Goal: Task Accomplishment & Management: Use online tool/utility

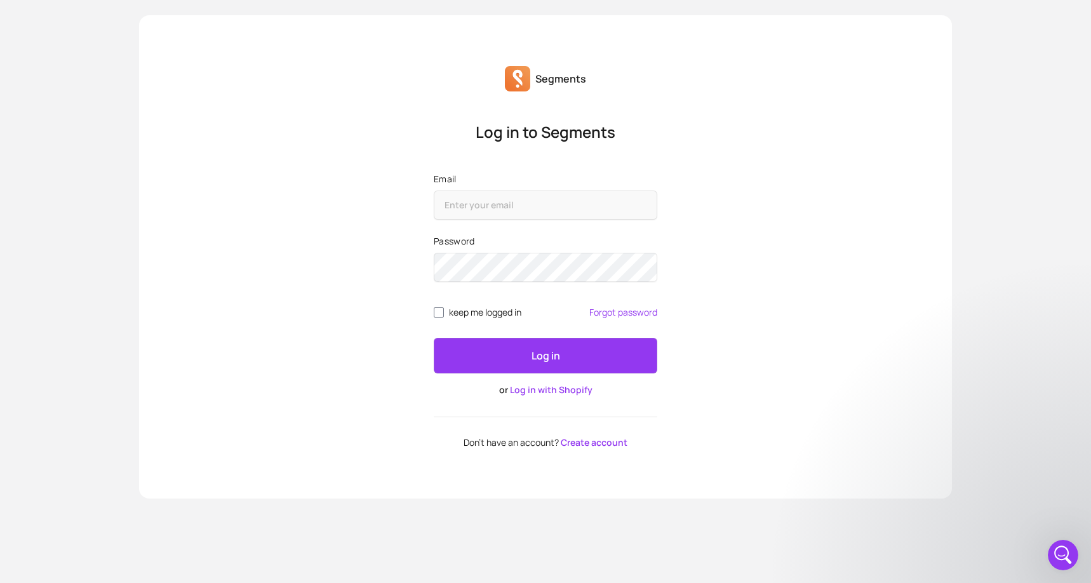
click at [550, 388] on link "Log in with Shopify" at bounding box center [551, 389] width 83 height 12
click at [555, 393] on link "Log in with Shopify" at bounding box center [551, 389] width 83 height 12
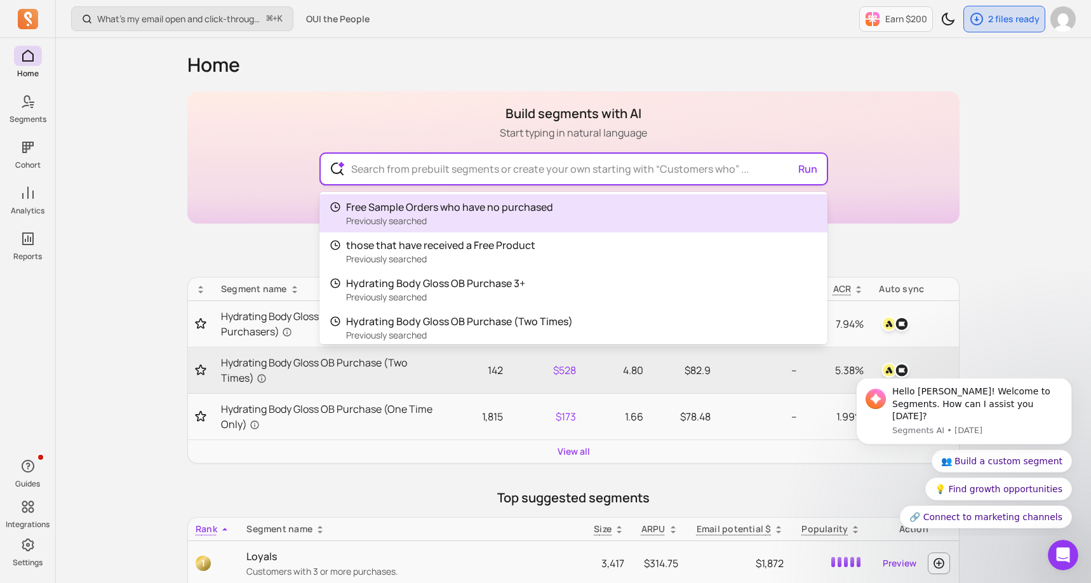
click at [529, 166] on input "text" at bounding box center [573, 169] width 465 height 30
click at [927, 187] on div "Build segments with AI Start typing in natural language Run Free Sample Orders …" at bounding box center [573, 157] width 772 height 132
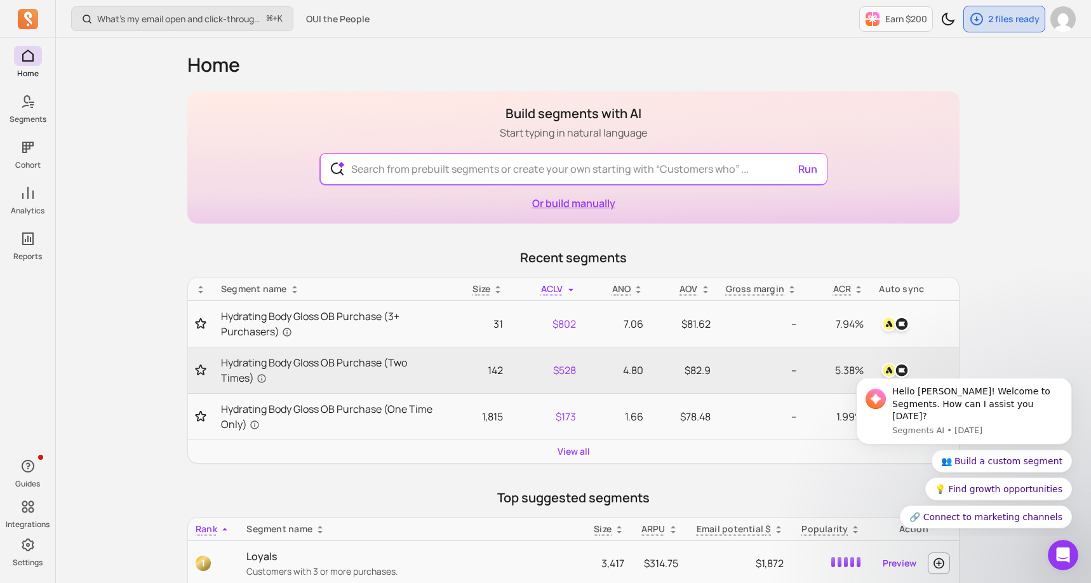
click at [584, 202] on link "Or build manually" at bounding box center [573, 203] width 83 height 14
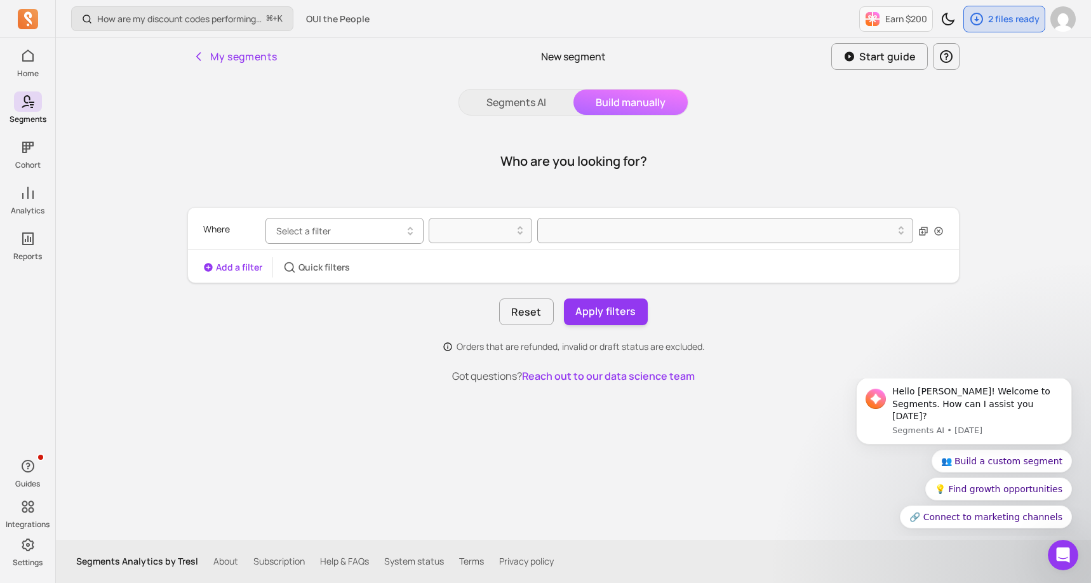
click at [373, 233] on button "Select a filter" at bounding box center [344, 231] width 158 height 26
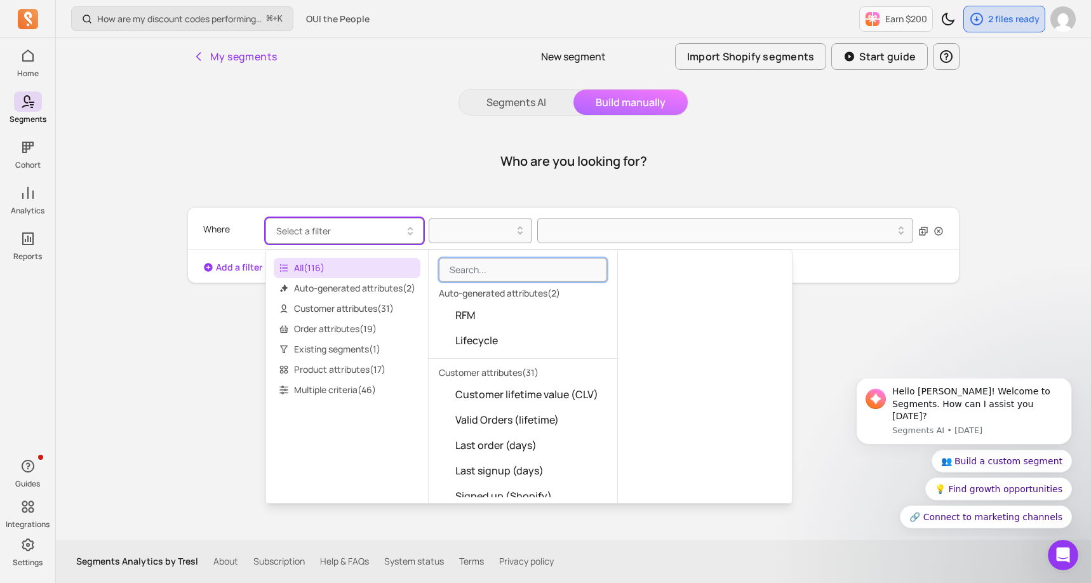
click at [365, 183] on div "Who are you looking for?" at bounding box center [573, 161] width 772 height 61
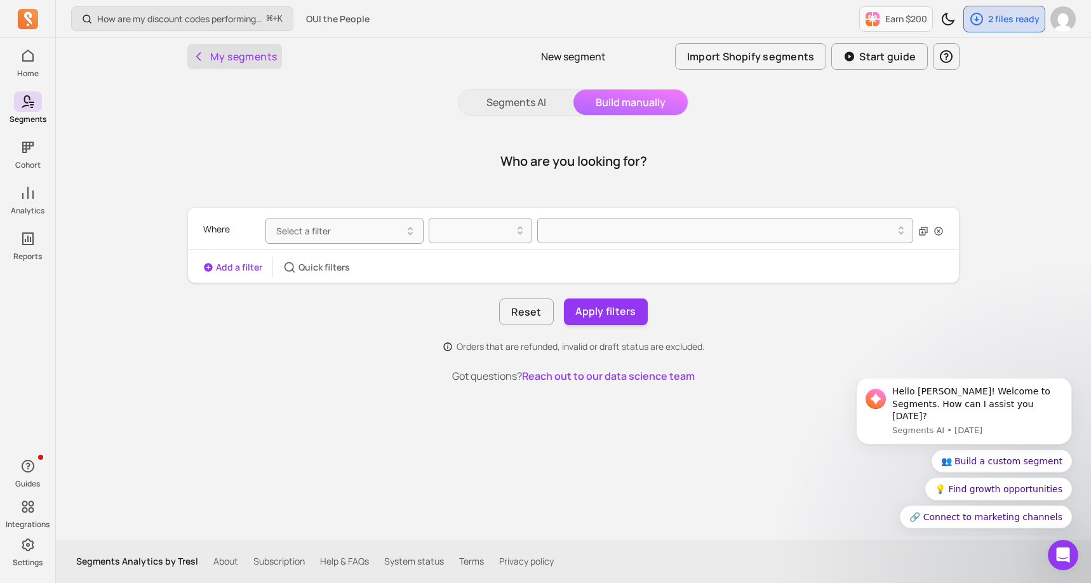
click at [220, 65] on button "My segments" at bounding box center [234, 56] width 95 height 25
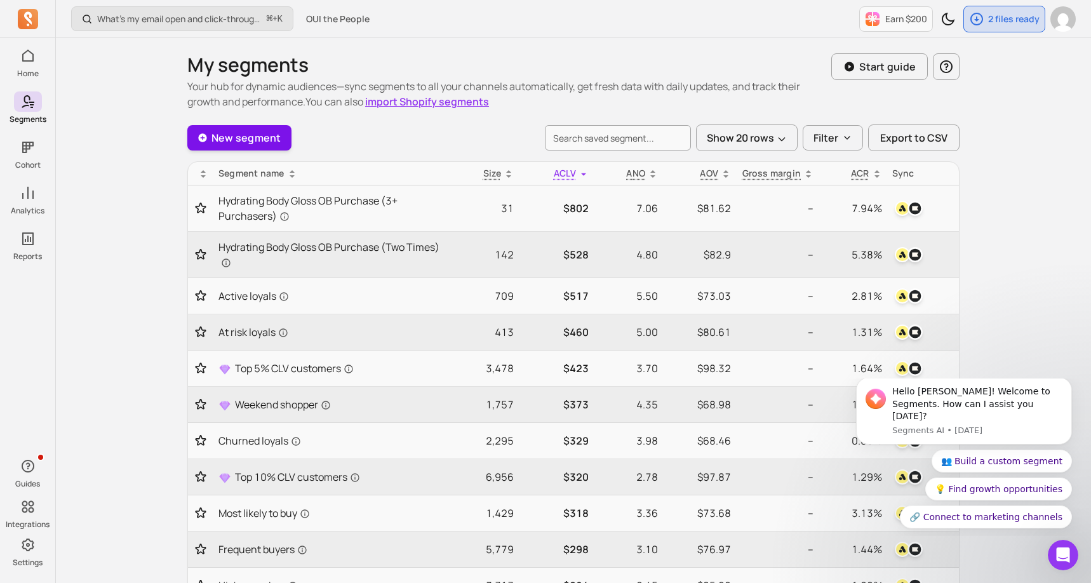
click at [242, 140] on link "New segment" at bounding box center [239, 137] width 104 height 25
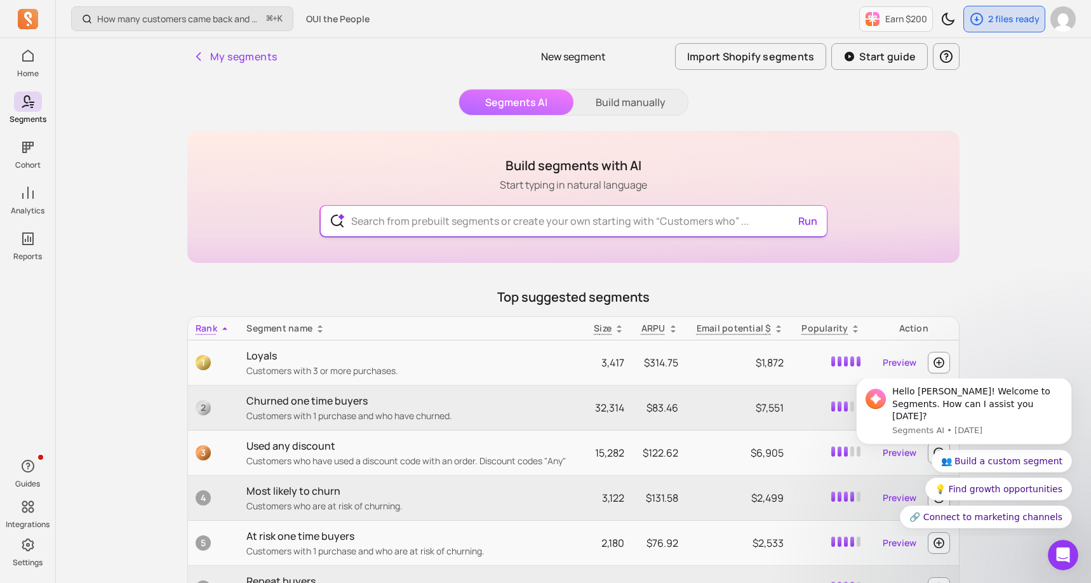
click at [491, 232] on input "text" at bounding box center [573, 221] width 465 height 30
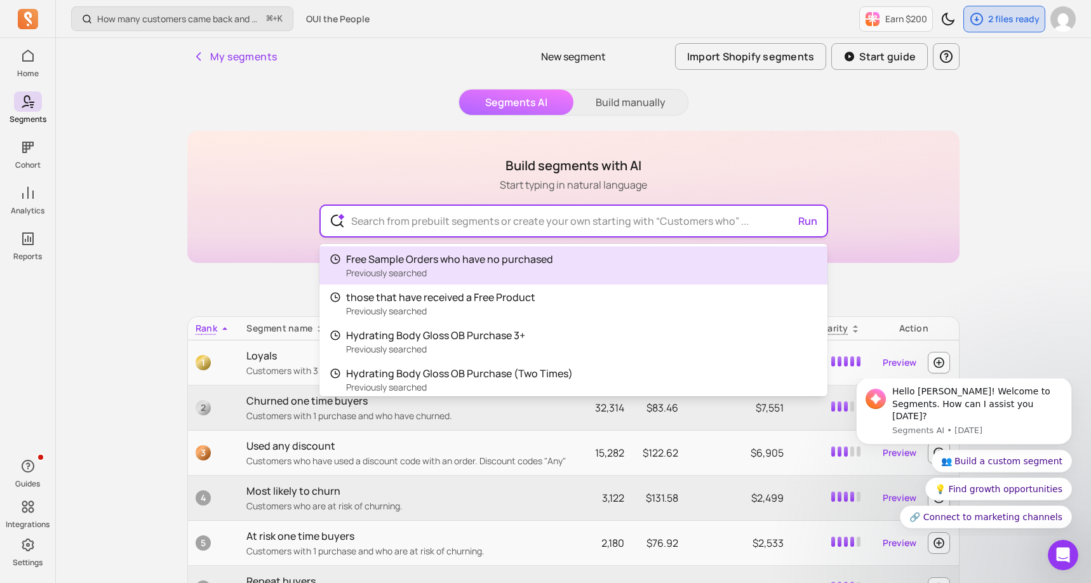
paste input "Customers who purchased only shave SKUs"
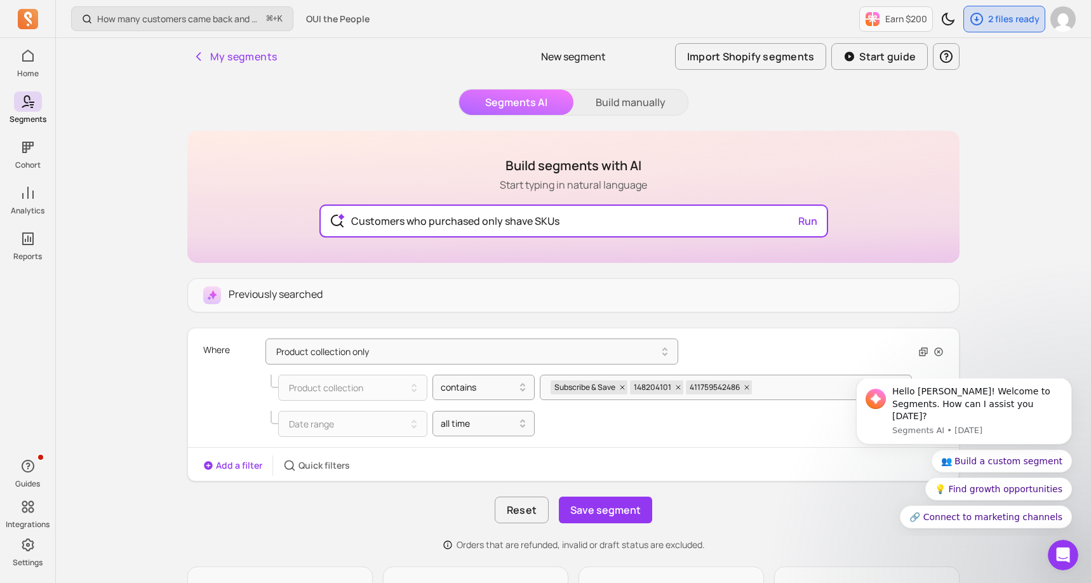
type input "Customers who purchased only shave SKUs"
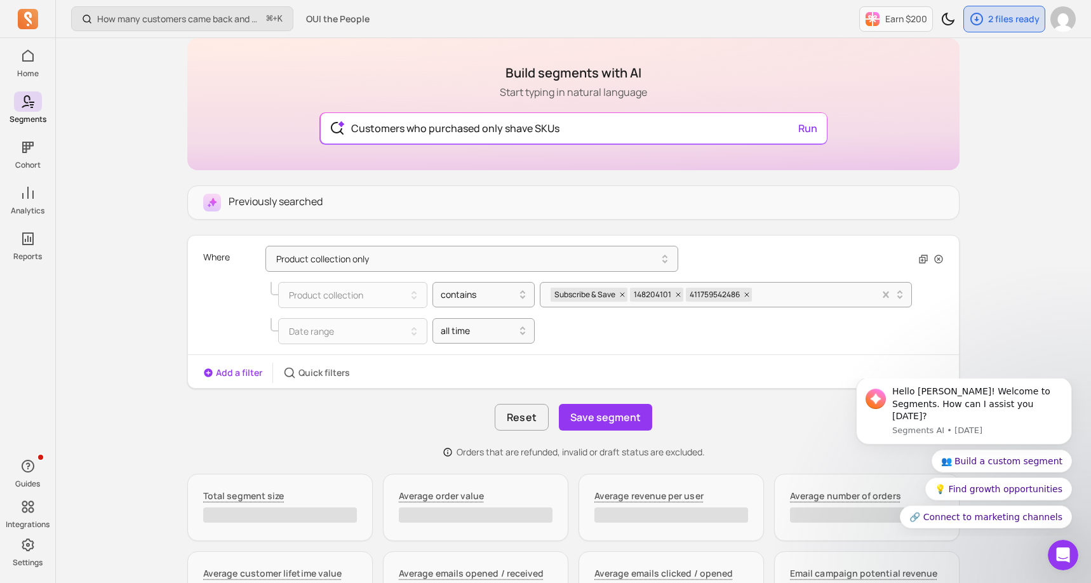
scroll to position [102, 0]
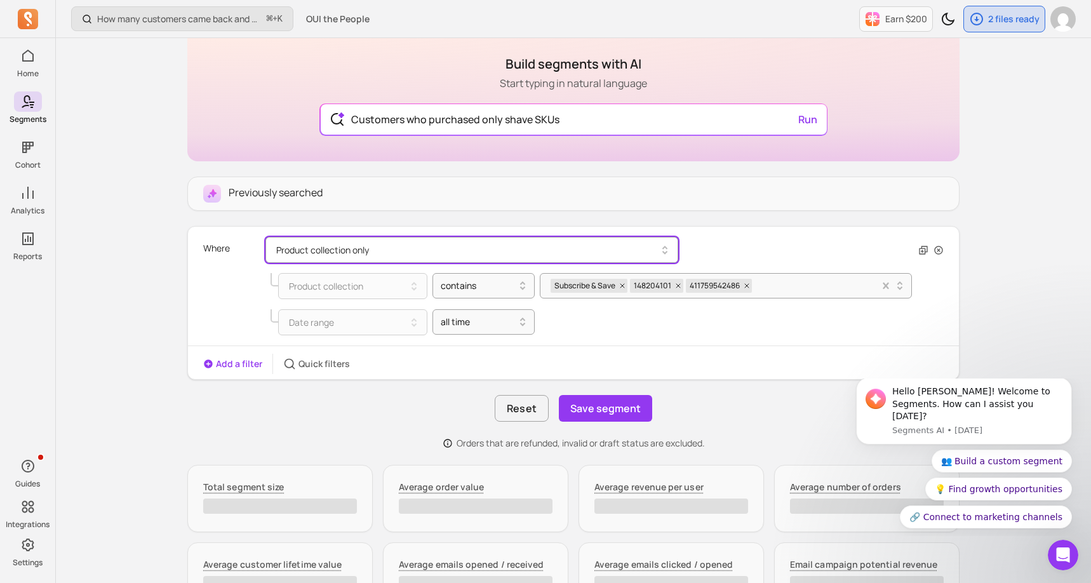
click at [613, 244] on button "Product collection only" at bounding box center [471, 250] width 413 height 26
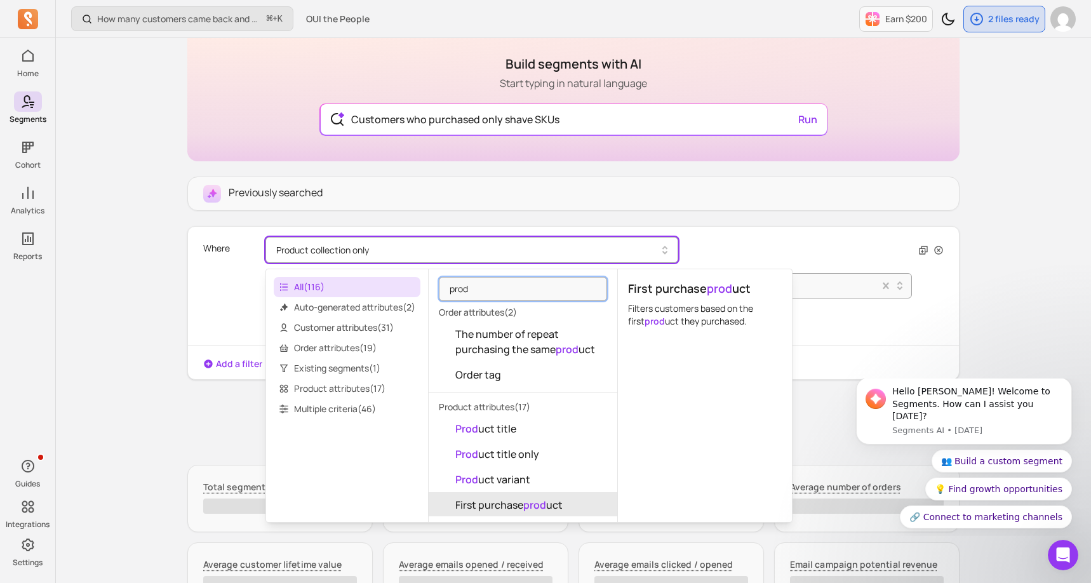
type input "prod"
click at [500, 502] on span "First purchase prod uct" at bounding box center [508, 504] width 107 height 15
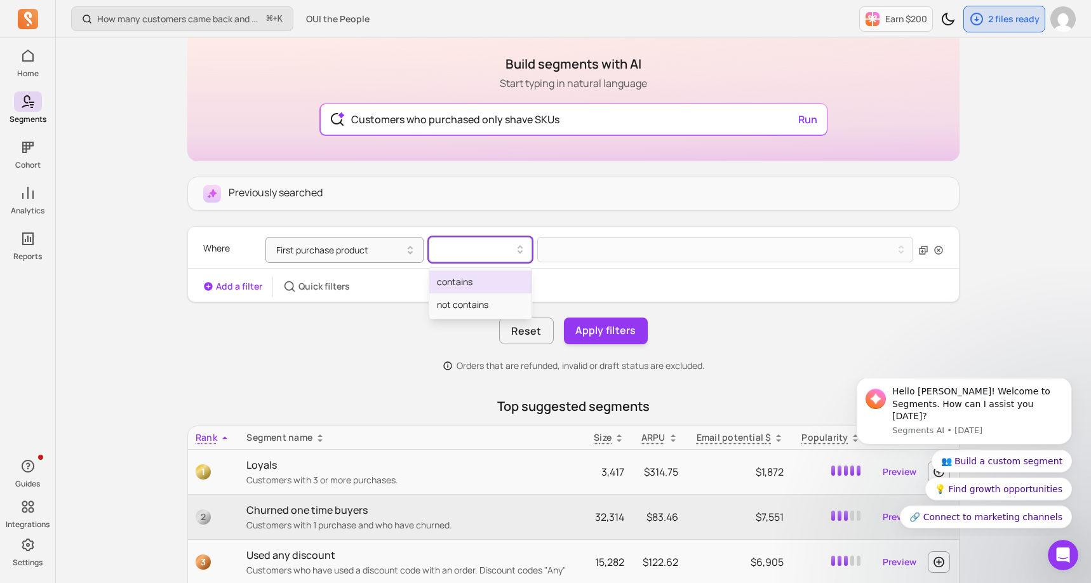
click at [474, 258] on div at bounding box center [475, 249] width 90 height 20
click at [467, 276] on div "contains" at bounding box center [480, 281] width 102 height 23
click at [589, 240] on button at bounding box center [725, 249] width 376 height 25
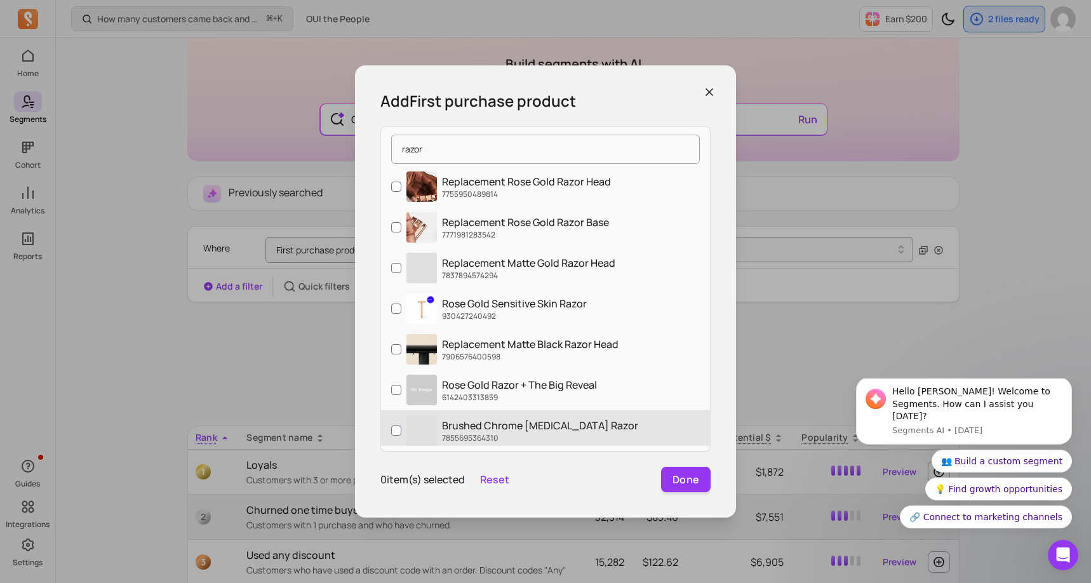
type input "razor"
click at [395, 427] on input "‌ Brushed Chrome Sensitive Skin Razor 7855695364310" at bounding box center [396, 430] width 10 height 10
checkbox input "true"
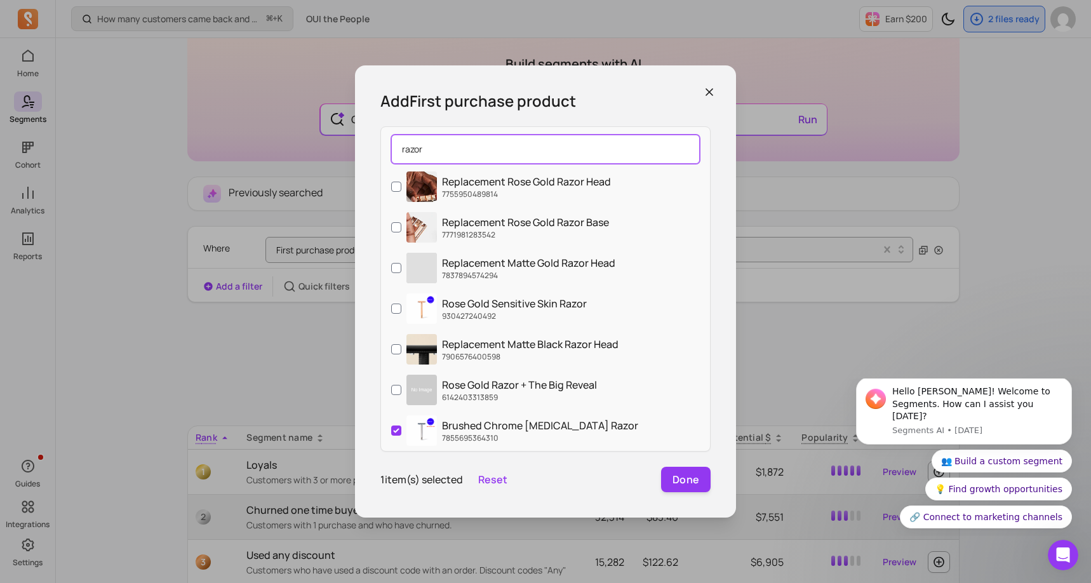
drag, startPoint x: 462, startPoint y: 150, endPoint x: 396, endPoint y: 150, distance: 66.0
click at [396, 150] on input "razor" at bounding box center [545, 149] width 309 height 29
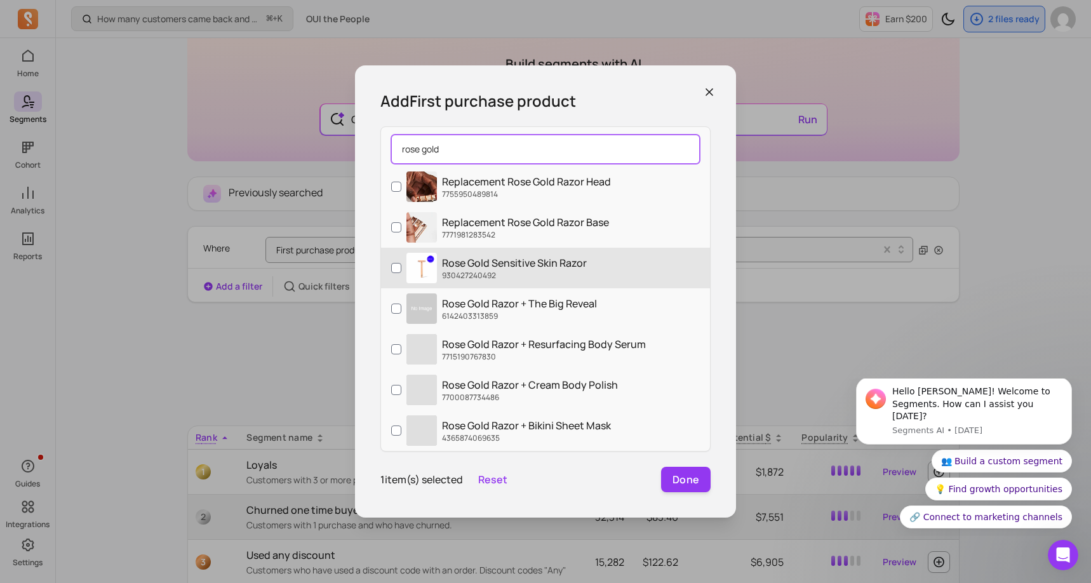
type input "rose gold"
click at [397, 268] on input "Rose Gold Sensitive Skin Razor 930427240492" at bounding box center [396, 268] width 10 height 10
checkbox input "true"
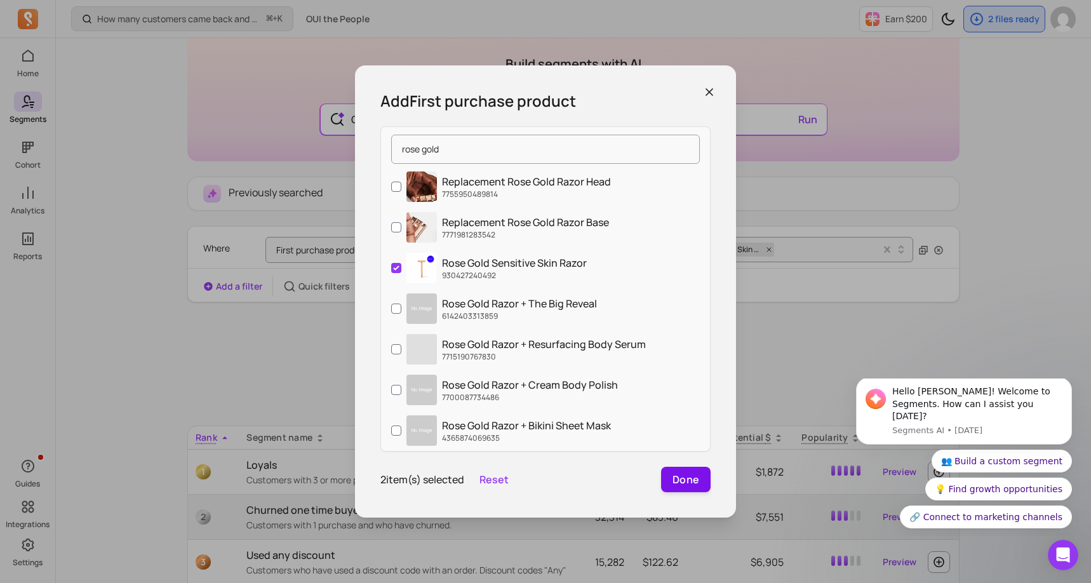
click at [682, 476] on button "Done" at bounding box center [686, 479] width 50 height 25
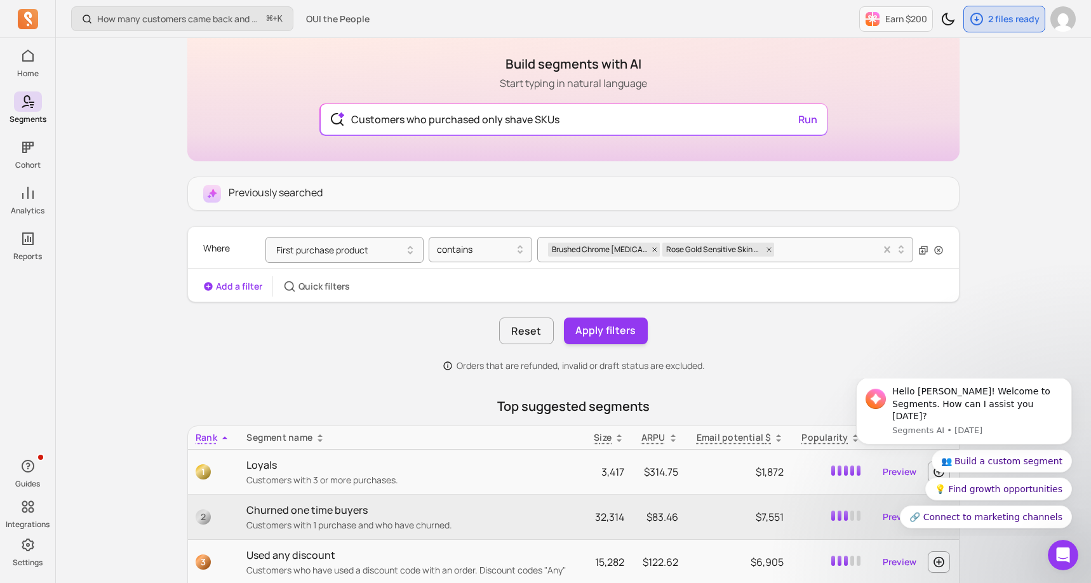
click at [251, 281] on button "Add a filter" at bounding box center [232, 286] width 59 height 13
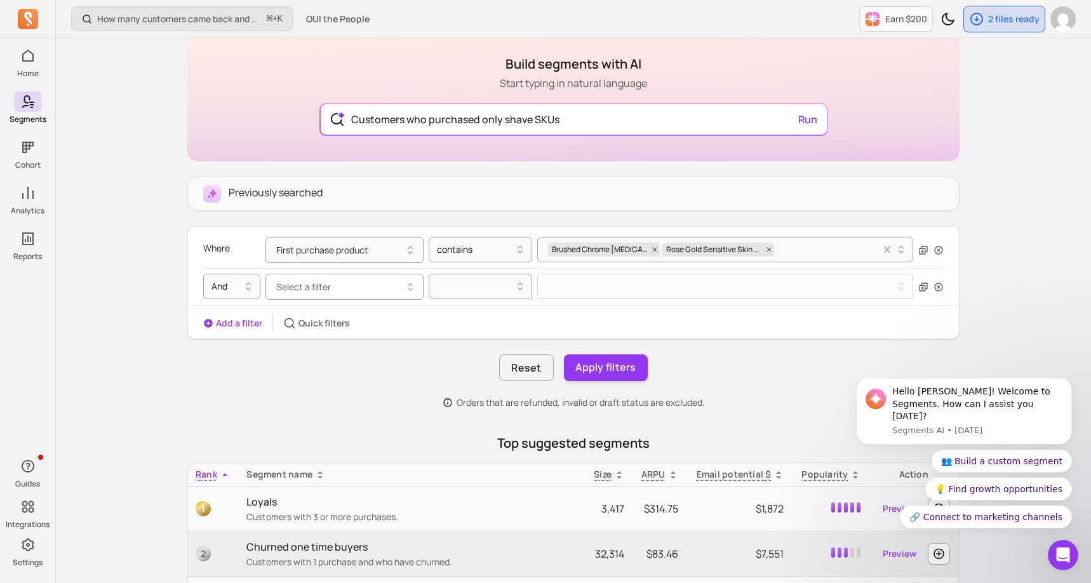
click at [316, 282] on span "Select a filter" at bounding box center [303, 287] width 55 height 12
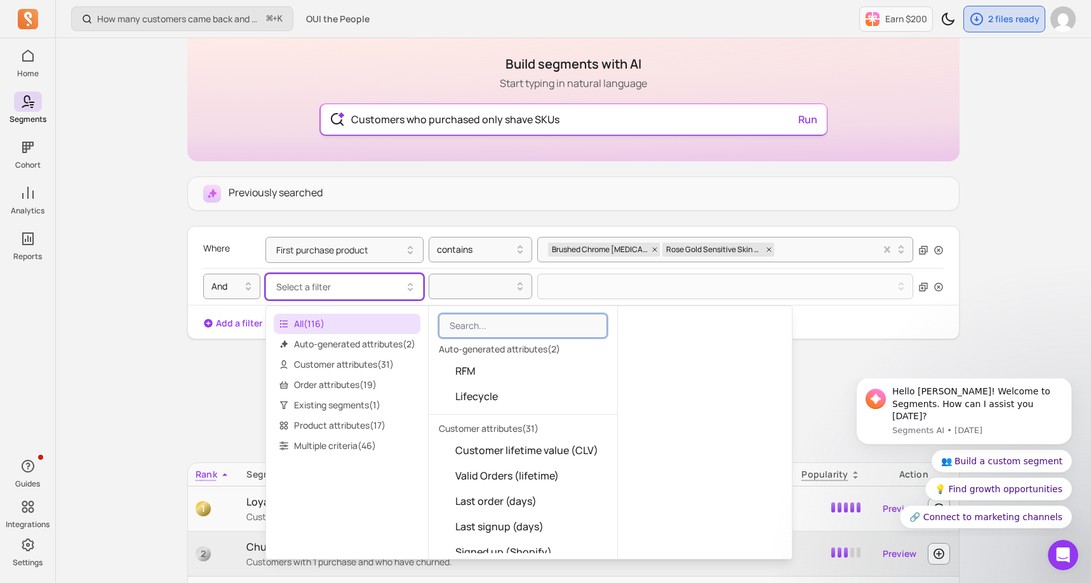
click at [609, 110] on input "Customers who purchased only shave SKUs" at bounding box center [573, 119] width 465 height 30
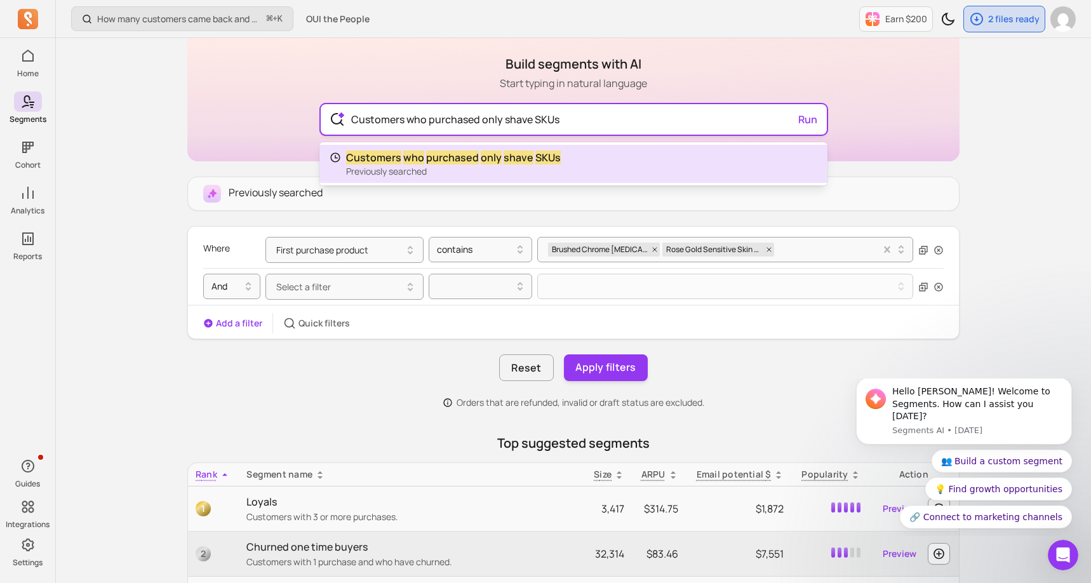
drag, startPoint x: 599, startPoint y: 117, endPoint x: 407, endPoint y: 121, distance: 191.8
click at [407, 121] on input "Customers who purchased only shave SKUs" at bounding box center [573, 119] width 465 height 30
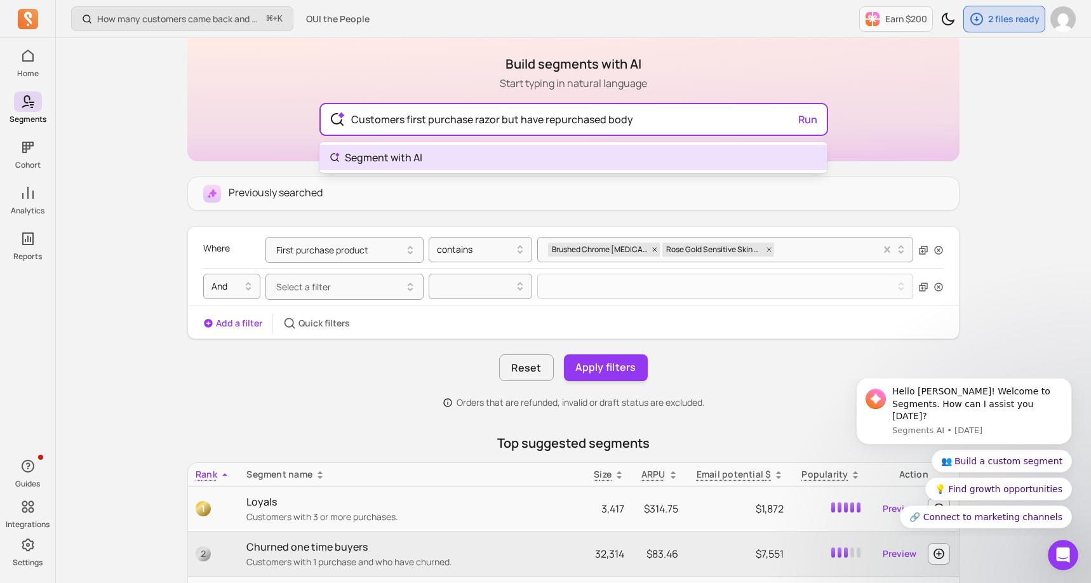
type input "Customers first purchase razor but have repurchased body"
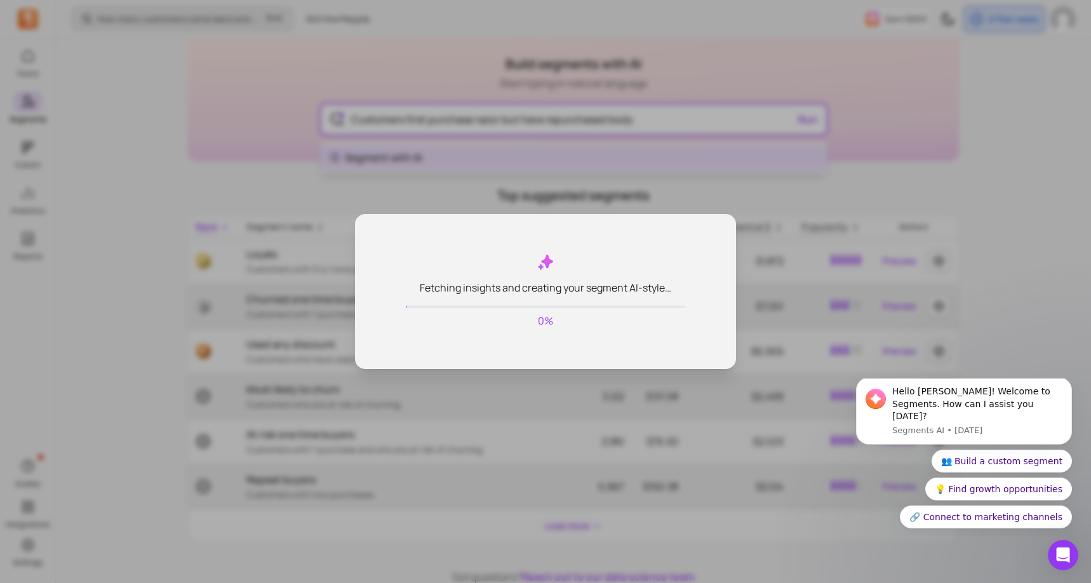
click at [656, 157] on body "Home Segments Cohort Analytics Reports Guides Integrations Settings How many cu…" at bounding box center [545, 270] width 1091 height 744
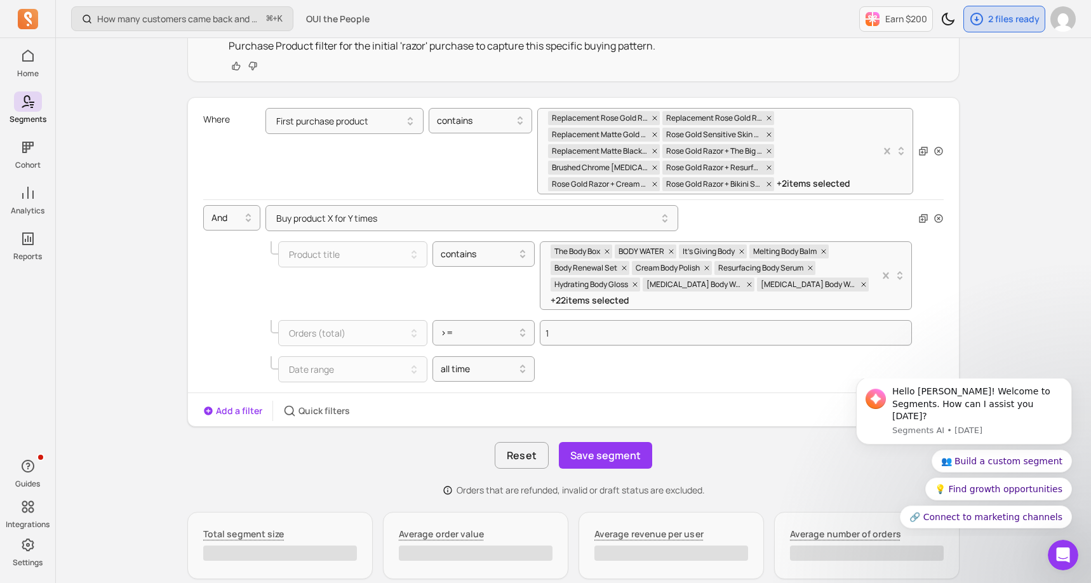
scroll to position [279, 0]
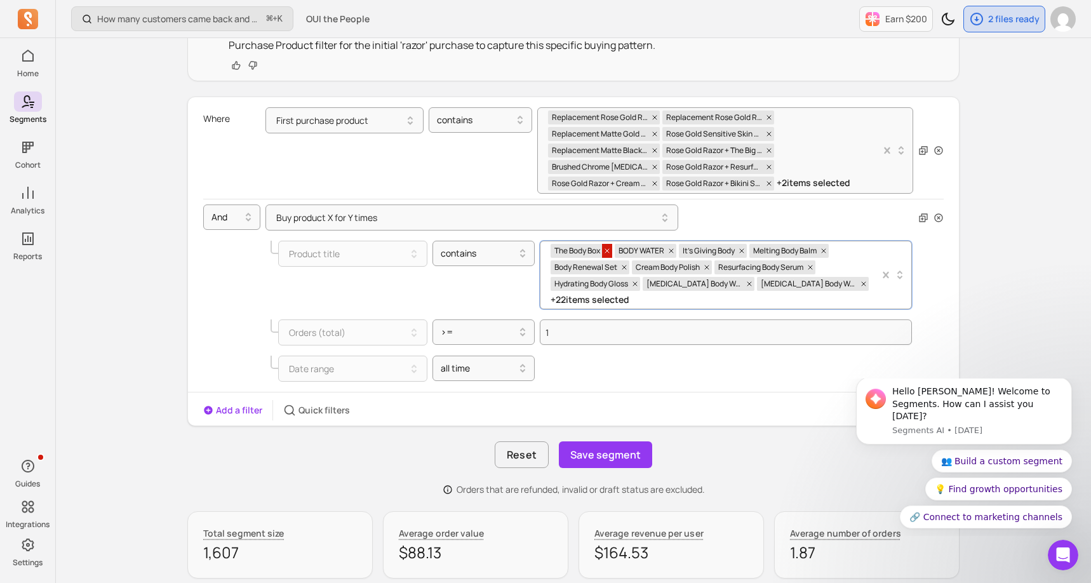
click at [608, 251] on icon at bounding box center [607, 251] width 4 height 4
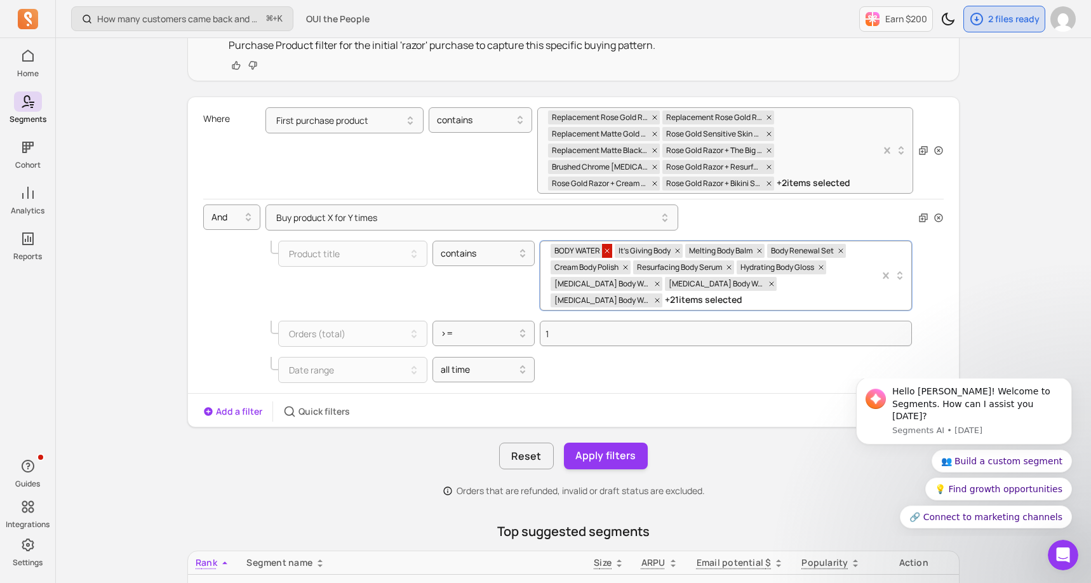
click at [605, 251] on icon at bounding box center [607, 251] width 8 height 8
click at [613, 252] on icon at bounding box center [613, 251] width 8 height 8
click at [626, 251] on icon at bounding box center [625, 251] width 8 height 8
click at [622, 253] on icon at bounding box center [624, 251] width 8 height 8
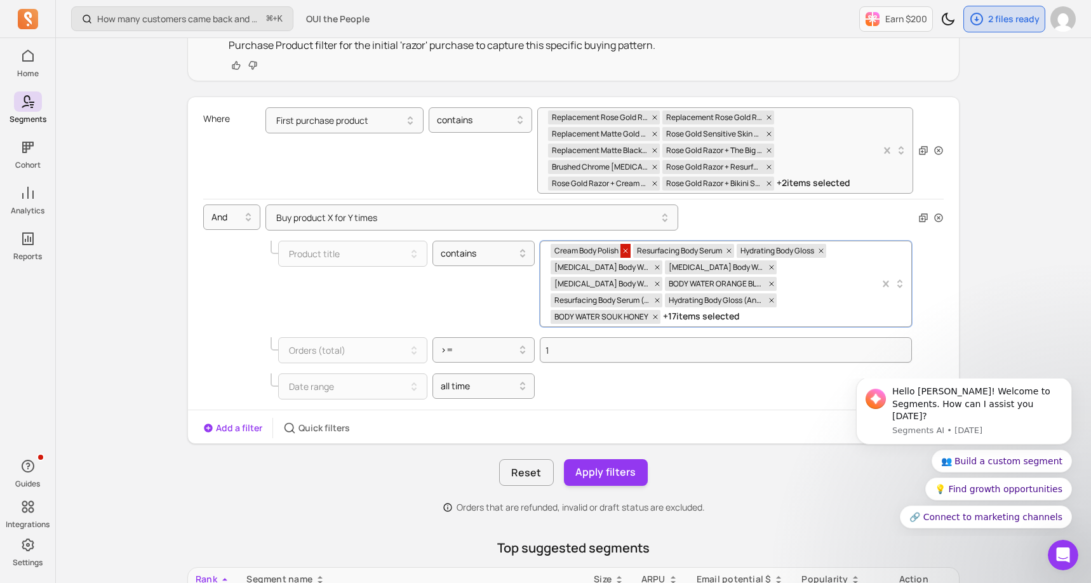
click at [622, 253] on span at bounding box center [625, 251] width 10 height 14
click at [654, 251] on div "Resurfacing Body Serum Hydrating Body Gloss Lactic Acid Body Wash Lactic Acid B…" at bounding box center [714, 283] width 329 height 85
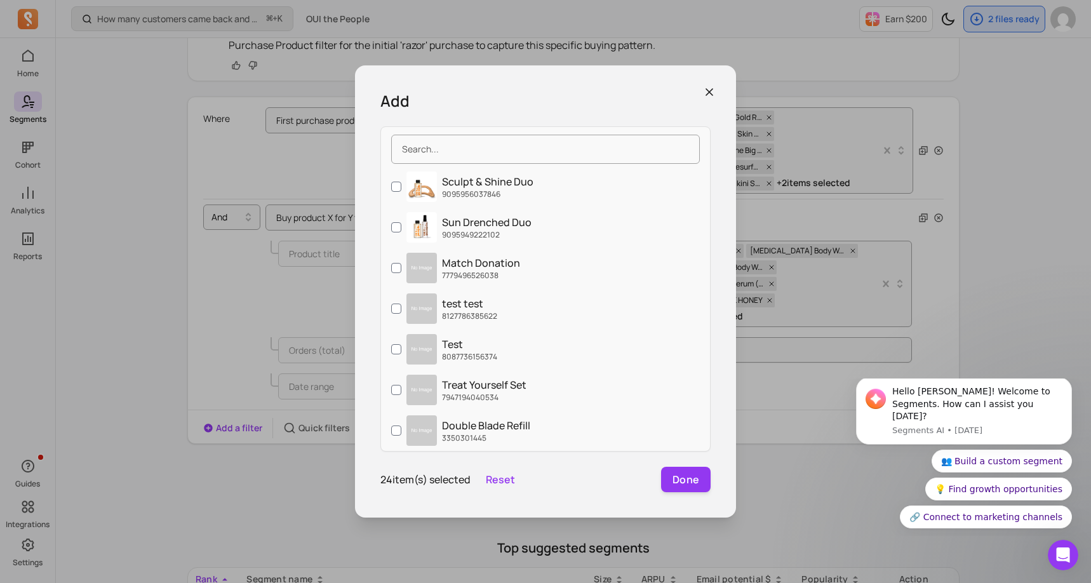
click at [709, 92] on icon "button" at bounding box center [709, 92] width 6 height 6
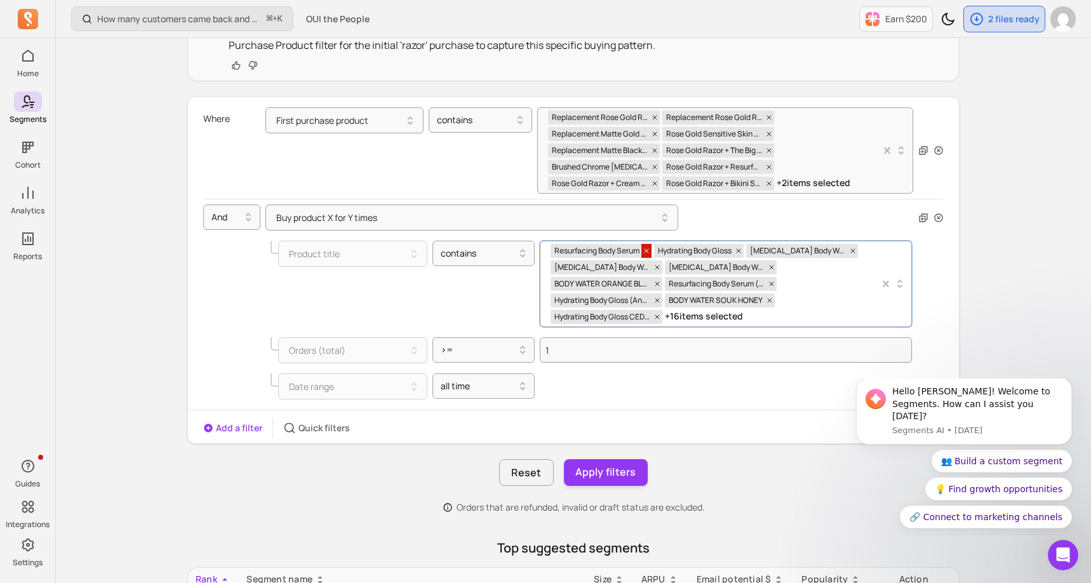
click at [647, 253] on icon at bounding box center [646, 251] width 4 height 4
click at [880, 277] on icon at bounding box center [885, 283] width 13 height 13
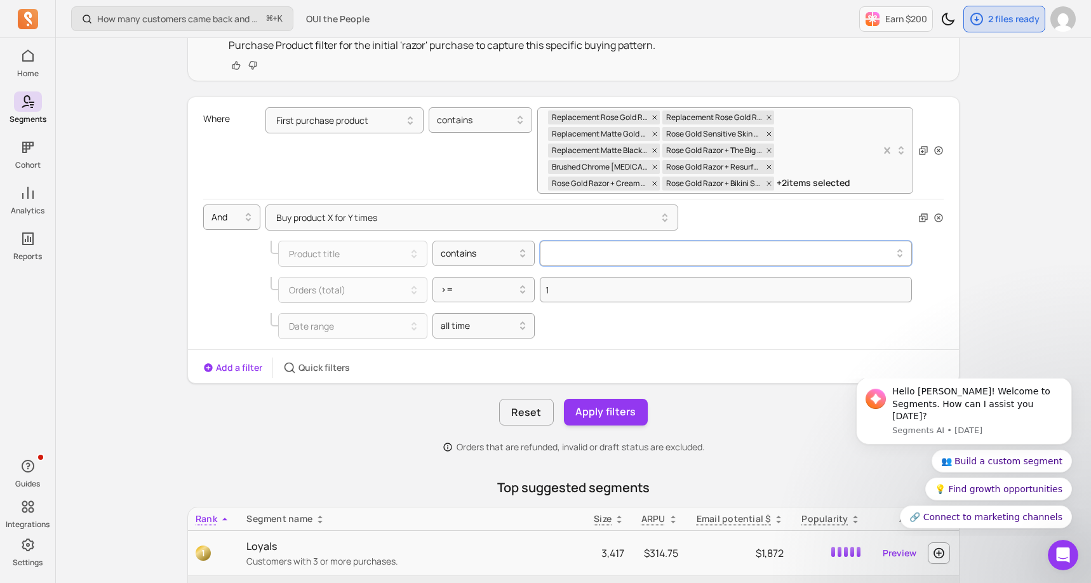
click at [736, 256] on button at bounding box center [726, 253] width 372 height 25
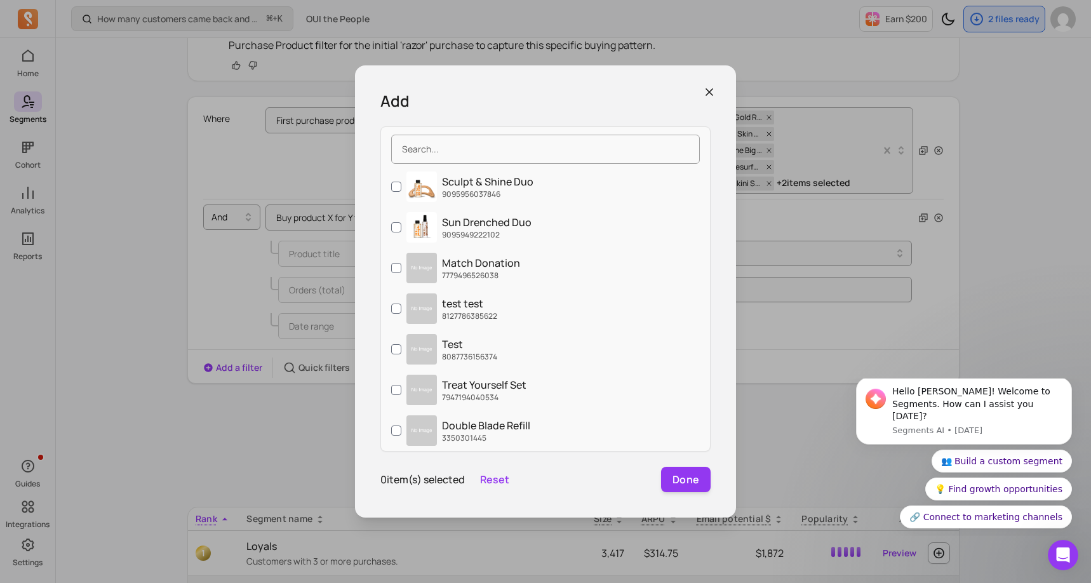
click at [856, 220] on div "Add Sculpt & Shine Duo 9095956037846 Sun Drenched Duo 9095949222102 Match Donat…" at bounding box center [545, 291] width 1070 height 562
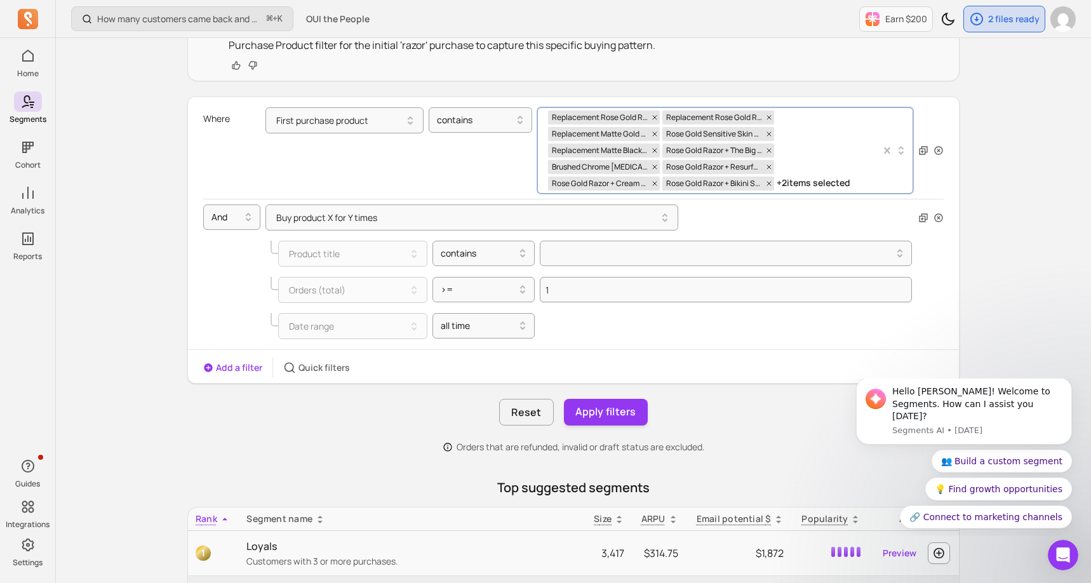
click at [832, 163] on div "Replacement Rose Gold Razor Head Replacement Rose Gold Razor Base Replacement M…" at bounding box center [714, 150] width 333 height 85
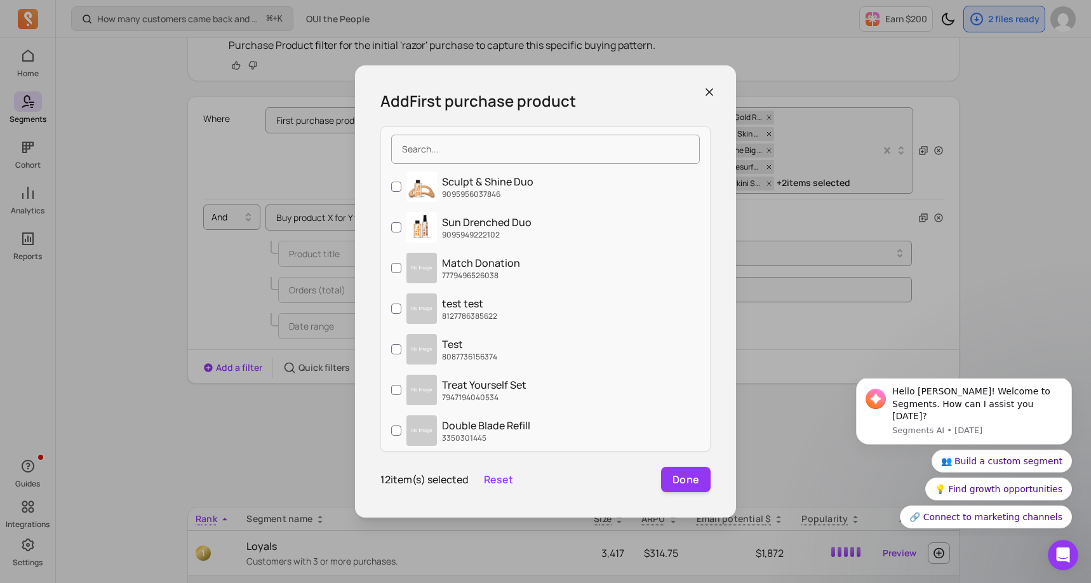
click at [841, 123] on div "Add First purchase product Sculpt & Shine Duo 9095956037846 Sun Drenched Duo 90…" at bounding box center [545, 291] width 1070 height 562
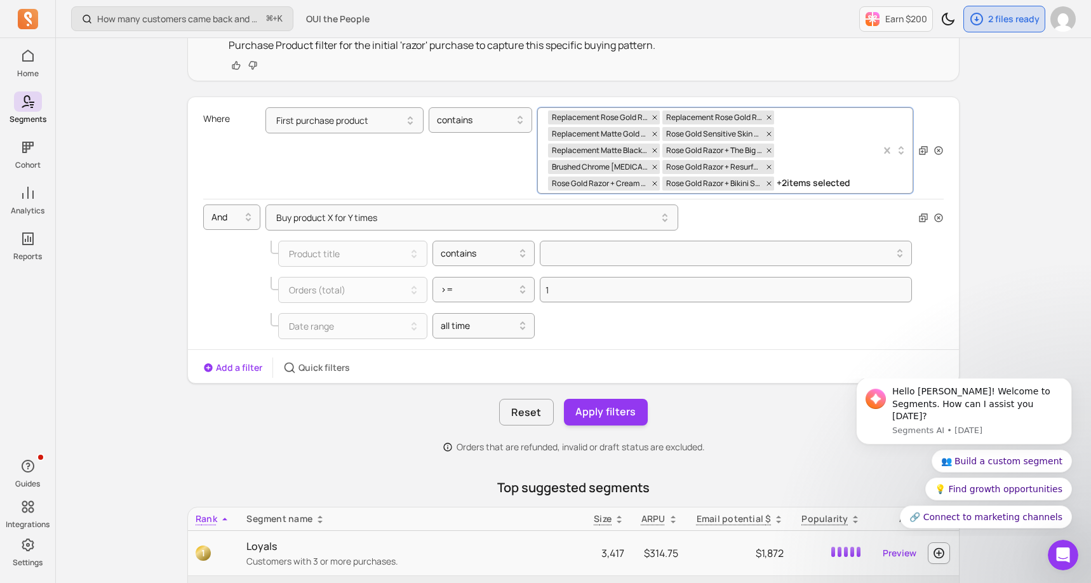
click at [902, 152] on icon at bounding box center [900, 153] width 5 height 4
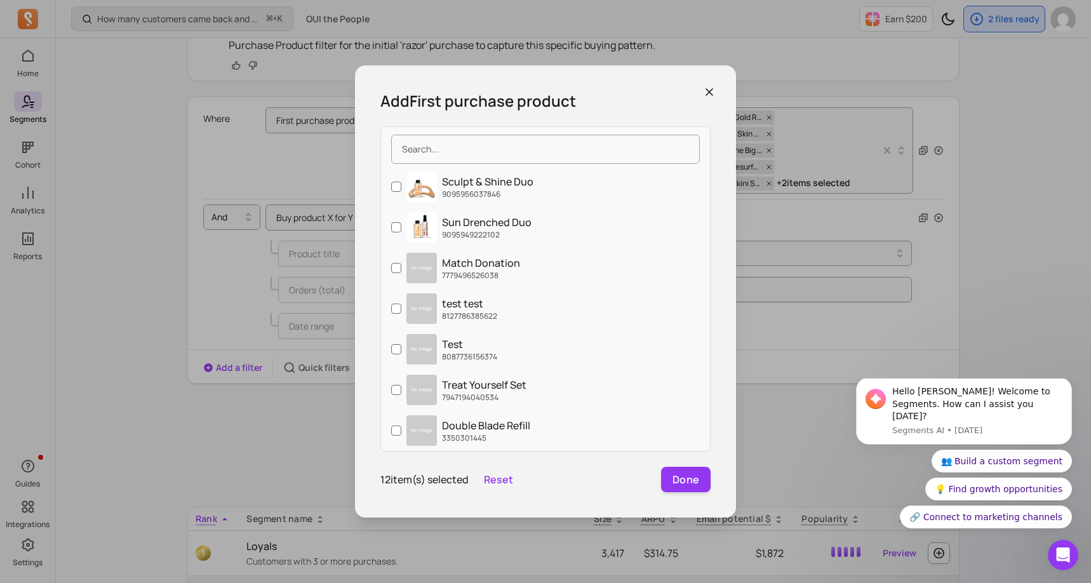
click at [712, 91] on icon "button" at bounding box center [709, 92] width 13 height 13
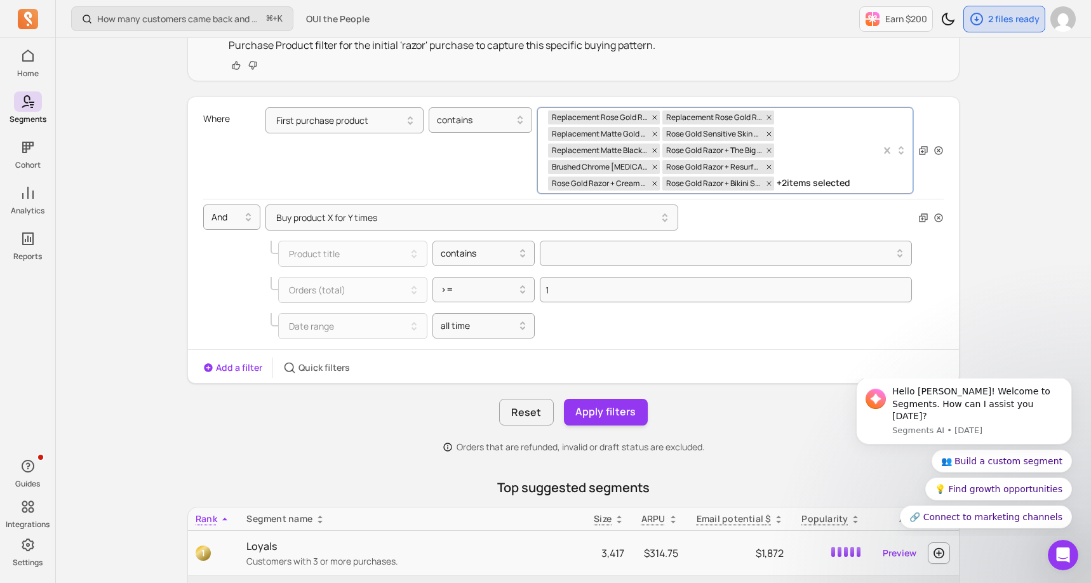
click at [796, 143] on div "Replacement Rose Gold Razor Head Replacement Rose Gold Razor Base Replacement M…" at bounding box center [714, 150] width 333 height 85
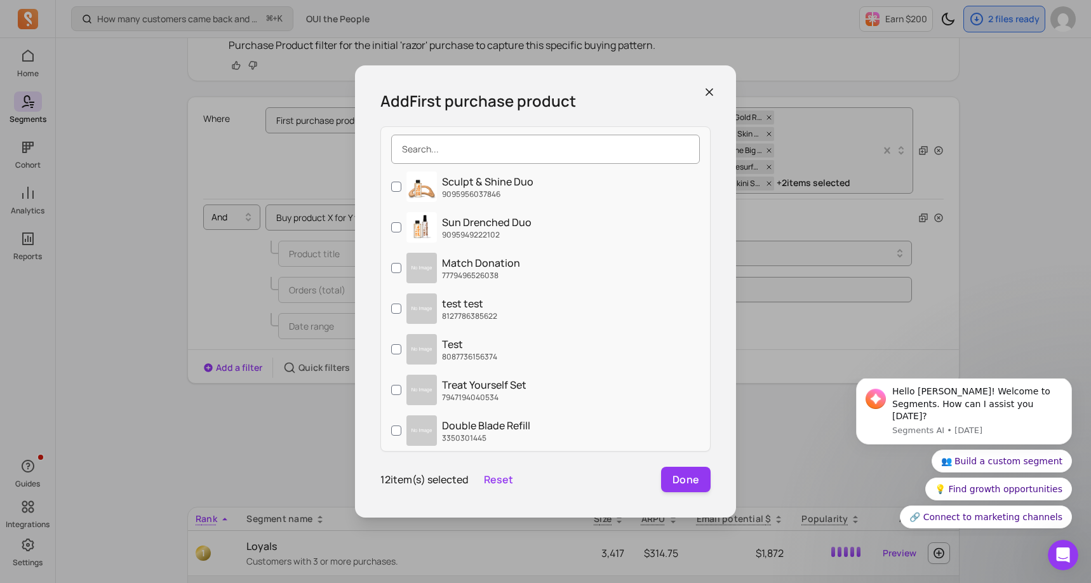
click at [549, 152] on input "search" at bounding box center [545, 149] width 309 height 29
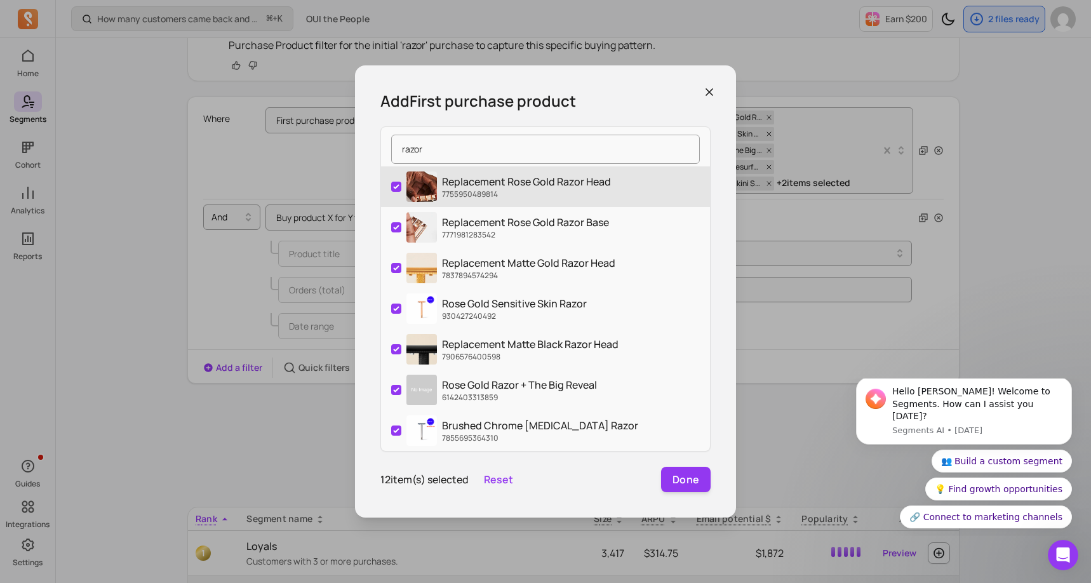
type input "razor"
click at [396, 185] on input "Replacement Rose Gold Razor Head 7755950489814" at bounding box center [396, 187] width 10 height 10
checkbox input "false"
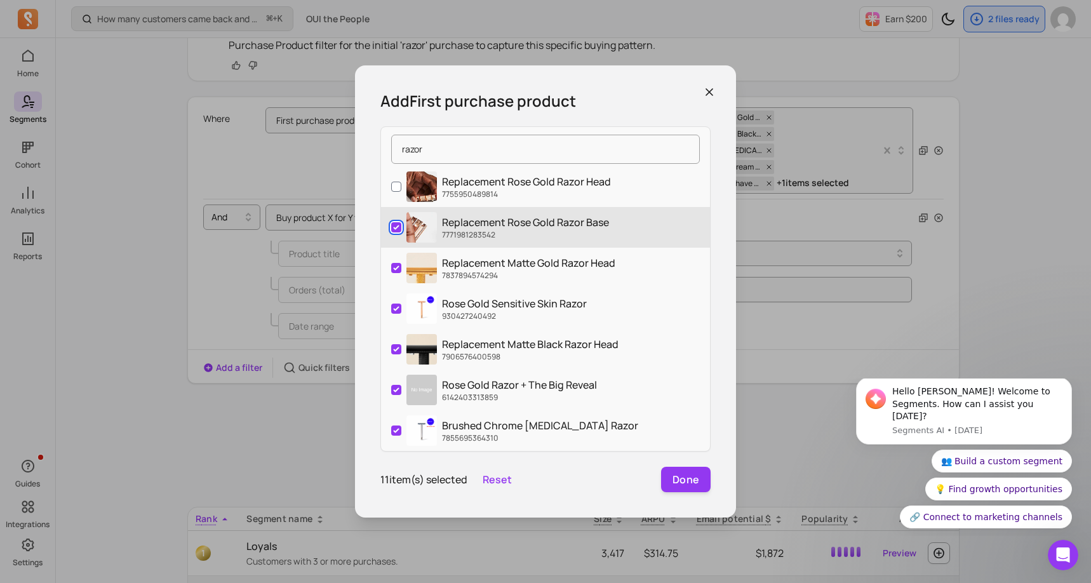
click at [397, 227] on input "Replacement Rose Gold Razor Base 7771981283542" at bounding box center [396, 227] width 10 height 10
checkbox input "false"
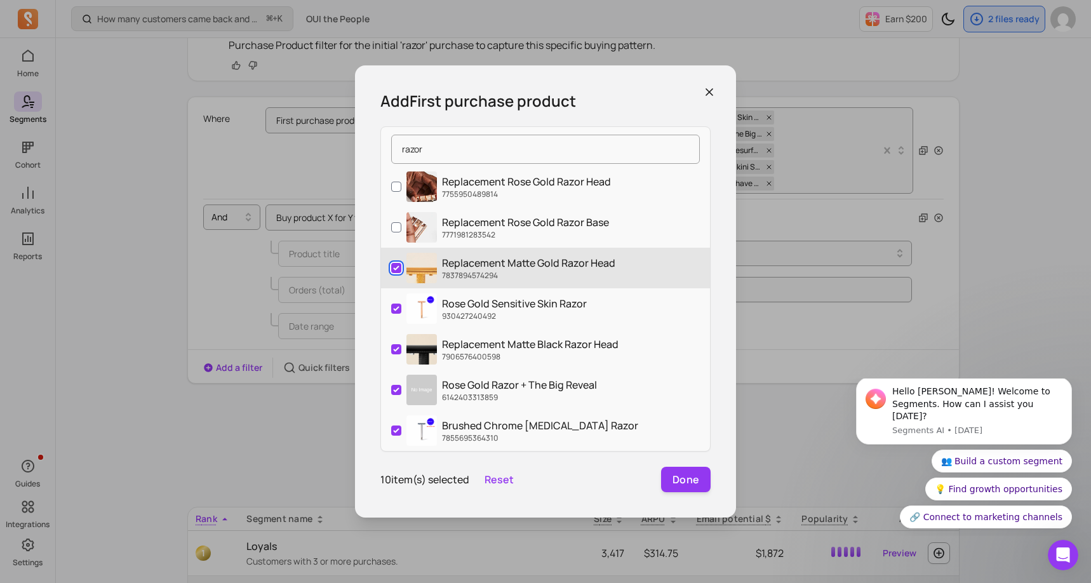
click at [395, 270] on input "Replacement Matte Gold Razor Head 7837894574294" at bounding box center [396, 268] width 10 height 10
checkbox input "false"
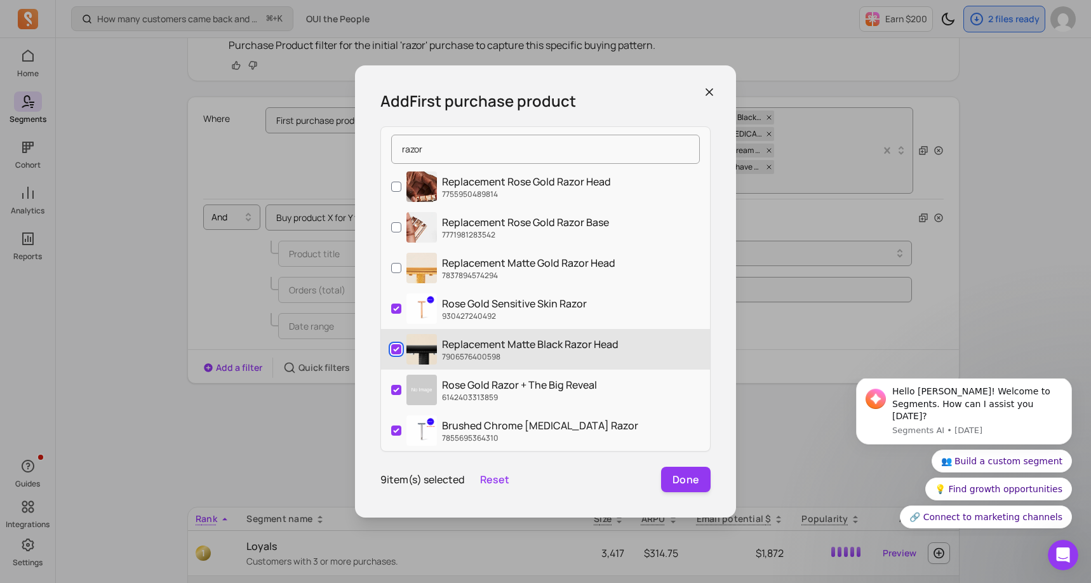
click at [395, 347] on input "Replacement Matte Black Razor Head 7906576400598" at bounding box center [396, 349] width 10 height 10
checkbox input "false"
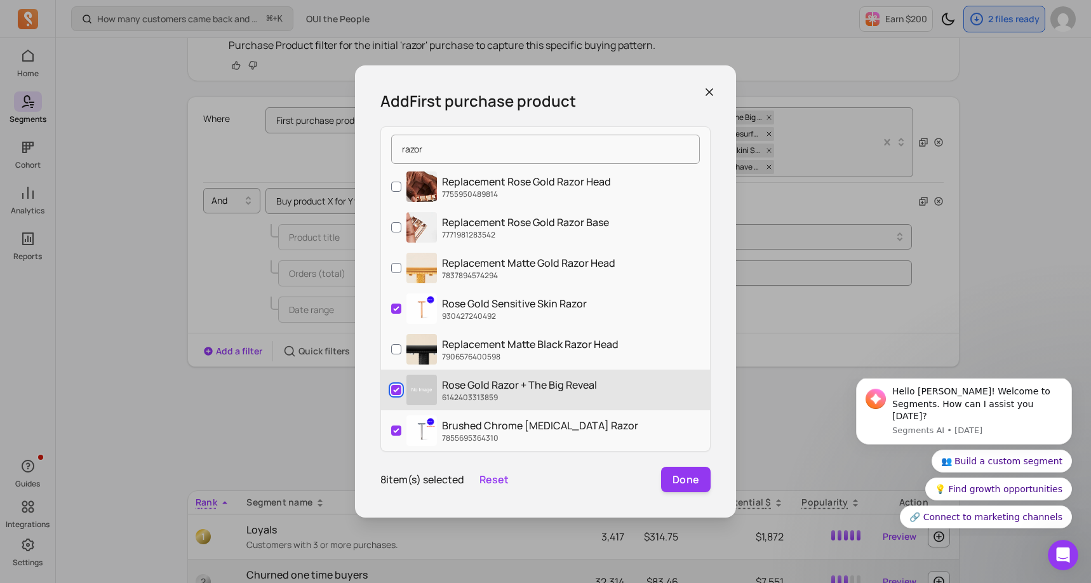
click at [396, 390] on input "Rose Gold Razor + The Big Reveal 6142403313859" at bounding box center [396, 390] width 10 height 10
checkbox input "false"
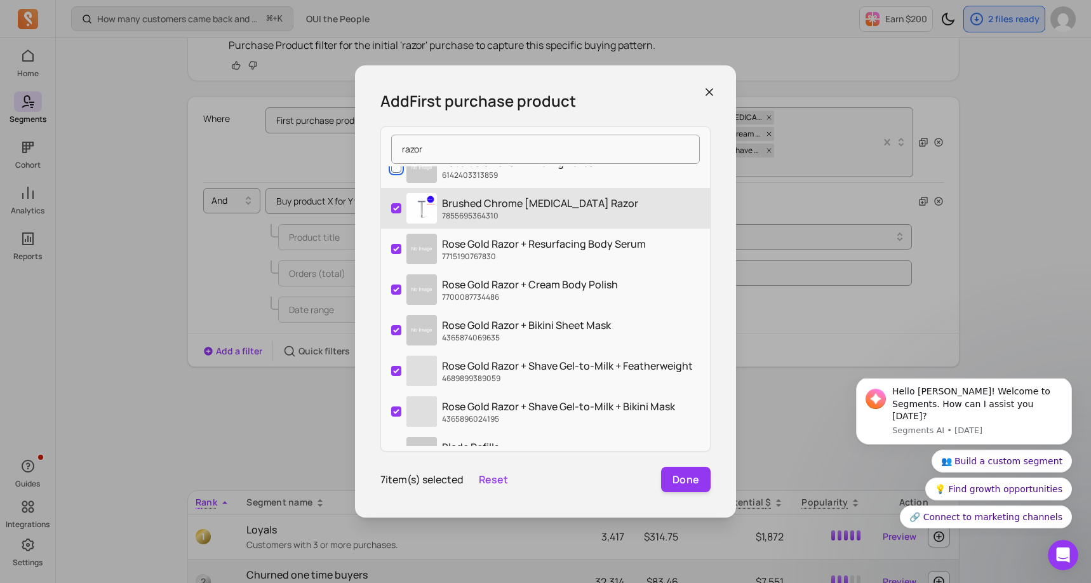
scroll to position [229, 0]
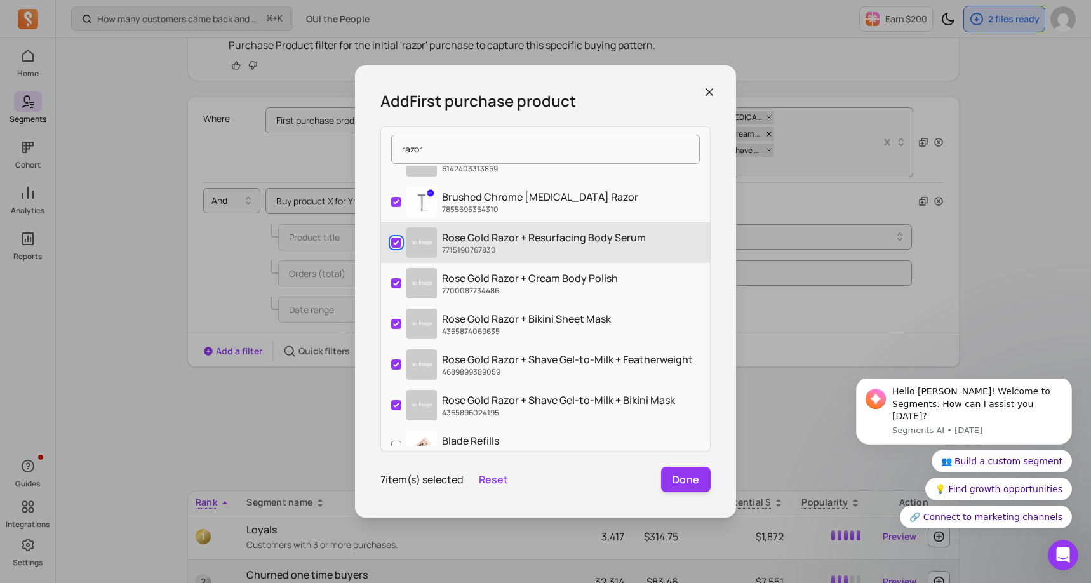
click at [398, 243] on input "Rose Gold Razor + Resurfacing Body Serum 7715190767830" at bounding box center [396, 242] width 10 height 10
checkbox input "false"
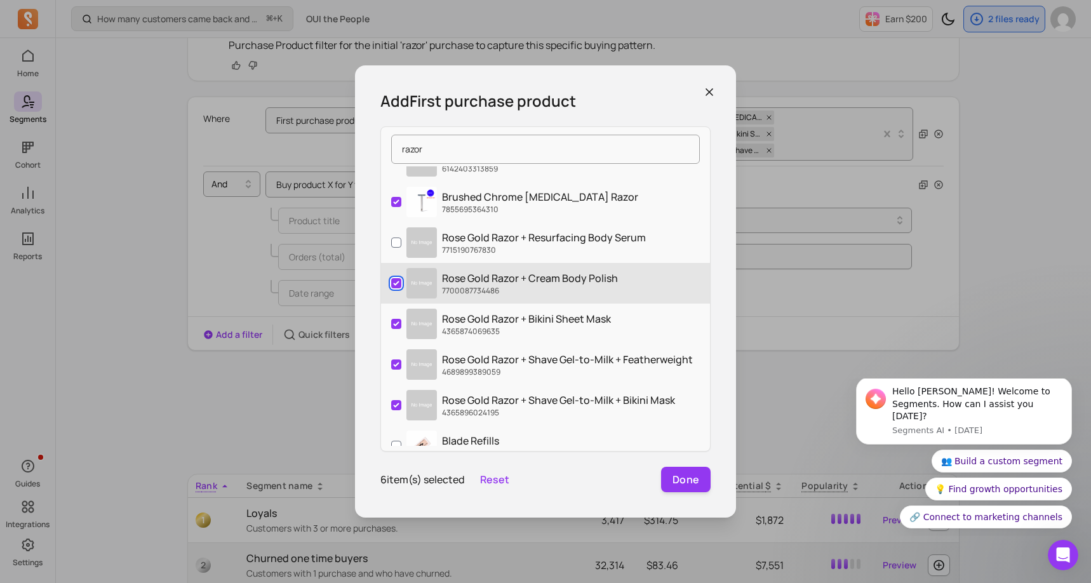
click at [396, 281] on input "Rose Gold Razor + Cream Body Polish 7700087734486" at bounding box center [396, 283] width 10 height 10
checkbox input "false"
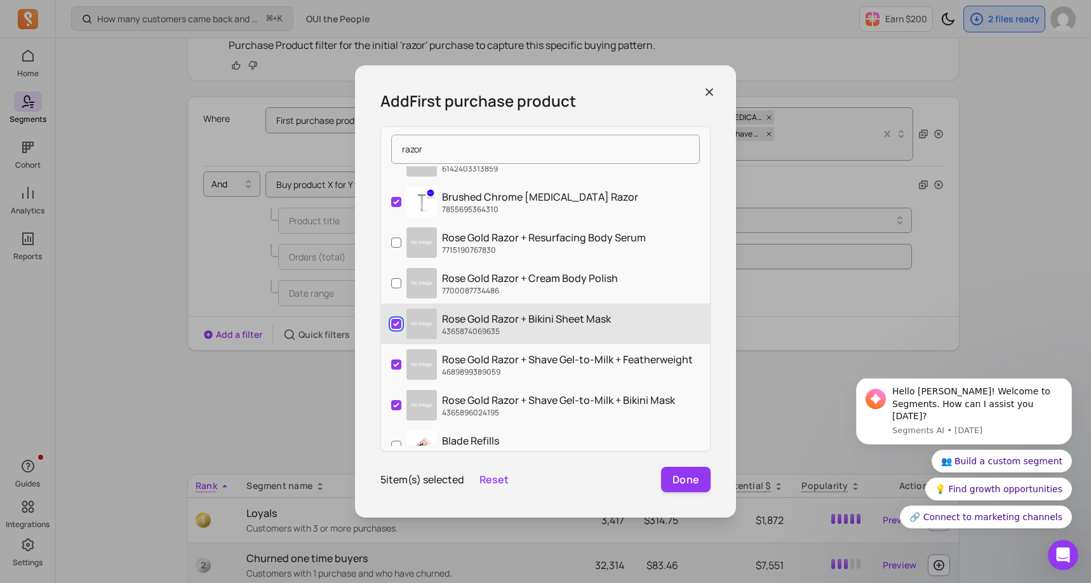
click at [392, 324] on input "Rose Gold Razor + Bikini Sheet Mask 4365874069635" at bounding box center [396, 324] width 10 height 10
checkbox input "false"
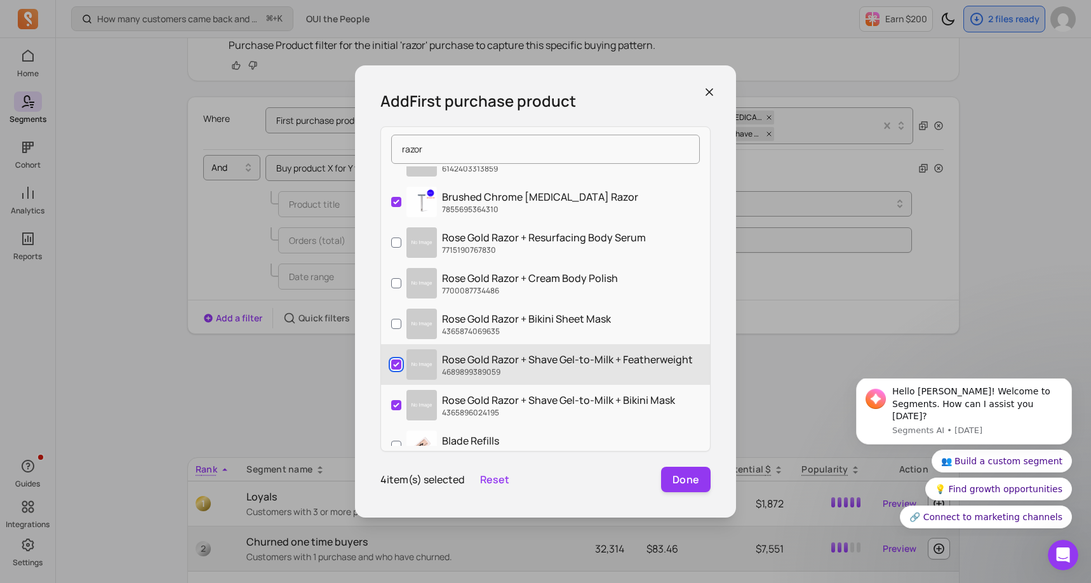
click at [392, 364] on input "Rose Gold Razor + Shave Gel-to-Milk + Featherweight 4689899389059" at bounding box center [396, 364] width 10 height 10
checkbox input "false"
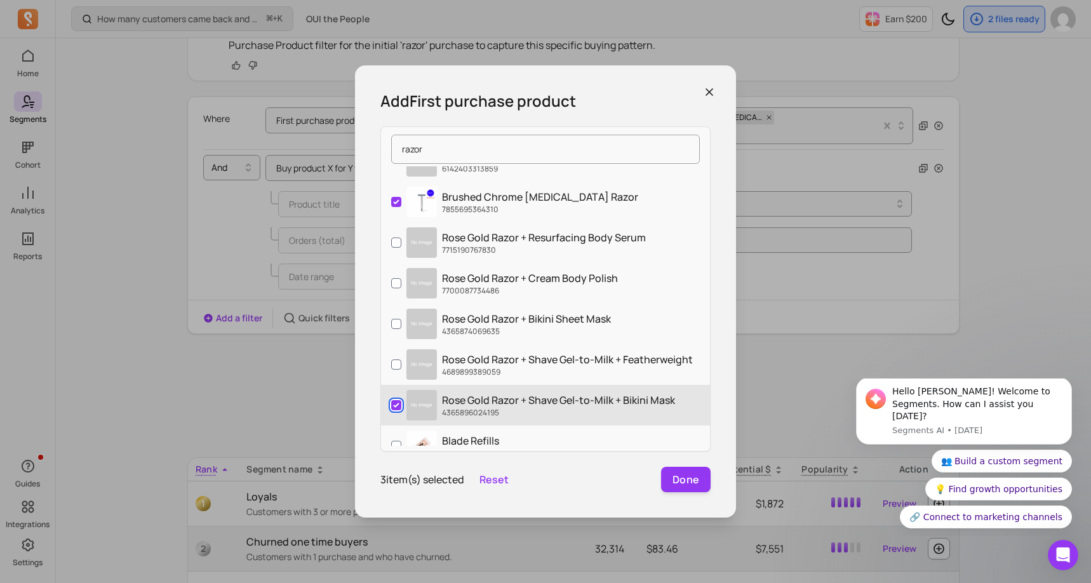
click at [394, 402] on input "Rose Gold Razor + Shave Gel-to-Milk + Bikini Mask 4365896024195" at bounding box center [396, 405] width 10 height 10
checkbox input "false"
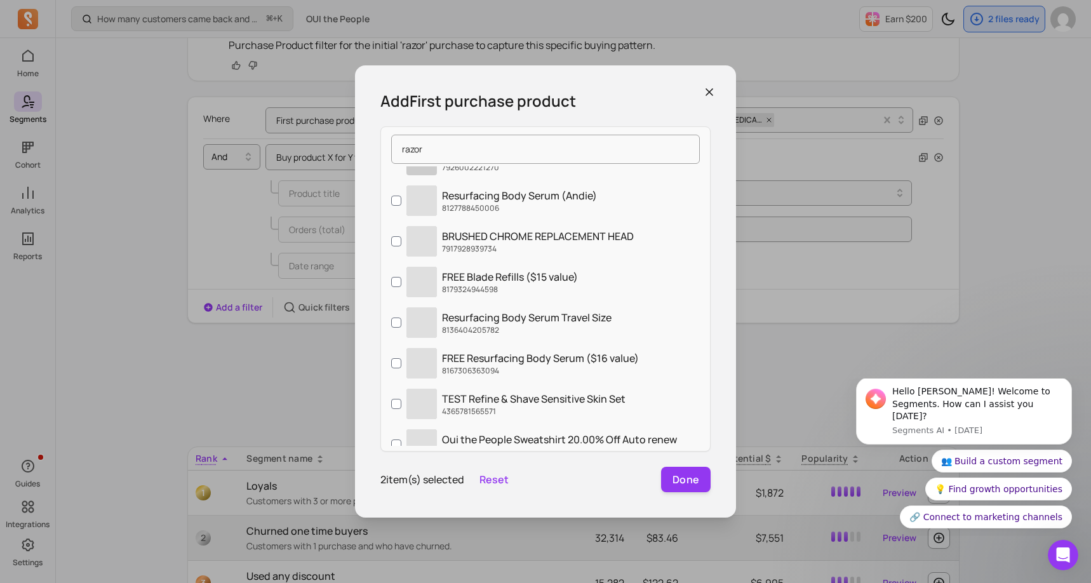
scroll to position [736, 0]
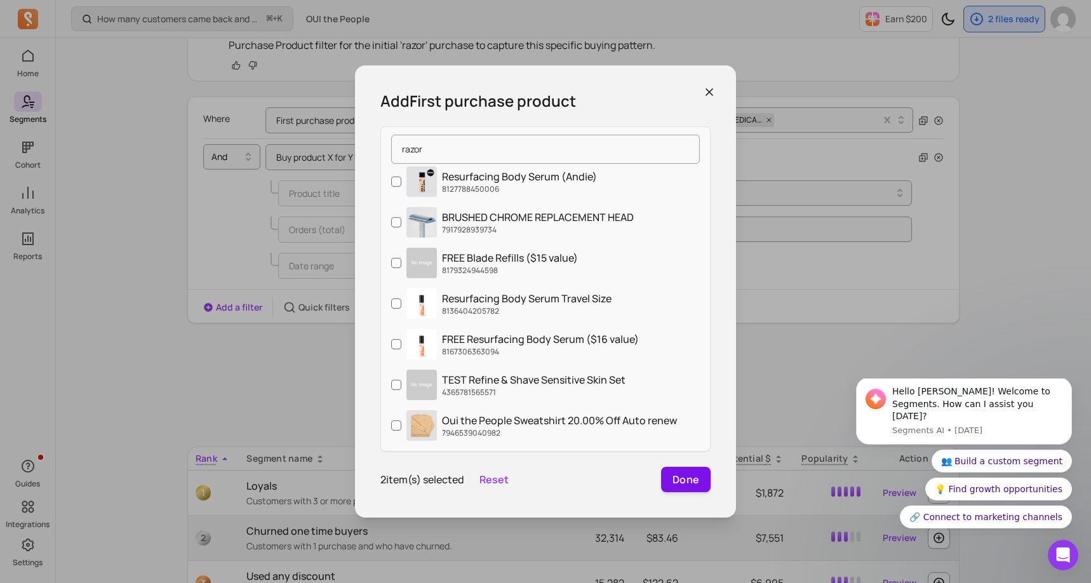
click at [686, 481] on button "Done" at bounding box center [686, 479] width 50 height 25
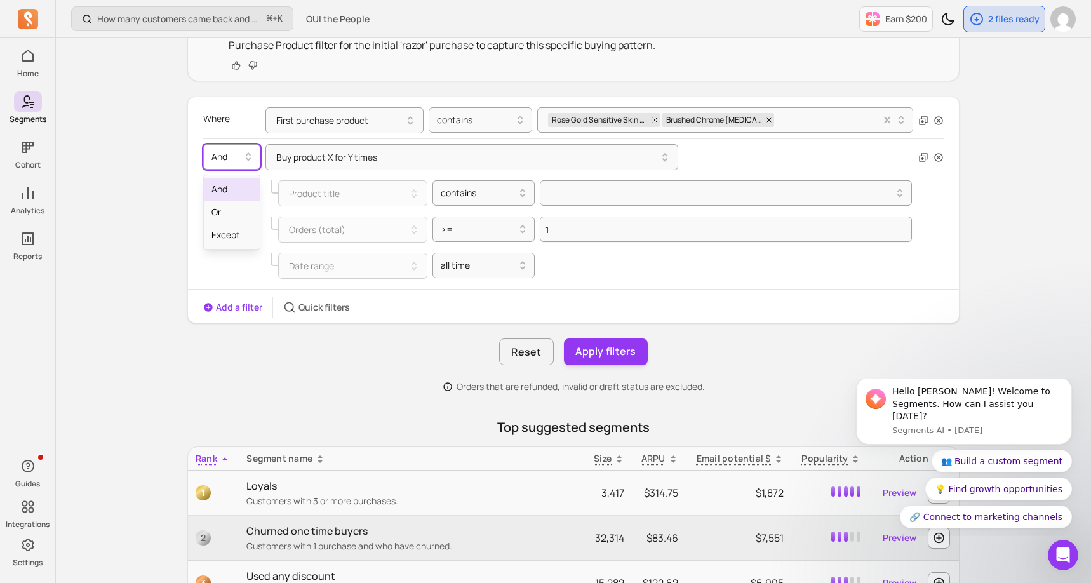
click at [228, 156] on div at bounding box center [226, 156] width 30 height 15
click at [366, 156] on button "Buy product X for Y times" at bounding box center [471, 157] width 413 height 26
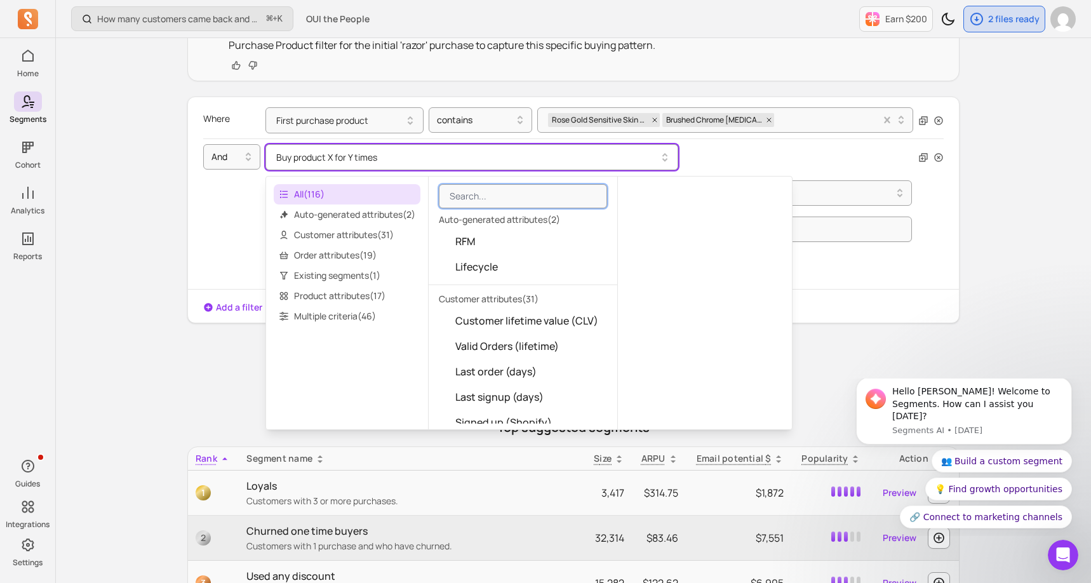
click at [861, 289] on hr at bounding box center [573, 289] width 771 height 1
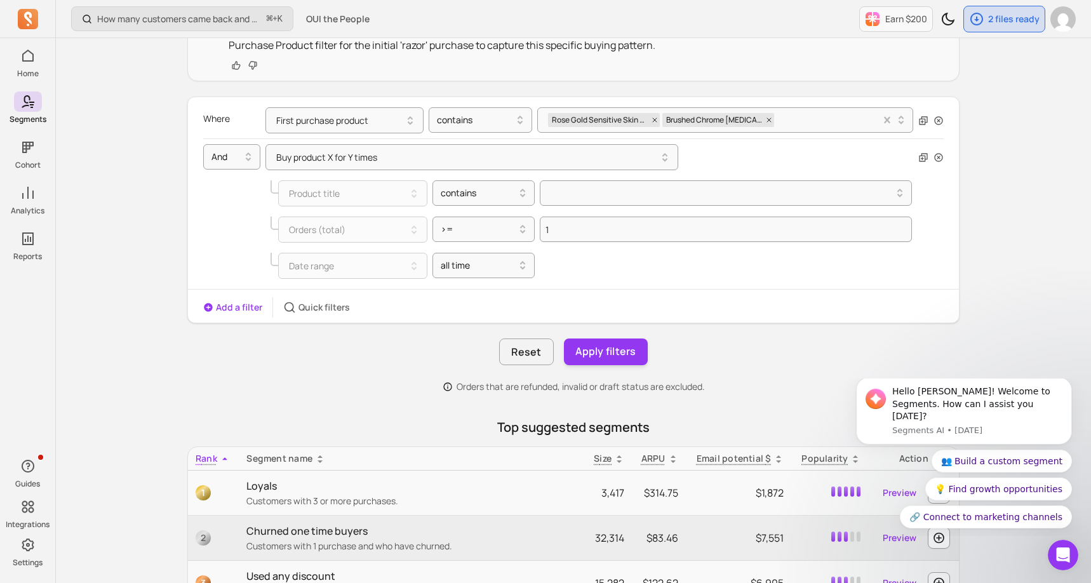
click at [563, 259] on div "Date range all time" at bounding box center [590, 266] width 641 height 26
click at [1000, 164] on div "How many customers came back and made another purchase? ⌘ + K OUI the People Ea…" at bounding box center [573, 297] width 1035 height 1153
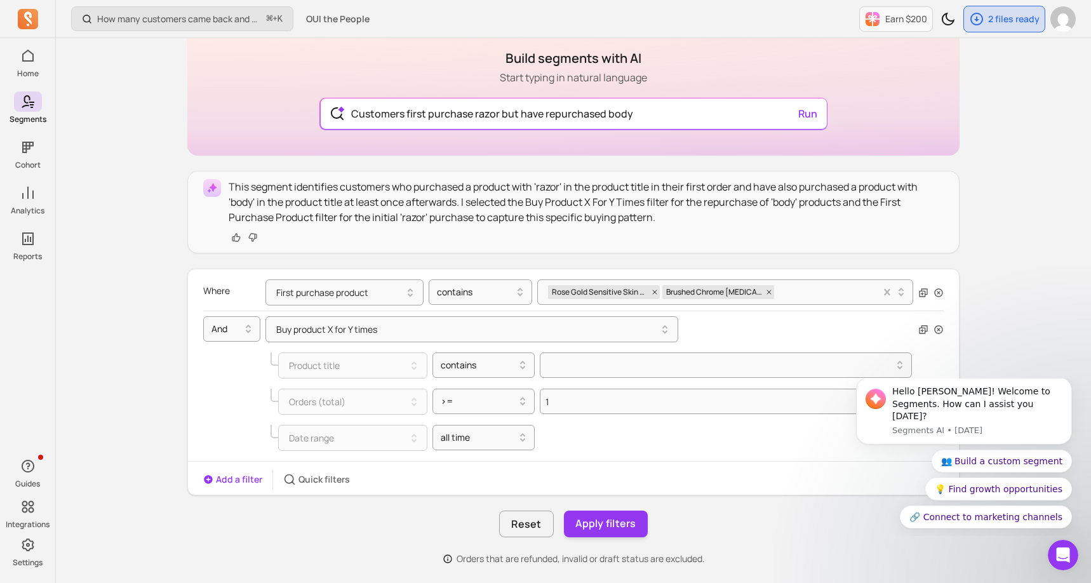
scroll to position [102, 0]
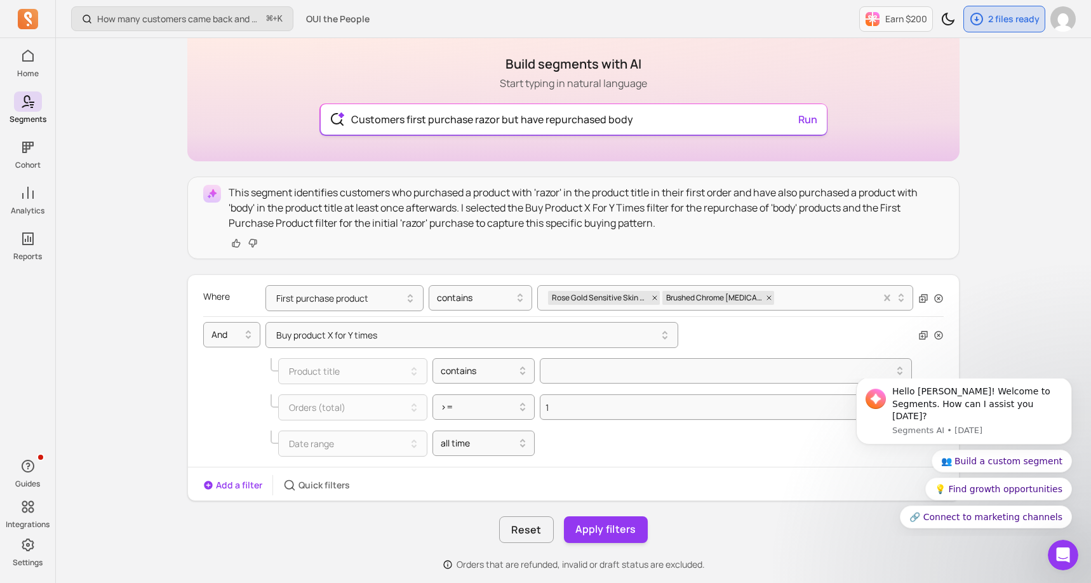
click at [649, 118] on input "Customers first purchase razor but have repurchased body" at bounding box center [573, 119] width 465 height 30
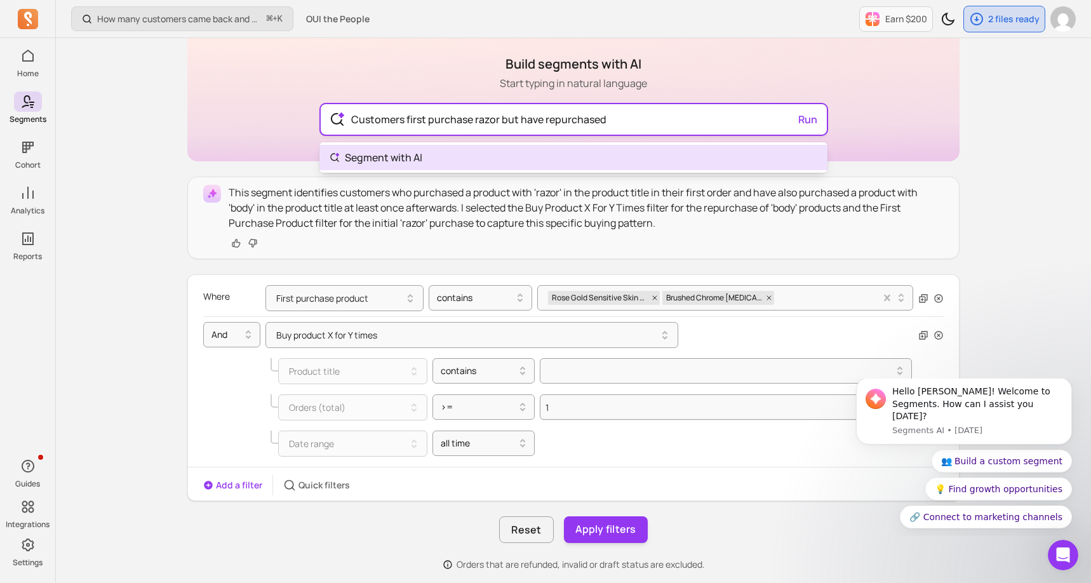
drag, startPoint x: 496, startPoint y: 118, endPoint x: 480, endPoint y: 118, distance: 16.5
click at [482, 118] on input "Customers first purchase razor but have repurchased" at bounding box center [573, 119] width 465 height 30
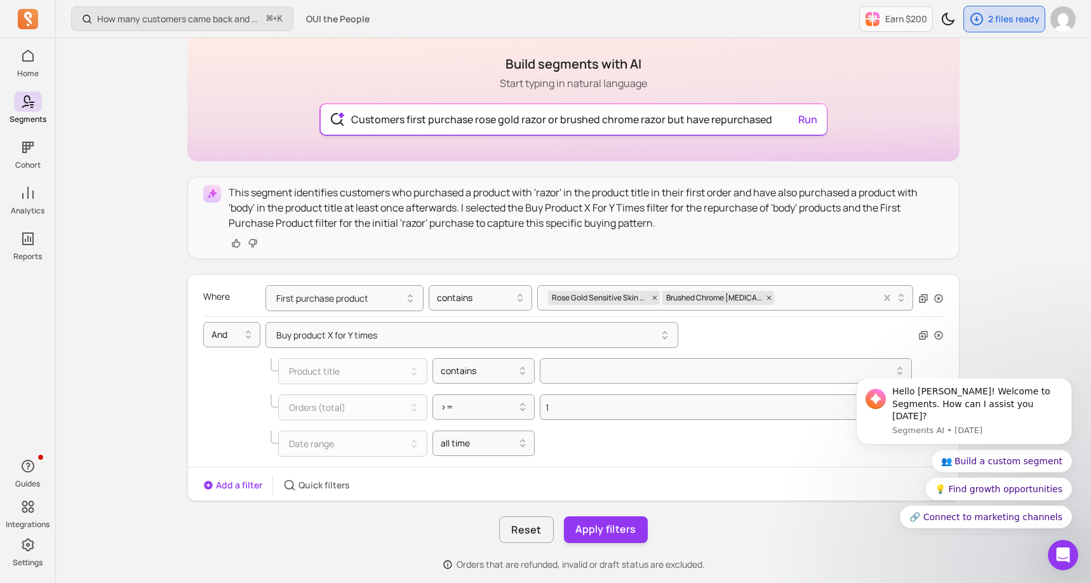
click at [808, 123] on div "Customers first purchase rose gold razor or brushed chrome razor but have repur…" at bounding box center [574, 119] width 506 height 30
click at [615, 132] on input "Customers first purchase rose gold razor or brushed chrome razor but have repur…" at bounding box center [573, 119] width 465 height 30
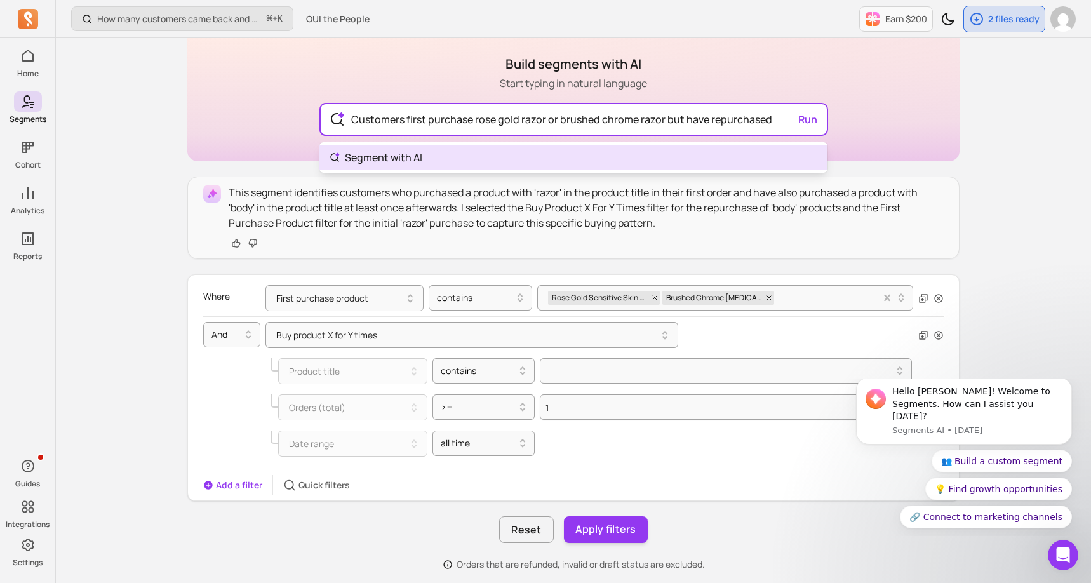
type input "Customers first purchase rose gold razor or brushed chrome razor but have repur…"
click at [422, 160] on body "Home Segments Cohort Analytics Reports Guides Integrations Settings How many cu…" at bounding box center [545, 474] width 1091 height 1153
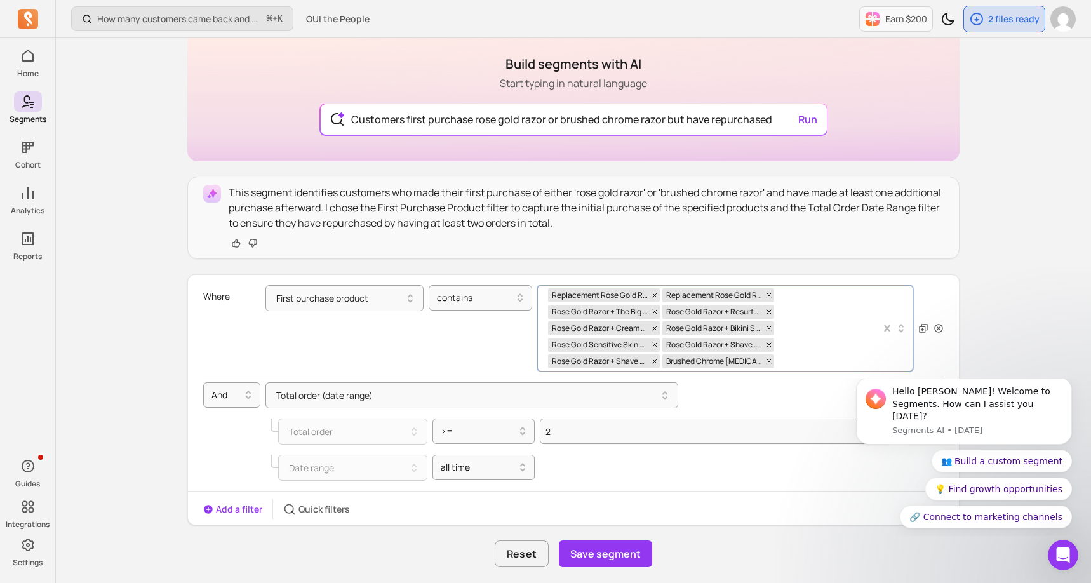
click at [811, 315] on div "Replacement Rose Gold Razor Head Replacement Rose Gold Razor Base Rose Gold Raz…" at bounding box center [714, 328] width 333 height 85
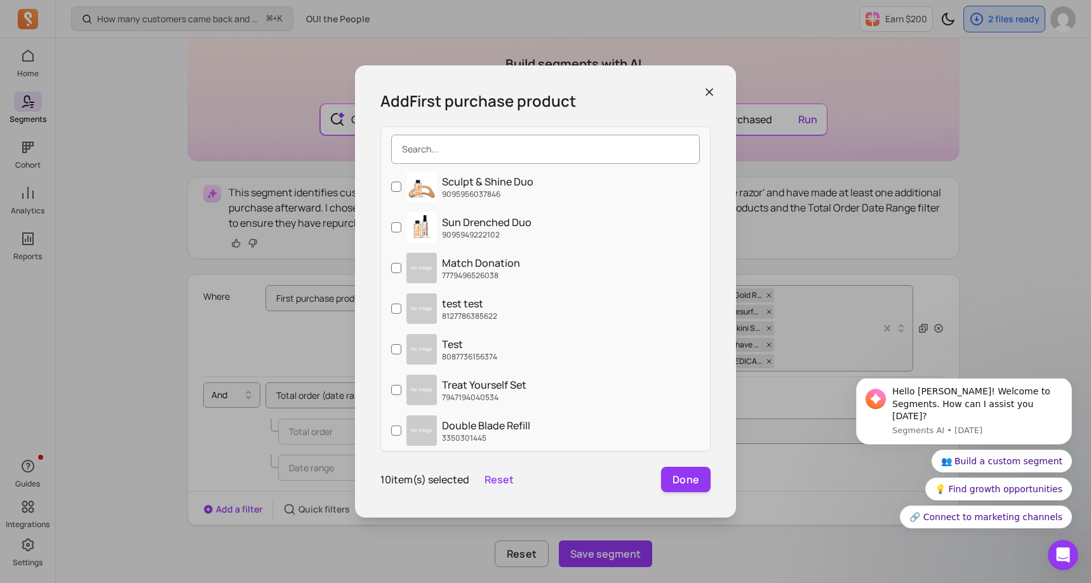
click at [491, 152] on input "search" at bounding box center [545, 149] width 309 height 29
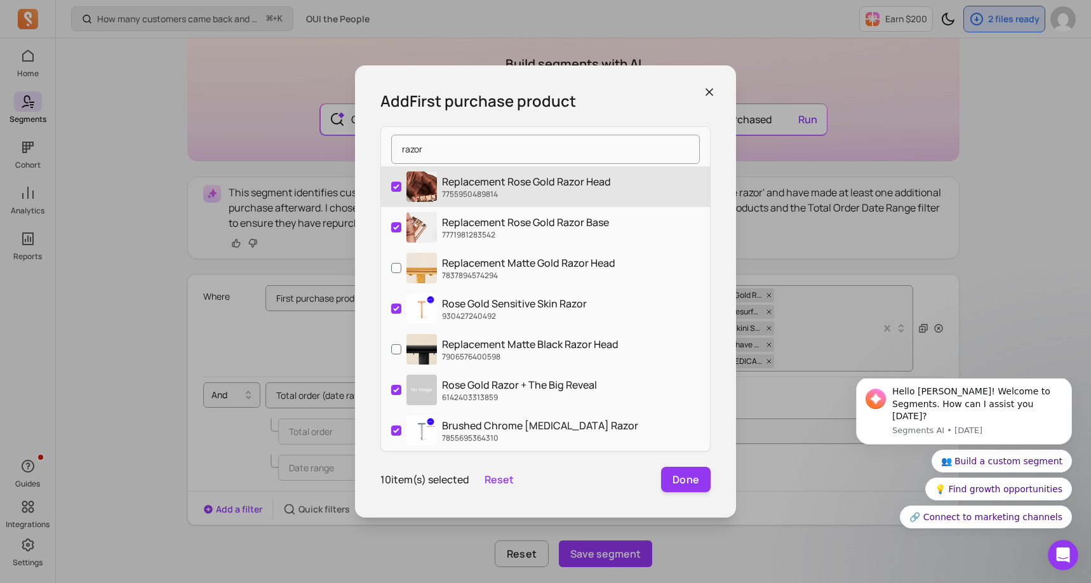
type input "razor"
click at [397, 186] on input "Replacement Rose Gold Razor Head 7755950489814" at bounding box center [396, 187] width 10 height 10
checkbox input "false"
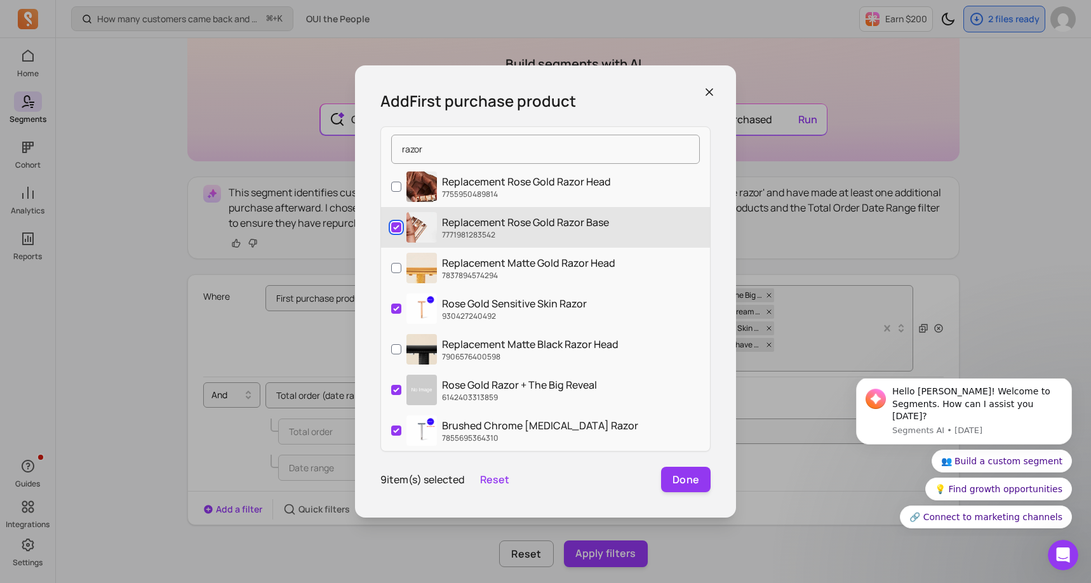
click at [393, 229] on input "Replacement Rose Gold Razor Base 7771981283542" at bounding box center [396, 227] width 10 height 10
checkbox input "false"
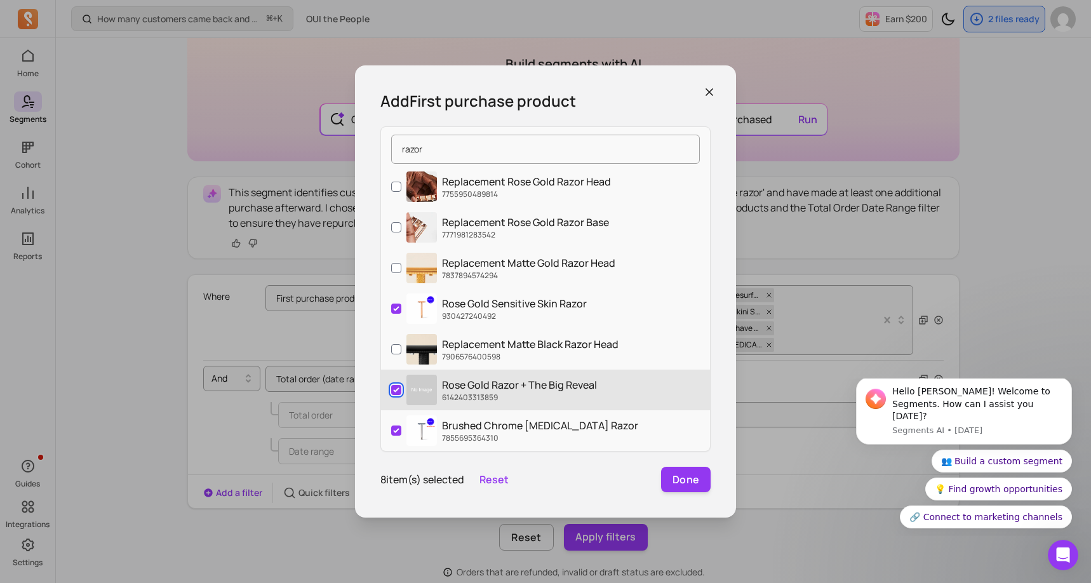
click at [398, 389] on input "Rose Gold Razor + The Big Reveal 6142403313859" at bounding box center [396, 390] width 10 height 10
checkbox input "false"
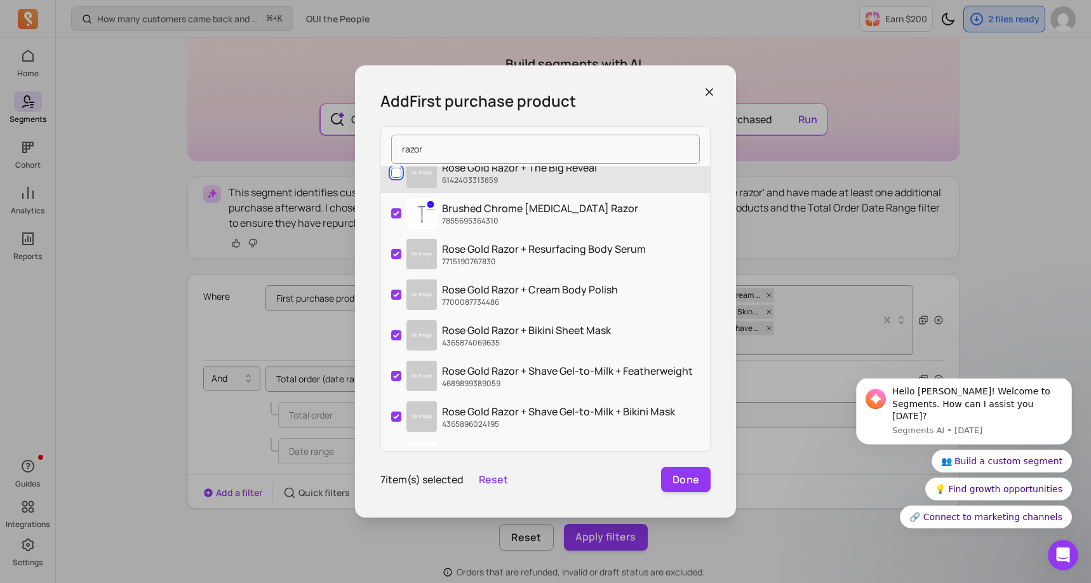
scroll to position [229, 0]
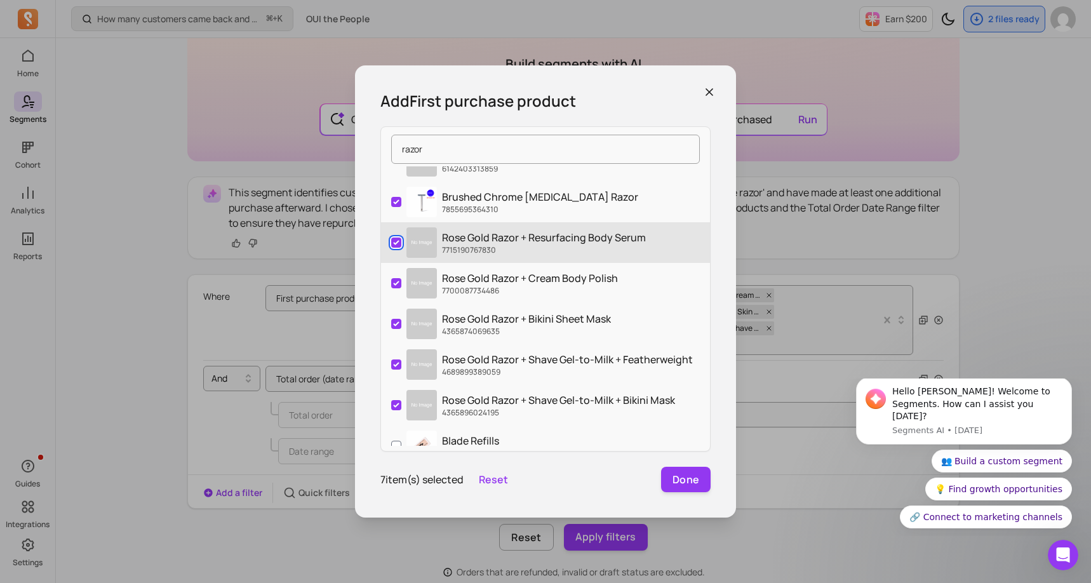
click at [397, 239] on input "Rose Gold Razor + Resurfacing Body Serum 7715190767830" at bounding box center [396, 242] width 10 height 10
checkbox input "false"
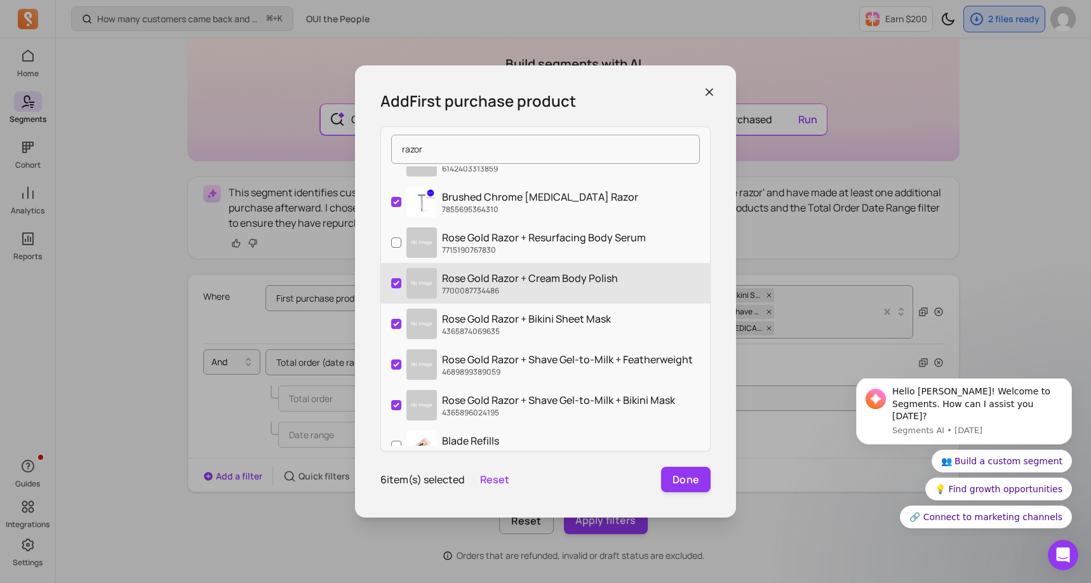
click at [397, 275] on label "Rose Gold Razor + Cream Body Polish 7700087734486" at bounding box center [545, 283] width 329 height 41
click at [397, 278] on input "Rose Gold Razor + Cream Body Polish 7700087734486" at bounding box center [396, 283] width 10 height 10
checkbox input "false"
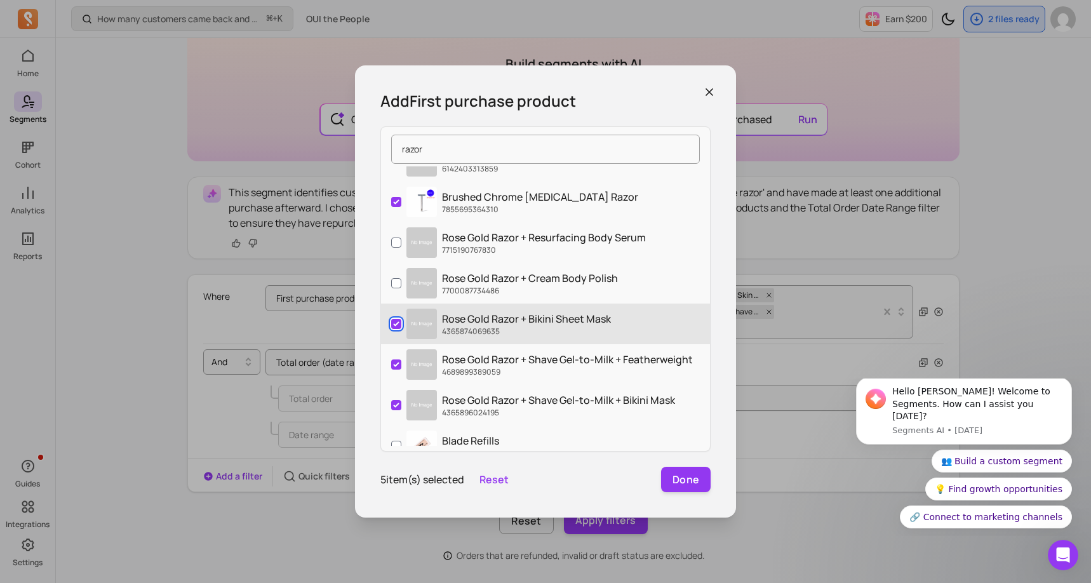
click at [397, 321] on input "Rose Gold Razor + Bikini Sheet Mask 4365874069635" at bounding box center [396, 324] width 10 height 10
checkbox input "false"
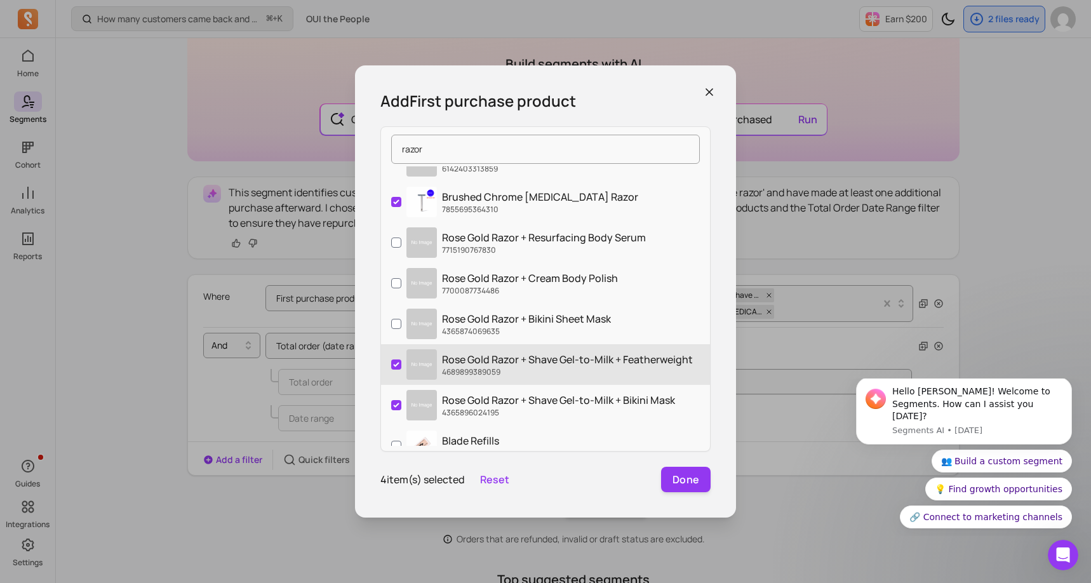
click at [397, 355] on label "Rose Gold Razor + Shave Gel-to-Milk + Featherweight 4689899389059" at bounding box center [545, 364] width 329 height 41
click at [397, 359] on input "Rose Gold Razor + Shave Gel-to-Milk + Featherweight 4689899389059" at bounding box center [396, 364] width 10 height 10
checkbox input "false"
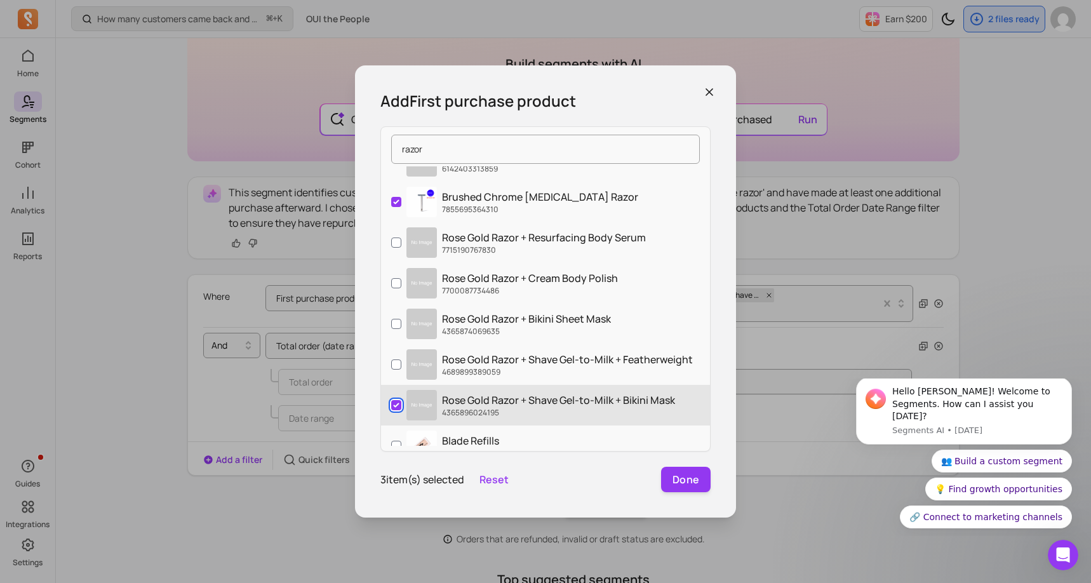
click at [397, 401] on input "Rose Gold Razor + Shave Gel-to-Milk + Bikini Mask 4365896024195" at bounding box center [396, 405] width 10 height 10
checkbox input "false"
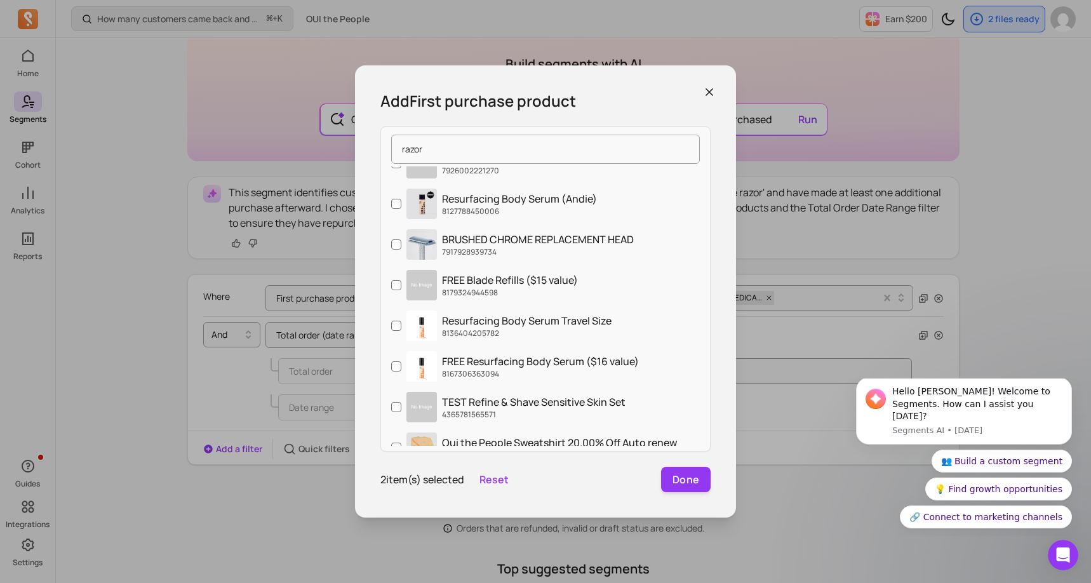
scroll to position [736, 0]
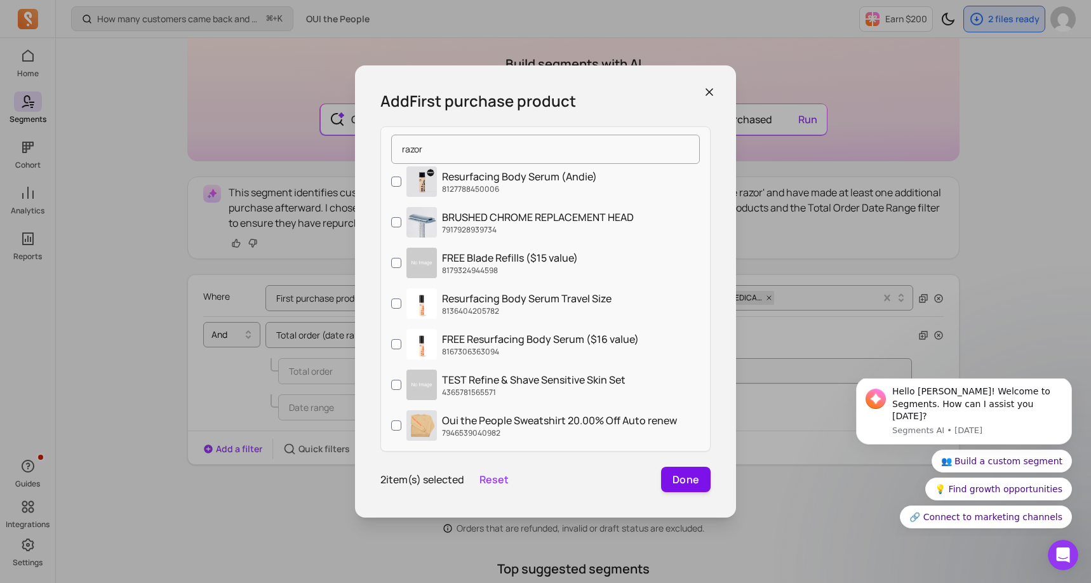
click at [683, 482] on button "Done" at bounding box center [686, 479] width 50 height 25
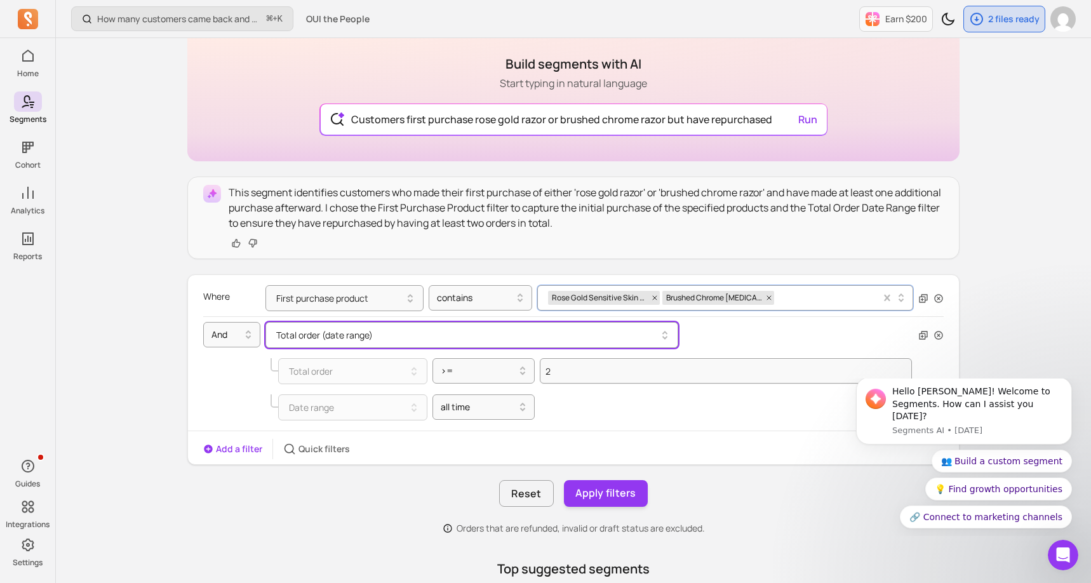
click at [526, 342] on button "Total order (date range)" at bounding box center [471, 335] width 413 height 26
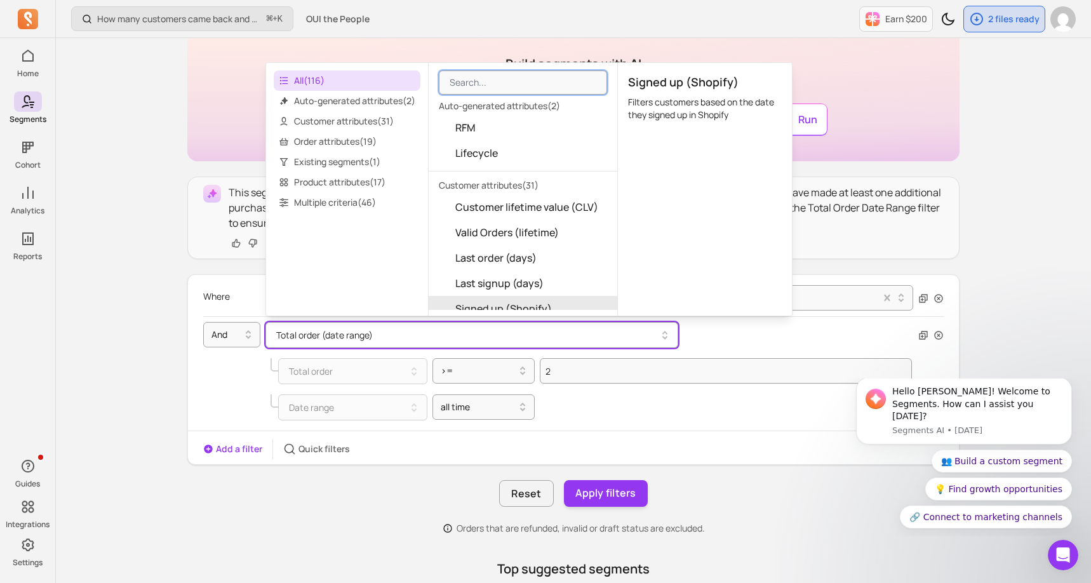
click at [1007, 273] on div "How many customers came back and made another purchase? ⌘ + K OUI the People Ea…" at bounding box center [573, 456] width 1035 height 1117
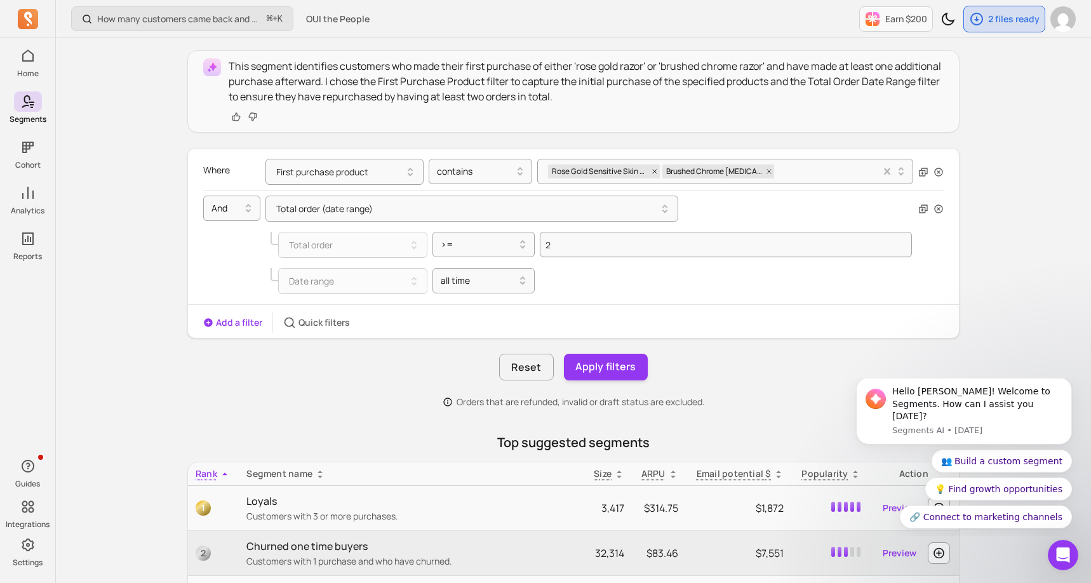
scroll to position [229, 0]
click at [1021, 256] on div "How many customers came back and made another purchase? ⌘ + K OUI the People Ea…" at bounding box center [573, 329] width 1035 height 1117
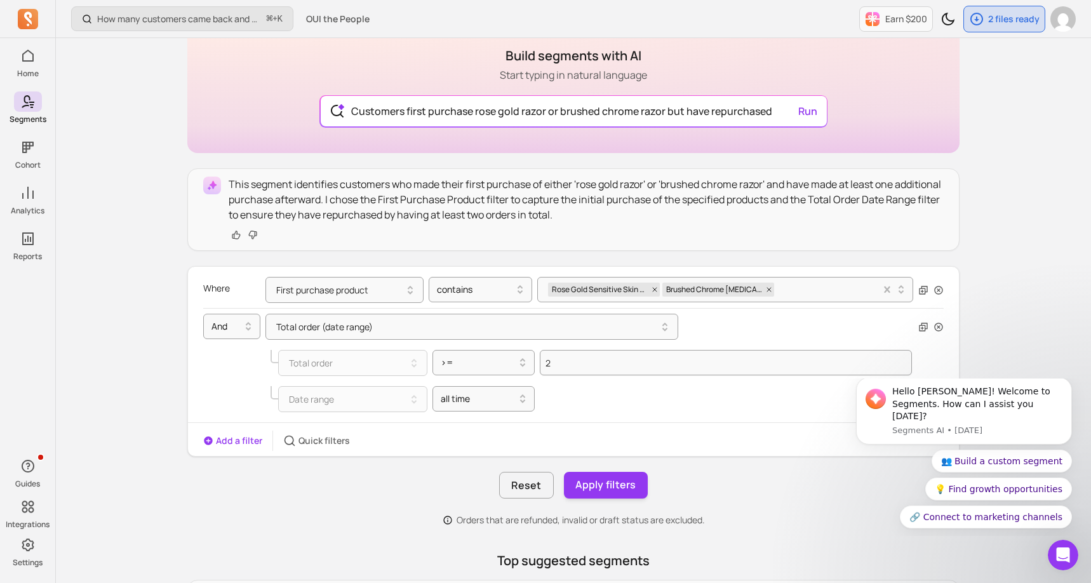
scroll to position [102, 0]
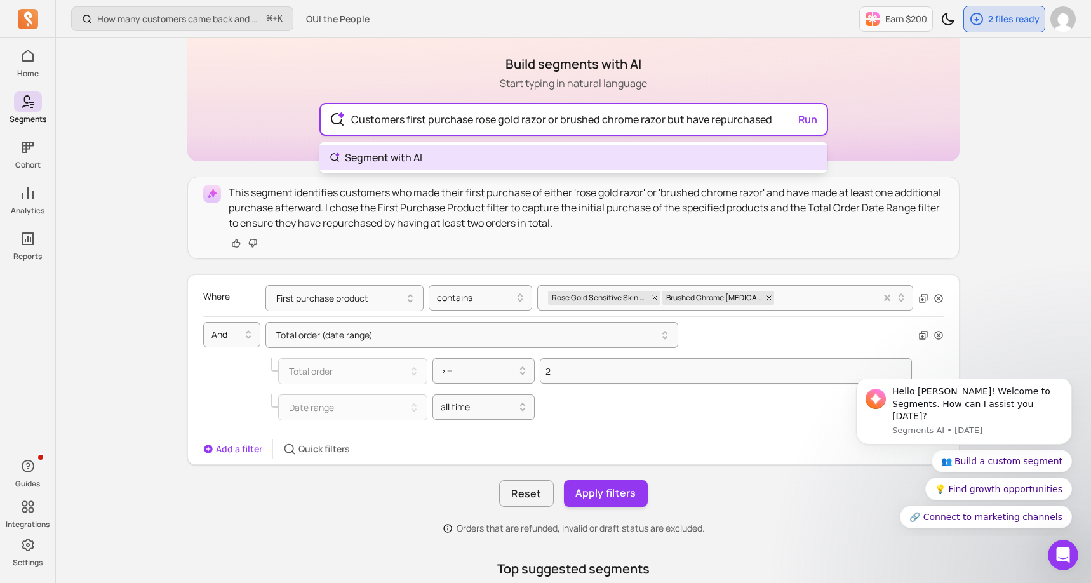
click at [766, 119] on input "Customers first purchase rose gold razor or brushed chrome razor but have repur…" at bounding box center [573, 119] width 465 height 30
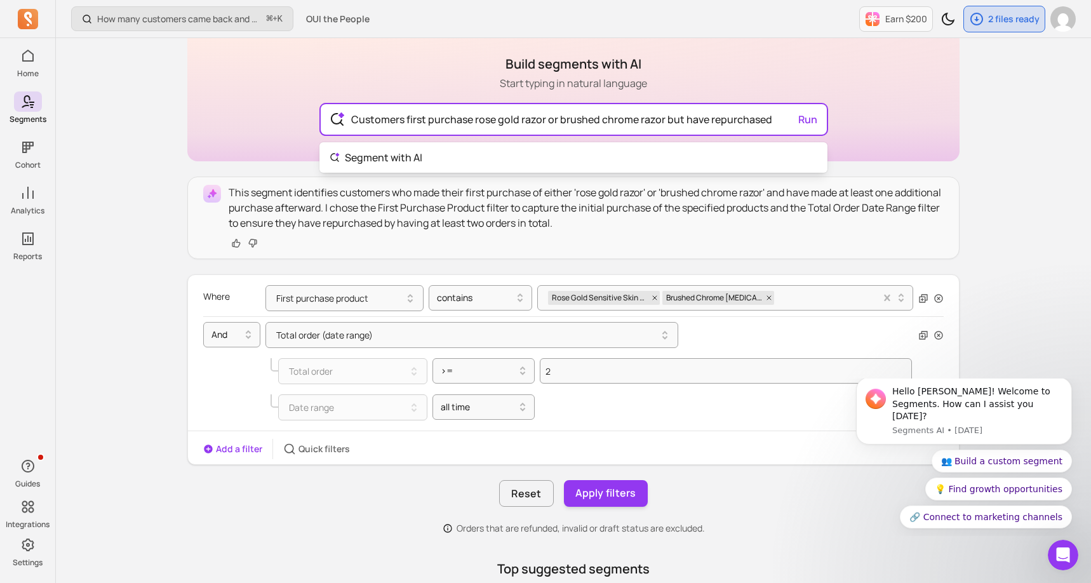
type input "Customers first purchase rose gold razor or brushed chrome razor but have repur…"
click at [1019, 328] on div "How many customers came back and made another purchase? ⌘ + K OUI the People Ea…" at bounding box center [573, 456] width 1035 height 1117
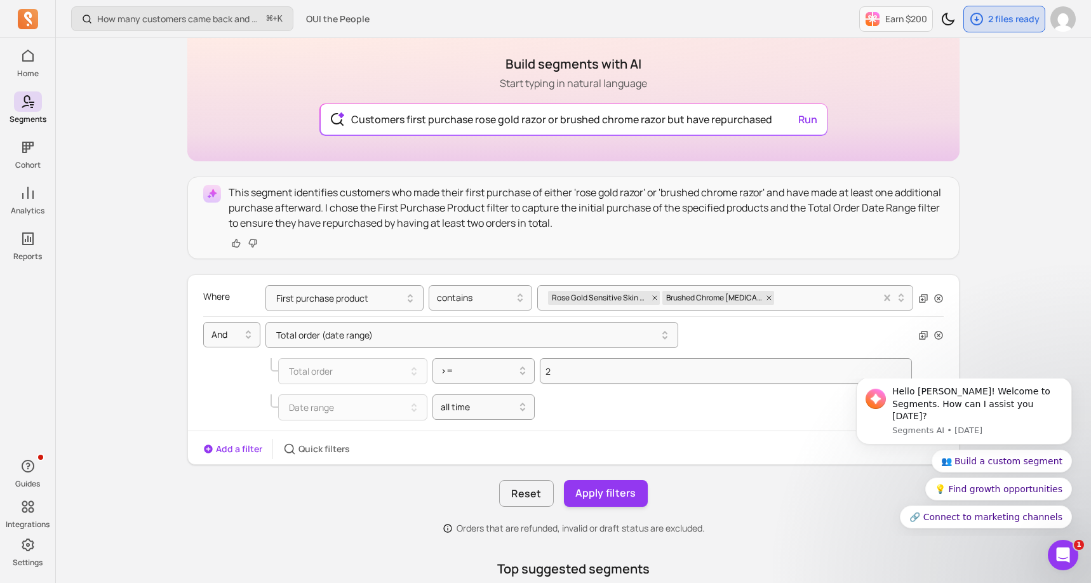
click at [1019, 328] on div "How many customers came back and made another purchase? ⌘ + K OUI the People Ea…" at bounding box center [573, 456] width 1035 height 1117
click at [473, 405] on div at bounding box center [479, 406] width 76 height 15
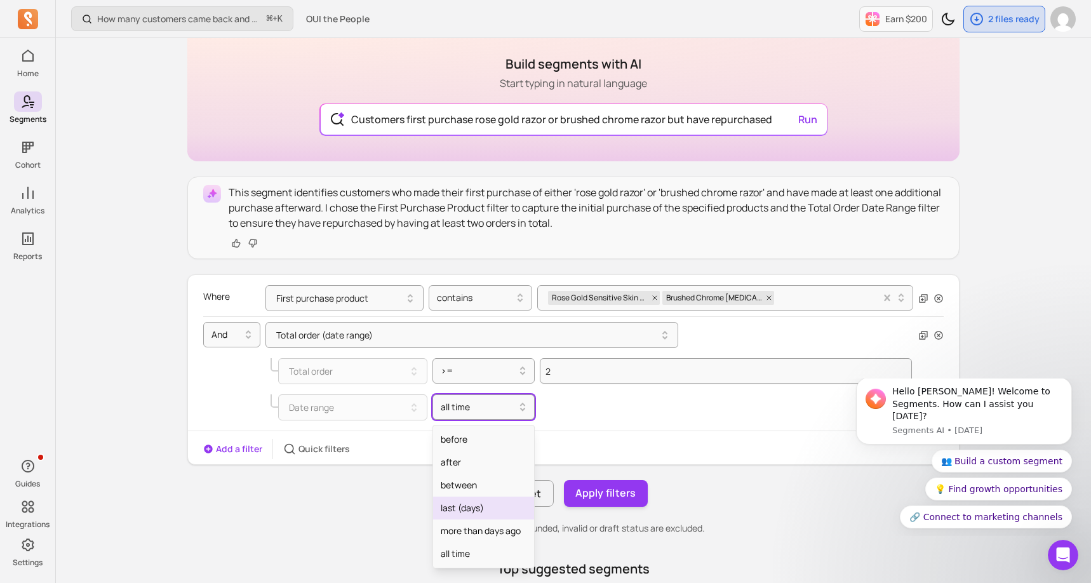
click at [461, 508] on div "last (days)" at bounding box center [484, 507] width 102 height 23
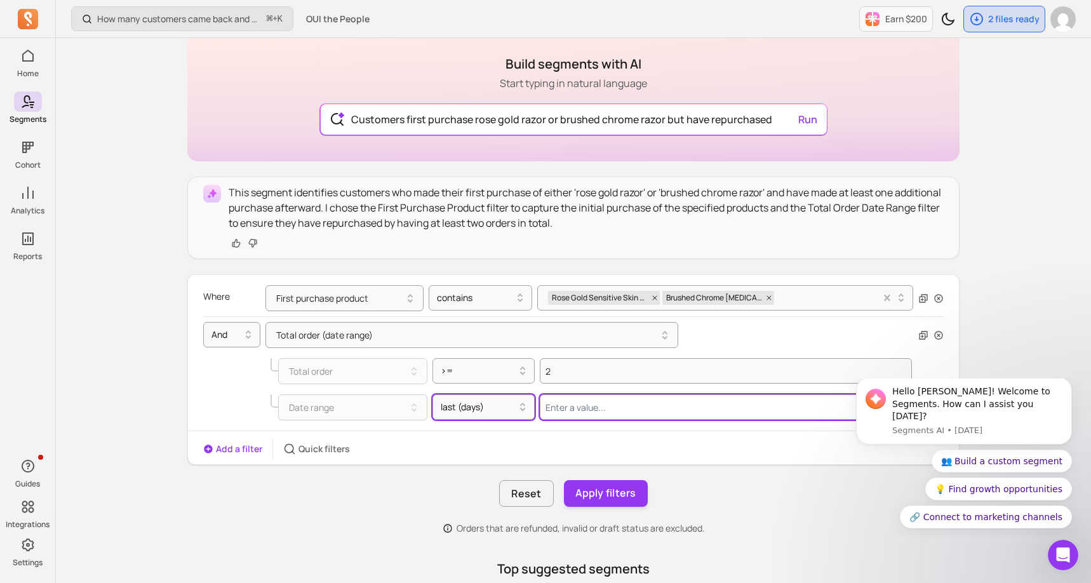
click at [564, 413] on input "Value for filter clause" at bounding box center [726, 406] width 372 height 25
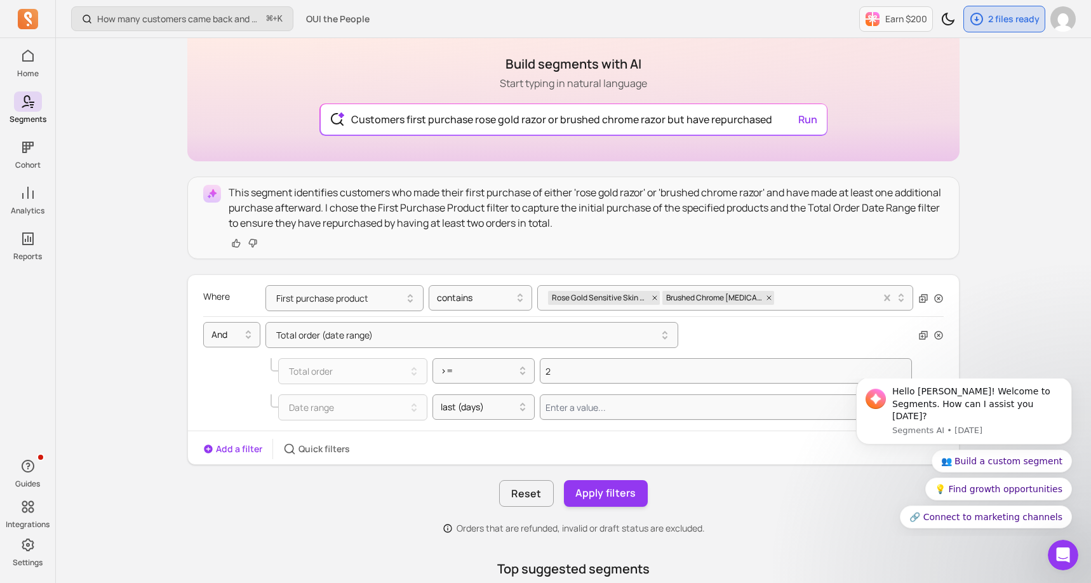
click at [1023, 339] on div "How many customers came back and made another purchase? ⌘ + K OUI the People Ea…" at bounding box center [573, 456] width 1035 height 1117
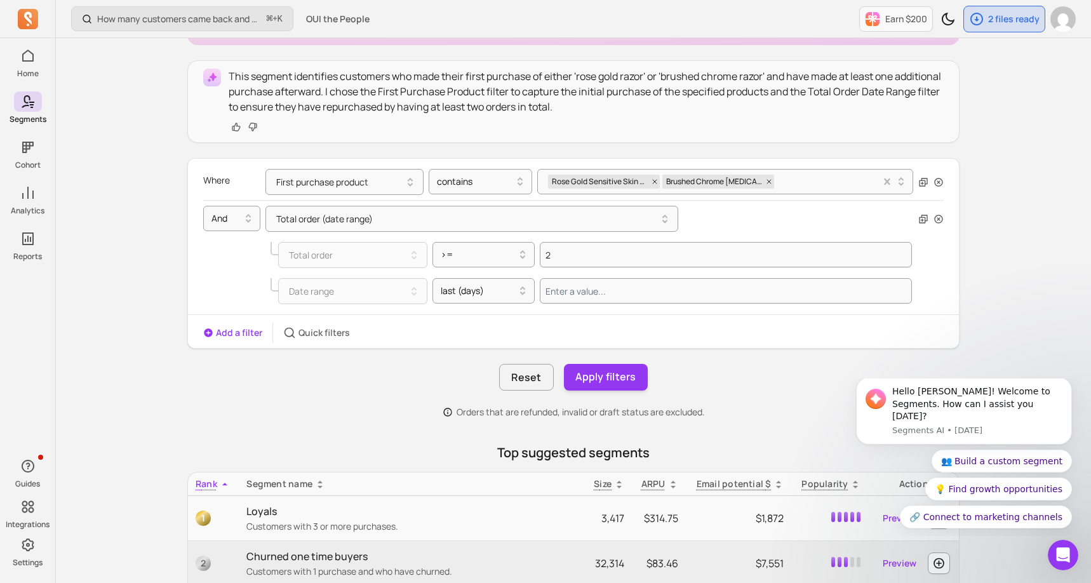
scroll to position [229, 0]
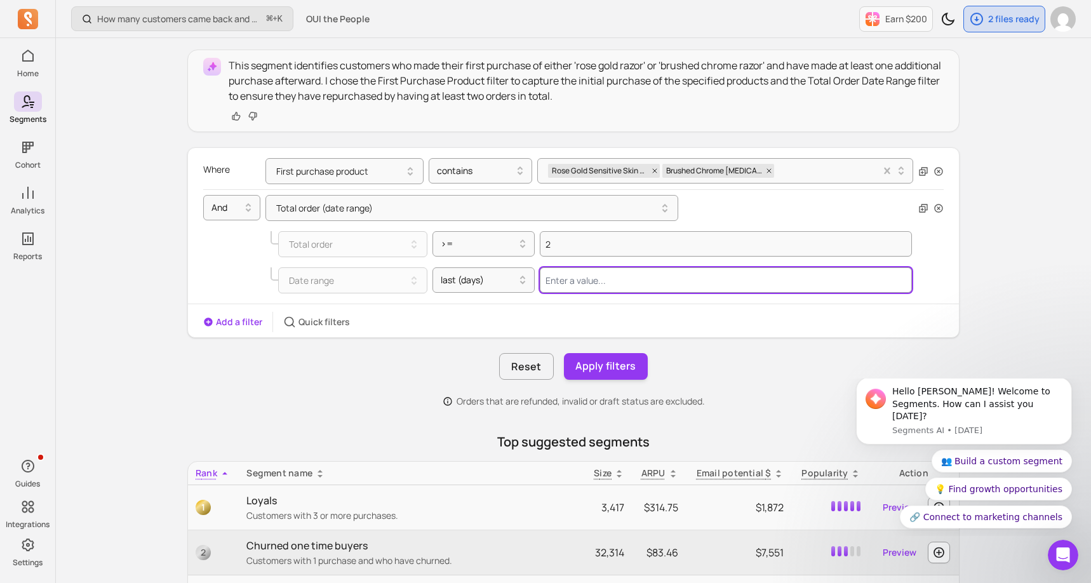
click at [599, 286] on input "Value for filter clause" at bounding box center [726, 279] width 372 height 25
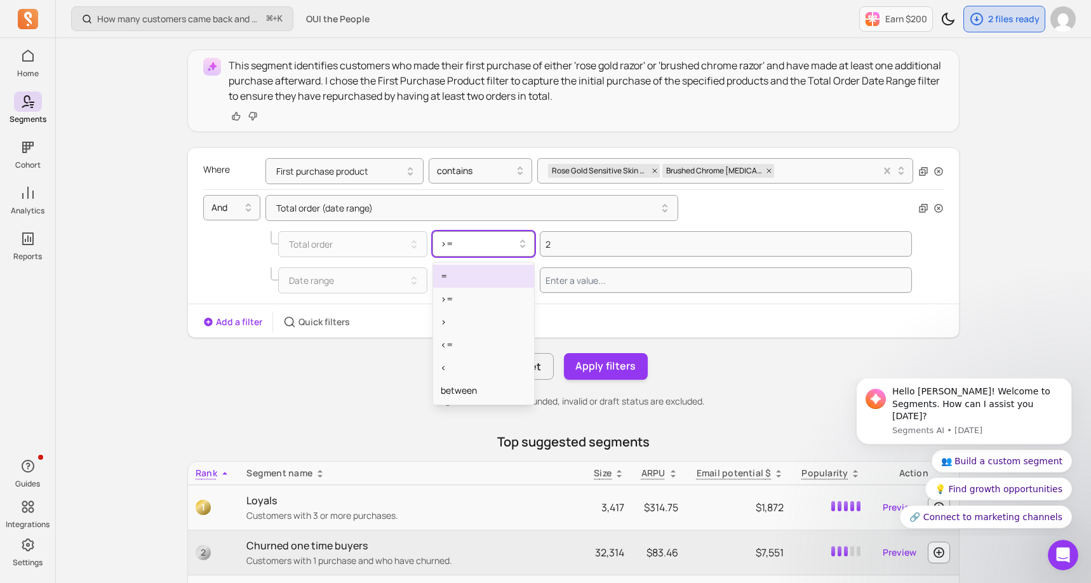
click at [460, 242] on div at bounding box center [479, 243] width 76 height 15
click at [1070, 286] on div "How many customers came back and made another purchase? ⌘ + K OUI the People Ea…" at bounding box center [573, 329] width 1035 height 1117
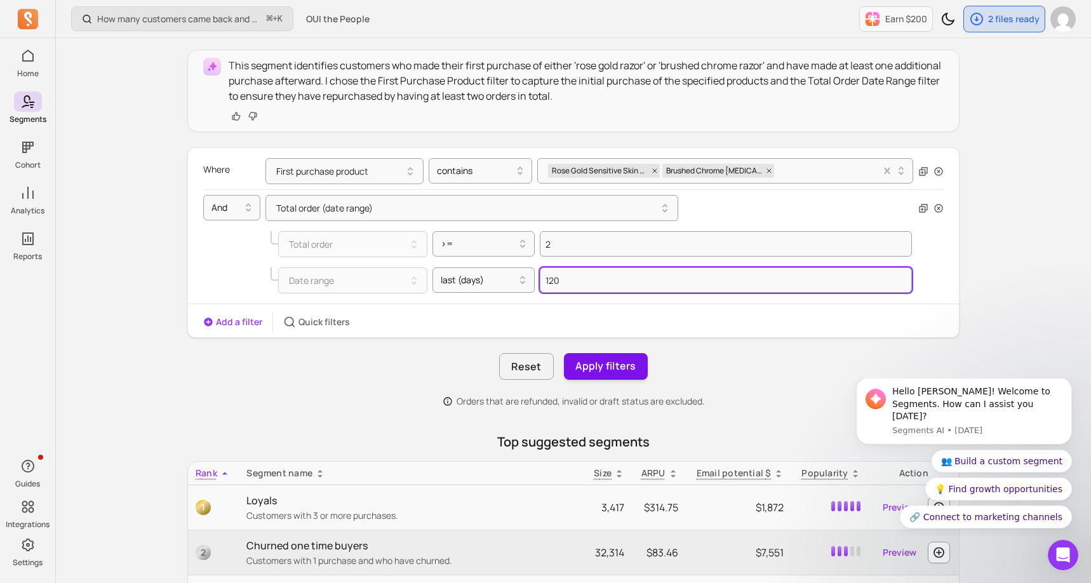
type input "120"
click at [587, 360] on button "Apply filters" at bounding box center [606, 366] width 84 height 27
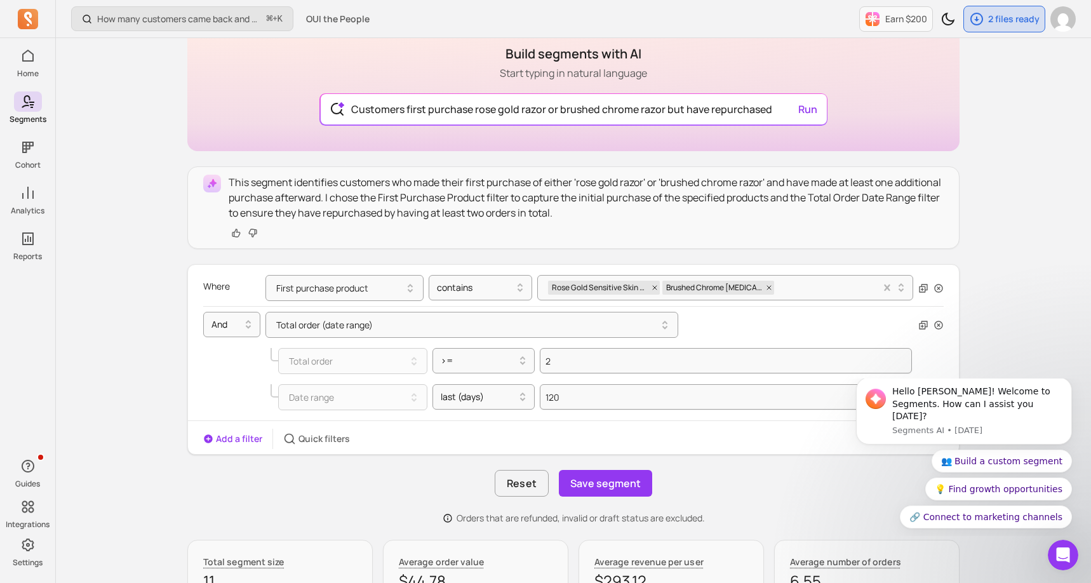
scroll to position [102, 0]
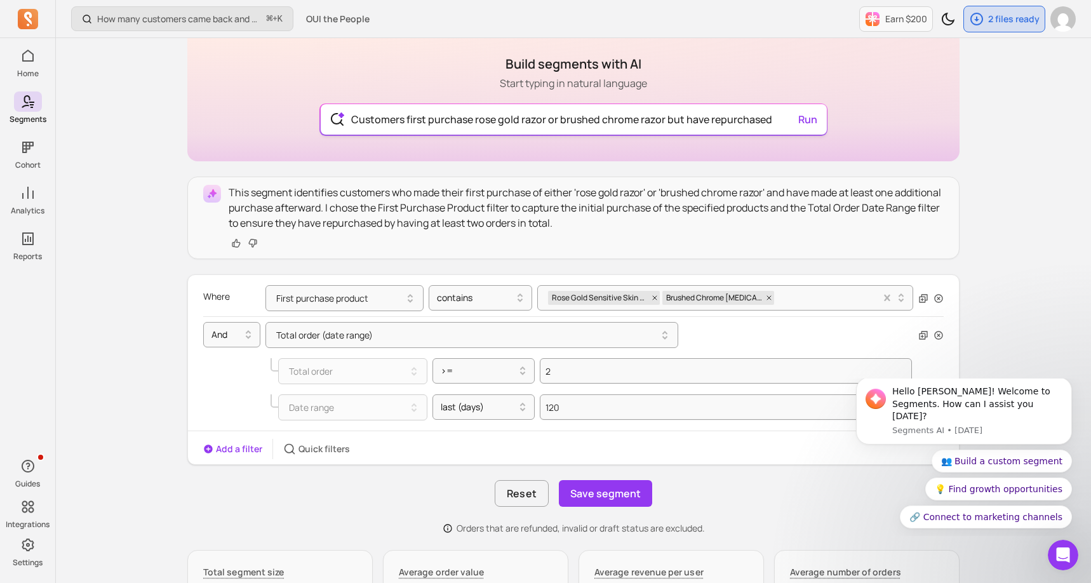
click at [682, 117] on input "Customers first purchase rose gold razor or brushed chrome razor but have repur…" at bounding box center [573, 119] width 465 height 30
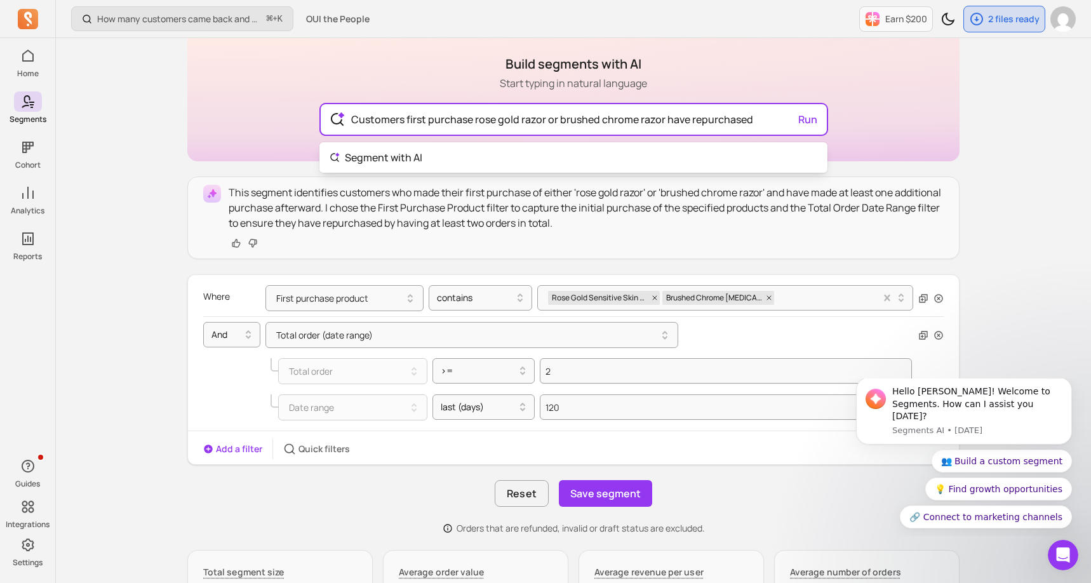
type input "Customers first purchase rose gold razor or brushed chrome razor have repurchas…"
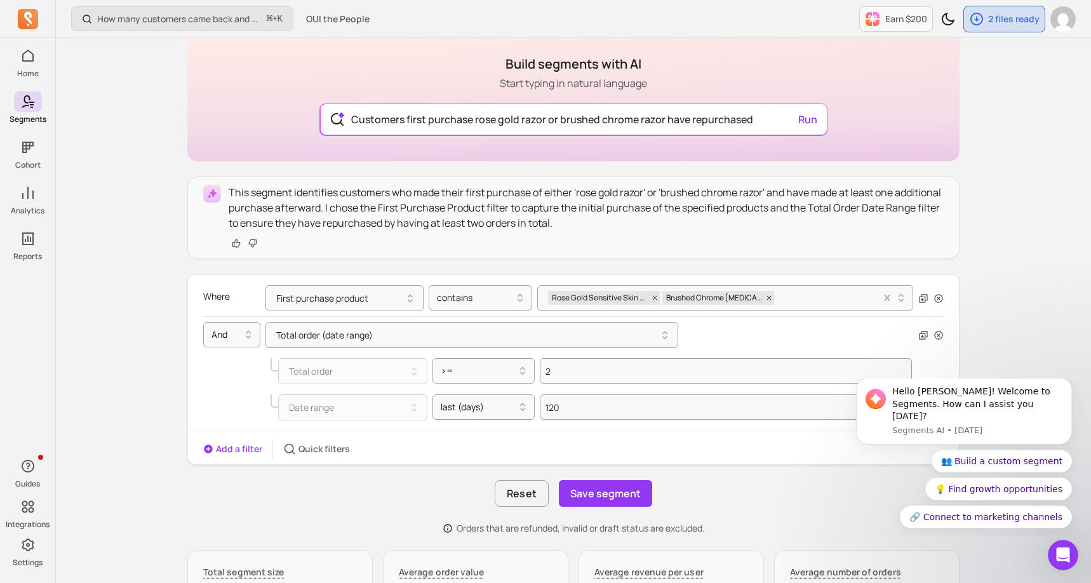
click at [619, 497] on button "Save segment" at bounding box center [605, 493] width 93 height 27
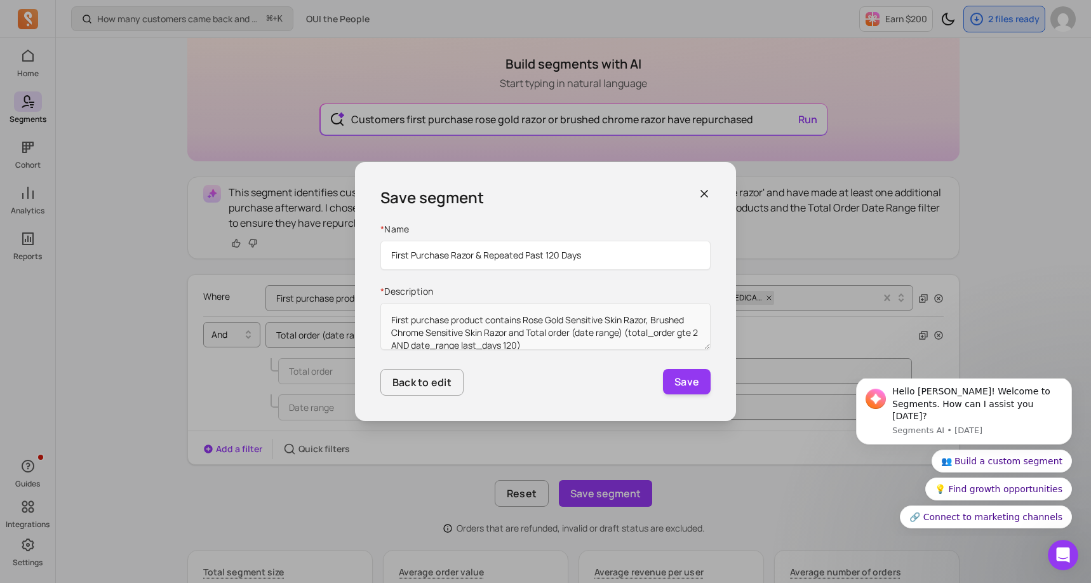
drag, startPoint x: 588, startPoint y: 257, endPoint x: 390, endPoint y: 254, distance: 197.5
click at [390, 254] on input "First Purchase Razor & Repeated Past 120 Days" at bounding box center [545, 255] width 330 height 29
click at [558, 253] on input "First Purchase Razor & Repeated Past 120 Days" at bounding box center [545, 255] width 330 height 29
drag, startPoint x: 587, startPoint y: 258, endPoint x: 380, endPoint y: 258, distance: 206.3
click at [380, 258] on input "First Purchase Razor & Repeated Past 30 Days" at bounding box center [545, 255] width 330 height 29
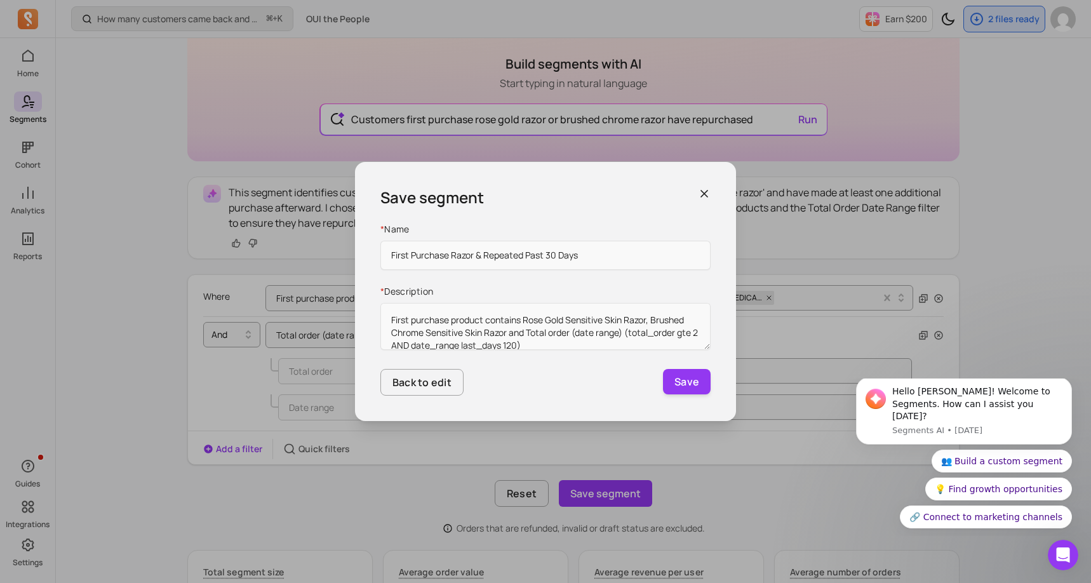
type input "First Purchase Razor & Repeated Past 30 Days"
click at [710, 186] on div "Save segment * Name First Purchase Razor & Repeated Past 30 Days * Description …" at bounding box center [545, 291] width 381 height 259
click at [698, 192] on icon "button" at bounding box center [704, 193] width 13 height 13
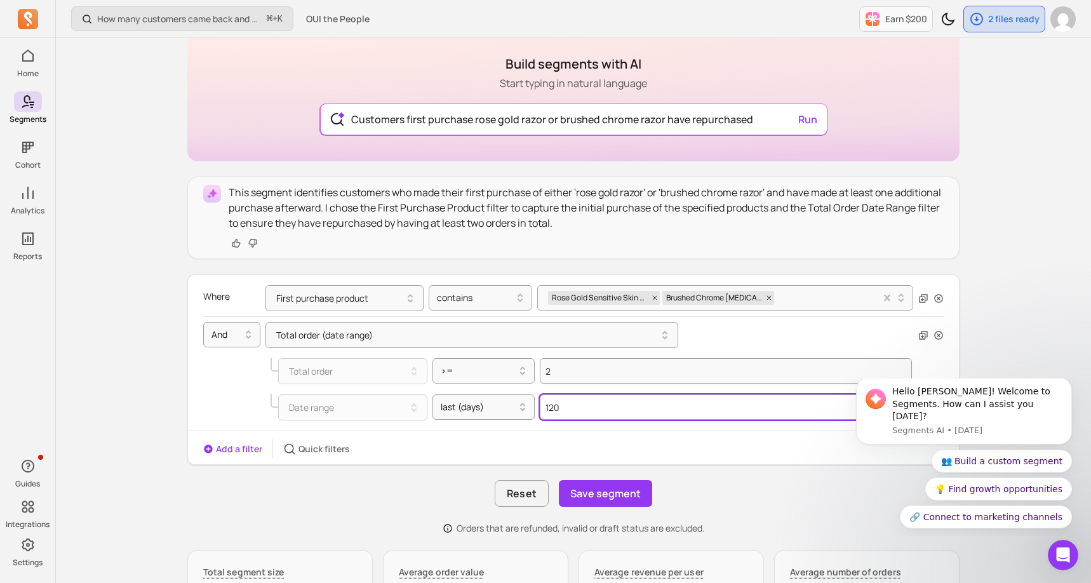
click at [609, 400] on input "120" at bounding box center [726, 406] width 372 height 25
drag, startPoint x: 604, startPoint y: 413, endPoint x: 533, endPoint y: 407, distance: 72.0
click at [533, 407] on div "Date range last (days) 120" at bounding box center [590, 407] width 641 height 26
type input "Customers first purchase rose gold razor or brushed chrome razor but have repur…"
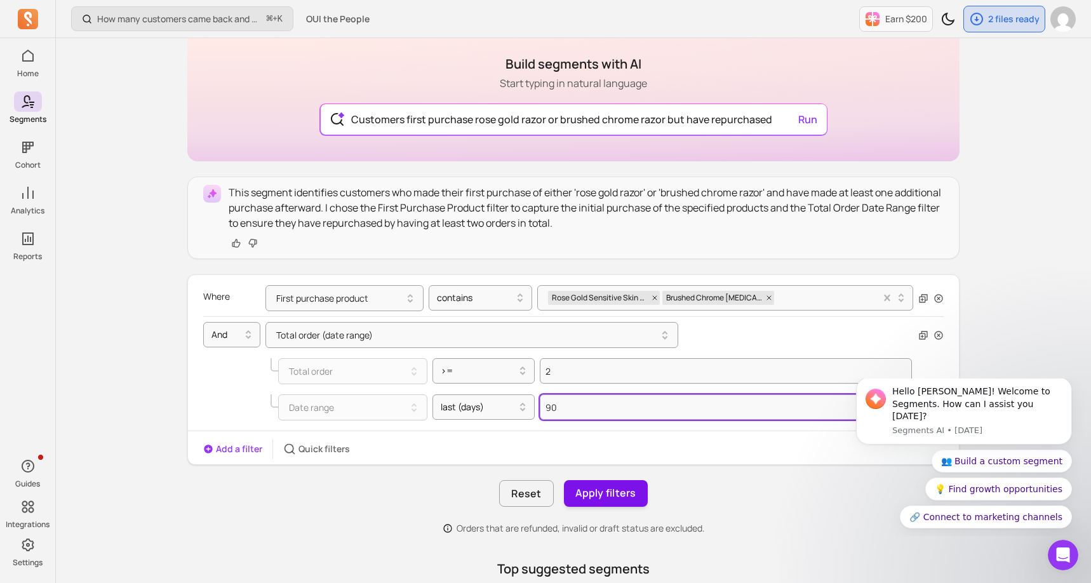
type input "90"
click at [611, 485] on button "Apply filters" at bounding box center [606, 493] width 84 height 27
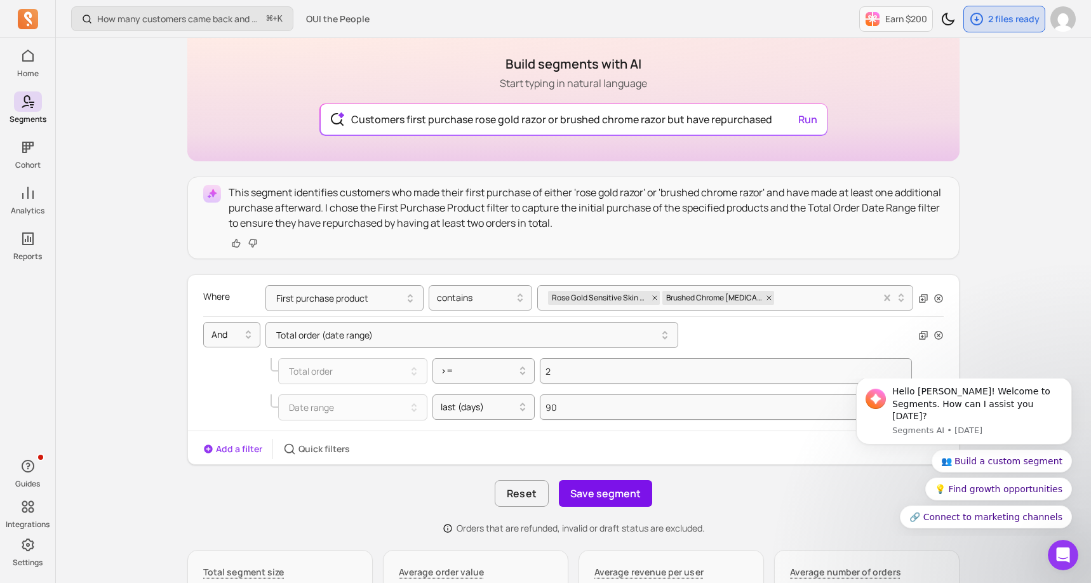
click at [611, 486] on button "Save segment" at bounding box center [605, 493] width 93 height 27
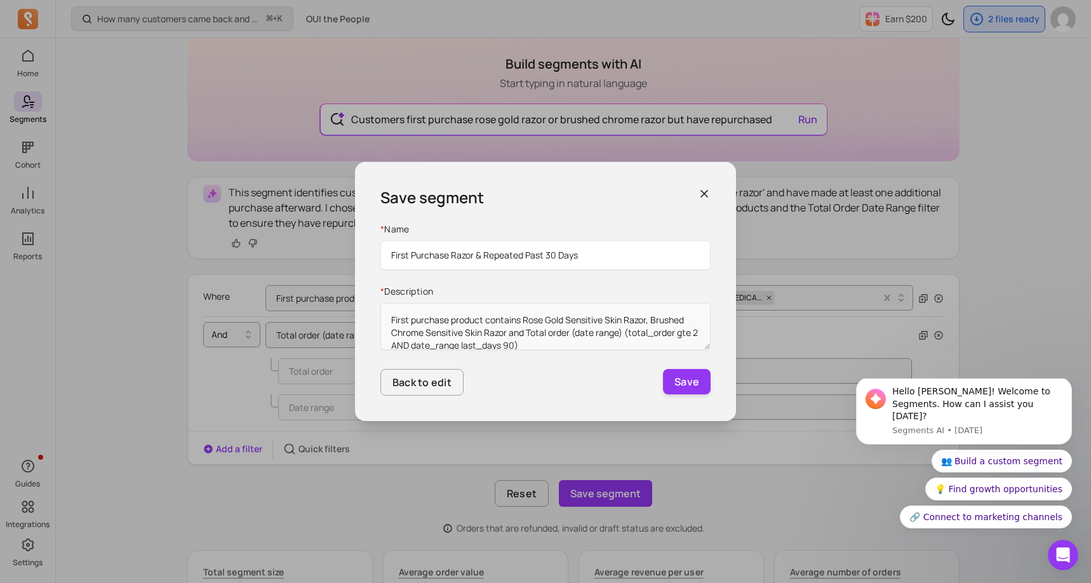
click at [550, 255] on input "First Purchase Razor & Repeated Past 30 Days" at bounding box center [545, 255] width 330 height 29
type input "First Purchase Razor & Repeated Past 90 Days"
click at [691, 385] on button "Save" at bounding box center [687, 381] width 48 height 25
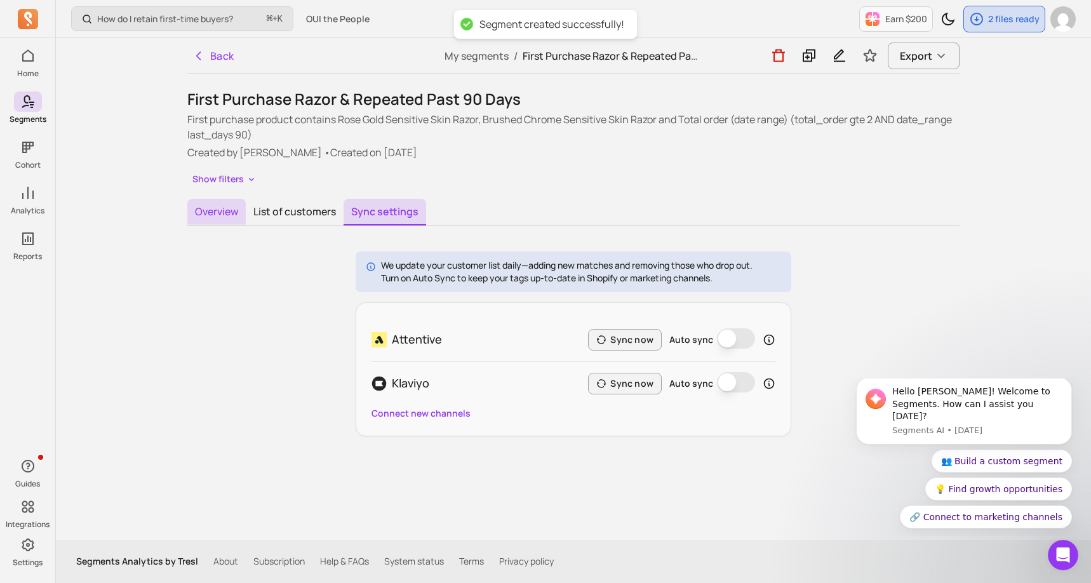
click at [215, 213] on button "Overview" at bounding box center [216, 212] width 58 height 27
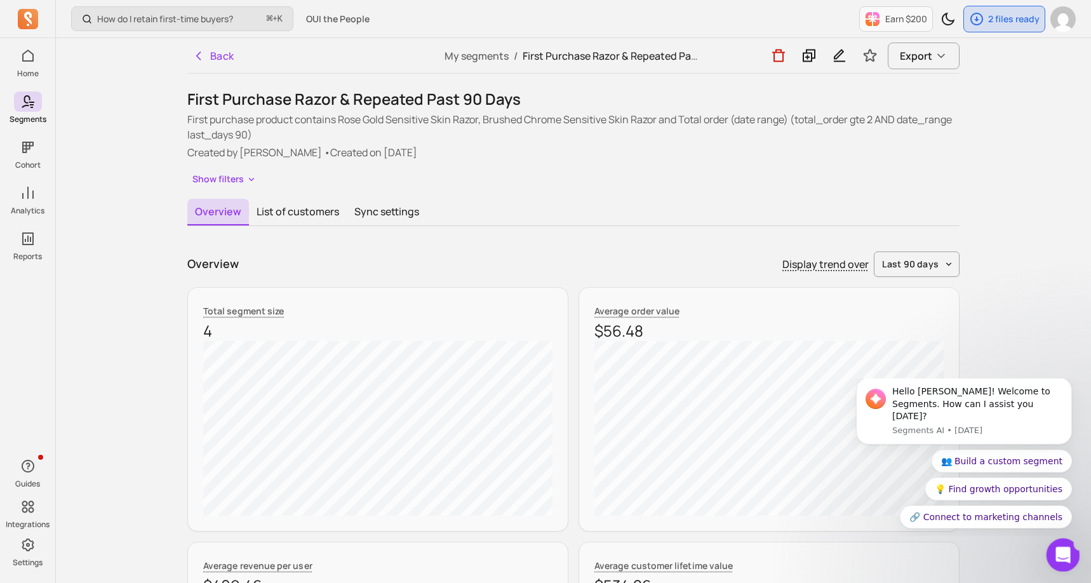
click at [1063, 554] on icon "Open Intercom Messenger" at bounding box center [1061, 553] width 21 height 21
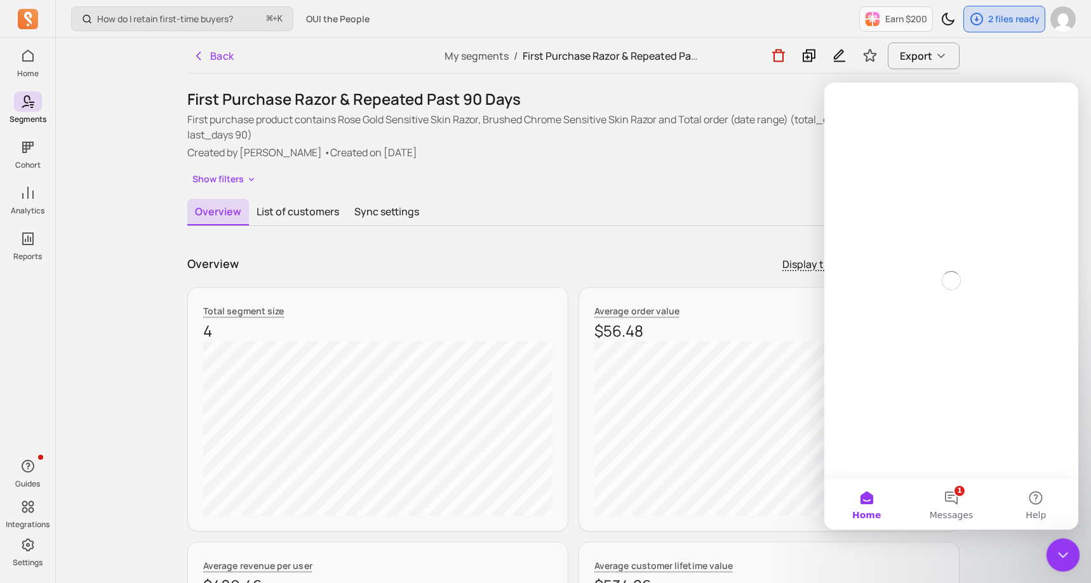
click at [1063, 554] on icon "Close Intercom Messenger" at bounding box center [1060, 552] width 15 height 15
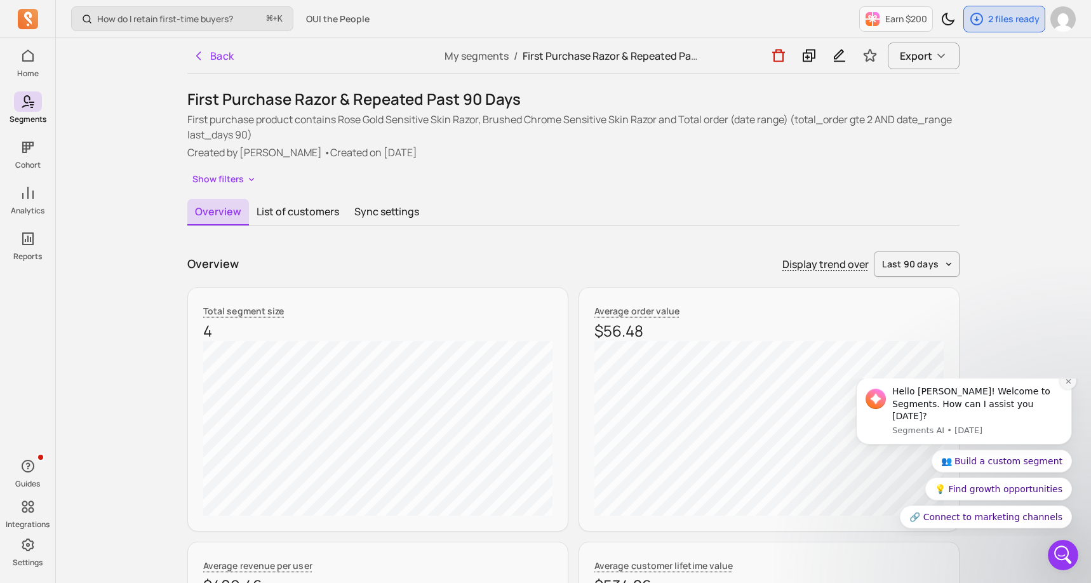
click at [1065, 385] on icon "Dismiss notification" at bounding box center [1068, 381] width 7 height 7
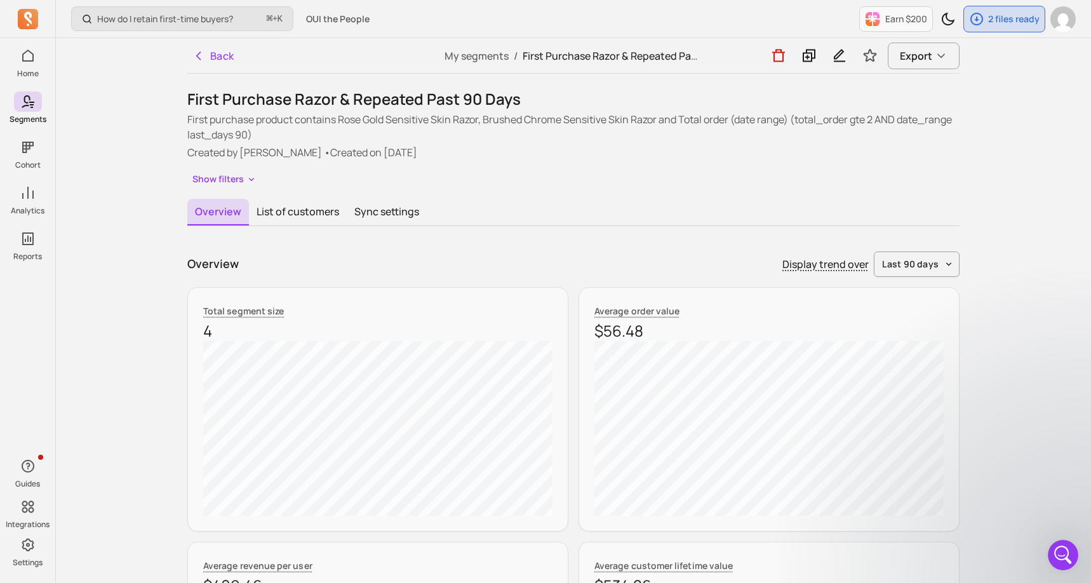
click at [233, 180] on button "Show filters" at bounding box center [224, 179] width 74 height 18
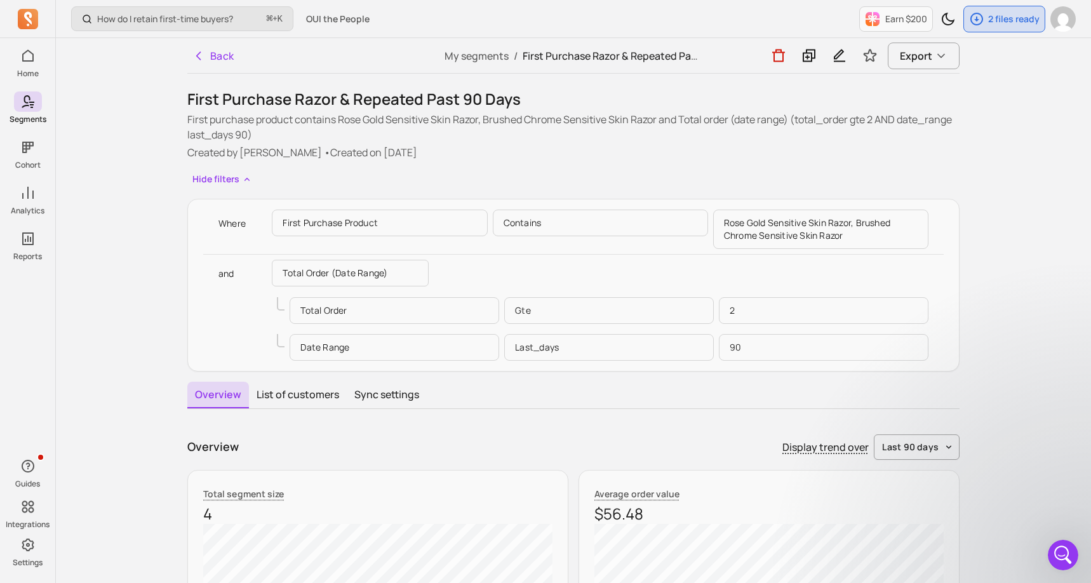
click at [364, 274] on p "Total order (date range)" at bounding box center [350, 273] width 157 height 27
click at [369, 306] on p "Total order" at bounding box center [393, 310] width 209 height 27
click at [353, 270] on p "Total order (date range)" at bounding box center [350, 273] width 157 height 27
click at [614, 314] on p "gte" at bounding box center [608, 310] width 209 height 27
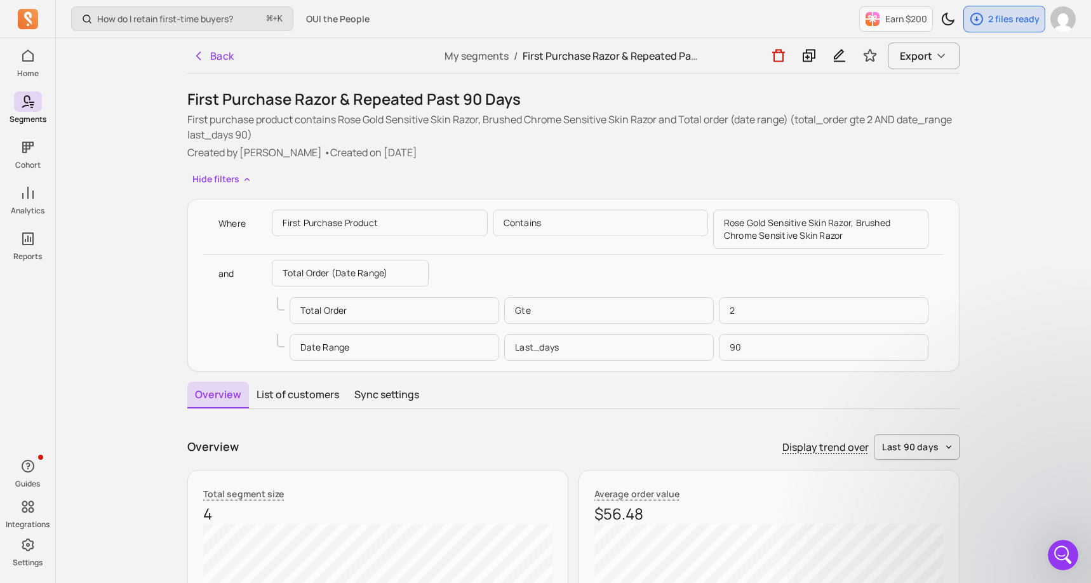
click at [614, 314] on p "gte" at bounding box center [608, 310] width 209 height 27
click at [239, 180] on button "Hide filters" at bounding box center [222, 179] width 70 height 18
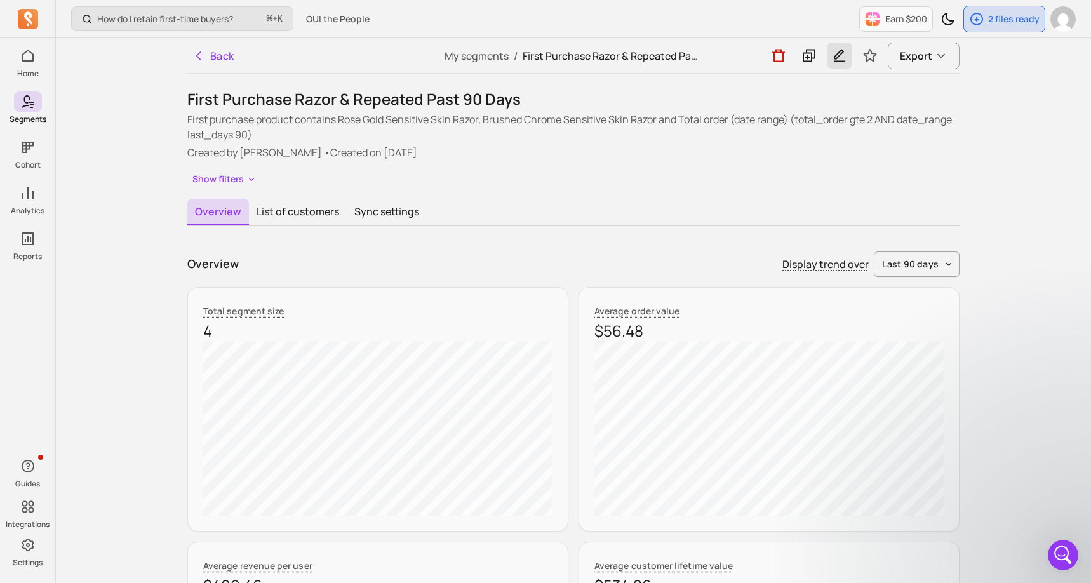
click at [832, 46] on button "button" at bounding box center [839, 56] width 25 height 26
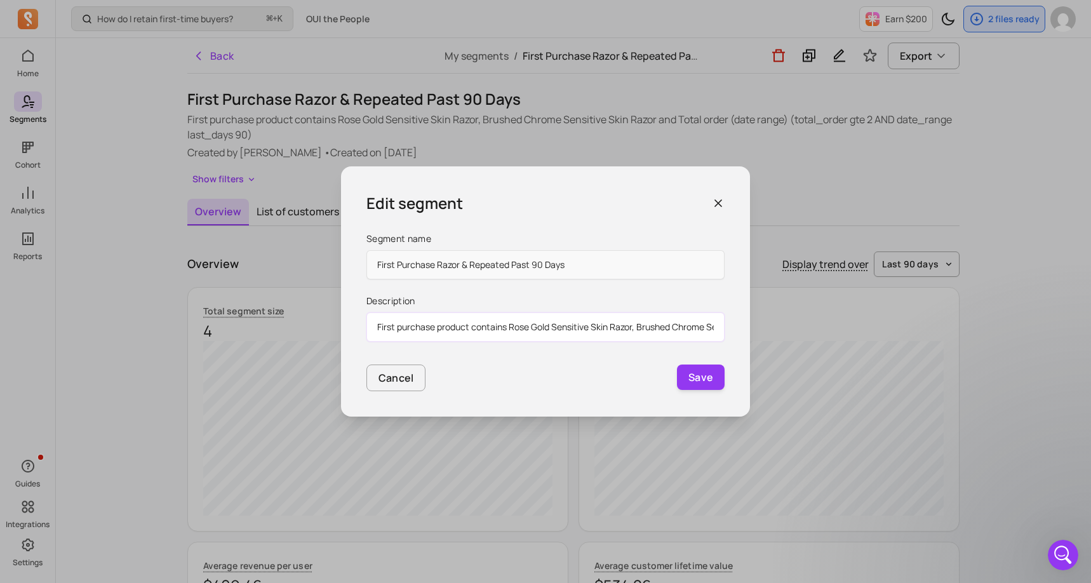
click at [540, 333] on input "First purchase product contains Rose Gold Sensitive Skin Razor, Brushed Chrome …" at bounding box center [545, 326] width 358 height 29
drag, startPoint x: 519, startPoint y: 328, endPoint x: 656, endPoint y: 333, distance: 137.9
click at [656, 334] on input "First purchase product contains Rose Gold Sensitive Skin Razor, Brushed Chrome …" at bounding box center [545, 326] width 358 height 29
click at [656, 333] on input "First purchase product contains Rose Gold Sensitive Skin Razor, Brushed Chrome …" at bounding box center [545, 326] width 358 height 29
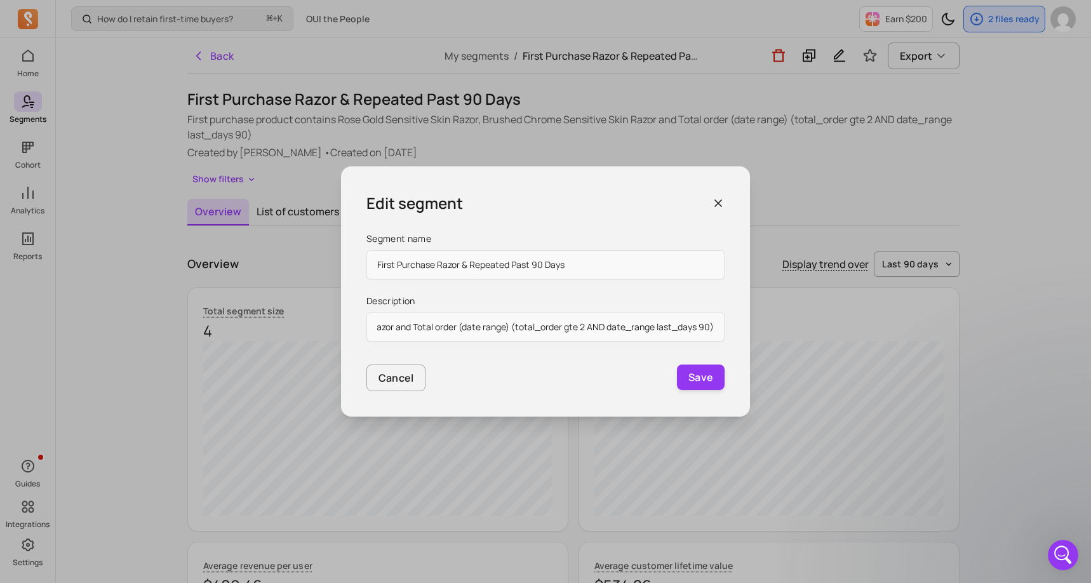
scroll to position [0, 0]
click at [712, 206] on icon "button" at bounding box center [718, 203] width 13 height 13
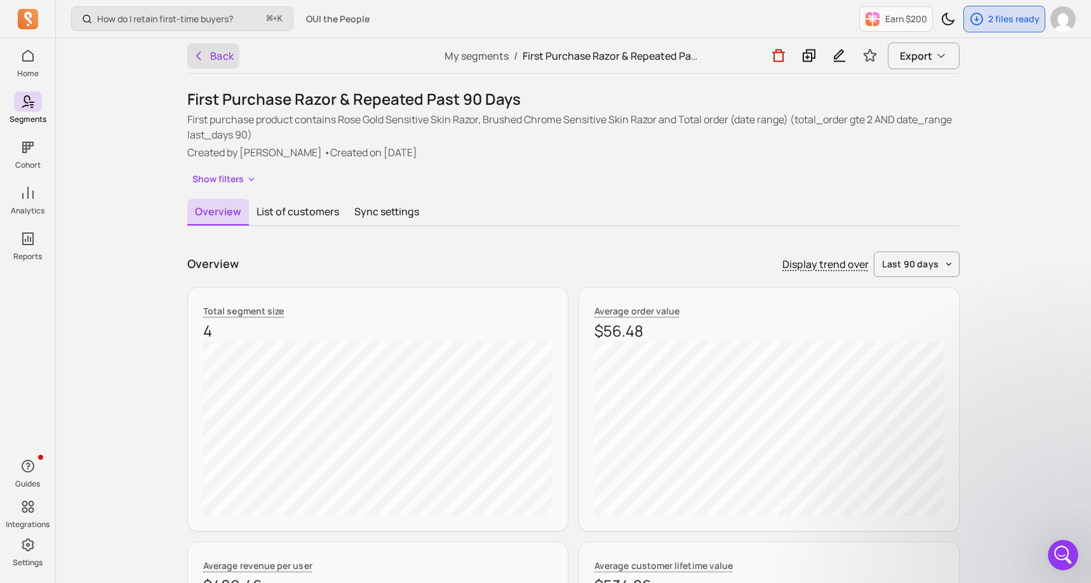
click at [218, 59] on button "Back" at bounding box center [213, 55] width 52 height 25
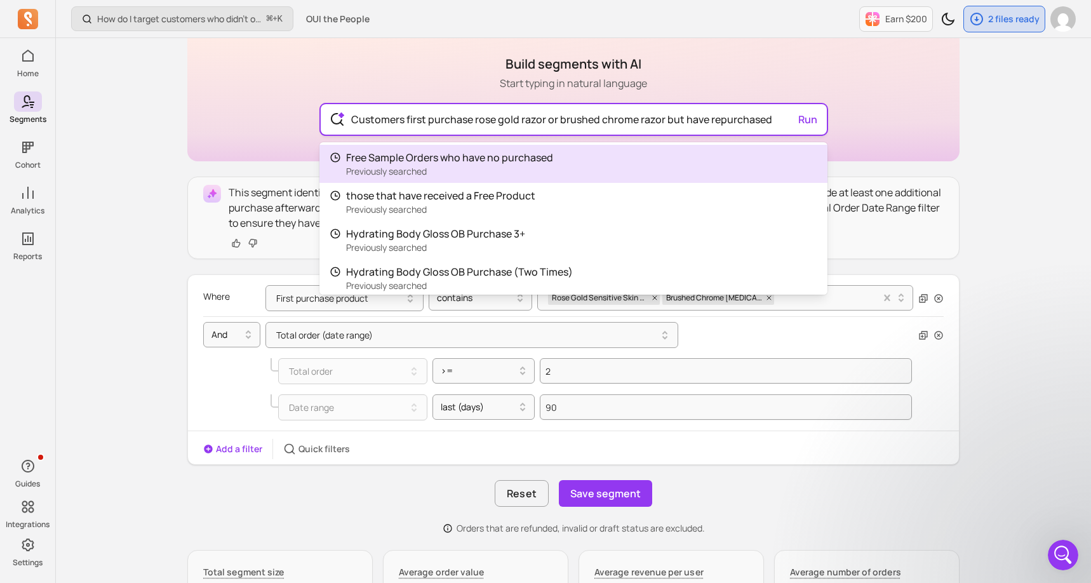
drag, startPoint x: 775, startPoint y: 122, endPoint x: 761, endPoint y: 122, distance: 13.3
click at [761, 122] on input "Customers first purchase rose gold razor or brushed chrome razor but have repur…" at bounding box center [573, 119] width 465 height 30
drag, startPoint x: 681, startPoint y: 118, endPoint x: 657, endPoint y: 118, distance: 24.1
click at [657, 118] on input "Customers first purchase rose gold razor or brushed chrome razor but have repur…" at bounding box center [573, 119] width 465 height 30
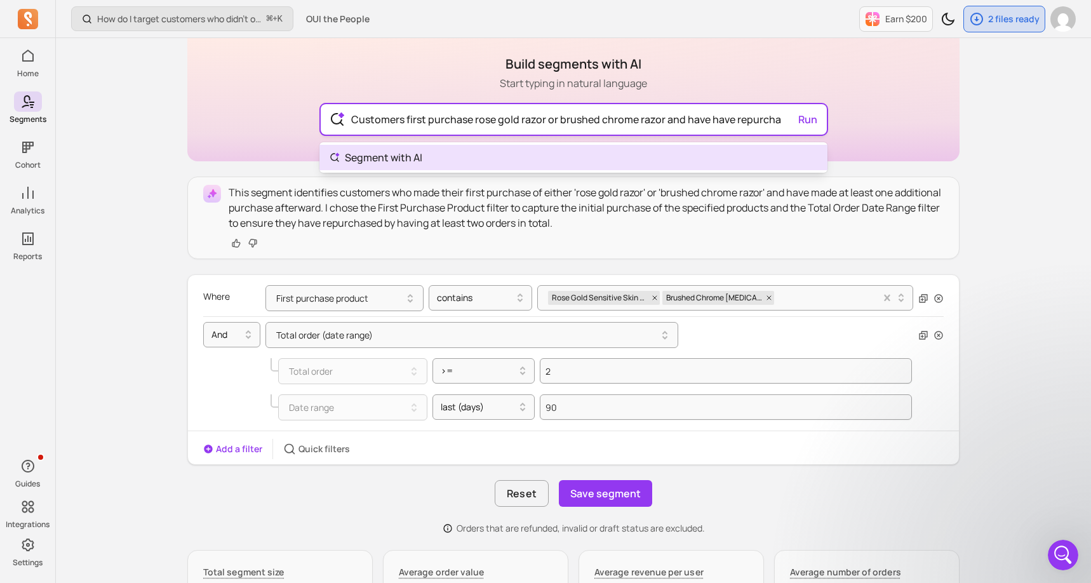
click at [737, 119] on input "Customers first purchase rose gold razor or brushed chrome razor and have have …" at bounding box center [573, 119] width 465 height 30
click at [731, 119] on input "Customers first purchase rose gold razor or brushed chrome razor and have have …" at bounding box center [573, 119] width 465 height 30
drag, startPoint x: 762, startPoint y: 125, endPoint x: 789, endPoint y: 126, distance: 26.7
click at [788, 126] on input "Customers first purchase rose gold razor or brushed chrome razor and have repur…" at bounding box center [573, 119] width 465 height 30
click at [780, 121] on input "Customers first purchase rose gold razor or brushed chrome razor and have repur…" at bounding box center [573, 119] width 465 height 30
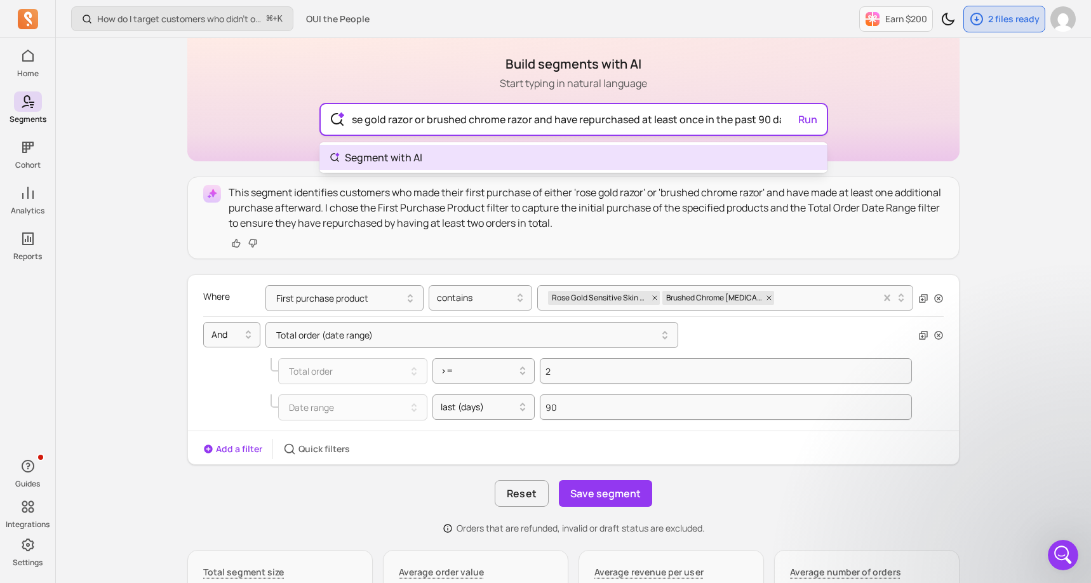
scroll to position [0, 143]
type input "Customers first purchase rose gold razor or brushed chrome razor and have repur…"
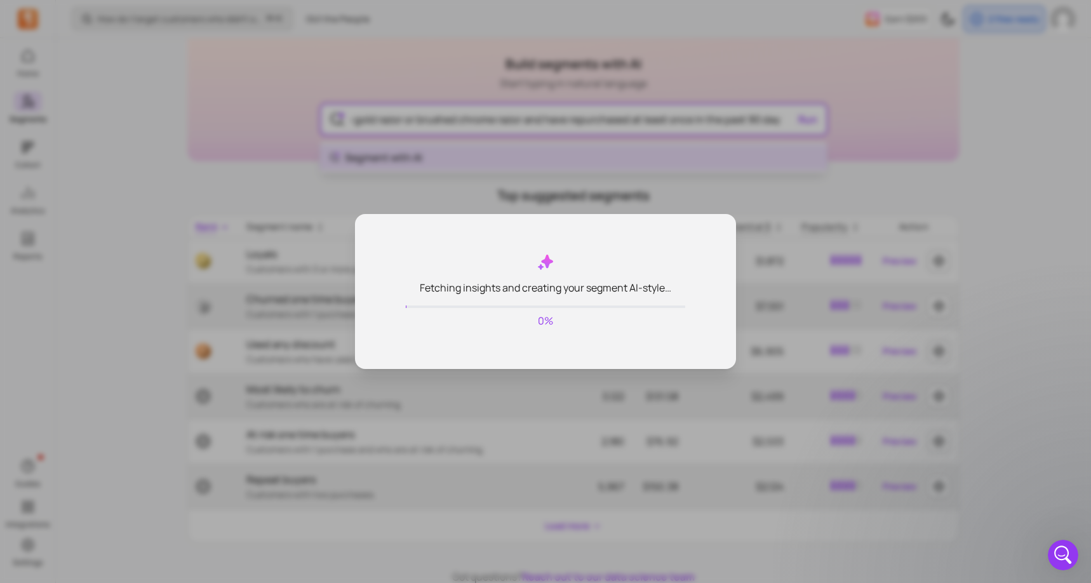
click at [392, 160] on body "Home Segments Cohort Analytics Reports Guides Integrations Settings How do I ta…" at bounding box center [545, 270] width 1091 height 744
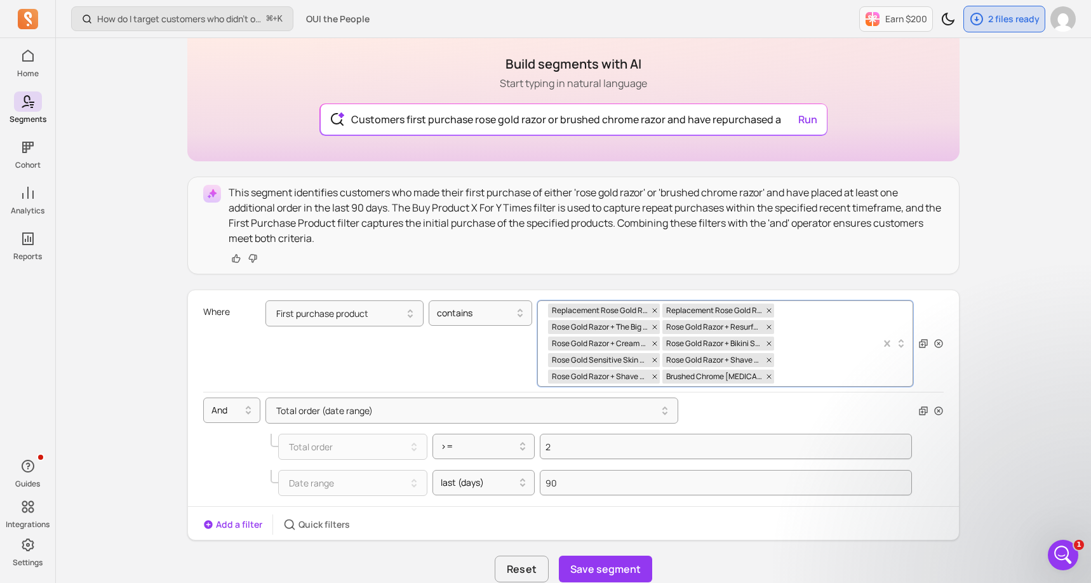
click at [837, 330] on div "Replacement Rose Gold Razor Head Replacement Rose Gold Razor Base Rose Gold Raz…" at bounding box center [714, 343] width 333 height 85
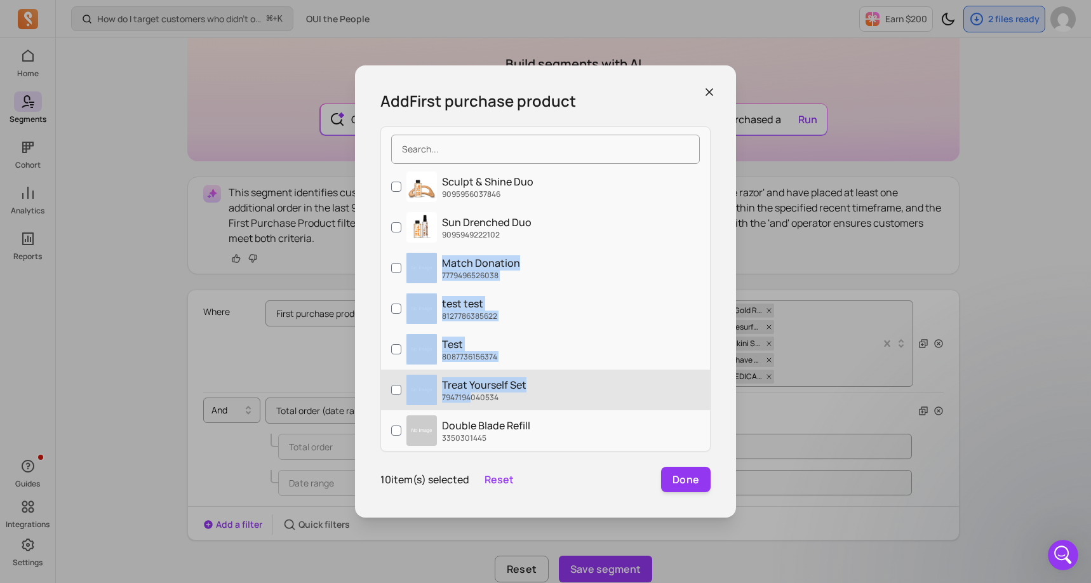
drag, startPoint x: 469, startPoint y: 387, endPoint x: 469, endPoint y: 394, distance: 6.4
click at [469, 394] on div "Sculpt & Shine Duo 9095956037846 Sun Drenched Duo 9095949222102 Match Donation …" at bounding box center [545, 305] width 329 height 279
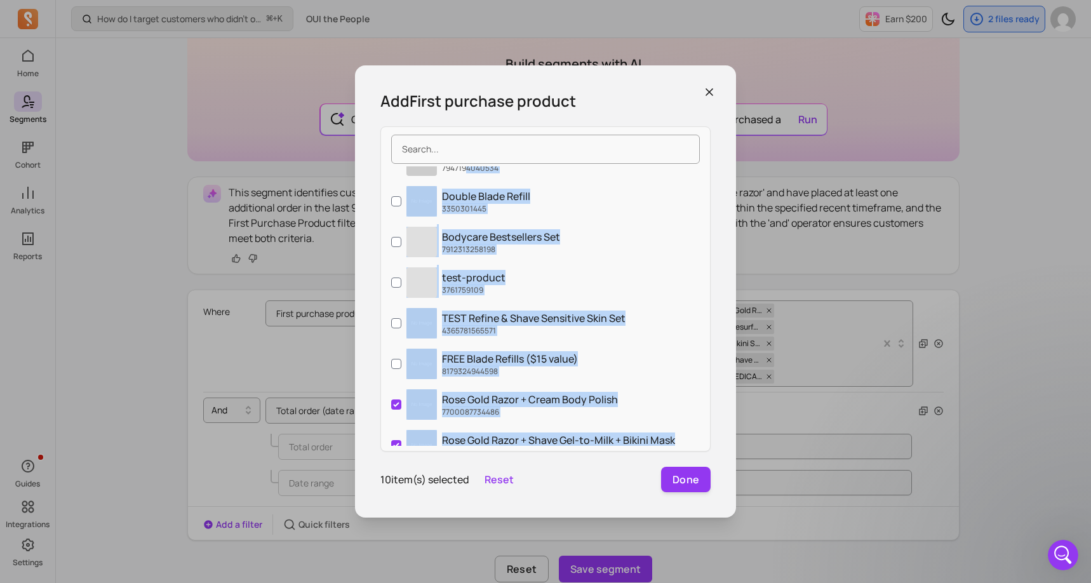
scroll to position [512, 0]
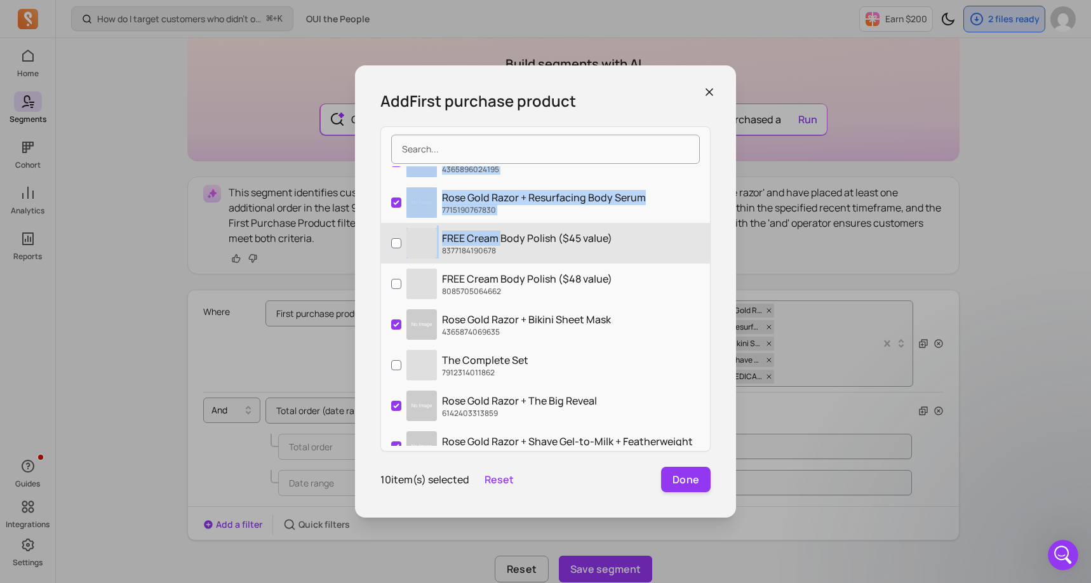
drag, startPoint x: 467, startPoint y: 392, endPoint x: 503, endPoint y: 241, distance: 155.4
click at [503, 241] on div "Sculpt & Shine Duo 9095956037846 Sun Drenched Duo 9095949222102 Match Donation …" at bounding box center [545, 305] width 329 height 279
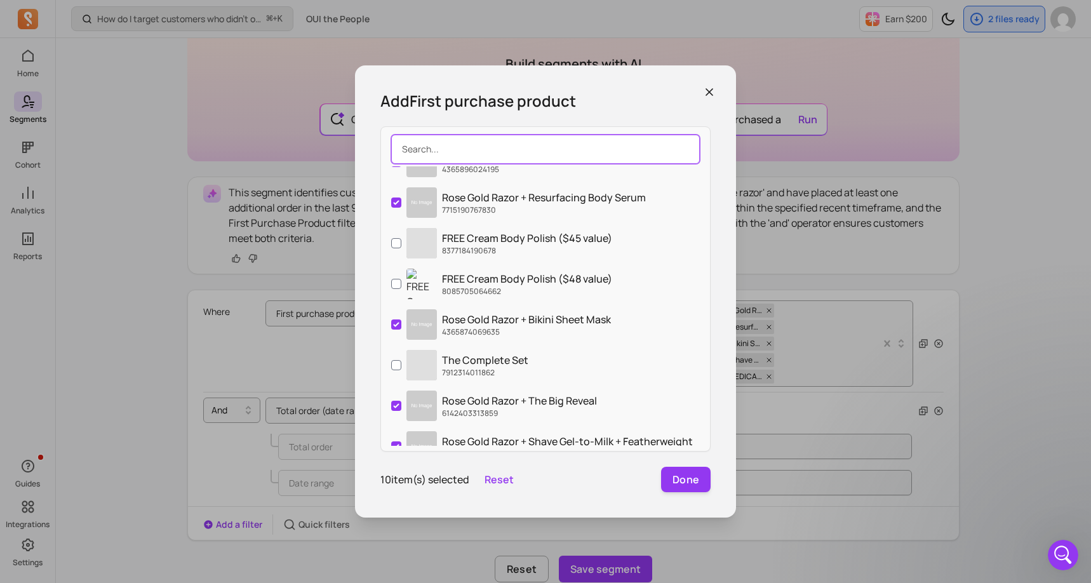
click at [495, 150] on input "search" at bounding box center [545, 149] width 309 height 29
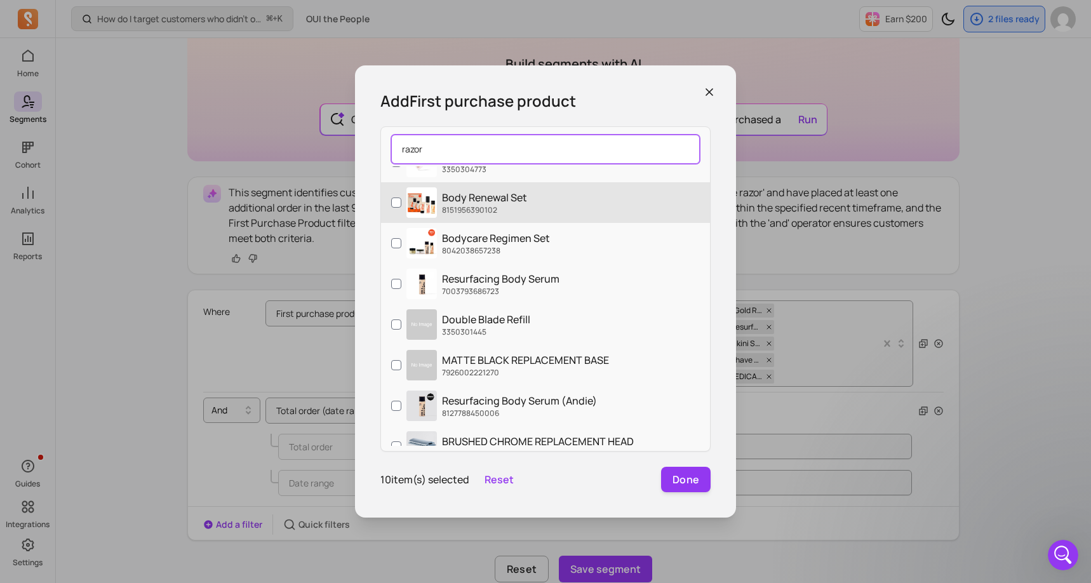
type input "razor"
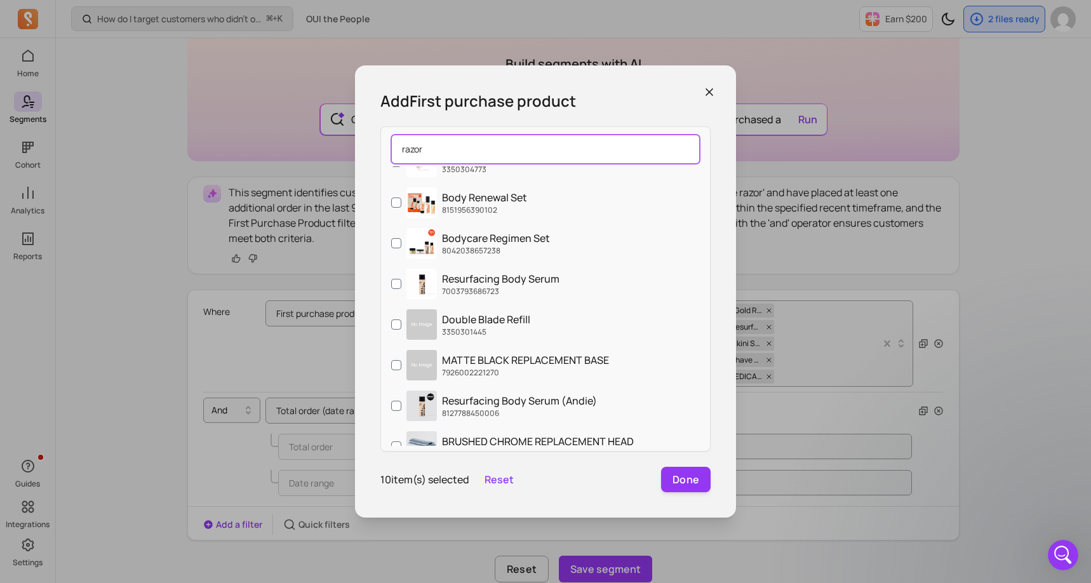
click at [686, 149] on input "razor" at bounding box center [545, 149] width 309 height 29
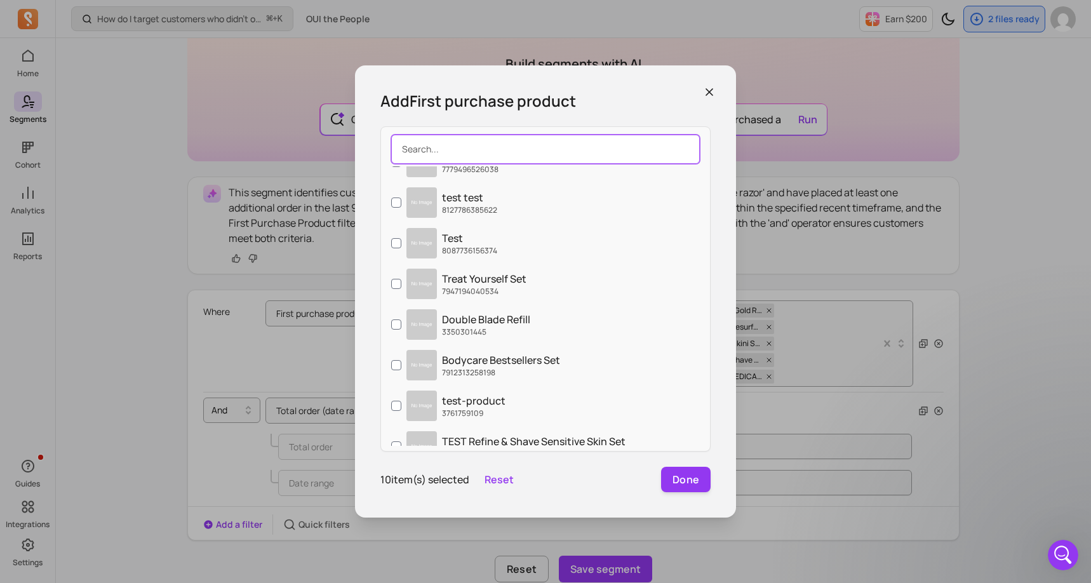
click at [556, 145] on input "search" at bounding box center [545, 149] width 309 height 29
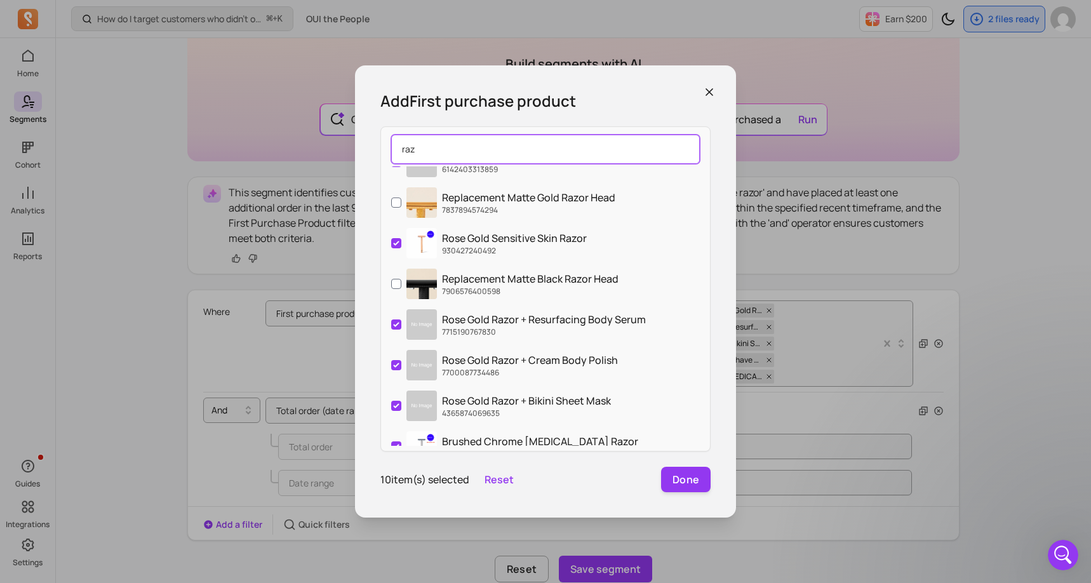
scroll to position [65, 0]
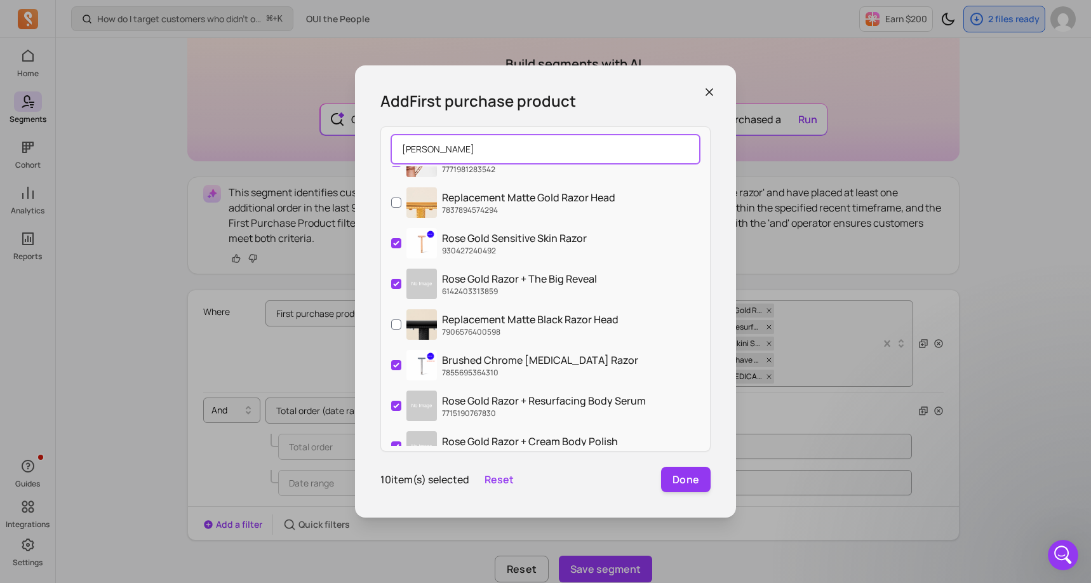
type input "razor"
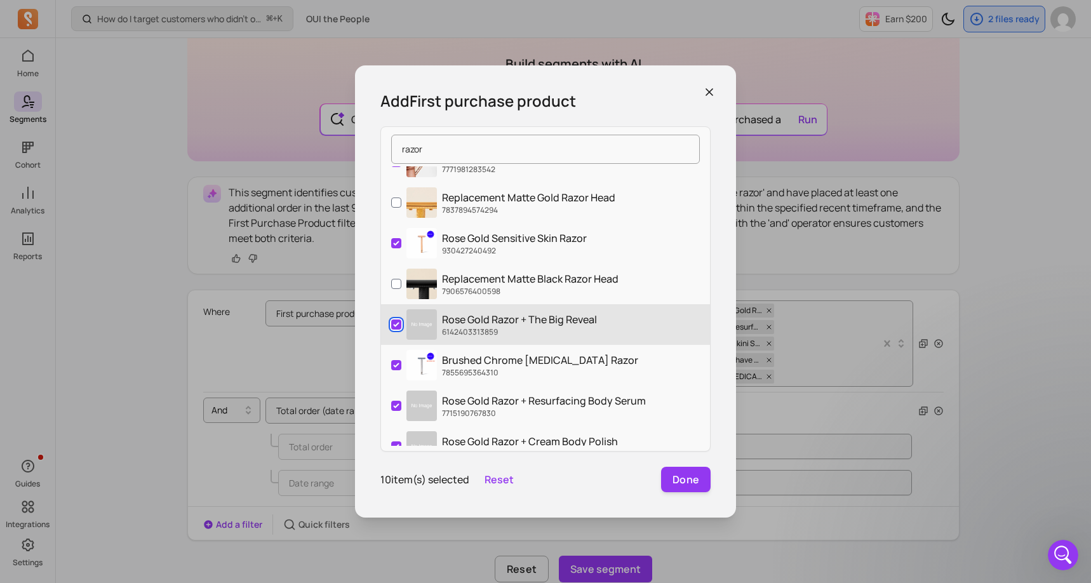
click at [393, 322] on input "Rose Gold Razor + The Big Reveal 6142403313859" at bounding box center [396, 324] width 10 height 10
checkbox input "false"
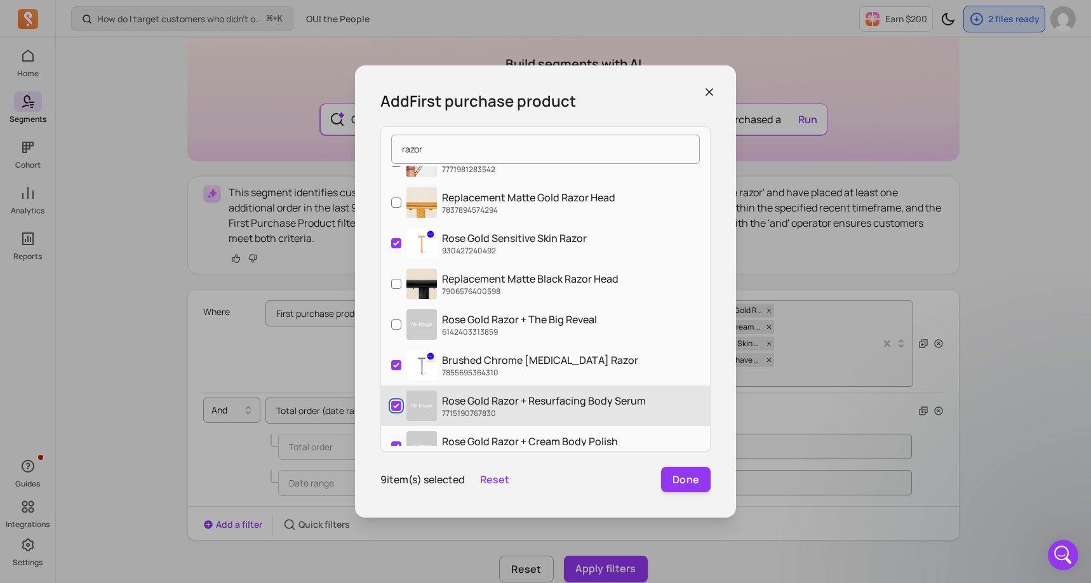
click at [394, 406] on input "Rose Gold Razor + Resurfacing Body Serum 7715190767830" at bounding box center [396, 406] width 10 height 10
checkbox input "false"
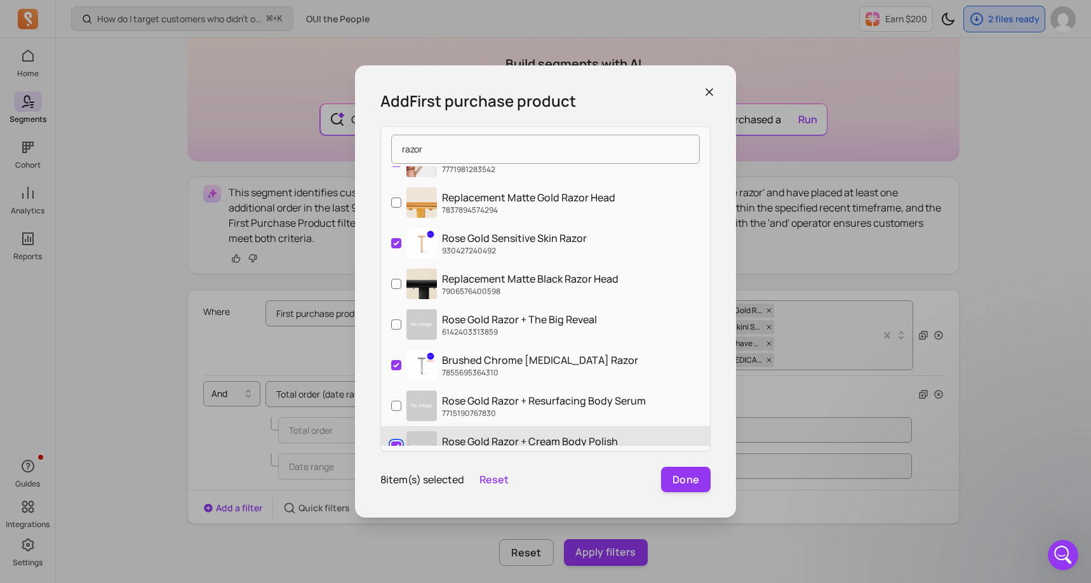
click at [397, 441] on input "Rose Gold Razor + Cream Body Polish 7700087734486" at bounding box center [396, 446] width 10 height 10
checkbox input "false"
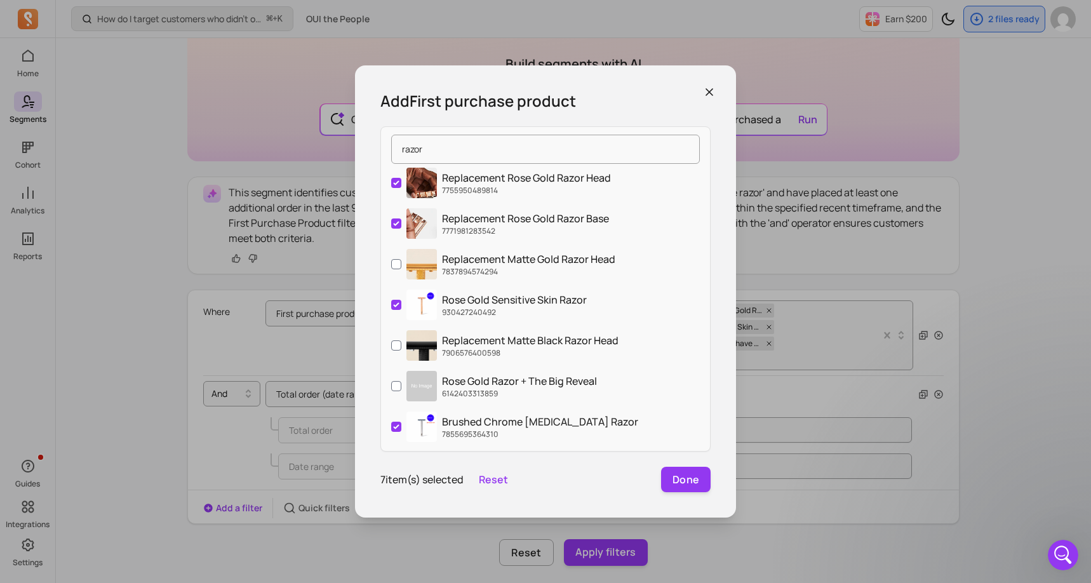
scroll to position [0, 0]
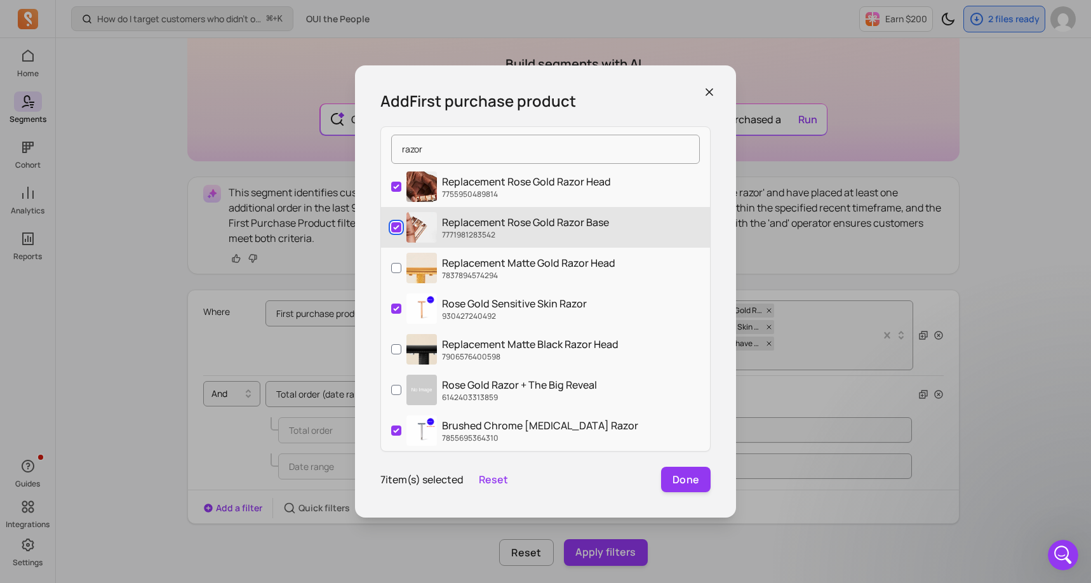
click at [396, 226] on input "Replacement Rose Gold Razor Base 7771981283542" at bounding box center [396, 227] width 10 height 10
checkbox input "false"
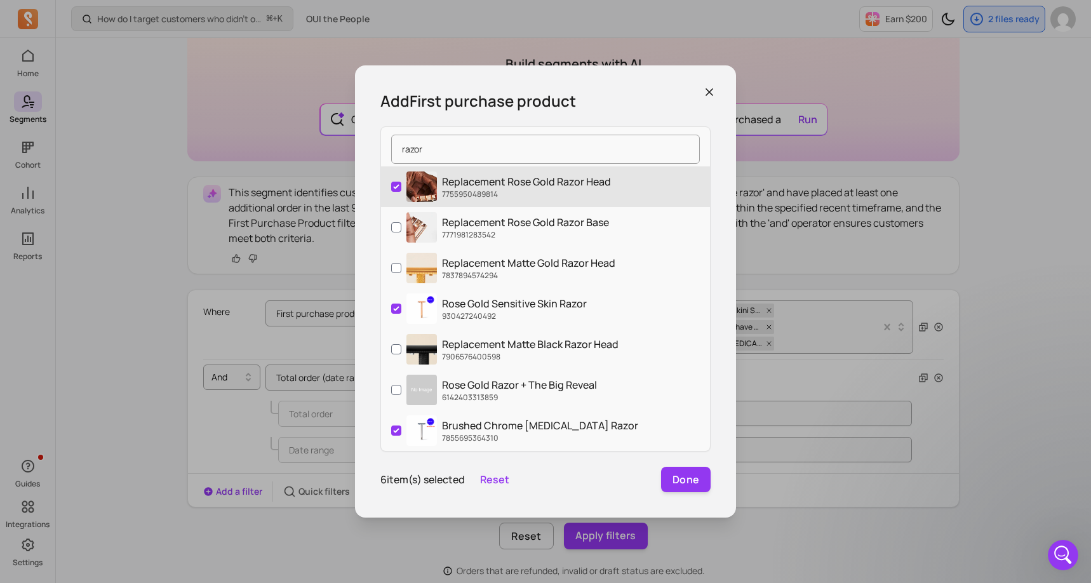
click at [395, 178] on label "Replacement Rose Gold Razor Head 7755950489814" at bounding box center [545, 186] width 329 height 41
click at [395, 182] on input "Replacement Rose Gold Razor Head 7755950489814" at bounding box center [396, 187] width 10 height 10
checkbox input "false"
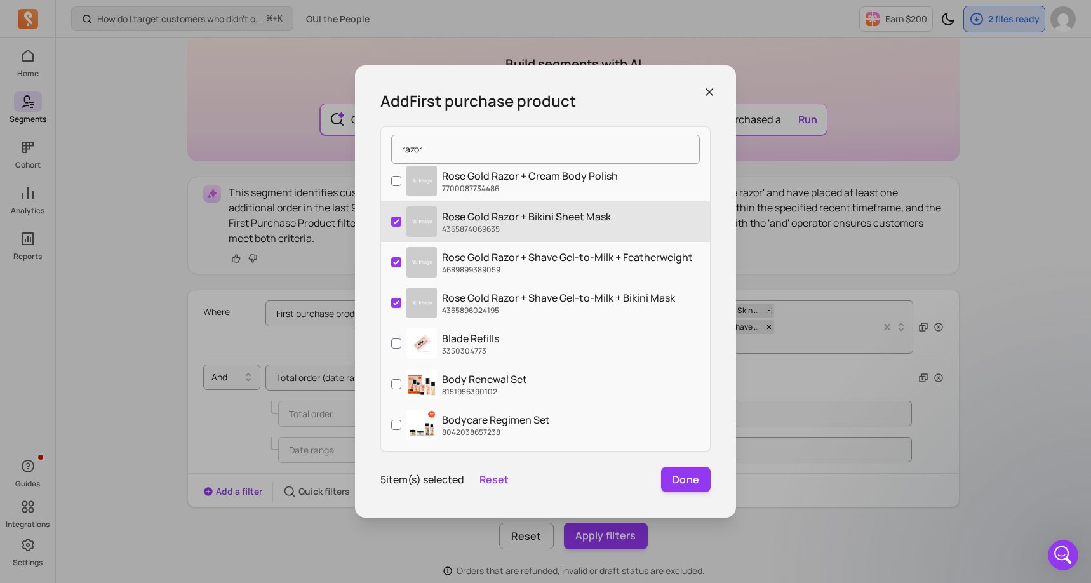
scroll to position [356, 0]
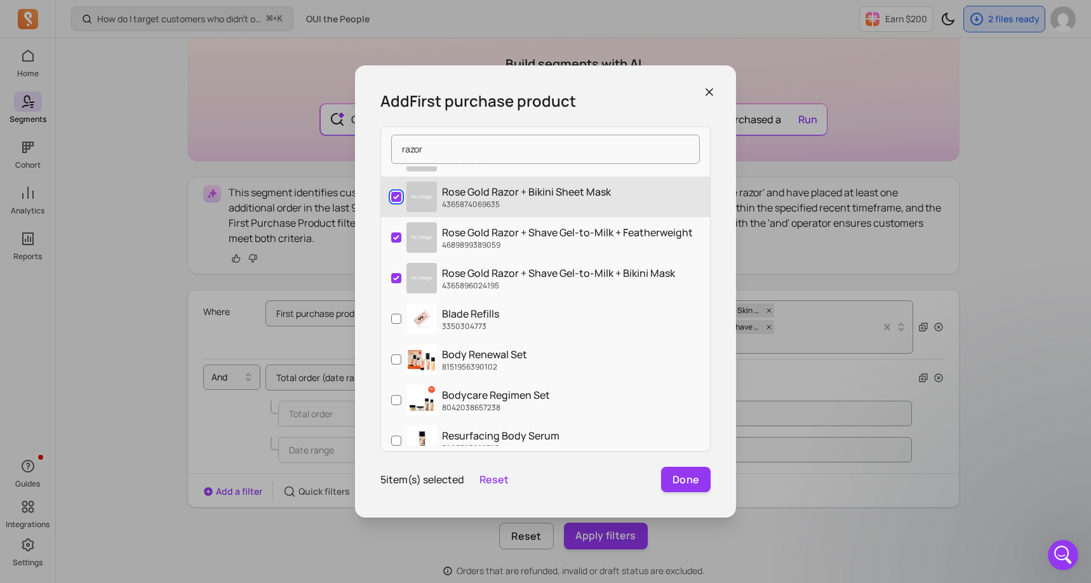
click at [394, 199] on input "Rose Gold Razor + Bikini Sheet Mask 4365874069635" at bounding box center [396, 197] width 10 height 10
checkbox input "false"
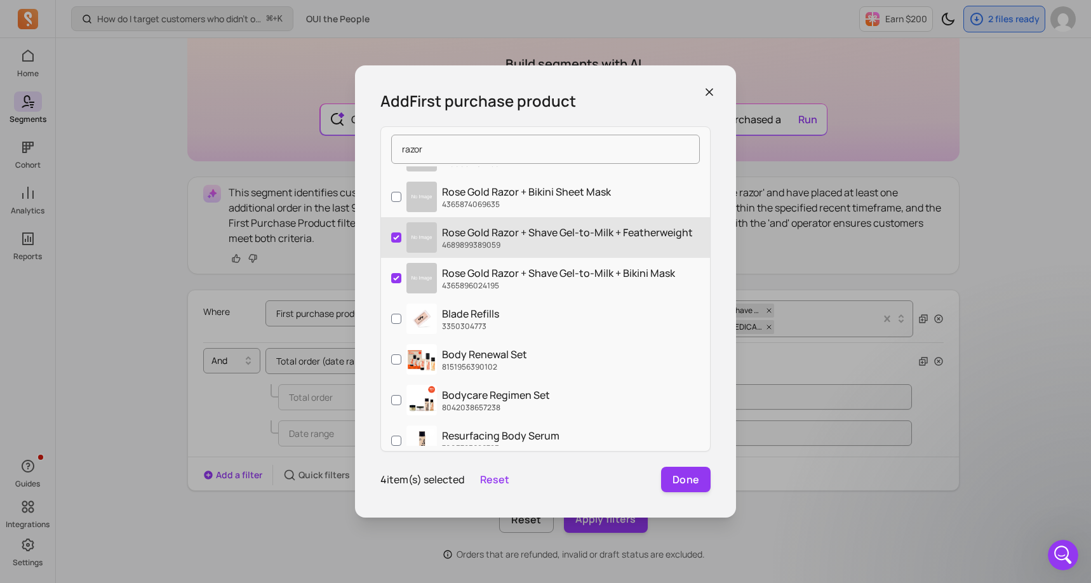
click at [394, 231] on label "Rose Gold Razor + Shave Gel-to-Milk + Featherweight 4689899389059" at bounding box center [545, 237] width 329 height 41
click at [394, 232] on input "Rose Gold Razor + Shave Gel-to-Milk + Featherweight 4689899389059" at bounding box center [396, 237] width 10 height 10
checkbox input "false"
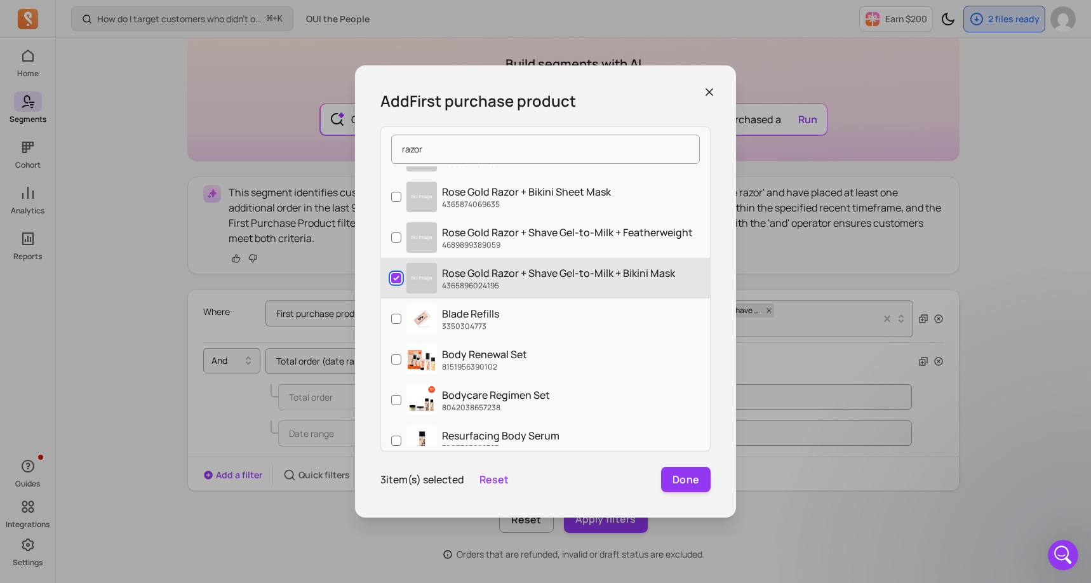
click at [399, 281] on input "Rose Gold Razor + Shave Gel-to-Milk + Bikini Mask 4365896024195" at bounding box center [396, 278] width 10 height 10
checkbox input "false"
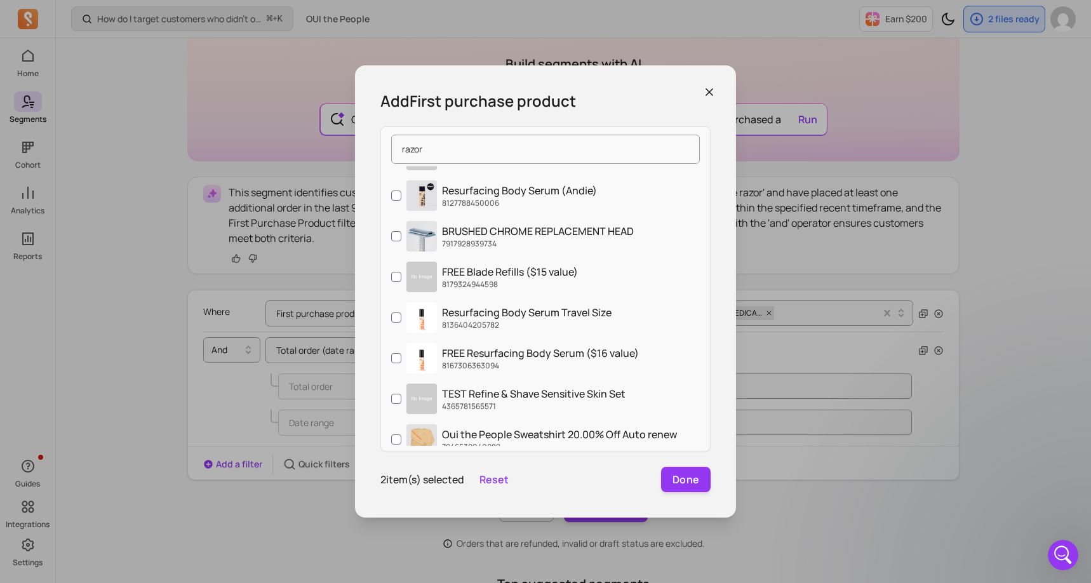
scroll to position [736, 0]
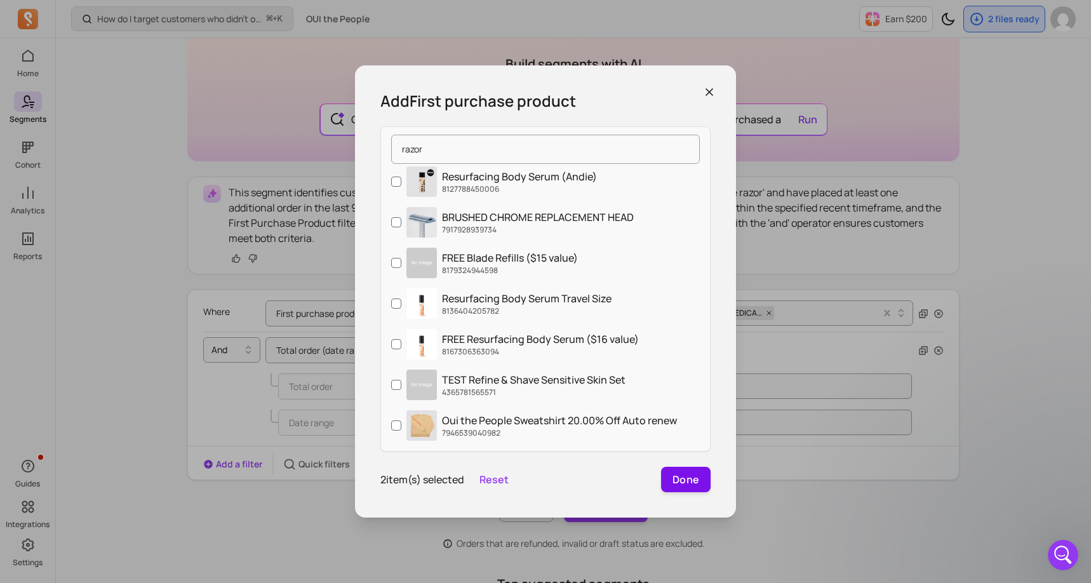
click at [684, 488] on button "Done" at bounding box center [686, 479] width 50 height 25
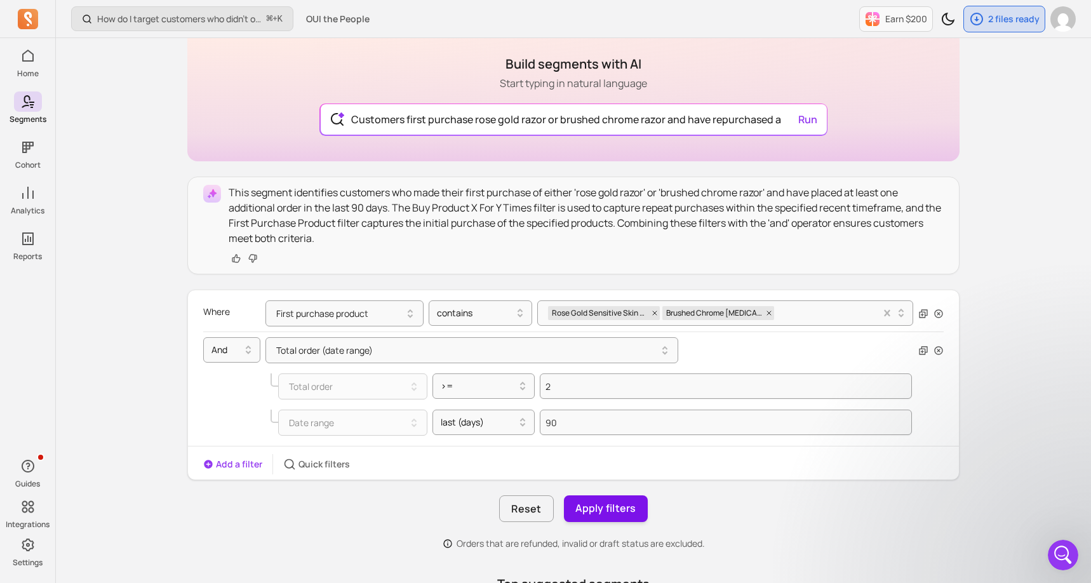
click at [589, 503] on button "Apply filters" at bounding box center [606, 508] width 84 height 27
click at [589, 503] on button "Save segment" at bounding box center [605, 508] width 93 height 27
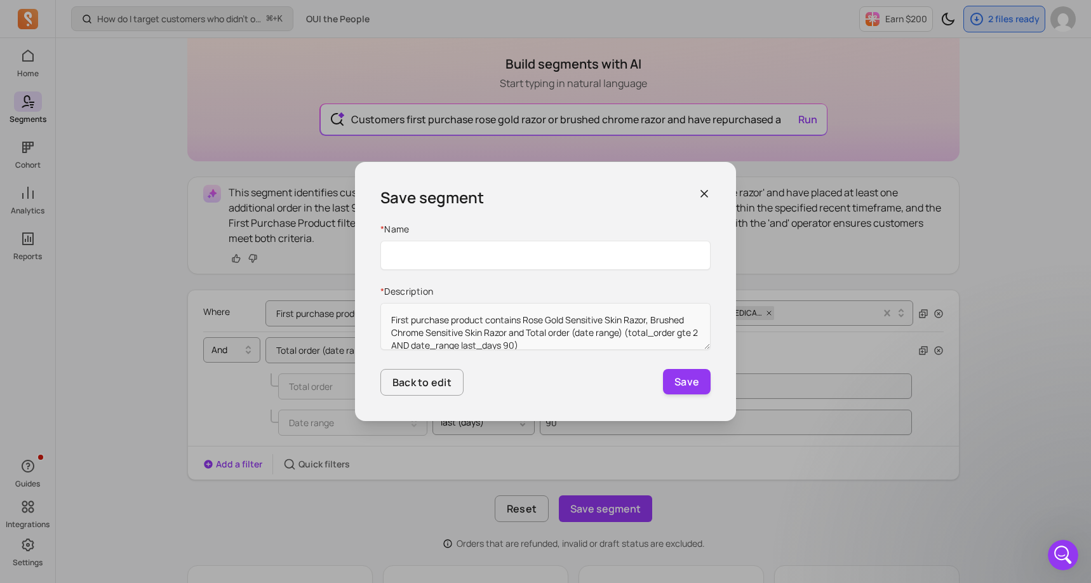
click at [475, 259] on input "Name" at bounding box center [545, 255] width 330 height 29
click at [549, 254] on input "First Purchase Razor & Repeated Past 30 Days" at bounding box center [545, 255] width 330 height 29
click at [594, 259] on input "First Purchase Razor & Repeated Past 90 Days" at bounding box center [545, 255] width 330 height 29
type input "First Purchase Razor & Repeated Past 90 Days (Real)"
click at [689, 389] on button "Save" at bounding box center [687, 381] width 48 height 25
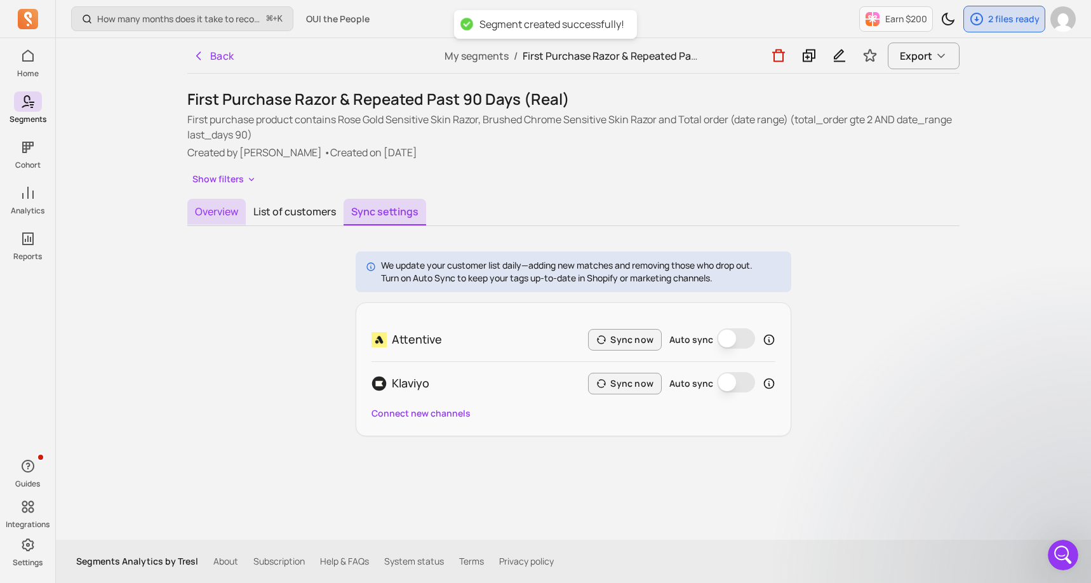
click at [220, 222] on button "Overview" at bounding box center [216, 212] width 58 height 27
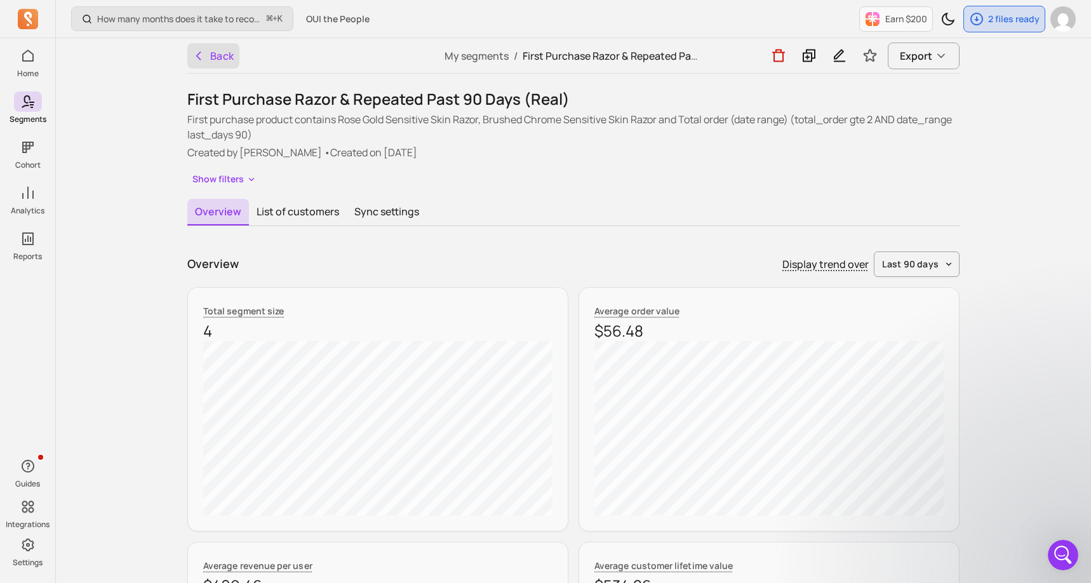
click at [223, 60] on button "Back" at bounding box center [213, 55] width 52 height 25
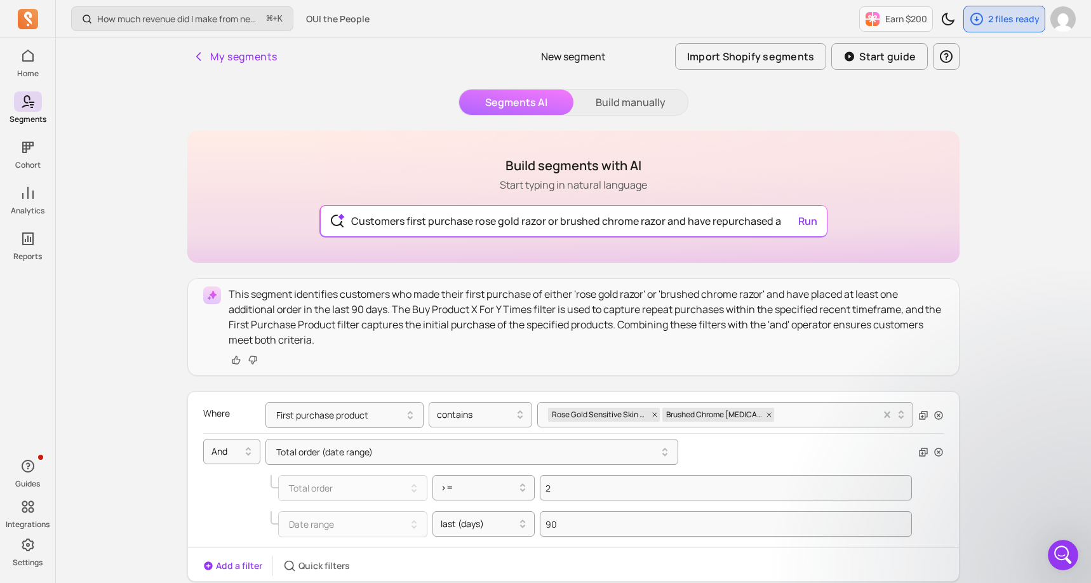
scroll to position [102, 0]
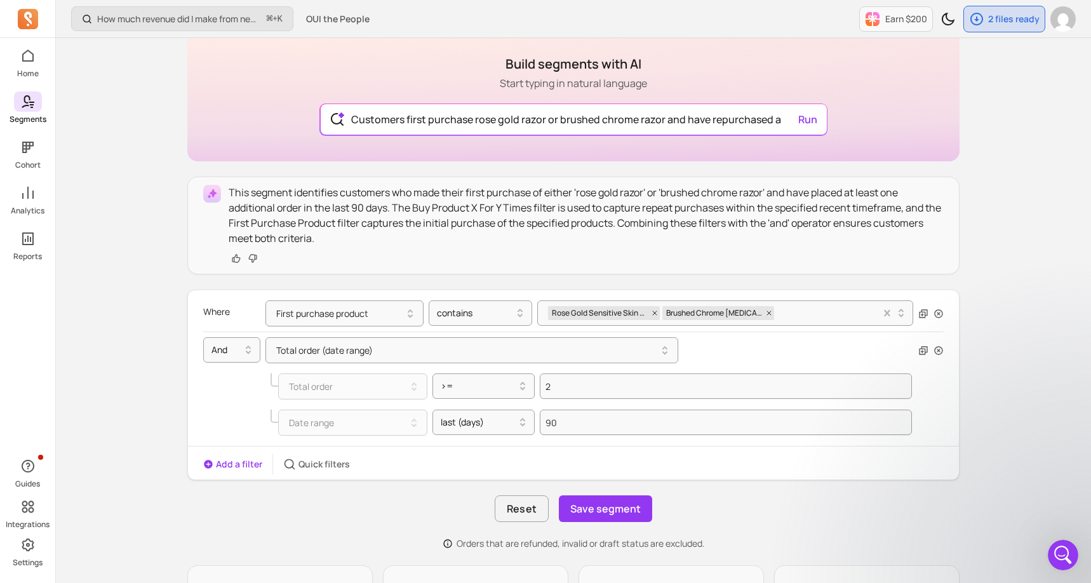
click at [32, 114] on p "Segments" at bounding box center [28, 119] width 37 height 10
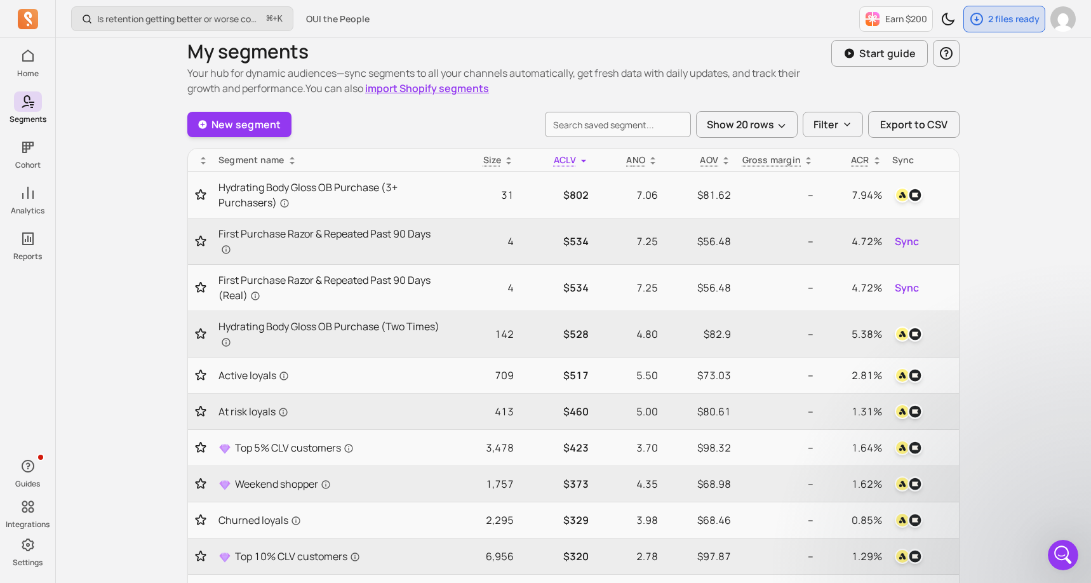
scroll to position [25, 0]
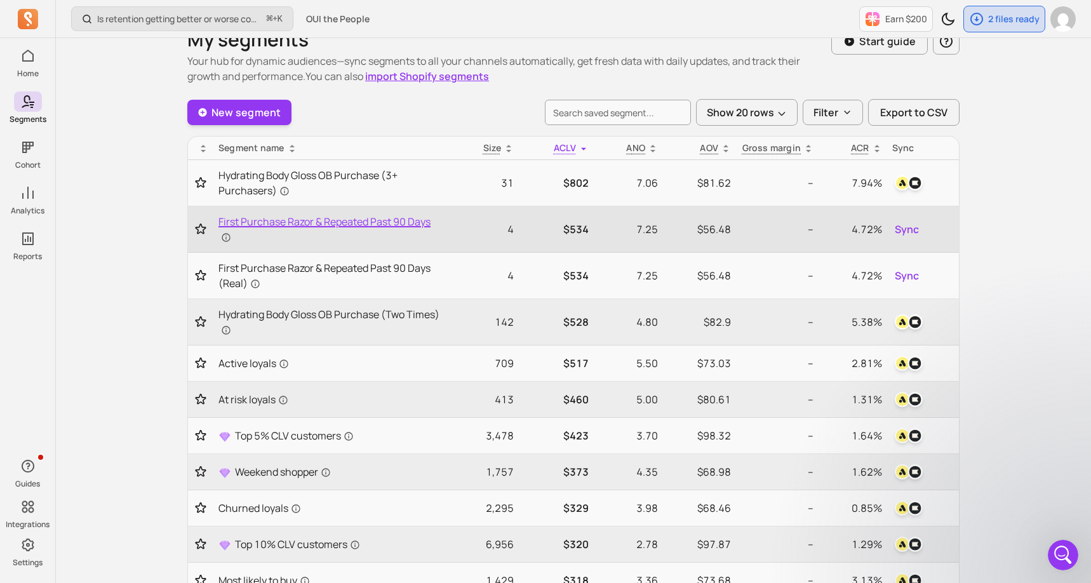
click at [390, 226] on span "First Purchase Razor & Repeated Past 90 Days" at bounding box center [328, 229] width 221 height 30
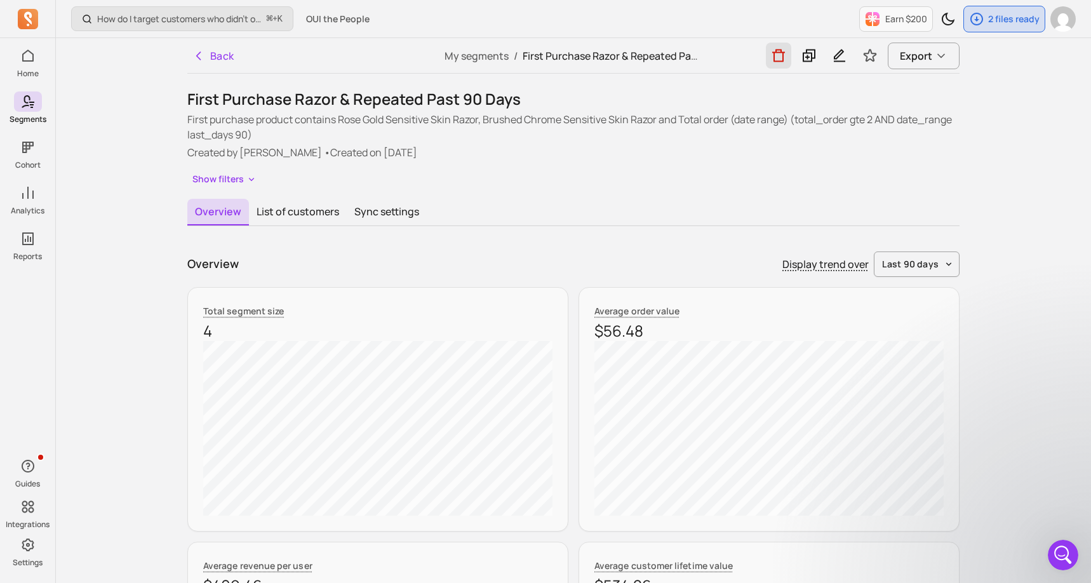
click at [780, 59] on icon "button" at bounding box center [778, 56] width 15 height 16
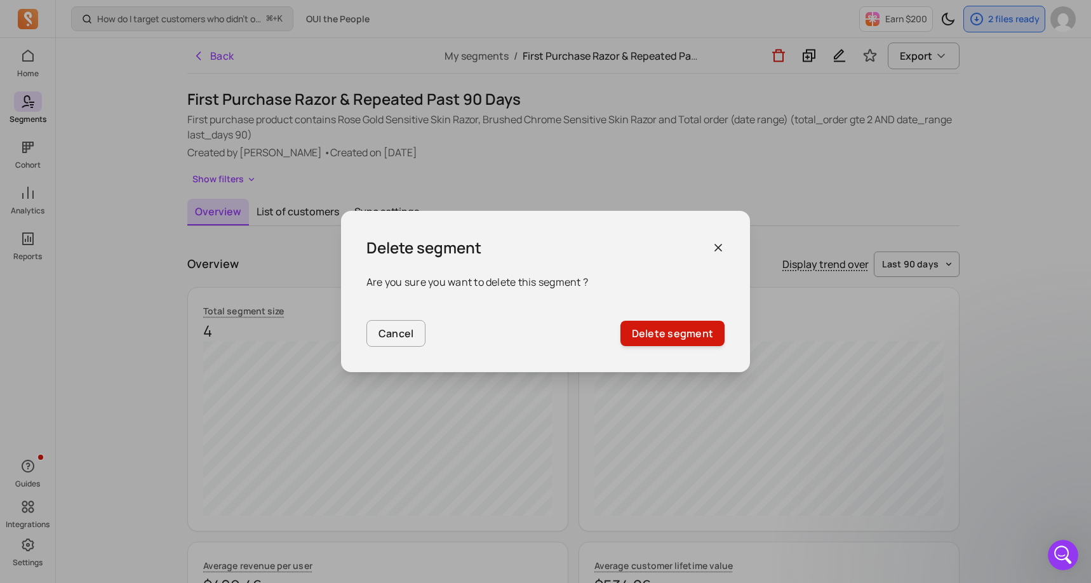
click at [679, 328] on button "Delete segment" at bounding box center [672, 333] width 104 height 25
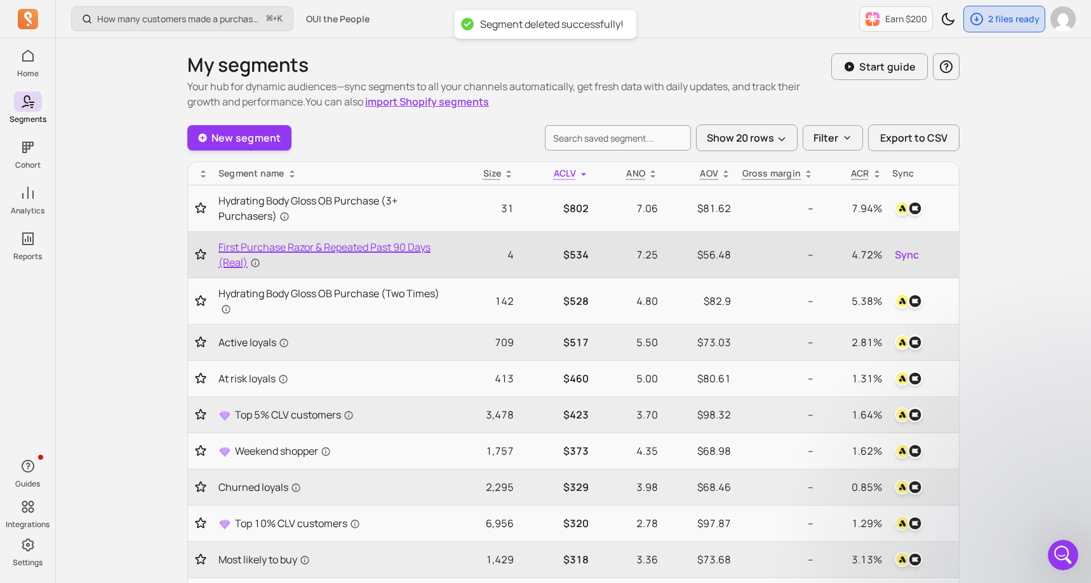
click at [311, 262] on span "First Purchase Razor & Repeated Past 90 Days (Real)" at bounding box center [328, 254] width 221 height 30
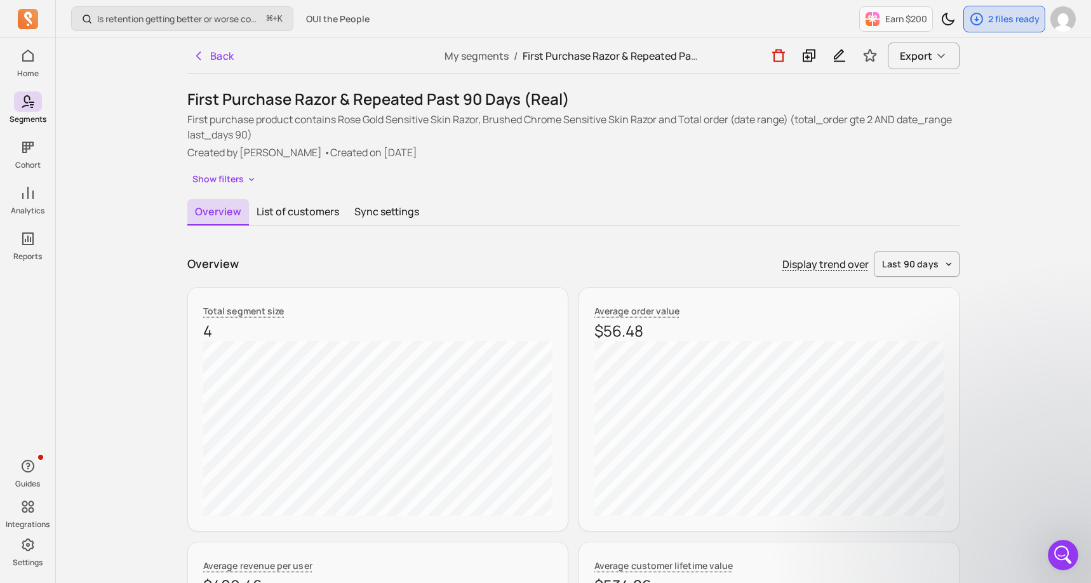
click at [842, 59] on icon "button" at bounding box center [839, 56] width 15 height 16
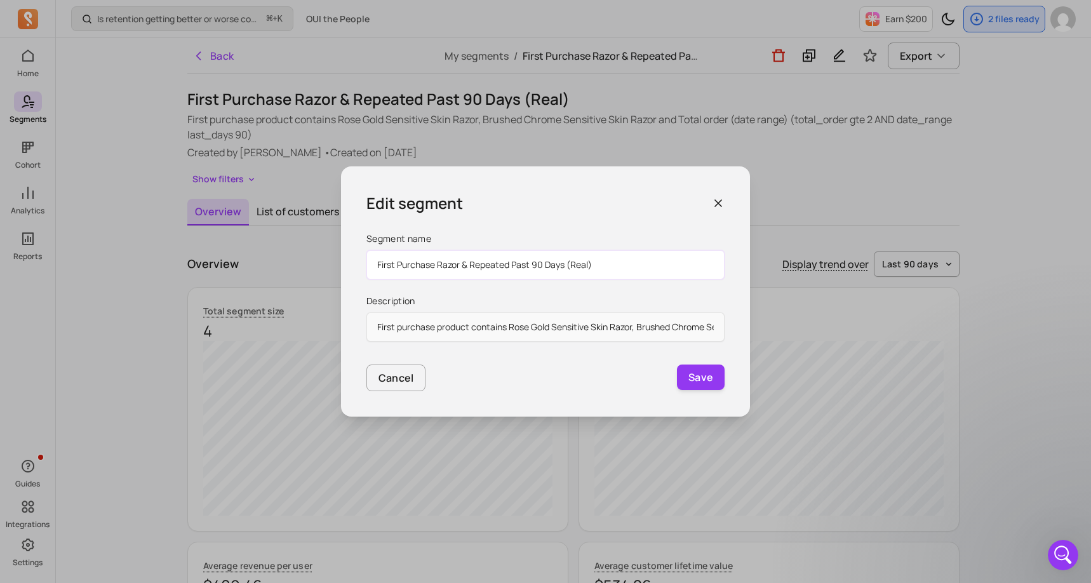
click at [616, 266] on input "First Purchase Razor & Repeated Past 90 Days (Real)" at bounding box center [545, 264] width 358 height 29
click at [377, 269] on input "First Purchase Razor & Repeated Past 90 Days" at bounding box center [545, 264] width 358 height 29
drag, startPoint x: 406, startPoint y: 264, endPoint x: 361, endPoint y: 262, distance: 45.1
click at [361, 262] on div "Edit segment Segment name Shave: First Purchase Razor & Repeated Past 90 Days D…" at bounding box center [545, 291] width 409 height 250
type input "First Purchase Razor & Repeated Past 90 Days"
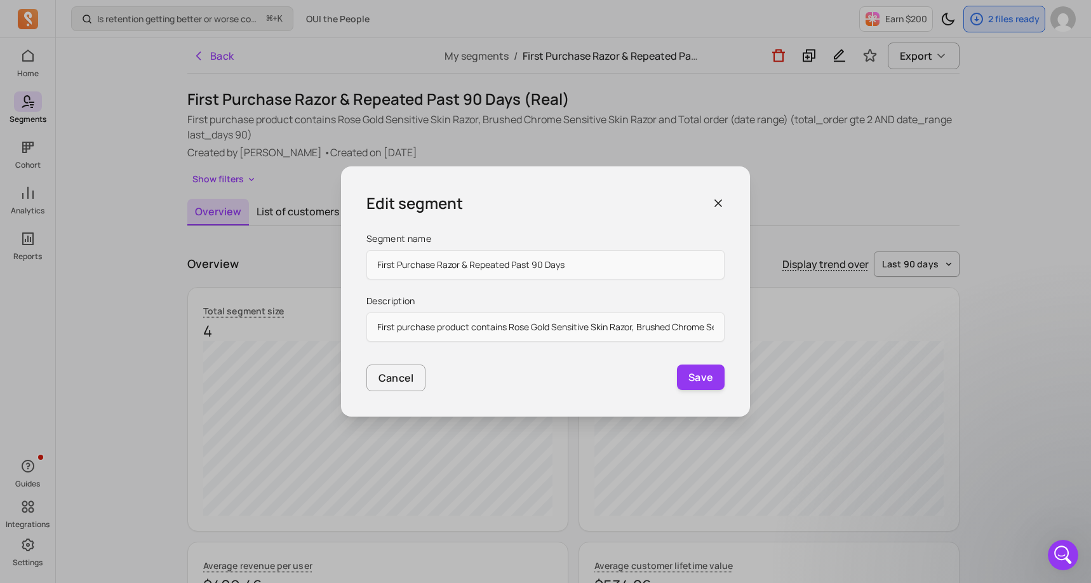
drag, startPoint x: 719, startPoint y: 381, endPoint x: 652, endPoint y: 284, distance: 118.2
click at [651, 284] on form "Segment name First Purchase Razor & Repeated Past 90 Days Description First pur…" at bounding box center [545, 311] width 358 height 159
drag, startPoint x: 627, startPoint y: 268, endPoint x: 371, endPoint y: 260, distance: 256.0
click at [371, 260] on input "First Purchase Razor & Repeated Past 90 Days" at bounding box center [545, 264] width 358 height 29
click at [695, 380] on button "Save" at bounding box center [701, 376] width 48 height 25
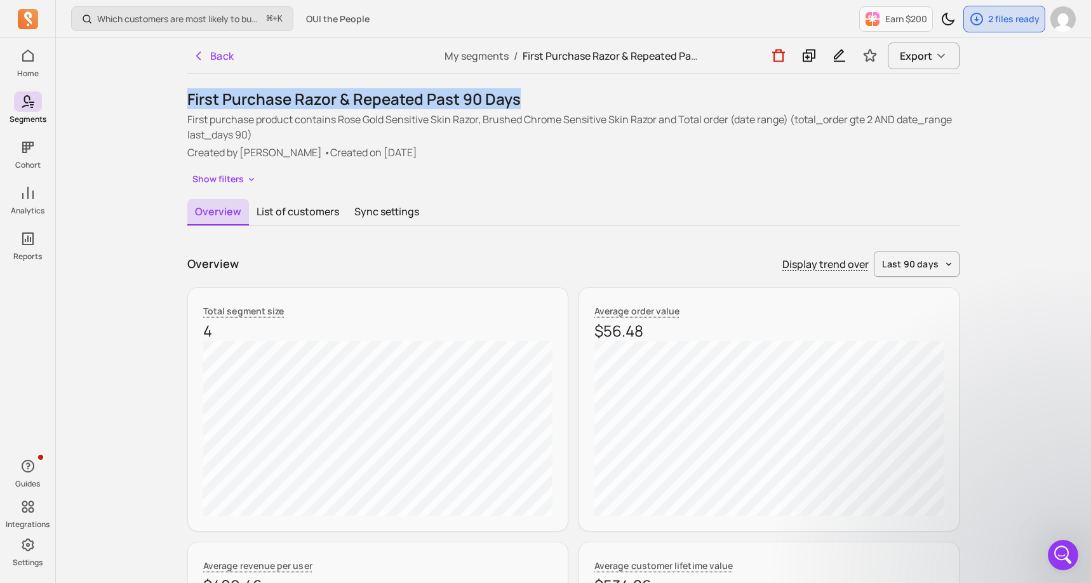
drag, startPoint x: 190, startPoint y: 97, endPoint x: 516, endPoint y: 104, distance: 326.4
click at [516, 104] on h1 "First Purchase Razor & Repeated Past 90 Days" at bounding box center [573, 99] width 772 height 20
copy h1 "First Purchase Razor & Repeated Past 90 Days"
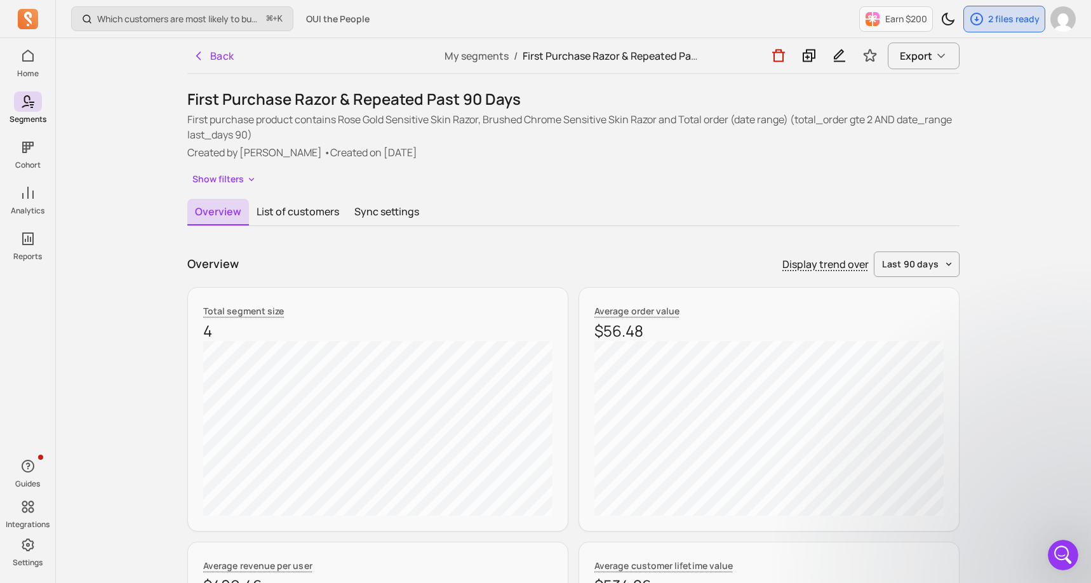
click at [528, 276] on div "Overview Display trend over last 90 days" at bounding box center [573, 263] width 772 height 25
click at [940, 265] on button "last 90 days" at bounding box center [917, 263] width 86 height 25
click at [918, 312] on span "last 30 days" at bounding box center [916, 316] width 57 height 13
click at [926, 265] on span "last 30 days" at bounding box center [910, 264] width 56 height 13
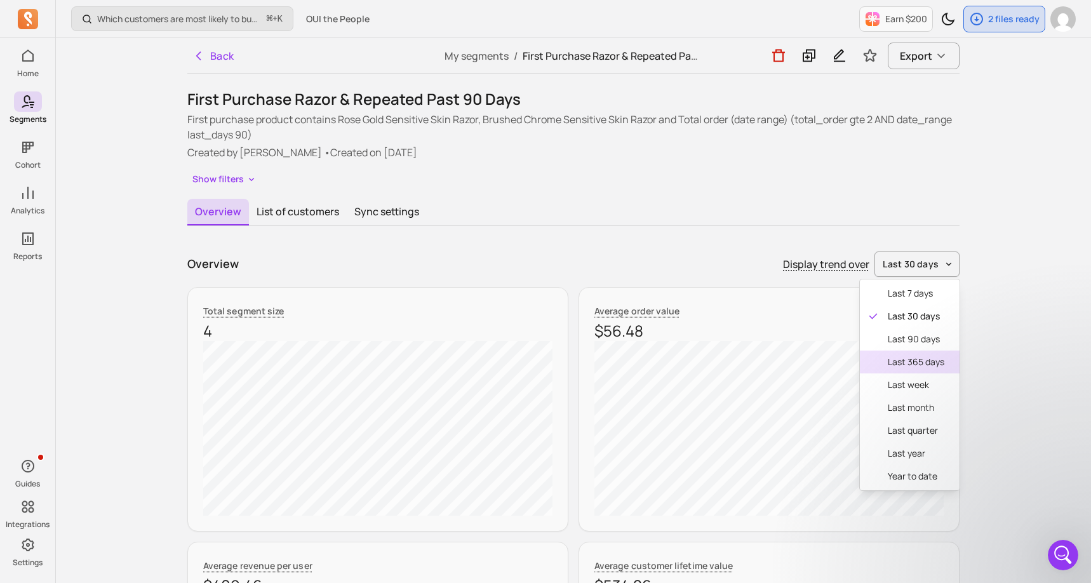
click at [910, 365] on span "last 365 days" at bounding box center [916, 362] width 57 height 13
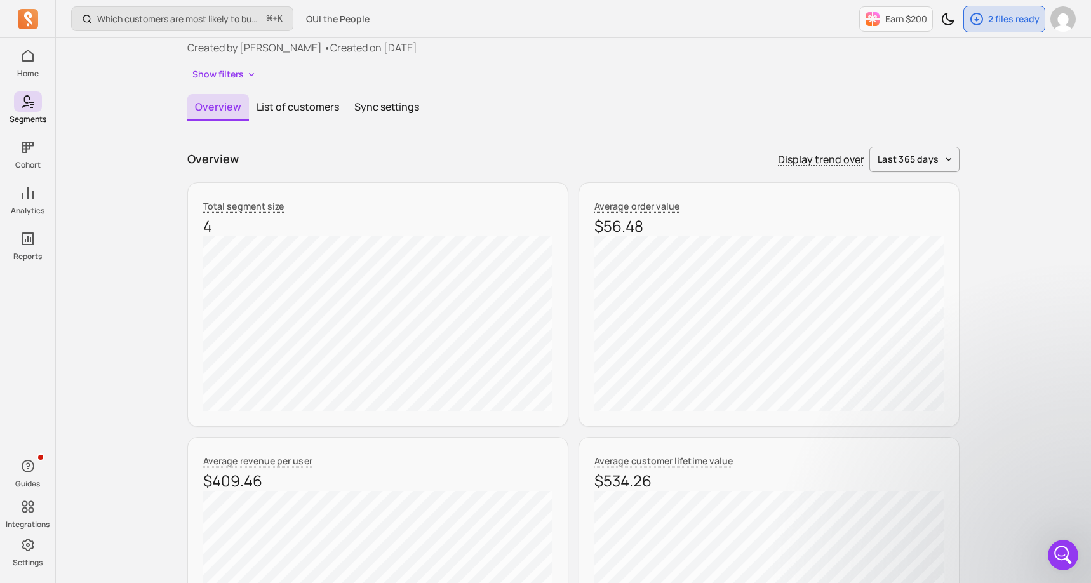
scroll to position [127, 0]
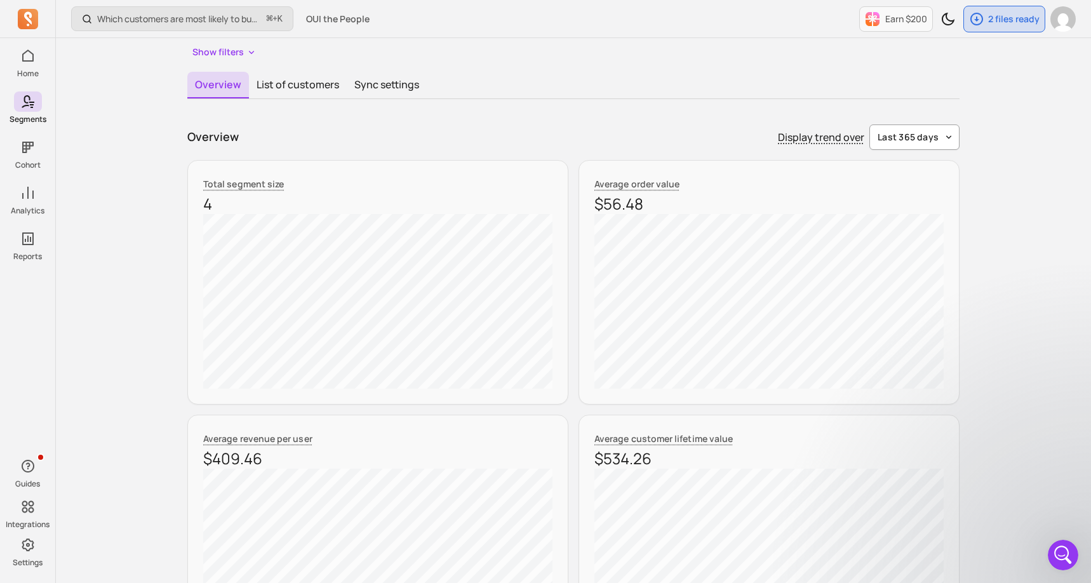
click at [915, 128] on button "last 365 days" at bounding box center [914, 136] width 90 height 25
click at [907, 345] on span "year to date" at bounding box center [915, 349] width 57 height 13
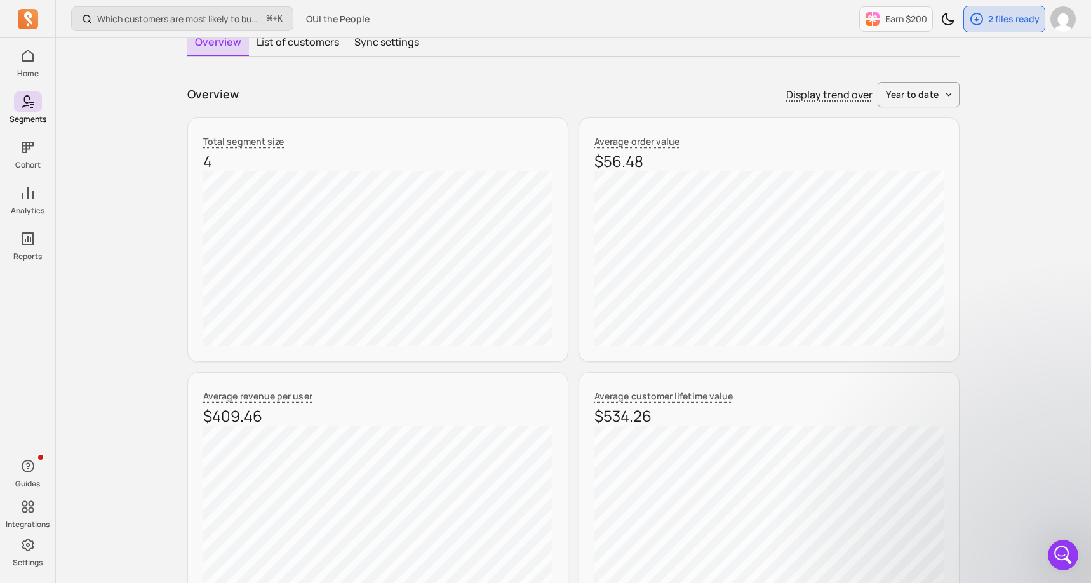
scroll to position [0, 0]
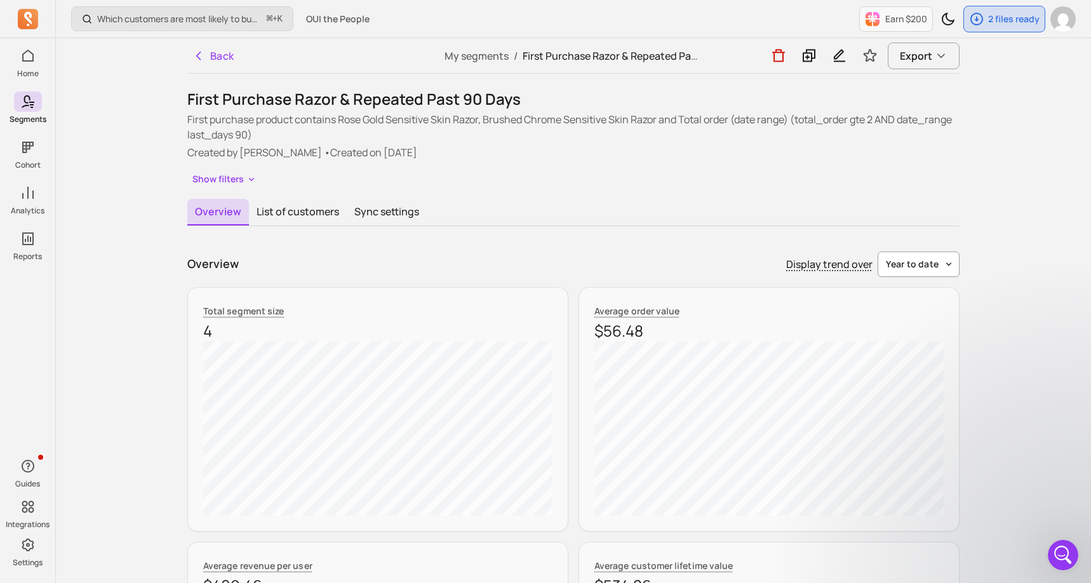
click at [925, 275] on button "year to date" at bounding box center [918, 263] width 82 height 25
click at [215, 53] on button "Back" at bounding box center [213, 55] width 52 height 25
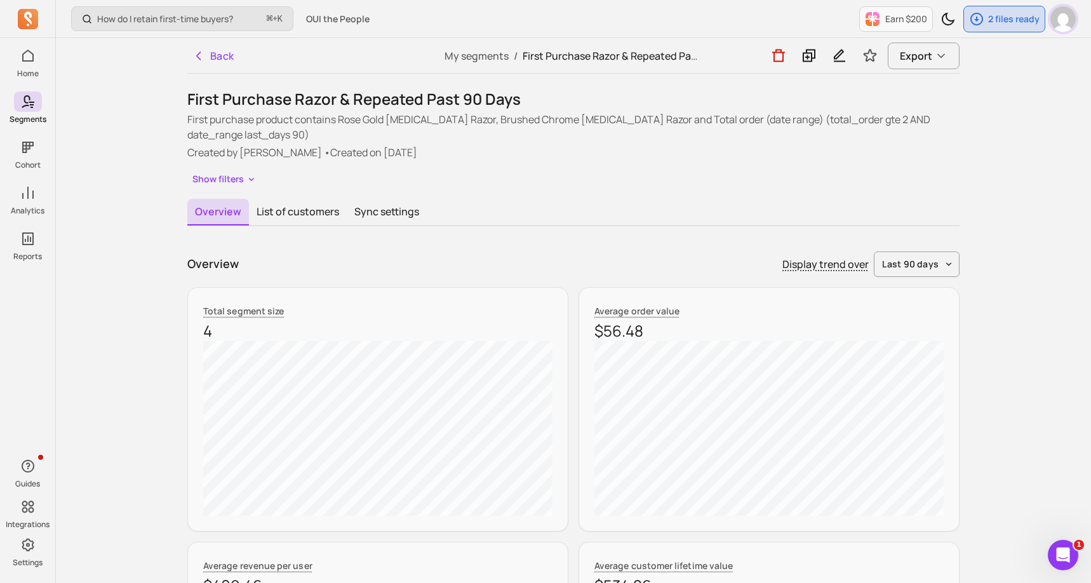
click at [1065, 18] on img "button" at bounding box center [1062, 18] width 25 height 25
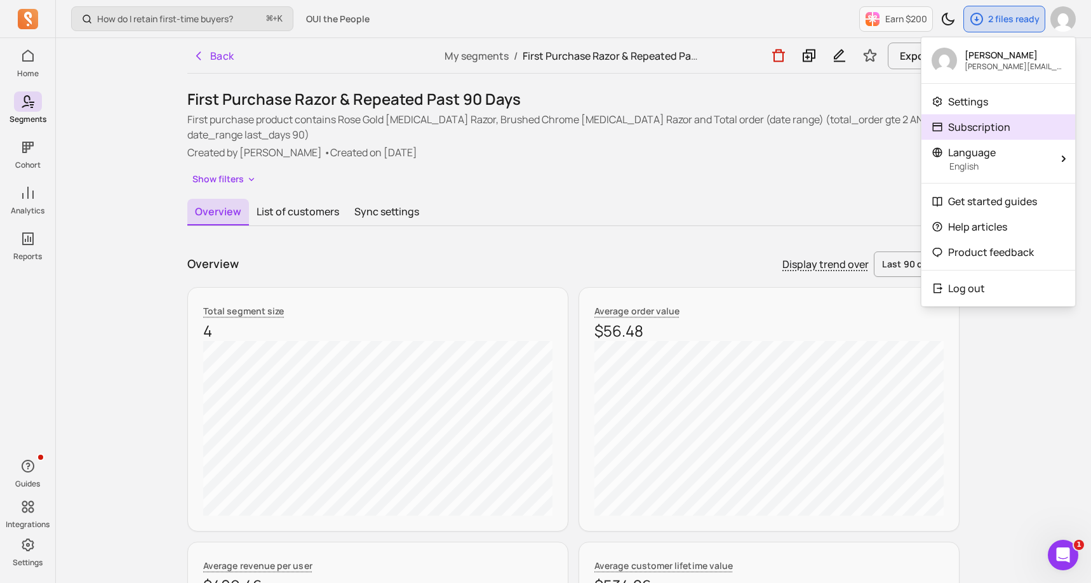
click at [988, 119] on p "Subscription" at bounding box center [979, 126] width 62 height 15
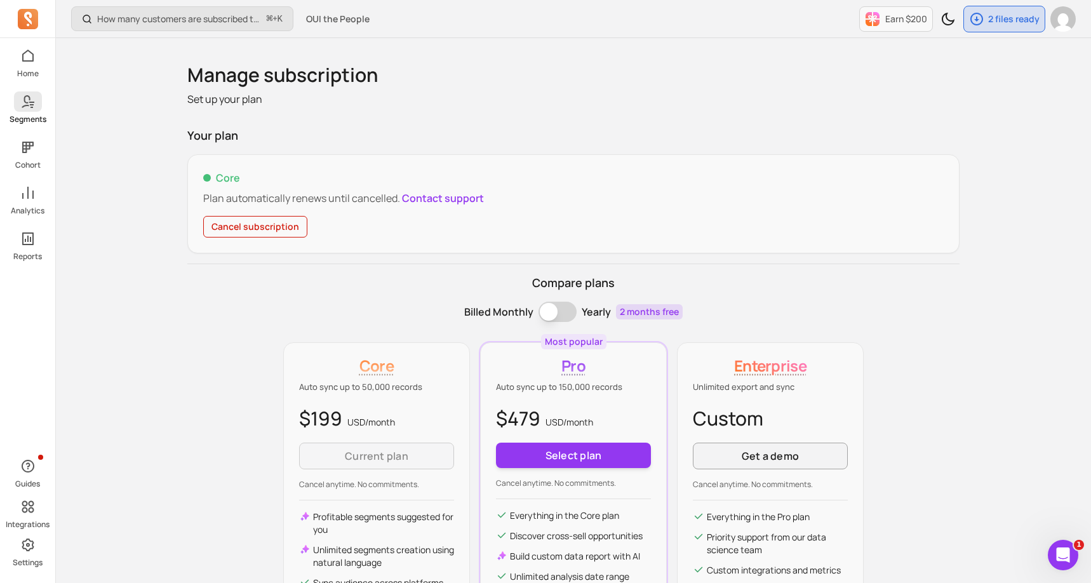
click at [30, 114] on p "Segments" at bounding box center [28, 119] width 37 height 10
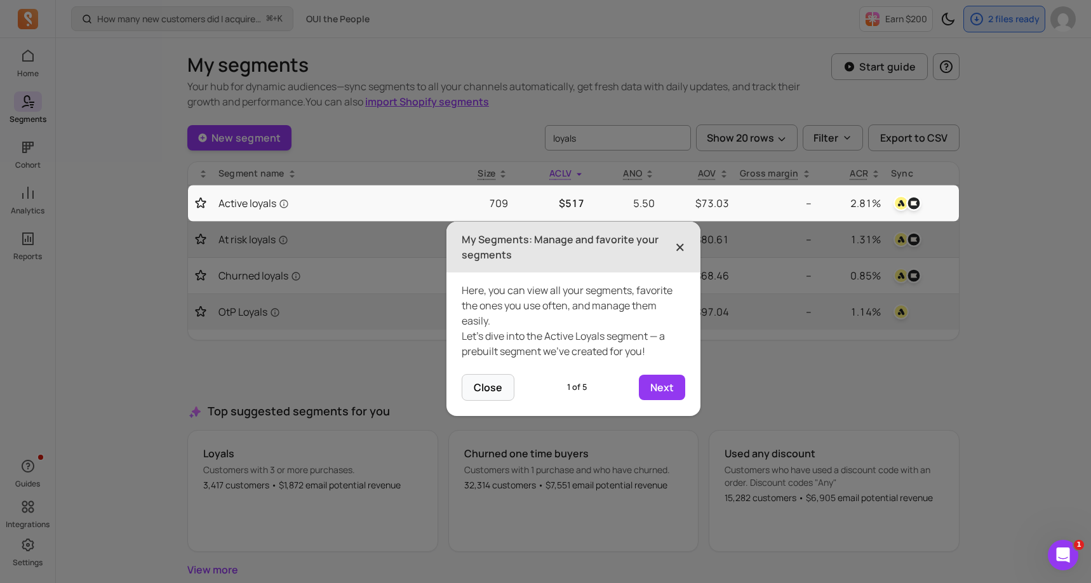
click at [680, 251] on span "×" at bounding box center [680, 247] width 10 height 28
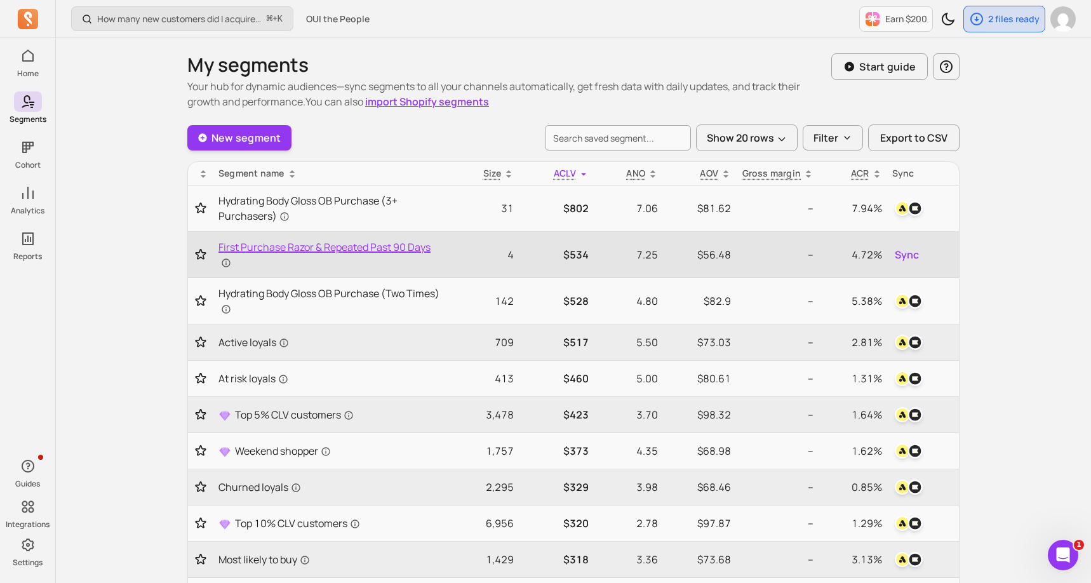
click at [316, 248] on span "First Purchase Razor & Repeated Past 90 Days" at bounding box center [328, 254] width 221 height 30
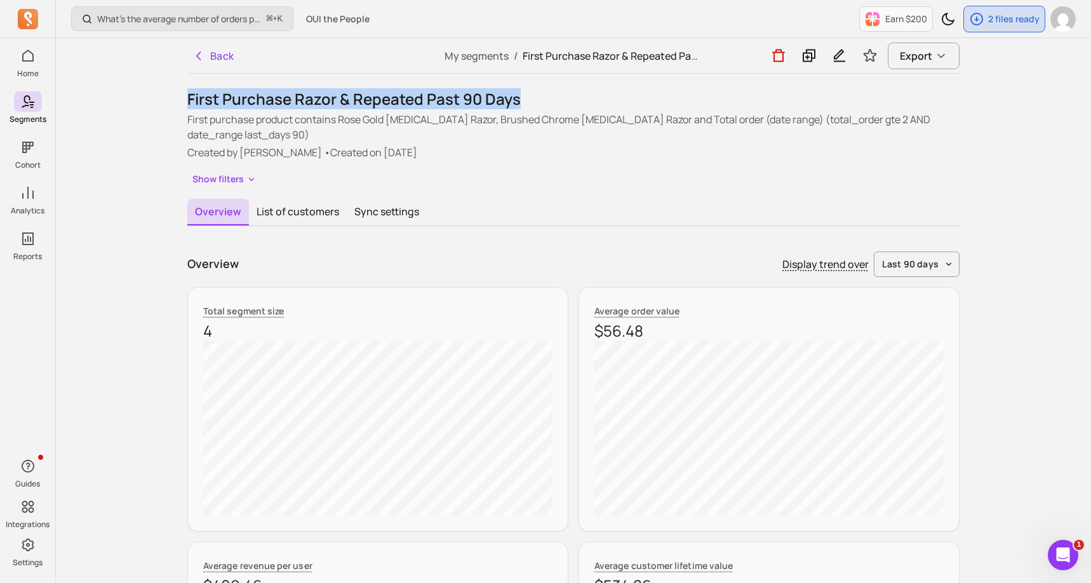
drag, startPoint x: 189, startPoint y: 96, endPoint x: 515, endPoint y: 98, distance: 326.3
click at [515, 98] on h1 "First Purchase Razor & Repeated Past 90 Days" at bounding box center [573, 99] width 772 height 20
copy h1 "First Purchase Razor & Repeated Past 90 Days"
click at [838, 59] on icon "button" at bounding box center [839, 56] width 15 height 16
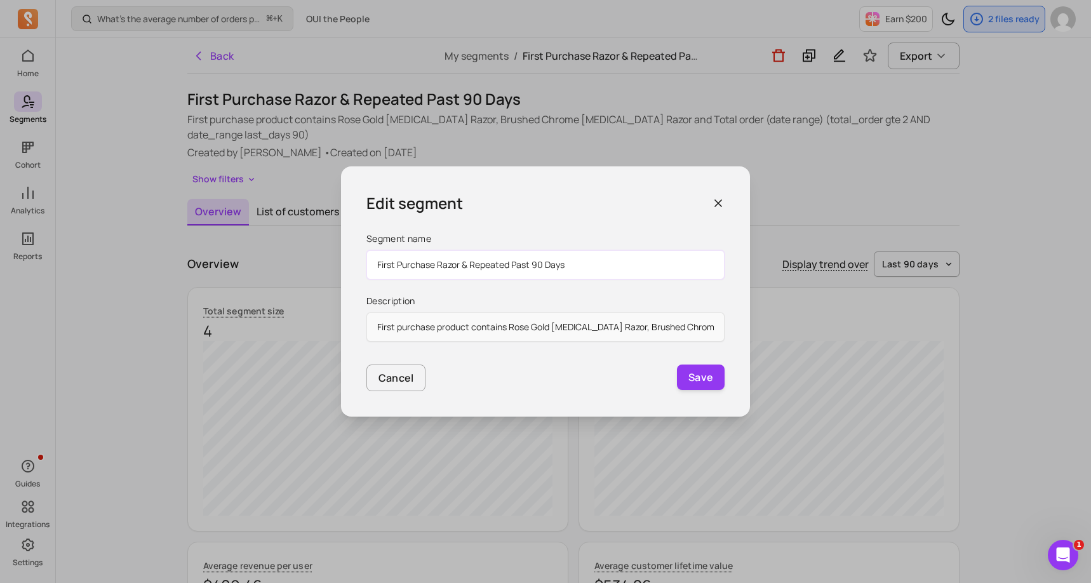
drag, startPoint x: 580, startPoint y: 266, endPoint x: 365, endPoint y: 248, distance: 215.9
click at [364, 248] on div "Edit segment Segment name First Purchase Razor & Repeated Past 90 Days Descript…" at bounding box center [545, 291] width 409 height 250
click at [717, 198] on icon "button" at bounding box center [718, 203] width 13 height 13
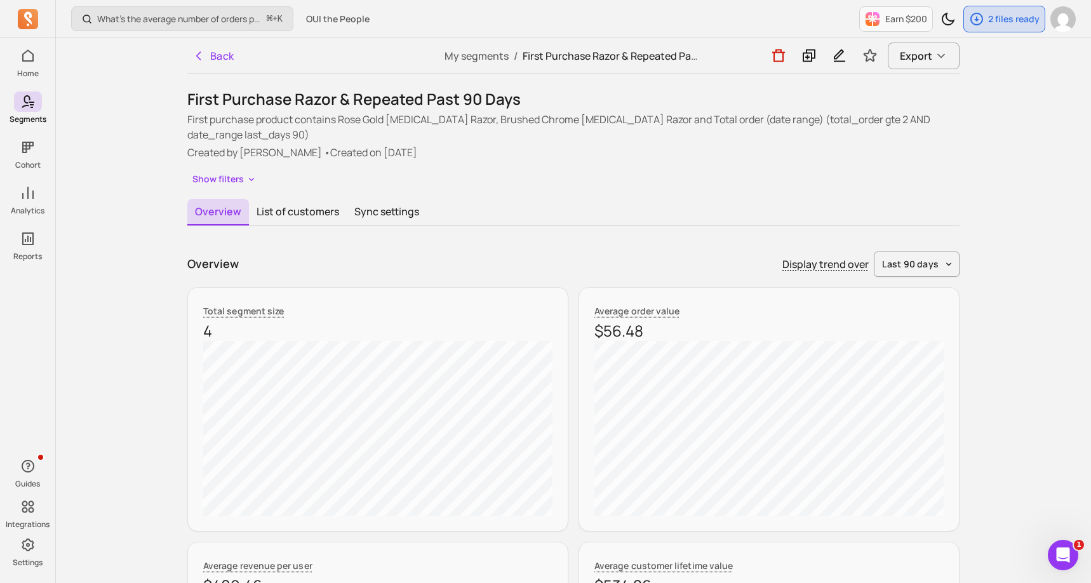
click at [688, 225] on div "Overview List of customers Sync settings" at bounding box center [573, 212] width 772 height 27
click at [228, 66] on button "Back" at bounding box center [213, 55] width 52 height 25
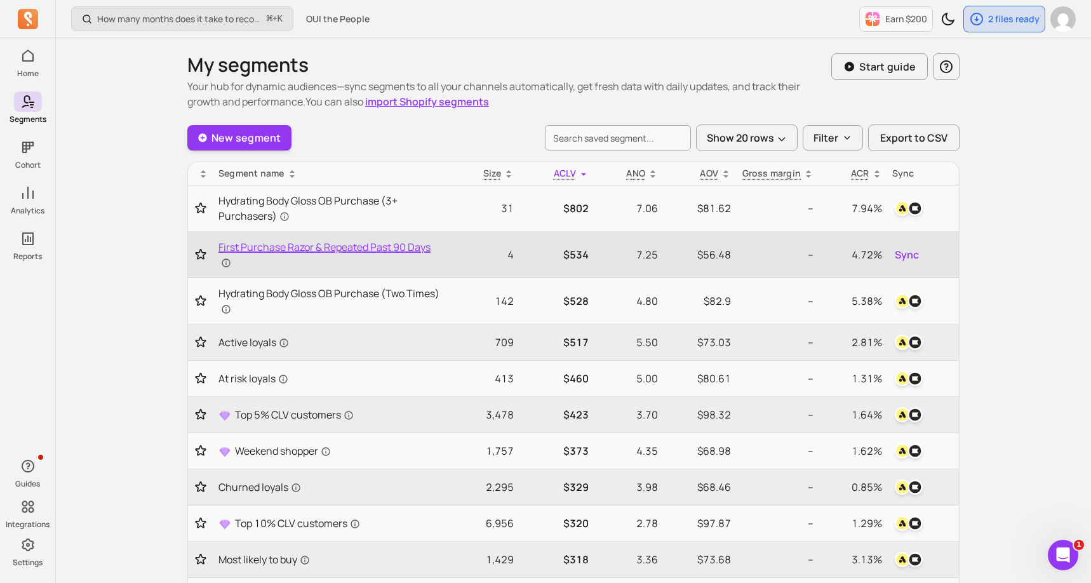
click at [378, 243] on span "First Purchase Razor & Repeated Past 90 Days" at bounding box center [328, 254] width 221 height 30
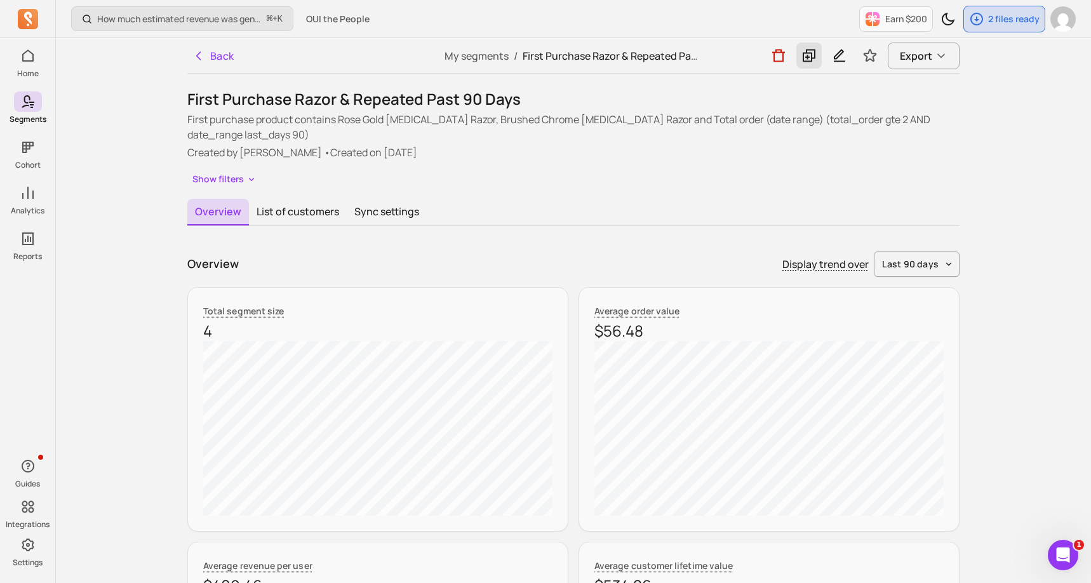
click at [810, 60] on icon at bounding box center [808, 56] width 13 height 13
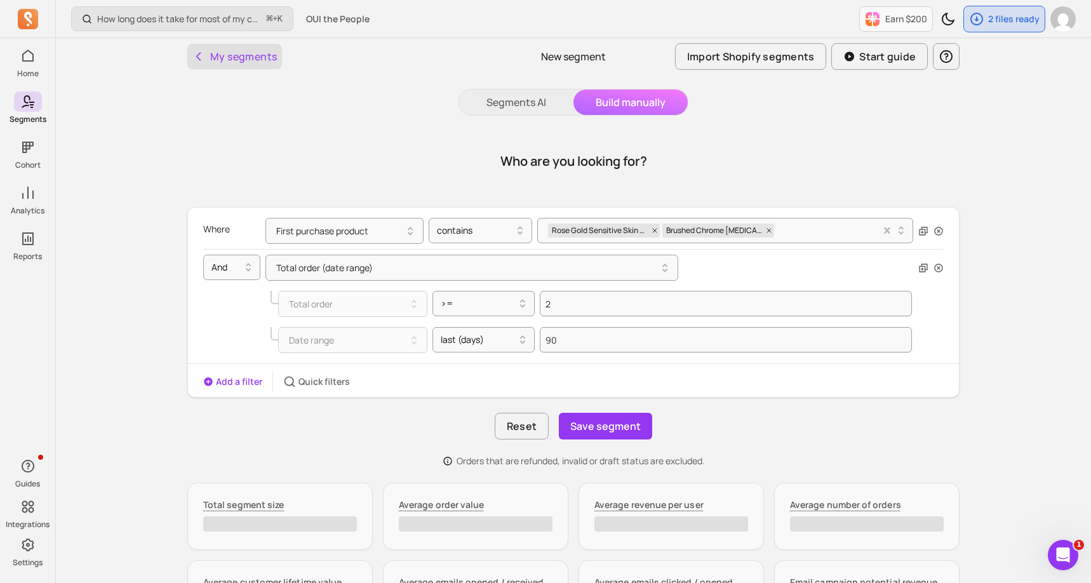
click at [246, 60] on button "My segments" at bounding box center [234, 56] width 95 height 25
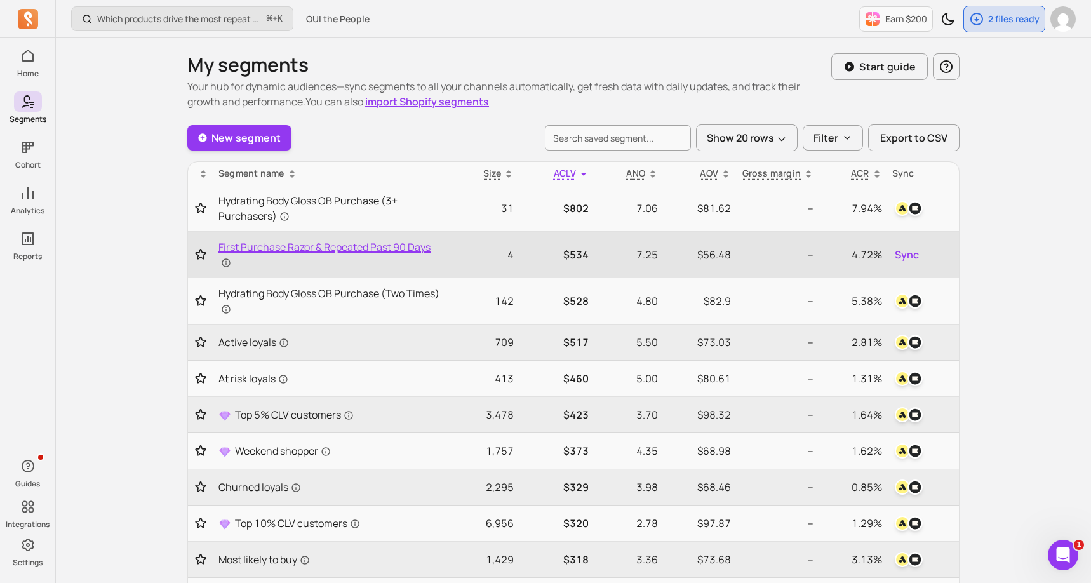
click at [249, 249] on span "First Purchase Razor & Repeated Past 90 Days" at bounding box center [328, 254] width 221 height 30
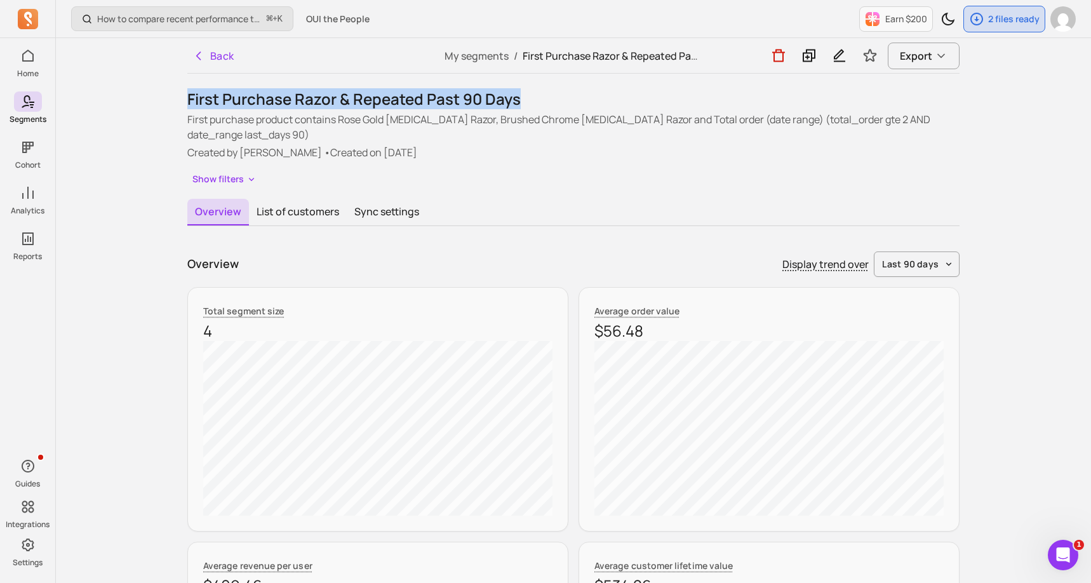
drag, startPoint x: 187, startPoint y: 100, endPoint x: 519, endPoint y: 97, distance: 331.4
click at [519, 97] on h1 "First Purchase Razor & Repeated Past 90 Days" at bounding box center [573, 99] width 772 height 20
copy h1 "First Purchase Razor & Repeated Past 90 Days"
click at [223, 62] on button "Back" at bounding box center [213, 55] width 52 height 25
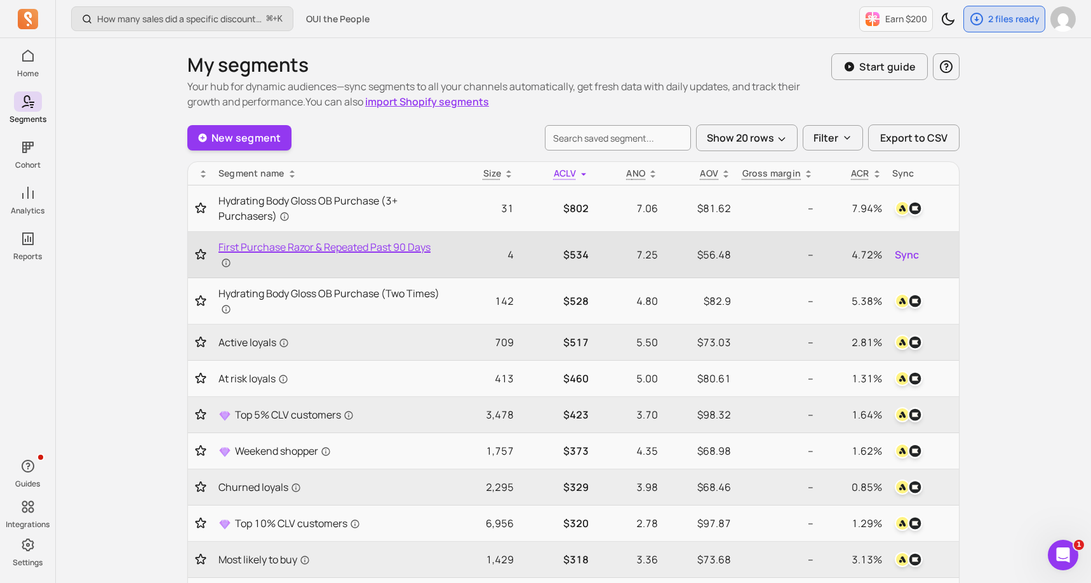
click at [322, 259] on span "First Purchase Razor & Repeated Past 90 Days" at bounding box center [328, 254] width 221 height 30
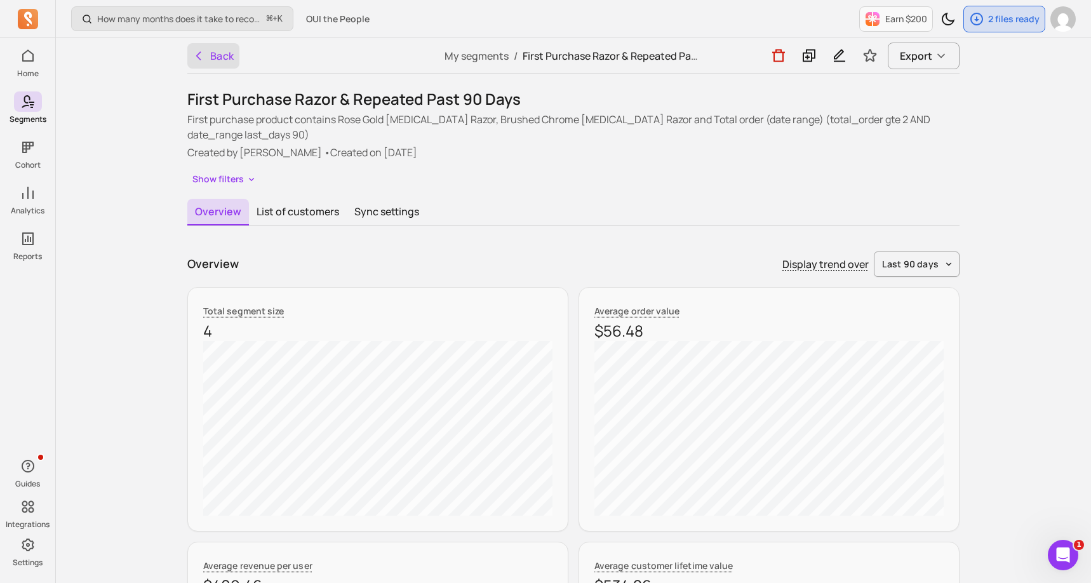
click at [213, 53] on button "Back" at bounding box center [213, 55] width 52 height 25
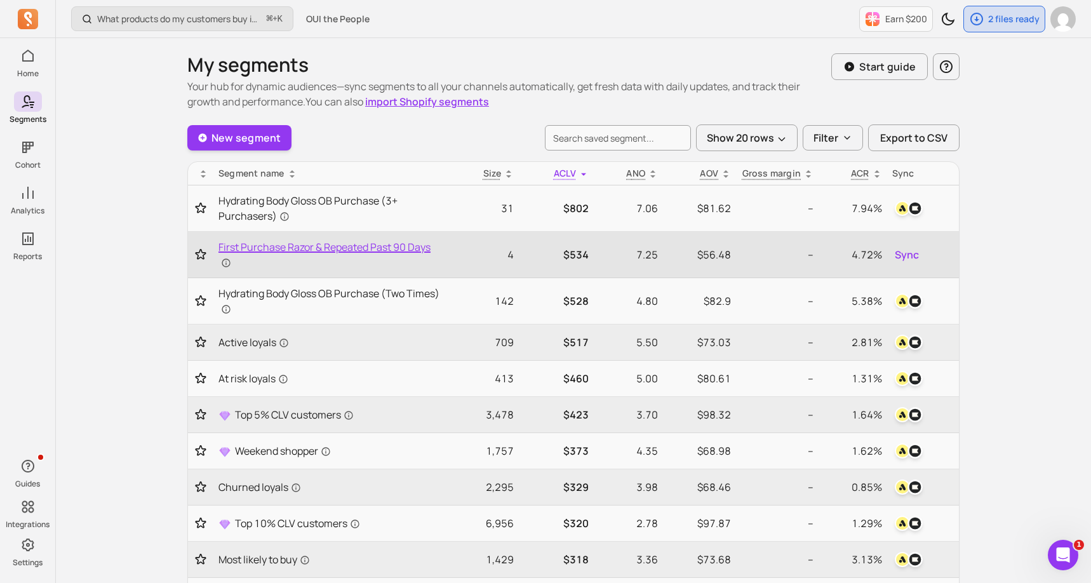
click at [406, 247] on span "First Purchase Razor & Repeated Past 90 Days" at bounding box center [328, 254] width 221 height 30
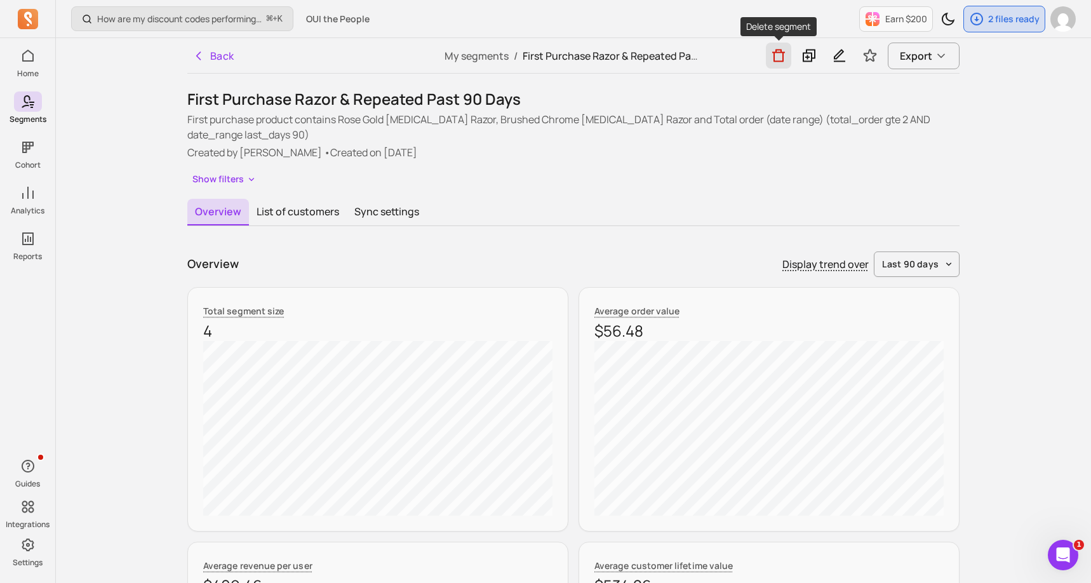
click at [782, 53] on icon "button" at bounding box center [778, 56] width 15 height 16
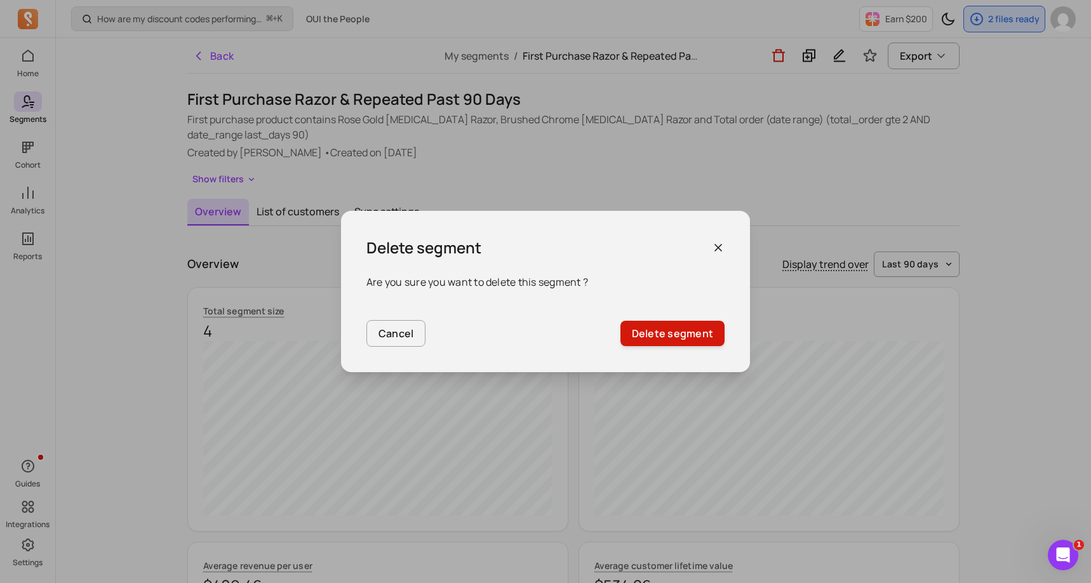
click at [670, 333] on button "Delete segment" at bounding box center [672, 333] width 104 height 25
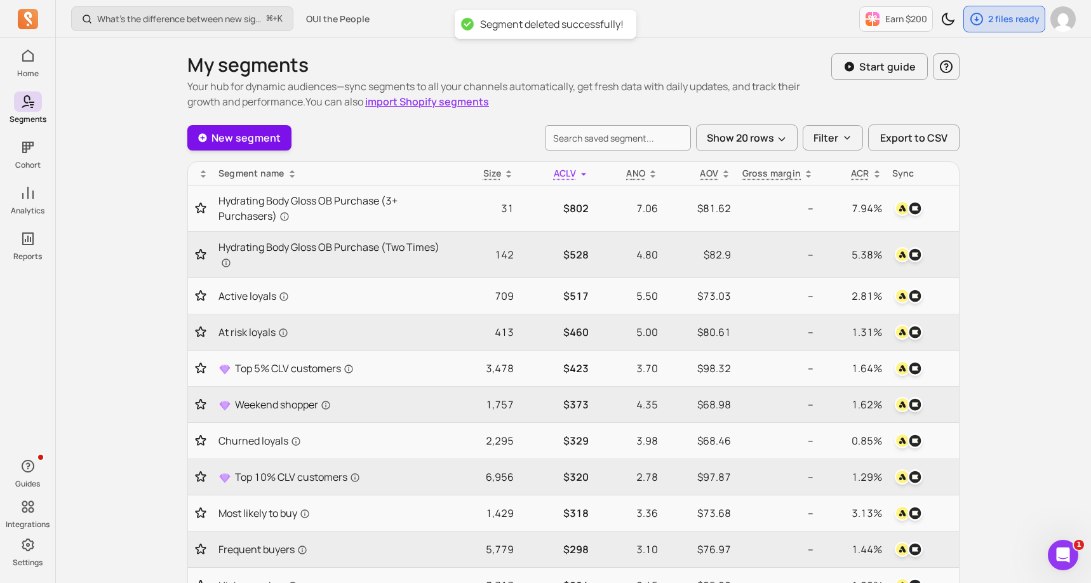
click at [229, 137] on link "New segment" at bounding box center [239, 137] width 104 height 25
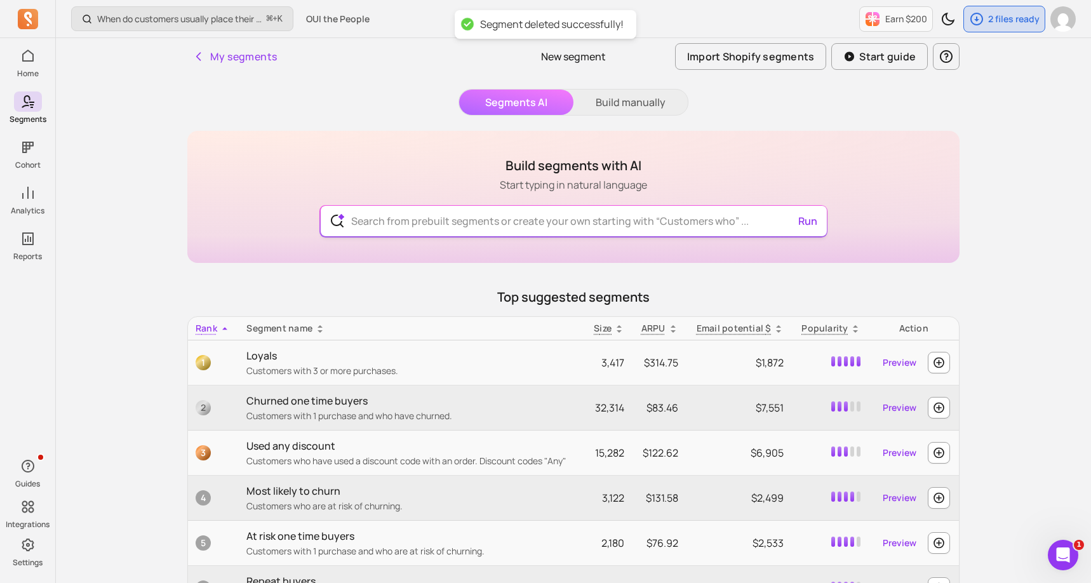
click at [549, 230] on input "text" at bounding box center [573, 221] width 465 height 30
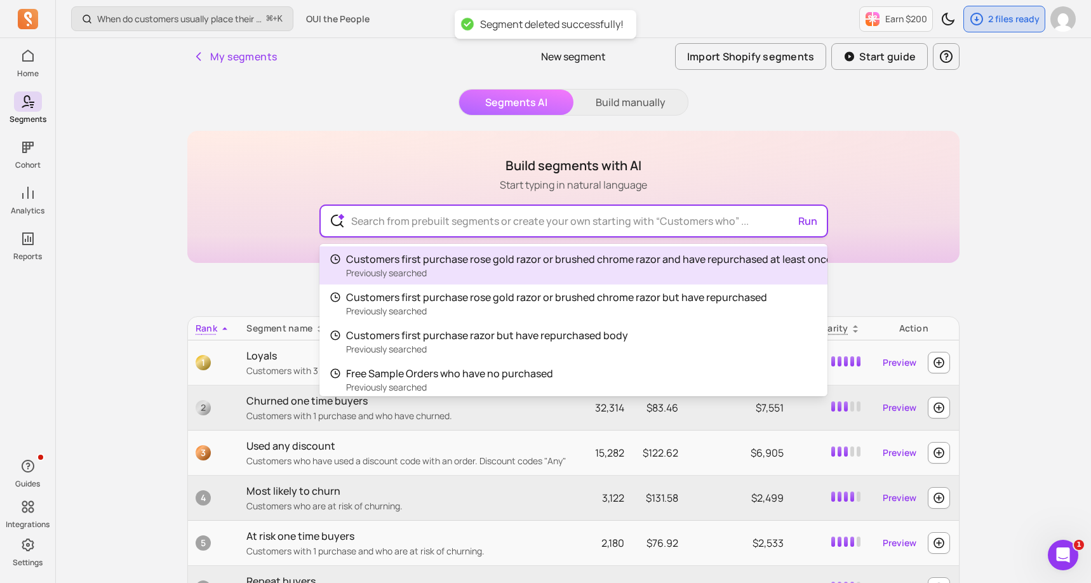
paste input "First Purchase Razor & Repeated Past 90 Days"
type input "First Purchase Razor & Repeated Past 90 Days"
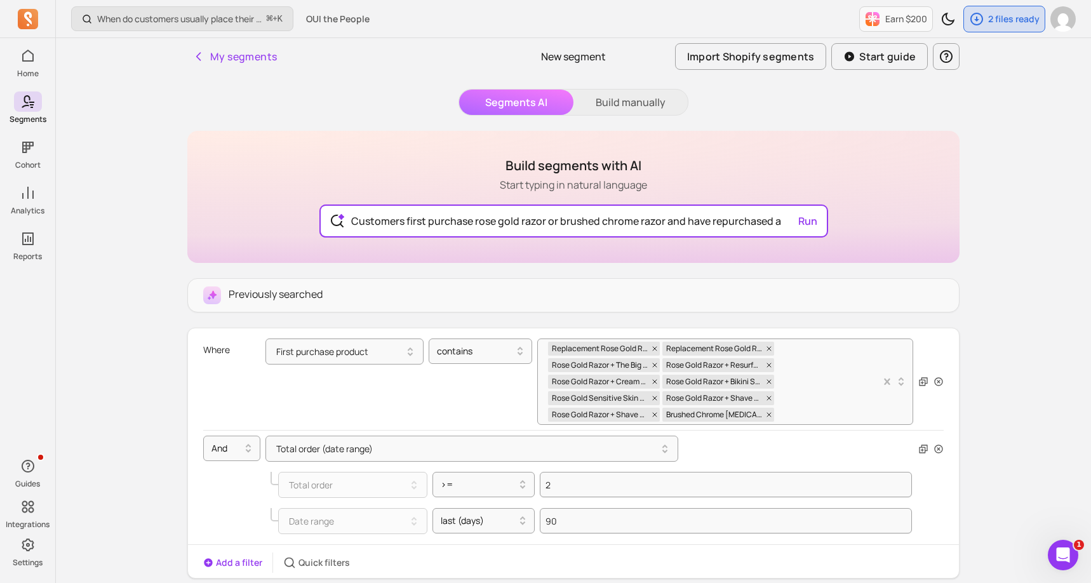
scroll to position [0, 144]
drag, startPoint x: 771, startPoint y: 221, endPoint x: 848, endPoint y: 230, distance: 76.7
click at [848, 230] on div "Build segments with AI Start typing in natural language Customers first purchas…" at bounding box center [573, 197] width 772 height 132
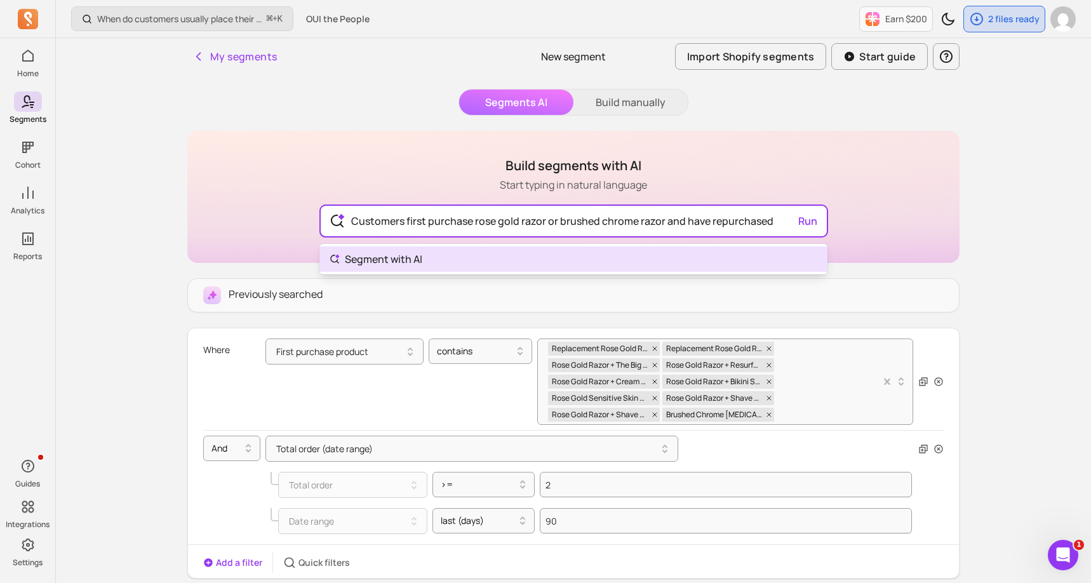
type input "Customers first purchase rose gold razor or brushed chrome razor and have repur…"
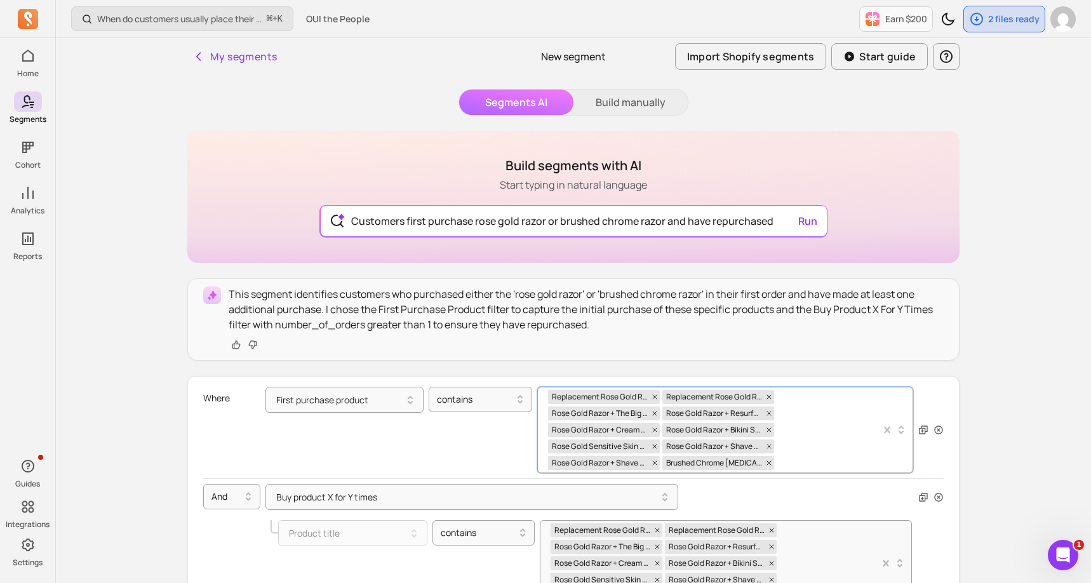
click at [844, 439] on div "Replacement Rose Gold Razor Head Replacement Rose Gold Razor Base Rose Gold Raz…" at bounding box center [714, 429] width 333 height 85
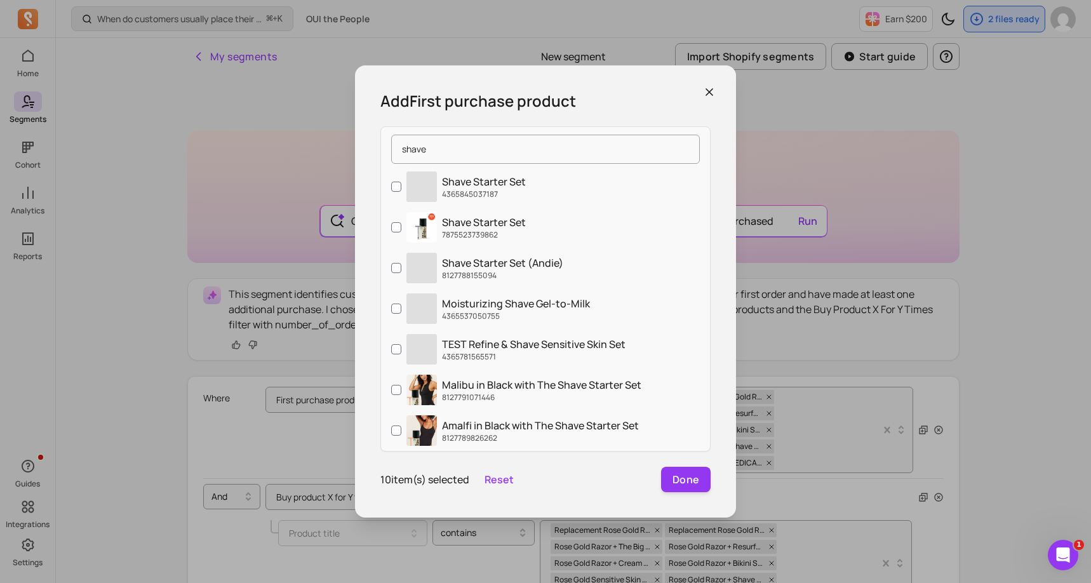
drag, startPoint x: 456, startPoint y: 148, endPoint x: 364, endPoint y: 146, distance: 92.1
click at [364, 146] on div "Add First purchase product shave ‌ Shave Starter Set 4365845037187 Shave Starte…" at bounding box center [545, 291] width 381 height 452
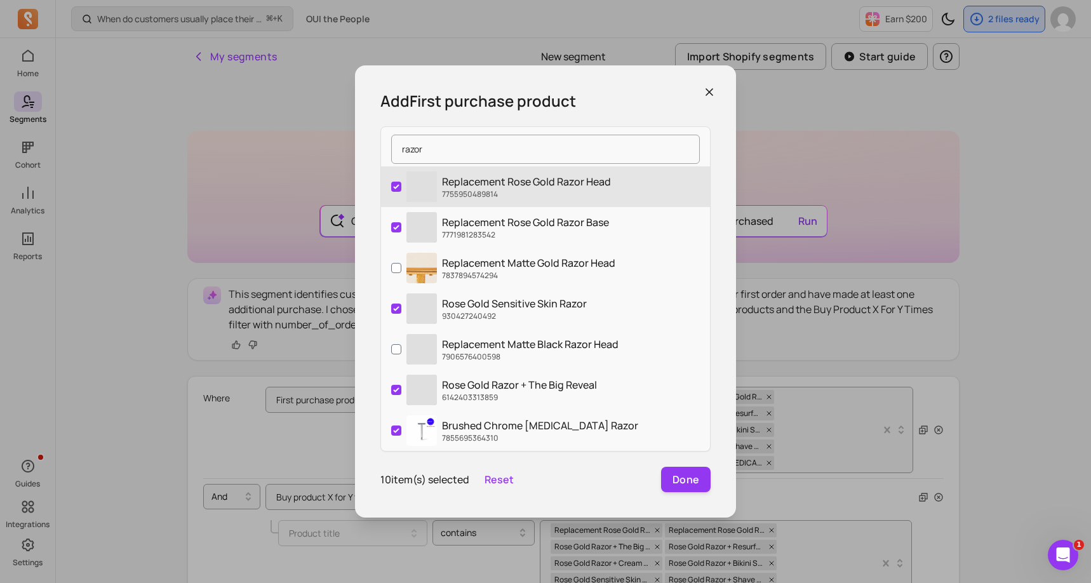
type input "razor"
click at [398, 192] on label "‌ Replacement Rose Gold Razor Head 7755950489814" at bounding box center [545, 186] width 329 height 41
click at [398, 192] on input "‌ Replacement Rose Gold Razor Head 7755950489814" at bounding box center [396, 187] width 10 height 10
checkbox input "false"
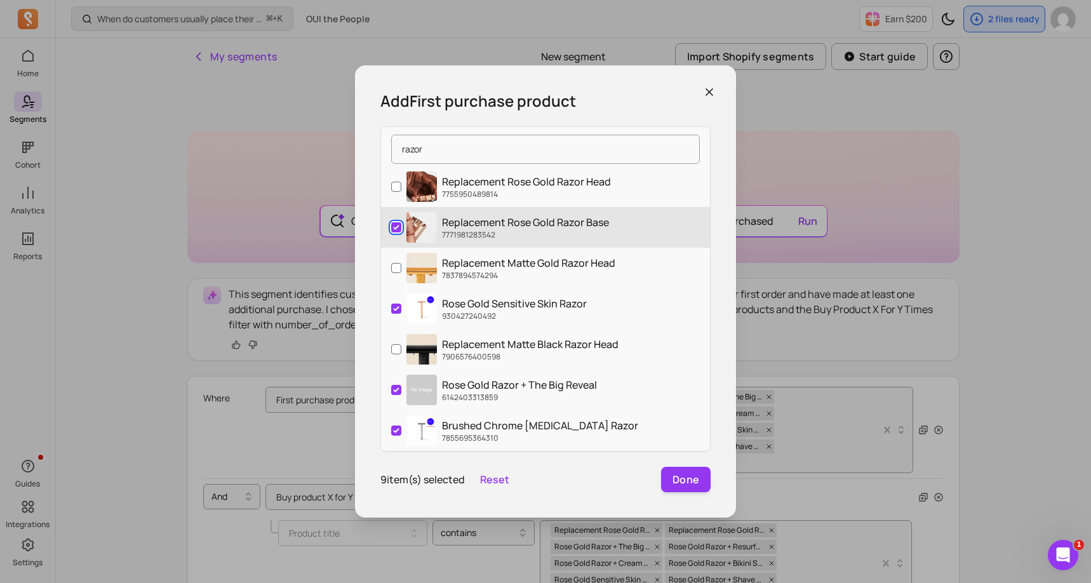
click at [398, 226] on input "Replacement Rose Gold Razor Base 7771981283542" at bounding box center [396, 227] width 10 height 10
checkbox input "false"
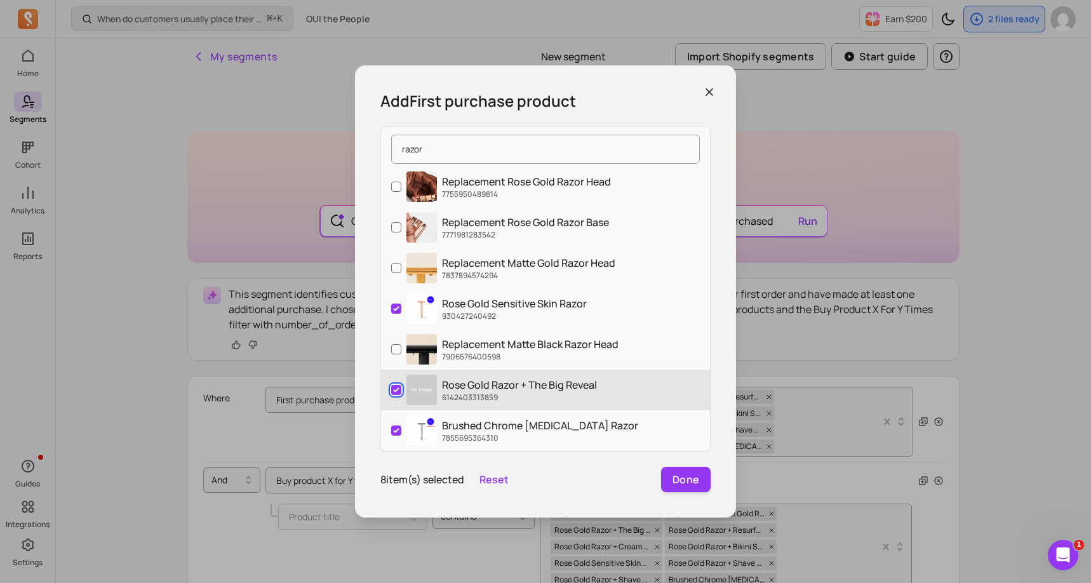
click at [393, 394] on input "Rose Gold Razor + The Big Reveal 6142403313859" at bounding box center [396, 390] width 10 height 10
checkbox input "false"
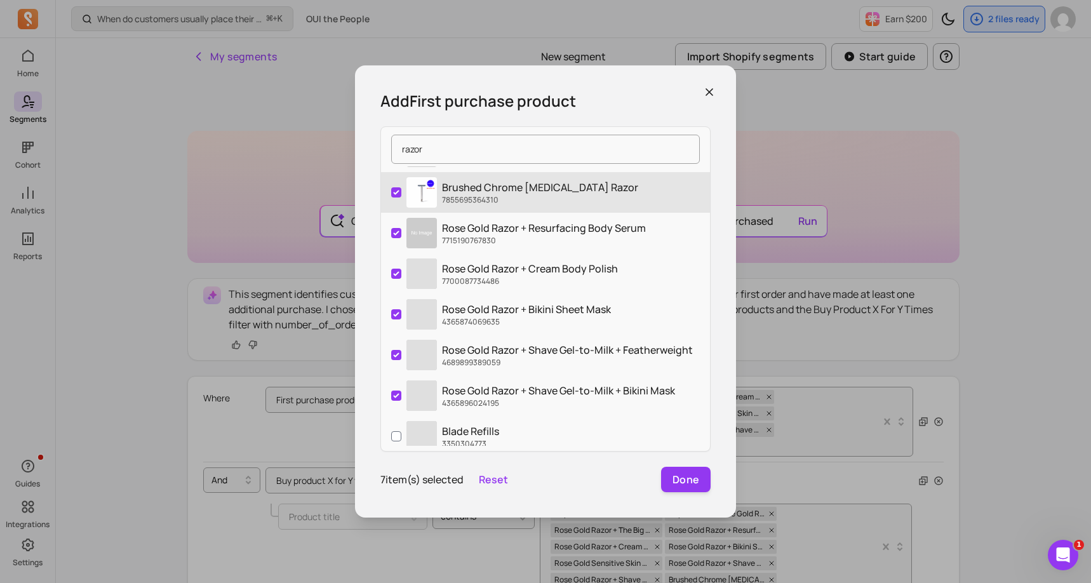
scroll to position [254, 0]
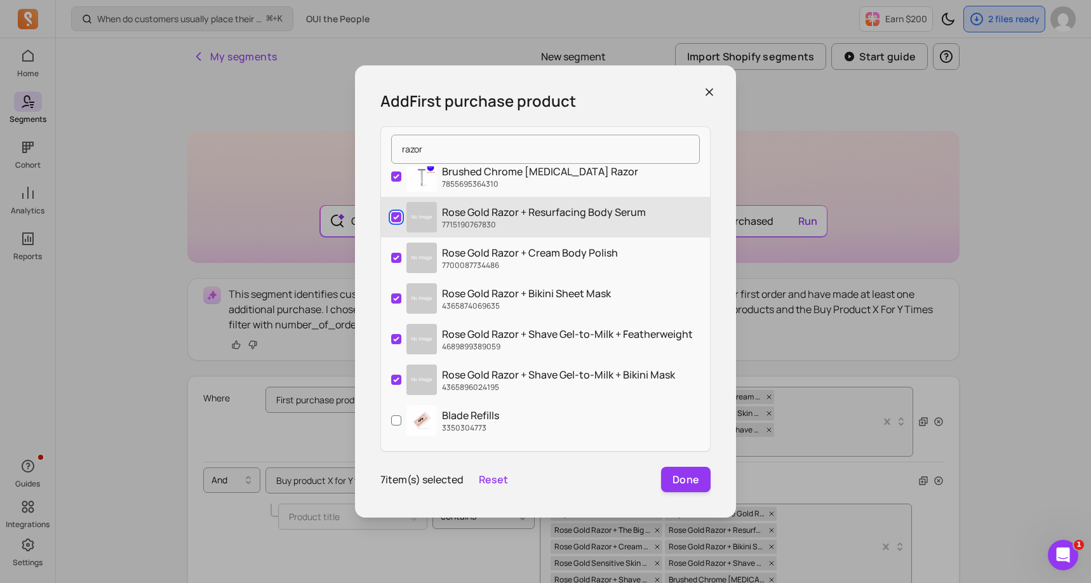
click at [397, 217] on input "Rose Gold Razor + Resurfacing Body Serum 7715190767830" at bounding box center [396, 217] width 10 height 10
checkbox input "false"
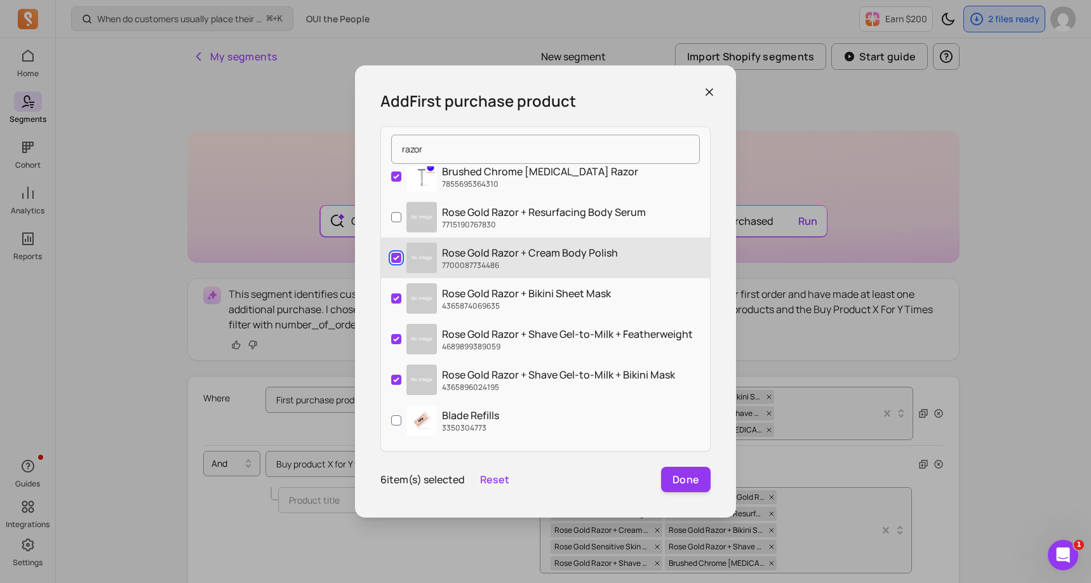
click at [397, 262] on input "Rose Gold Razor + Cream Body Polish 7700087734486" at bounding box center [396, 258] width 10 height 10
checkbox input "false"
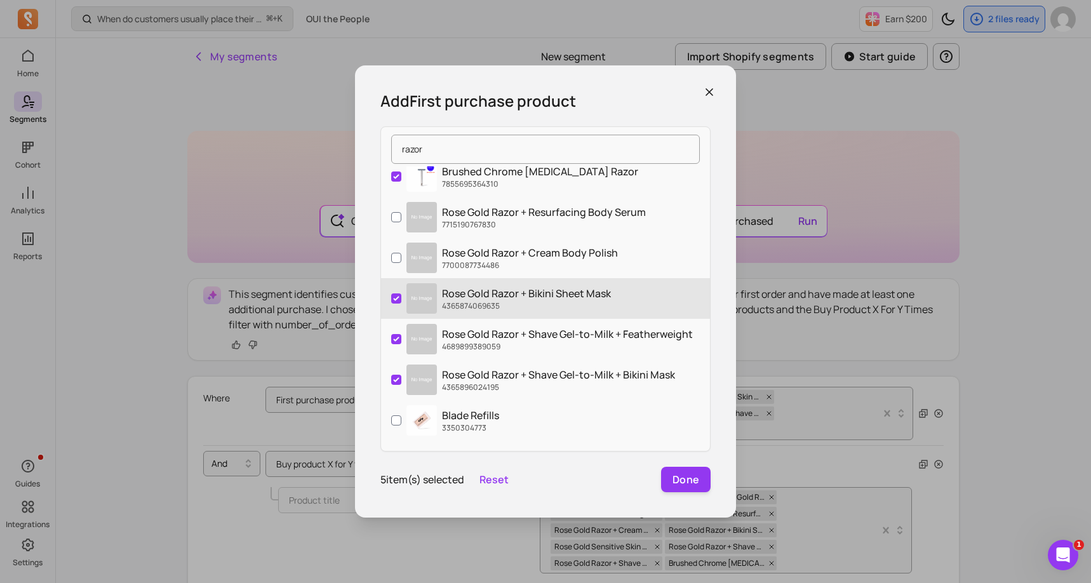
click at [396, 303] on label "Rose Gold Razor + Bikini Sheet Mask 4365874069635" at bounding box center [545, 298] width 329 height 41
click at [396, 303] on input "Rose Gold Razor + Bikini Sheet Mask 4365874069635" at bounding box center [396, 298] width 10 height 10
checkbox input "false"
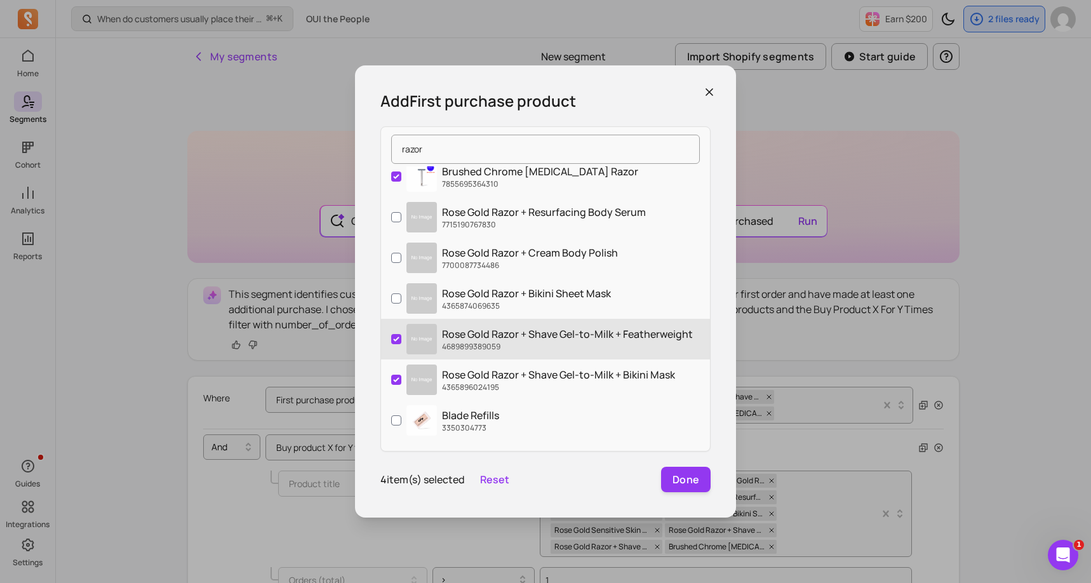
click at [397, 347] on label "Rose Gold Razor + Shave Gel-to-Milk + Featherweight 4689899389059" at bounding box center [545, 339] width 329 height 41
click at [397, 344] on input "Rose Gold Razor + Shave Gel-to-Milk + Featherweight 4689899389059" at bounding box center [396, 339] width 10 height 10
checkbox input "false"
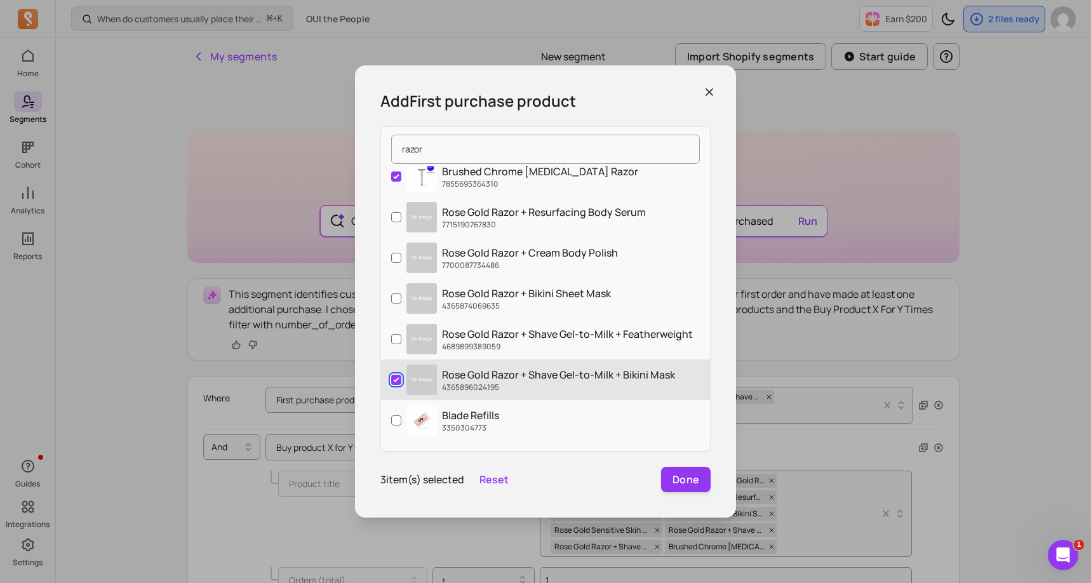
click at [395, 375] on input "Rose Gold Razor + Shave Gel-to-Milk + Bikini Mask 4365896024195" at bounding box center [396, 380] width 10 height 10
checkbox input "false"
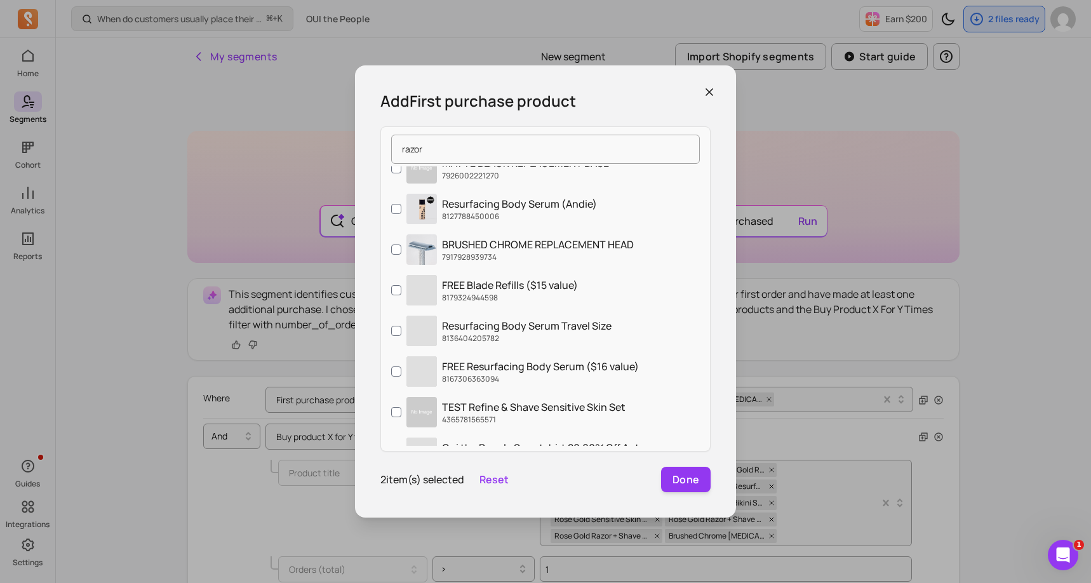
scroll to position [736, 0]
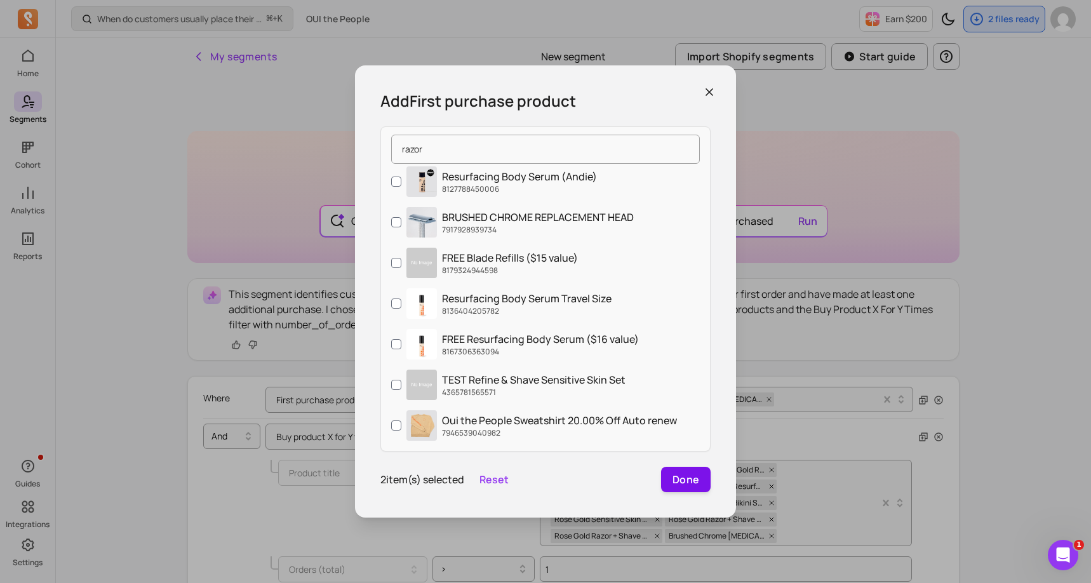
click at [678, 476] on button "Done" at bounding box center [686, 479] width 50 height 25
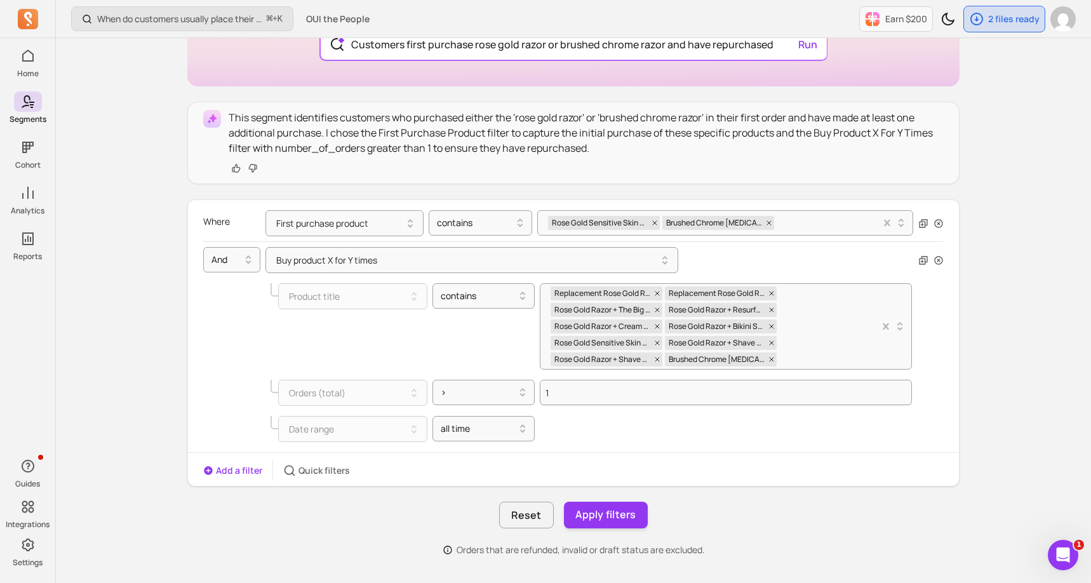
scroll to position [203, 0]
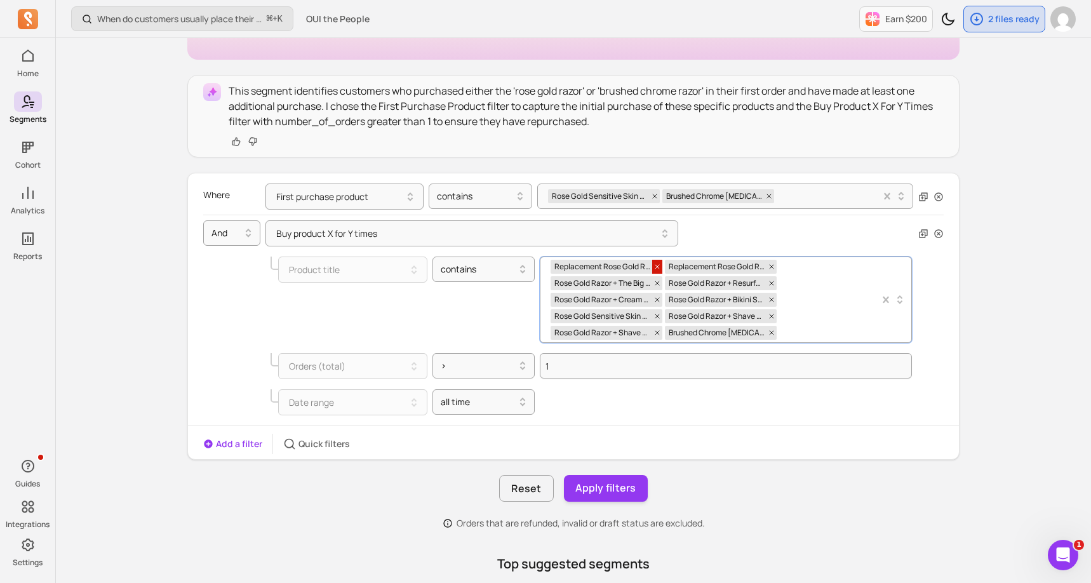
click at [658, 270] on icon at bounding box center [657, 267] width 8 height 8
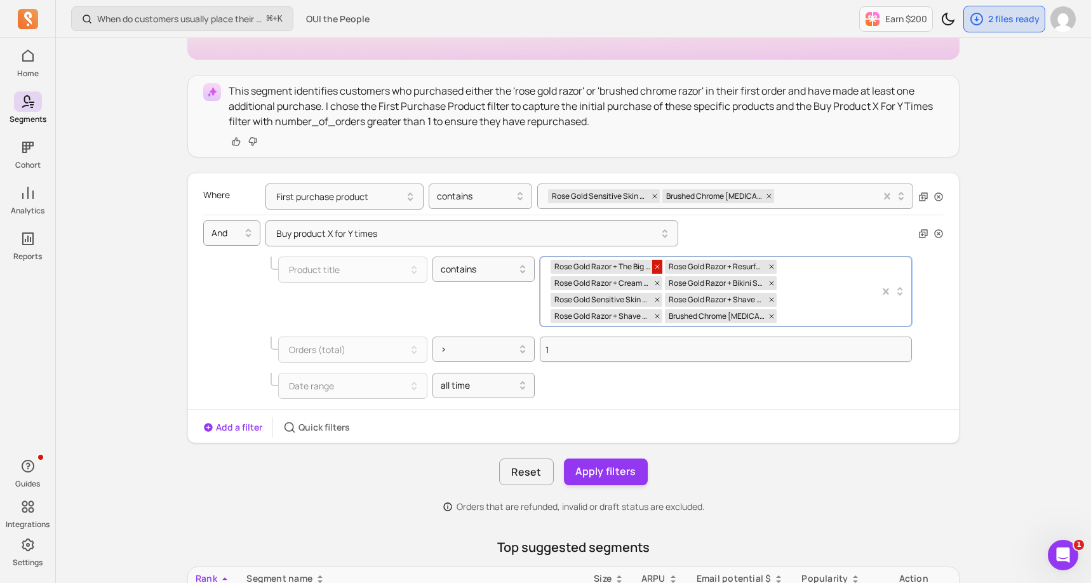
click at [658, 270] on icon at bounding box center [657, 267] width 8 height 8
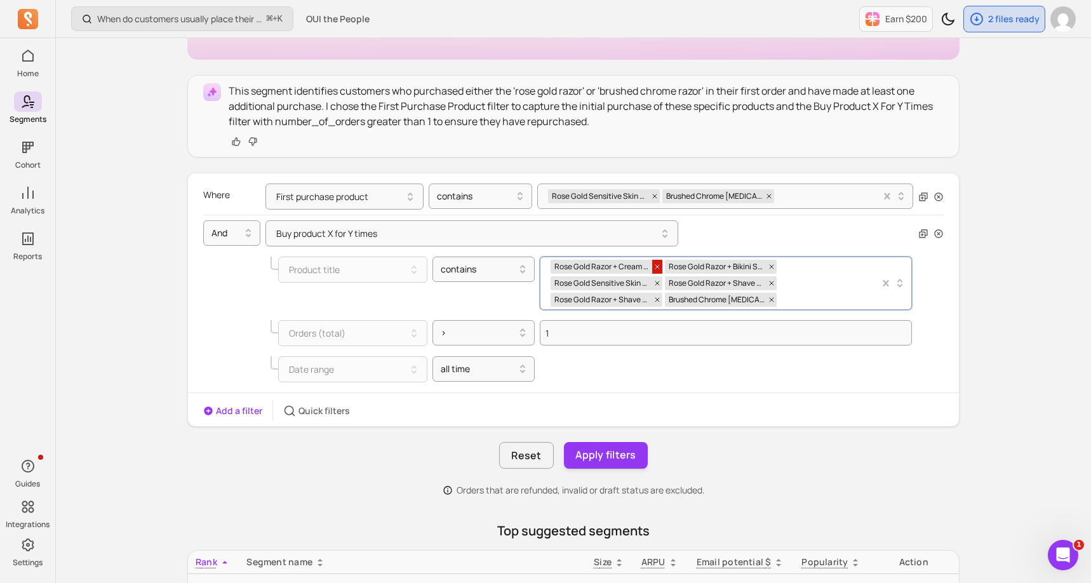
click at [658, 270] on icon at bounding box center [657, 267] width 8 height 8
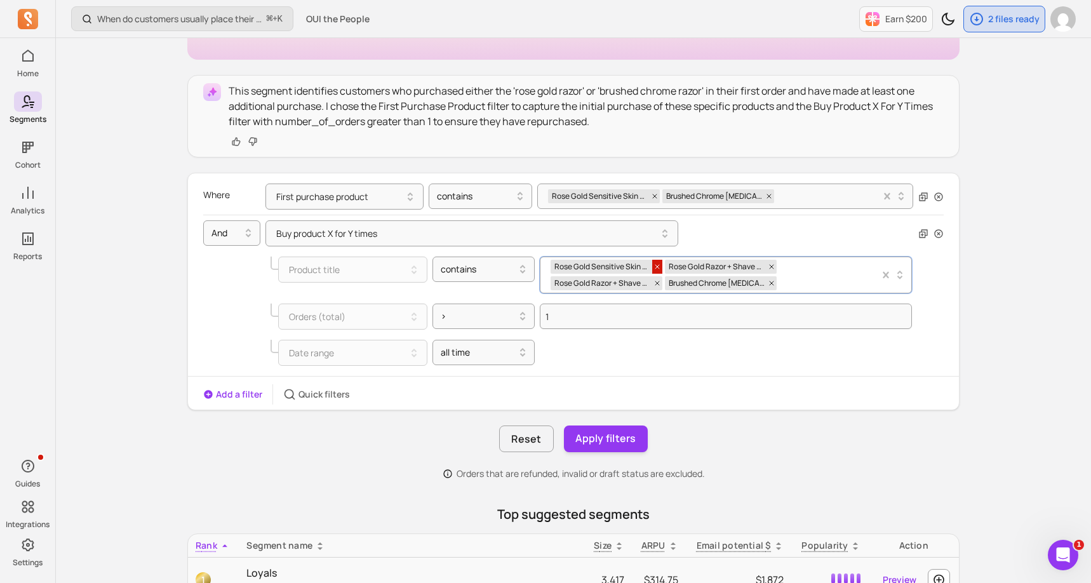
click at [658, 270] on icon at bounding box center [657, 267] width 8 height 8
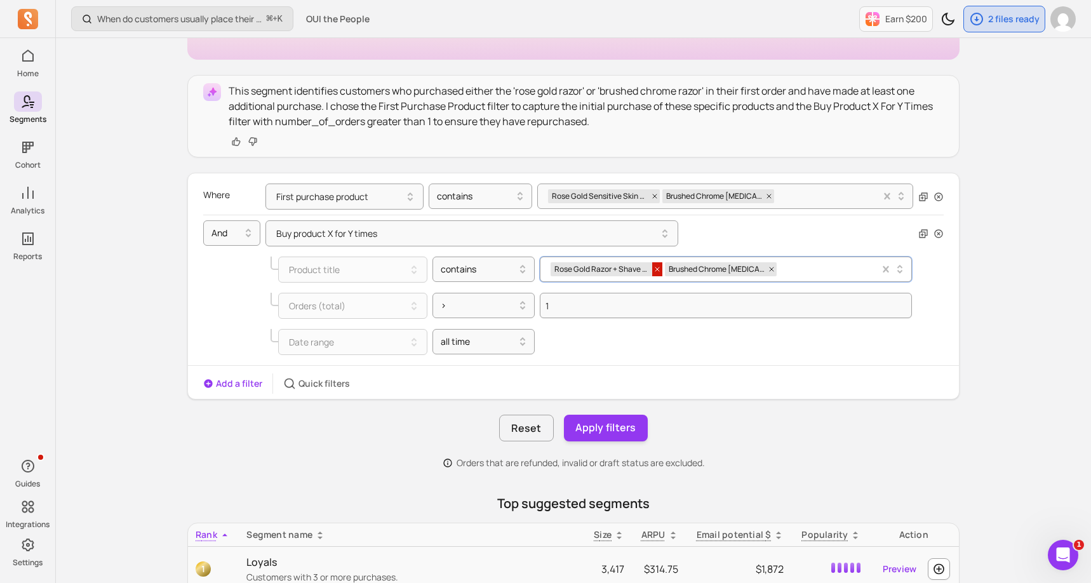
click at [658, 270] on icon at bounding box center [657, 269] width 4 height 4
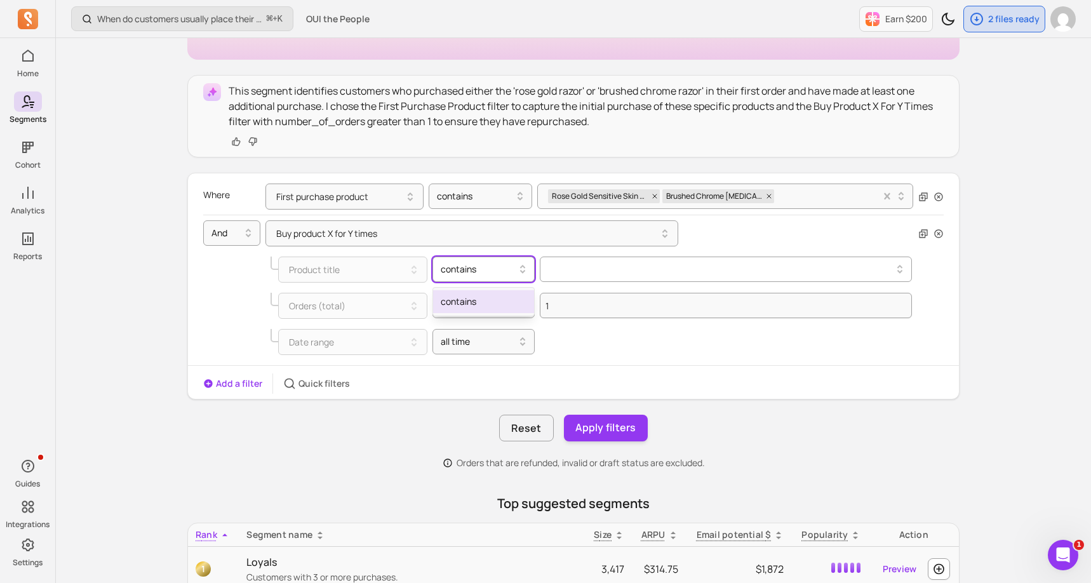
click at [518, 272] on icon at bounding box center [522, 269] width 15 height 15
click at [489, 305] on div "contains" at bounding box center [484, 301] width 102 height 23
click at [561, 274] on button at bounding box center [726, 268] width 372 height 25
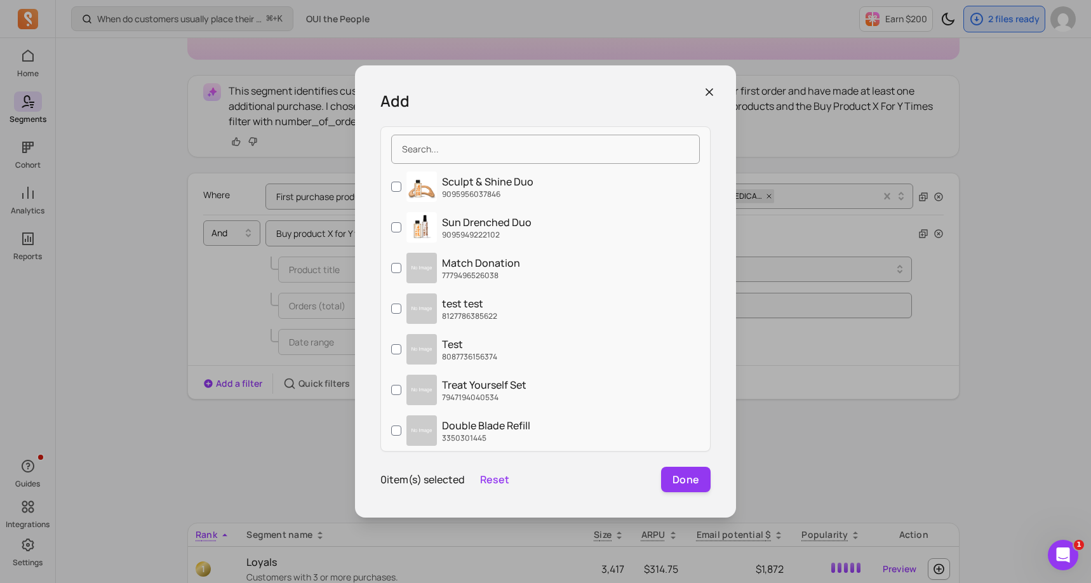
click at [705, 88] on icon "button" at bounding box center [709, 92] width 13 height 13
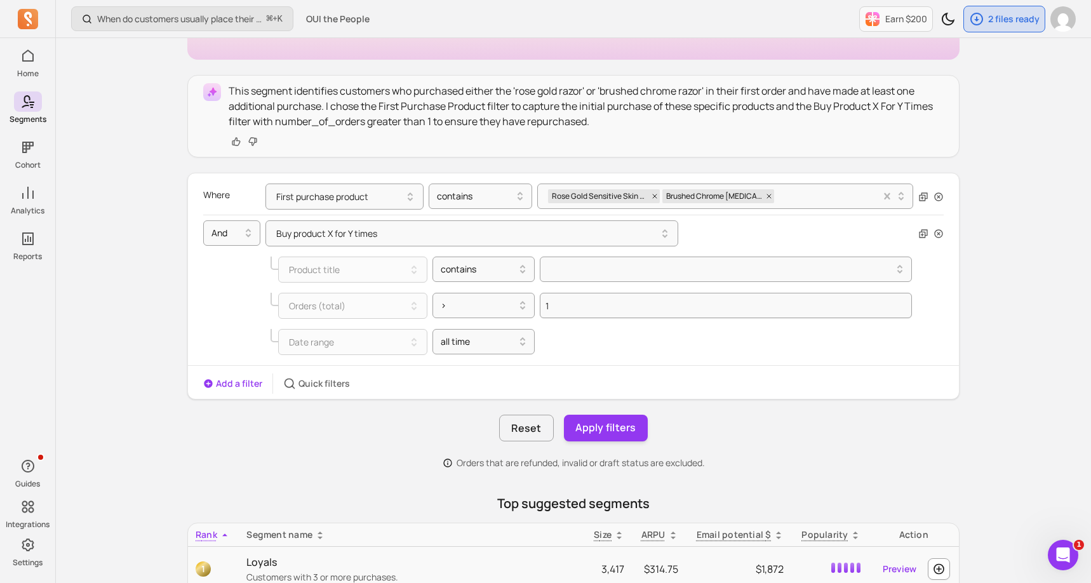
click at [700, 138] on div at bounding box center [586, 141] width 715 height 15
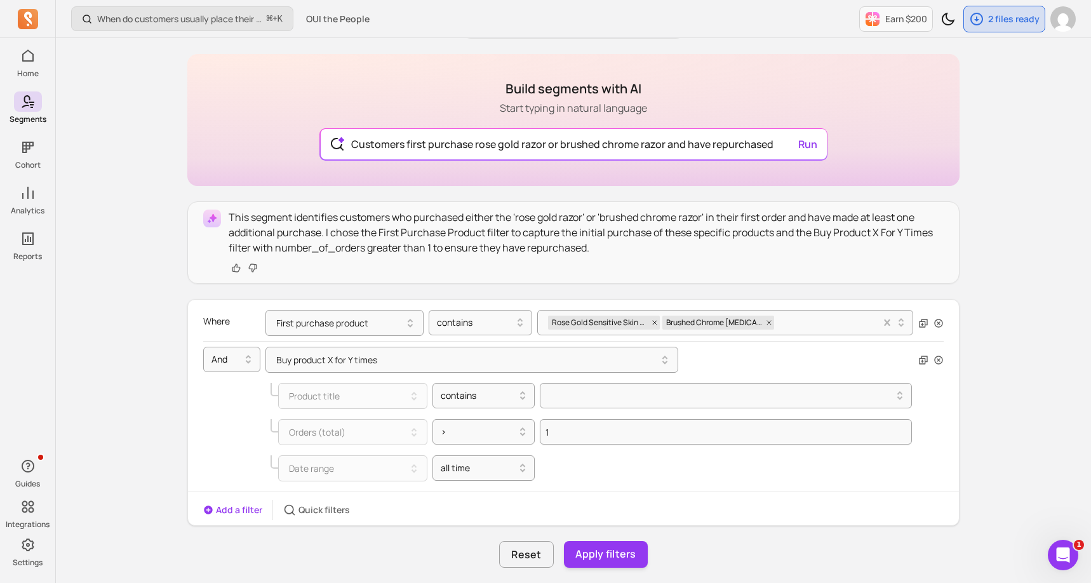
scroll to position [76, 0]
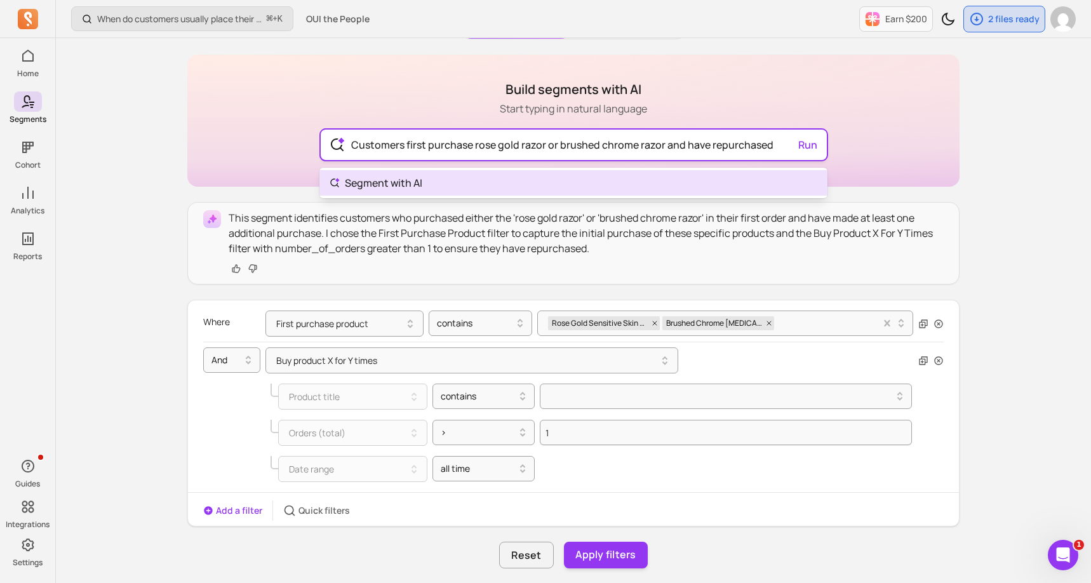
drag, startPoint x: 745, startPoint y: 144, endPoint x: 783, endPoint y: 143, distance: 38.7
click at [783, 143] on input "Customers first purchase rose gold razor or brushed chrome razor and have repur…" at bounding box center [573, 145] width 465 height 30
click at [774, 144] on input "Customers first purchase rose gold razor or brushed chrome razor and have repur…" at bounding box center [573, 145] width 465 height 30
click at [660, 145] on input "Customers first purchase rose gold razor or brushed chrome razor and have repur…" at bounding box center [573, 145] width 465 height 30
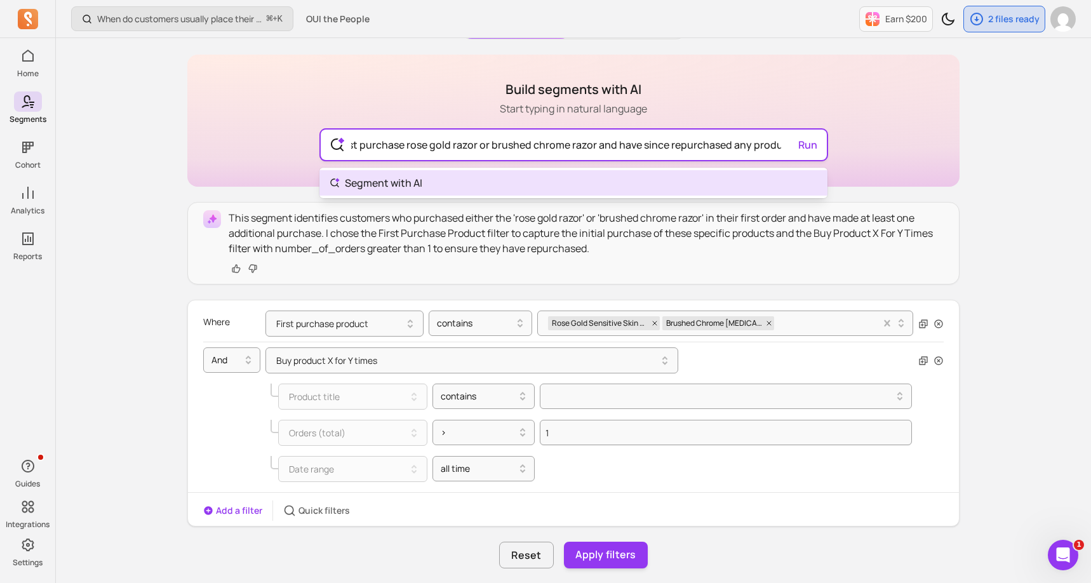
scroll to position [0, 77]
drag, startPoint x: 696, startPoint y: 148, endPoint x: 784, endPoint y: 150, distance: 88.3
click at [784, 150] on input "Customers first purchase rose gold razor or brushed chrome razor and have since…" at bounding box center [573, 145] width 465 height 30
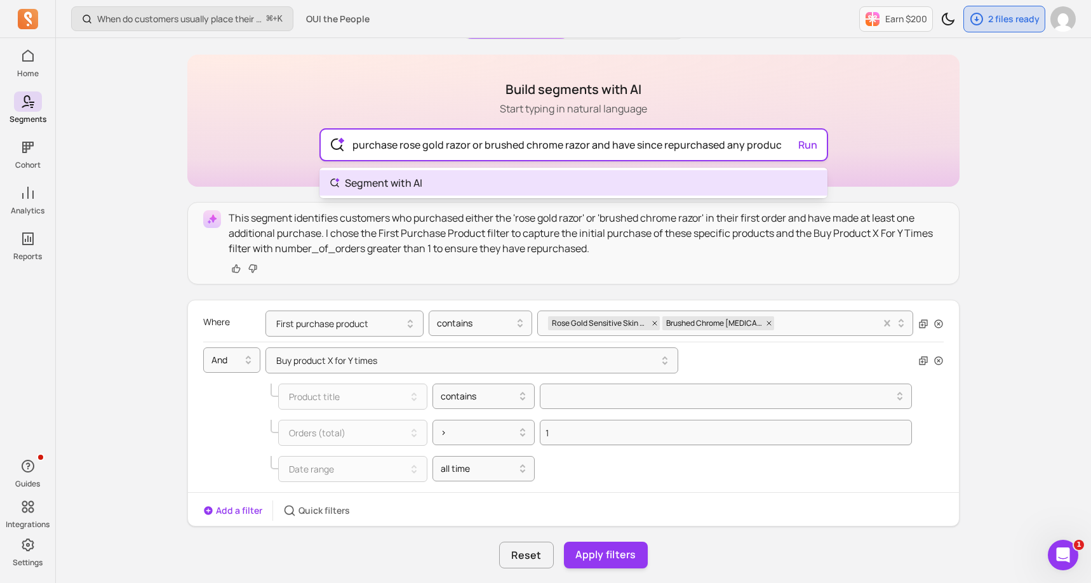
type input "Customers first purchase rose gold razor or brushed chrome razor and have since…"
click at [810, 149] on div "Customers first purchase rose gold razor or brushed chrome razor and have since…" at bounding box center [574, 145] width 506 height 30
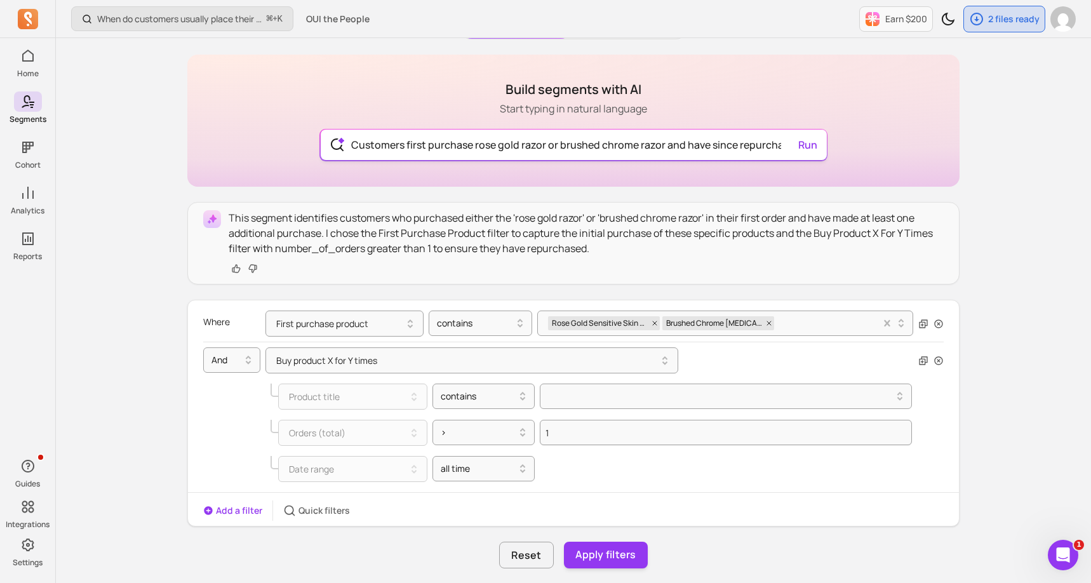
click at [810, 149] on button "Run" at bounding box center [807, 144] width 29 height 25
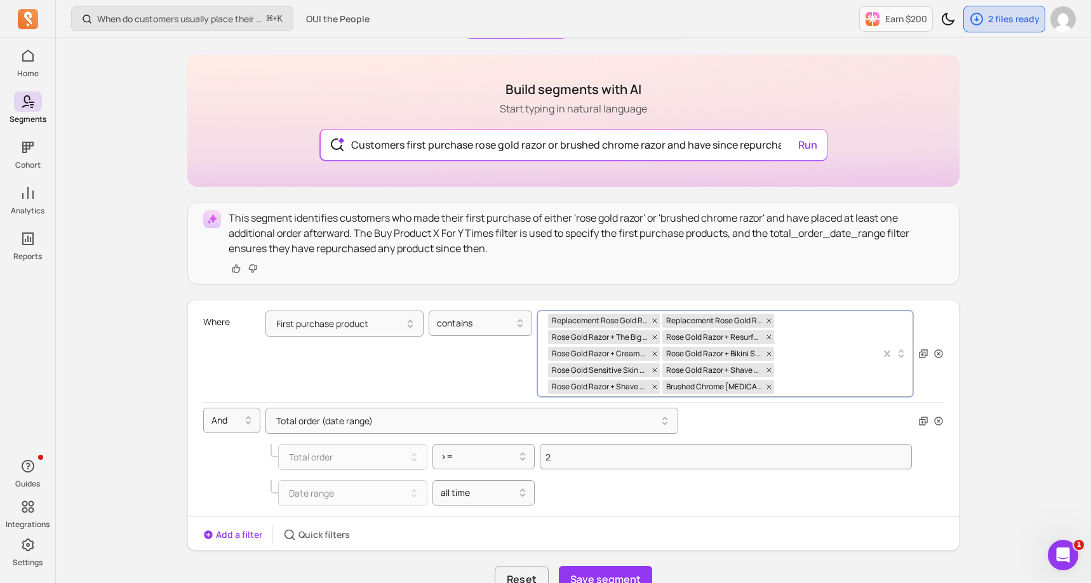
click at [852, 324] on div "Replacement Rose Gold Razor Head Replacement Rose Gold Razor Base Rose Gold Raz…" at bounding box center [714, 353] width 333 height 85
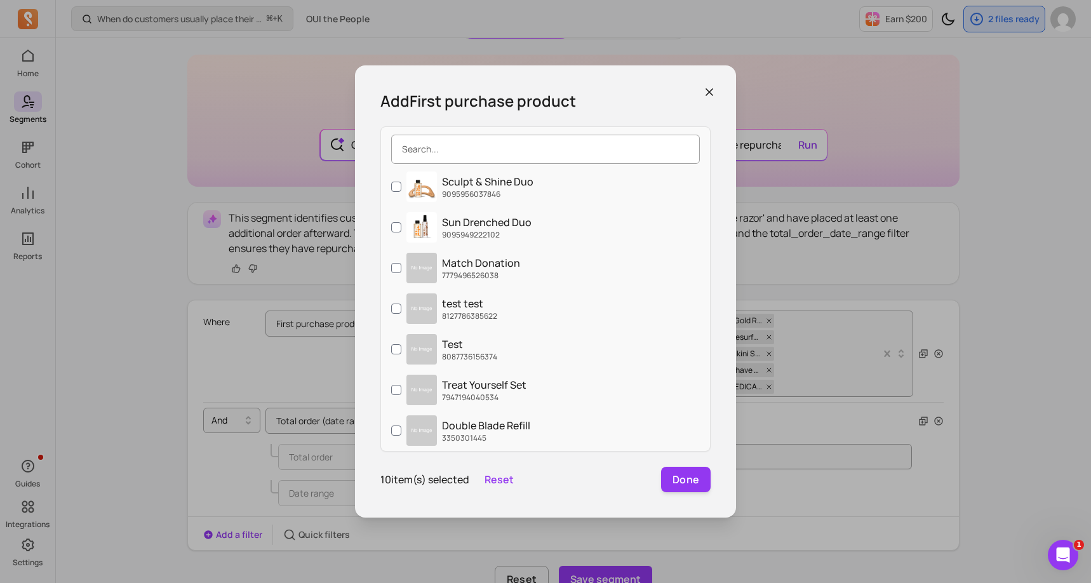
click at [521, 158] on input "search" at bounding box center [545, 149] width 309 height 29
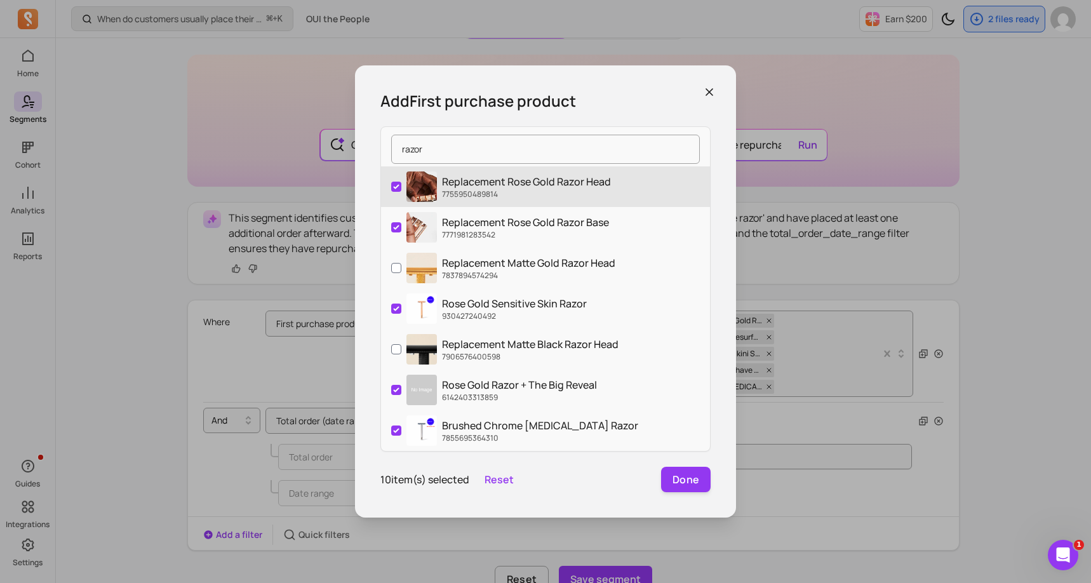
type input "razor"
click at [387, 187] on label "Replacement Rose Gold Razor Head 7755950489814" at bounding box center [545, 186] width 329 height 41
click at [391, 187] on input "Replacement Rose Gold Razor Head 7755950489814" at bounding box center [396, 187] width 10 height 10
checkbox input "false"
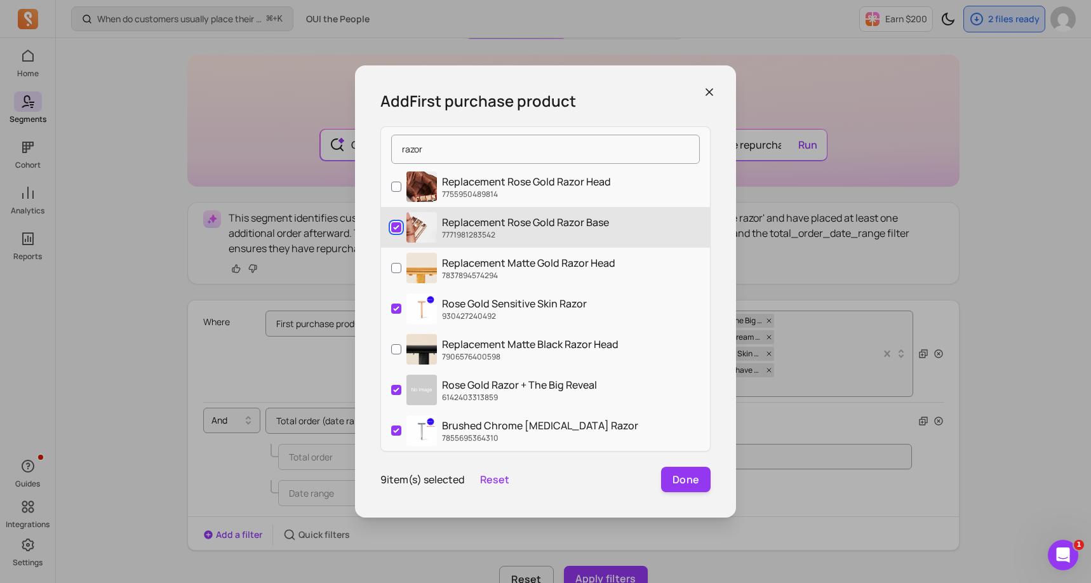
click at [393, 227] on input "Replacement Rose Gold Razor Base 7771981283542" at bounding box center [396, 227] width 10 height 10
checkbox input "false"
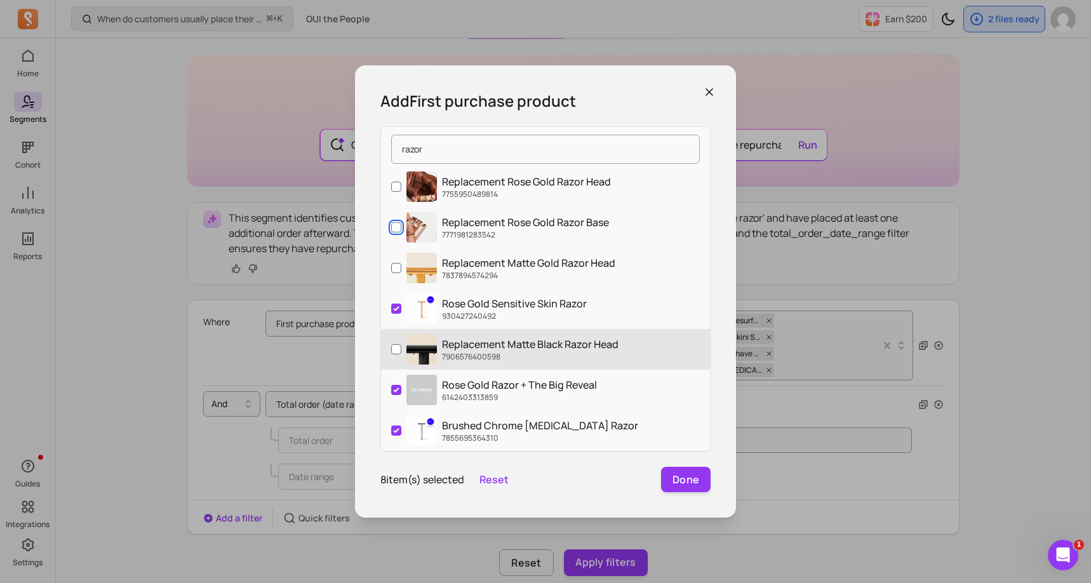
scroll to position [25, 0]
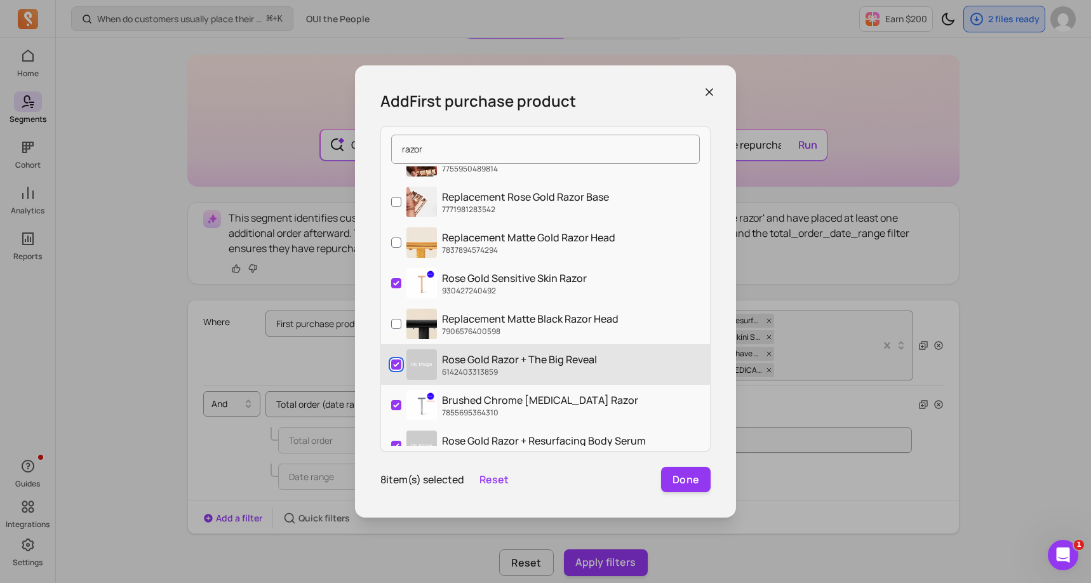
click at [397, 366] on input "Rose Gold Razor + The Big Reveal 6142403313859" at bounding box center [396, 364] width 10 height 10
checkbox input "false"
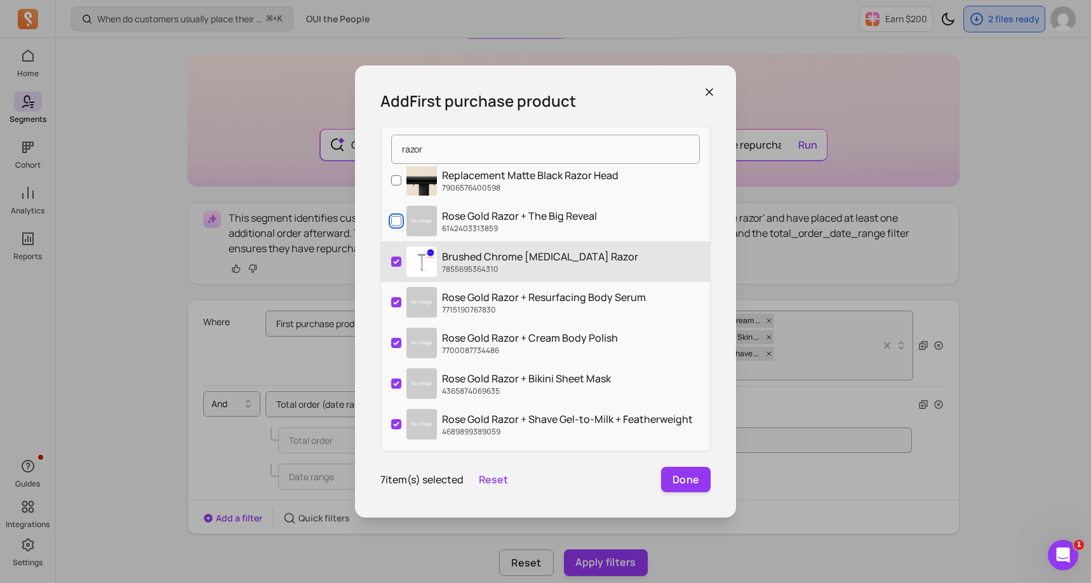
scroll to position [178, 0]
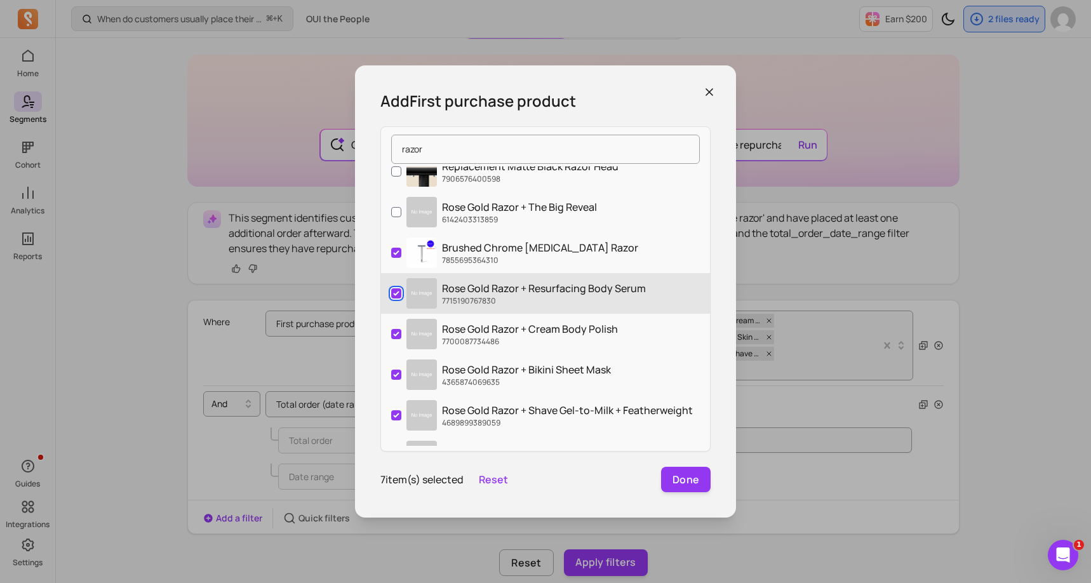
click at [399, 296] on input "Rose Gold Razor + Resurfacing Body Serum 7715190767830" at bounding box center [396, 293] width 10 height 10
checkbox input "false"
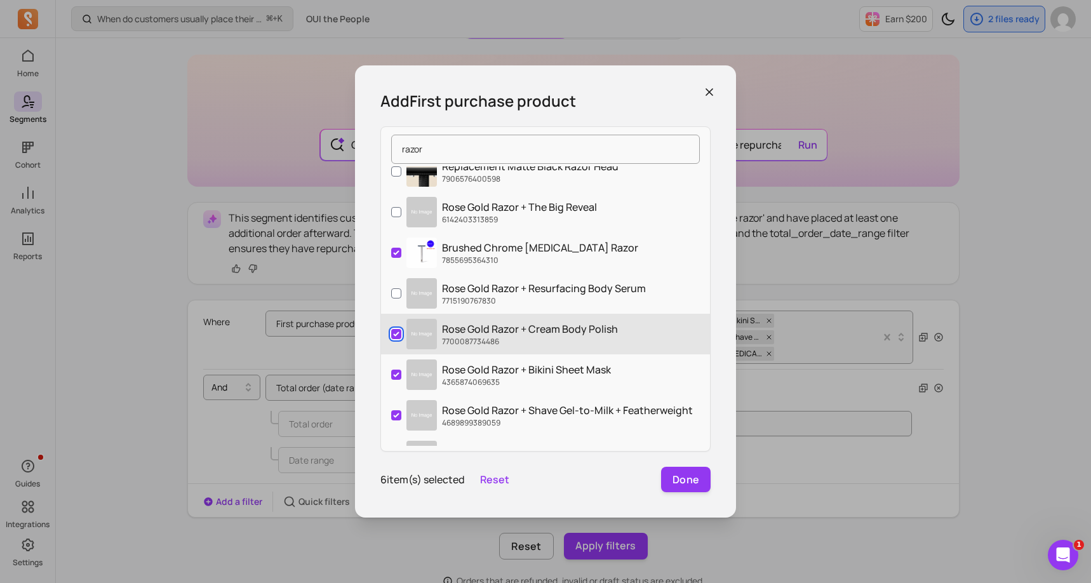
click at [396, 334] on input "Rose Gold Razor + Cream Body Polish 7700087734486" at bounding box center [396, 334] width 10 height 10
checkbox input "false"
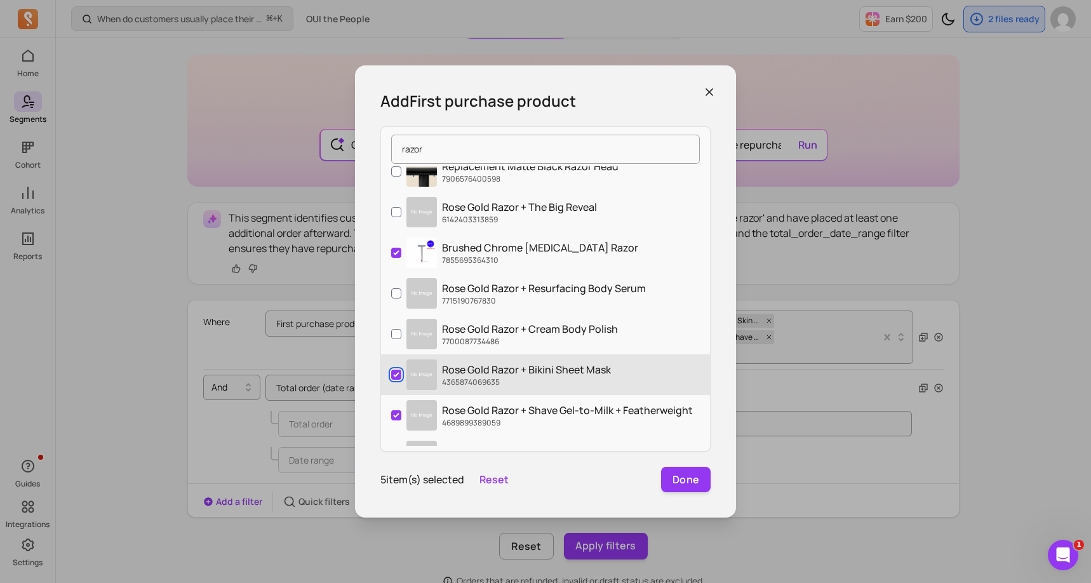
click at [395, 379] on input "Rose Gold Razor + Bikini Sheet Mask 4365874069635" at bounding box center [396, 374] width 10 height 10
checkbox input "false"
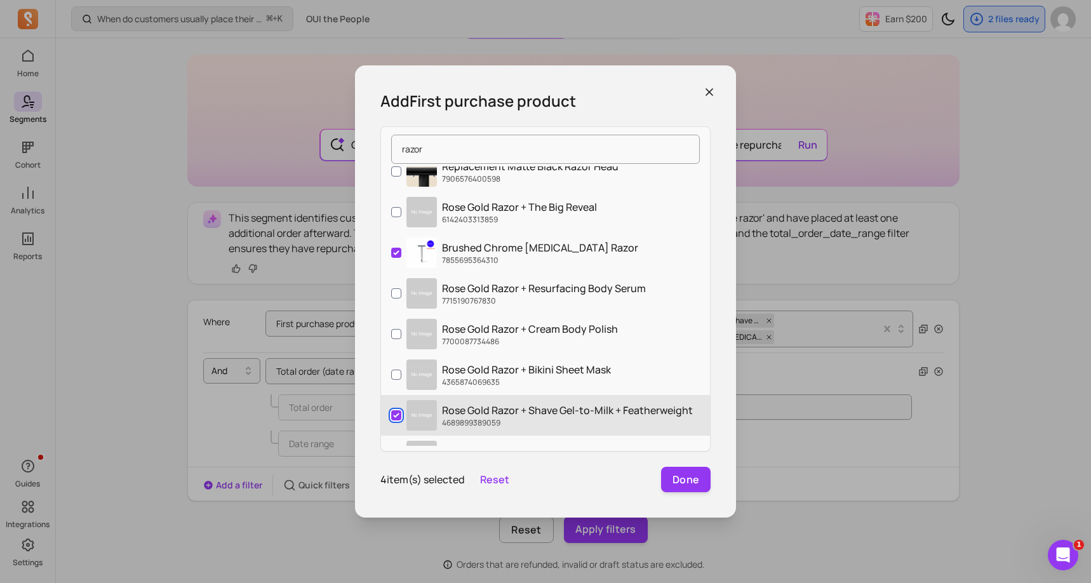
click at [394, 417] on input "Rose Gold Razor + Shave Gel-to-Milk + Featherweight 4689899389059" at bounding box center [396, 415] width 10 height 10
checkbox input "false"
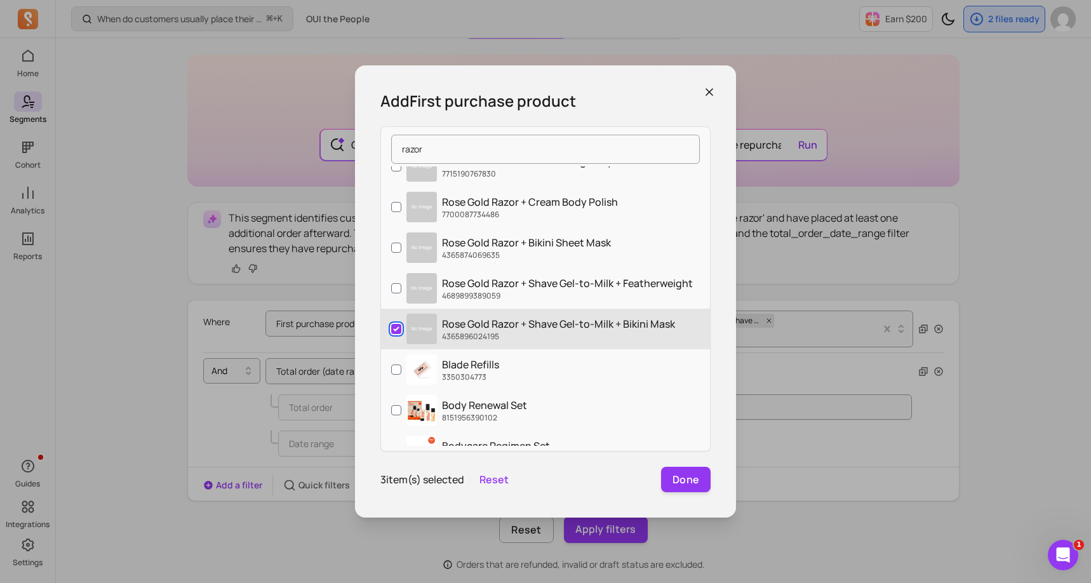
click at [396, 333] on input "Rose Gold Razor + Shave Gel-to-Milk + Bikini Mask 4365896024195" at bounding box center [396, 329] width 10 height 10
checkbox input "false"
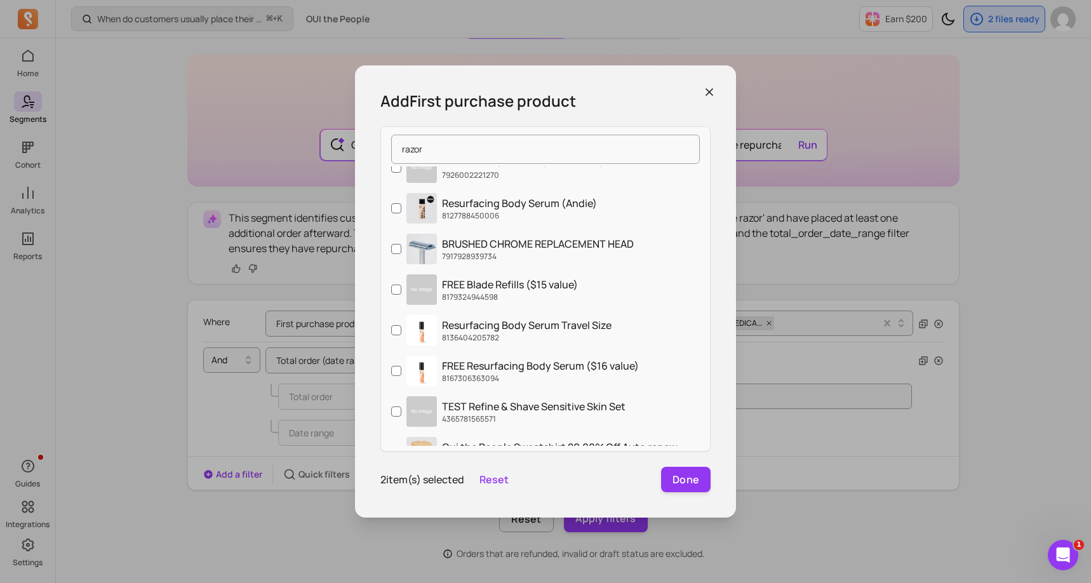
scroll to position [736, 0]
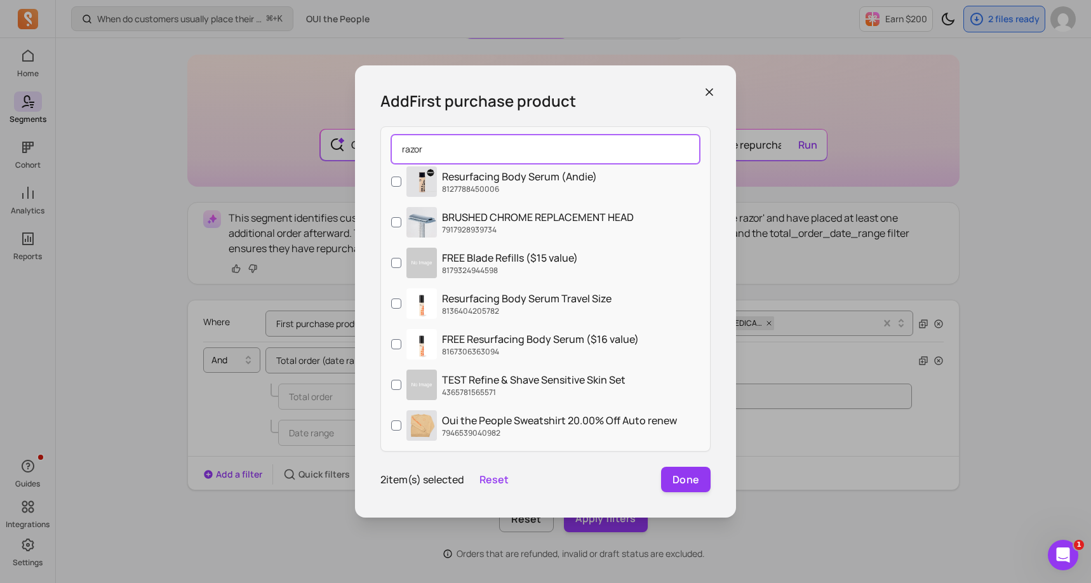
drag, startPoint x: 439, startPoint y: 153, endPoint x: 398, endPoint y: 153, distance: 41.3
click at [398, 153] on input "razor" at bounding box center [545, 149] width 309 height 29
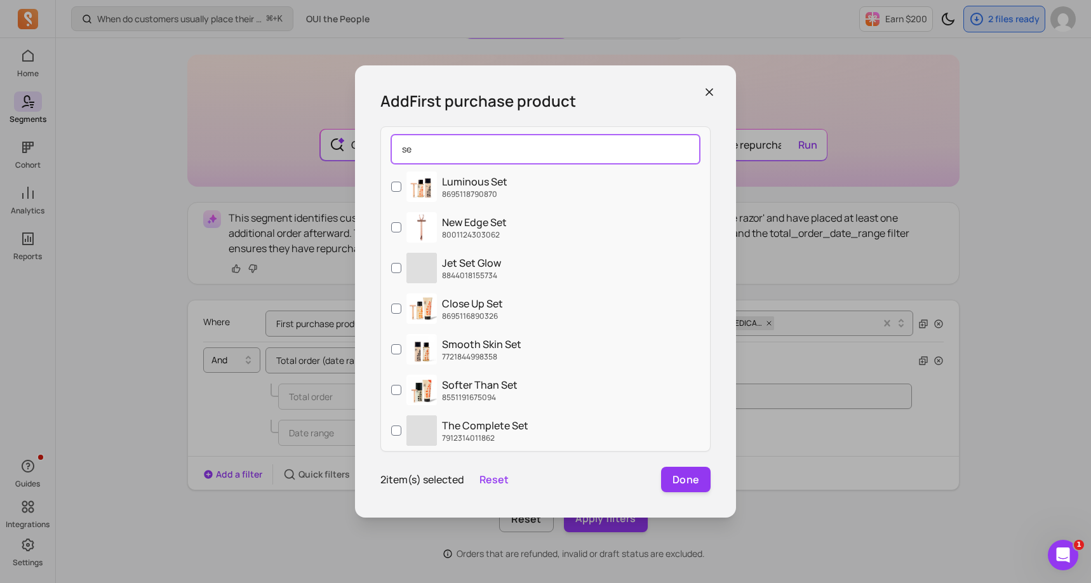
type input "s"
type input "set"
click at [696, 486] on button "Done" at bounding box center [686, 479] width 50 height 25
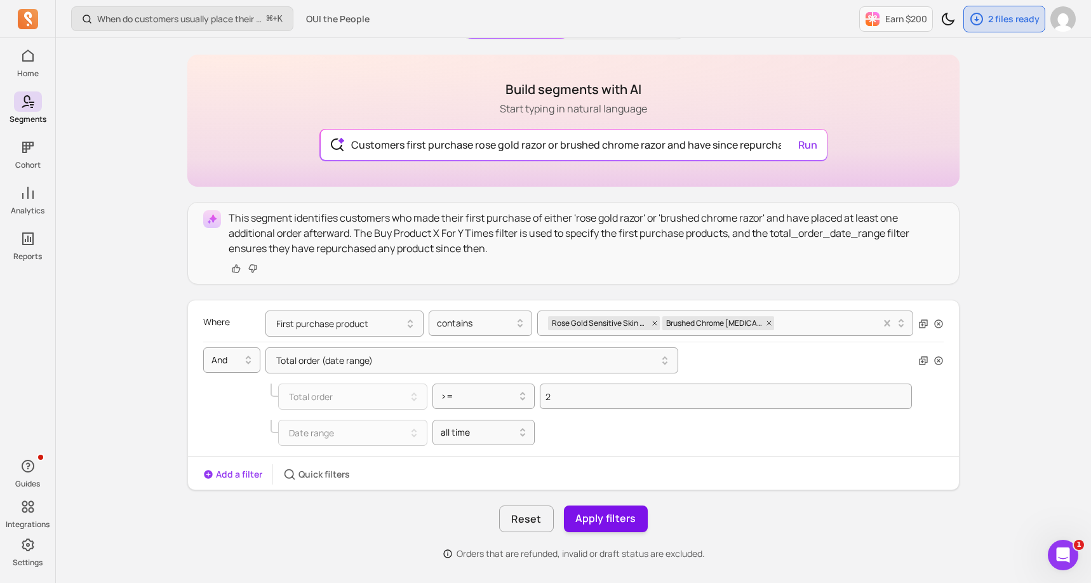
click at [619, 516] on button "Apply filters" at bounding box center [606, 518] width 84 height 27
click at [619, 516] on button "Save segment" at bounding box center [605, 518] width 93 height 27
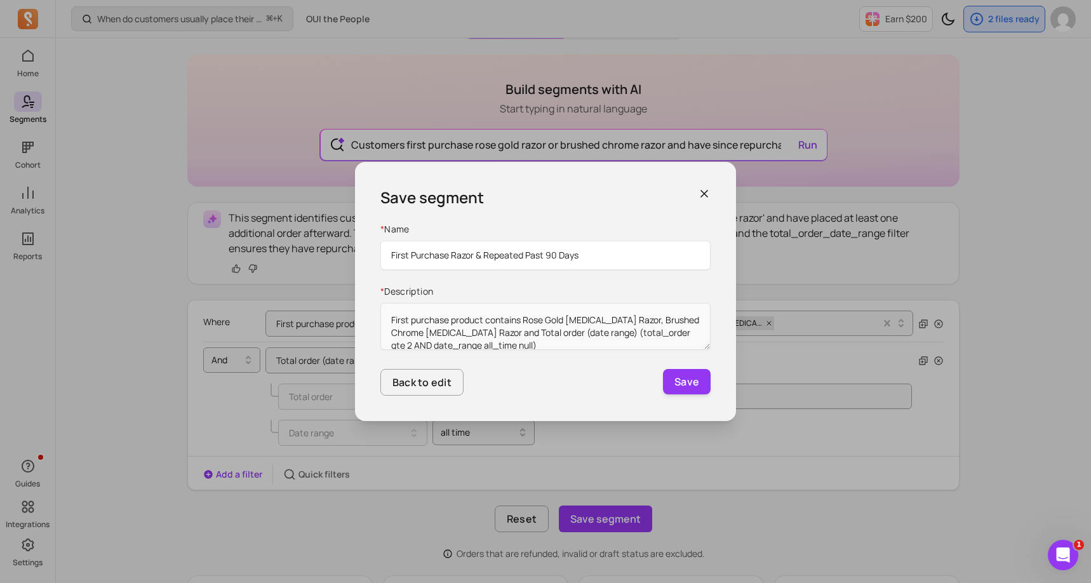
drag, startPoint x: 590, startPoint y: 251, endPoint x: 531, endPoint y: 251, distance: 59.0
click at [531, 251] on input "First Purchase Razor & Repeated Past 90 Days" at bounding box center [545, 255] width 330 height 29
type input "First Purchase Razor & Repeated"
click at [680, 388] on button "Save" at bounding box center [687, 381] width 48 height 25
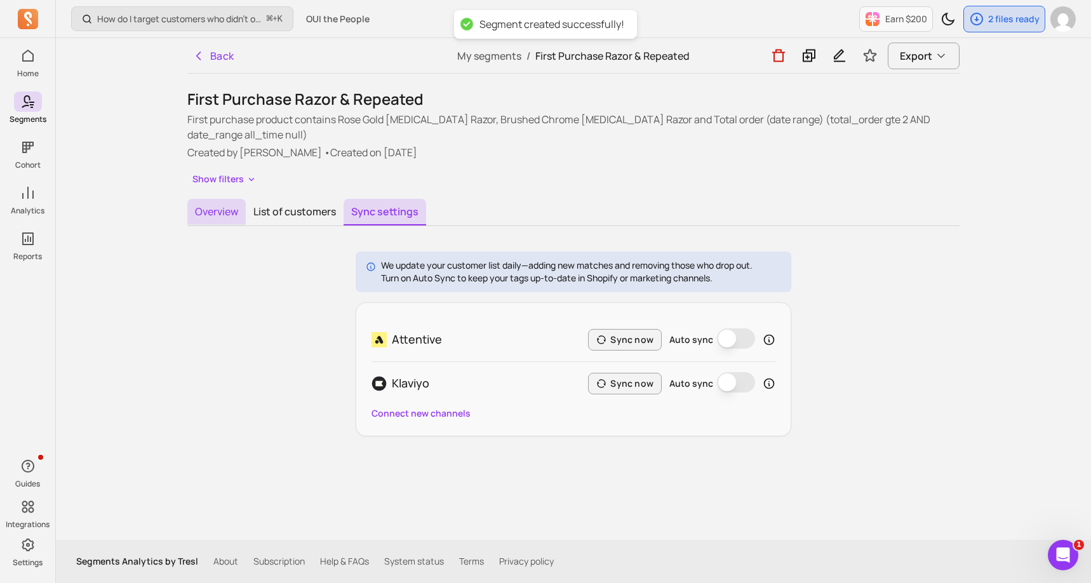
click at [231, 219] on button "Overview" at bounding box center [216, 212] width 58 height 27
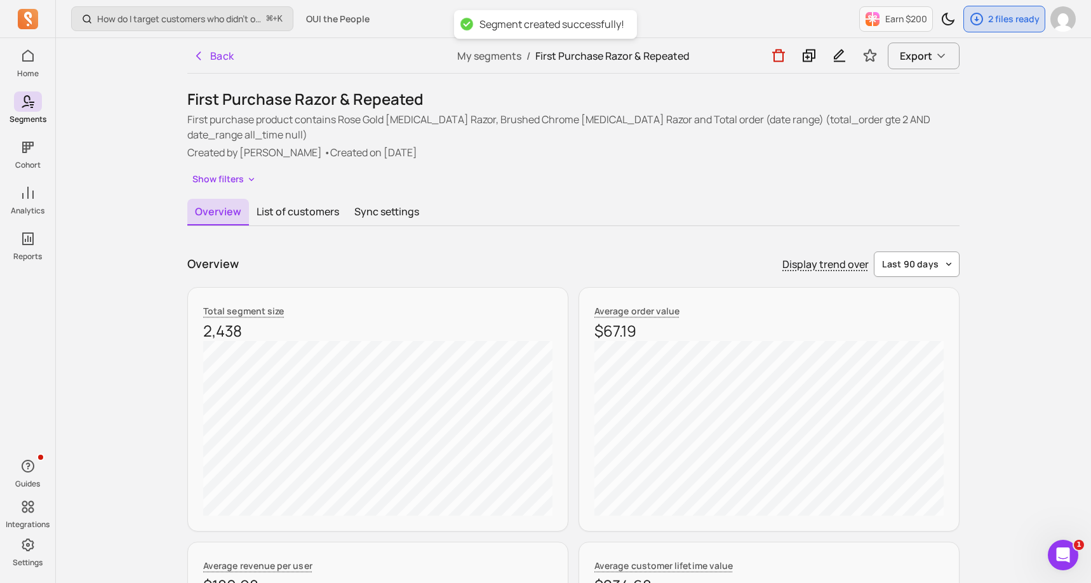
click at [931, 270] on button "last 90 days" at bounding box center [917, 263] width 86 height 25
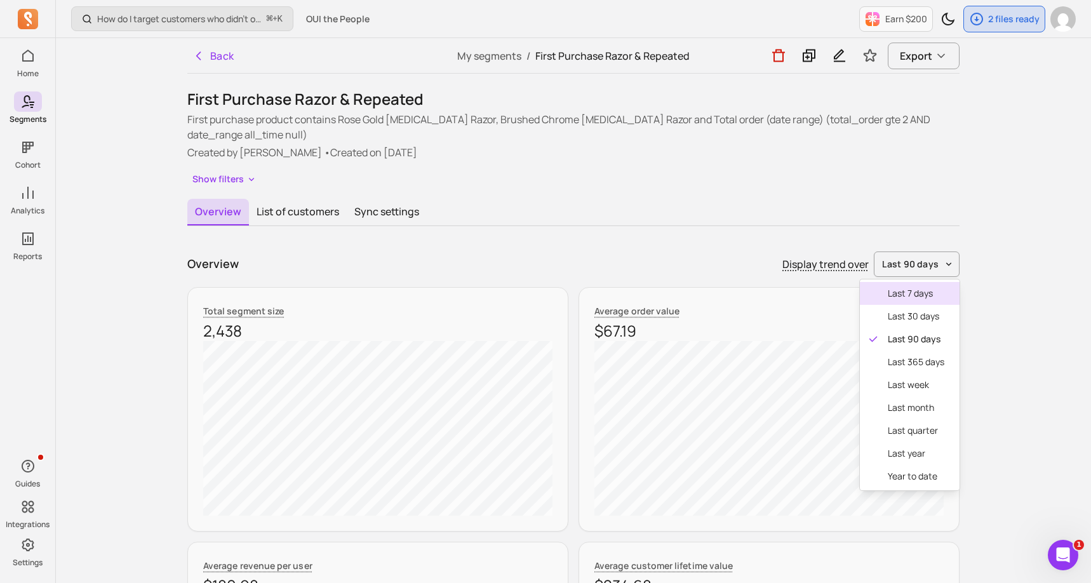
click at [922, 290] on span "last 7 days" at bounding box center [916, 293] width 57 height 13
click at [922, 264] on span "last 7 days" at bounding box center [913, 264] width 49 height 13
click at [913, 314] on span "last 30 days" at bounding box center [916, 316] width 57 height 13
click at [917, 263] on span "last 30 days" at bounding box center [910, 264] width 56 height 13
click at [908, 359] on span "last 365 days" at bounding box center [916, 362] width 57 height 13
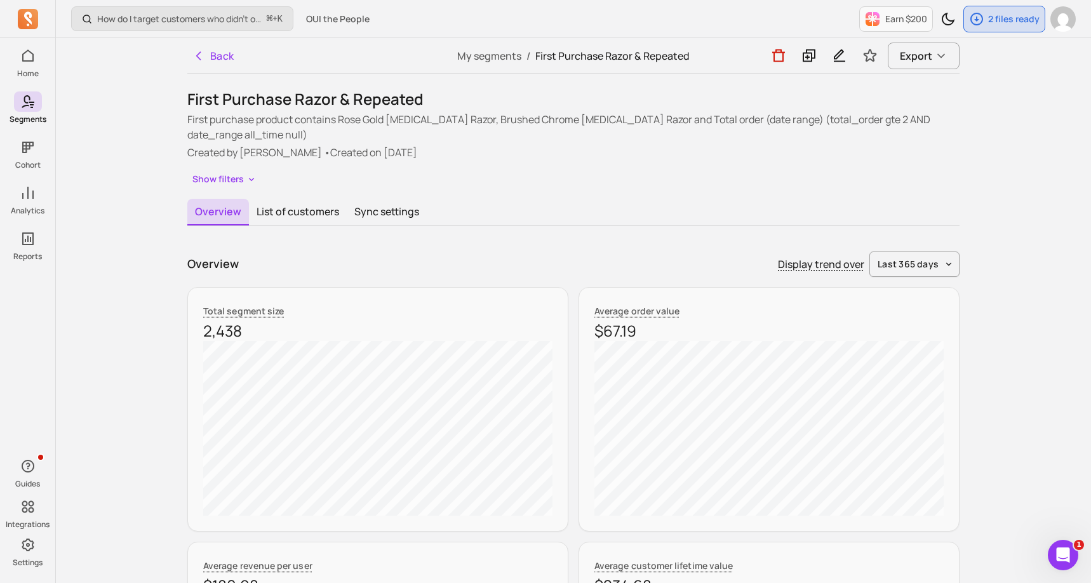
click at [927, 259] on span "last 365 days" at bounding box center [907, 264] width 61 height 13
click at [914, 432] on span "last quarter" at bounding box center [915, 430] width 57 height 13
click at [919, 270] on span "last quarter" at bounding box center [911, 264] width 54 height 13
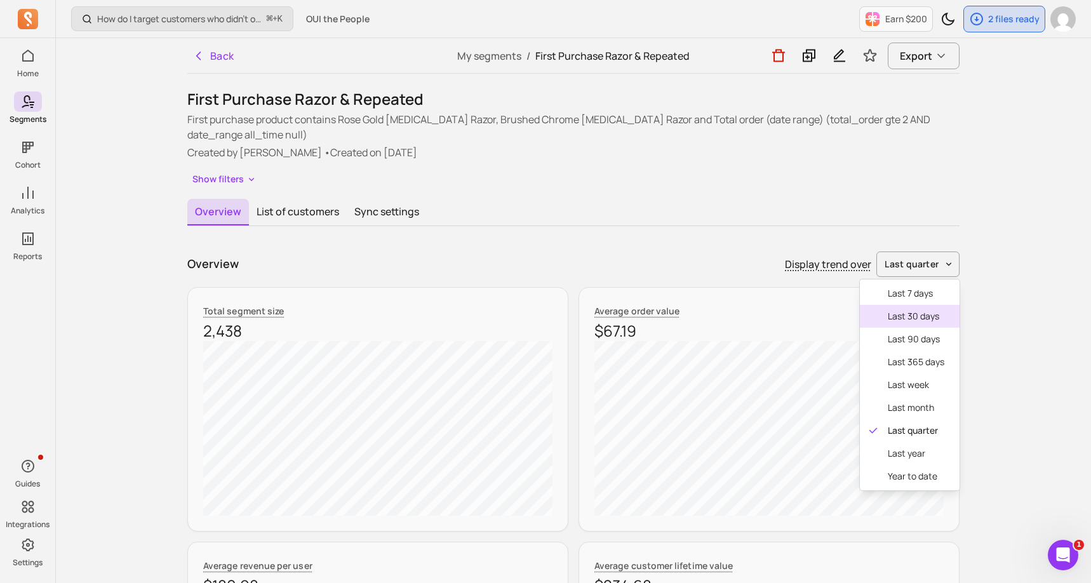
click at [903, 319] on span "last 30 days" at bounding box center [916, 316] width 57 height 13
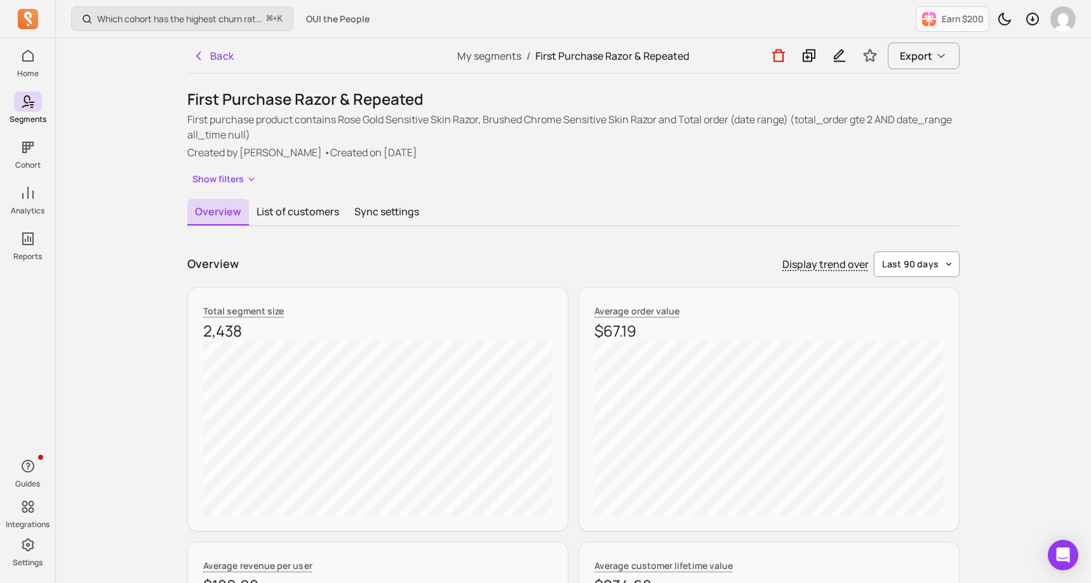
click at [912, 262] on span "last 90 days" at bounding box center [910, 264] width 57 height 13
click at [910, 289] on span "last 7 days" at bounding box center [916, 293] width 57 height 13
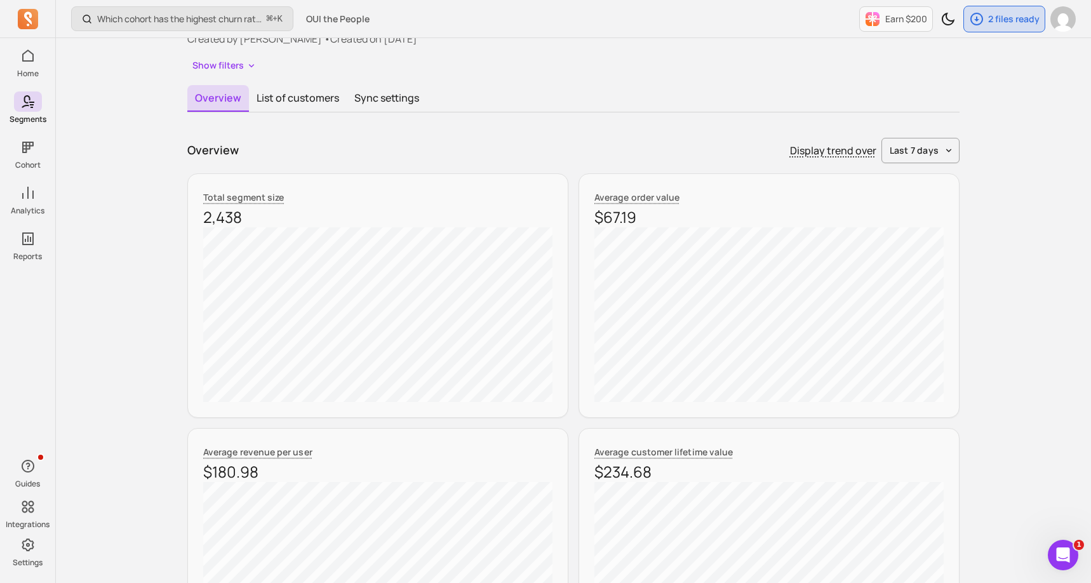
scroll to position [127, 0]
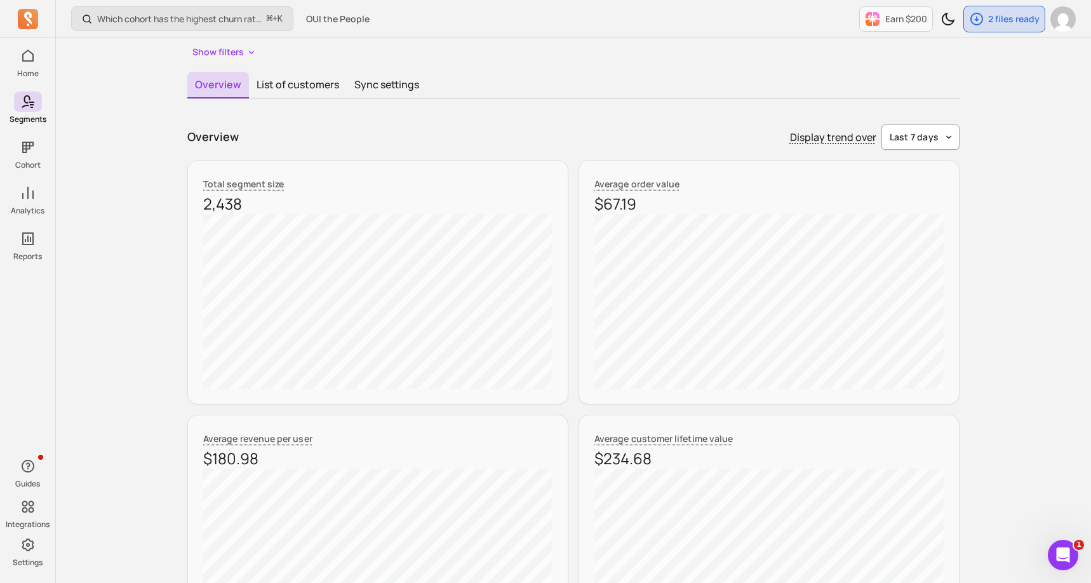
click at [917, 126] on button "last 7 days" at bounding box center [920, 136] width 78 height 25
click at [912, 267] on div "last week" at bounding box center [910, 257] width 100 height 23
click at [932, 137] on span "last week" at bounding box center [916, 137] width 43 height 13
click at [903, 164] on span "last 7 days" at bounding box center [916, 166] width 57 height 13
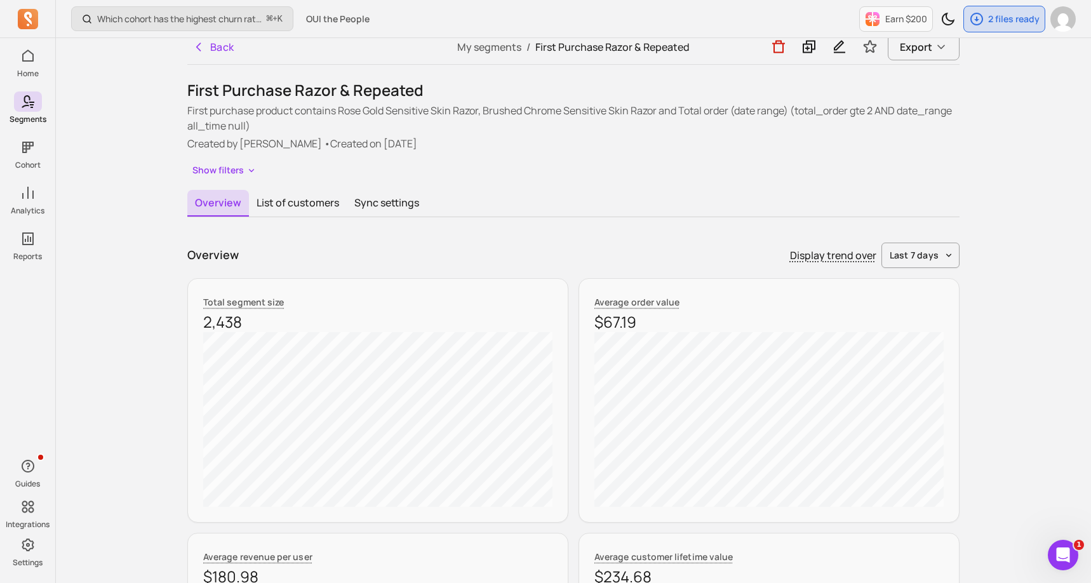
scroll to position [0, 0]
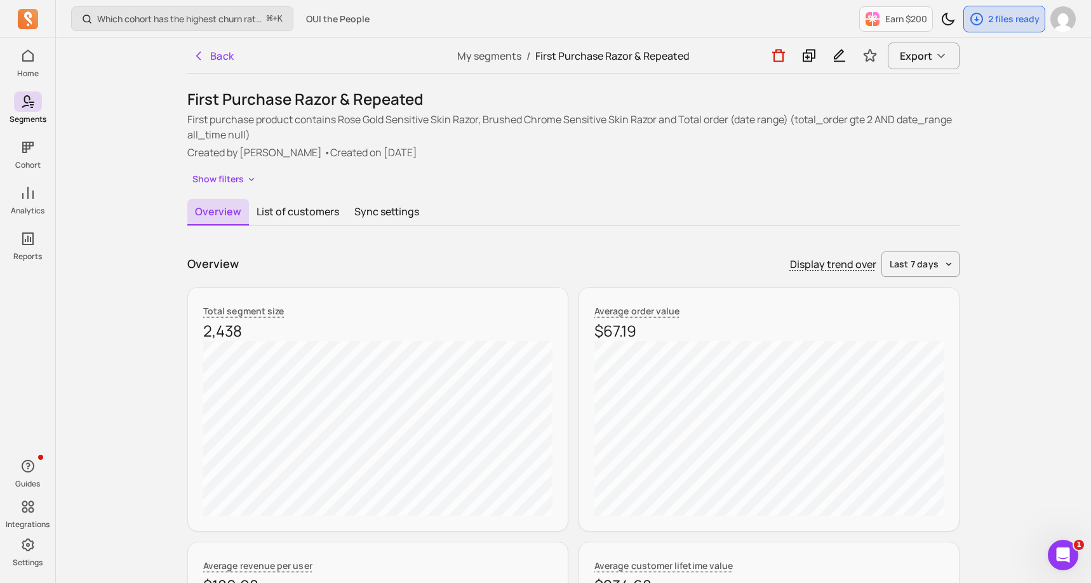
click at [845, 258] on p "Display trend over" at bounding box center [833, 263] width 86 height 15
click at [850, 267] on p "Display trend over" at bounding box center [833, 263] width 86 height 15
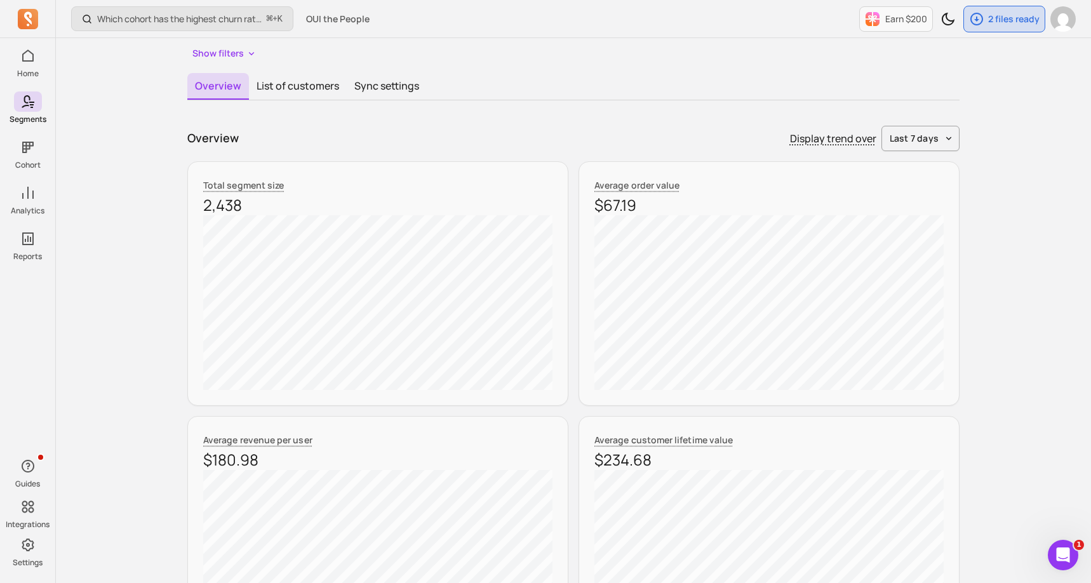
scroll to position [152, 0]
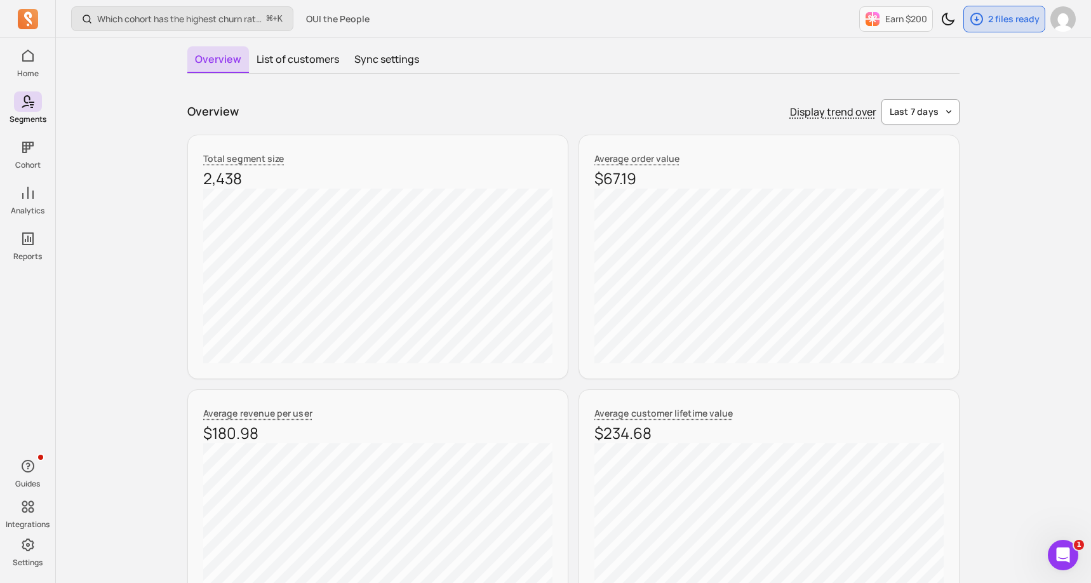
click at [938, 100] on button "last 7 days" at bounding box center [920, 111] width 78 height 25
click at [903, 184] on span "last 90 days" at bounding box center [916, 186] width 57 height 13
click at [919, 103] on button "last 90 days" at bounding box center [917, 111] width 86 height 25
click at [921, 274] on span "last quarter" at bounding box center [916, 278] width 57 height 13
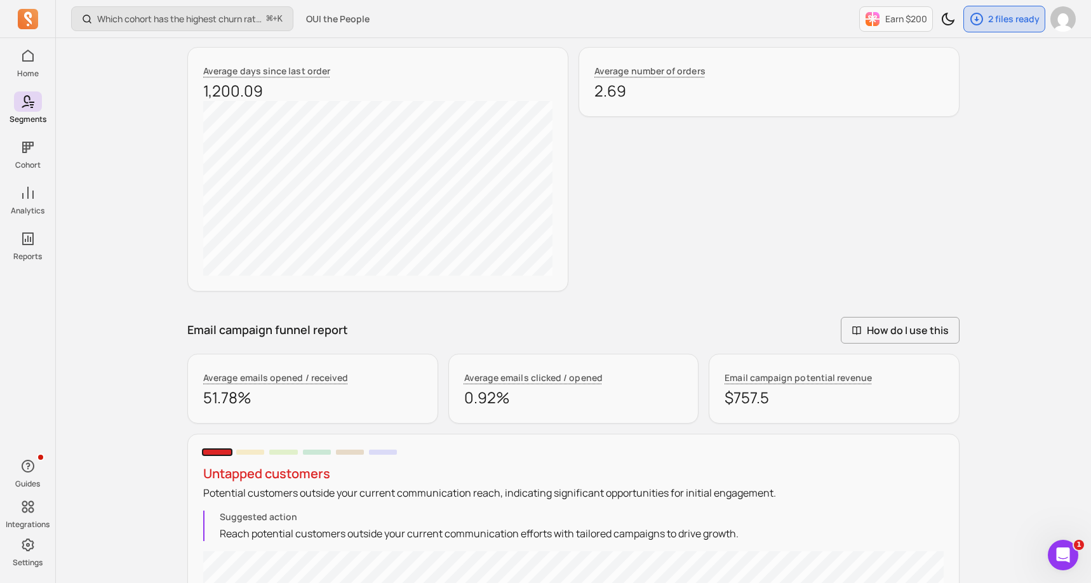
scroll to position [0, 0]
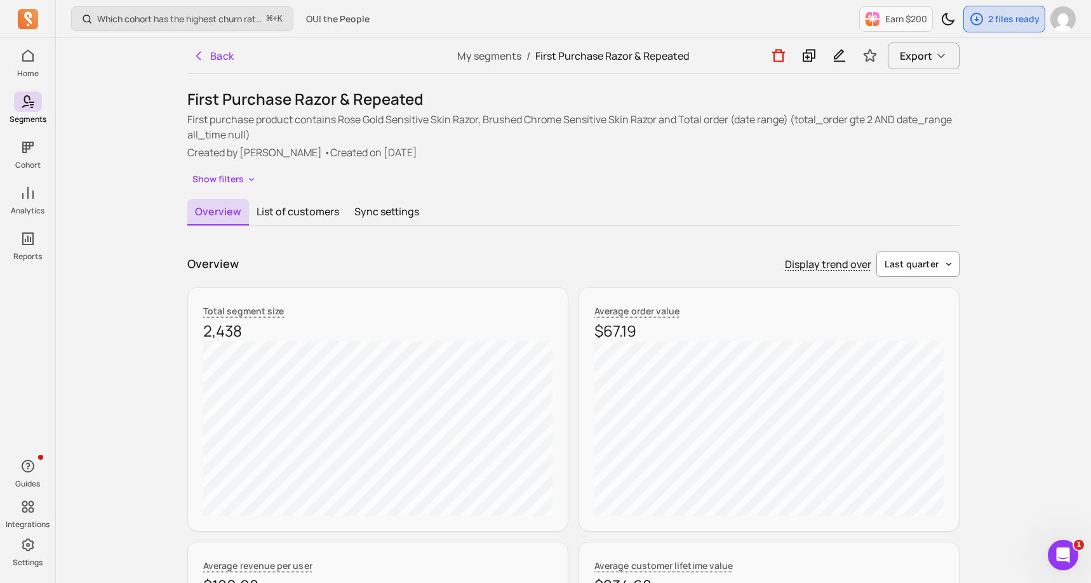
click at [919, 265] on span "last quarter" at bounding box center [911, 264] width 54 height 13
click at [804, 267] on div "Display trend over last quarter last 7 days last 30 days last 90 days last 365 …" at bounding box center [872, 263] width 175 height 25
click at [903, 272] on button "last quarter" at bounding box center [917, 263] width 83 height 25
click at [907, 330] on div "last 90 days" at bounding box center [910, 339] width 100 height 23
click at [888, 273] on button "last 90 days" at bounding box center [917, 263] width 86 height 25
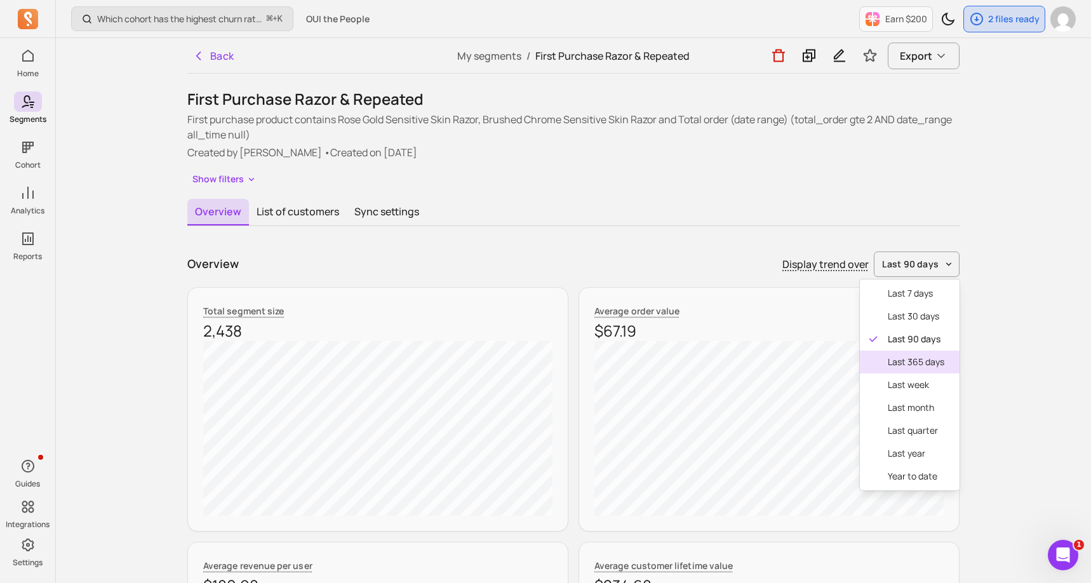
click at [922, 371] on div "last 365 days" at bounding box center [910, 361] width 100 height 23
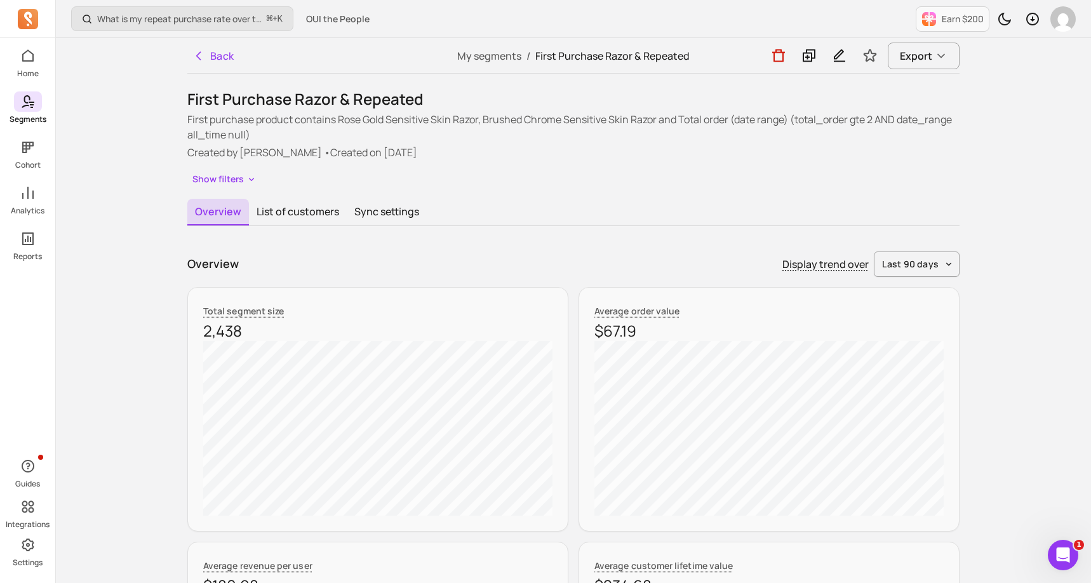
click at [23, 102] on icon at bounding box center [27, 101] width 15 height 15
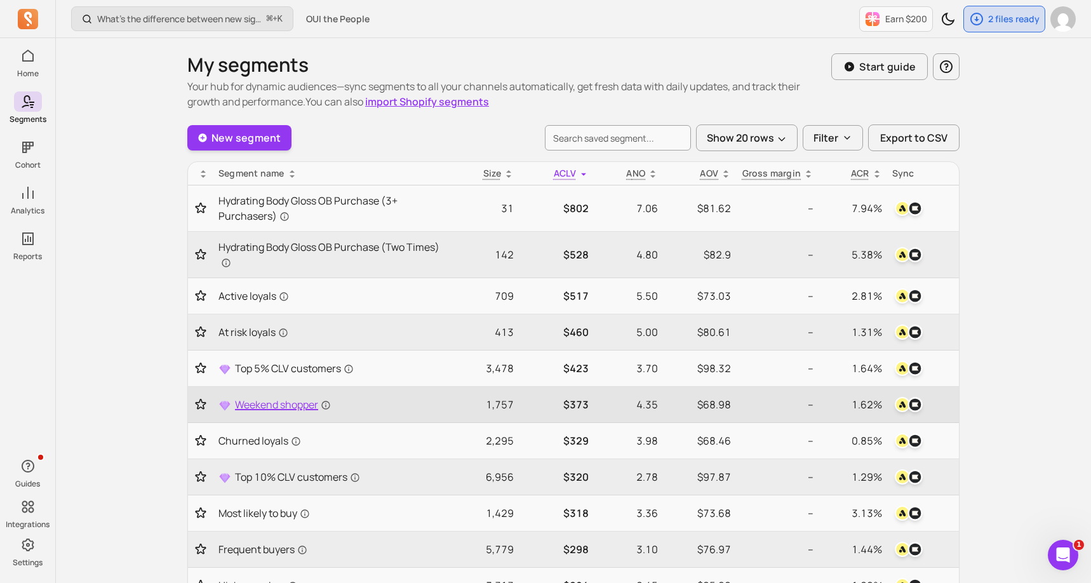
click at [288, 406] on span "Weekend shopper" at bounding box center [283, 404] width 96 height 15
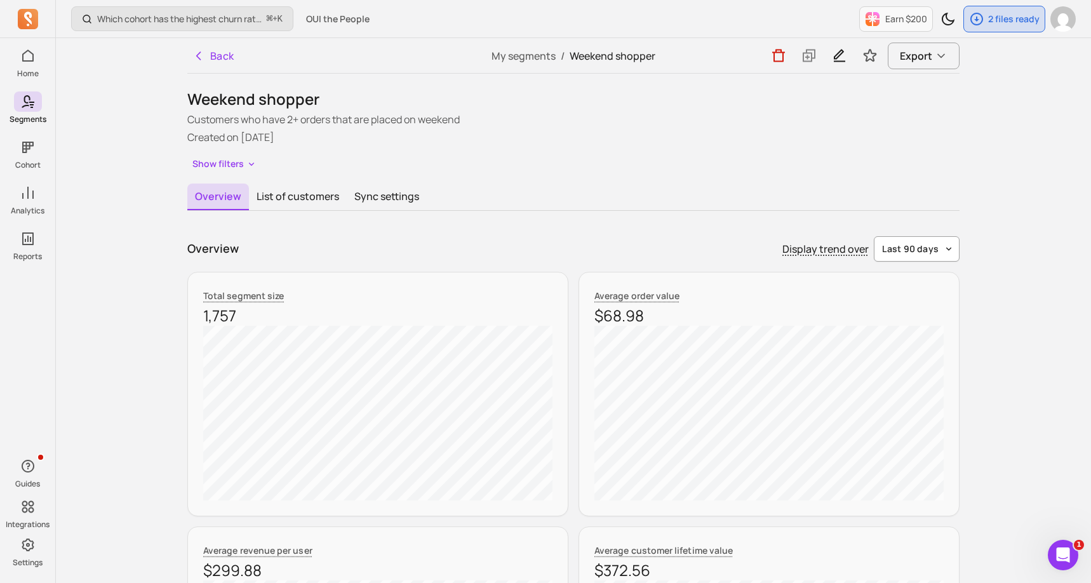
click at [936, 255] on span "last 90 days" at bounding box center [910, 249] width 57 height 13
click at [914, 354] on div "last 365 days" at bounding box center [910, 346] width 100 height 23
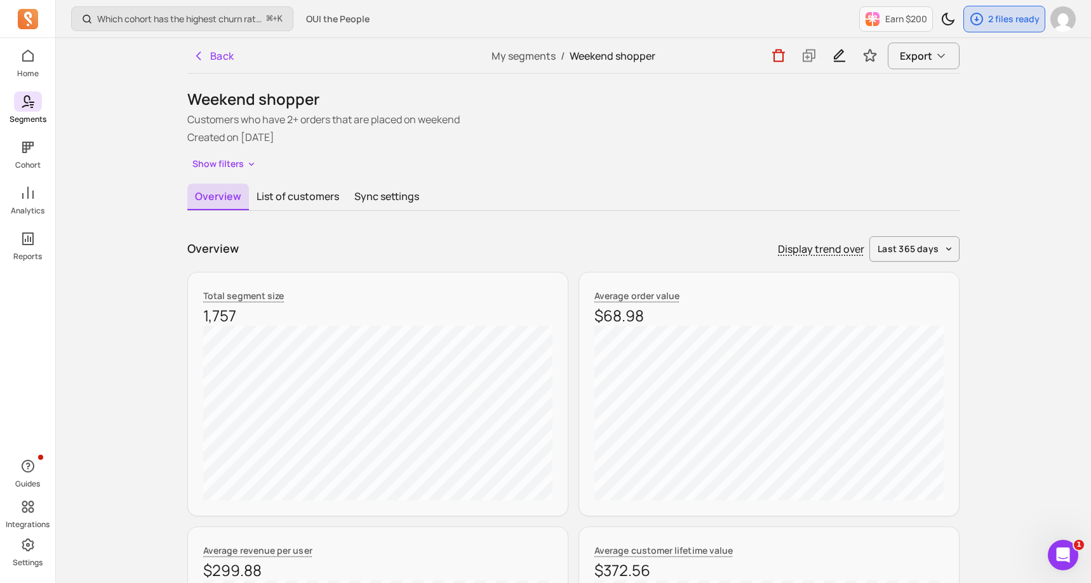
click at [29, 92] on span at bounding box center [28, 101] width 28 height 20
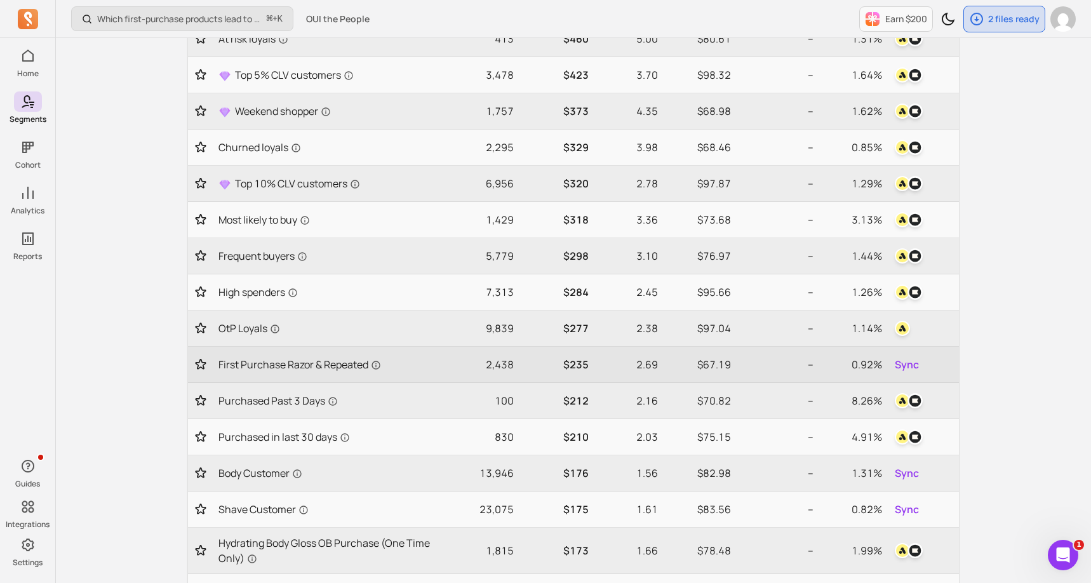
scroll to position [330, 0]
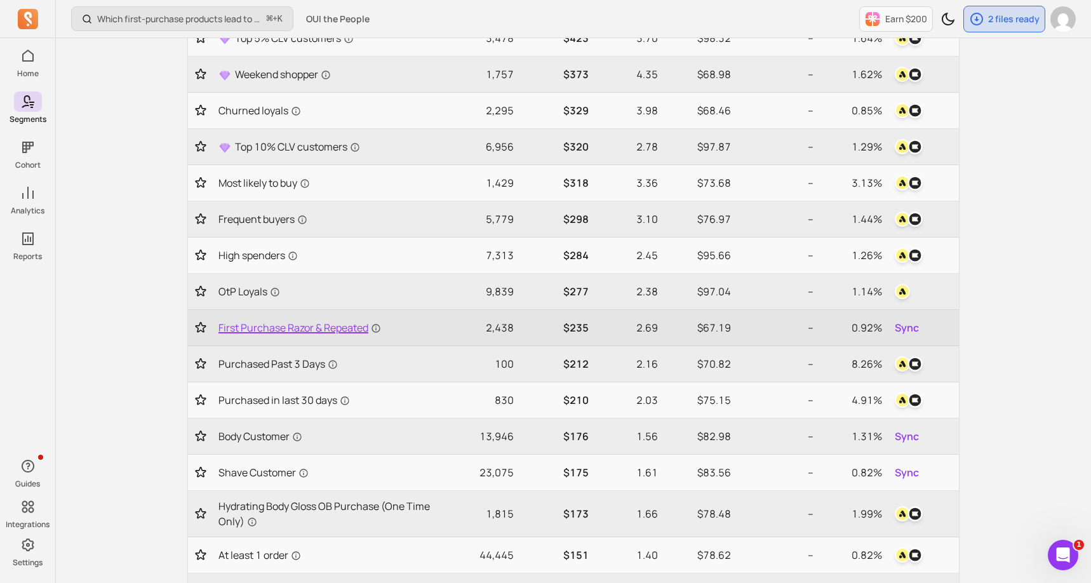
click at [284, 331] on span "First Purchase Razor & Repeated" at bounding box center [299, 327] width 163 height 15
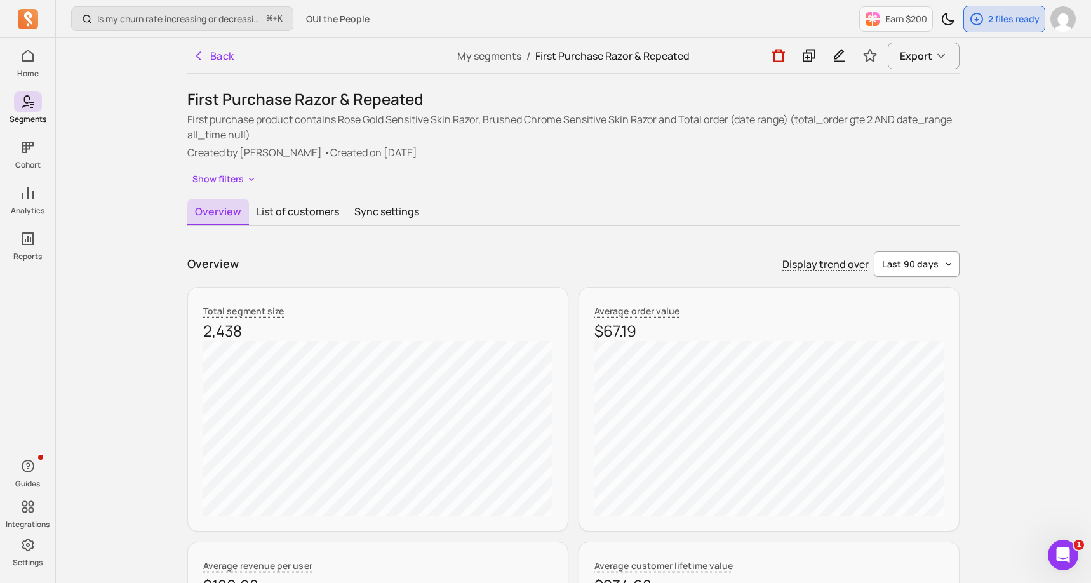
click at [914, 262] on span "last 90 days" at bounding box center [910, 264] width 57 height 13
click at [908, 309] on div "last 30 days" at bounding box center [910, 316] width 100 height 23
click at [917, 269] on span "last 30 days" at bounding box center [910, 264] width 56 height 13
click at [909, 289] on span "last 7 days" at bounding box center [916, 293] width 57 height 13
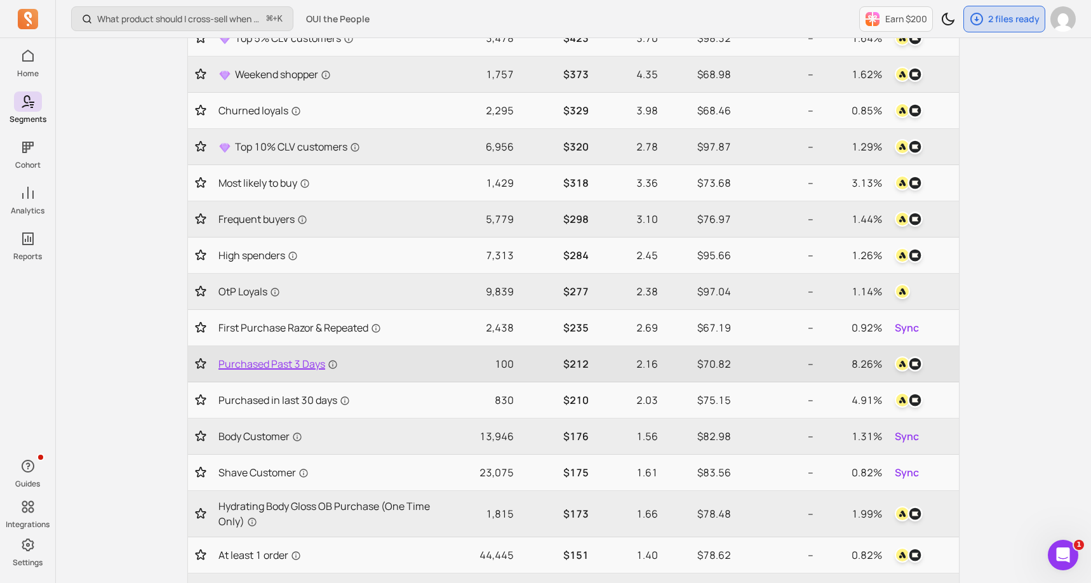
click at [293, 361] on span "Purchased Past 3 Days" at bounding box center [277, 363] width 119 height 15
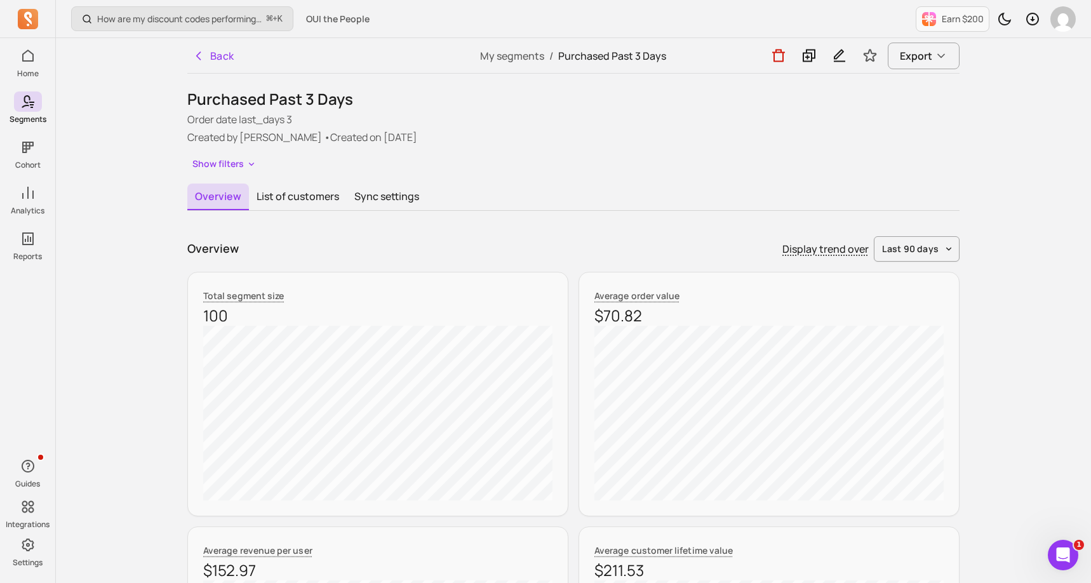
click at [786, 6] on div "How are my discount codes performing daily? ⌘ + K OUI the People Earn $200" at bounding box center [573, 19] width 1035 height 38
click at [197, 62] on button "Back" at bounding box center [213, 55] width 52 height 25
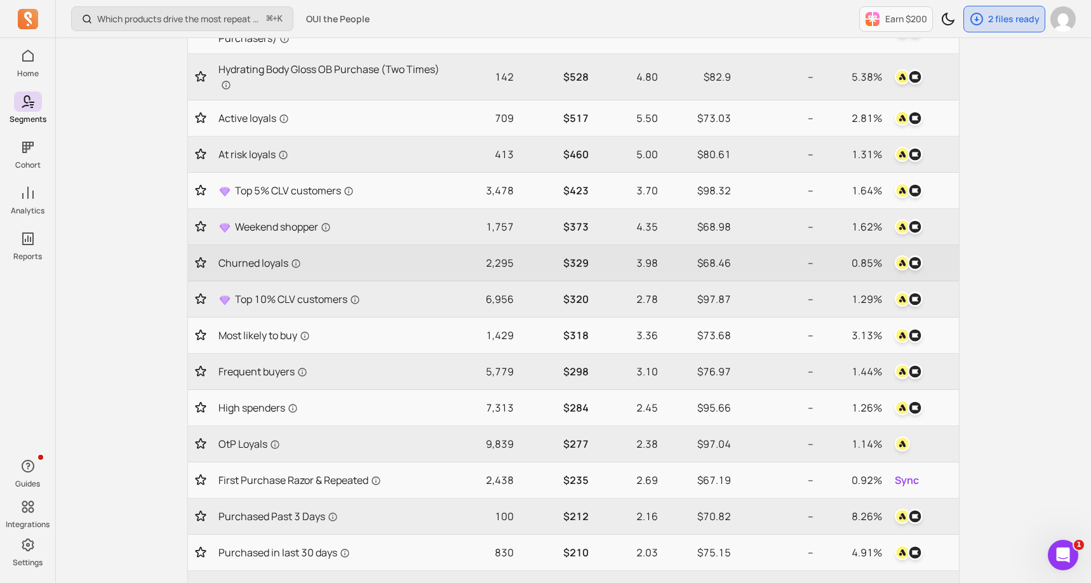
scroll to position [203, 0]
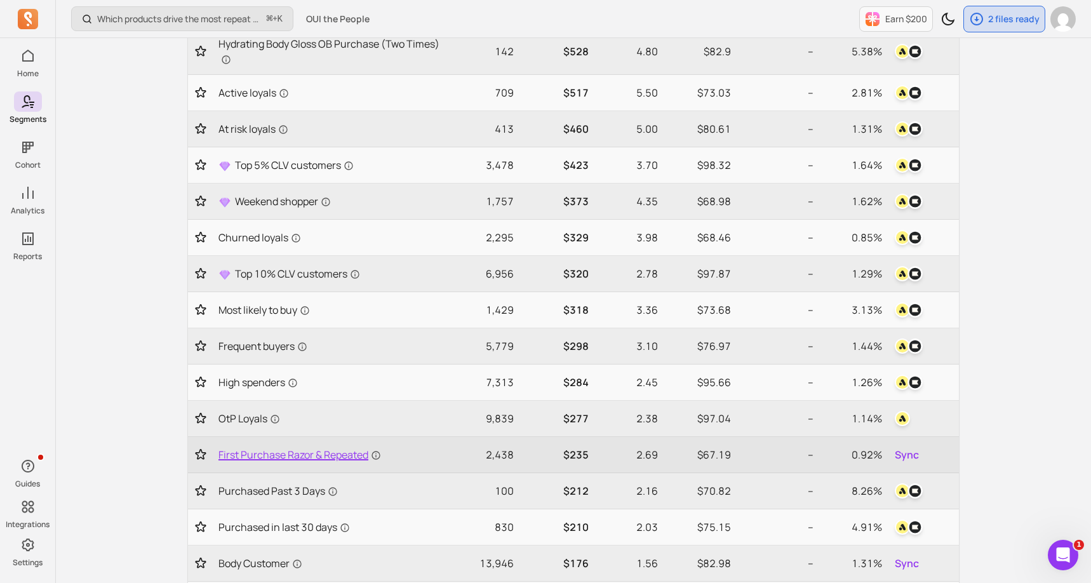
click at [310, 451] on span "First Purchase Razor & Repeated" at bounding box center [299, 454] width 163 height 15
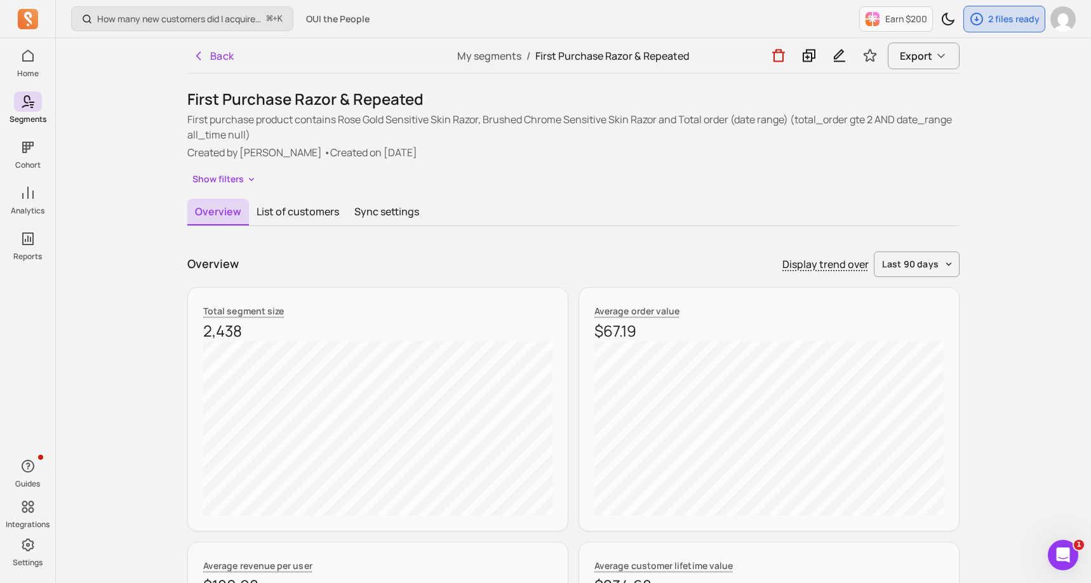
click at [413, 255] on div "Overview Display trend over last 90 days" at bounding box center [573, 263] width 772 height 25
click at [372, 209] on button "Sync settings" at bounding box center [387, 212] width 80 height 27
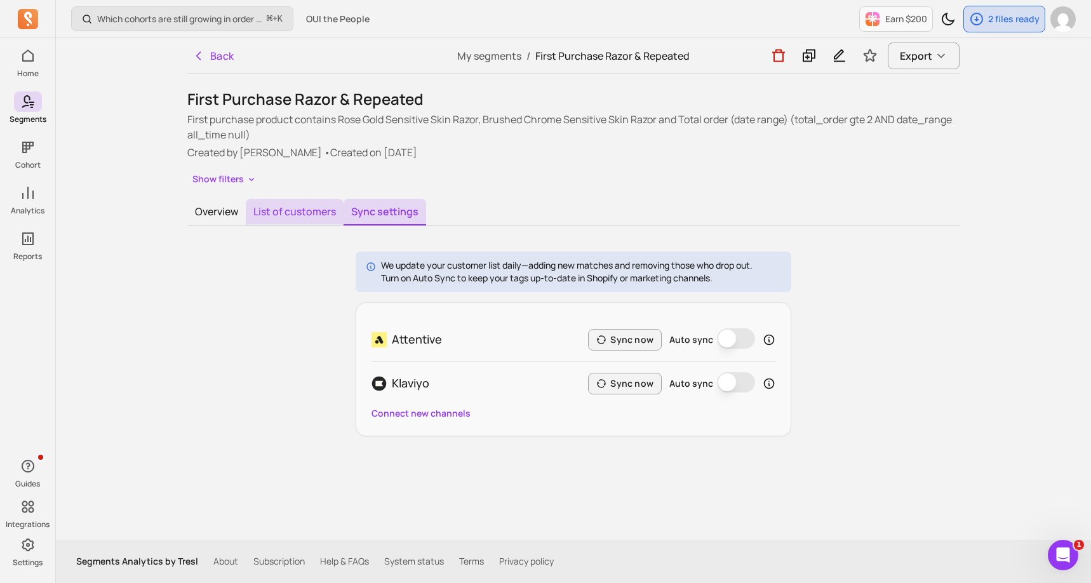
click at [295, 210] on button "List of customers" at bounding box center [295, 212] width 98 height 27
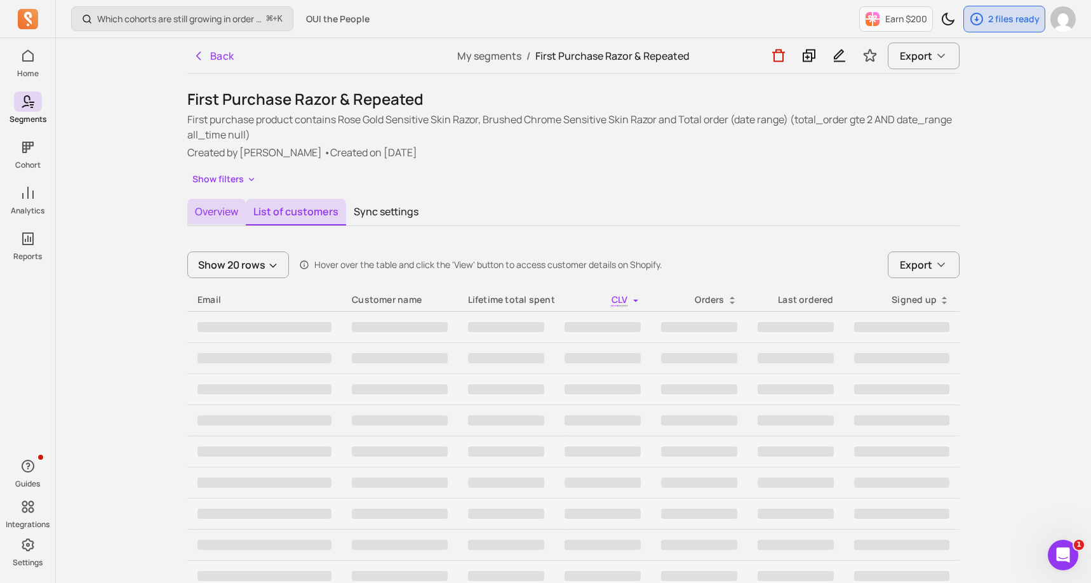
click at [218, 211] on button "Overview" at bounding box center [216, 212] width 58 height 27
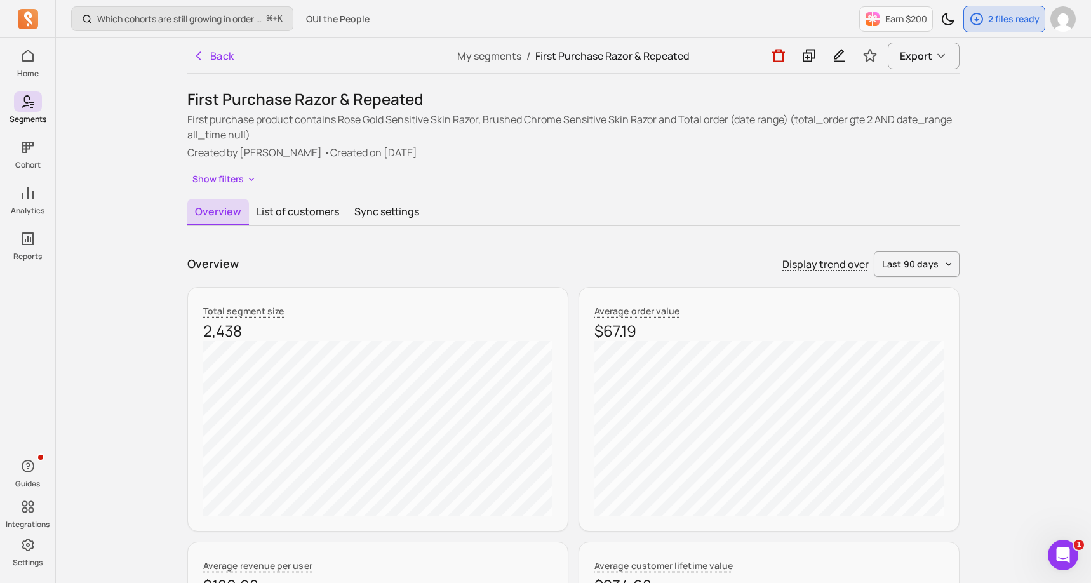
click at [553, 216] on div "Overview List of customers Sync settings" at bounding box center [573, 212] width 772 height 27
click at [223, 59] on button "Back" at bounding box center [213, 55] width 52 height 25
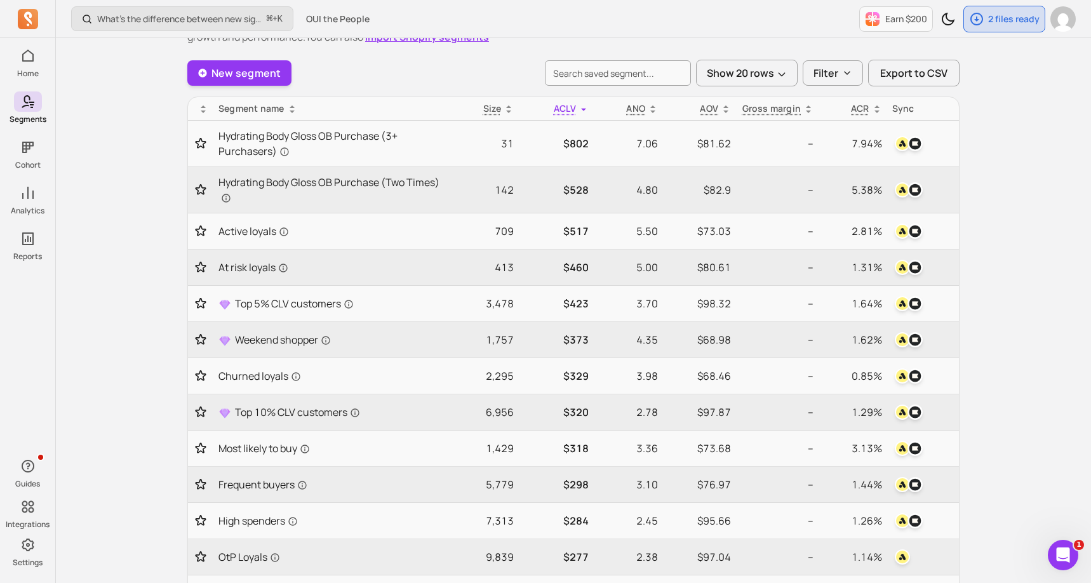
scroll to position [76, 0]
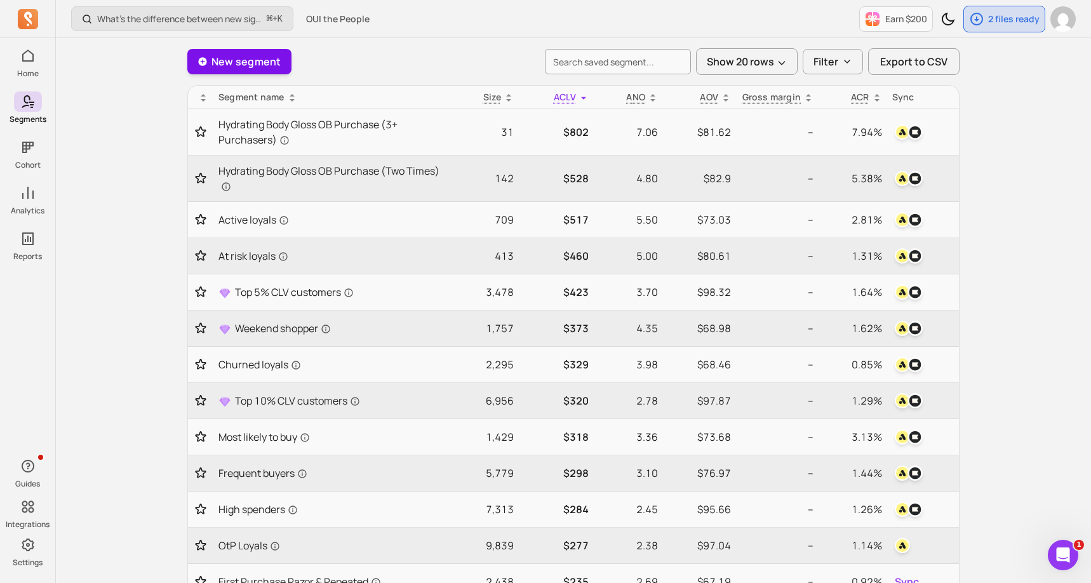
click at [267, 60] on link "New segment" at bounding box center [239, 61] width 104 height 25
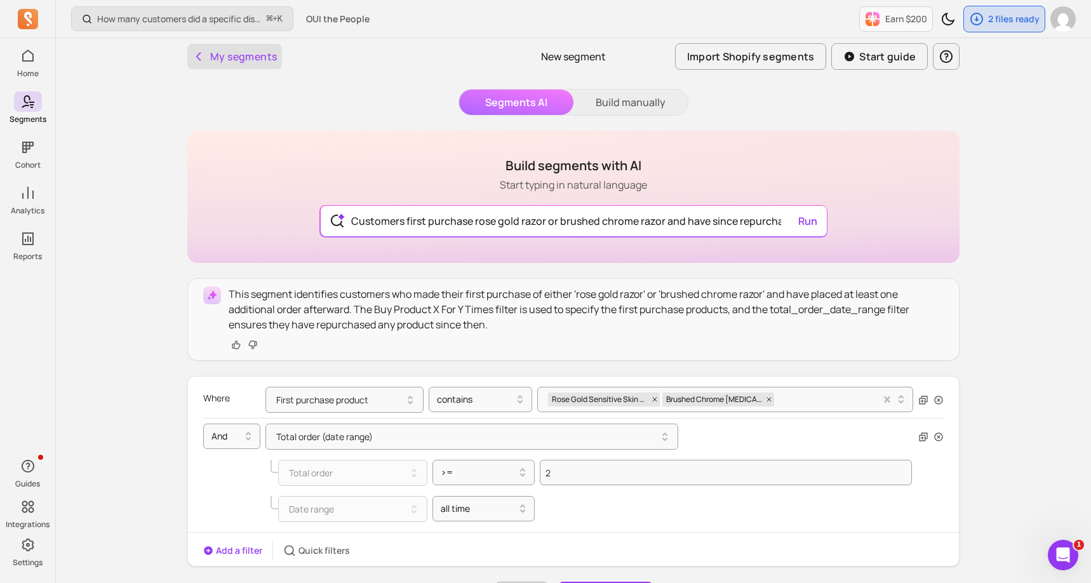
click at [227, 59] on button "My segments" at bounding box center [234, 56] width 95 height 25
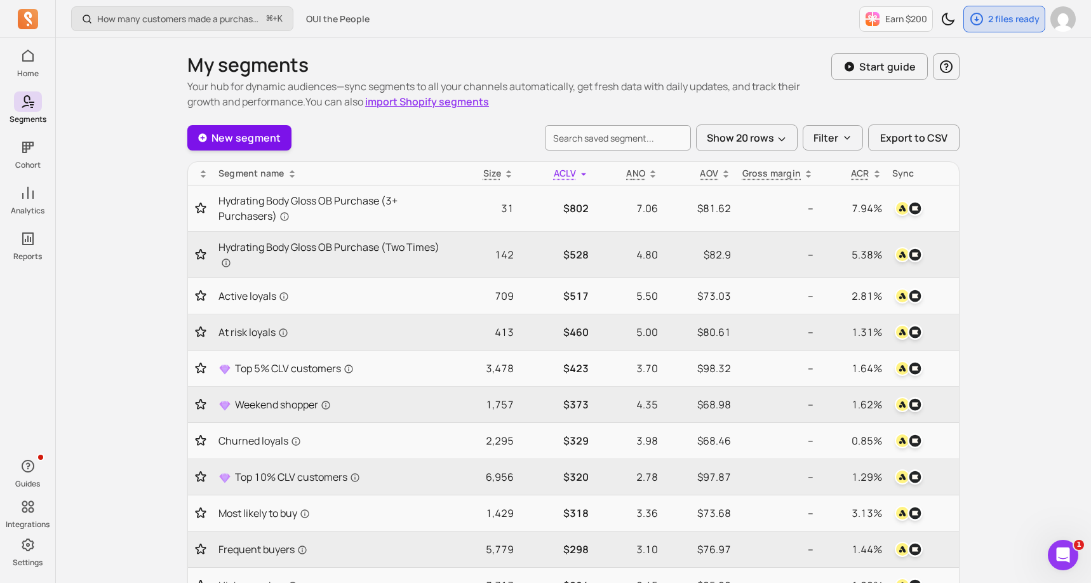
click at [234, 143] on link "New segment" at bounding box center [239, 137] width 104 height 25
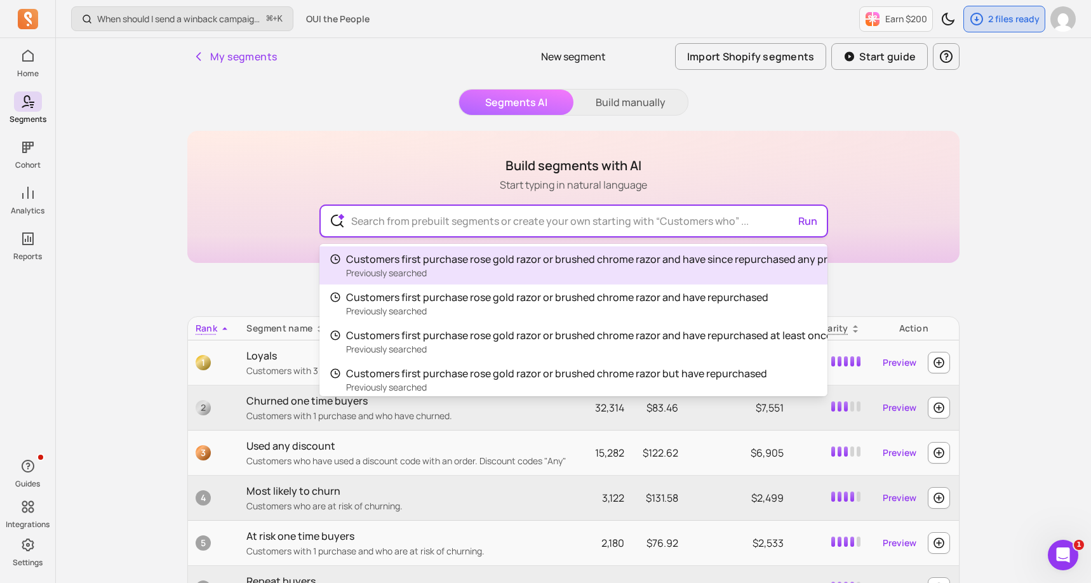
click at [543, 223] on input "text" at bounding box center [573, 221] width 465 height 30
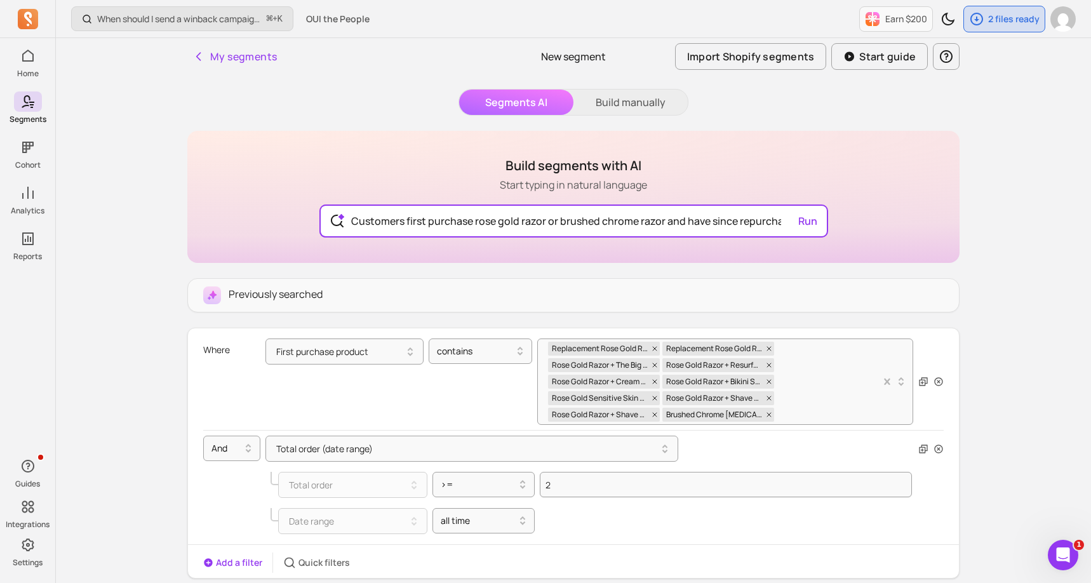
click at [529, 267] on div "Customers first purchase rose gold razor or brushed chrome razor and have since…" at bounding box center [601, 265] width 510 height 28
drag, startPoint x: 735, startPoint y: 220, endPoint x: 828, endPoint y: 220, distance: 94.0
click at [828, 220] on div "Build segments with AI Start typing in natural language Customers first purchas…" at bounding box center [573, 197] width 772 height 132
click at [787, 220] on input "Customers first purchase rose gold razor or brushed chrome razor and have since…" at bounding box center [573, 221] width 465 height 30
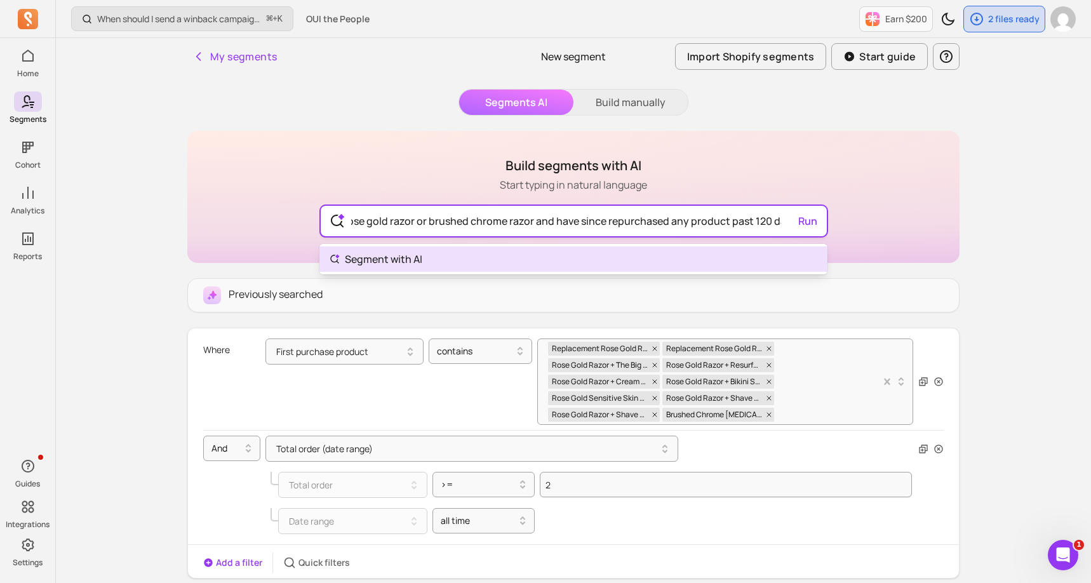
scroll to position [0, 142]
type input "Customers first purchase rose gold razor or brushed chrome razor and have since…"
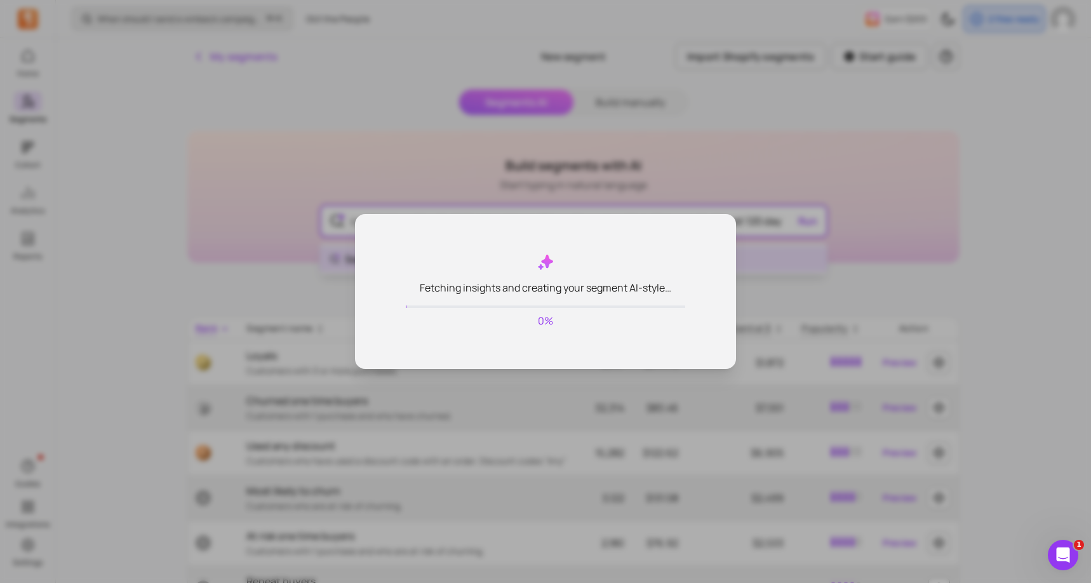
click at [355, 263] on body "Home Segments Cohort Analytics Reports Guides Integrations Settings When should…" at bounding box center [545, 372] width 1091 height 744
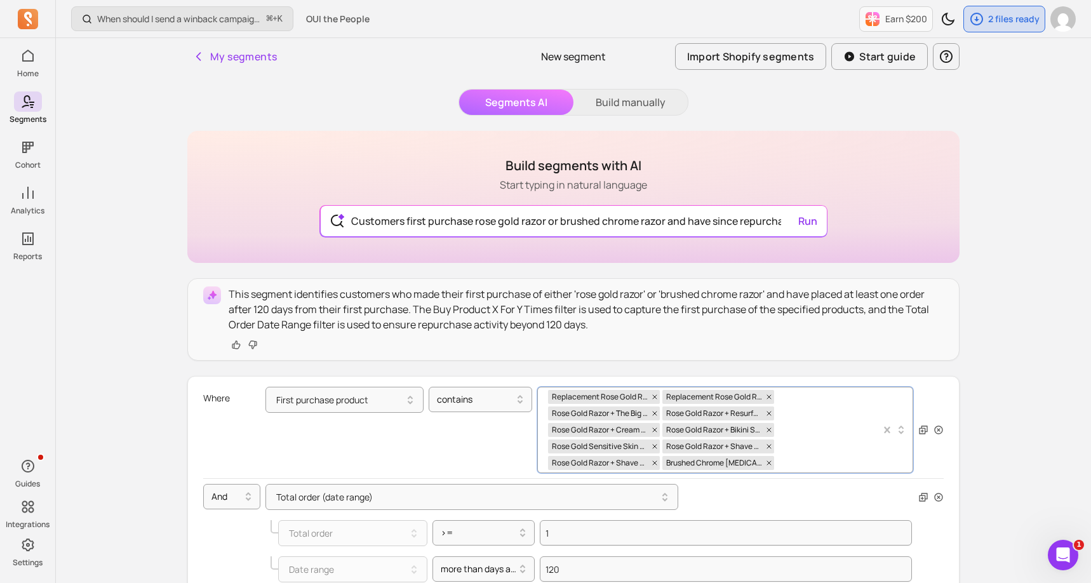
click at [831, 439] on div "Replacement Rose Gold Razor Head Replacement Rose Gold Razor Base Rose Gold Raz…" at bounding box center [714, 429] width 333 height 85
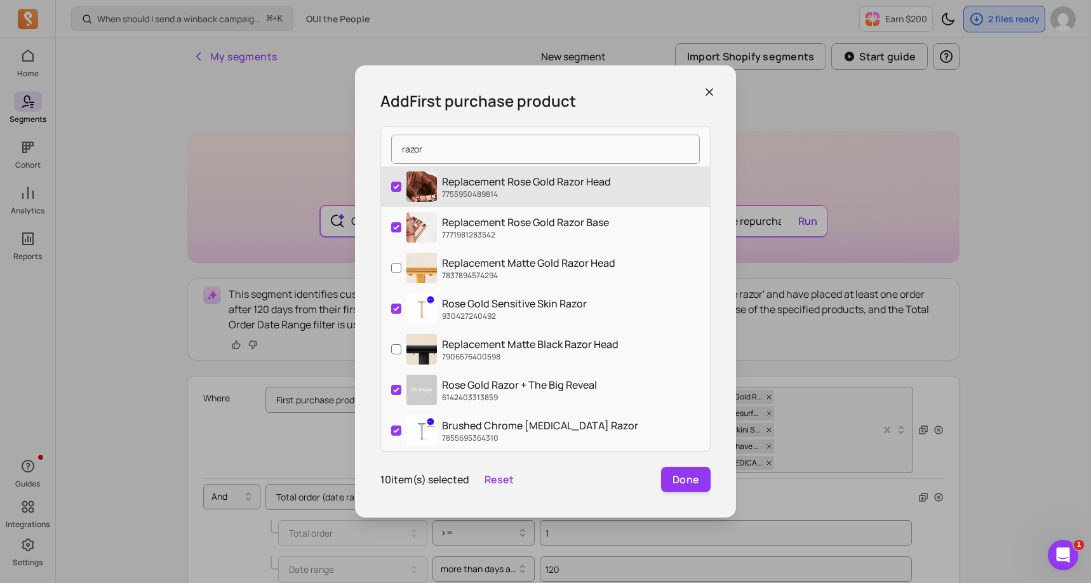
type input "razor"
click at [398, 190] on input "Replacement Rose Gold Razor Head 7755950489814" at bounding box center [396, 187] width 10 height 10
checkbox input "false"
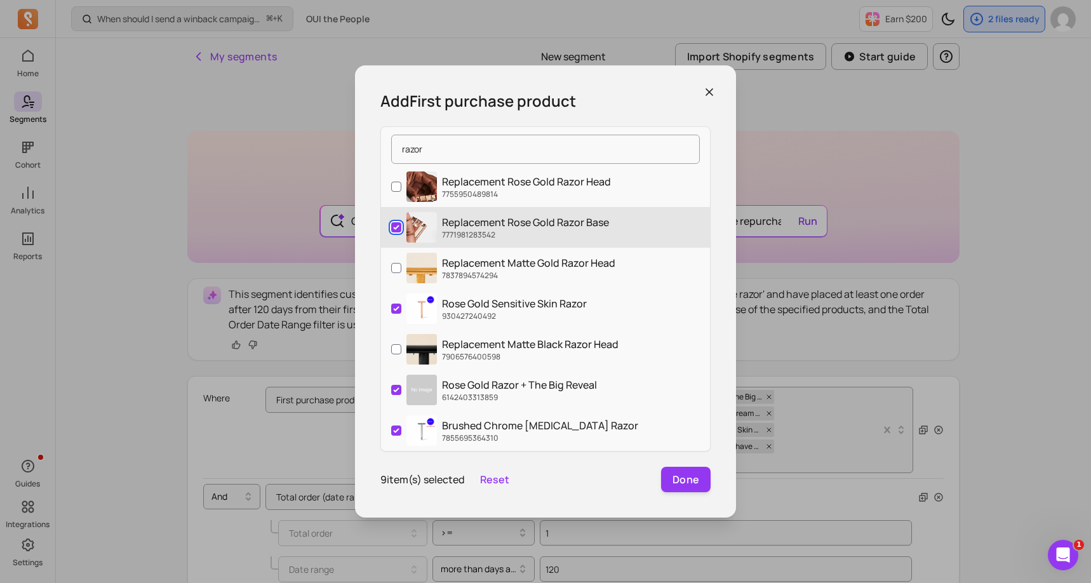
click at [396, 222] on input "Replacement Rose Gold Razor Base 7771981283542" at bounding box center [396, 227] width 10 height 10
checkbox input "false"
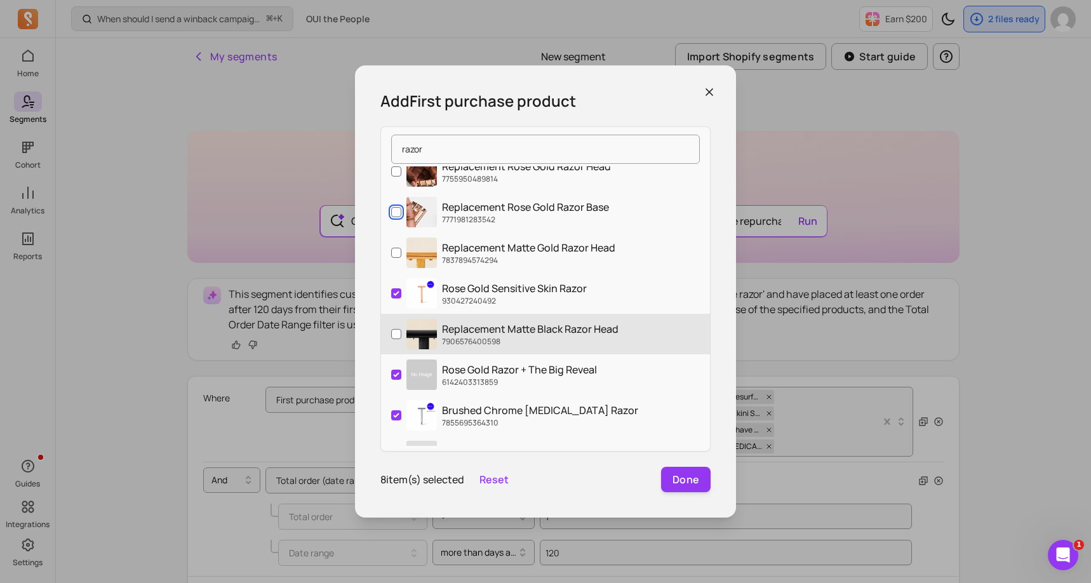
scroll to position [25, 0]
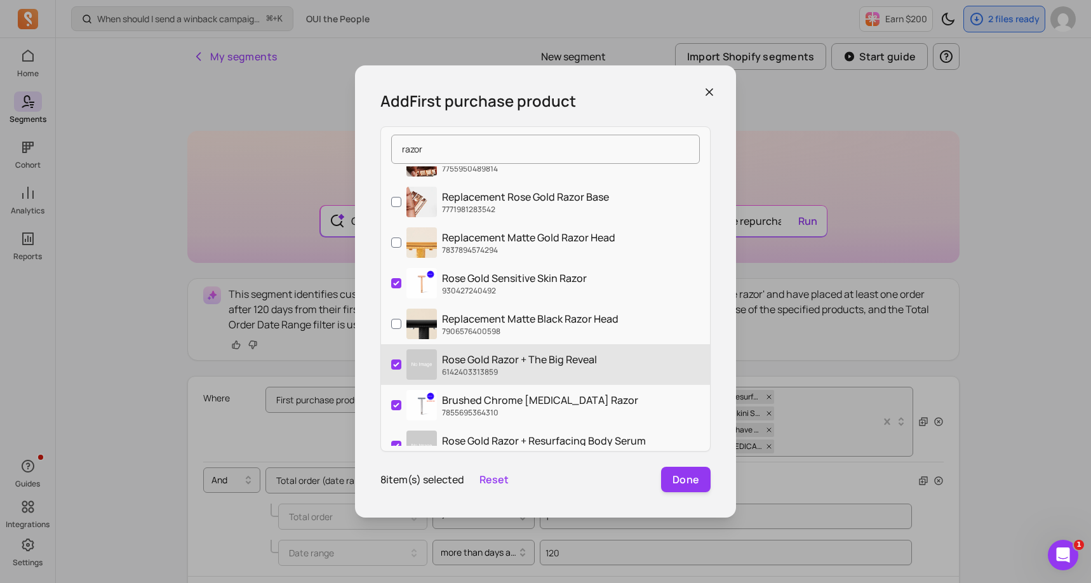
click at [392, 369] on label "Rose Gold Razor + The Big Reveal 6142403313859" at bounding box center [545, 364] width 329 height 41
click at [392, 369] on input "Rose Gold Razor + The Big Reveal 6142403313859" at bounding box center [396, 364] width 10 height 10
checkbox input "false"
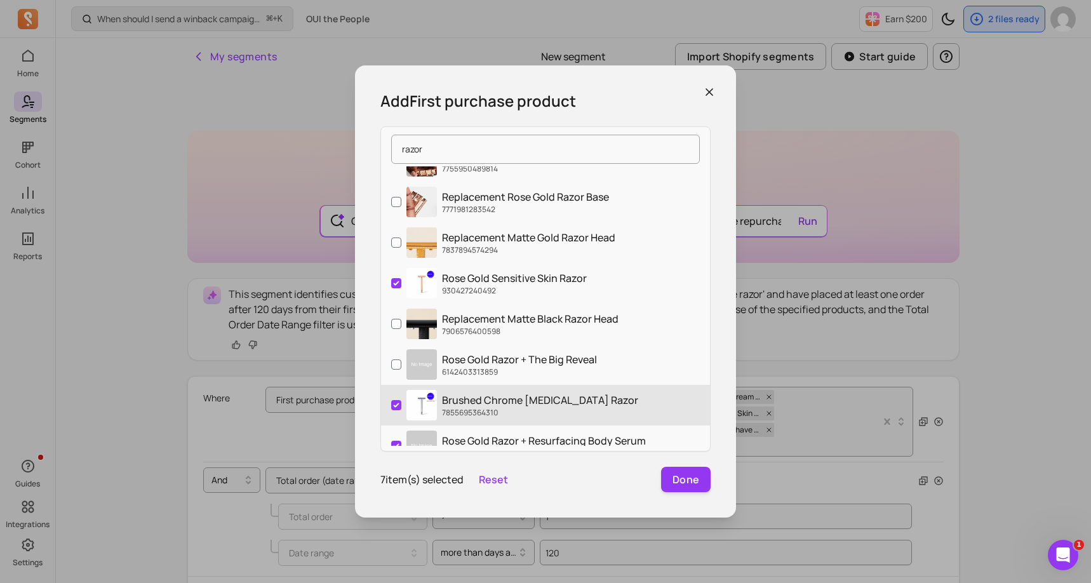
click at [392, 399] on label "Brushed Chrome Sensitive Skin Razor 7855695364310" at bounding box center [545, 405] width 329 height 41
click at [392, 400] on input "Brushed Chrome Sensitive Skin Razor 7855695364310" at bounding box center [396, 405] width 10 height 10
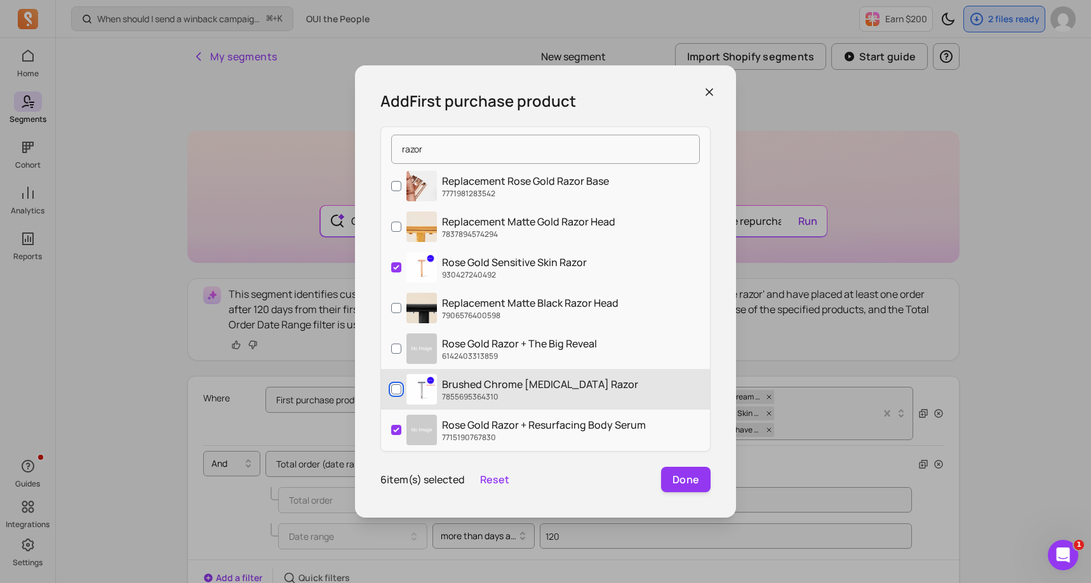
scroll to position [51, 0]
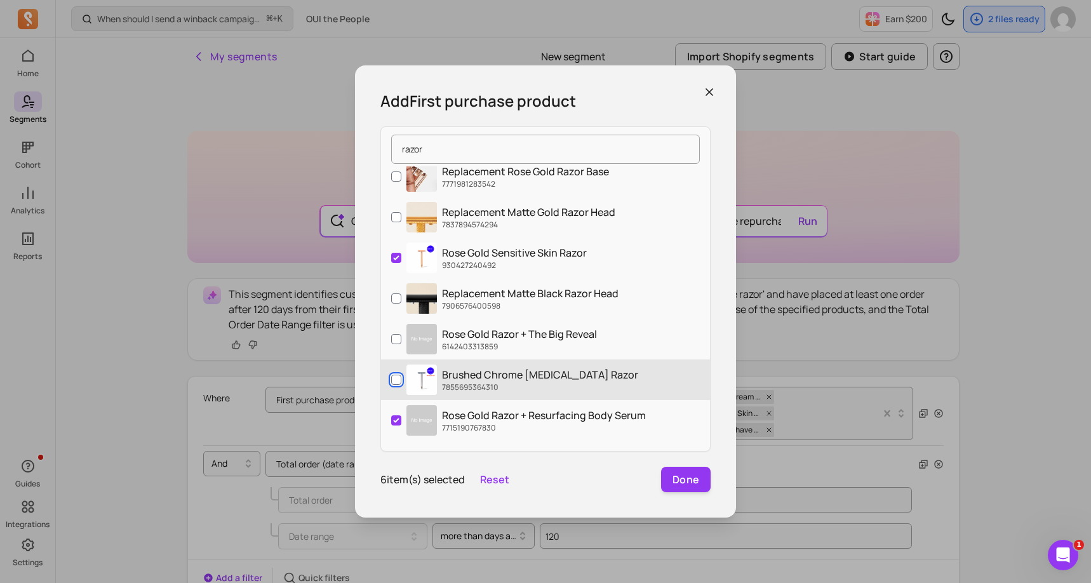
click at [396, 376] on input "Brushed Chrome Sensitive Skin Razor 7855695364310" at bounding box center [396, 380] width 10 height 10
checkbox input "true"
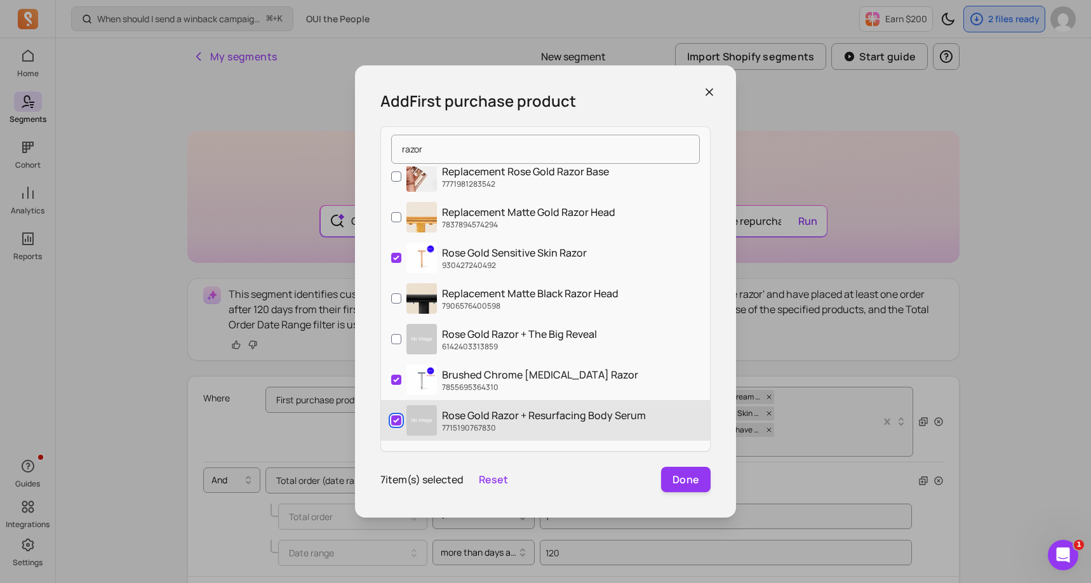
click at [397, 420] on input "Rose Gold Razor + Resurfacing Body Serum 7715190767830" at bounding box center [396, 420] width 10 height 10
checkbox input "false"
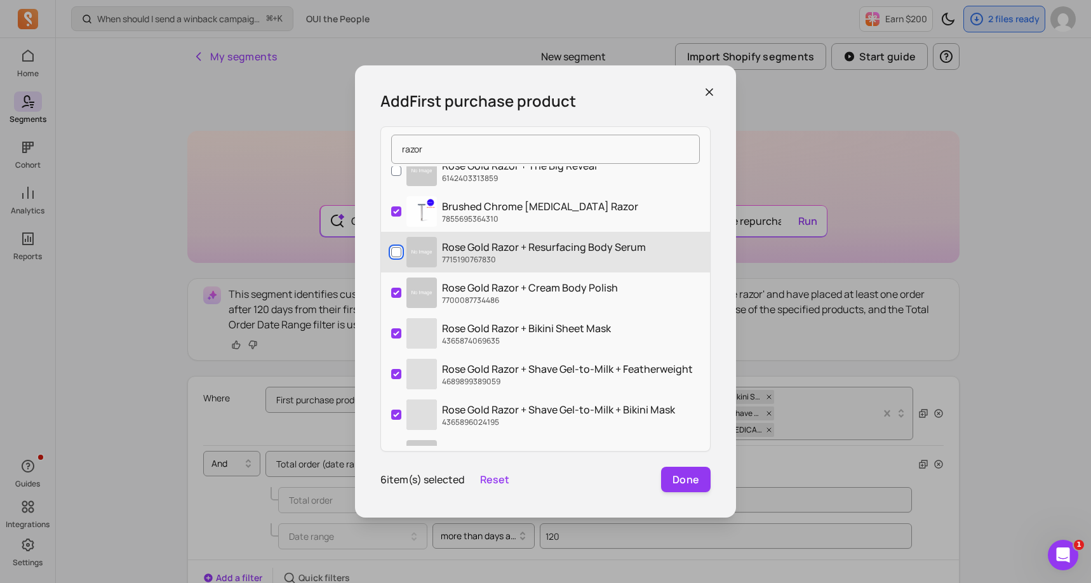
scroll to position [229, 0]
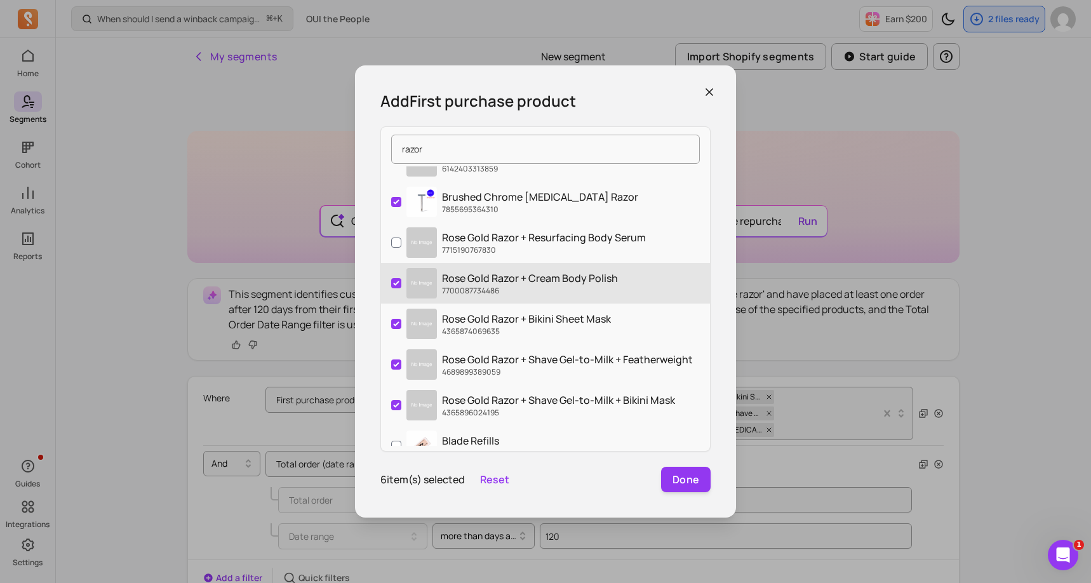
click at [401, 287] on label "Rose Gold Razor + Cream Body Polish 7700087734486" at bounding box center [545, 283] width 329 height 41
click at [401, 287] on input "Rose Gold Razor + Cream Body Polish 7700087734486" at bounding box center [396, 283] width 10 height 10
checkbox input "false"
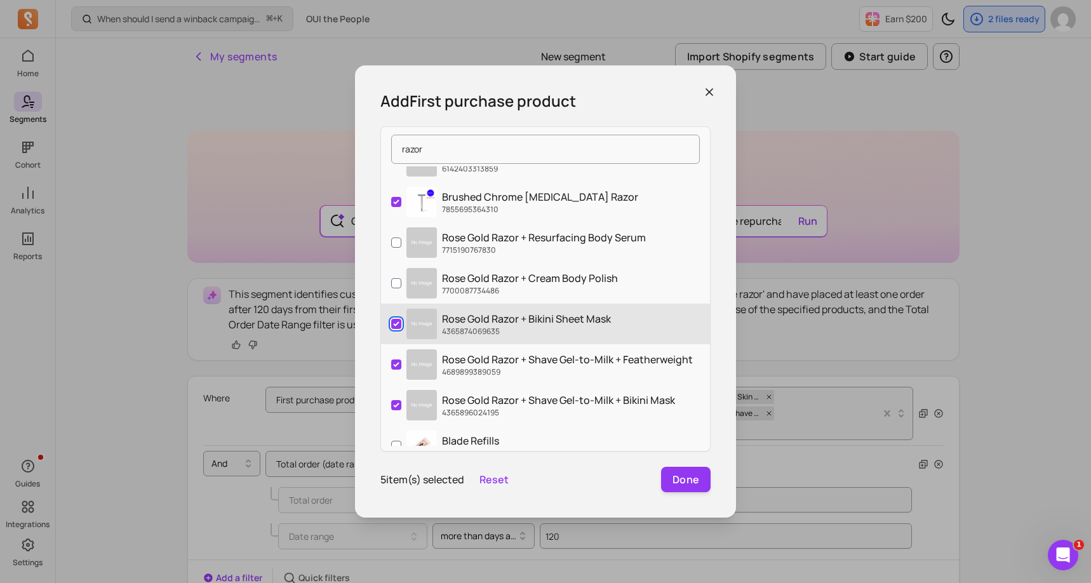
click at [400, 321] on input "Rose Gold Razor + Bikini Sheet Mask 4365874069635" at bounding box center [396, 324] width 10 height 10
checkbox input "false"
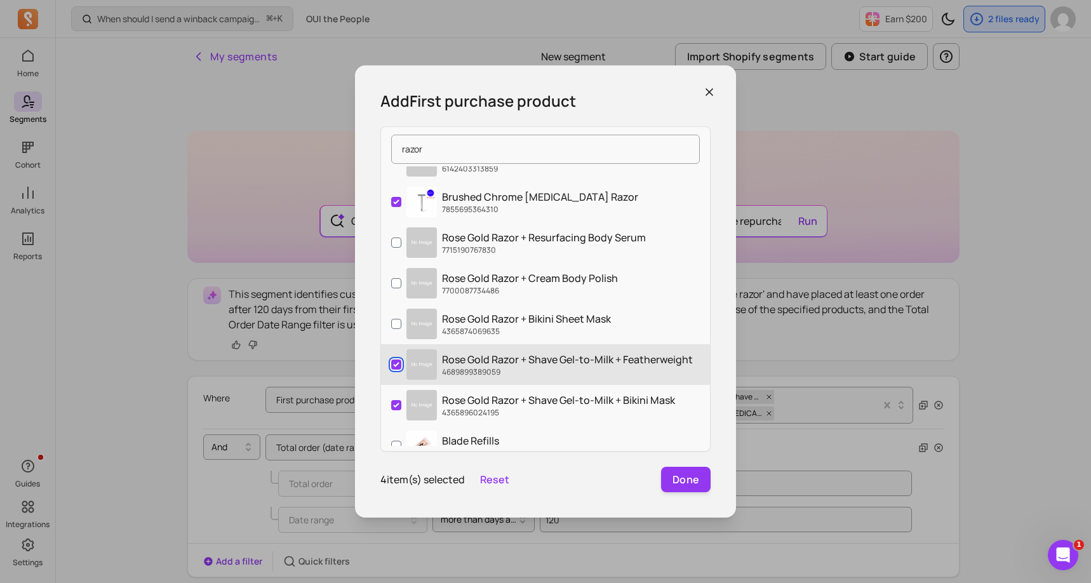
click at [399, 365] on input "Rose Gold Razor + Shave Gel-to-Milk + Featherweight 4689899389059" at bounding box center [396, 364] width 10 height 10
checkbox input "false"
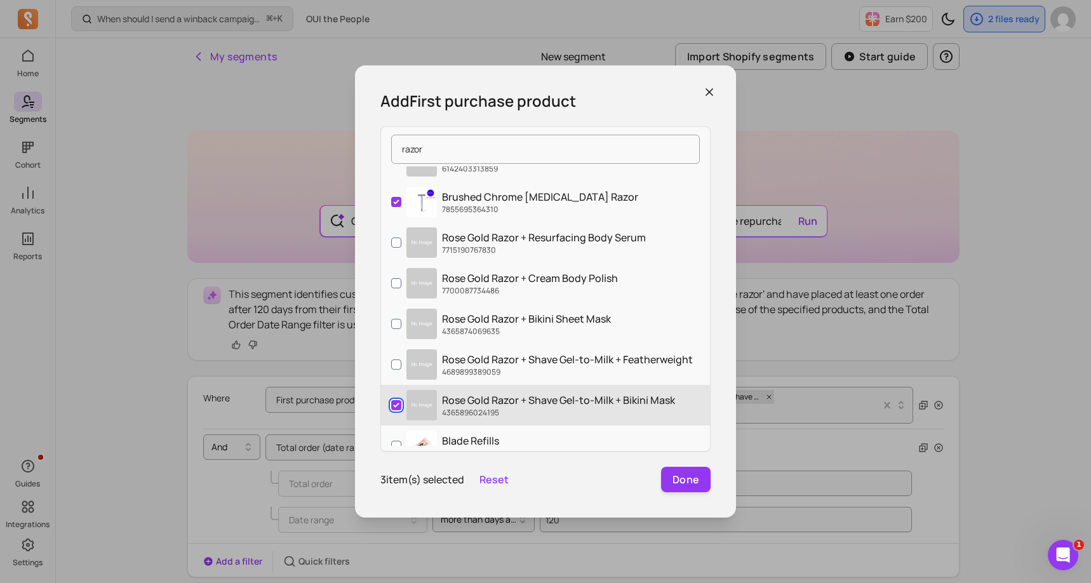
click at [399, 400] on input "Rose Gold Razor + Shave Gel-to-Milk + Bikini Mask 4365896024195" at bounding box center [396, 405] width 10 height 10
checkbox input "false"
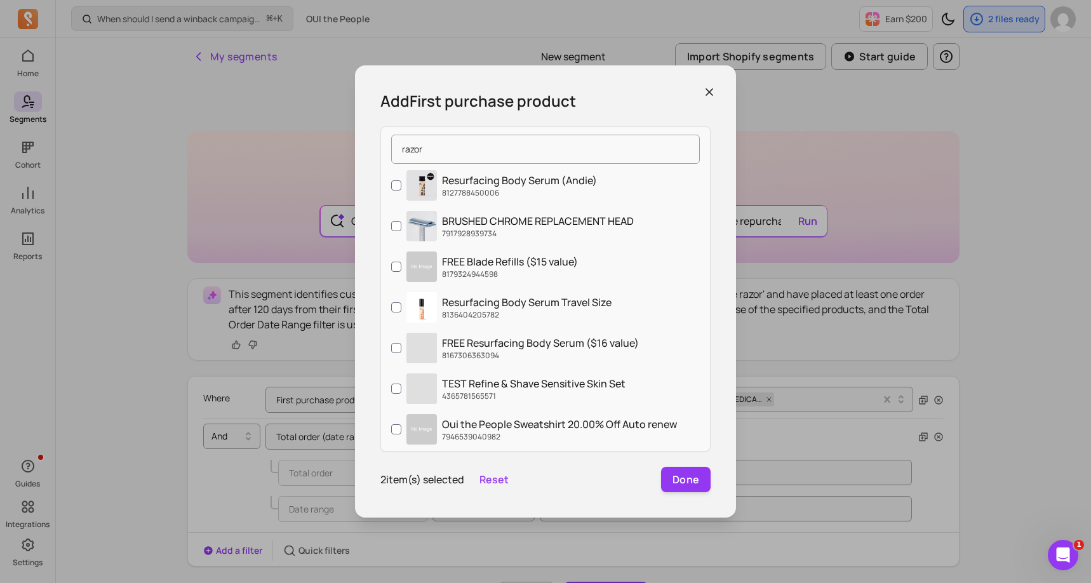
scroll to position [736, 0]
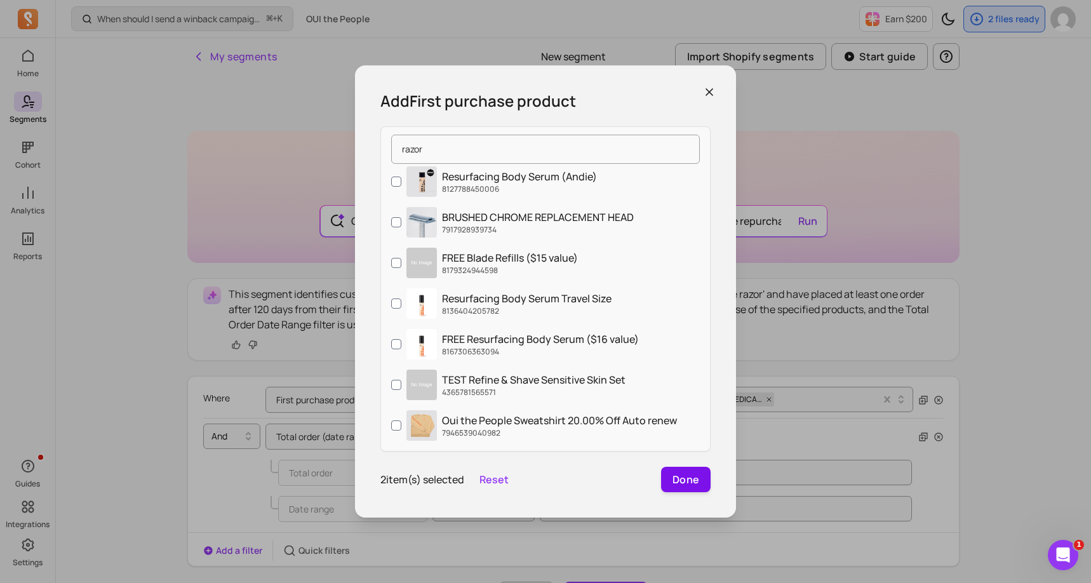
click at [689, 488] on button "Done" at bounding box center [686, 479] width 50 height 25
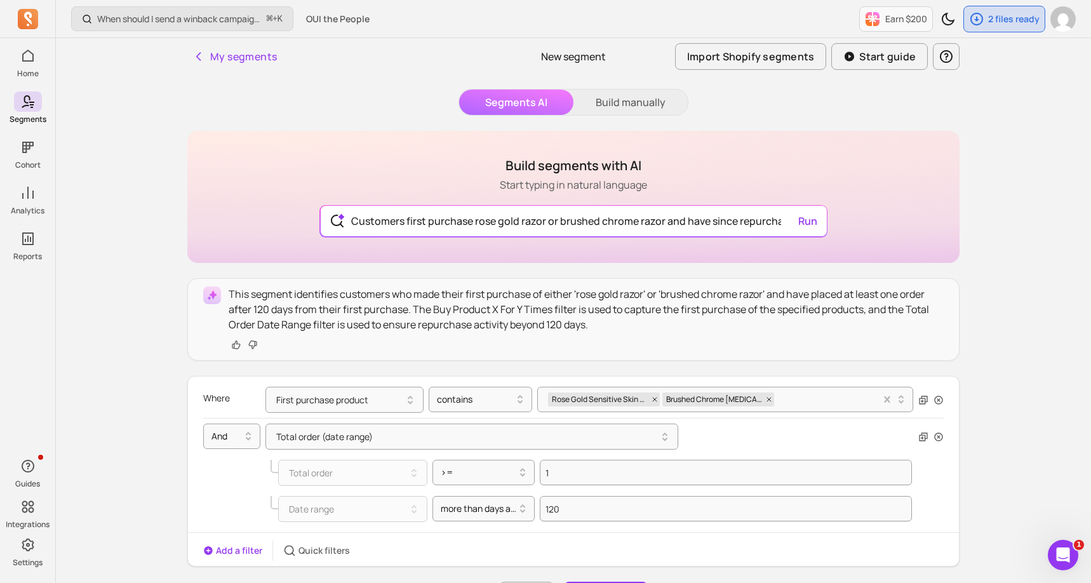
click at [987, 420] on div "When should I send a winback campaign to prevent churn? ⌘ + K OUI the People Ea…" at bounding box center [573, 558] width 1035 height 1117
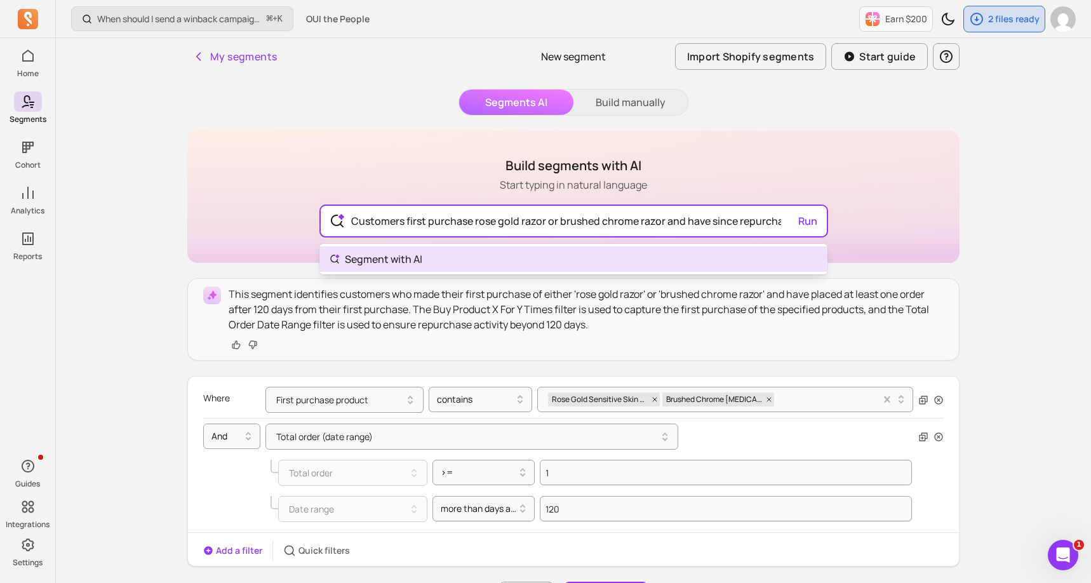
scroll to position [0, 142]
drag, startPoint x: 738, startPoint y: 222, endPoint x: 811, endPoint y: 232, distance: 73.2
click at [834, 233] on div "Build segments with AI Start typing in natural language Customers first purchas…" at bounding box center [573, 197] width 772 height 132
click at [766, 222] on input "Customers first purchase rose gold razor or brushed chrome razor and have since…" at bounding box center [573, 221] width 465 height 30
click at [737, 220] on input "Customers first purchase rose gold razor or brushed chrome razor and have since…" at bounding box center [573, 221] width 465 height 30
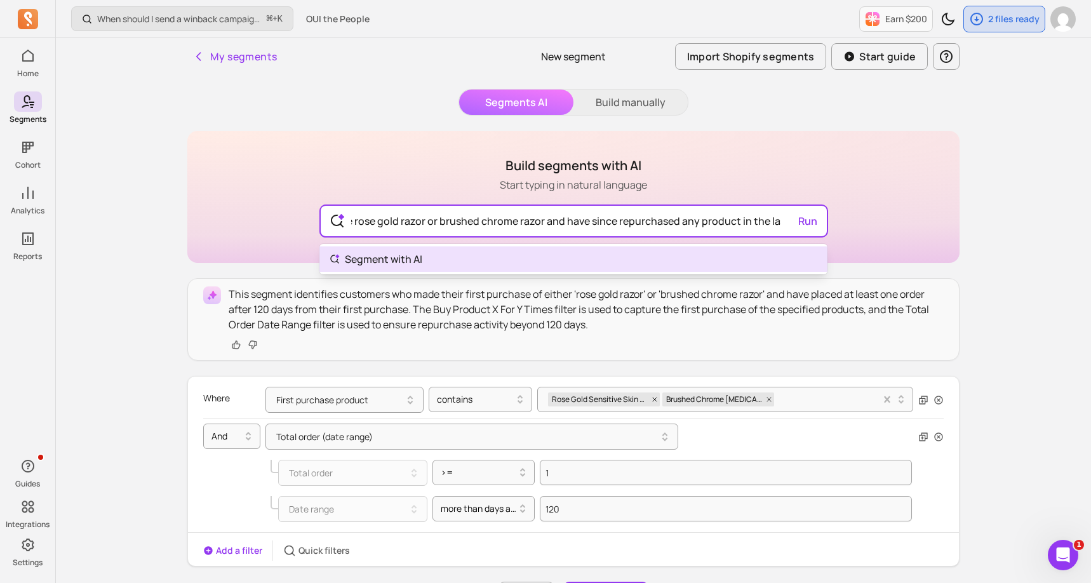
scroll to position [0, 125]
type input "Customers first purchase rose gold razor or brushed chrome razor and have since…"
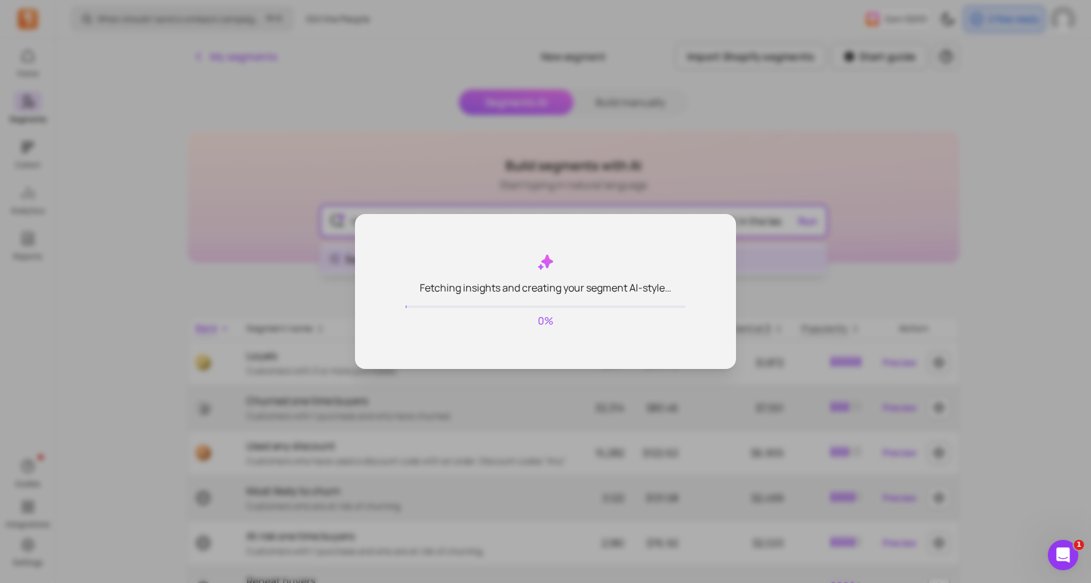
scroll to position [0, 0]
click at [384, 260] on body "Home Segments Cohort Analytics Reports Guides Integrations Settings When should…" at bounding box center [545, 372] width 1091 height 744
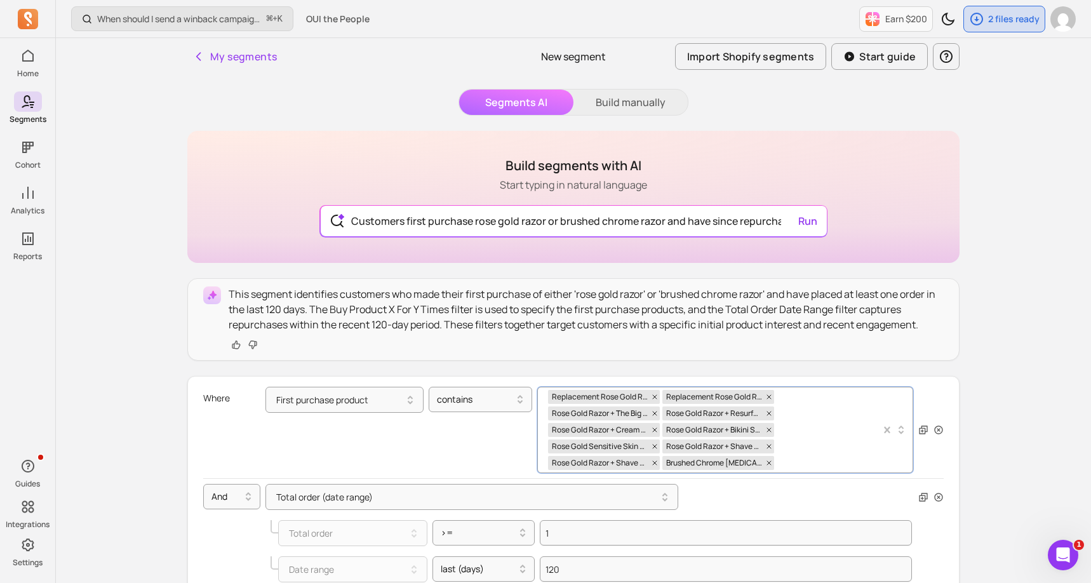
click at [793, 417] on div "Replacement Rose Gold Razor Head Replacement Rose Gold Razor Base Rose Gold Raz…" at bounding box center [714, 429] width 333 height 85
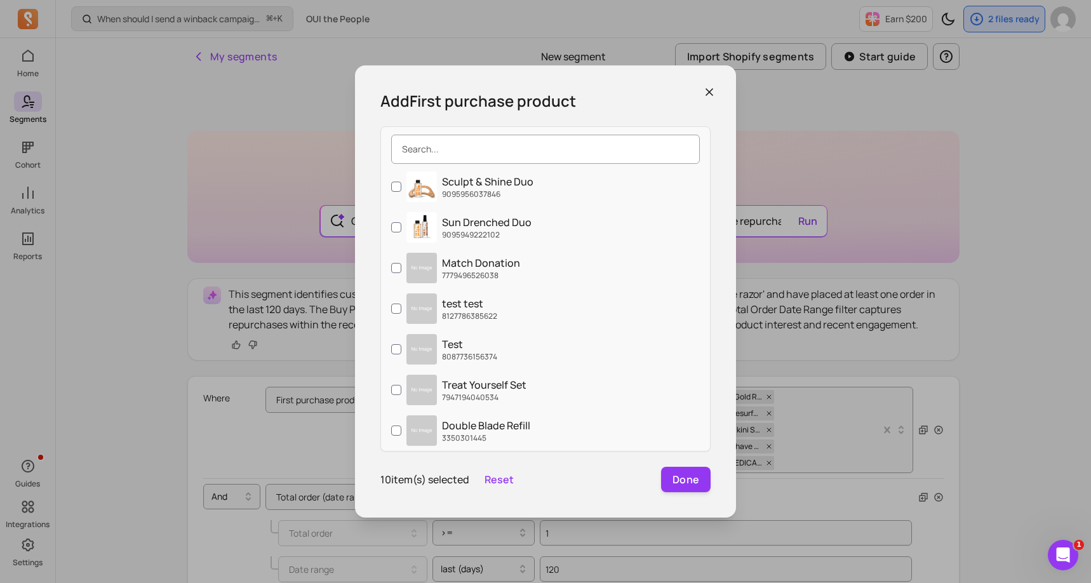
click at [458, 154] on input "search" at bounding box center [545, 149] width 309 height 29
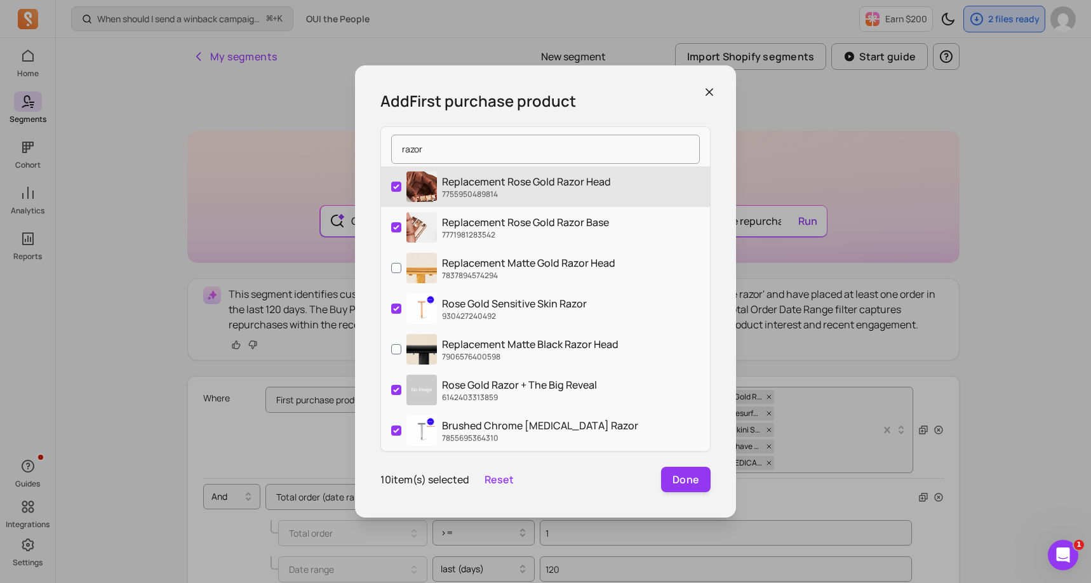
type input "razor"
click at [396, 189] on input "Replacement Rose Gold Razor Head 7755950489814" at bounding box center [396, 187] width 10 height 10
checkbox input "false"
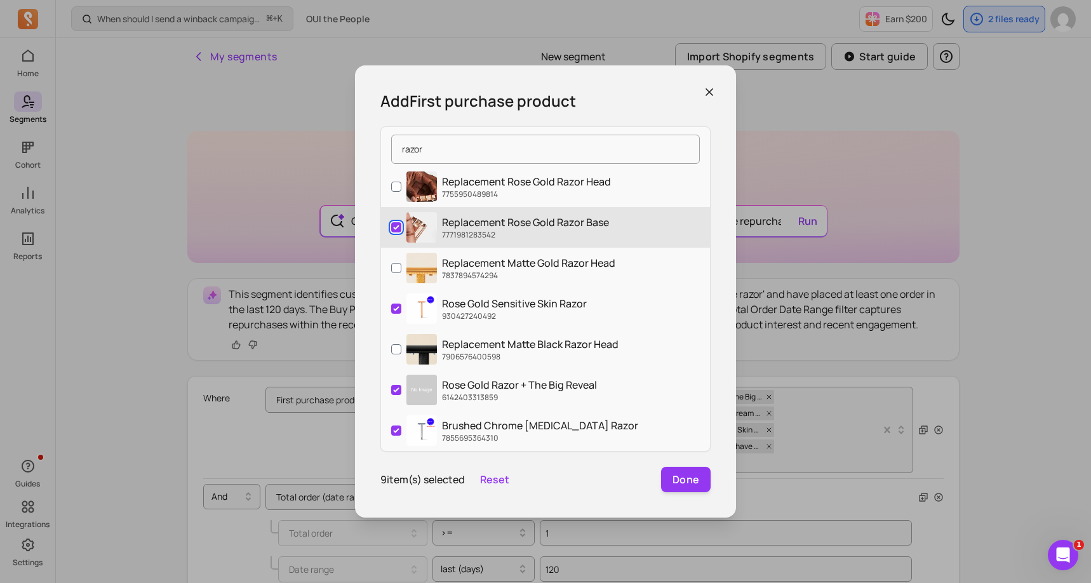
click at [396, 228] on input "Replacement Rose Gold Razor Base 7771981283542" at bounding box center [396, 227] width 10 height 10
checkbox input "false"
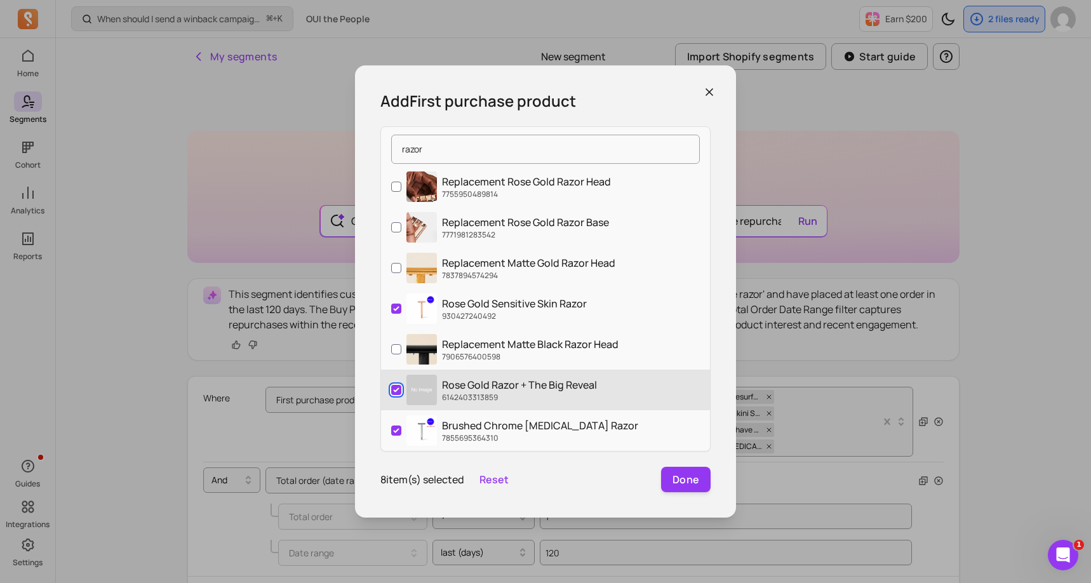
click at [395, 392] on input "Rose Gold Razor + The Big Reveal 6142403313859" at bounding box center [396, 390] width 10 height 10
checkbox input "false"
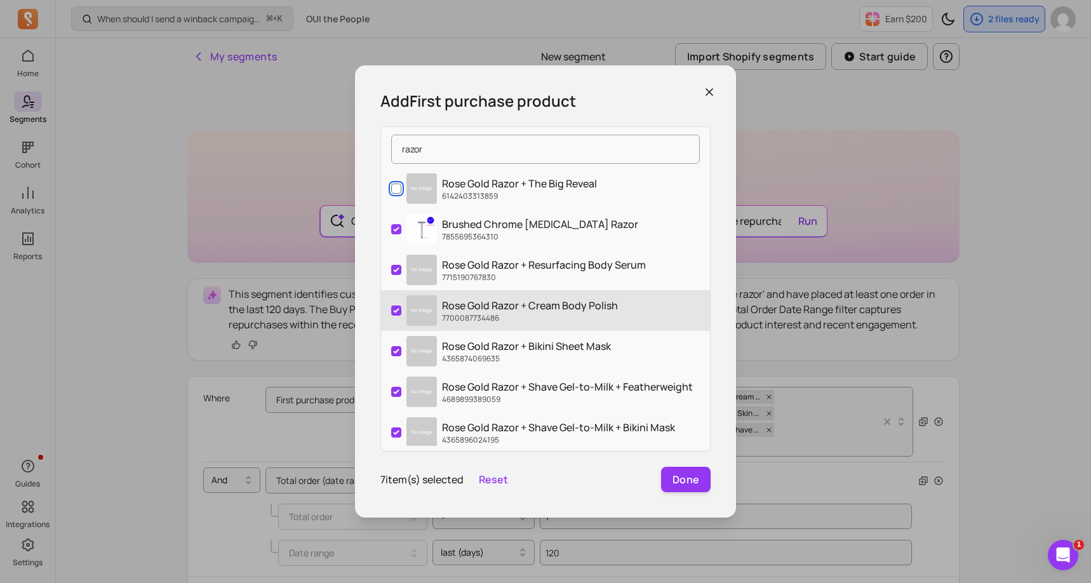
scroll to position [203, 0]
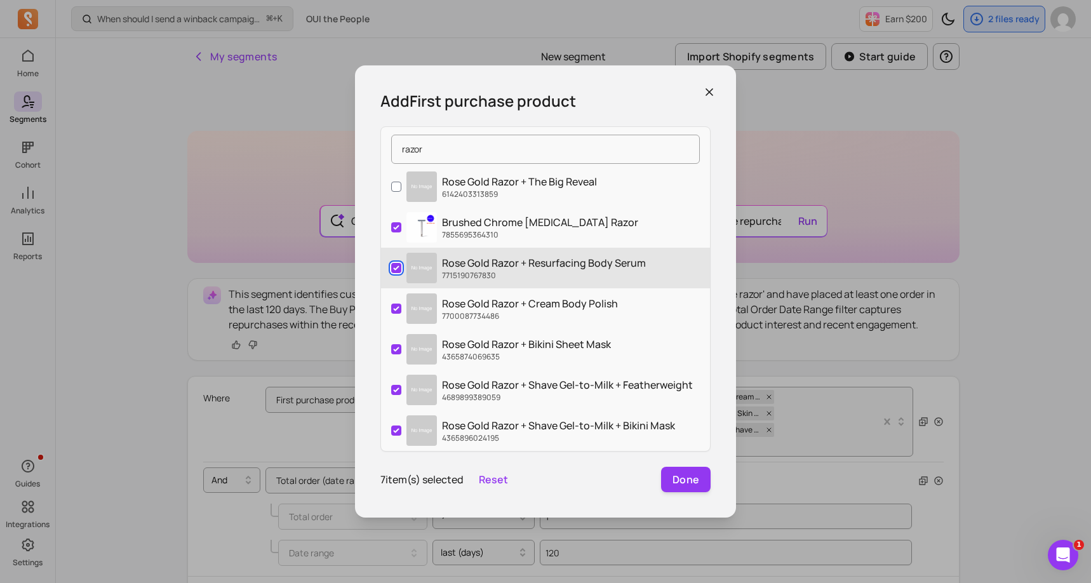
click at [393, 265] on input "Rose Gold Razor + Resurfacing Body Serum 7715190767830" at bounding box center [396, 268] width 10 height 10
checkbox input "false"
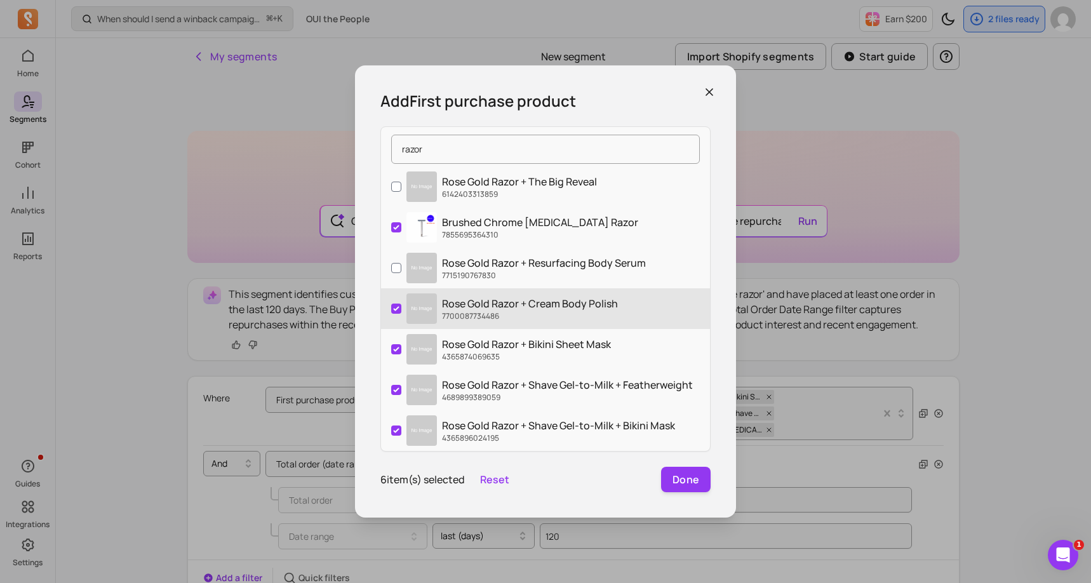
click at [397, 302] on label "Rose Gold Razor + Cream Body Polish 7700087734486" at bounding box center [545, 308] width 329 height 41
click at [397, 303] on input "Rose Gold Razor + Cream Body Polish 7700087734486" at bounding box center [396, 308] width 10 height 10
checkbox input "false"
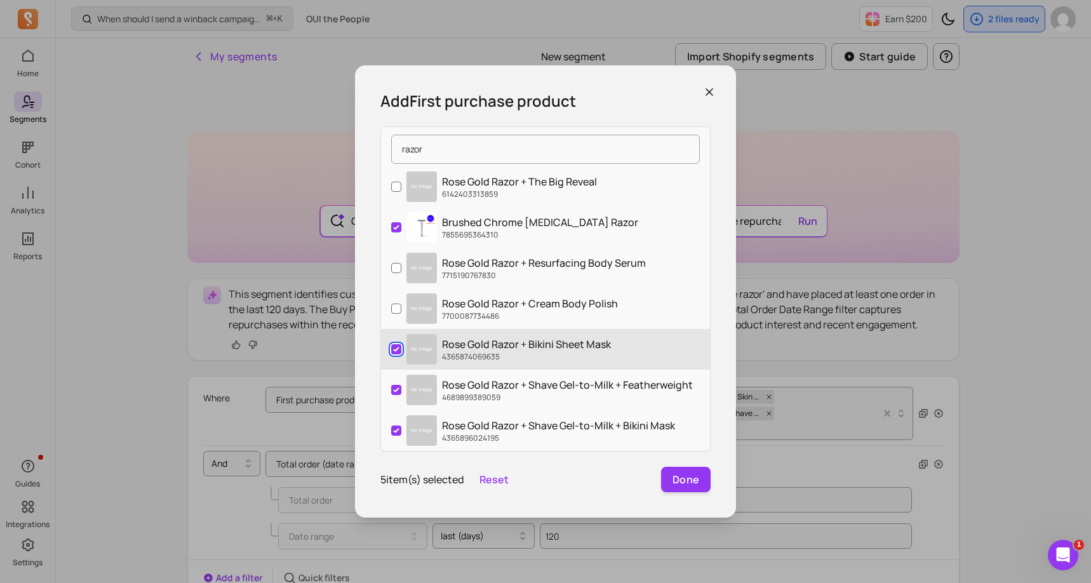
click at [398, 348] on input "Rose Gold Razor + Bikini Sheet Mask 4365874069635" at bounding box center [396, 349] width 10 height 10
checkbox input "false"
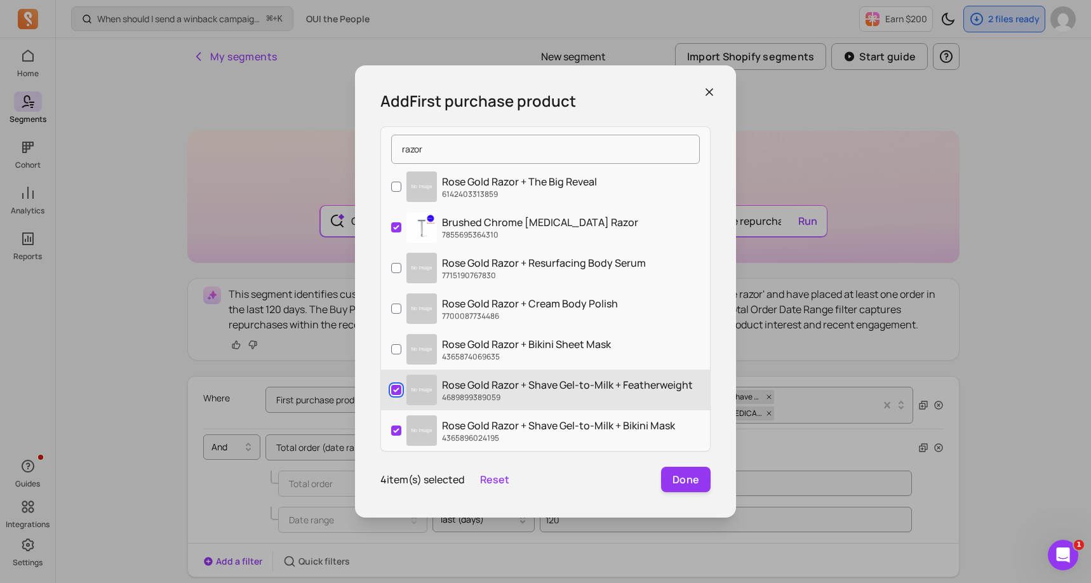
click at [396, 391] on input "Rose Gold Razor + Shave Gel-to-Milk + Featherweight 4689899389059" at bounding box center [396, 390] width 10 height 10
checkbox input "false"
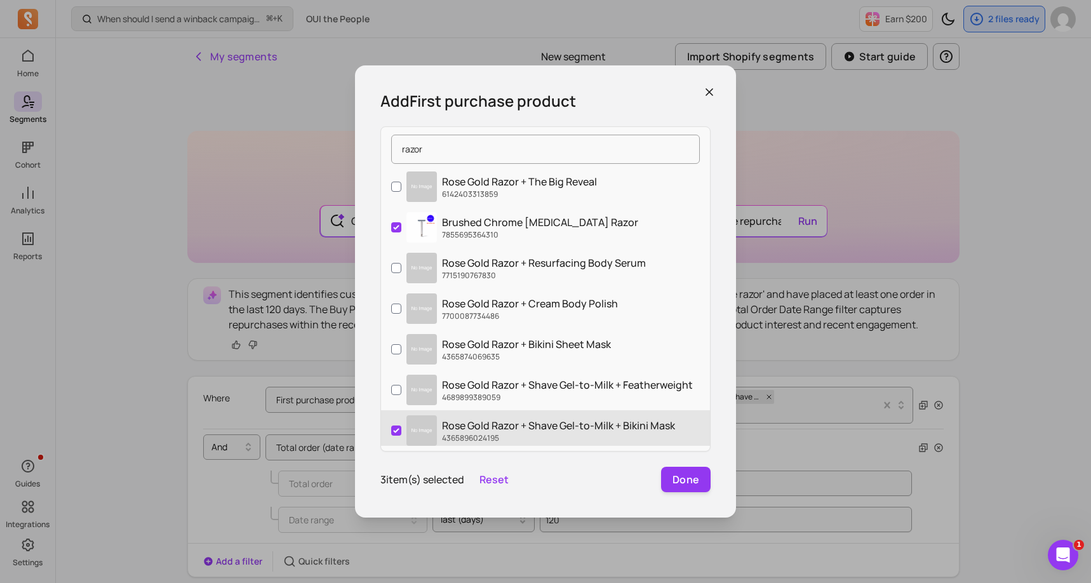
click at [396, 424] on label "Rose Gold Razor + Shave Gel-to-Milk + Bikini Mask 4365896024195" at bounding box center [545, 430] width 329 height 41
click at [396, 425] on input "Rose Gold Razor + Shave Gel-to-Milk + Bikini Mask 4365896024195" at bounding box center [396, 430] width 10 height 10
checkbox input "false"
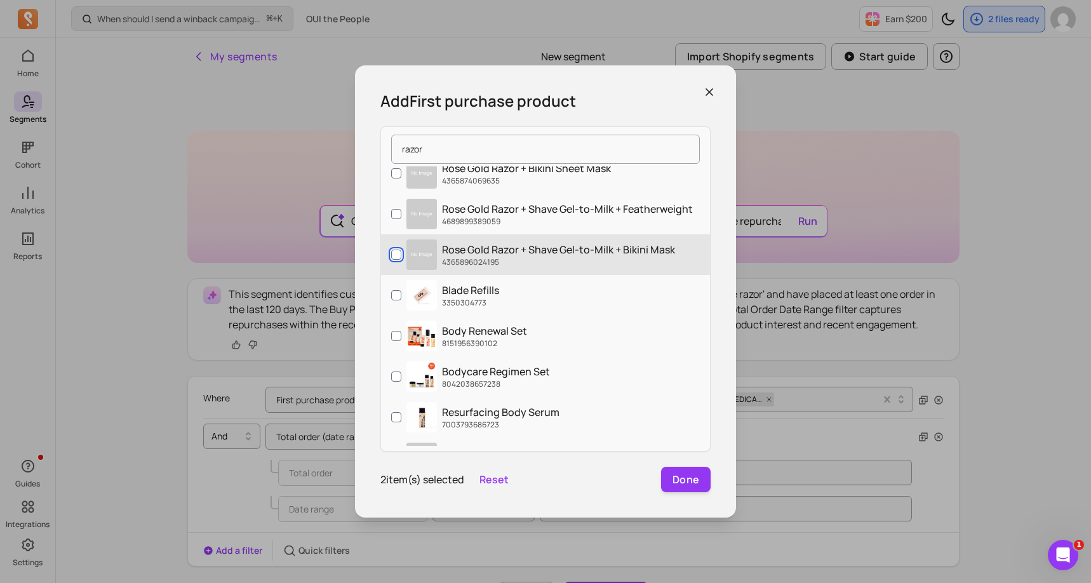
scroll to position [381, 0]
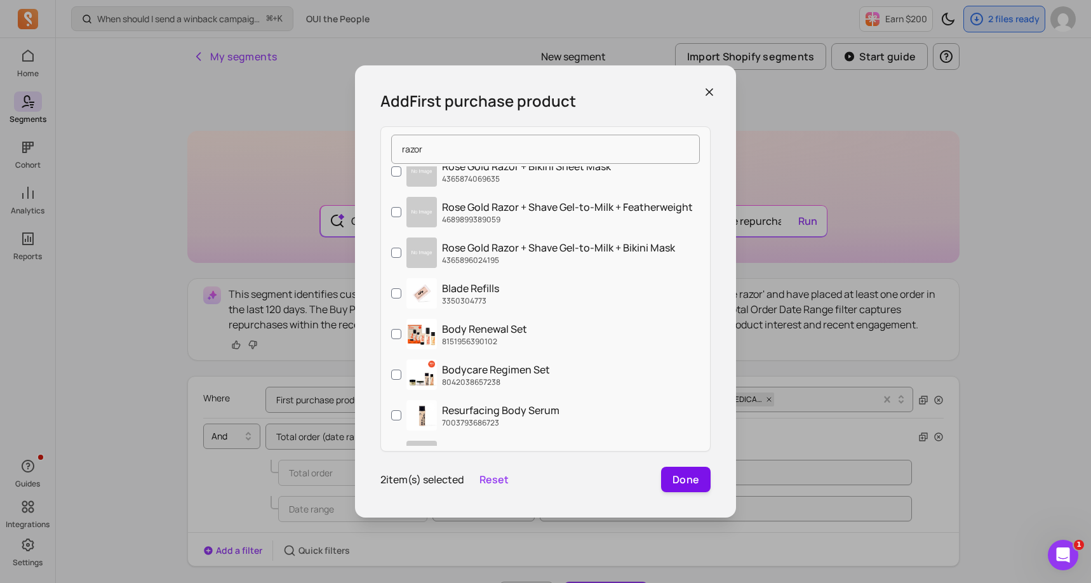
click at [693, 482] on button "Done" at bounding box center [686, 479] width 50 height 25
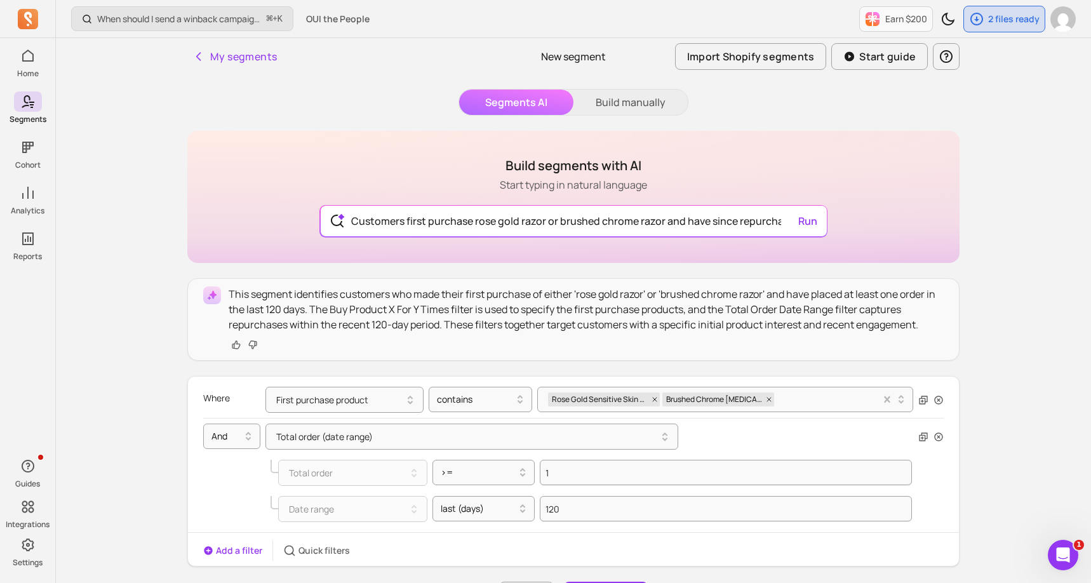
click at [1032, 469] on div "When should I send a winback campaign to prevent churn? ⌘ + K OUI the People Ea…" at bounding box center [573, 558] width 1035 height 1117
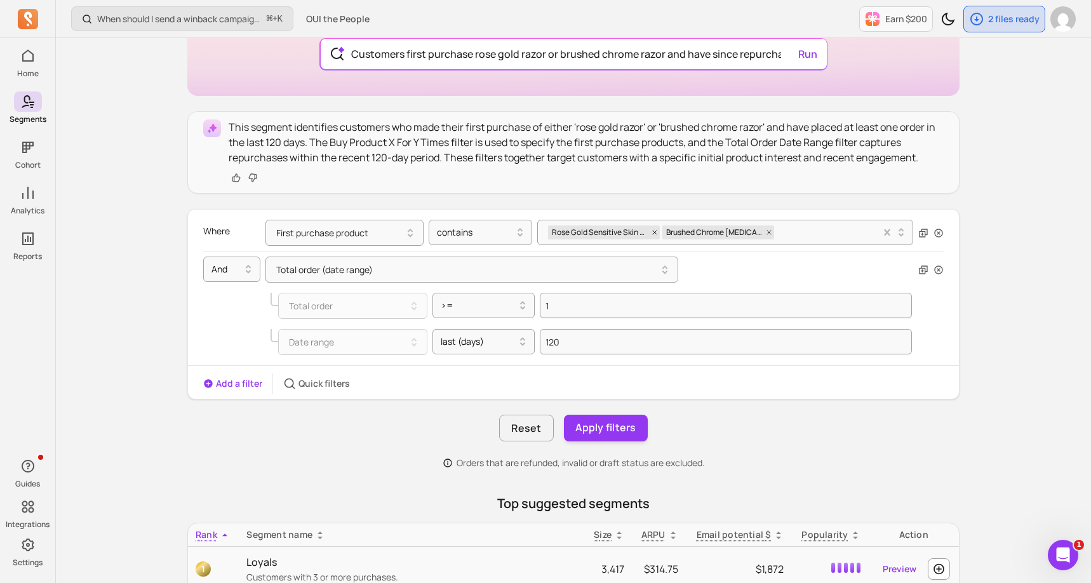
scroll to position [178, 0]
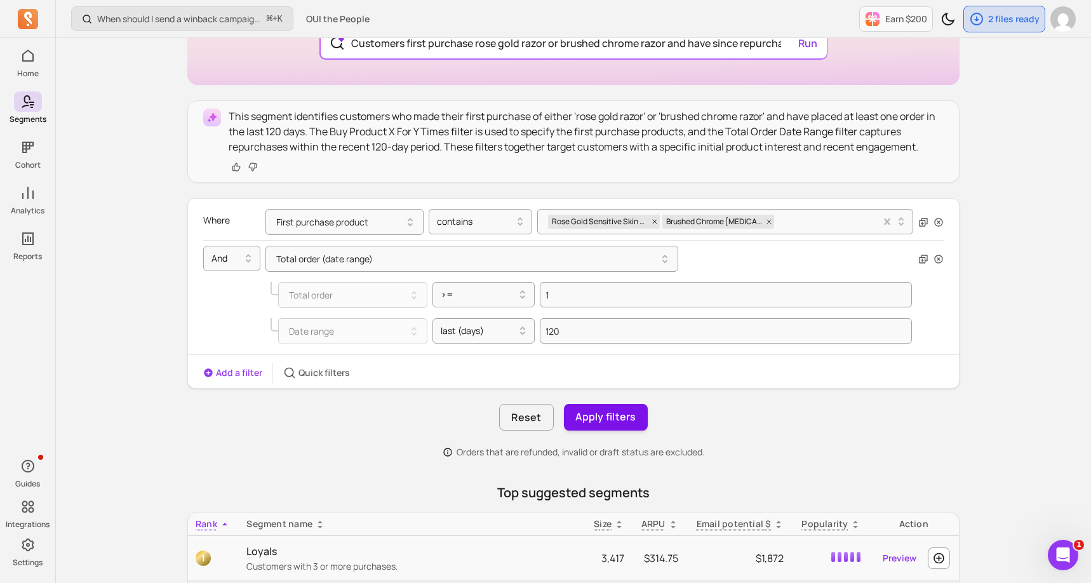
click at [624, 419] on button "Apply filters" at bounding box center [606, 417] width 84 height 27
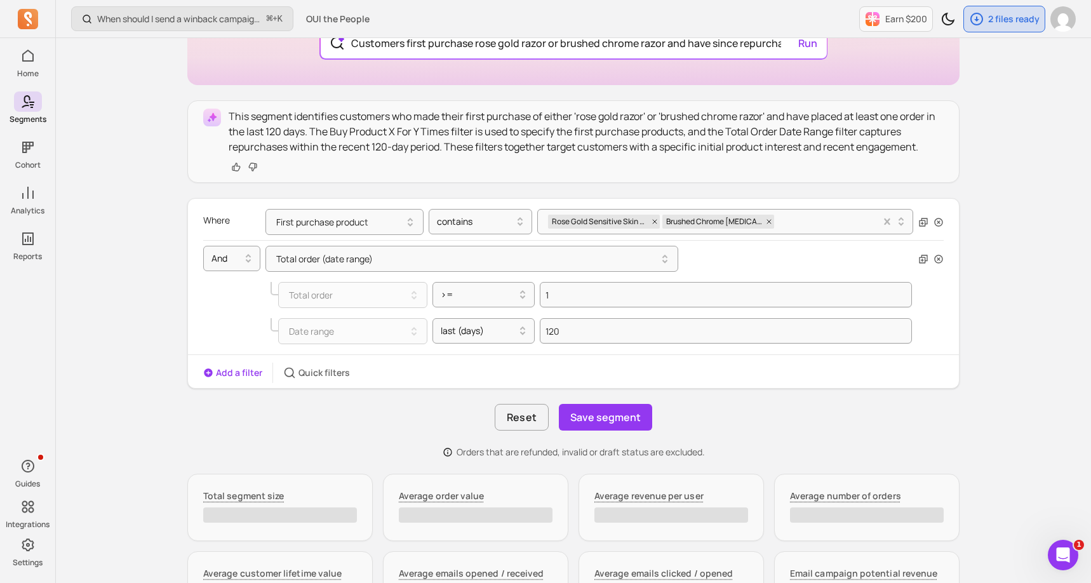
click at [624, 415] on button "Save segment" at bounding box center [605, 417] width 93 height 27
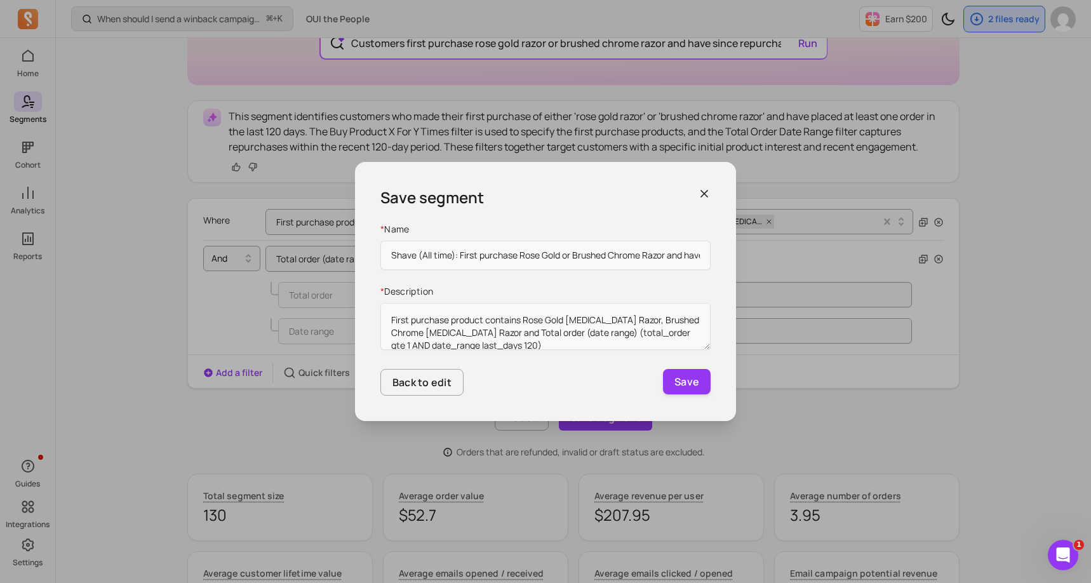
drag, startPoint x: 518, startPoint y: 255, endPoint x: 323, endPoint y: 255, distance: 194.9
click at [323, 255] on div "Save segment * Name Shave (All time): First purchase Rose Gold or Brushed Chrom…" at bounding box center [545, 291] width 1091 height 583
click at [418, 255] on input "Shave (All time): First purchase Rose Gold or Brushed Chrome Razor and have rep…" at bounding box center [545, 255] width 330 height 29
drag, startPoint x: 453, startPoint y: 255, endPoint x: 419, endPoint y: 255, distance: 33.6
click at [419, 255] on input "Shave (All time): First purchase Rose Gold or Brushed Chrome Razor and have rep…" at bounding box center [545, 255] width 330 height 29
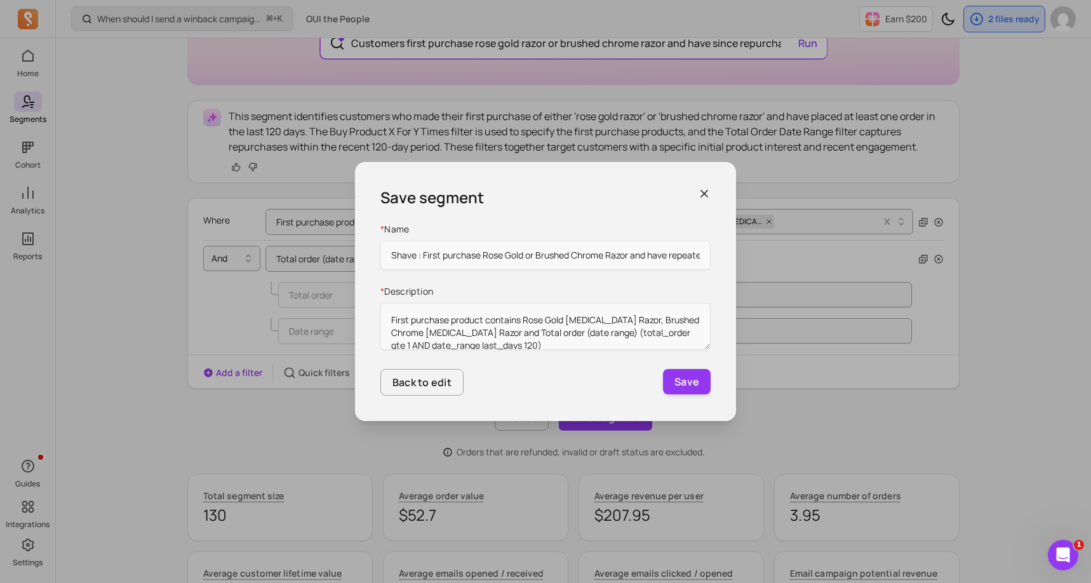
drag, startPoint x: 422, startPoint y: 255, endPoint x: 359, endPoint y: 255, distance: 62.8
click at [359, 255] on div "Save segment * Name Shave : First purchase Rose Gold or Brushed Chrome Razor an…" at bounding box center [545, 291] width 381 height 259
drag, startPoint x: 681, startPoint y: 253, endPoint x: 632, endPoint y: 253, distance: 48.9
click at [632, 253] on input "First purchase Rose Gold or Brushed Chrome Razor and have repeated" at bounding box center [545, 255] width 330 height 29
drag, startPoint x: 700, startPoint y: 255, endPoint x: 340, endPoint y: 249, distance: 360.6
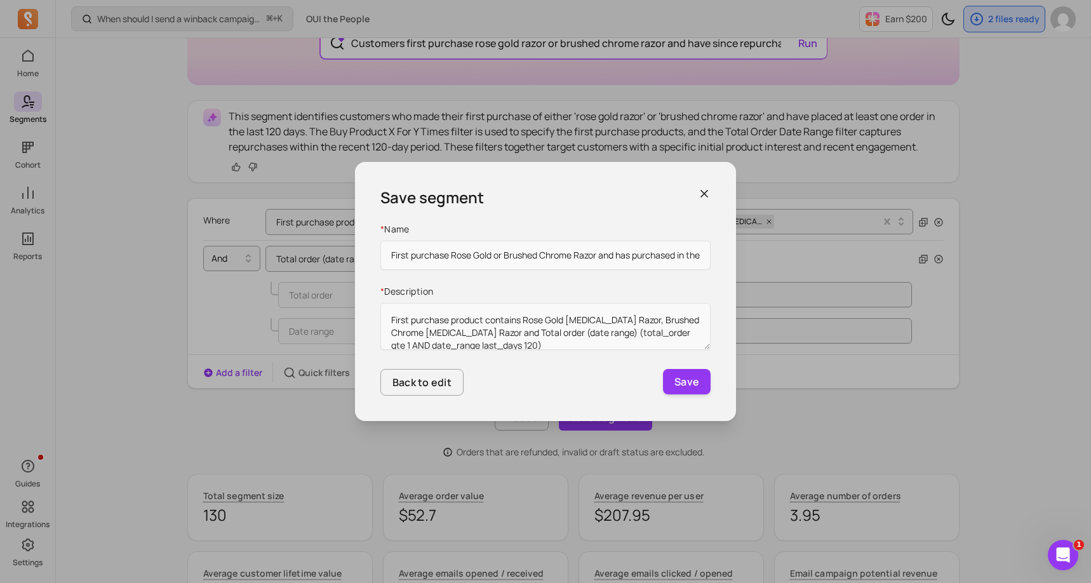
click at [340, 248] on div "Save segment * Name First purchase Rose Gold or Brushed Chrome Razor and has pu…" at bounding box center [545, 291] width 1091 height 583
click at [489, 257] on input "First purchase Rose Gold or Brushed Chrome Razor and has purchased in the last …" at bounding box center [545, 255] width 330 height 29
drag, startPoint x: 516, startPoint y: 254, endPoint x: 705, endPoint y: 259, distance: 189.2
click at [705, 259] on input "First purchase Rose Gold or Brushed Chrome Razor and has purchased in the last …" at bounding box center [545, 255] width 330 height 29
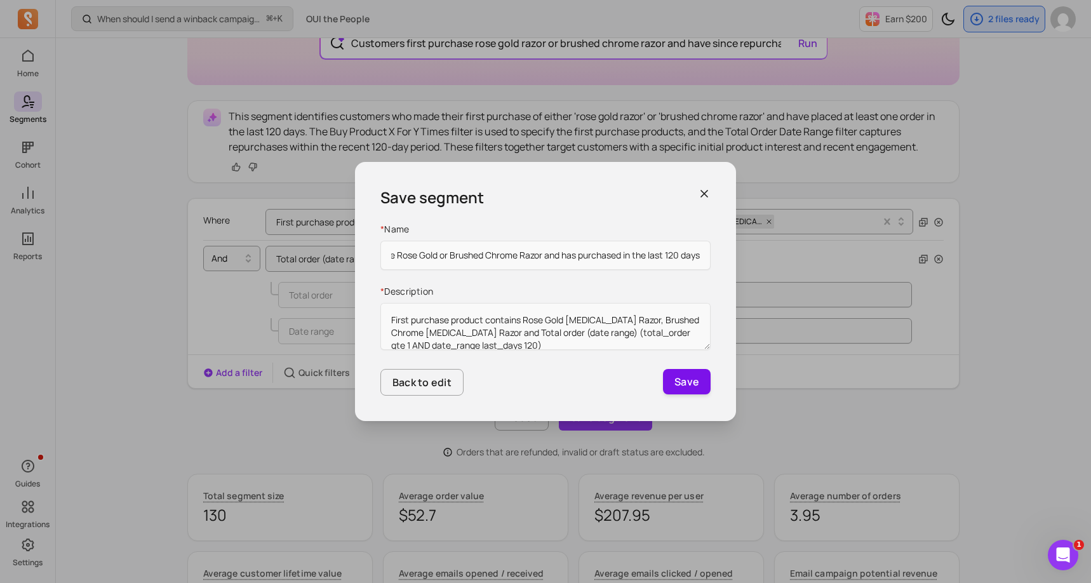
type input "First purchase Rose Gold or Brushed Chrome Razor and has purchased in the last …"
click at [691, 380] on button "Save" at bounding box center [687, 381] width 48 height 25
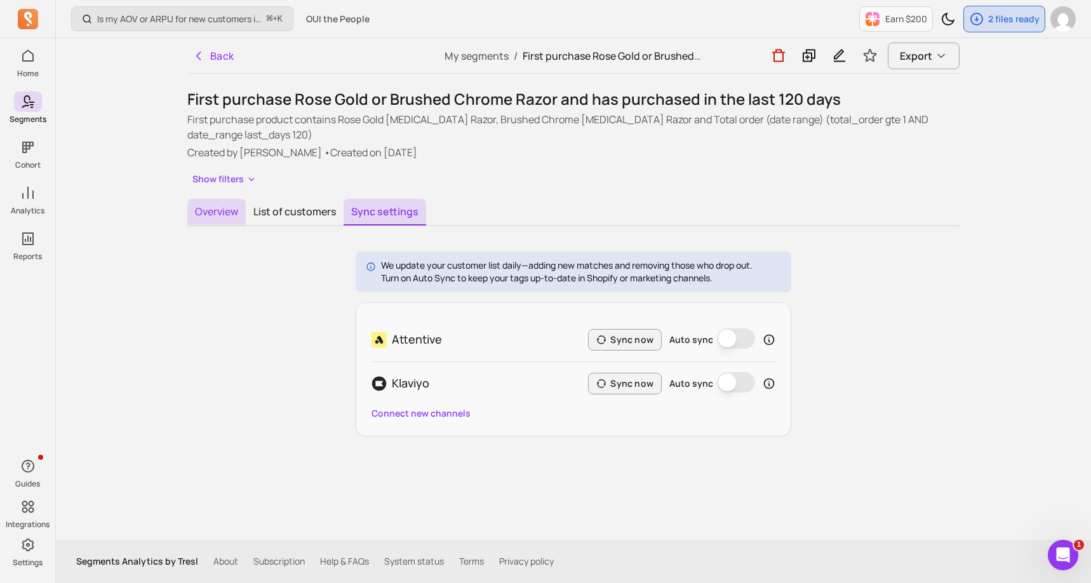
click at [218, 216] on button "Overview" at bounding box center [216, 212] width 58 height 27
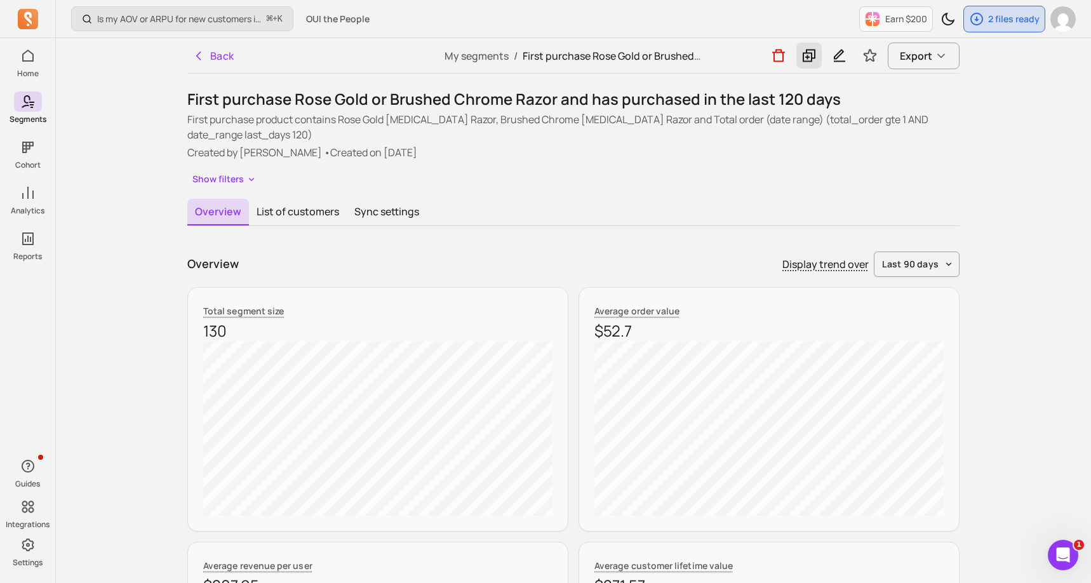
click at [803, 58] on icon at bounding box center [808, 56] width 13 height 13
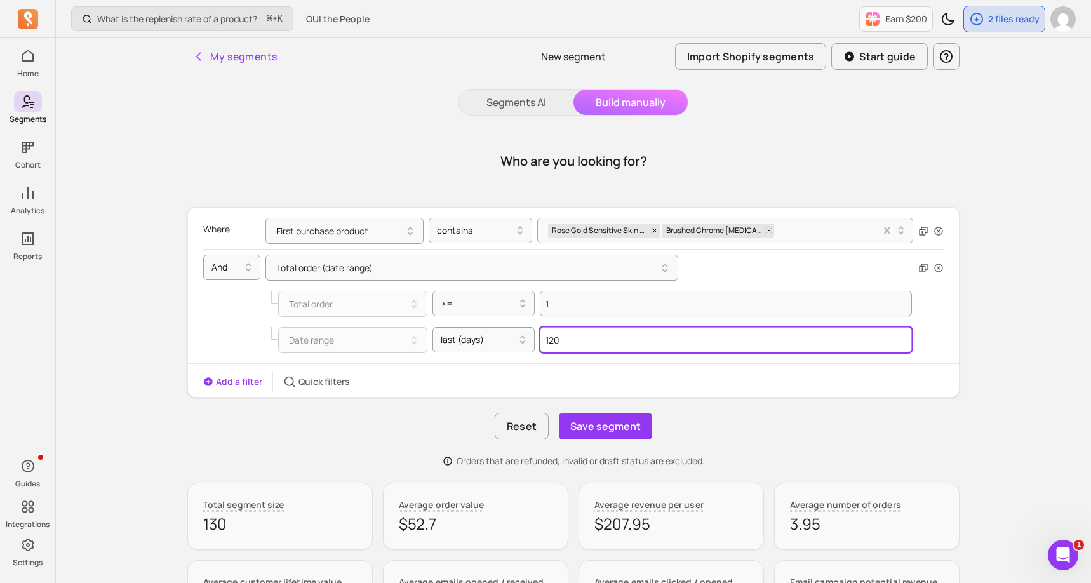
click at [561, 343] on input "120" at bounding box center [726, 339] width 372 height 25
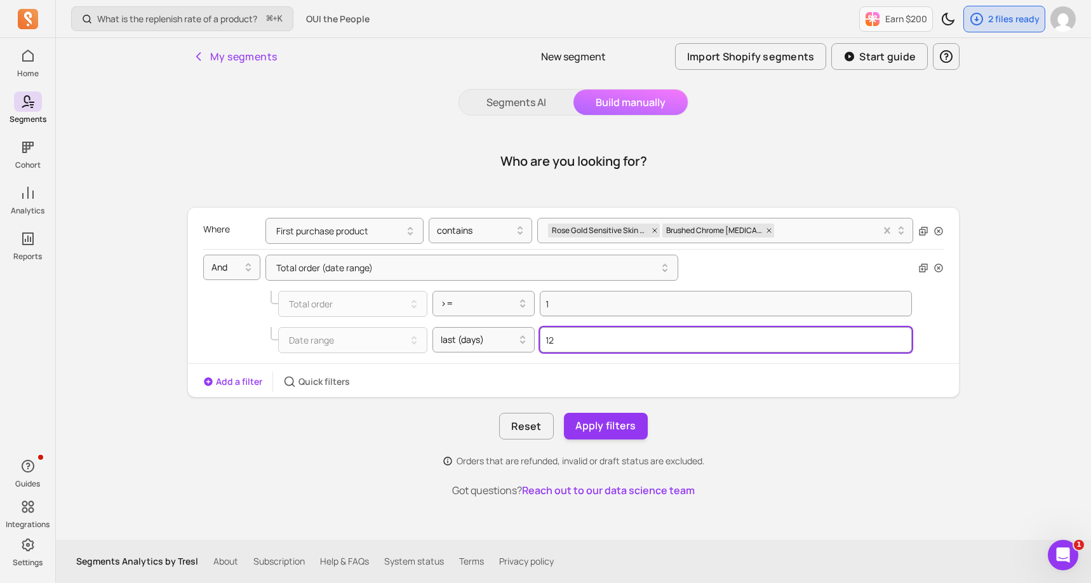
type input "1"
type input "90"
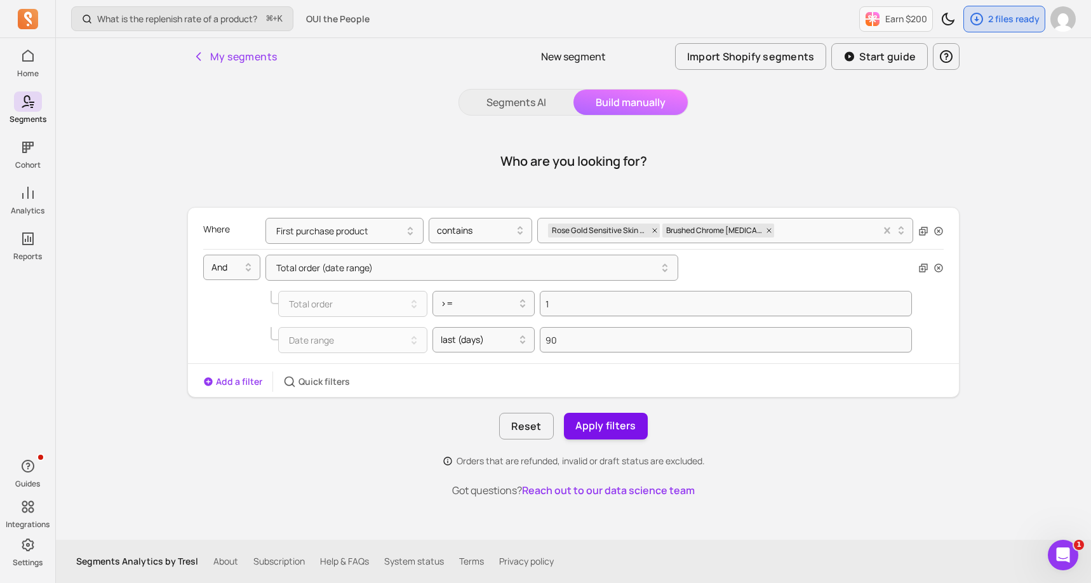
click at [596, 418] on button "Apply filters" at bounding box center [606, 426] width 84 height 27
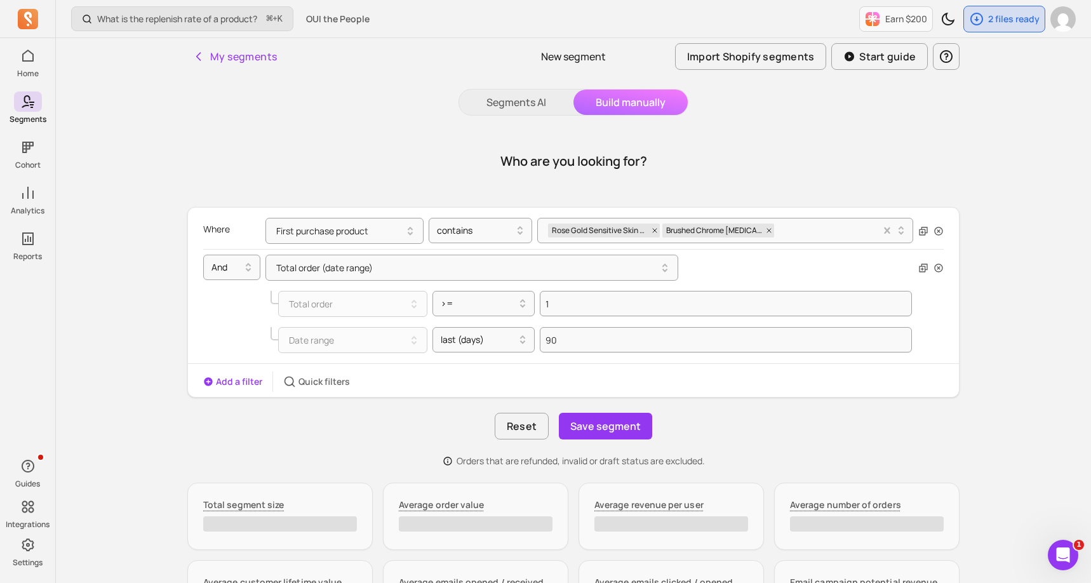
click at [596, 418] on button "Save segment" at bounding box center [605, 426] width 93 height 27
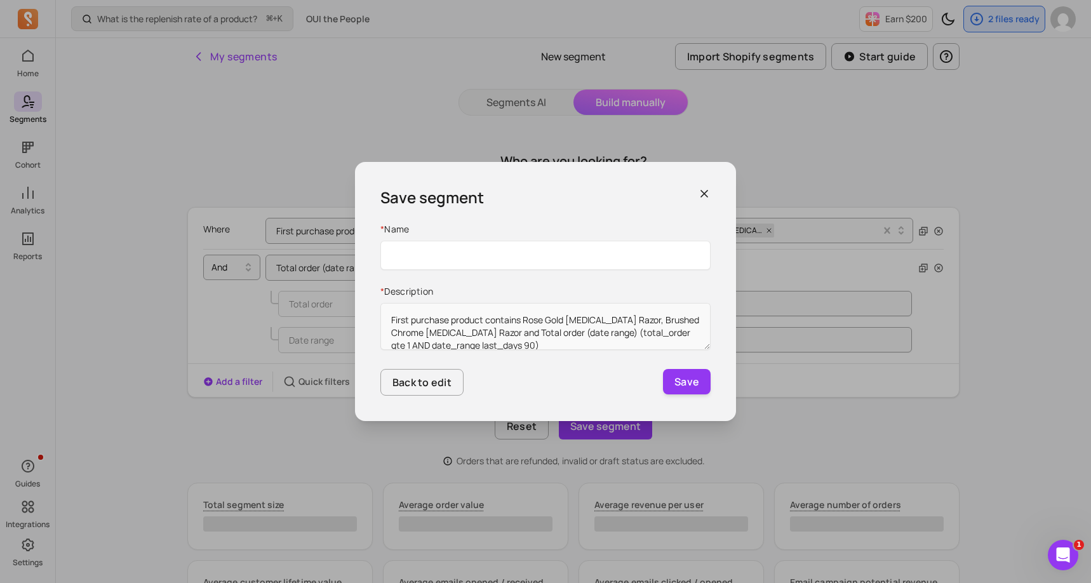
click at [608, 254] on input "Name" at bounding box center [545, 255] width 330 height 29
type input "https://segments.app/segments/107424?store_name=oui%20shave&segments_ai=%7B%22j…"
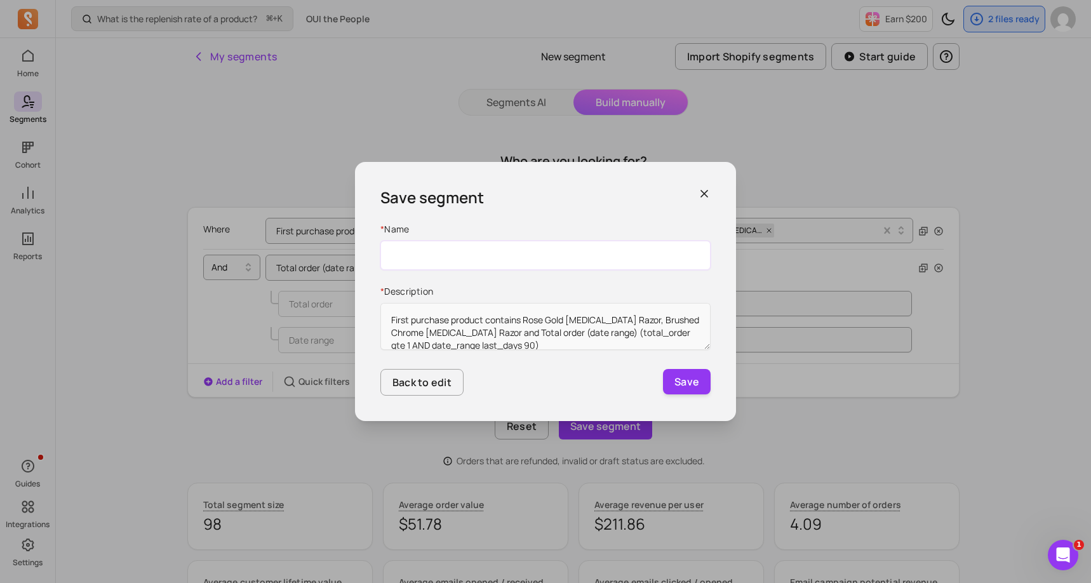
paste input "First purchase Rose Gold or Brushed Chrome Razor and has purchased in the last …"
click at [677, 261] on input "First purchase Rose Gold or Brushed Chrome Razor and has purchased in the last …" at bounding box center [545, 255] width 330 height 29
click at [665, 261] on input "First purchase Rose Gold or Brushed Chrome Razor and has purchased in the last …" at bounding box center [545, 255] width 330 height 29
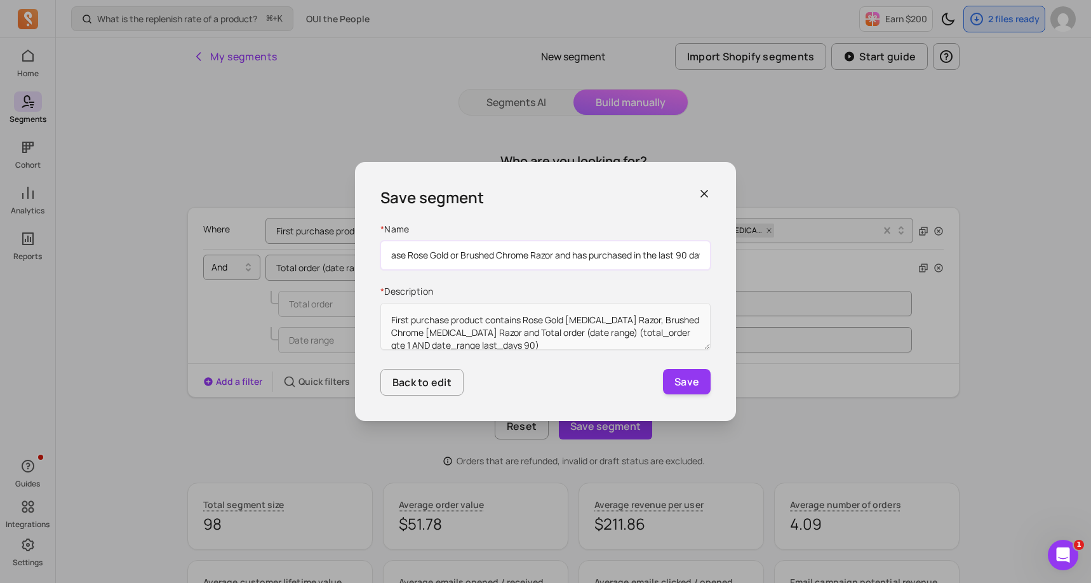
click at [665, 261] on input "First purchase Rose Gold or Brushed Chrome Razor and has purchased in the last …" at bounding box center [545, 255] width 330 height 29
type input "First purchase Rose Gold or Brushed Chrome Razor and has purchased in the last …"
click at [688, 386] on button "Save" at bounding box center [687, 381] width 48 height 25
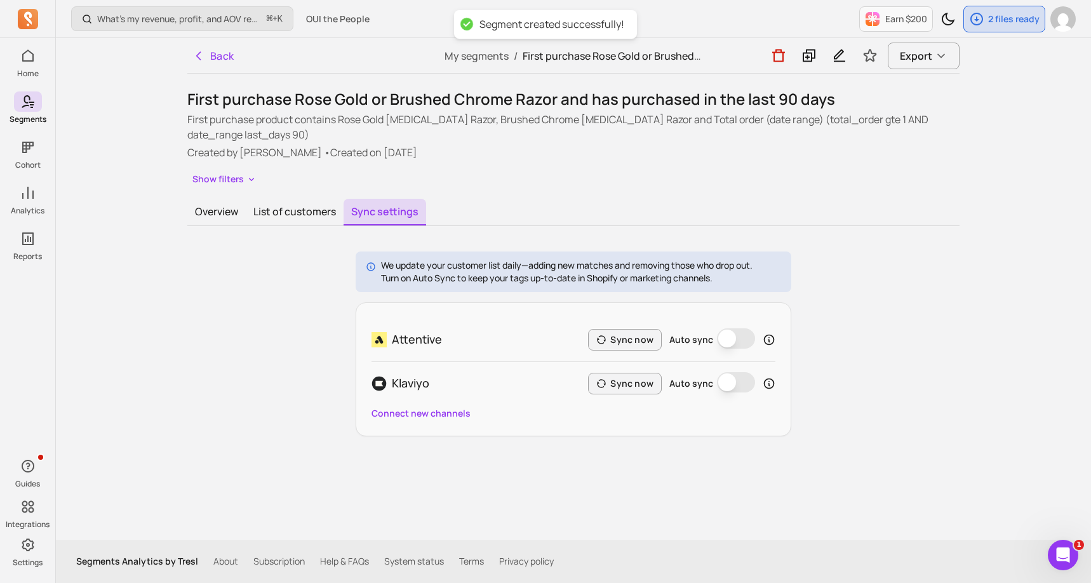
click at [228, 227] on div "Overview List of customers Sync settings We update your customer list daily—add…" at bounding box center [573, 317] width 772 height 237
click at [222, 216] on button "Overview" at bounding box center [216, 212] width 58 height 27
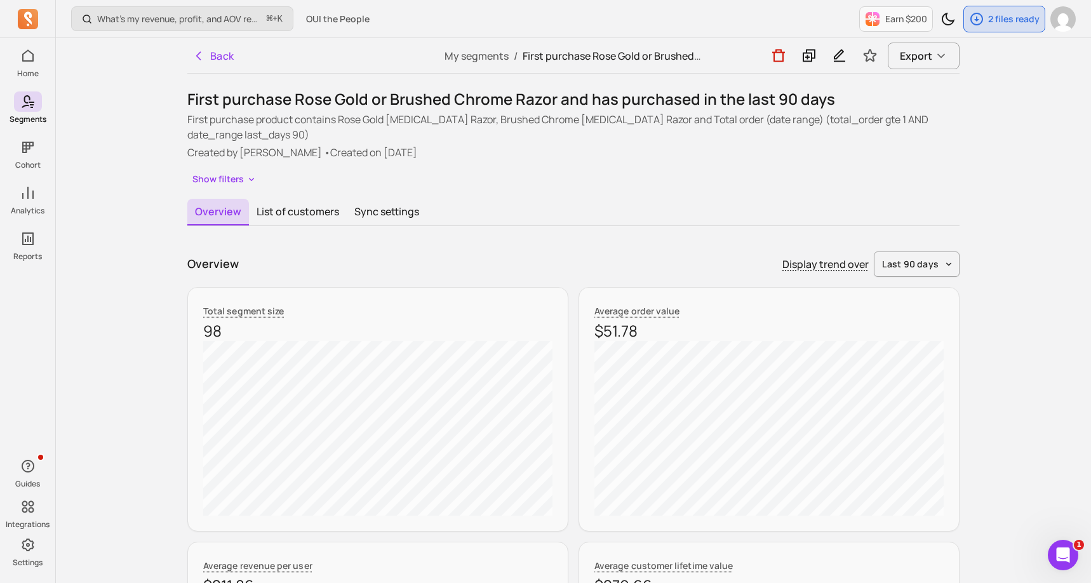
click at [213, 210] on button "Overview" at bounding box center [218, 212] width 62 height 27
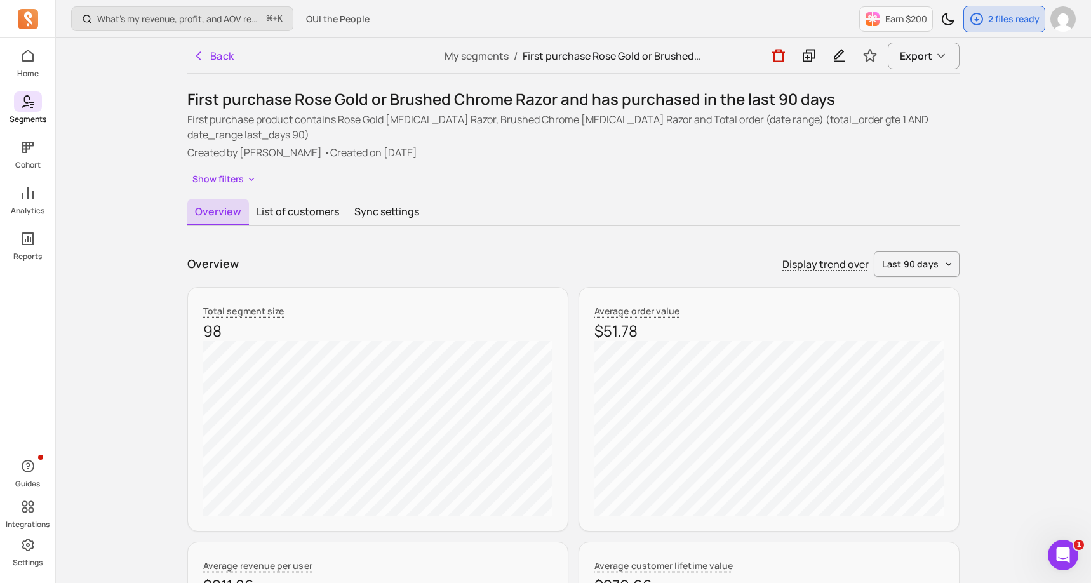
click at [34, 105] on icon at bounding box center [27, 101] width 15 height 15
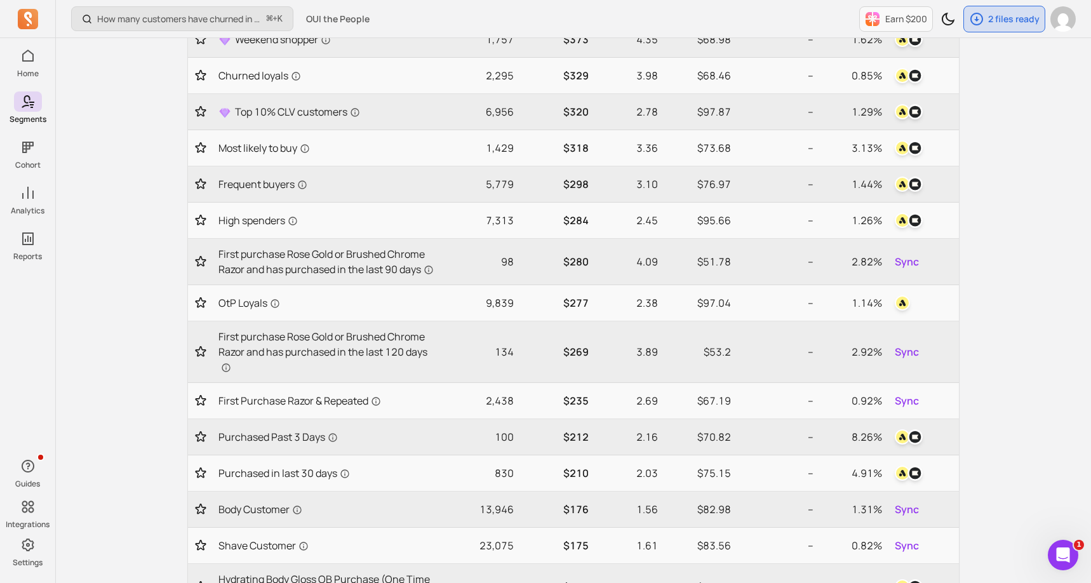
scroll to position [406, 0]
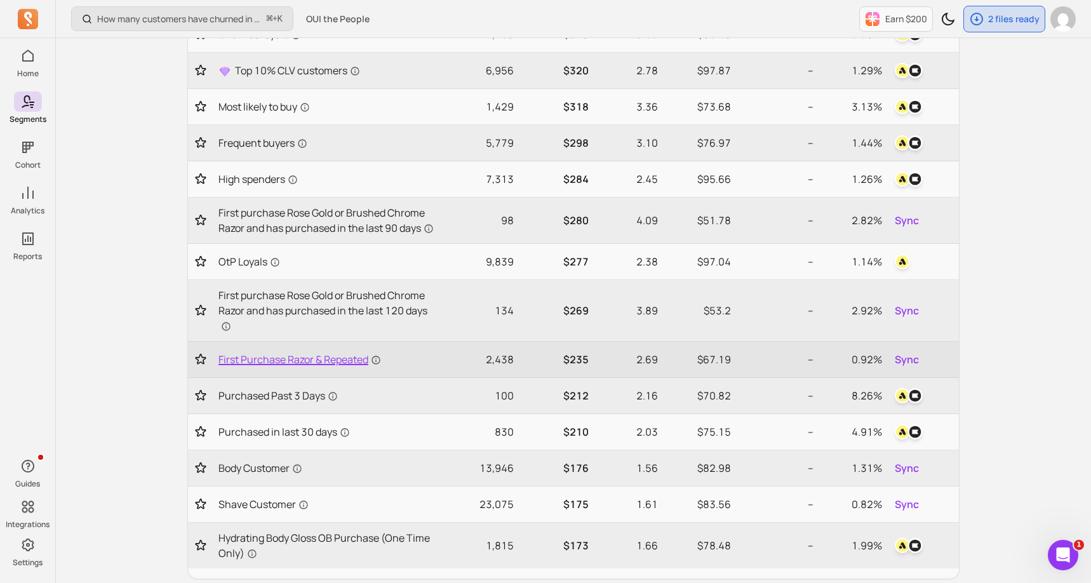
click at [298, 363] on span "First Purchase Razor & Repeated" at bounding box center [299, 359] width 163 height 15
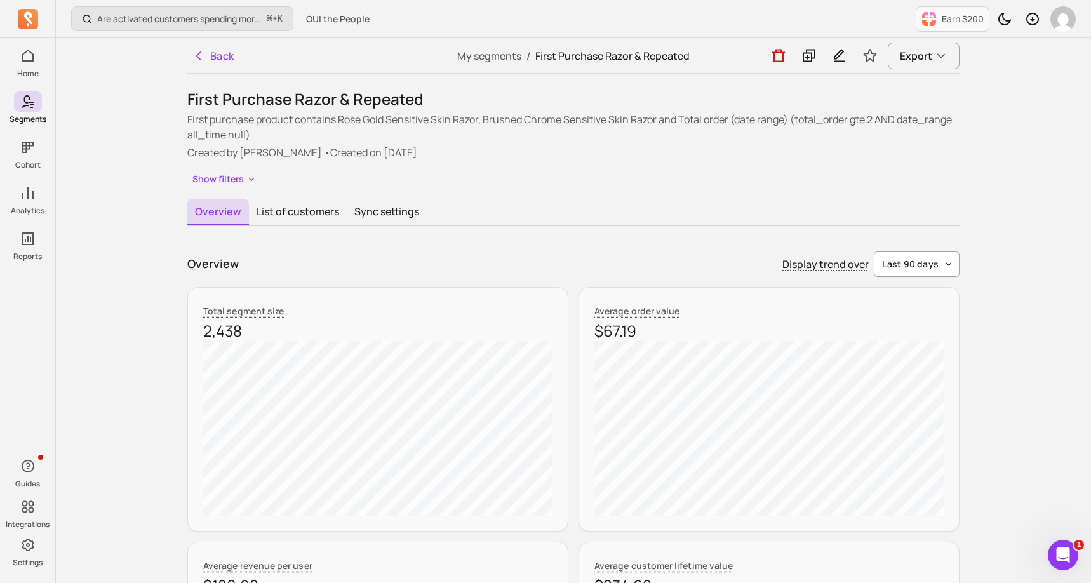
click at [918, 264] on span "last 90 days" at bounding box center [910, 264] width 57 height 13
click at [899, 309] on div "last 30 days" at bounding box center [910, 316] width 100 height 23
click at [920, 270] on span "last 30 days" at bounding box center [910, 264] width 56 height 13
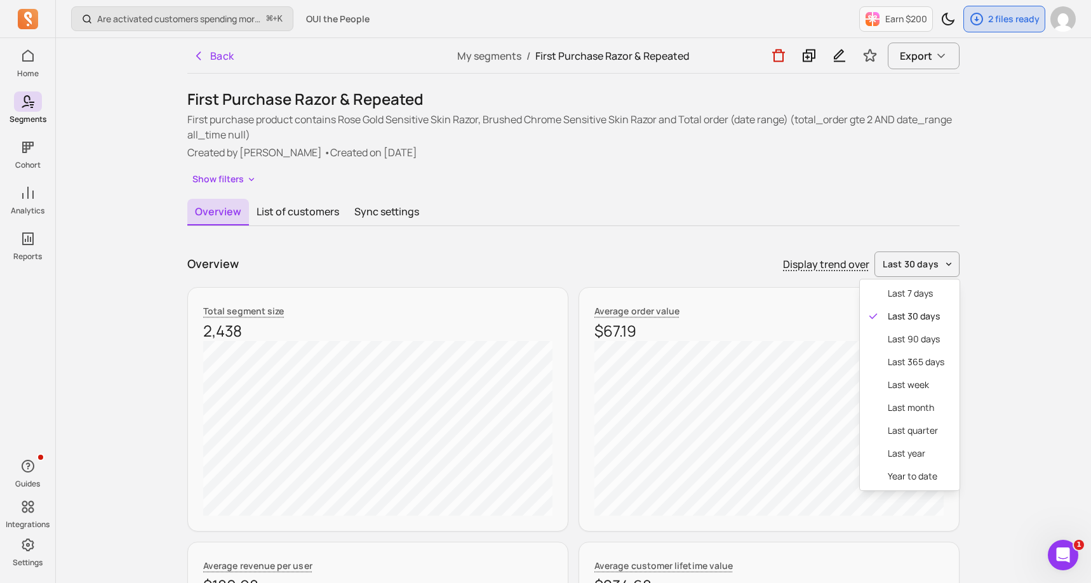
click at [855, 267] on div "Display trend over last 30 days last 7 days last 30 days last 90 days last 365 …" at bounding box center [871, 263] width 176 height 25
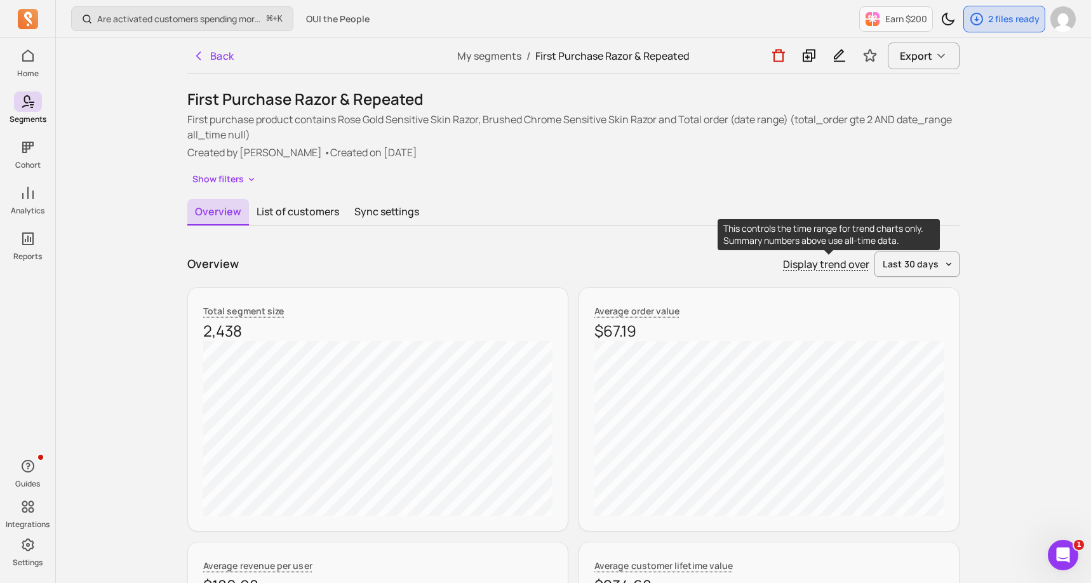
click at [811, 263] on p "Display trend over" at bounding box center [826, 263] width 86 height 15
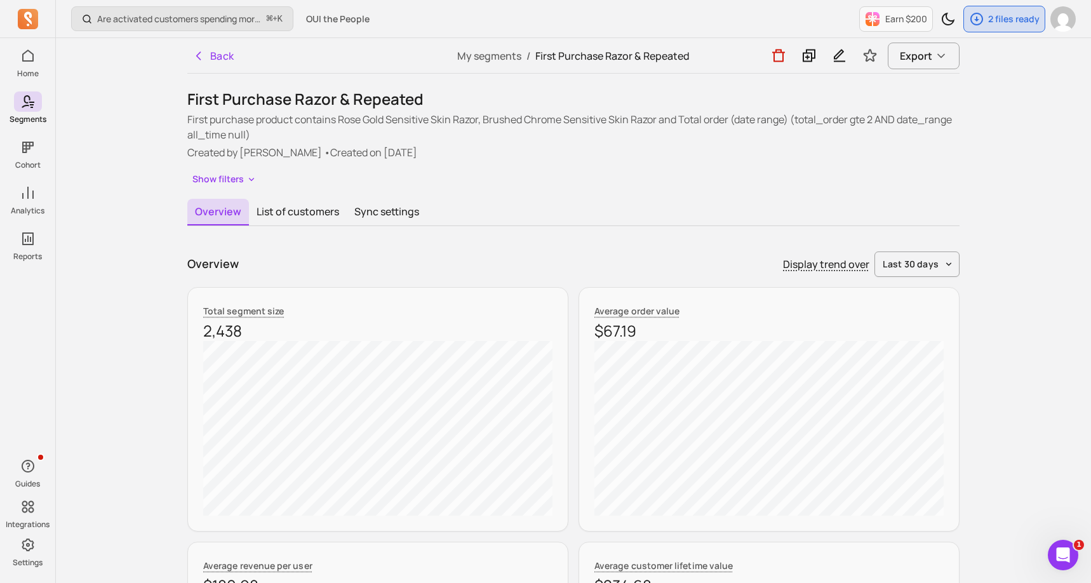
click at [811, 265] on p "Display trend over" at bounding box center [826, 263] width 86 height 15
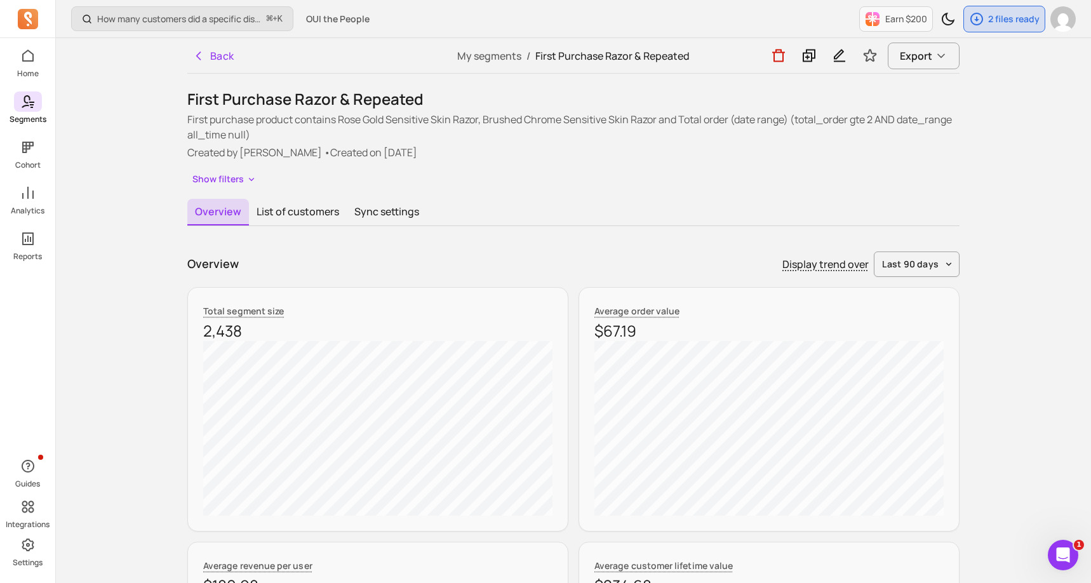
click at [25, 116] on p "Segments" at bounding box center [28, 119] width 37 height 10
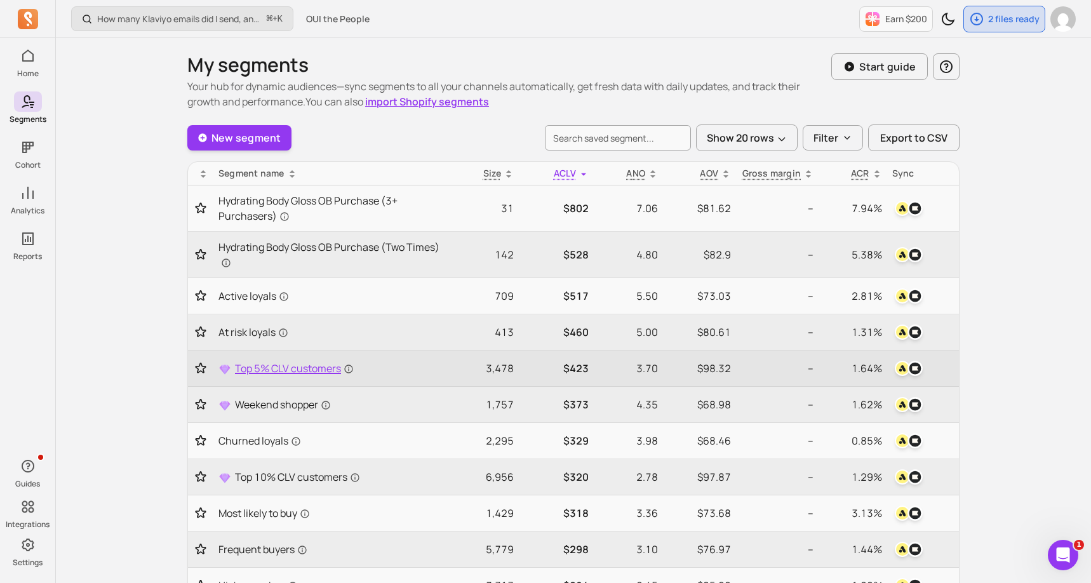
click at [293, 371] on span "Top 5% CLV customers" at bounding box center [294, 368] width 119 height 15
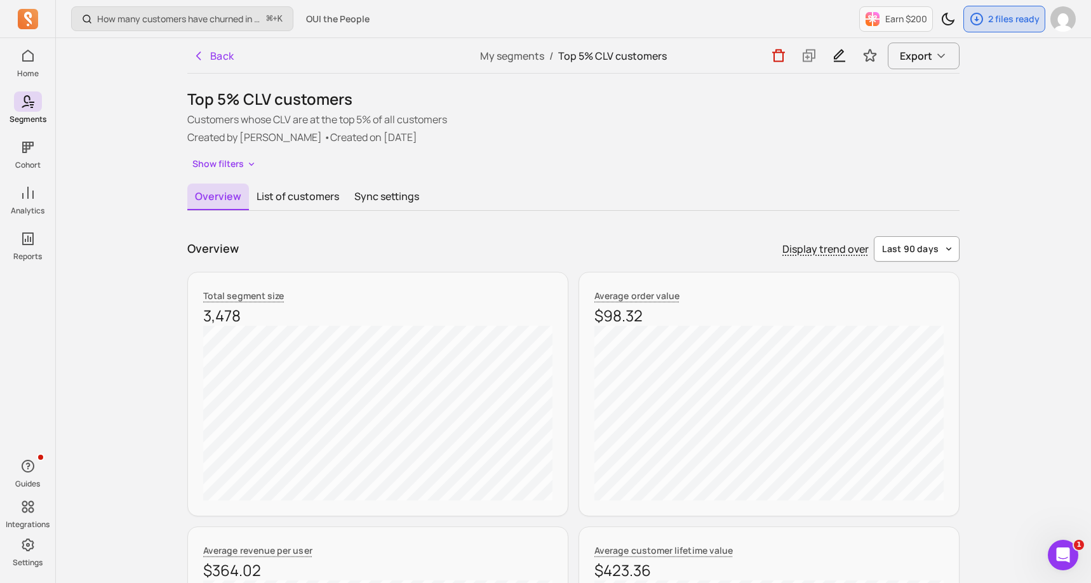
click at [936, 260] on button "last 90 days" at bounding box center [917, 248] width 86 height 25
click at [918, 344] on span "last 365 days" at bounding box center [916, 346] width 57 height 13
click at [896, 251] on span "last 365 days" at bounding box center [907, 249] width 61 height 13
click at [896, 270] on div "last 7 days" at bounding box center [909, 278] width 100 height 23
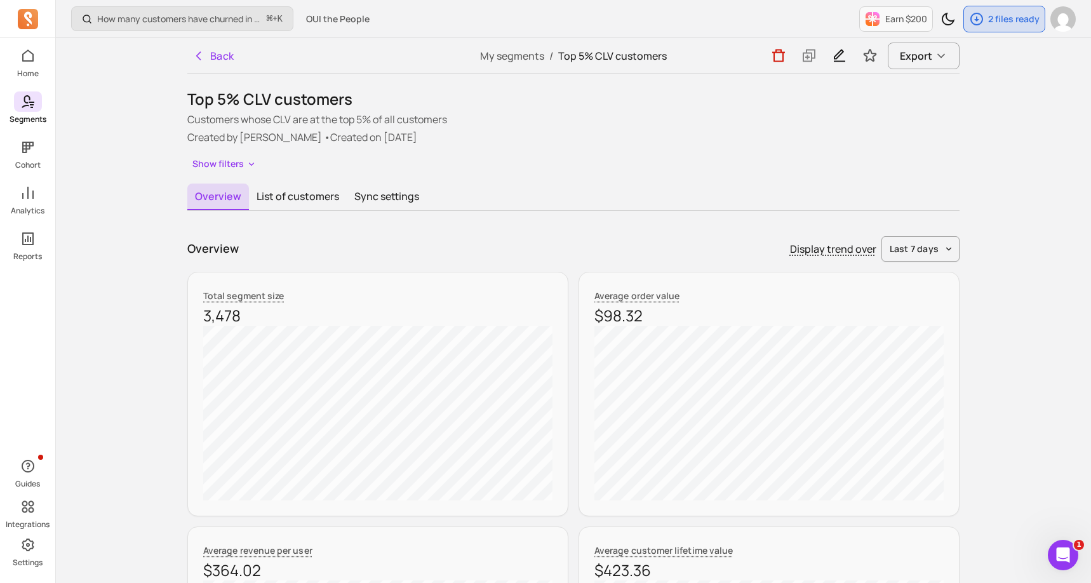
click at [15, 100] on span at bounding box center [28, 101] width 28 height 20
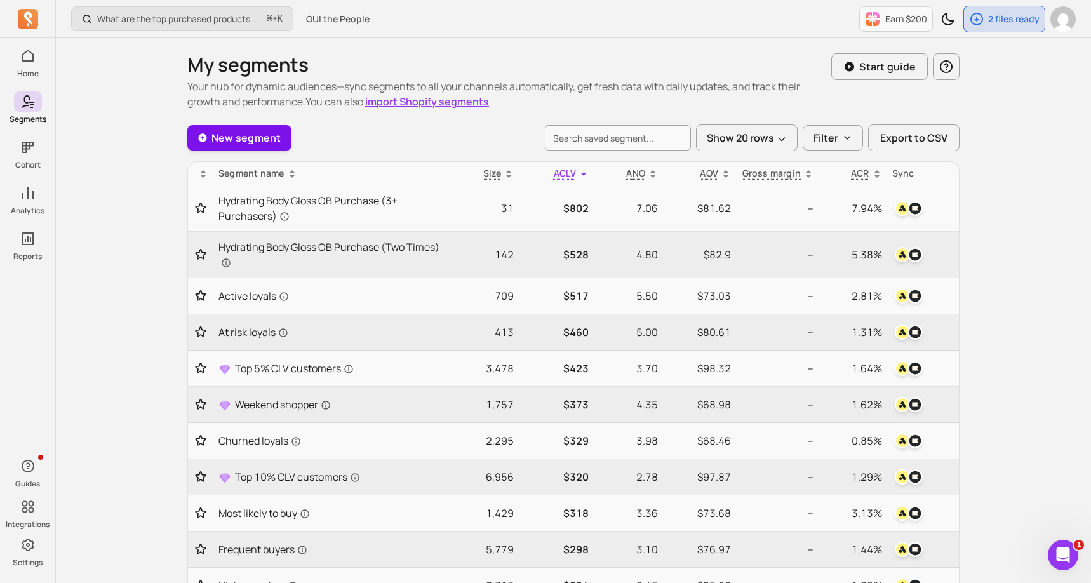
click at [241, 138] on link "New segment" at bounding box center [239, 137] width 104 height 25
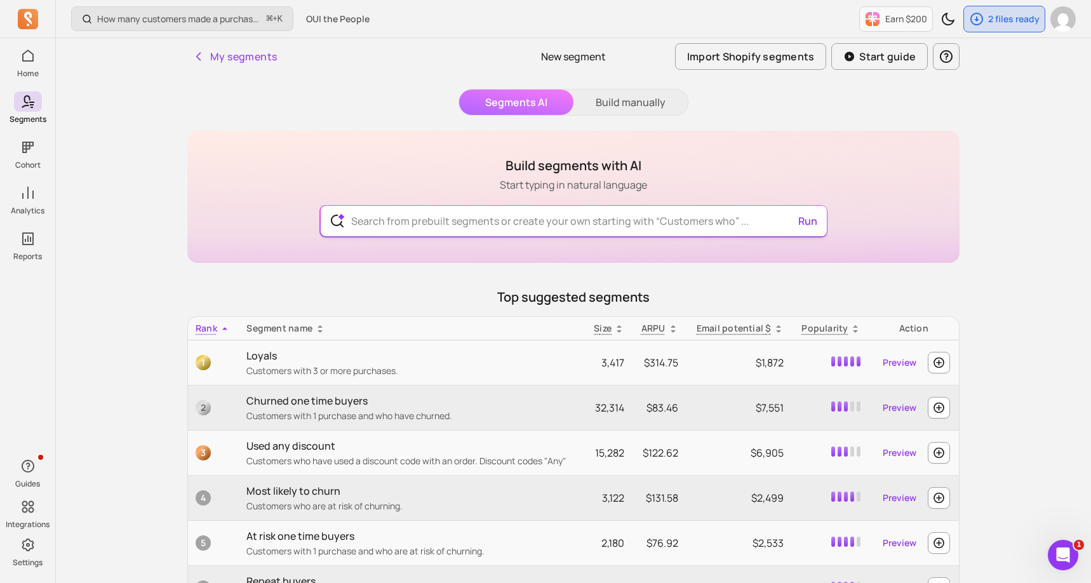
click at [447, 224] on input "text" at bounding box center [573, 221] width 465 height 30
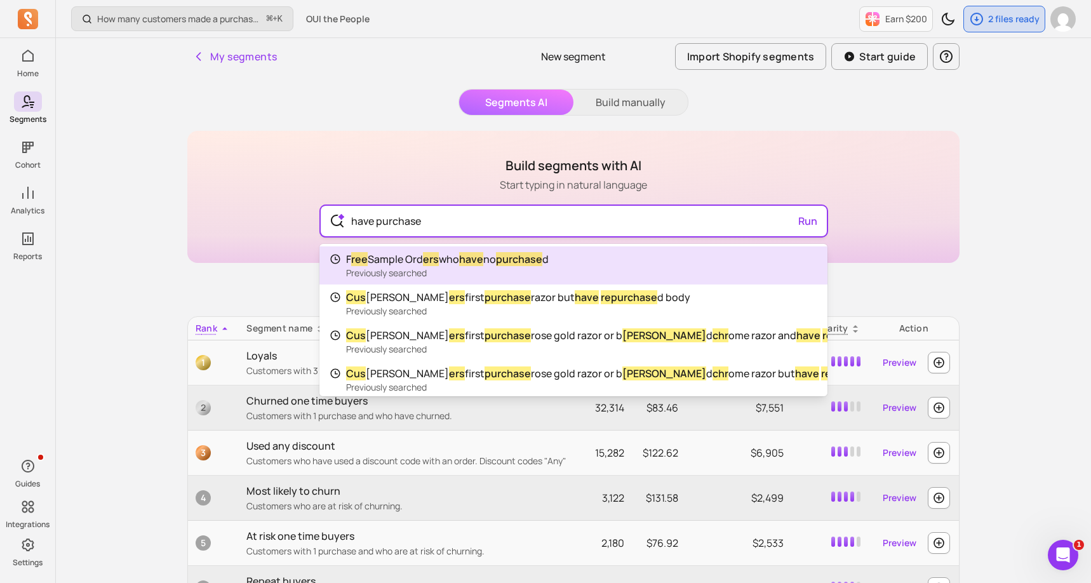
drag, startPoint x: 467, startPoint y: 226, endPoint x: 342, endPoint y: 223, distance: 125.7
click at [342, 223] on input "have purchase" at bounding box center [573, 221] width 465 height 30
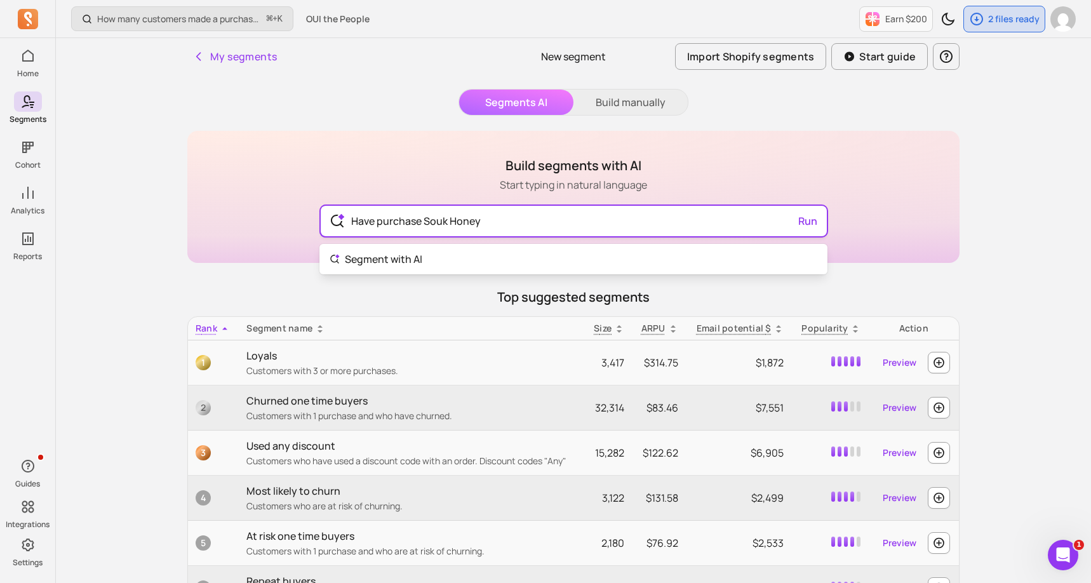
click at [421, 219] on input "Have purchase Souk Honey" at bounding box center [573, 221] width 465 height 30
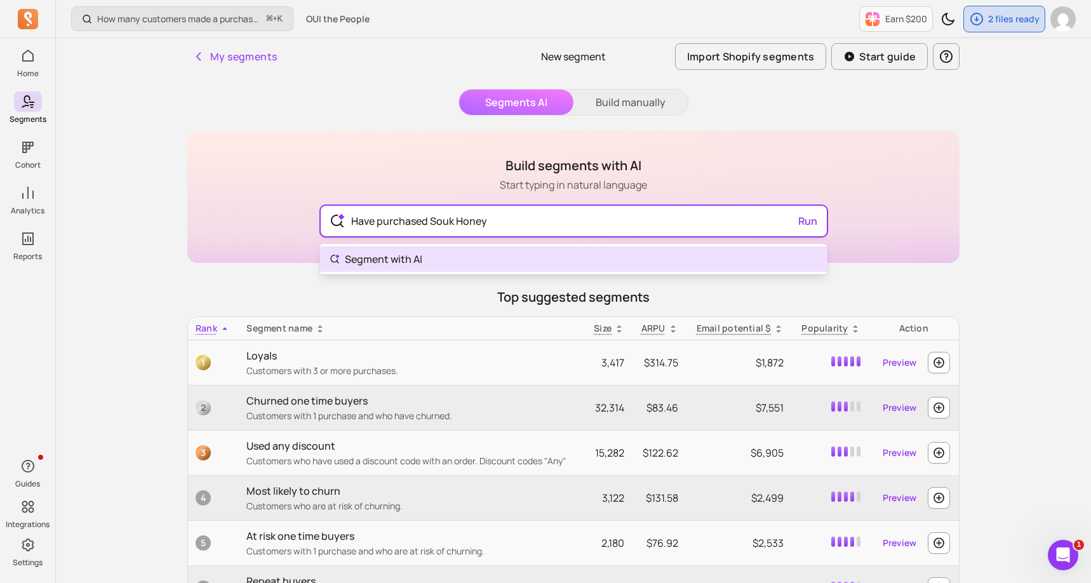
click at [503, 223] on input "Have purchased Souk Honey" at bounding box center [573, 221] width 465 height 30
drag, startPoint x: 503, startPoint y: 223, endPoint x: 303, endPoint y: 223, distance: 200.0
click at [303, 223] on div "Build segments with AI Start typing in natural language Have purchased Souk Hon…" at bounding box center [573, 197] width 772 height 132
drag, startPoint x: 586, startPoint y: 224, endPoint x: 526, endPoint y: 223, distance: 60.3
click at [524, 223] on input "First purchase Souk Honey and has repeated" at bounding box center [573, 221] width 465 height 30
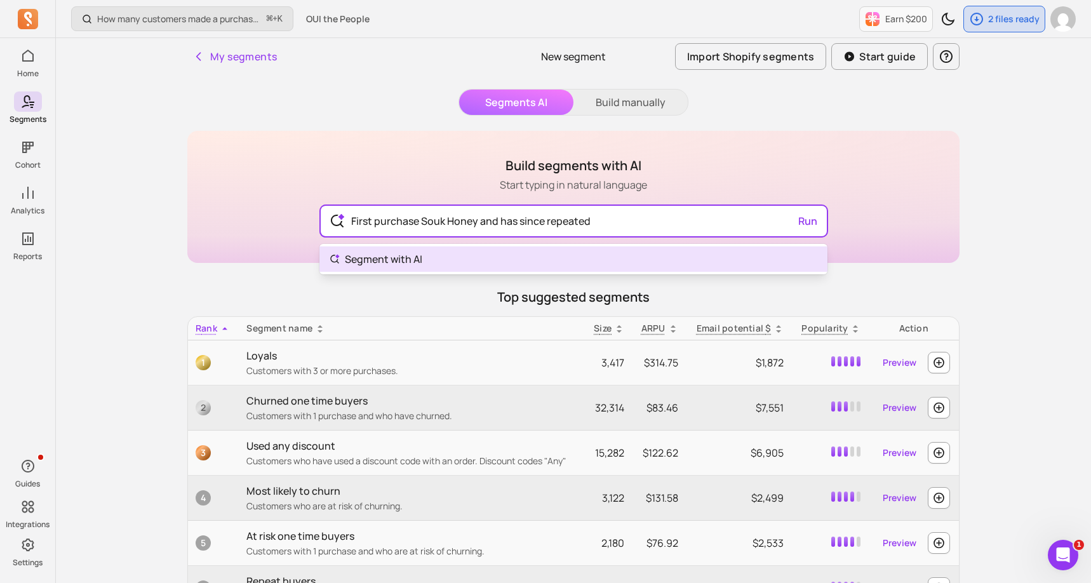
click at [561, 263] on body "Home Segments Cohort Analytics Reports Guides Integrations Settings How many cu…" at bounding box center [545, 372] width 1091 height 744
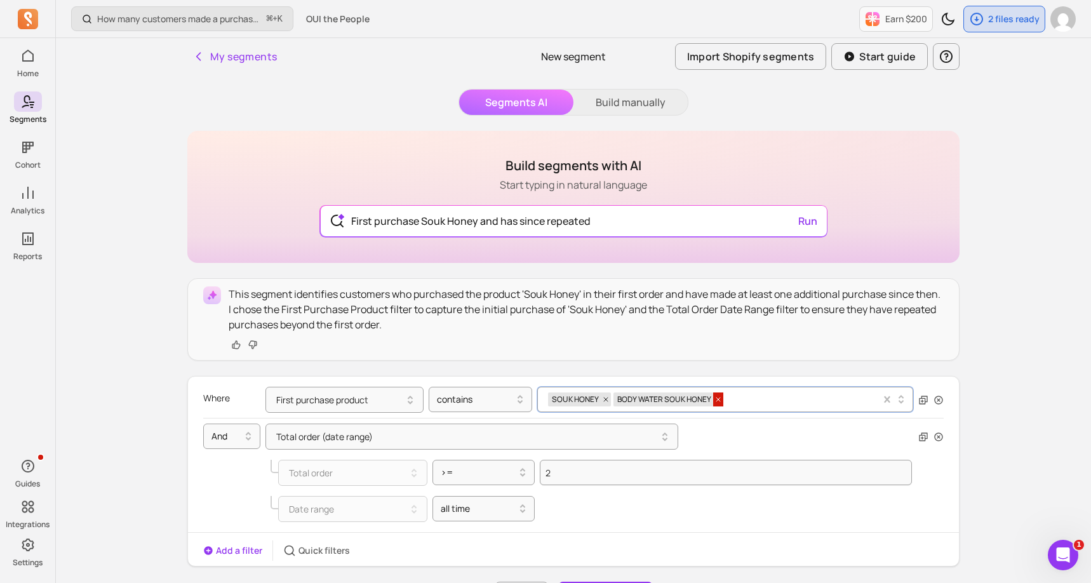
click at [715, 397] on icon at bounding box center [718, 400] width 8 height 8
type input "First purchase Souk Honey and has since repeated"
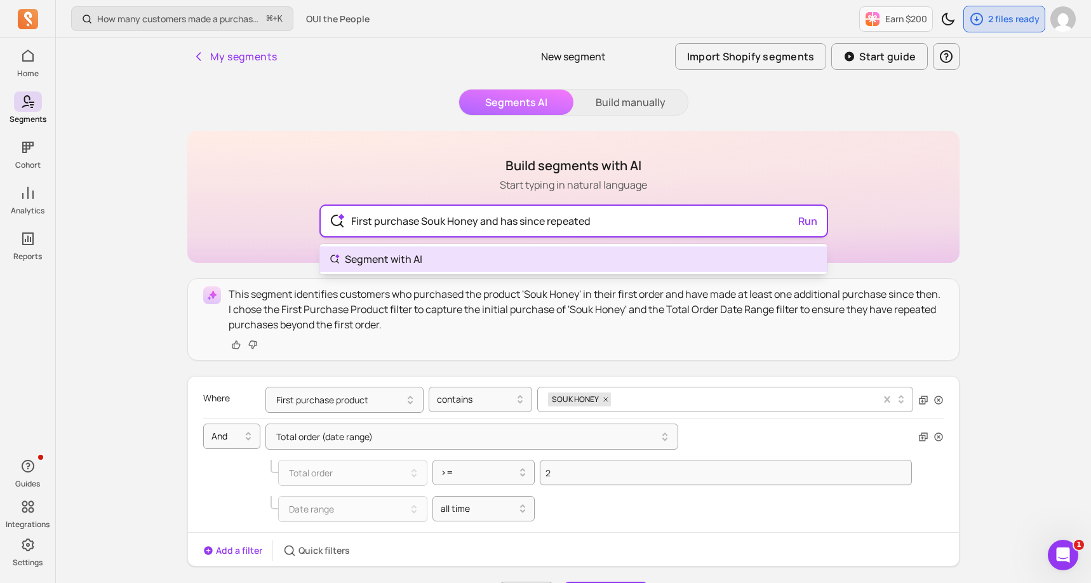
drag, startPoint x: 578, startPoint y: 221, endPoint x: 350, endPoint y: 220, distance: 227.9
click at [350, 220] on input "First purchase Souk Honey and has since repeated" at bounding box center [573, 221] width 465 height 30
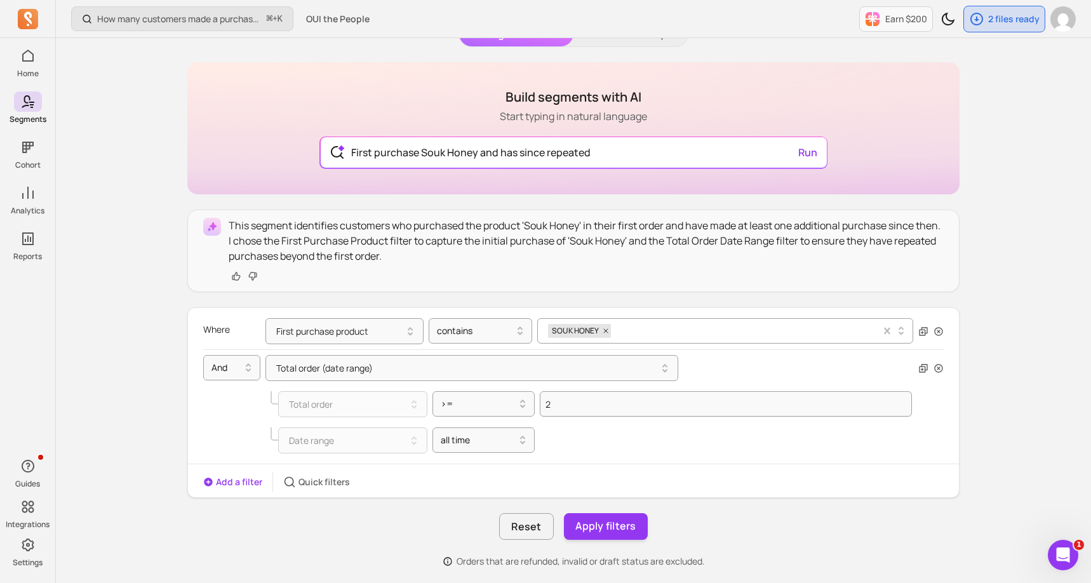
scroll to position [76, 0]
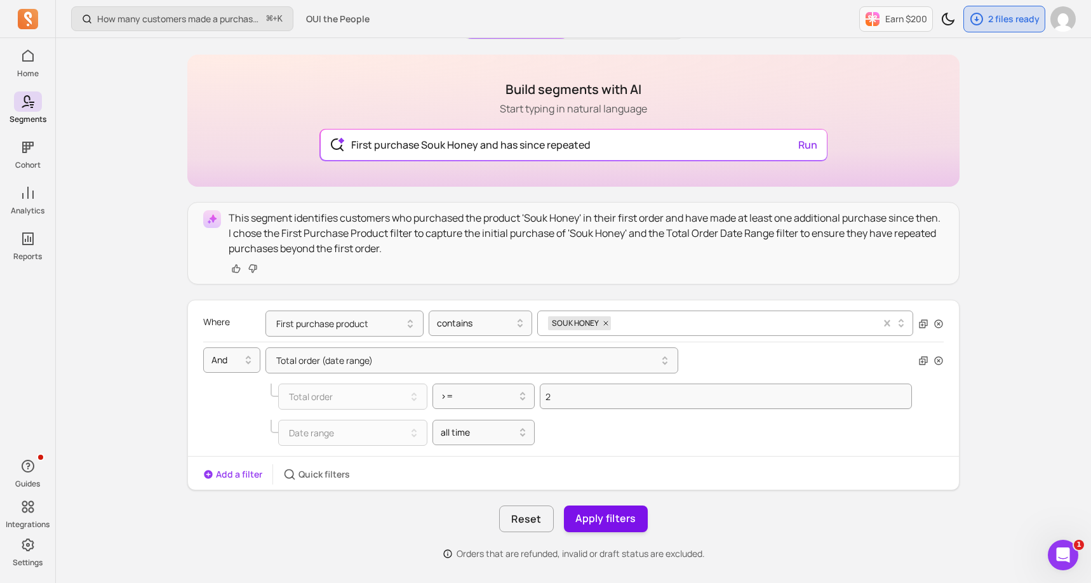
click at [602, 515] on button "Apply filters" at bounding box center [606, 518] width 84 height 27
click at [602, 521] on button "Save segment" at bounding box center [605, 518] width 93 height 27
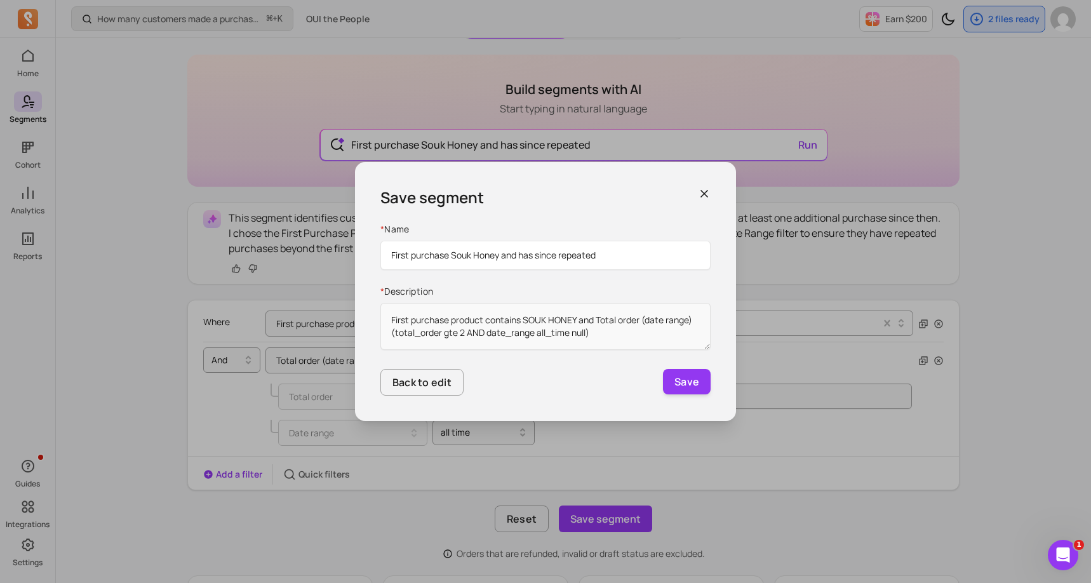
drag, startPoint x: 621, startPoint y: 248, endPoint x: 588, endPoint y: 265, distance: 37.2
click at [588, 265] on input "First purchase Souk Honey and has since repeated" at bounding box center [545, 255] width 330 height 29
type input "First purchase Souk Honey and has since repeated"
click at [703, 385] on button "Save" at bounding box center [687, 381] width 48 height 25
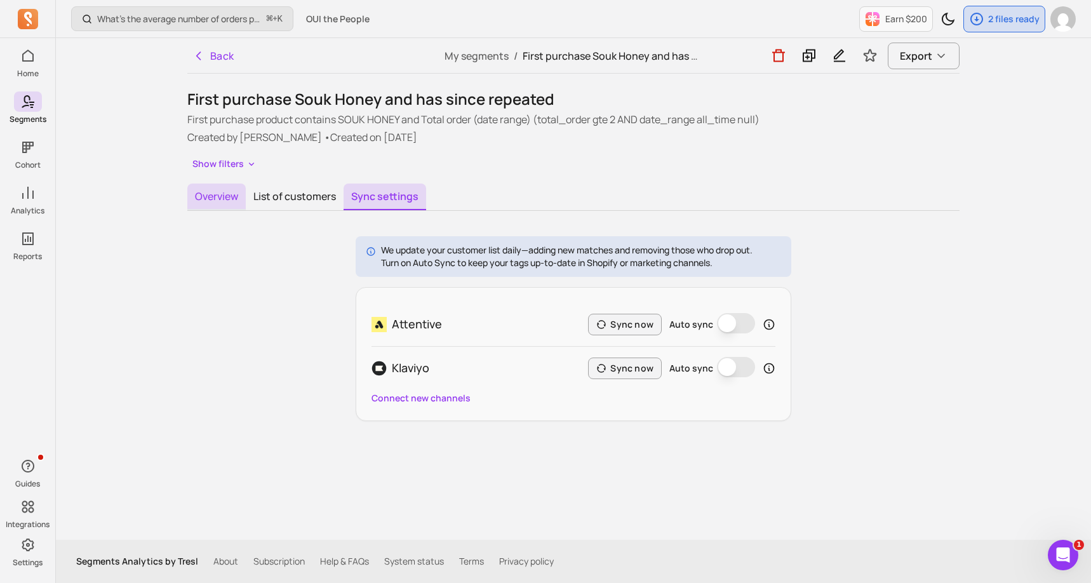
click at [236, 202] on button "Overview" at bounding box center [216, 196] width 58 height 27
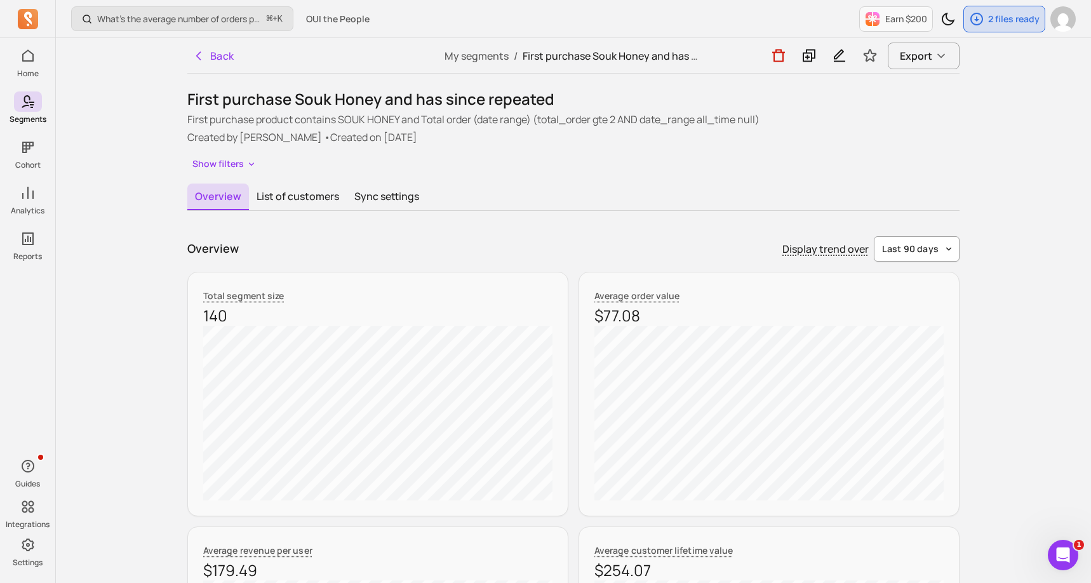
click at [938, 246] on button "last 90 days" at bounding box center [917, 248] width 86 height 25
click at [912, 282] on span "last 7 days" at bounding box center [916, 278] width 57 height 13
click at [917, 255] on button "last 7 days" at bounding box center [920, 248] width 78 height 25
click at [912, 354] on div "last 365 days" at bounding box center [910, 346] width 100 height 23
click at [585, 244] on div "Overview Display trend over last 365 days" at bounding box center [573, 248] width 772 height 25
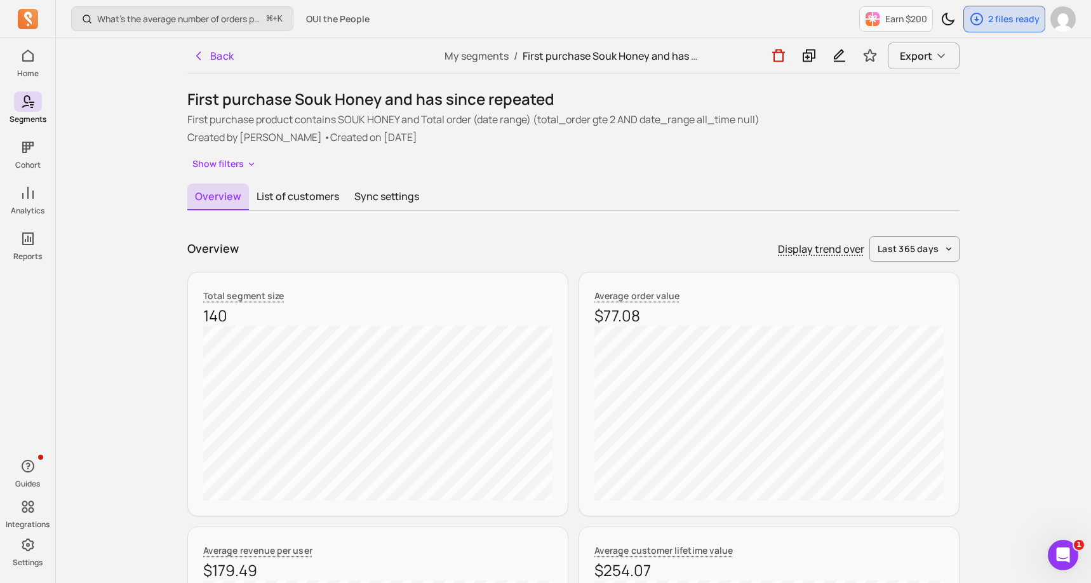
scroll to position [25, 0]
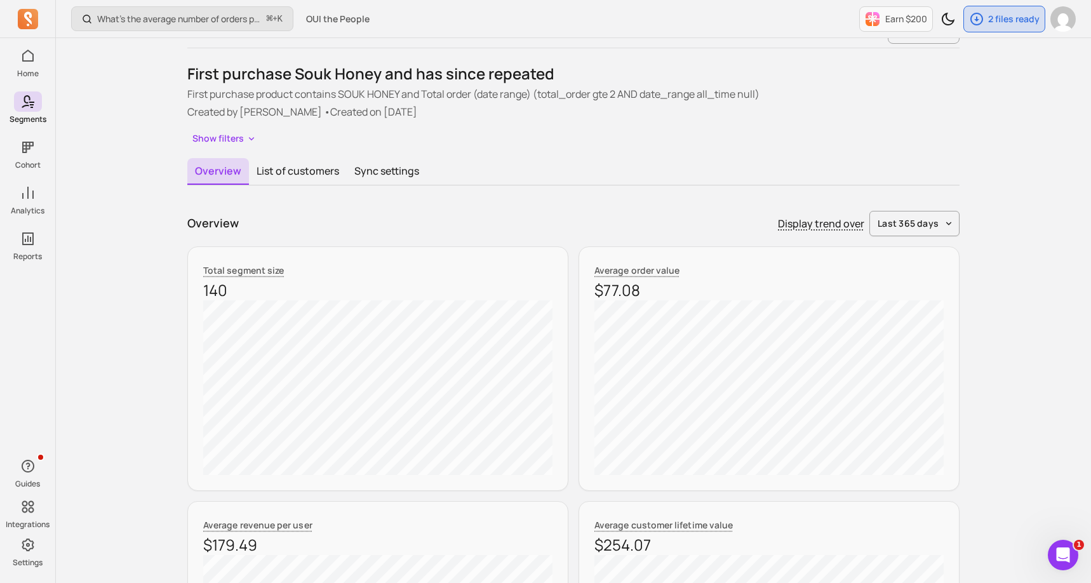
click at [695, 233] on div "Overview Display trend over last 365 days" at bounding box center [573, 223] width 772 height 25
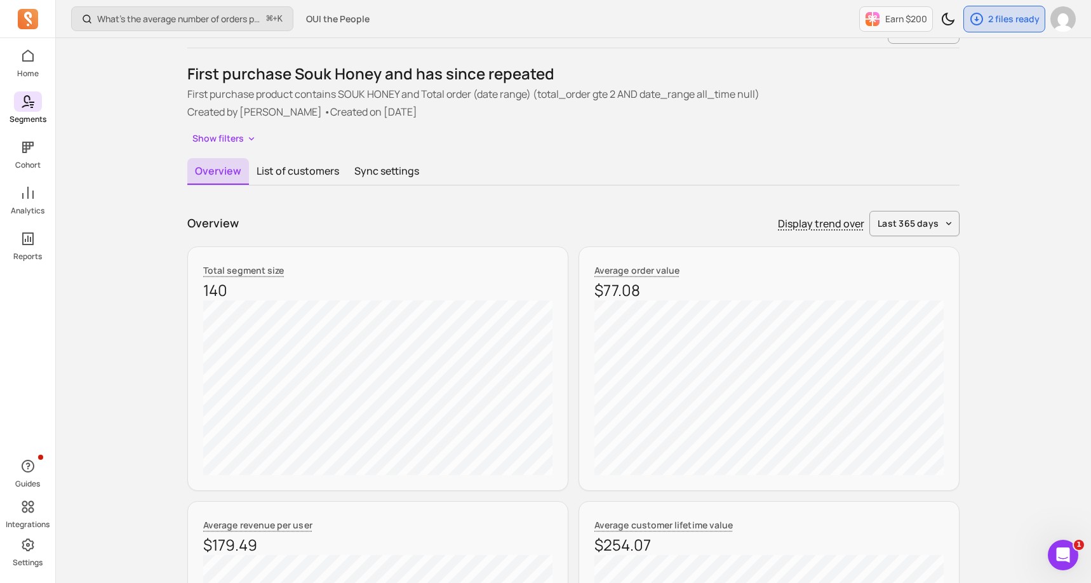
click at [14, 103] on span at bounding box center [28, 101] width 28 height 20
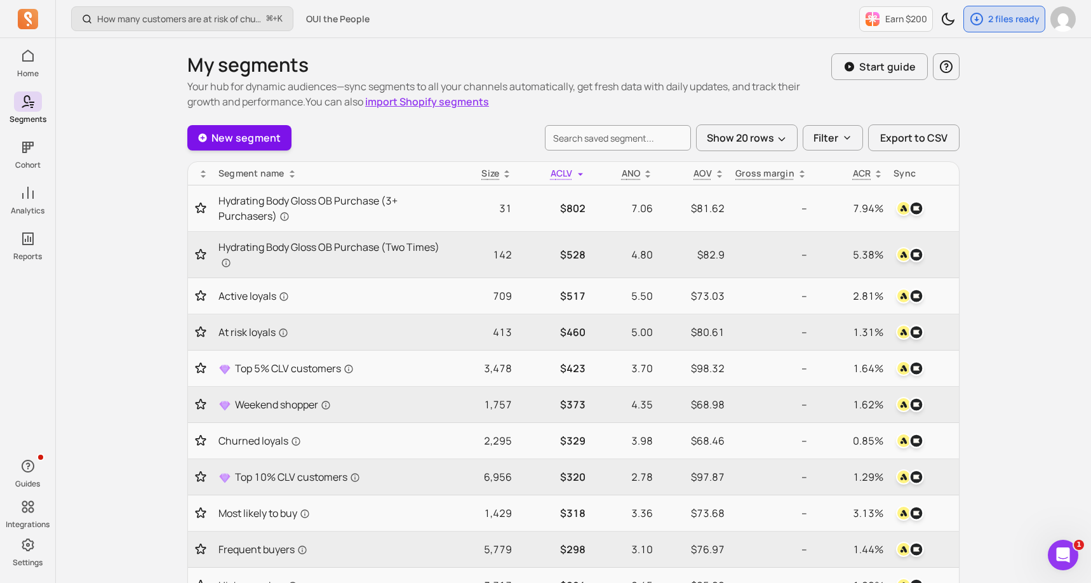
click at [283, 137] on link "New segment" at bounding box center [239, 137] width 104 height 25
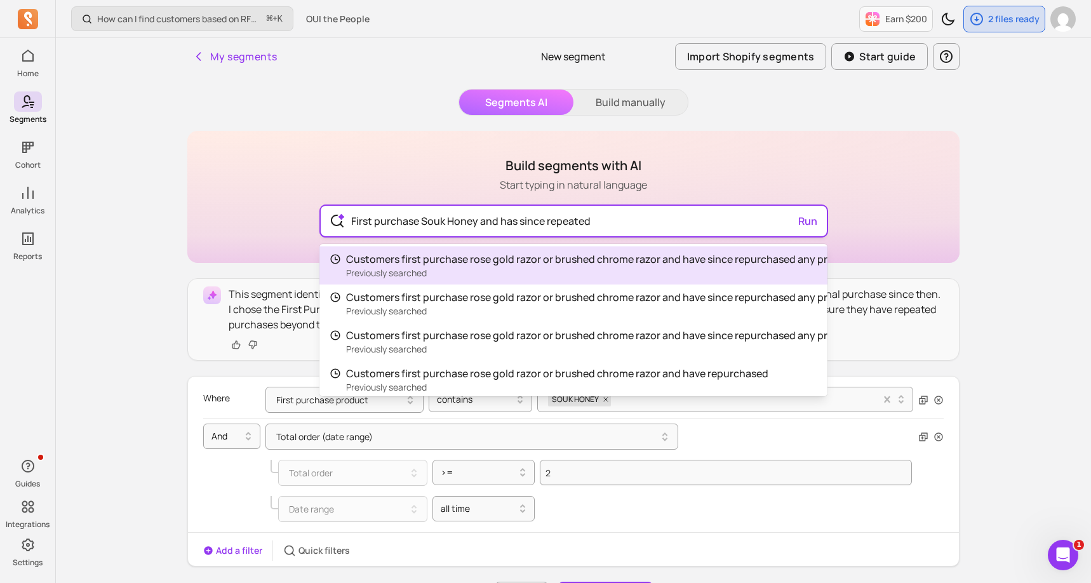
drag, startPoint x: 615, startPoint y: 220, endPoint x: 426, endPoint y: 218, distance: 189.2
click at [426, 218] on input "First purchase Souk Honey and has since repeated" at bounding box center [573, 221] width 465 height 30
drag, startPoint x: 599, startPoint y: 223, endPoint x: 303, endPoint y: 223, distance: 295.8
click at [302, 223] on div "Build segments with AI Start typing in natural language First purchase Souk Hon…" at bounding box center [573, 197] width 772 height 132
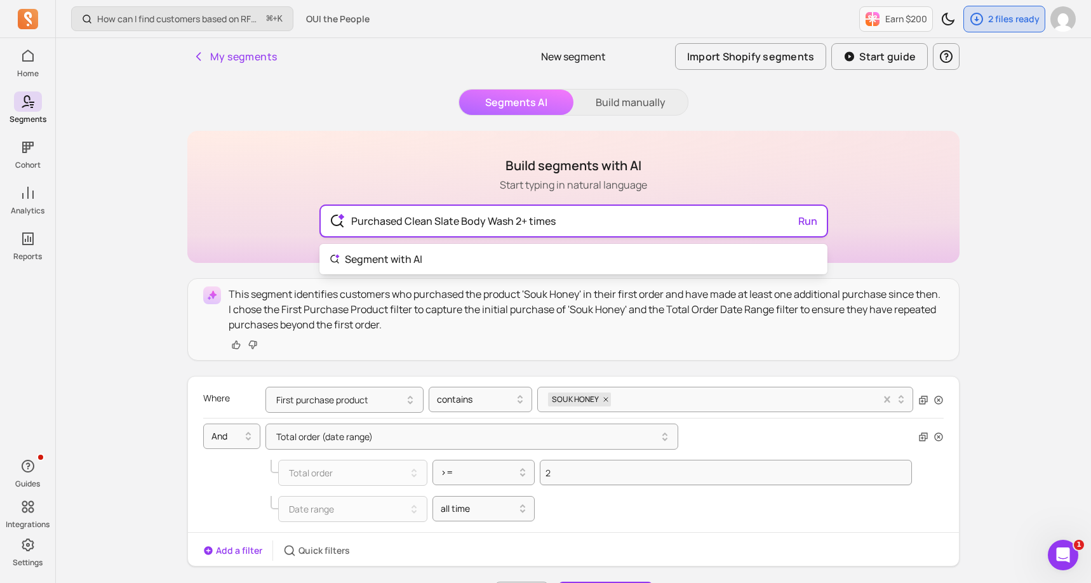
click at [806, 220] on div "Purchased Clean Slate Body Wash 2+ times Run" at bounding box center [574, 221] width 506 height 30
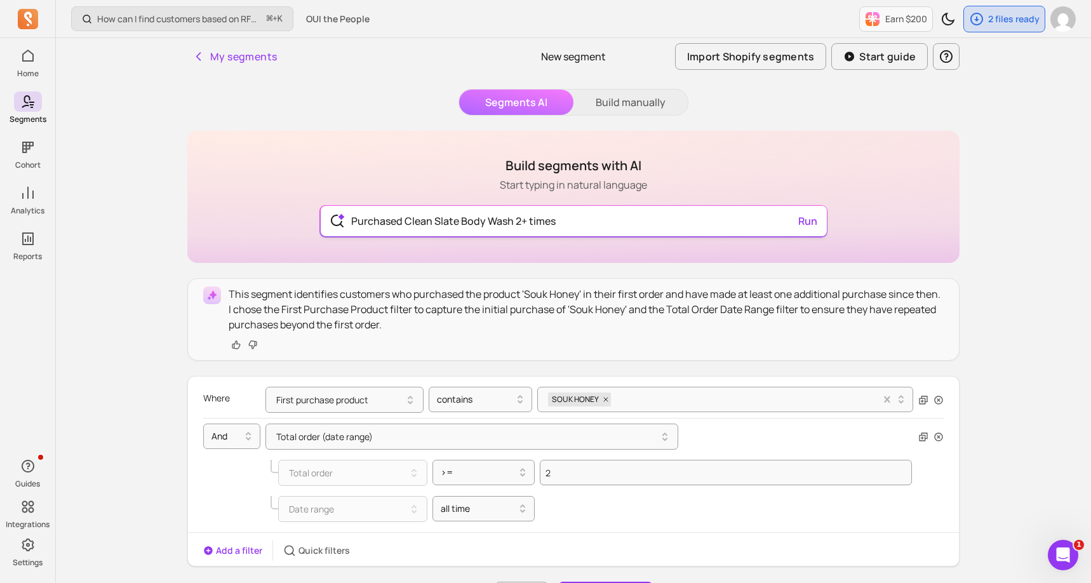
click at [505, 218] on input "Purchased Clean Slate Body Wash 2+ times" at bounding box center [573, 221] width 465 height 30
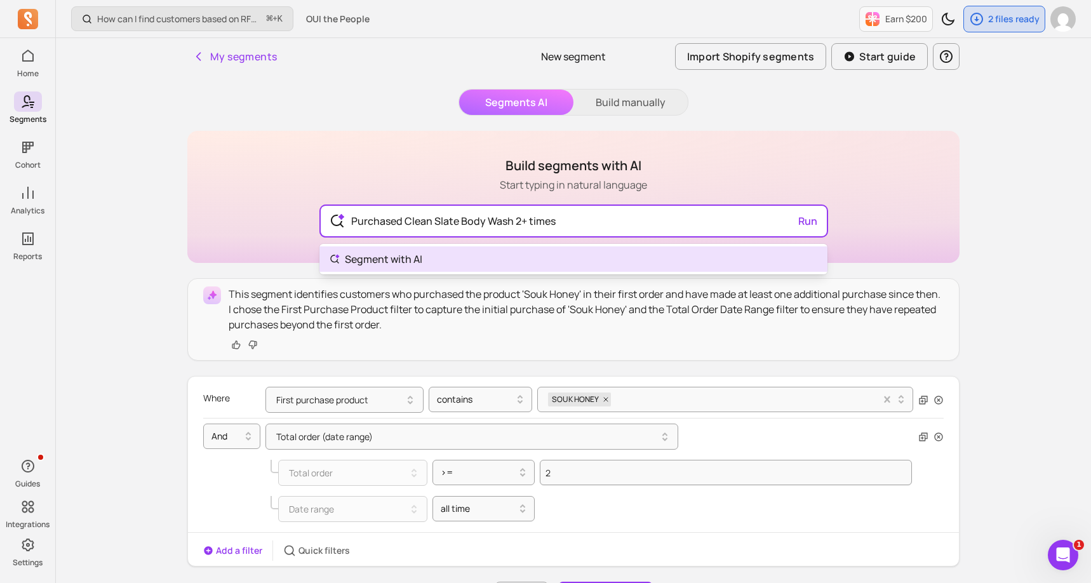
type input "Purchased Clean Slate Body Wash 2+ times"
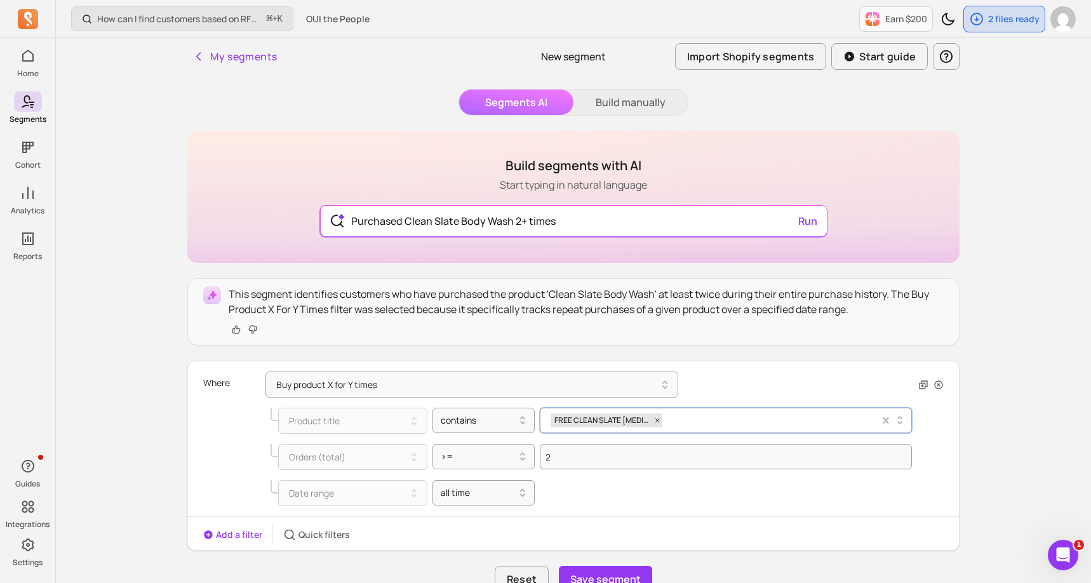
click at [636, 421] on span "FREE CLEAN SLATE [MEDICAL_DATA] Body Wash Travel Size ($10 value)" at bounding box center [601, 420] width 102 height 14
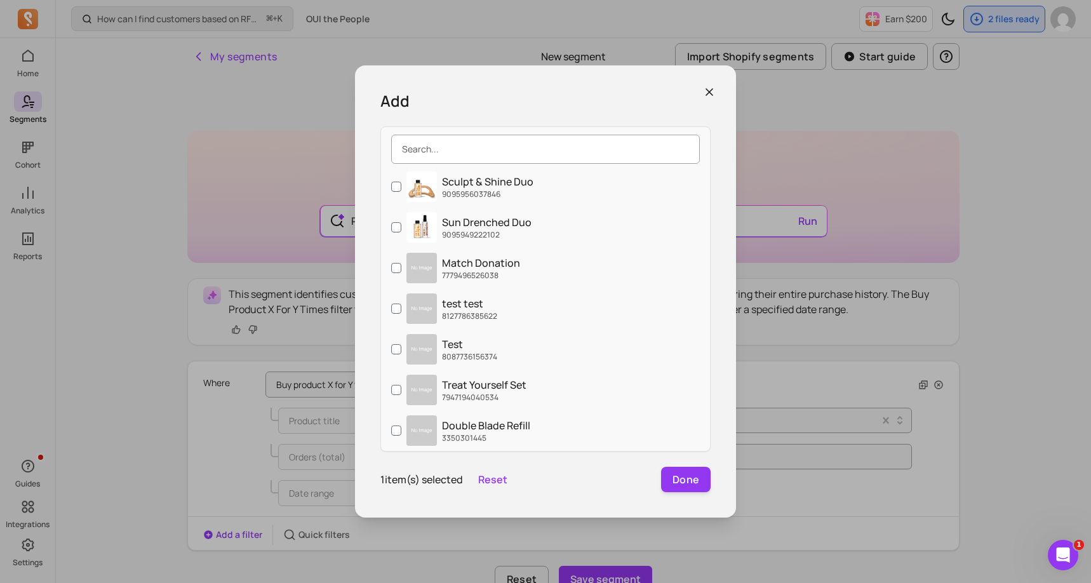
click at [488, 157] on input "search" at bounding box center [545, 149] width 309 height 29
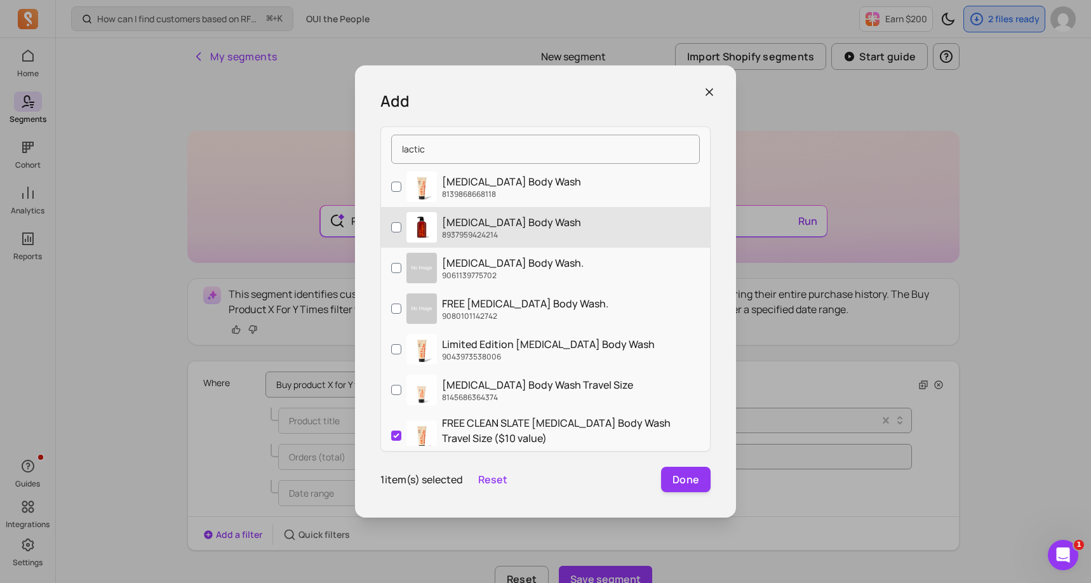
type input "lactic"
click at [395, 227] on input "[MEDICAL_DATA] Body Wash 8937959424214" at bounding box center [396, 227] width 10 height 10
checkbox input "true"
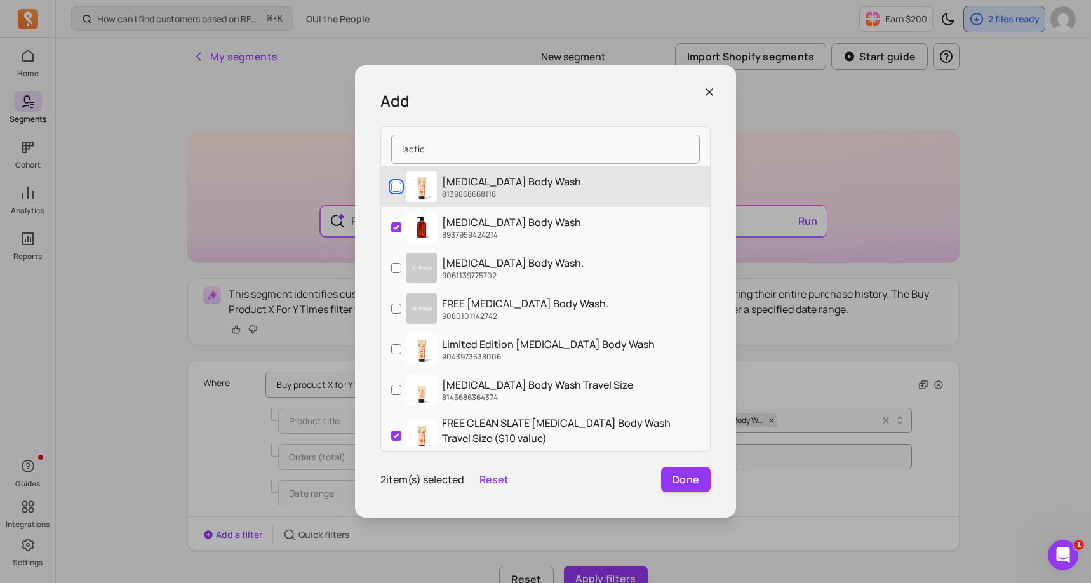
click at [397, 189] on input "[MEDICAL_DATA] Body Wash 8139868668118" at bounding box center [396, 187] width 10 height 10
checkbox input "true"
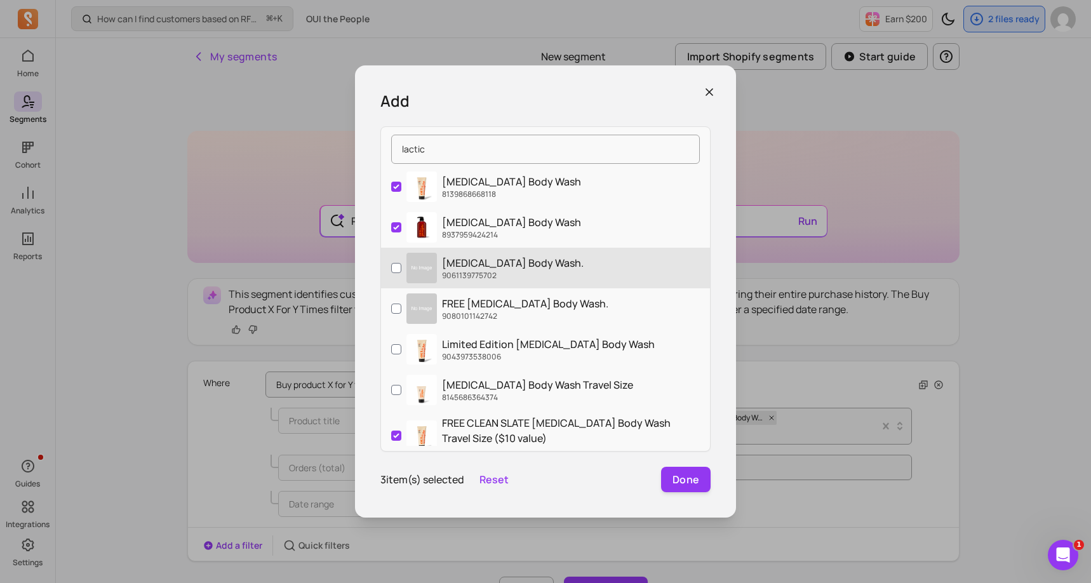
click at [395, 261] on label "[MEDICAL_DATA] Body Wash. 9061139775702" at bounding box center [545, 268] width 329 height 41
click at [395, 263] on input "[MEDICAL_DATA] Body Wash. 9061139775702" at bounding box center [396, 268] width 10 height 10
checkbox input "true"
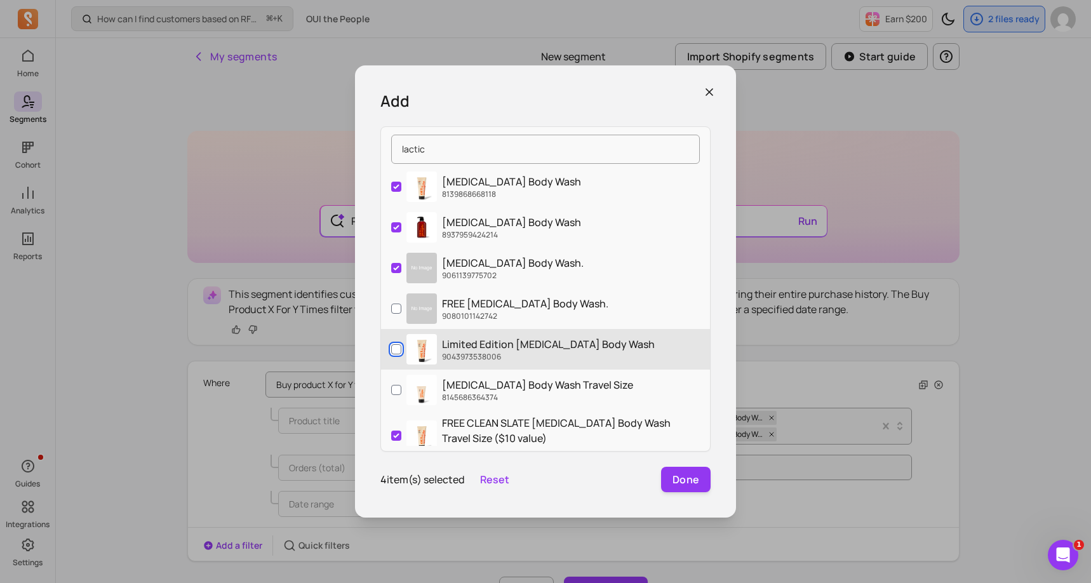
click at [396, 351] on input "Limited Edition [MEDICAL_DATA] Body Wash 9043973538006" at bounding box center [396, 349] width 10 height 10
checkbox input "true"
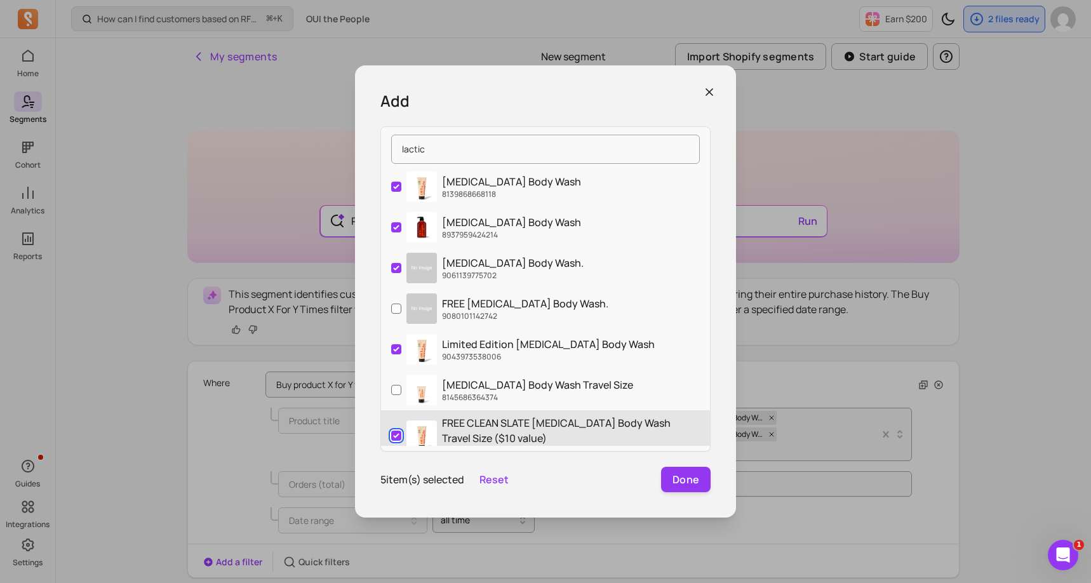
click at [394, 434] on input "FREE CLEAN SLATE [MEDICAL_DATA] Body Wash Travel Size ($10 value) 8159258345686" at bounding box center [396, 435] width 10 height 10
checkbox input "false"
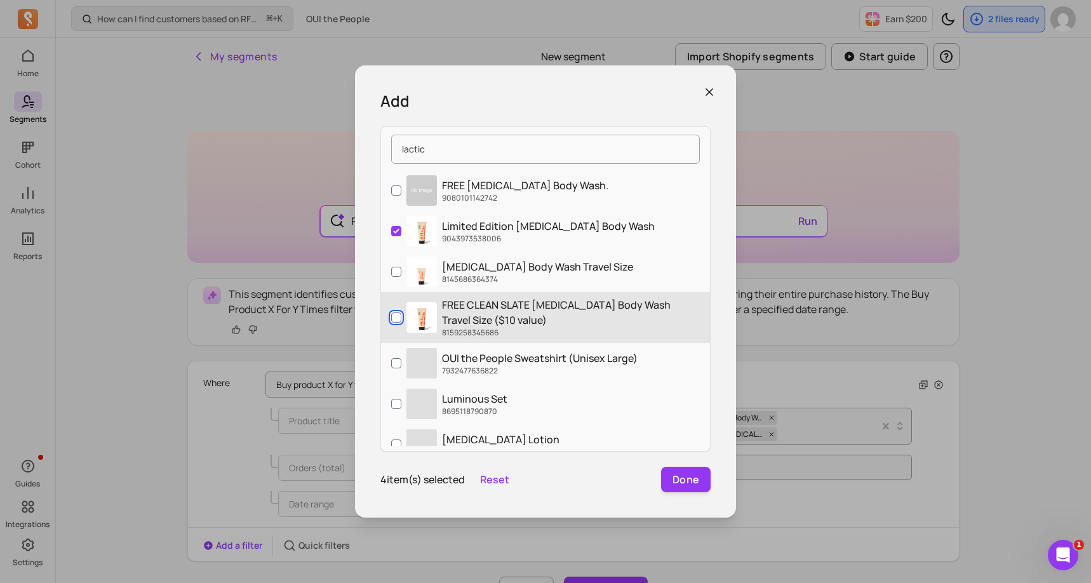
scroll to position [137, 0]
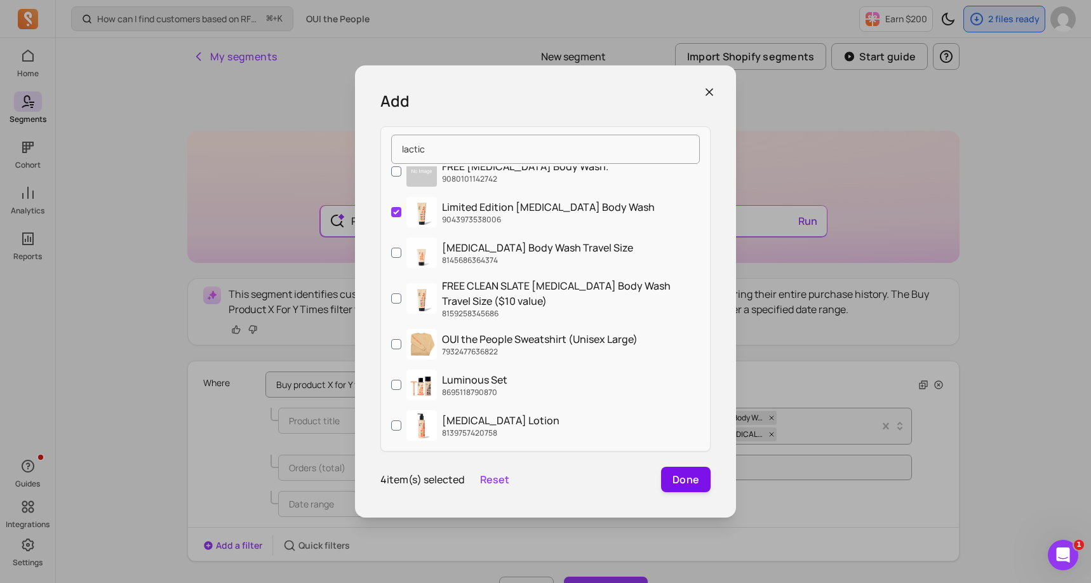
click at [688, 481] on button "Done" at bounding box center [686, 479] width 50 height 25
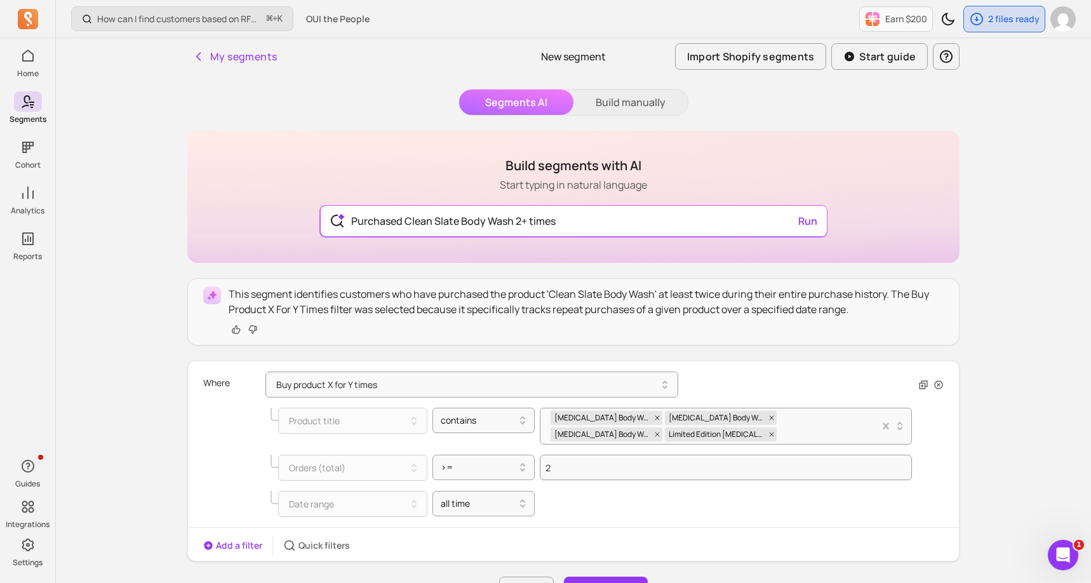
click at [994, 453] on div "How can I find customers based on RFM and lifecycle stages? ⌘ + K OUI the Peopl…" at bounding box center [573, 556] width 1035 height 1112
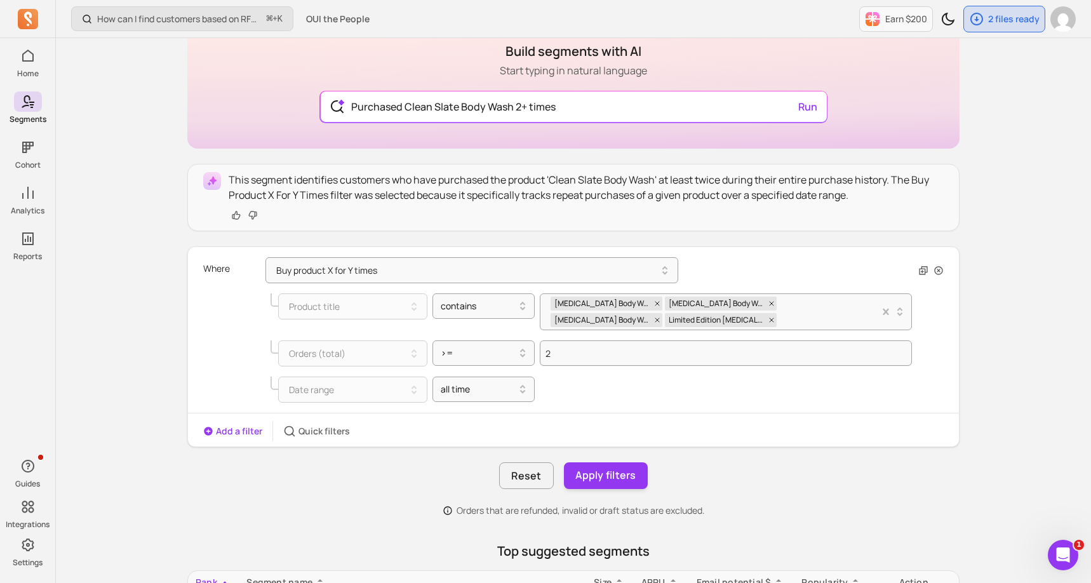
scroll to position [152, 0]
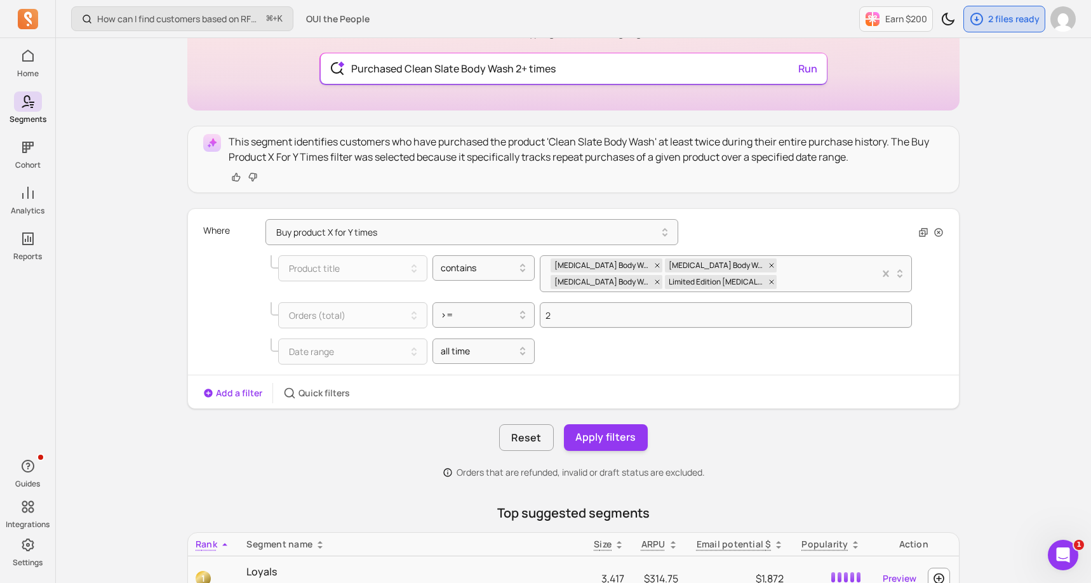
type input "Purchased Clean Slate Body Wash 2+ times"
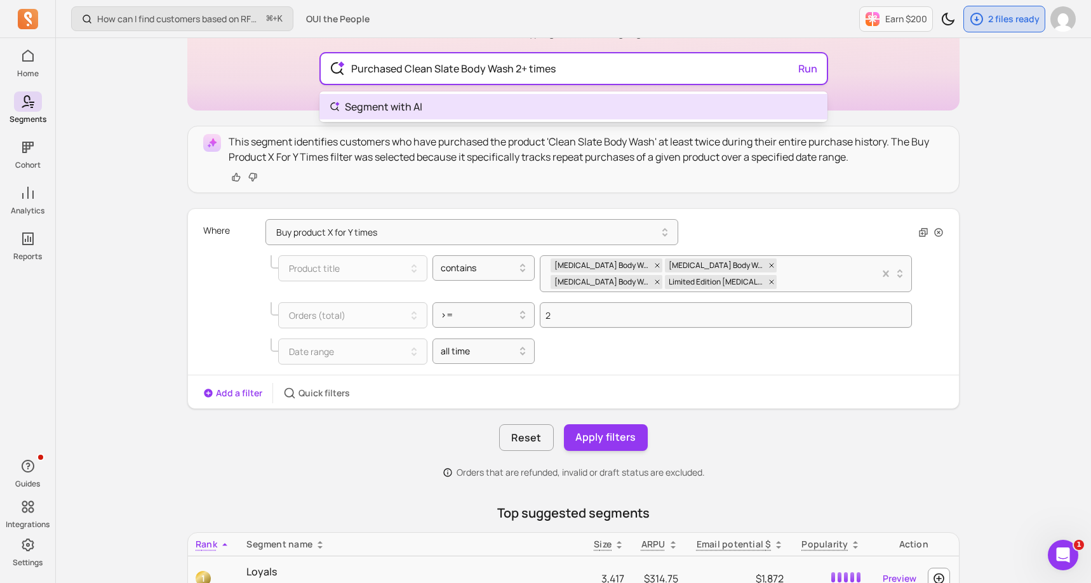
drag, startPoint x: 573, startPoint y: 67, endPoint x: 337, endPoint y: 67, distance: 235.5
click at [337, 67] on div "Purchased Clean Slate Body Wash 2+ times Run" at bounding box center [574, 68] width 506 height 30
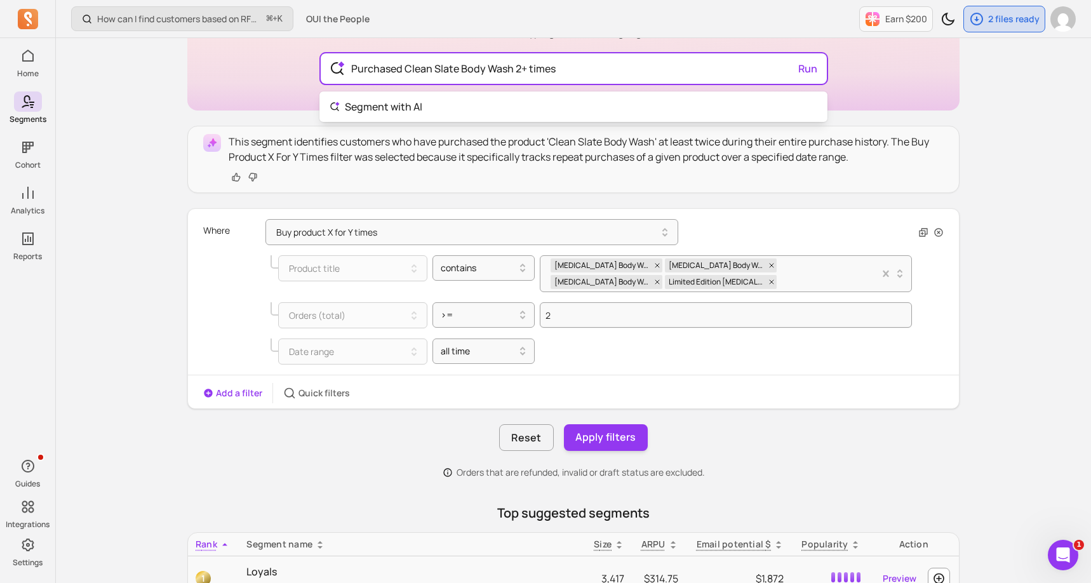
click at [608, 432] on div "Build segments with AI Start typing in natural language Purchased Clean Slate B…" at bounding box center [573, 439] width 772 height 923
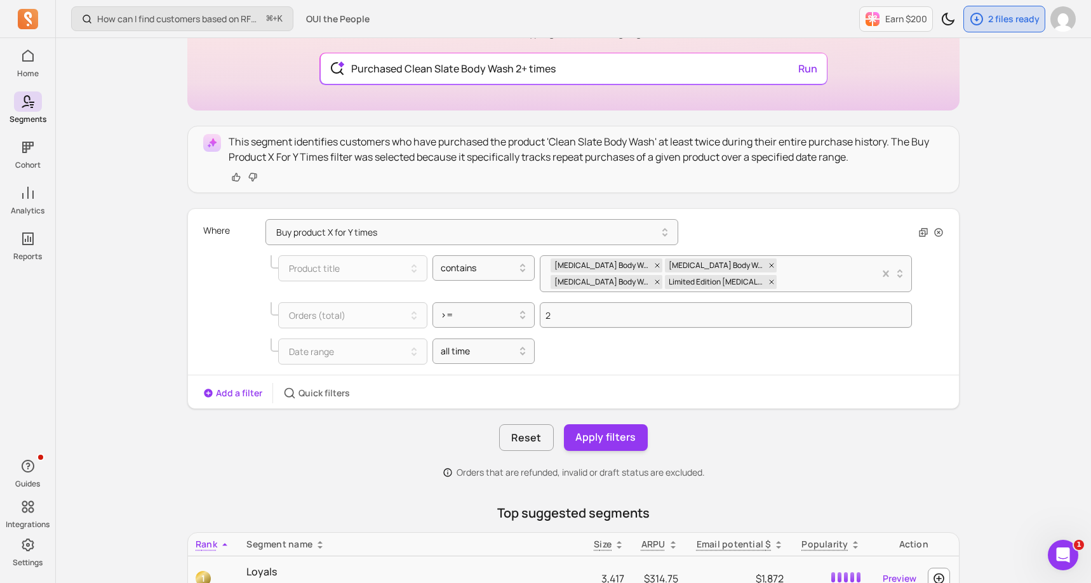
click at [608, 432] on button "Apply filters" at bounding box center [606, 437] width 84 height 27
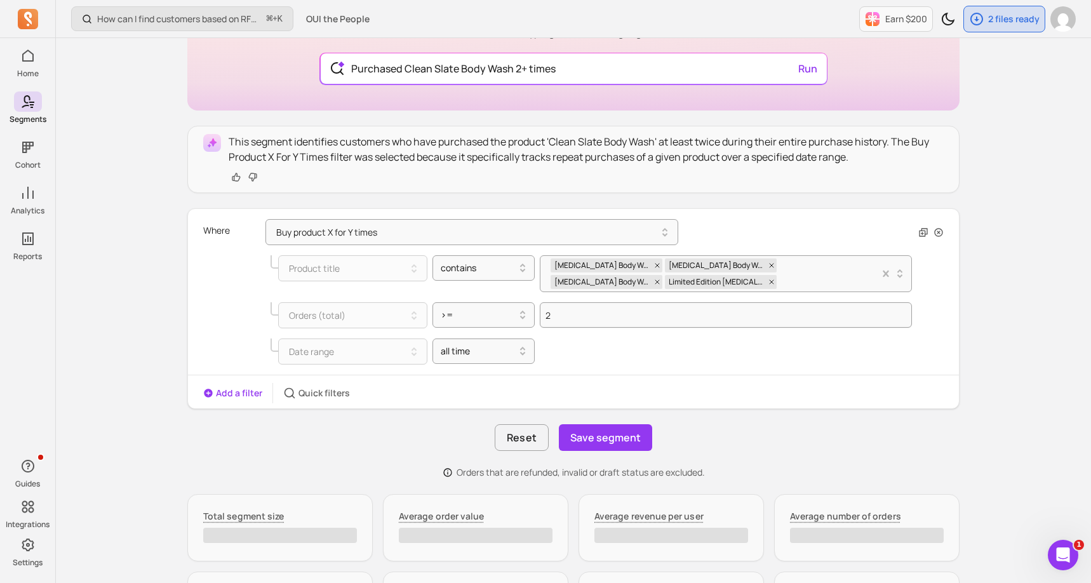
click at [608, 432] on button "Save segment" at bounding box center [605, 437] width 93 height 27
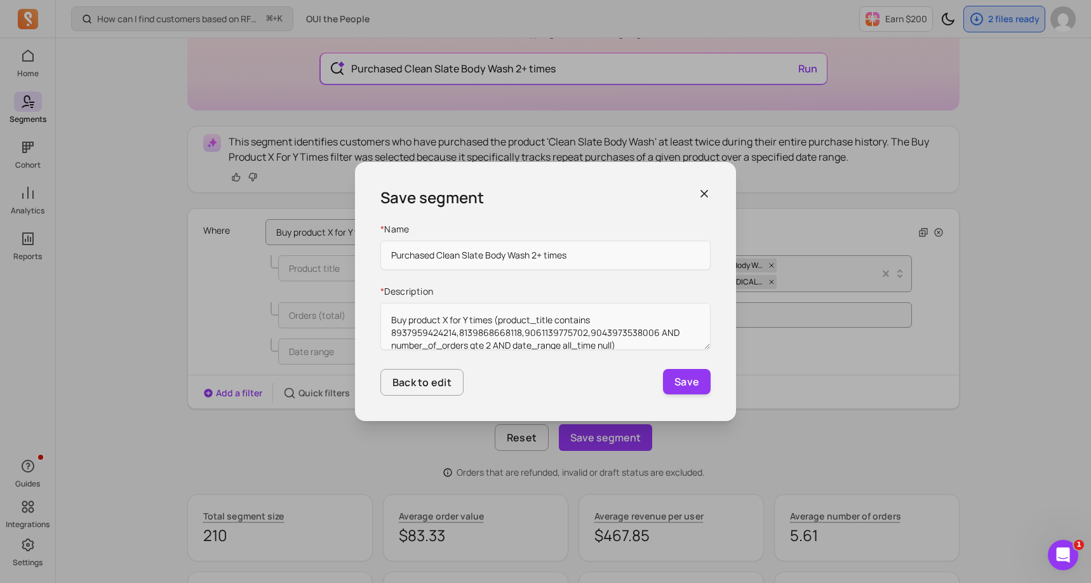
type input "Purchased Clean Slate Body Wash 2+ times"
click at [703, 187] on icon "button" at bounding box center [704, 193] width 13 height 13
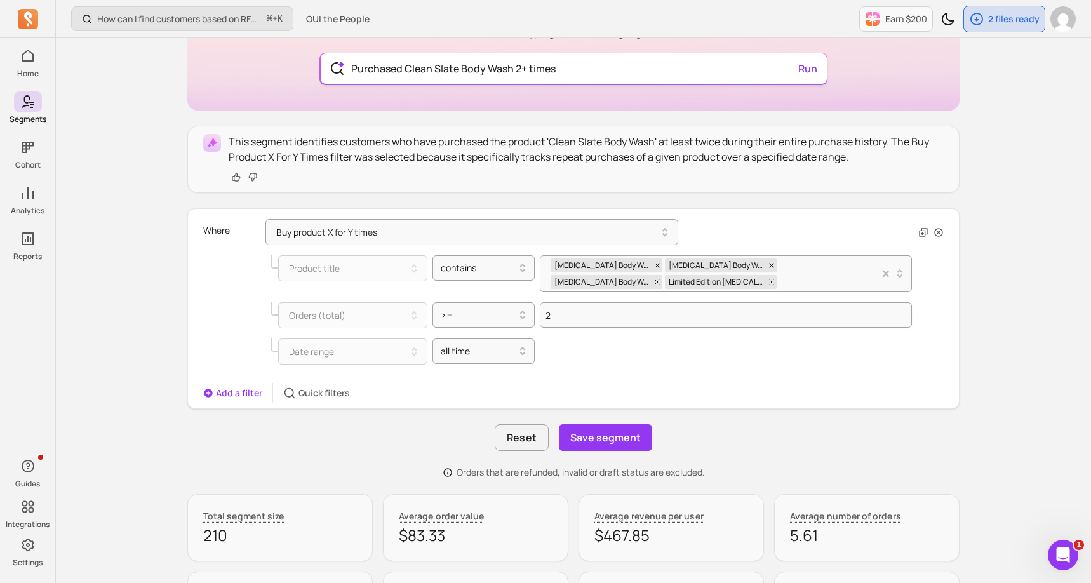
click at [522, 68] on input "Purchased Clean Slate Body Wash 2+ times" at bounding box center [573, 68] width 465 height 30
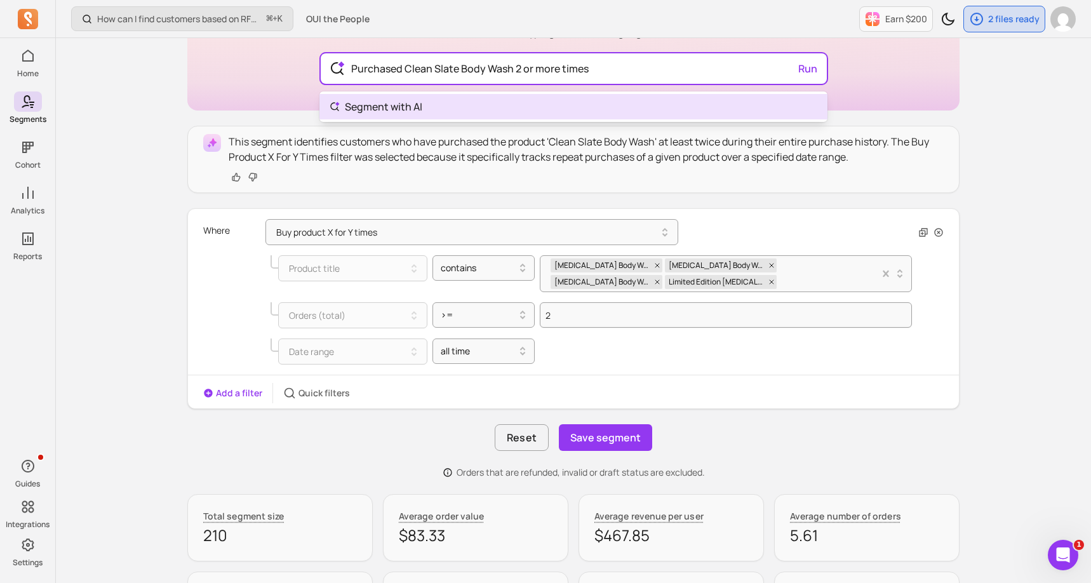
type input "Purchased Clean Slate Body Wash 2 or more times"
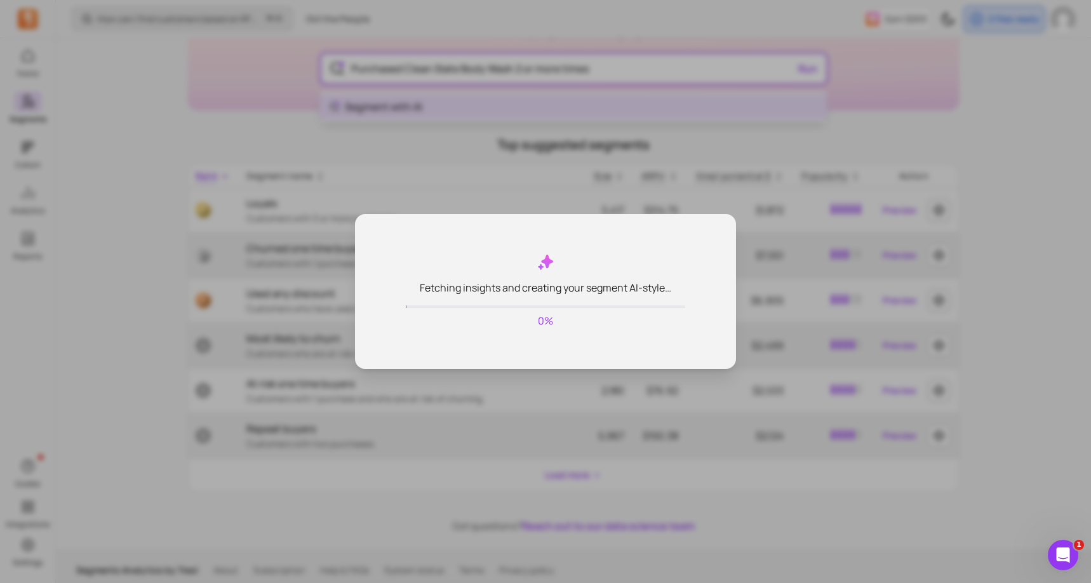
click at [404, 101] on body "Home Segments Cohort Analytics Reports Guides Integrations Settings How can I f…" at bounding box center [545, 220] width 1091 height 744
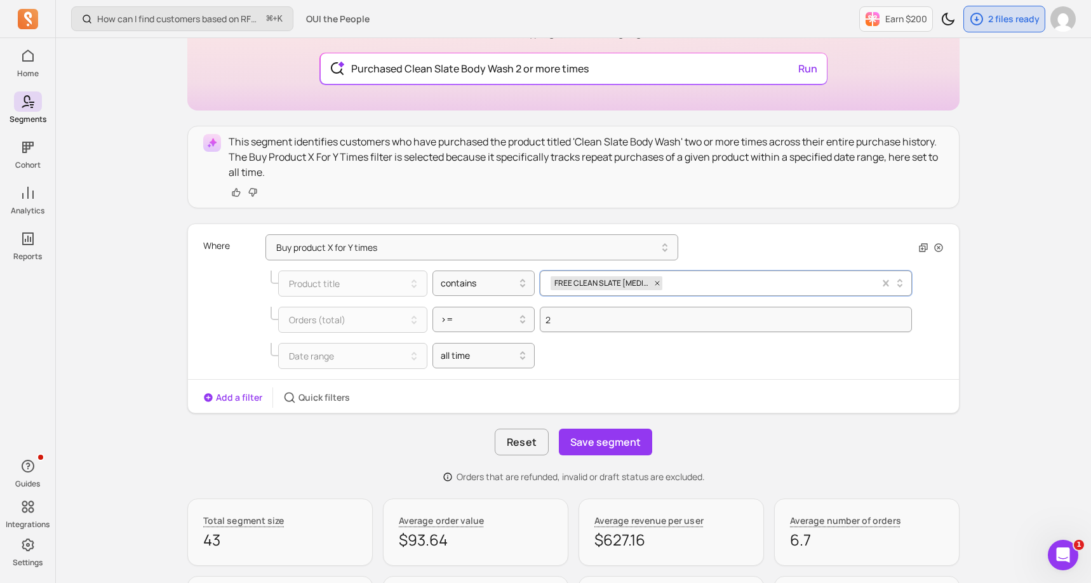
click at [712, 288] on div "FREE CLEAN SLATE [MEDICAL_DATA] Body Wash Travel Size ($10 value)" at bounding box center [714, 283] width 329 height 19
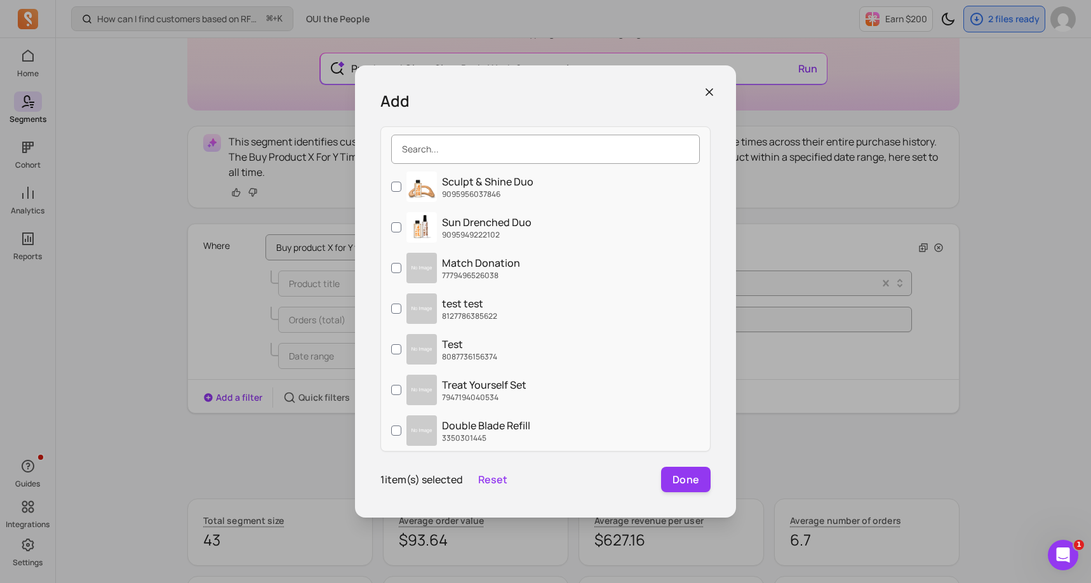
click at [467, 155] on input "search" at bounding box center [545, 149] width 309 height 29
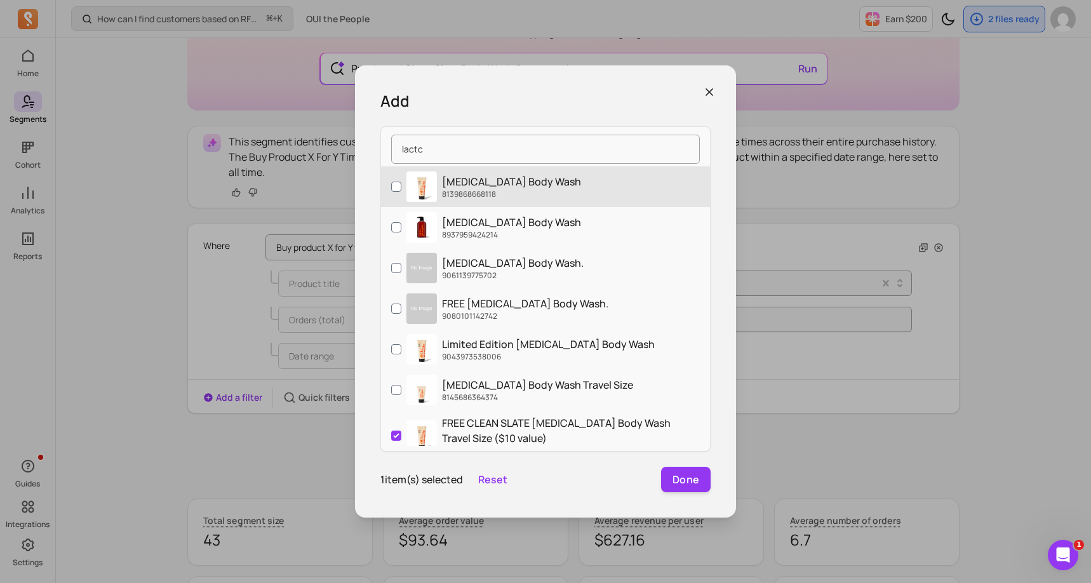
type input "lactc"
click at [395, 185] on input "[MEDICAL_DATA] Body Wash 8139868668118" at bounding box center [396, 187] width 10 height 10
checkbox input "true"
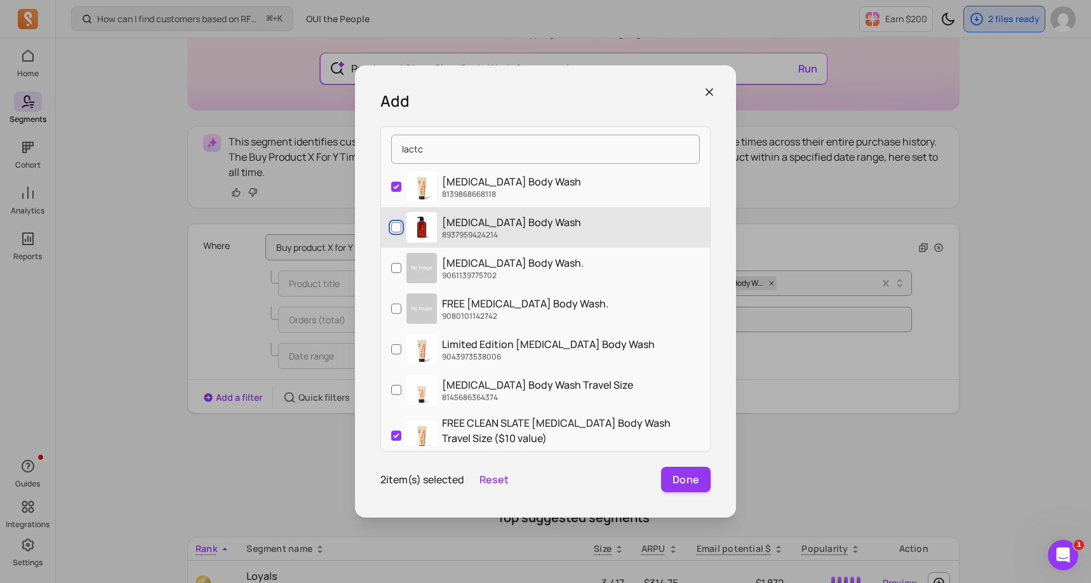
click at [394, 230] on input "[MEDICAL_DATA] Body Wash 8937959424214" at bounding box center [396, 227] width 10 height 10
checkbox input "true"
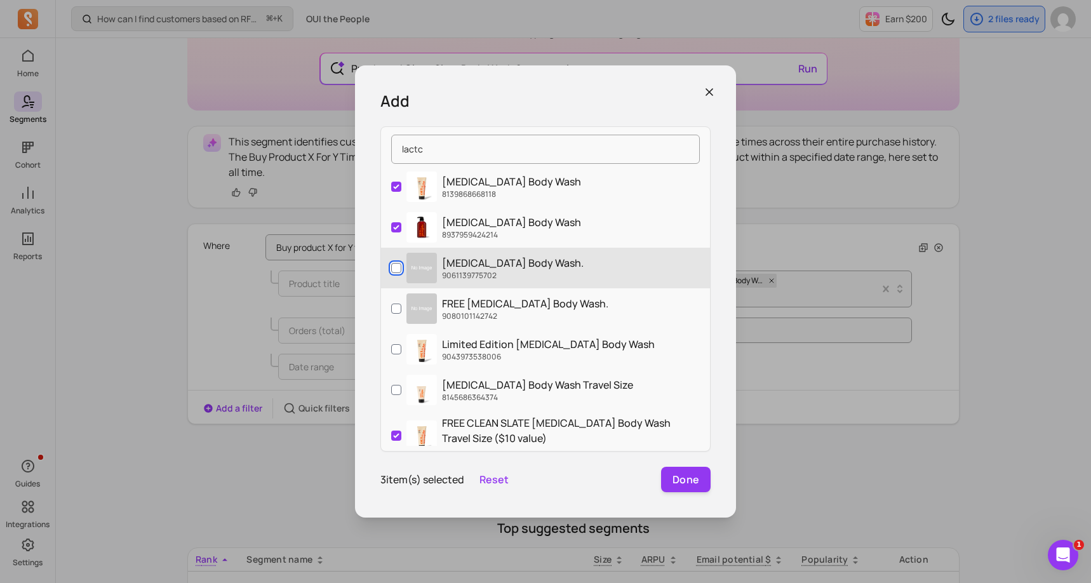
click at [394, 267] on input "[MEDICAL_DATA] Body Wash. 9061139775702" at bounding box center [396, 268] width 10 height 10
checkbox input "true"
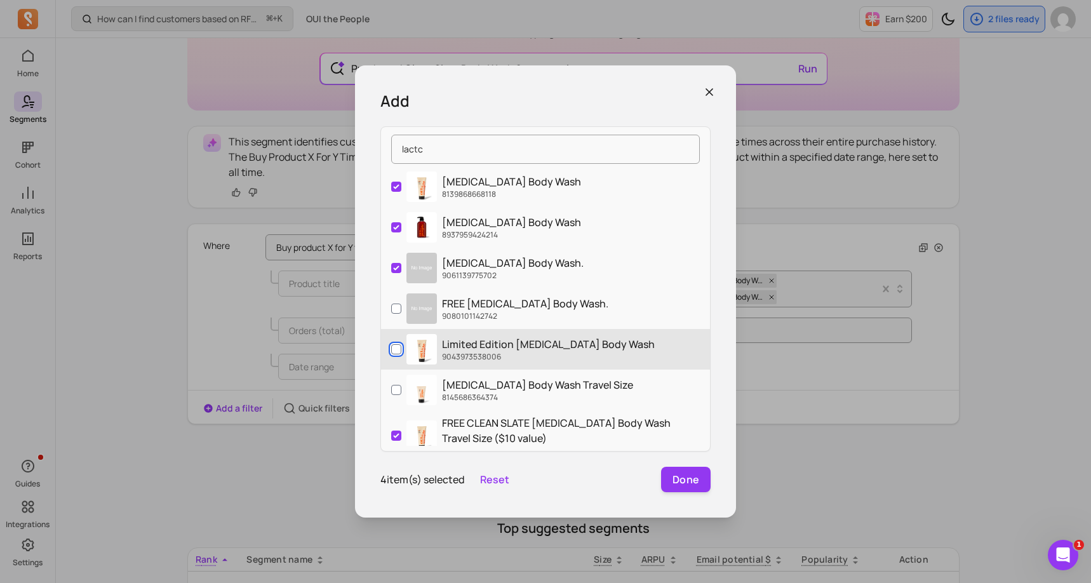
click at [396, 351] on input "Limited Edition [MEDICAL_DATA] Body Wash 9043973538006" at bounding box center [396, 349] width 10 height 10
checkbox input "true"
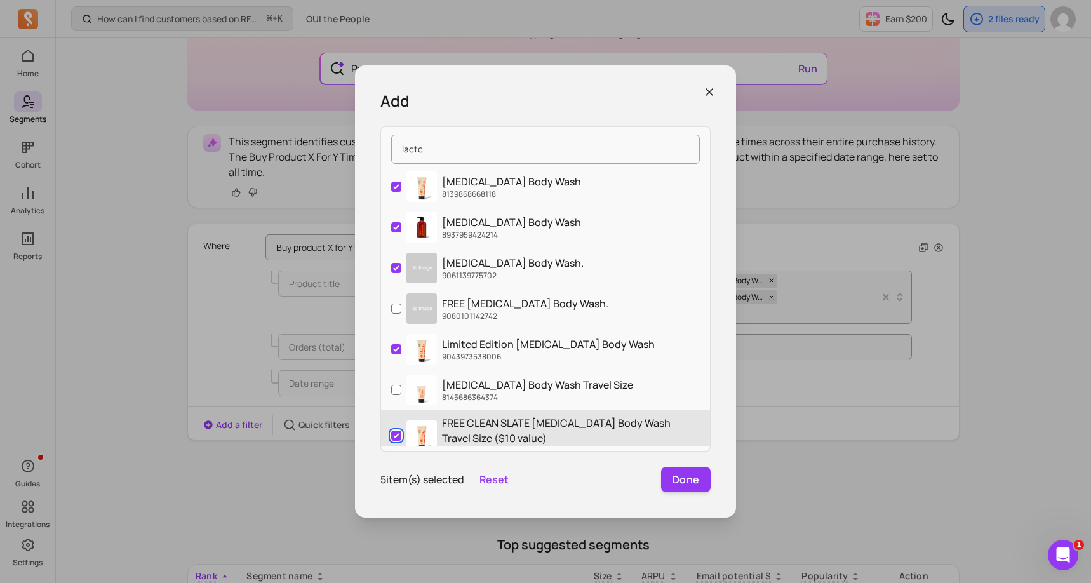
click at [395, 437] on input "FREE CLEAN SLATE [MEDICAL_DATA] Body Wash Travel Size ($10 value) 8159258345686" at bounding box center [396, 435] width 10 height 10
checkbox input "false"
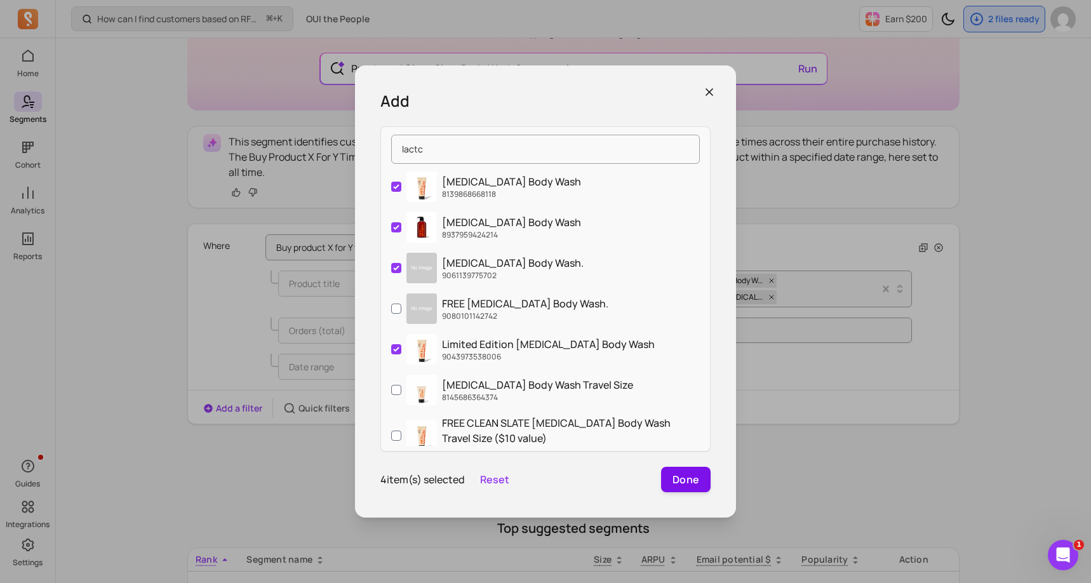
click at [700, 481] on button "Done" at bounding box center [686, 479] width 50 height 25
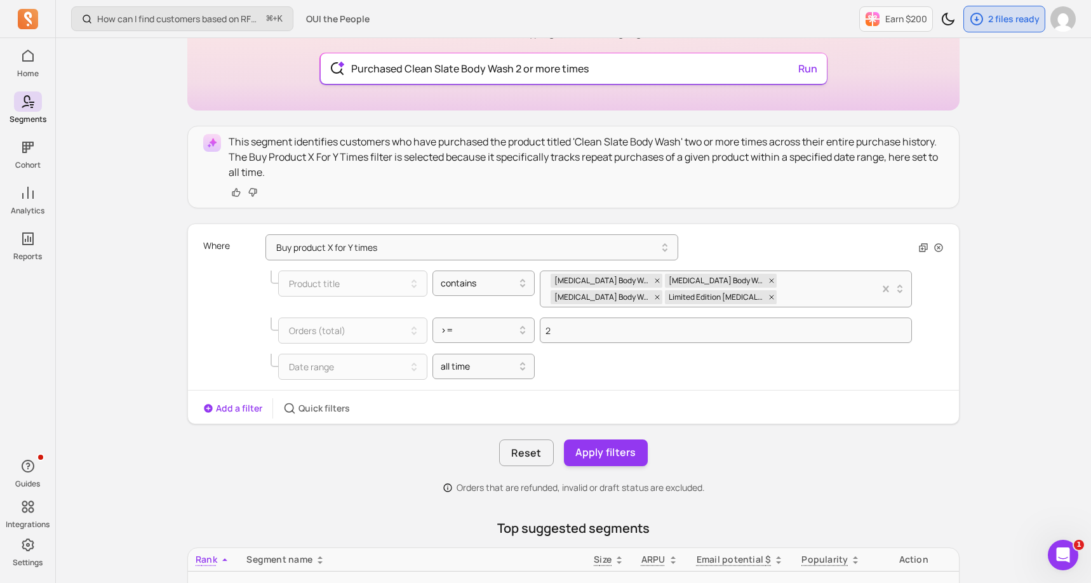
type input "Purchased Clean Slate Body Wash 2 or more times"
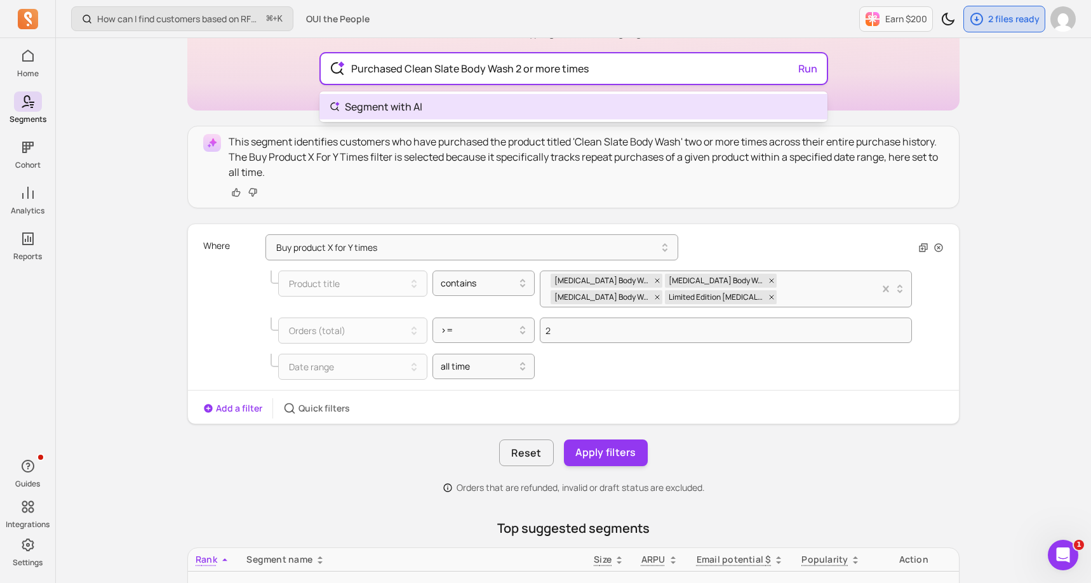
drag, startPoint x: 589, startPoint y: 71, endPoint x: 348, endPoint y: 69, distance: 241.3
click at [347, 69] on input "Purchased Clean Slate Body Wash 2 or more times" at bounding box center [573, 68] width 465 height 30
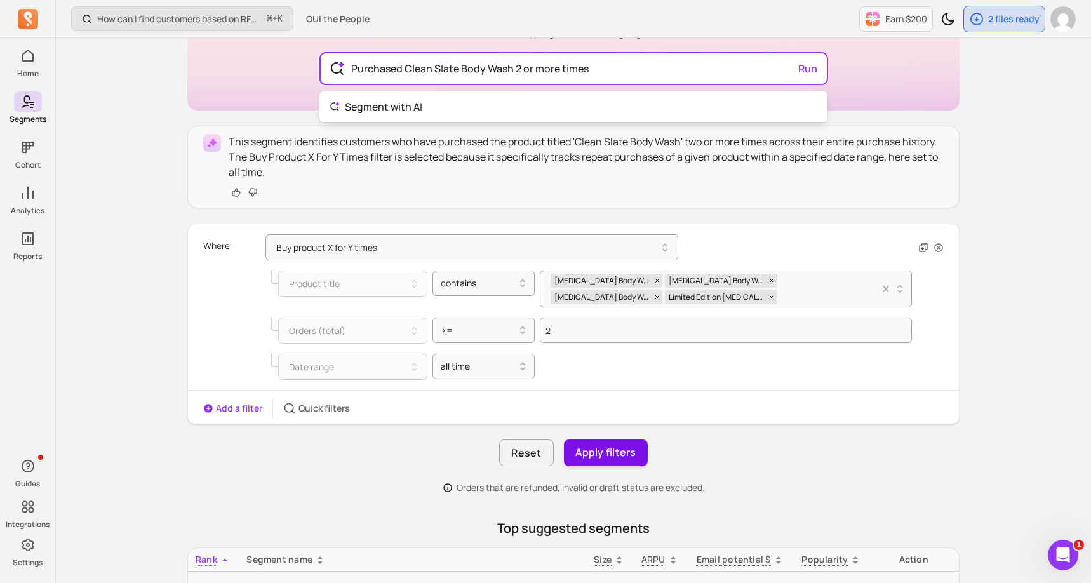
click at [593, 448] on div "Build segments with AI Start typing in natural language Purchased Clean Slate B…" at bounding box center [573, 447] width 772 height 938
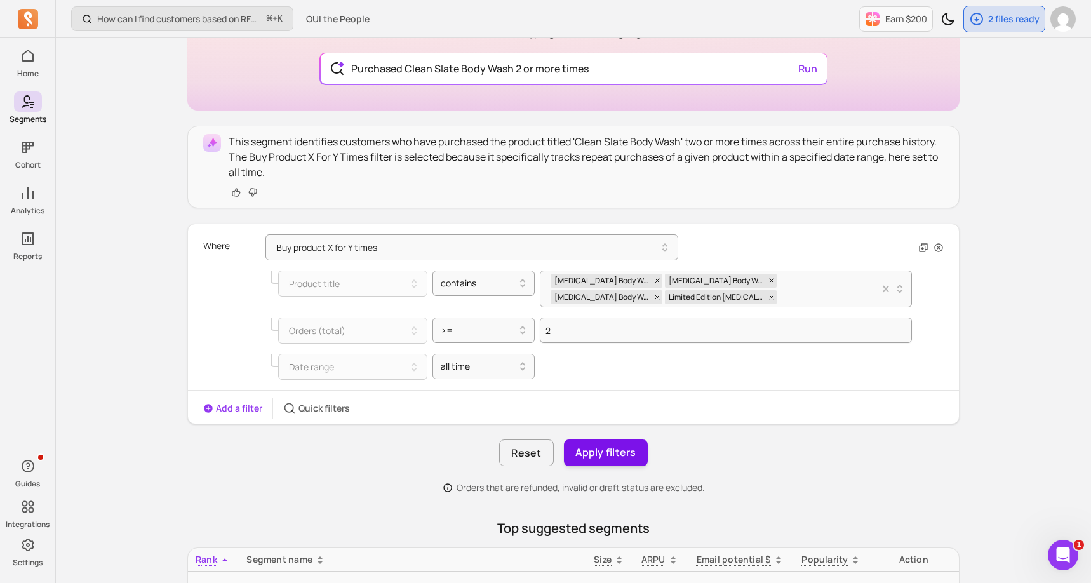
click at [593, 448] on button "Apply filters" at bounding box center [606, 452] width 84 height 27
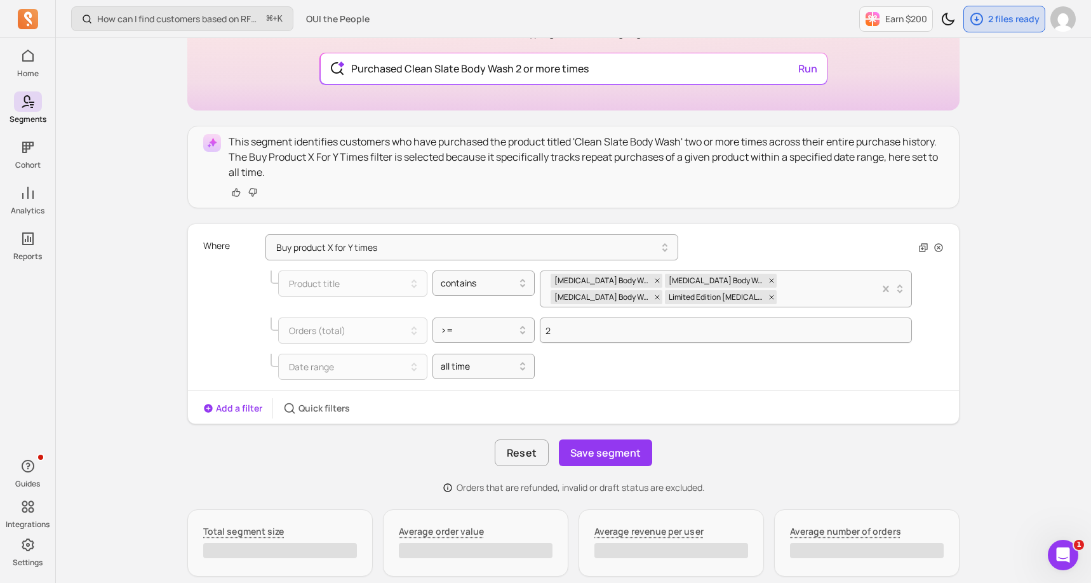
click at [593, 448] on button "Save segment" at bounding box center [605, 452] width 93 height 27
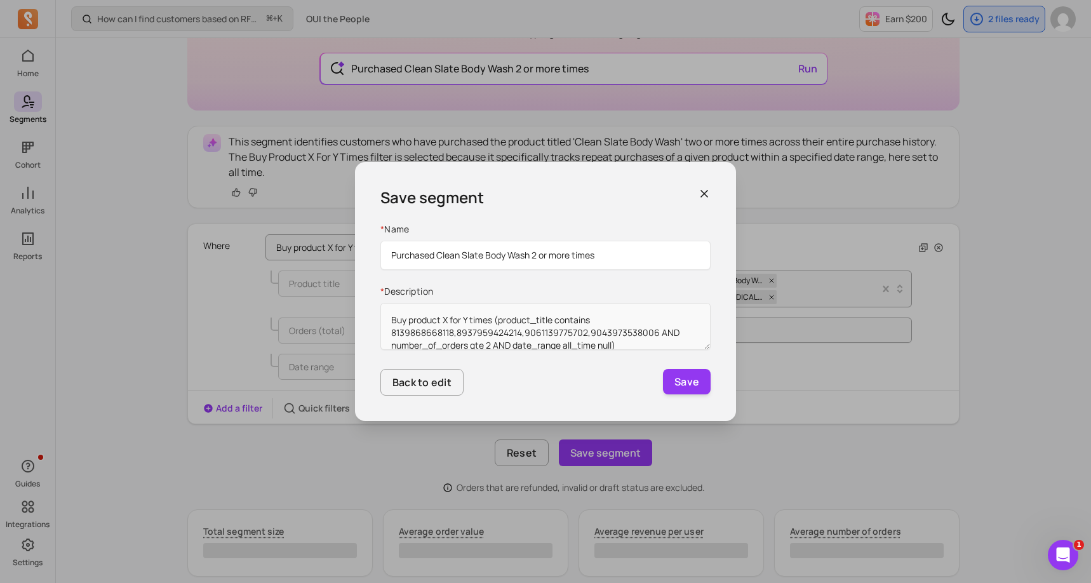
click at [537, 260] on input "Purchased Clean Slate Body Wash 2 or more times" at bounding box center [545, 255] width 330 height 29
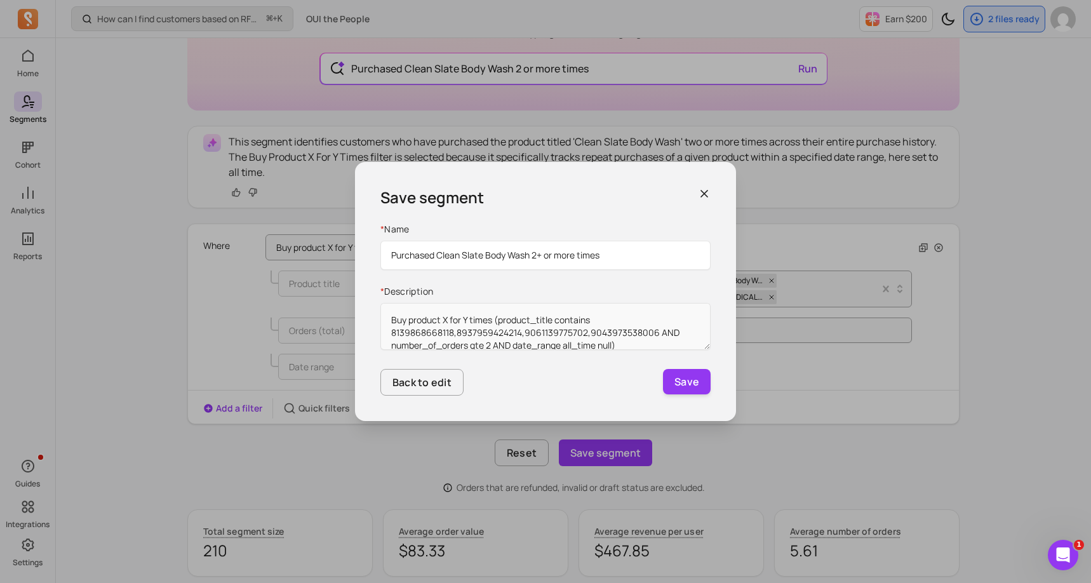
drag, startPoint x: 579, startPoint y: 256, endPoint x: 548, endPoint y: 256, distance: 30.5
click at [548, 256] on input "Purchased Clean Slate Body Wash 2+ or more times" at bounding box center [545, 255] width 330 height 29
drag, startPoint x: 584, startPoint y: 257, endPoint x: 380, endPoint y: 257, distance: 203.8
click at [380, 257] on input "Purchased Clean Slate Body Wash 2+ times" at bounding box center [545, 255] width 330 height 29
type input "Purchased Clean Slate Body Wash 2+ times"
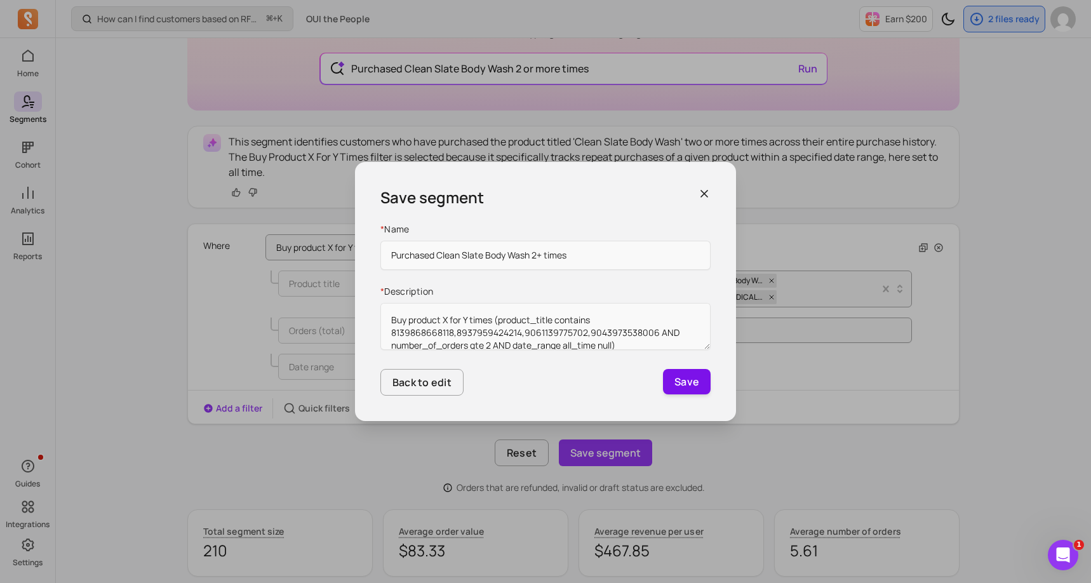
click at [685, 376] on button "Save" at bounding box center [687, 381] width 48 height 25
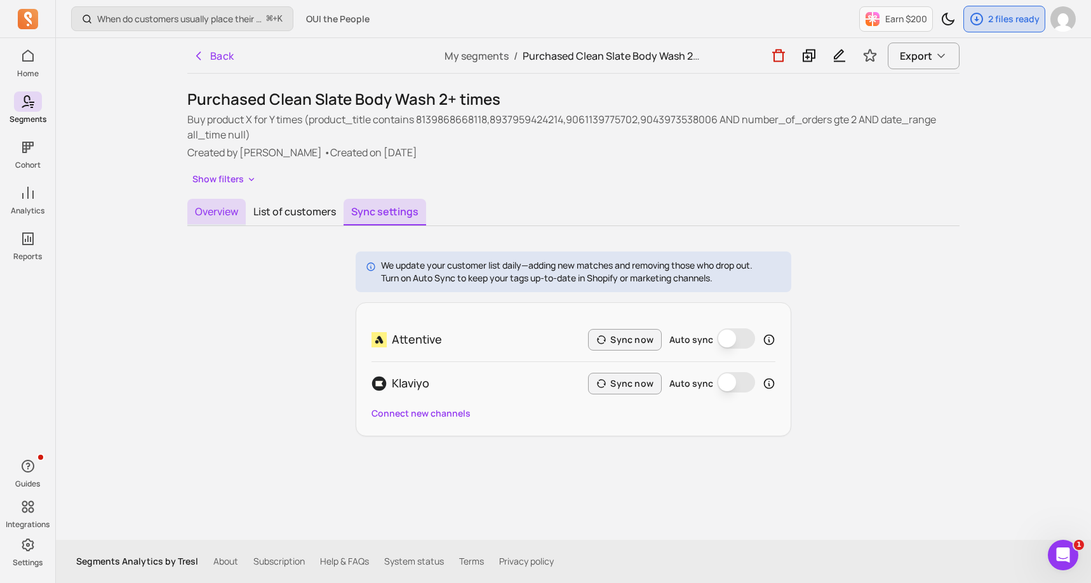
click at [209, 213] on button "Overview" at bounding box center [216, 212] width 58 height 27
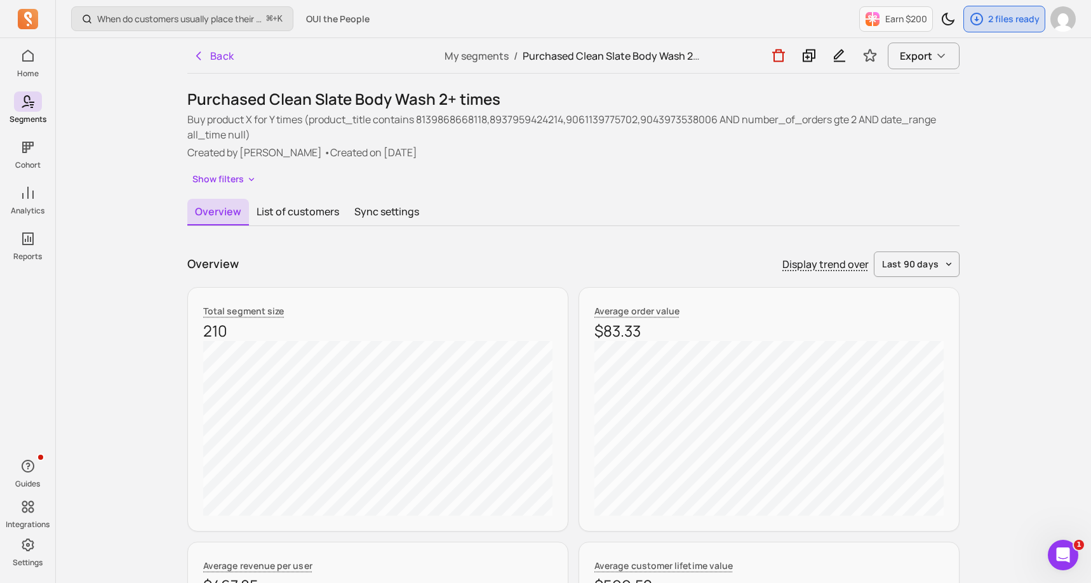
click at [591, 215] on div "Overview List of customers Sync settings" at bounding box center [573, 212] width 772 height 27
click at [208, 53] on button "Back" at bounding box center [213, 55] width 52 height 25
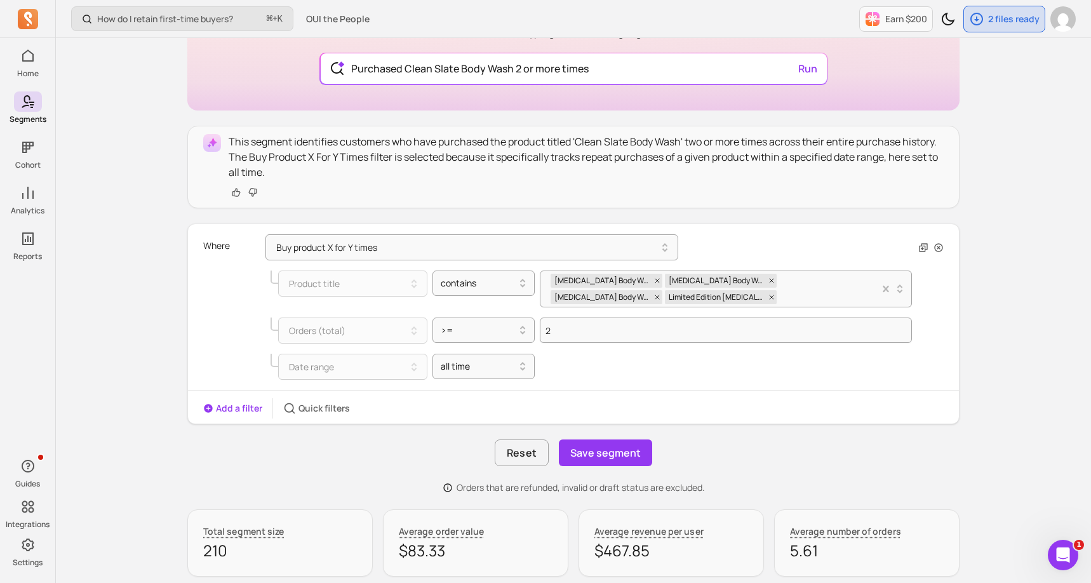
scroll to position [178, 0]
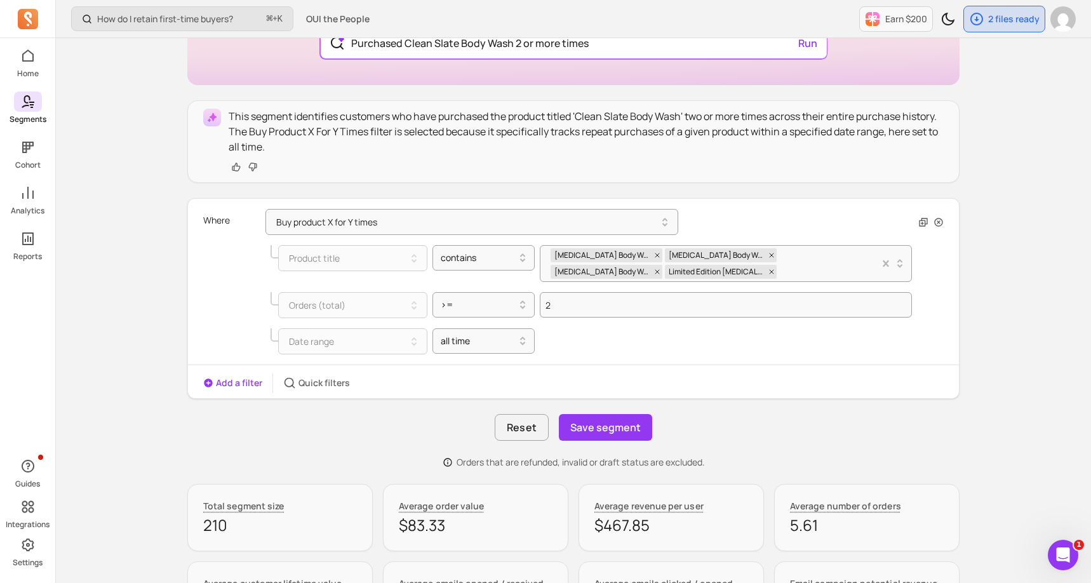
click at [37, 98] on span at bounding box center [28, 101] width 28 height 20
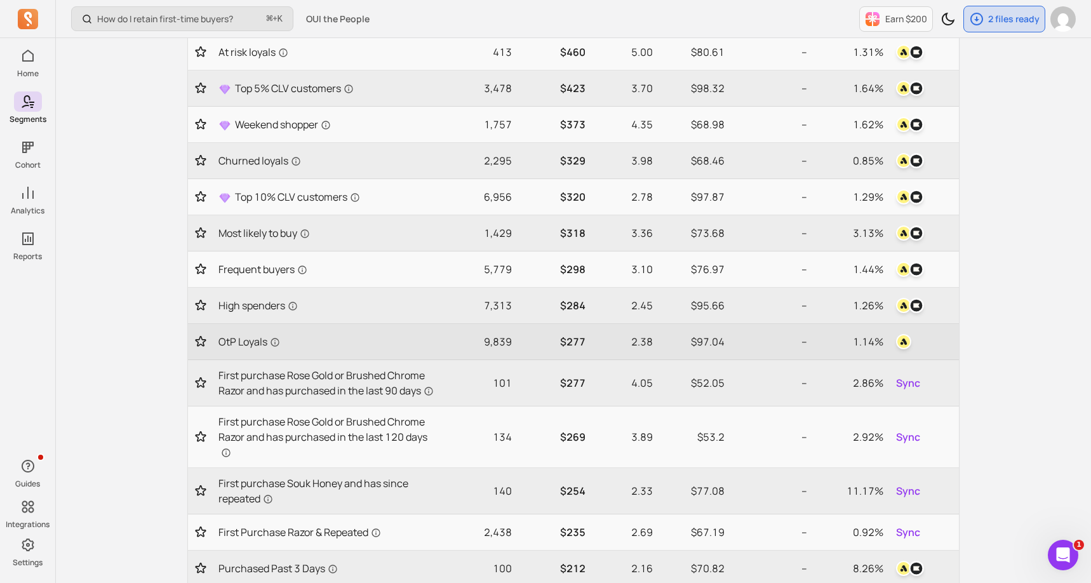
scroll to position [330, 0]
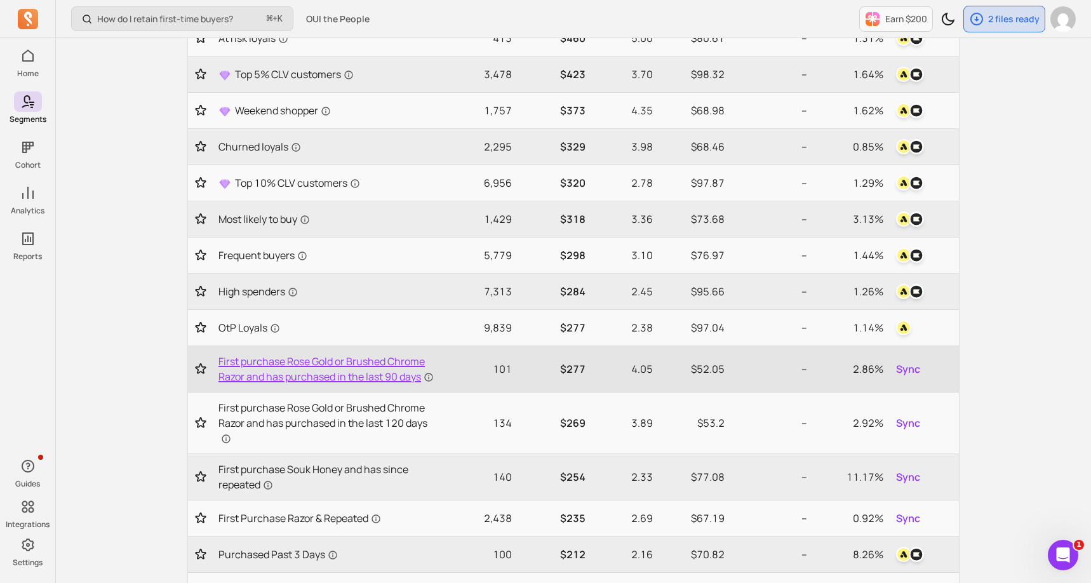
click at [293, 359] on span "First purchase Rose Gold or Brushed Chrome Razor and has purchased in the last …" at bounding box center [328, 369] width 221 height 30
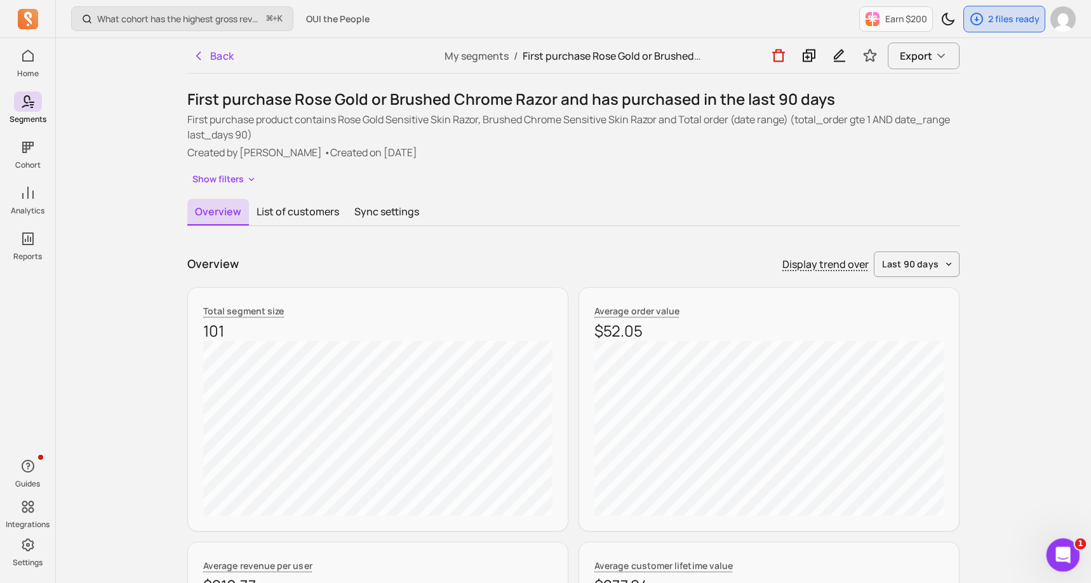
click at [1065, 547] on icon "Open Intercom Messenger" at bounding box center [1061, 553] width 21 height 21
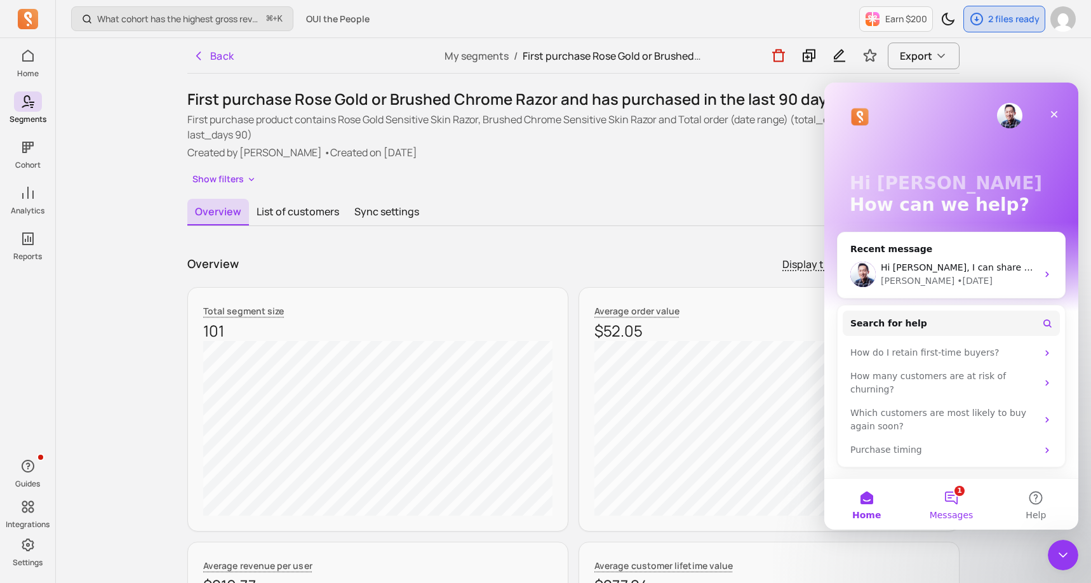
click at [954, 497] on button "1 Messages" at bounding box center [950, 504] width 84 height 51
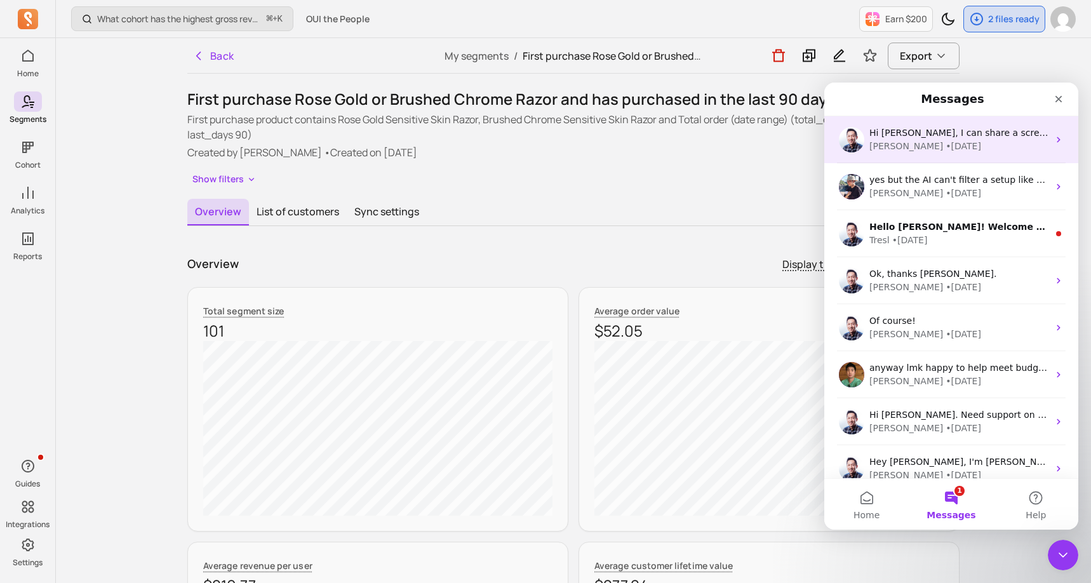
click at [959, 119] on div "Hi [PERSON_NAME], I can share a screenshot but it's orders that are being tagge…" at bounding box center [951, 139] width 254 height 47
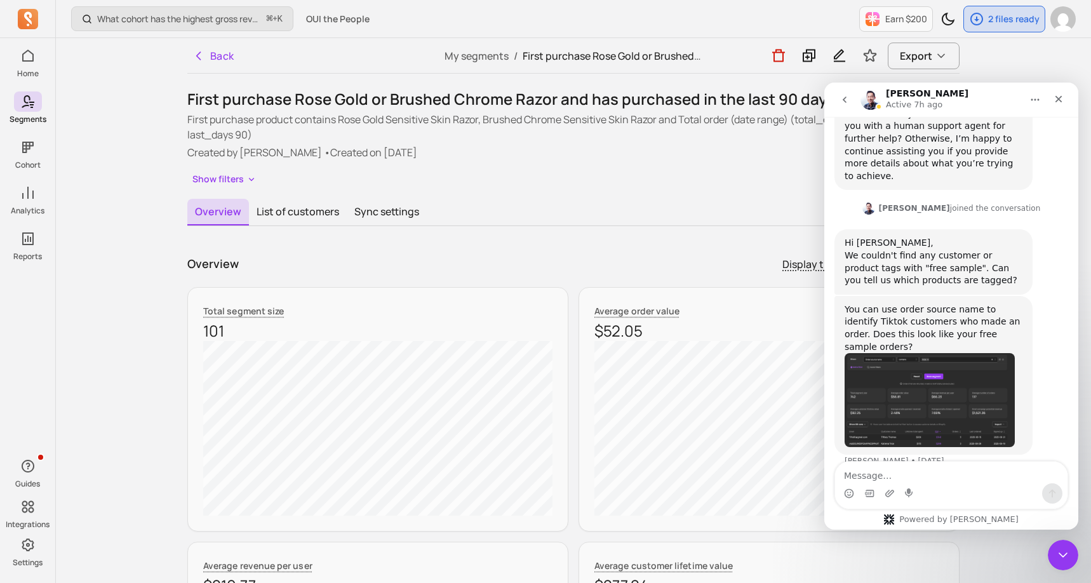
scroll to position [670, 0]
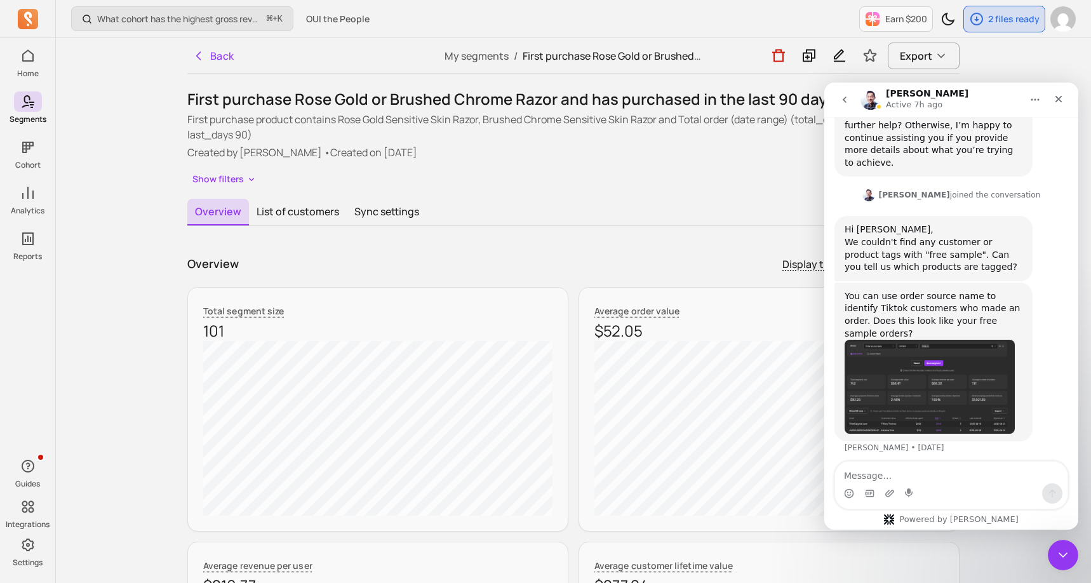
click at [922, 467] on textarea "Message…" at bounding box center [951, 473] width 232 height 22
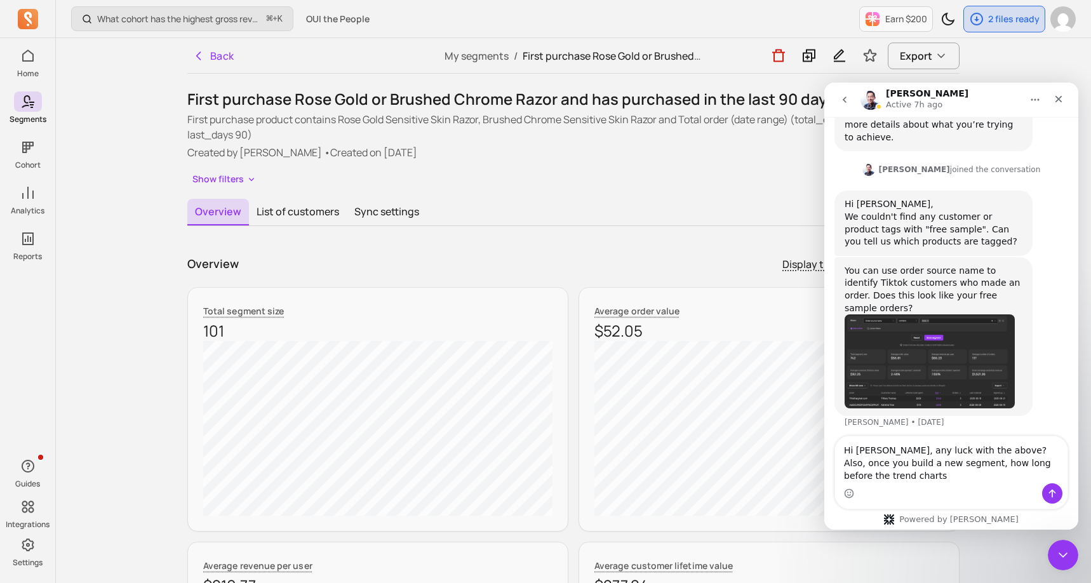
scroll to position [695, 0]
click at [919, 479] on textarea "Hi [PERSON_NAME], any luck with the above? Also, once you build a new segment, …" at bounding box center [951, 459] width 232 height 47
paste textarea "[URL][DOMAIN_NAME].."
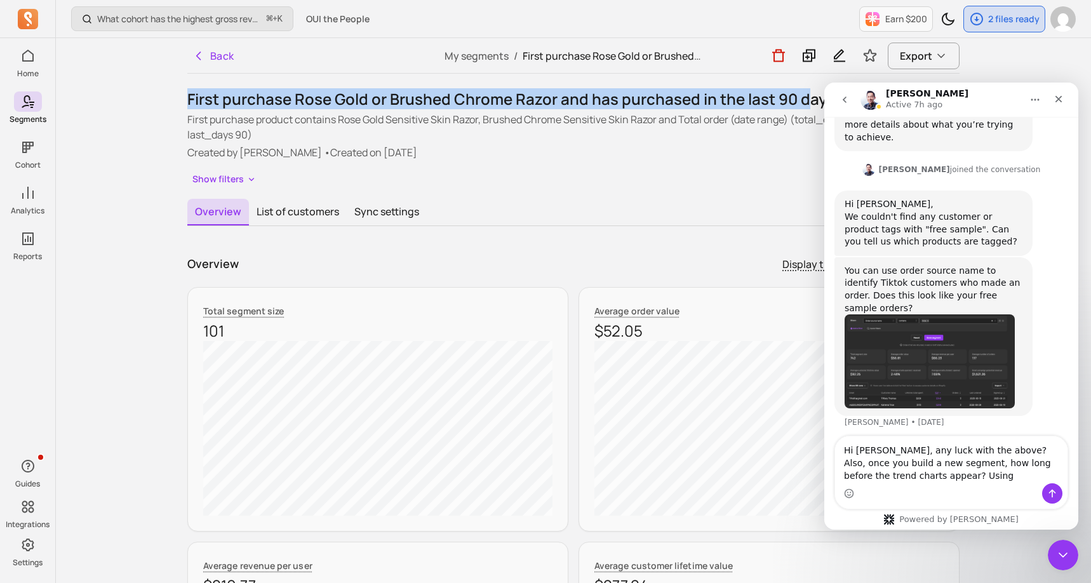
drag, startPoint x: 190, startPoint y: 99, endPoint x: 808, endPoint y: 104, distance: 617.7
click at [808, 104] on h1 "First purchase Rose Gold or Brushed Chrome Razor and has purchased in the last …" at bounding box center [573, 99] width 772 height 20
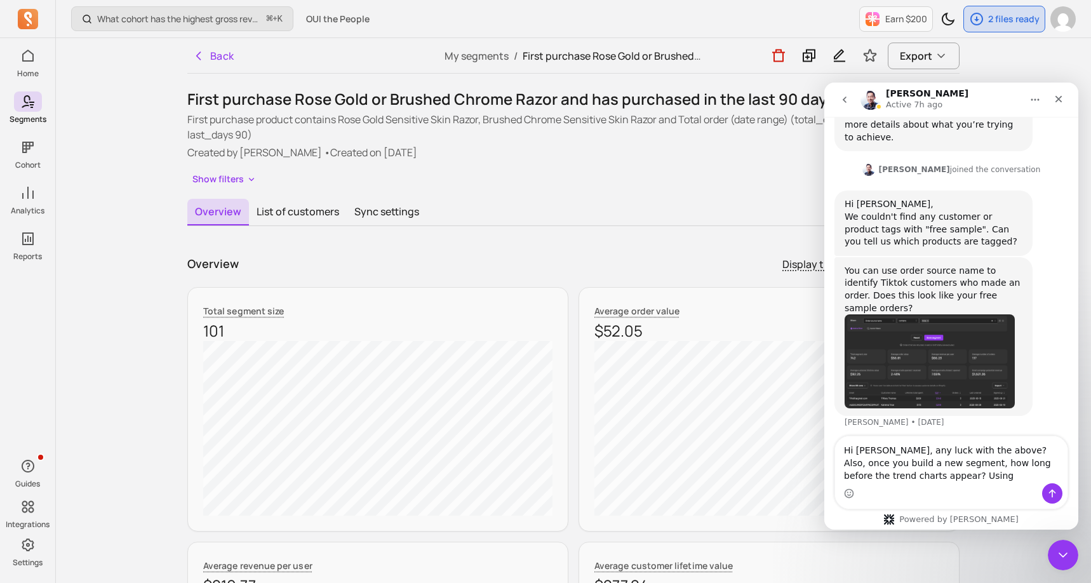
click at [808, 104] on h1 "First purchase Rose Gold or Brushed Chrome Razor and has purchased in the last …" at bounding box center [573, 99] width 772 height 20
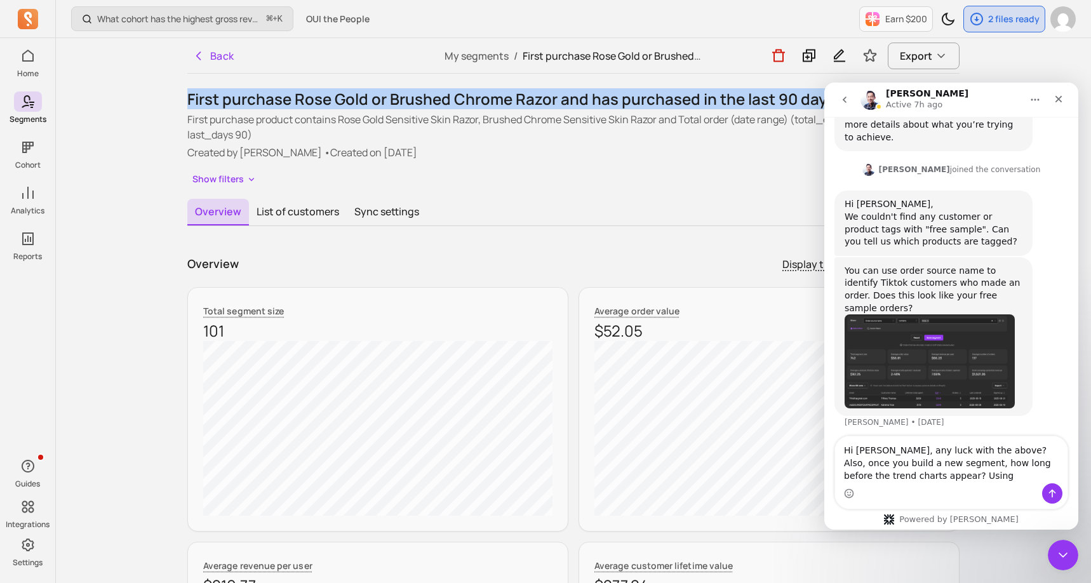
click at [808, 104] on h1 "First purchase Rose Gold or Brushed Chrome Razor and has purchased in the last …" at bounding box center [573, 99] width 772 height 20
copy h1 "First purchase Rose Gold or Brushed Chrome Razor and has purchased in the last …"
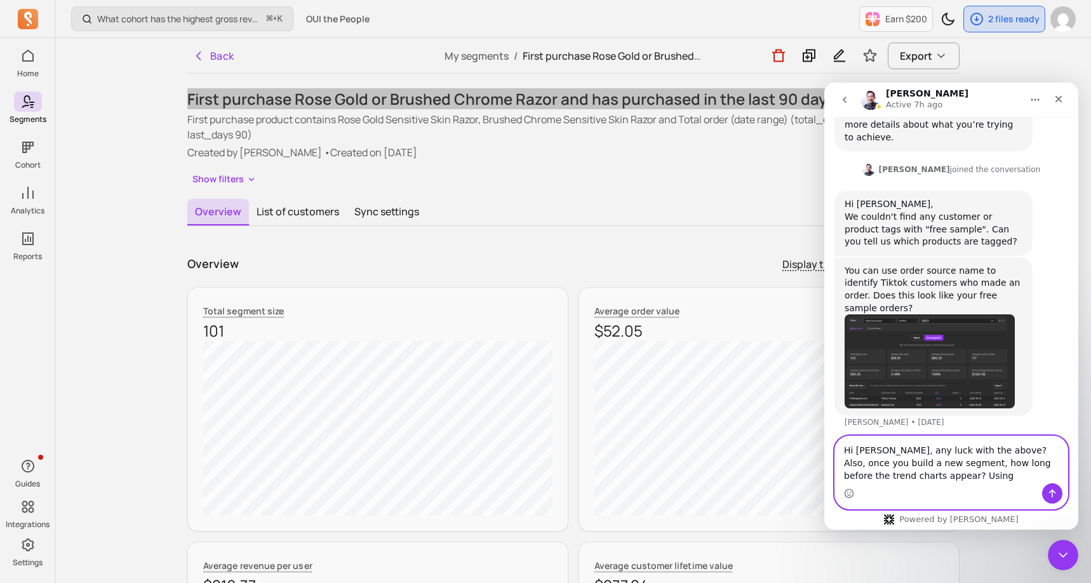
click at [950, 474] on textarea "Hi [PERSON_NAME], any luck with the above? Also, once you build a new segment, …" at bounding box center [951, 459] width 232 height 47
paste textarea "First purchase Rose Gold or Brushed Chrome Razor and has purchased in the last …"
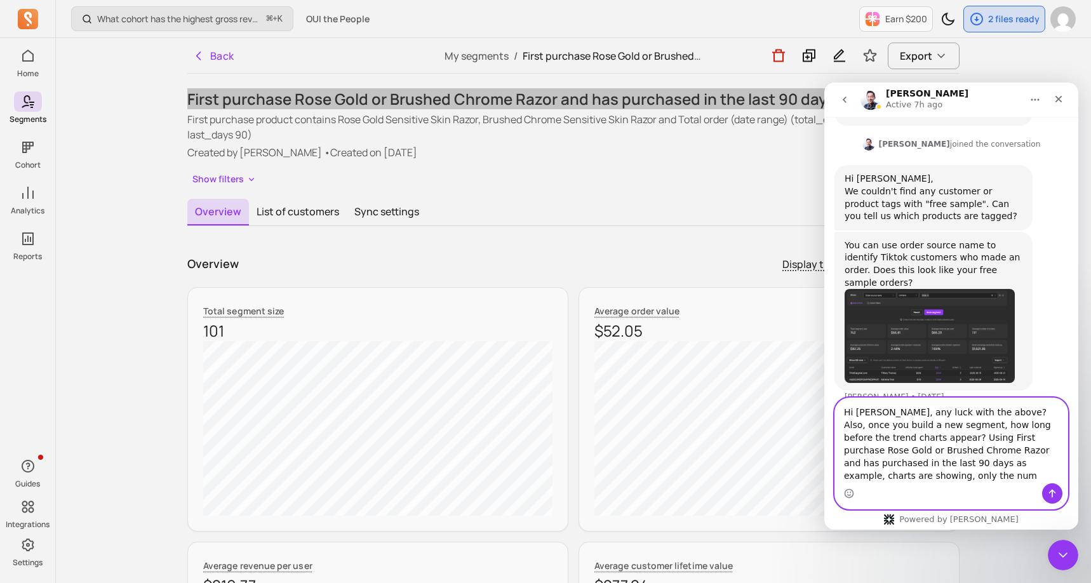
scroll to position [733, 0]
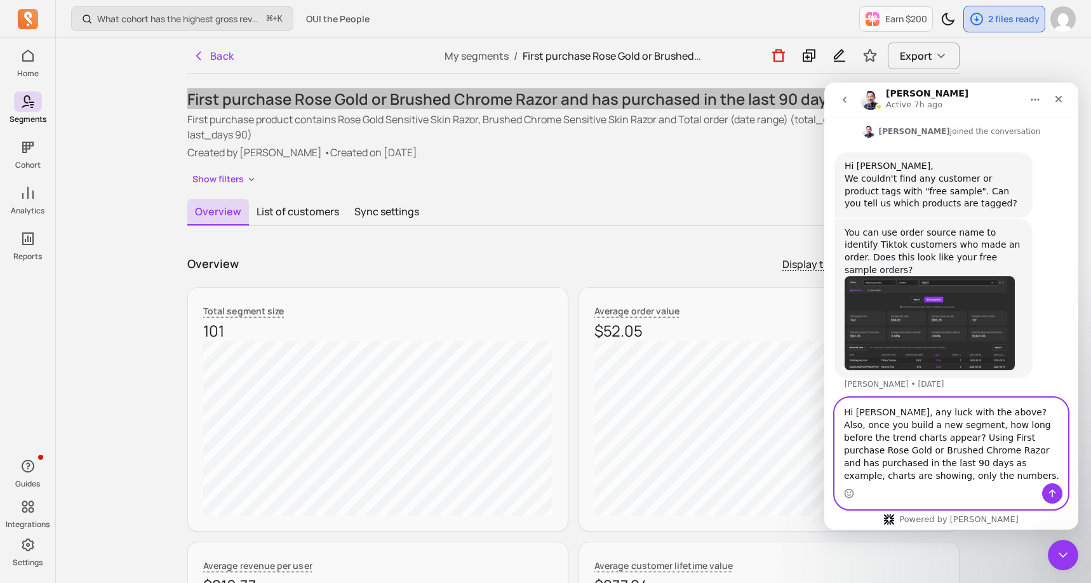
drag, startPoint x: 984, startPoint y: 412, endPoint x: 984, endPoint y: 484, distance: 71.7
click at [984, 484] on div "Hi [PERSON_NAME], any luck with the above? Also, once you build a new segment, …" at bounding box center [951, 453] width 232 height 110
type textarea "Hi [PERSON_NAME], any luck with the above? Also, once you build a new segment, …"
click at [1051, 486] on button "Send a message…" at bounding box center [1052, 493] width 20 height 20
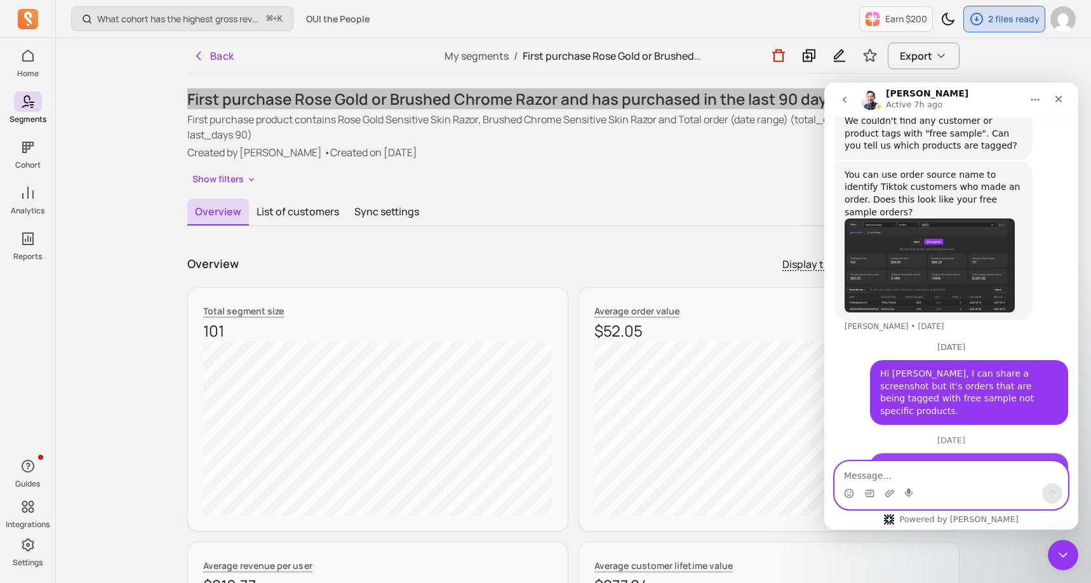
scroll to position [800, 0]
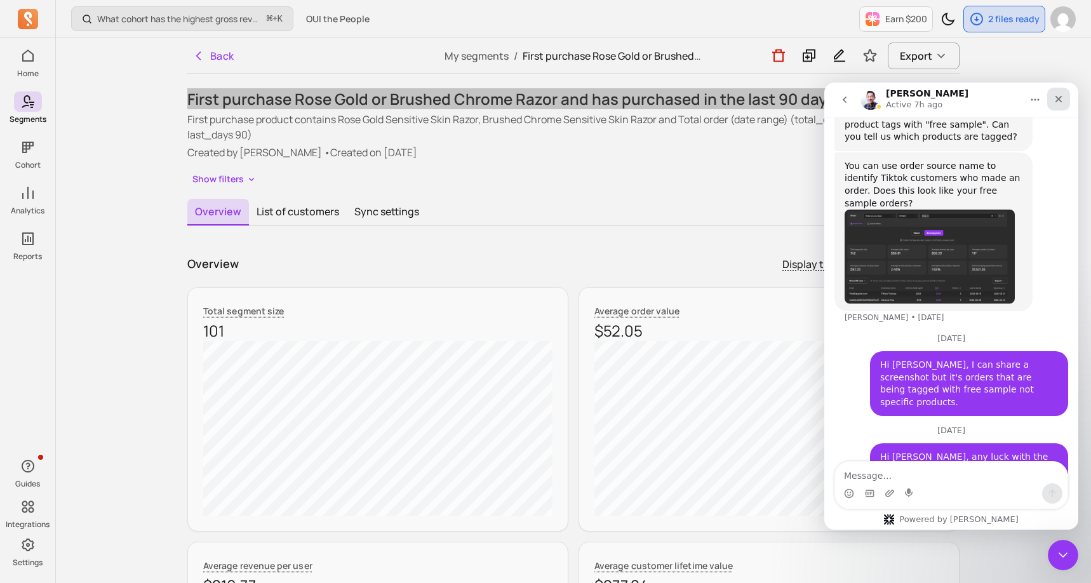
click at [1057, 94] on icon "Close" at bounding box center [1058, 99] width 10 height 10
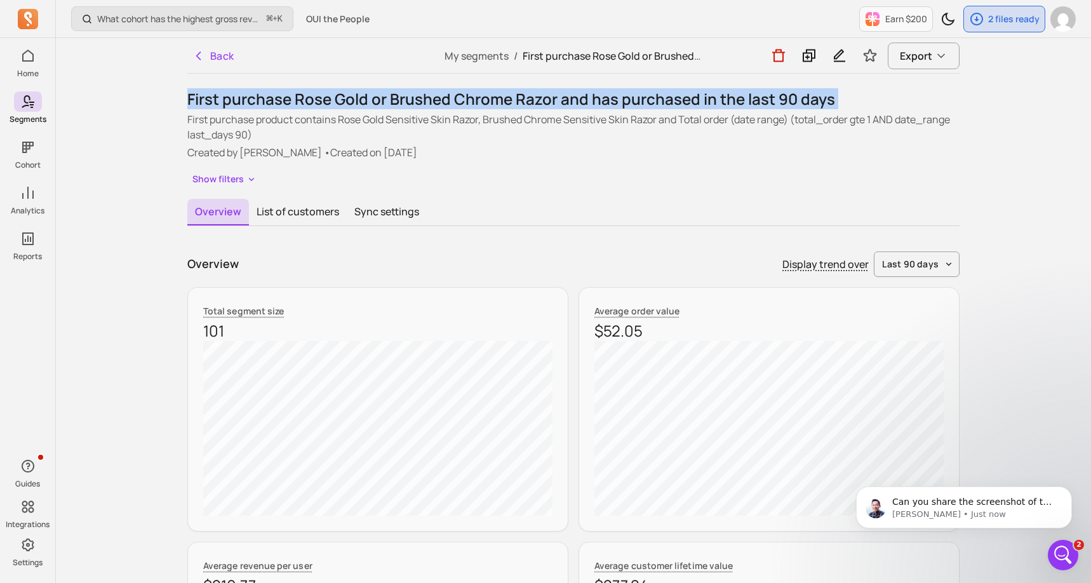
scroll to position [899, 0]
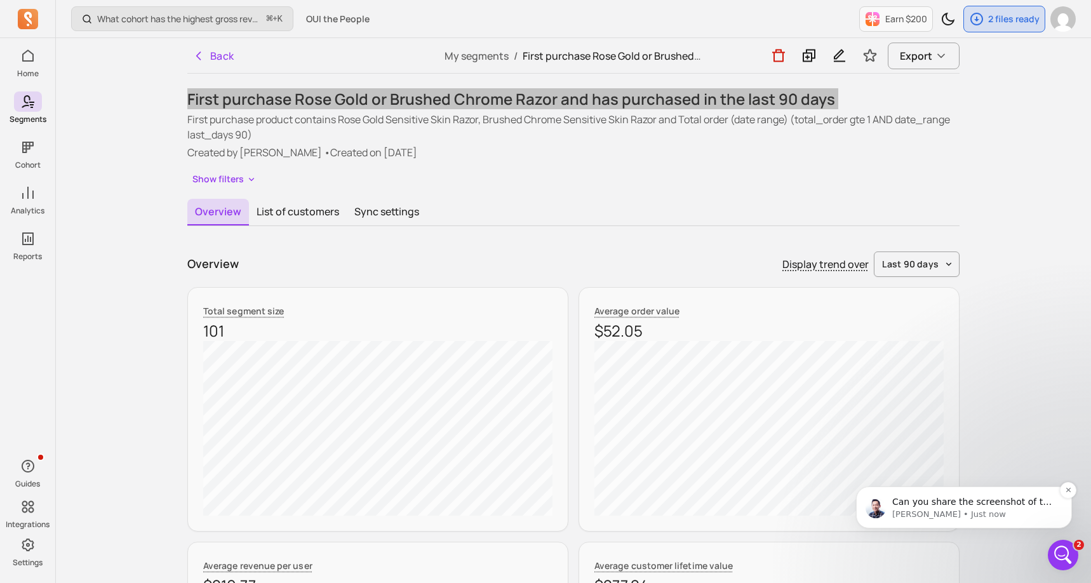
click at [967, 502] on p "Can you share the screenshot of the free sample? Or an order number with the" at bounding box center [974, 502] width 164 height 13
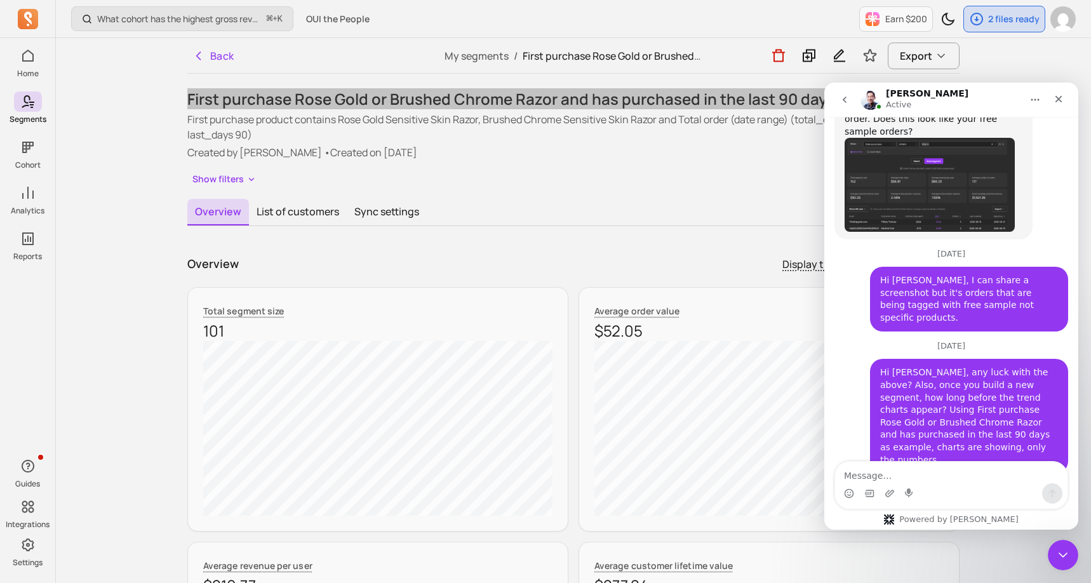
scroll to position [920, 0]
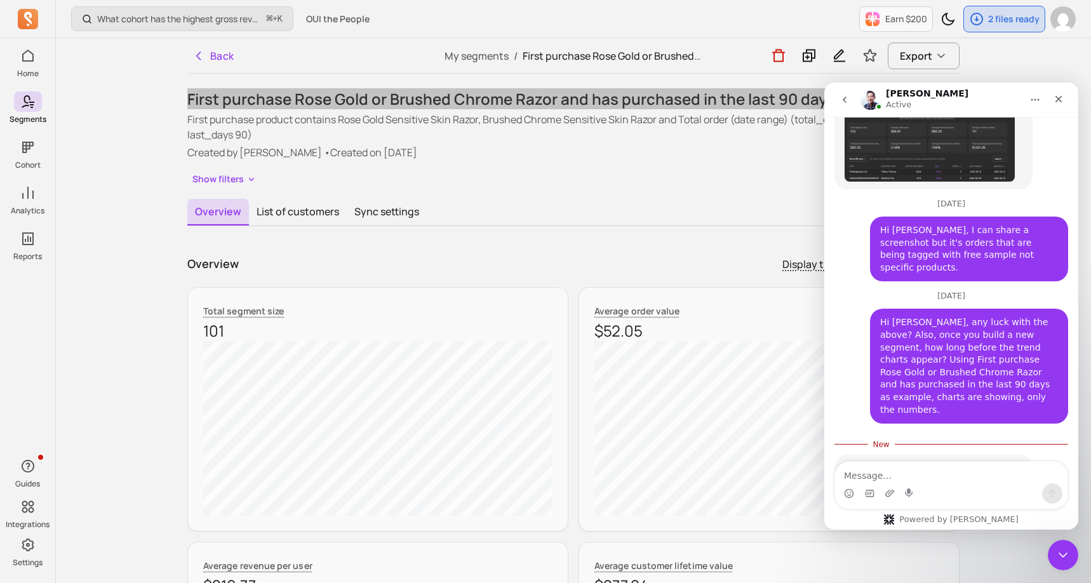
click at [990, 535] on div "Typing" at bounding box center [951, 559] width 234 height 49
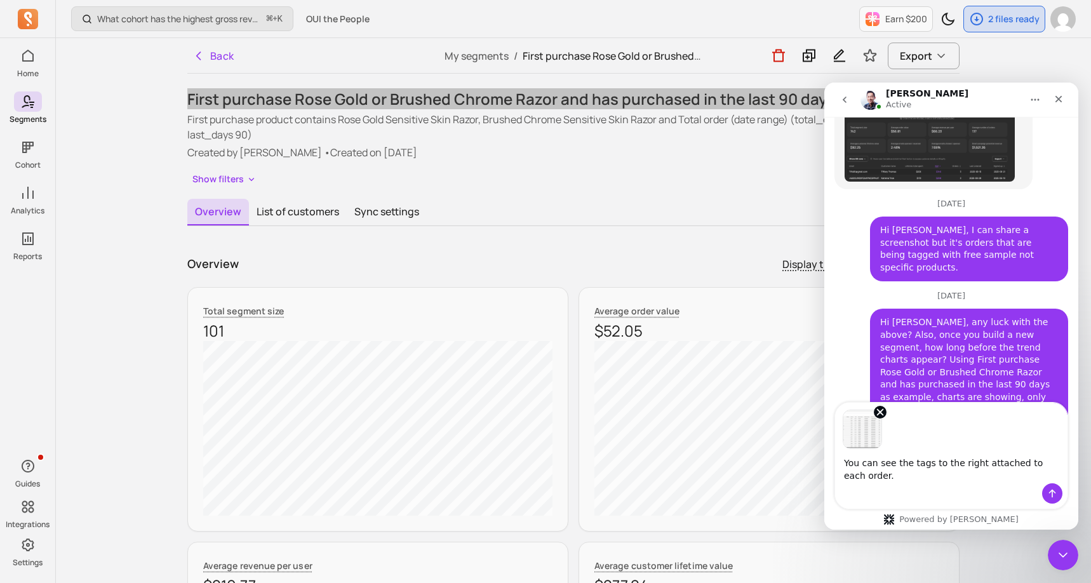
type textarea "You can see the tags to the right attached to each order."
click at [1047, 490] on icon "Send a message…" at bounding box center [1052, 493] width 10 height 10
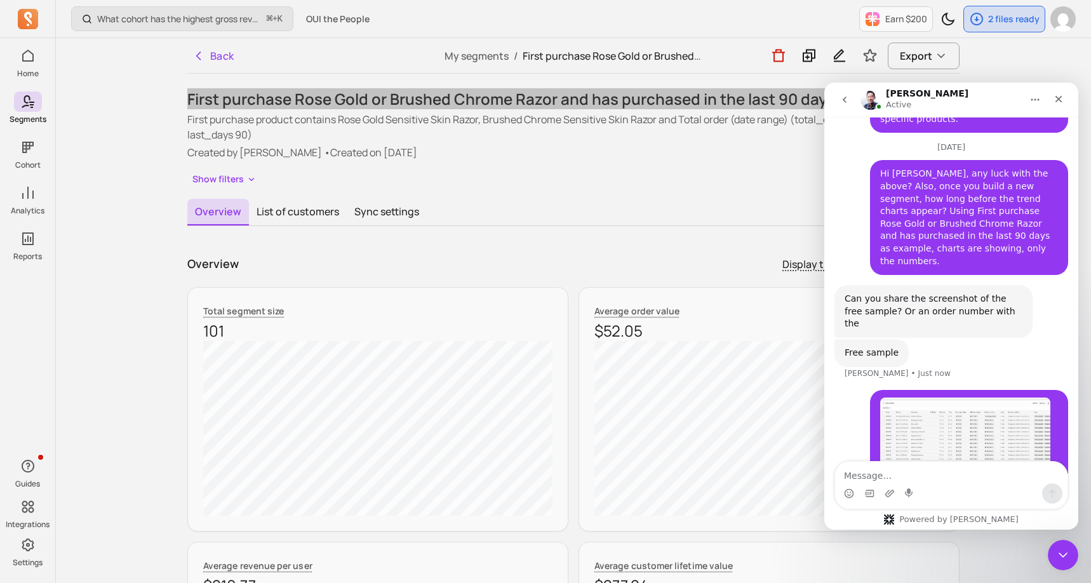
click at [1045, 339] on div "Free sample [PERSON_NAME] • Just now" at bounding box center [951, 364] width 234 height 51
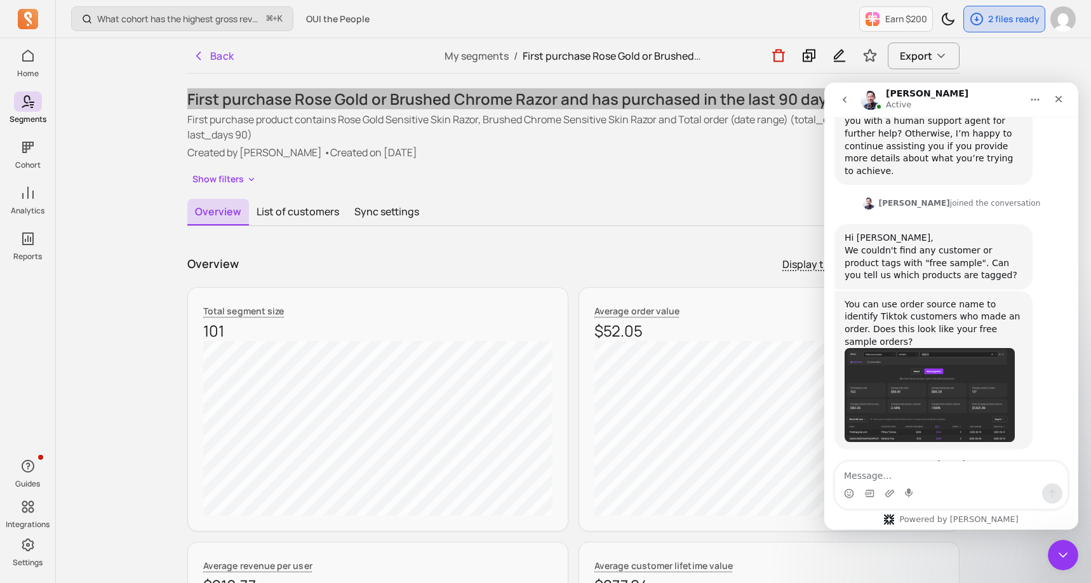
click at [1049, 291] on div "You can use order source name to identify Tiktok customers who made an order. D…" at bounding box center [951, 375] width 234 height 169
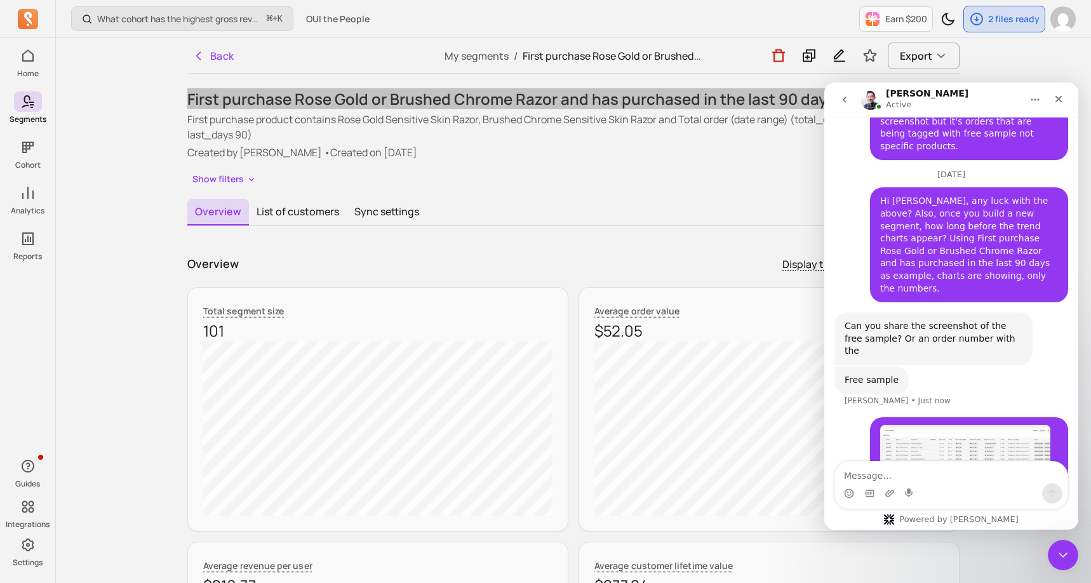
scroll to position [1068, 0]
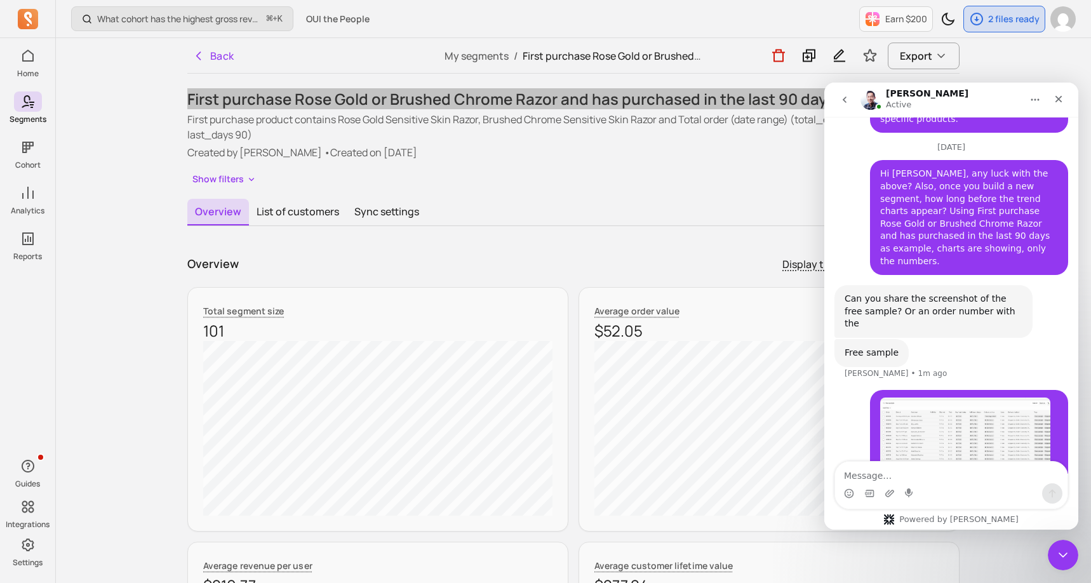
drag, startPoint x: 1072, startPoint y: 395, endPoint x: 1903, endPoint y: 511, distance: 839.1
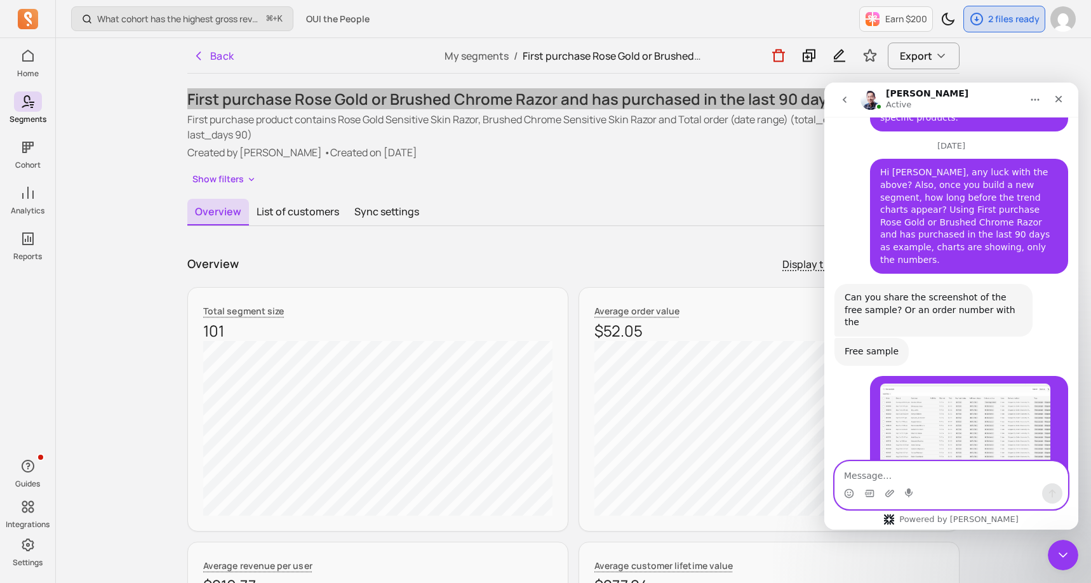
click at [876, 469] on textarea "Message…" at bounding box center [951, 473] width 232 height 22
type textarea "perfect, thanks"
click at [1053, 496] on icon "Send a message…" at bounding box center [1052, 493] width 10 height 10
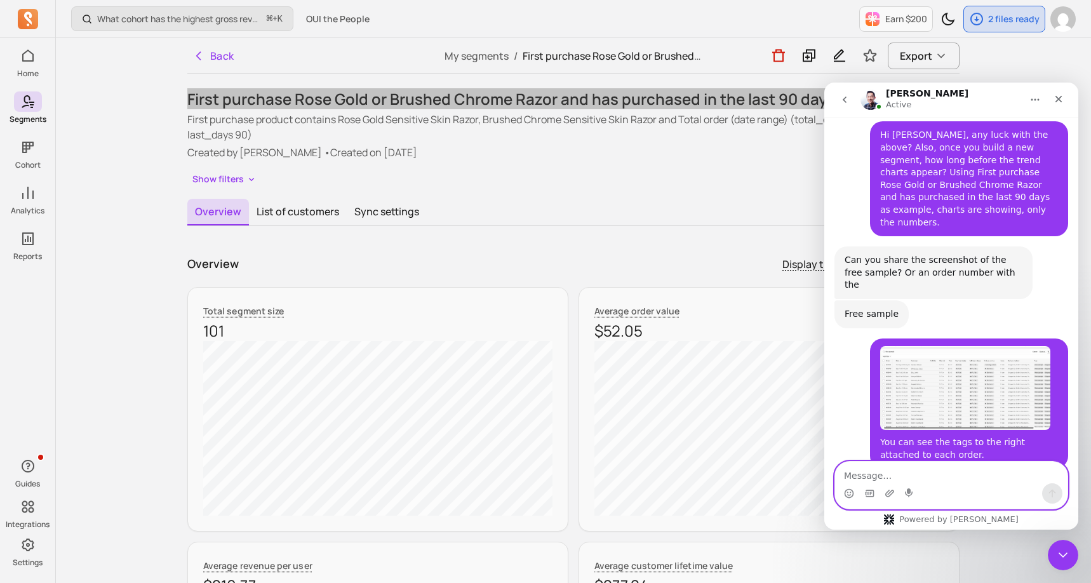
scroll to position [1108, 0]
click at [1060, 550] on icon "Close Intercom Messenger" at bounding box center [1060, 552] width 15 height 15
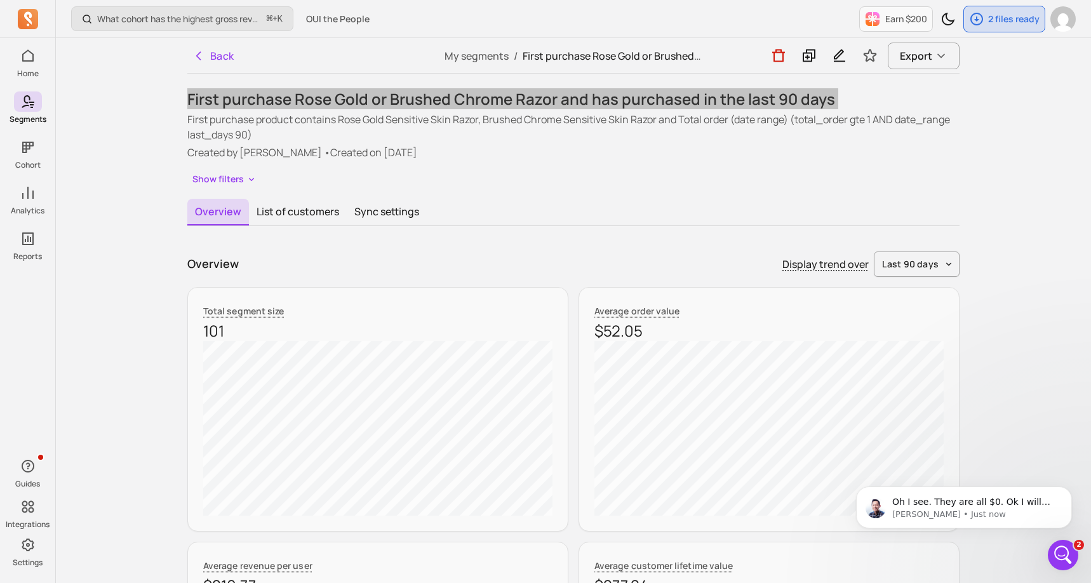
scroll to position [1158, 0]
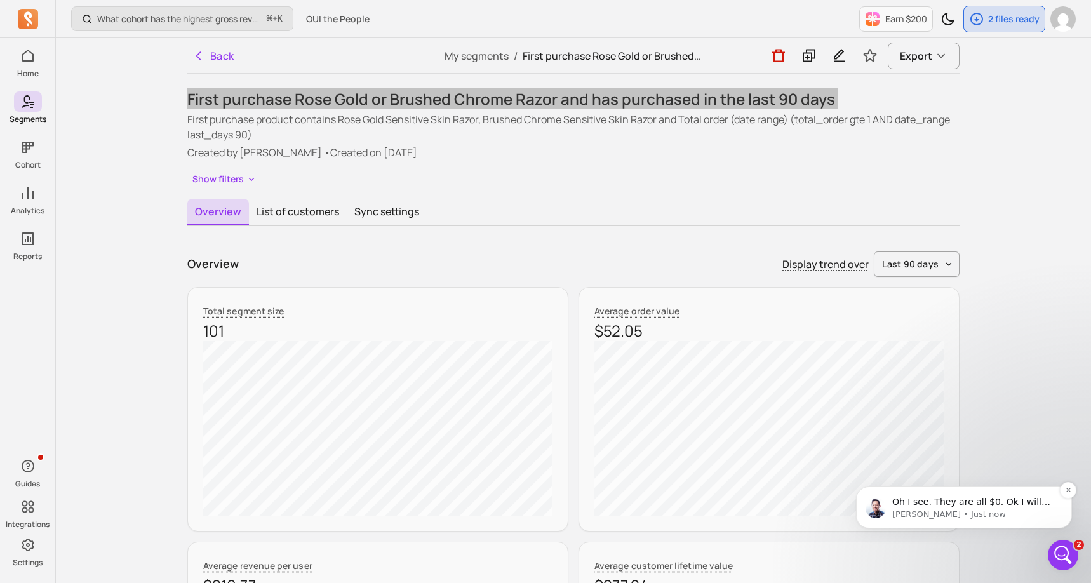
click at [981, 510] on p "[PERSON_NAME] • Just now" at bounding box center [974, 514] width 164 height 11
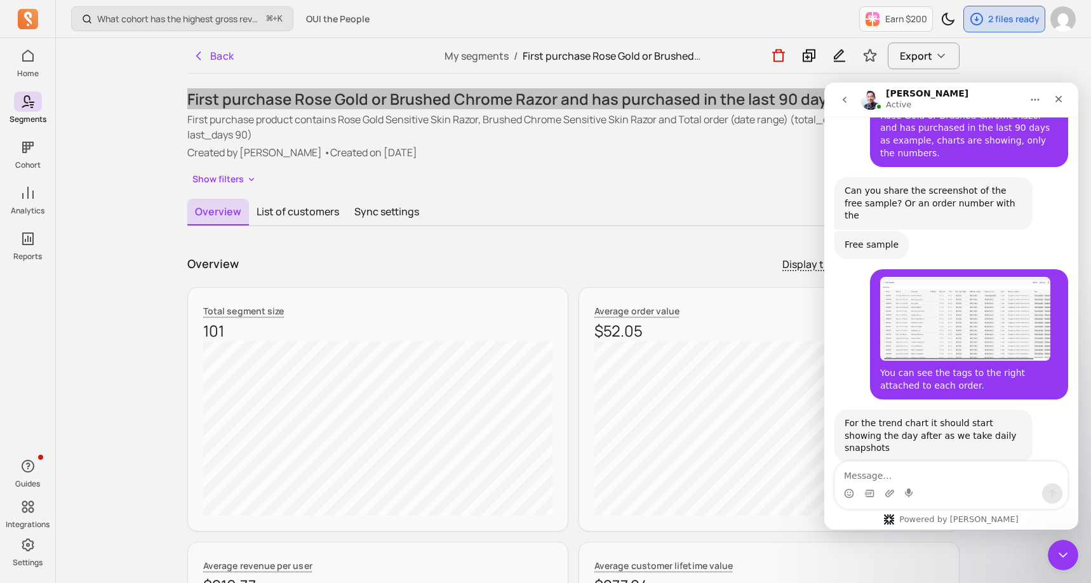
scroll to position [1179, 0]
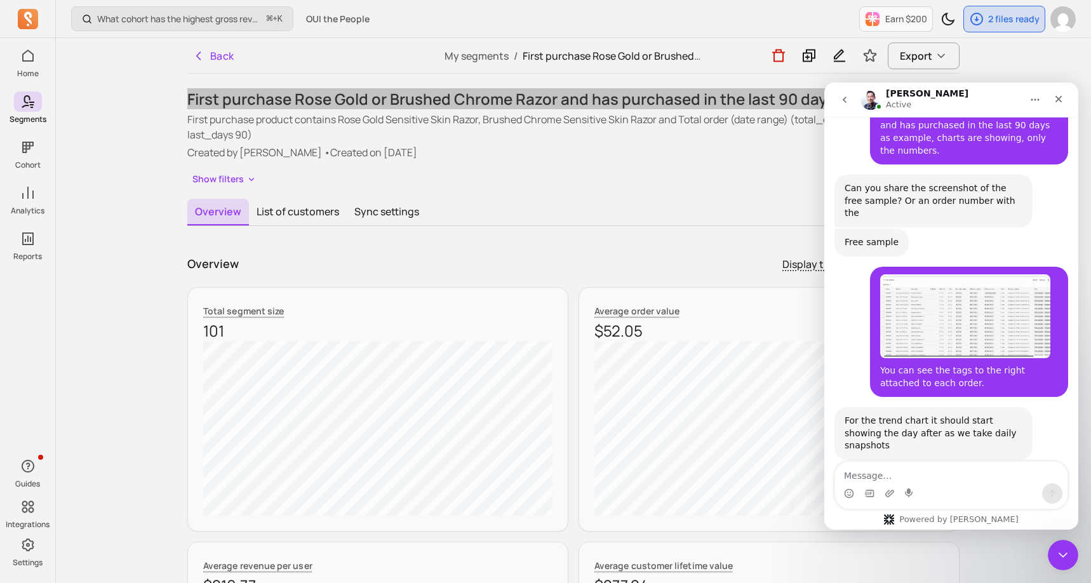
click at [999, 508] on div "[PERSON_NAME] • Just now" at bounding box center [1043, 508] width 106 height 0
click at [1061, 529] on div "Oh I see. They are all $0. Ok I will ask our team to include those orders [PERS…" at bounding box center [951, 563] width 234 height 68
click at [930, 469] on textarea "Message…" at bounding box center [951, 473] width 232 height 22
type textarea "Perfect, thank you!"
click at [1055, 495] on icon "Send a message…" at bounding box center [1052, 493] width 10 height 10
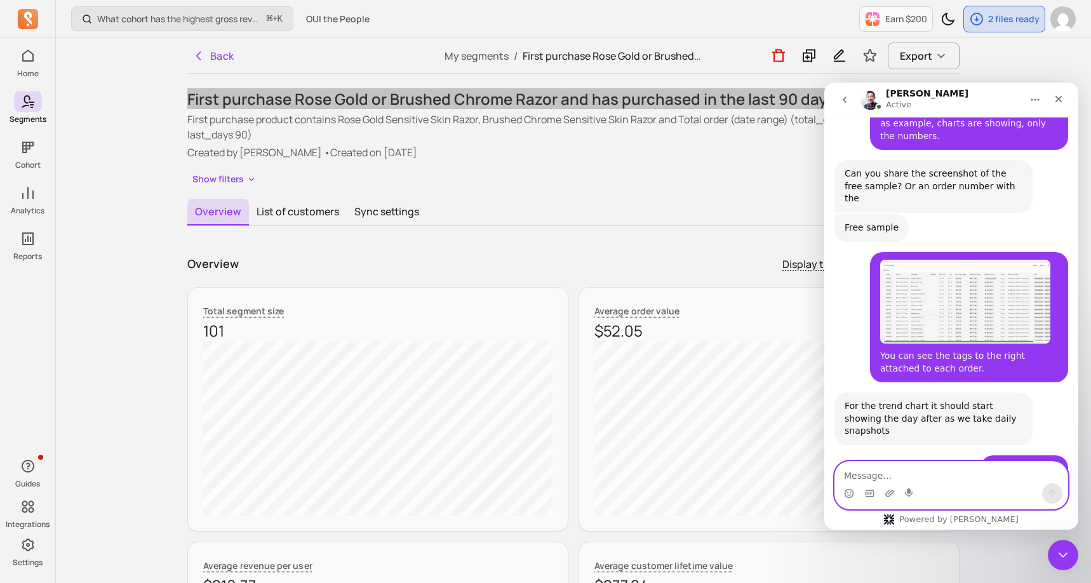
scroll to position [1196, 0]
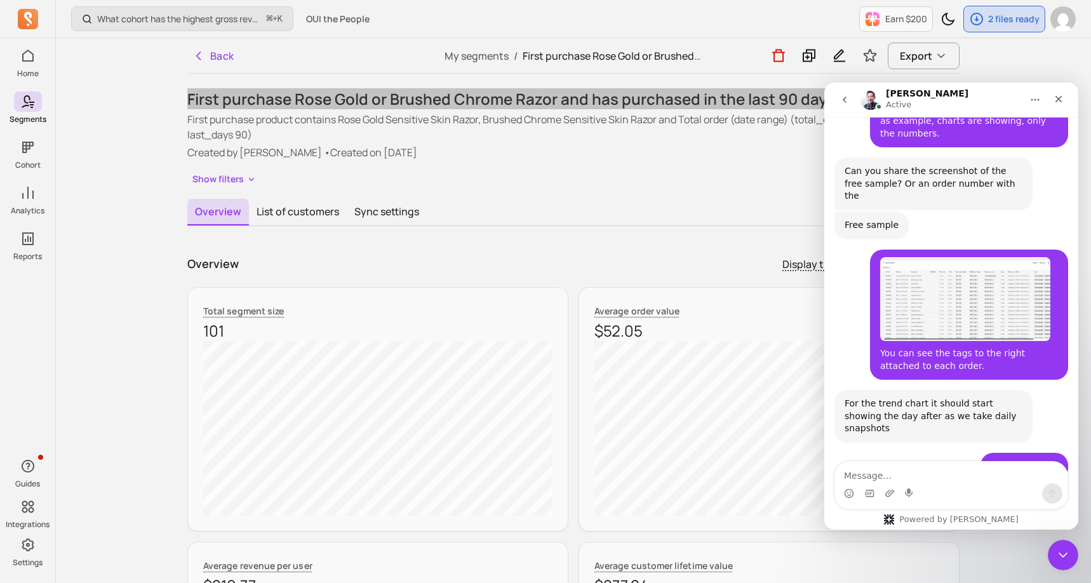
click at [1060, 491] on div "Oh I see. They are all $0. Ok I will ask our team to include those orders [PERS…" at bounding box center [951, 522] width 234 height 63
click at [1064, 491] on div "Oh I see. They are all $0. Ok I will ask our team to include those orders [PERS…" at bounding box center [951, 522] width 234 height 63
drag, startPoint x: 1063, startPoint y: 444, endPoint x: 1052, endPoint y: 535, distance: 91.5
click at [1052, 529] on html "[PERSON_NAME] Active Hi there! You're speaking with Segments AI. I'm well train…" at bounding box center [951, 306] width 254 height 447
click at [1060, 99] on icon "Close" at bounding box center [1058, 99] width 10 height 10
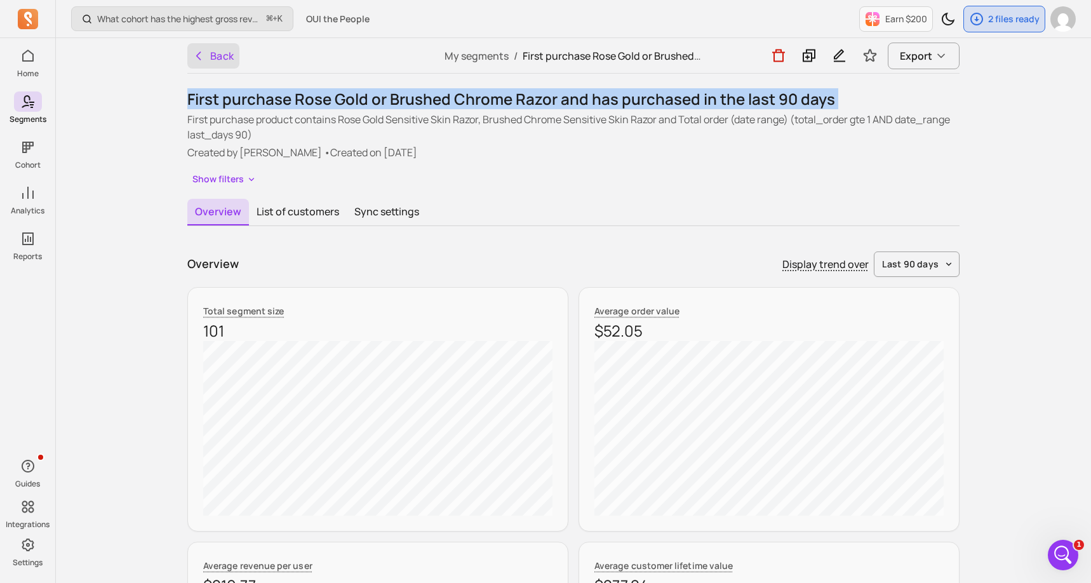
click at [218, 51] on button "Back" at bounding box center [213, 55] width 52 height 25
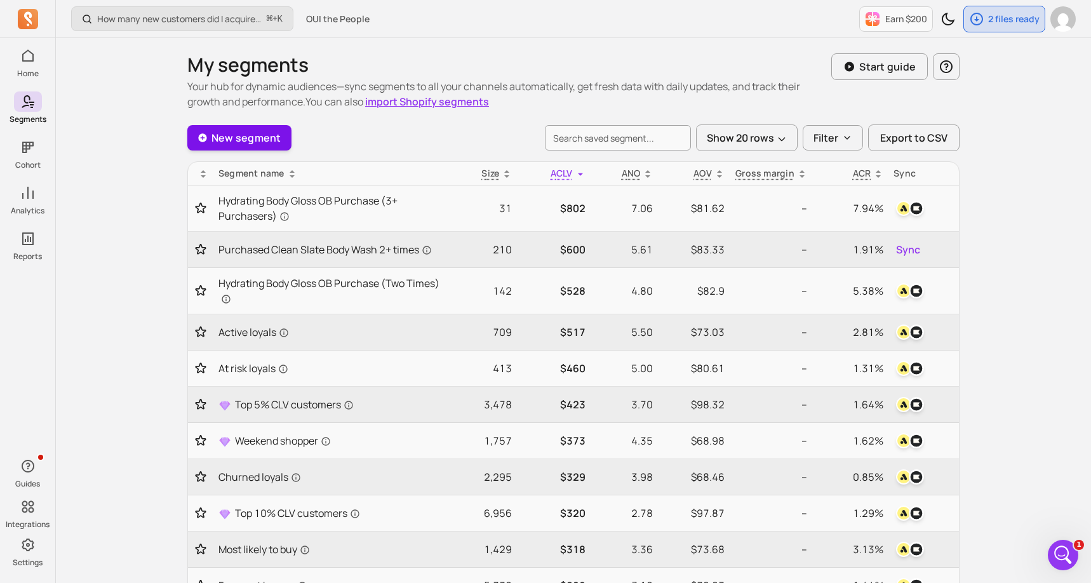
click at [255, 137] on link "New segment" at bounding box center [239, 137] width 104 height 25
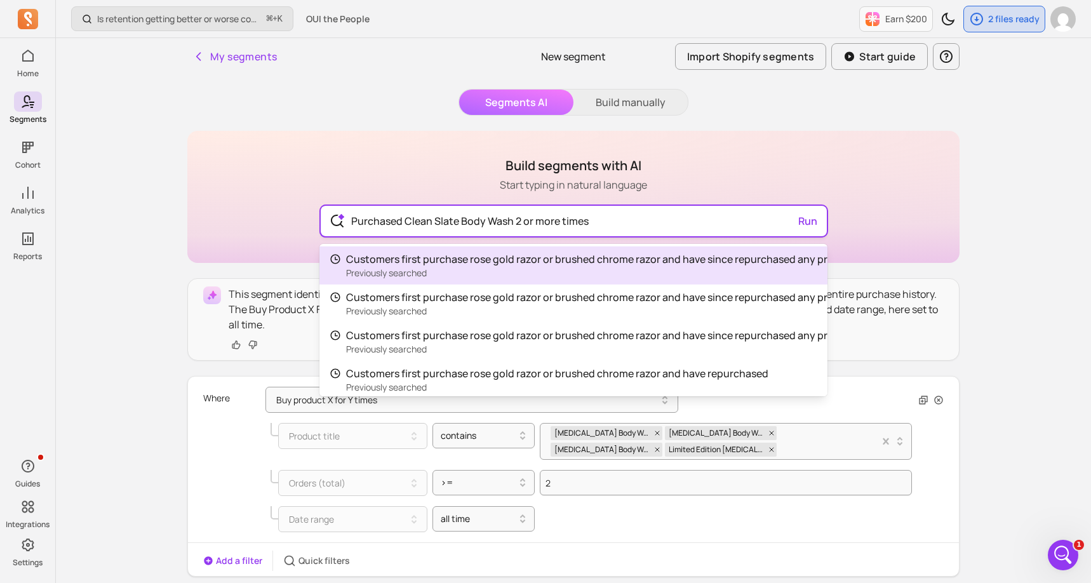
drag, startPoint x: 511, startPoint y: 222, endPoint x: 406, endPoint y: 222, distance: 105.4
click at [406, 222] on input "Purchased Clean Slate Body Wash 2 or more times" at bounding box center [573, 221] width 465 height 30
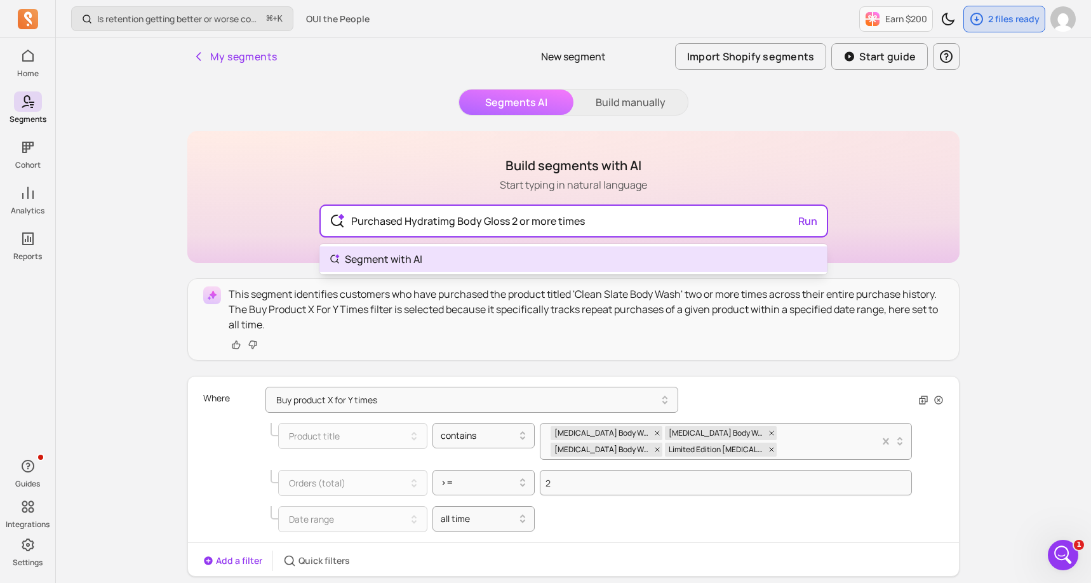
type input "Purchased Hydratimg Body Gloss 2 or more times"
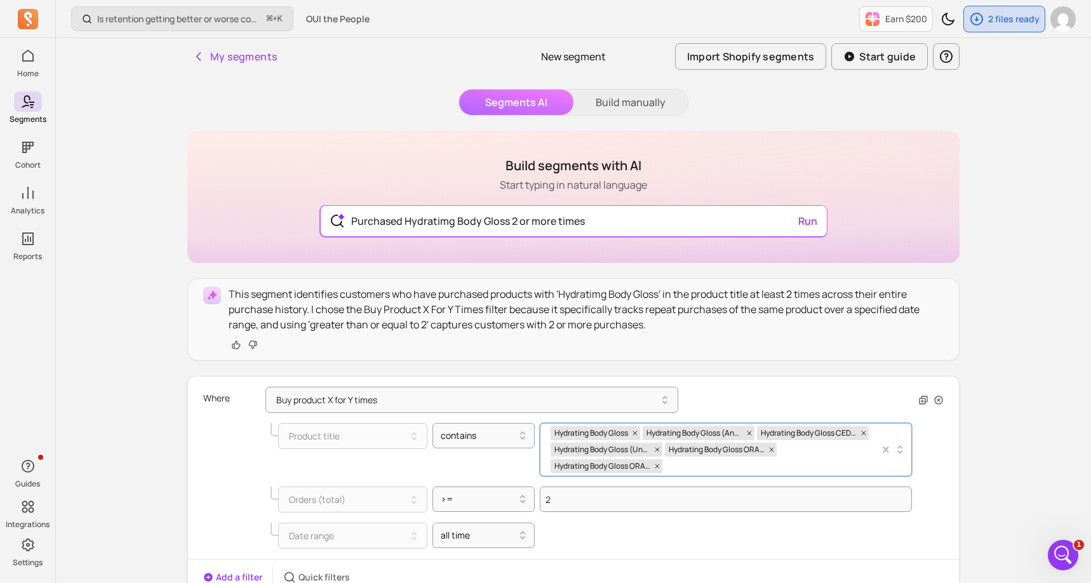
click at [801, 455] on div "Hydrating Body Gloss Hydrating Body Gloss (Andie) Hydrating Body Gloss CEDARWOO…" at bounding box center [714, 449] width 329 height 52
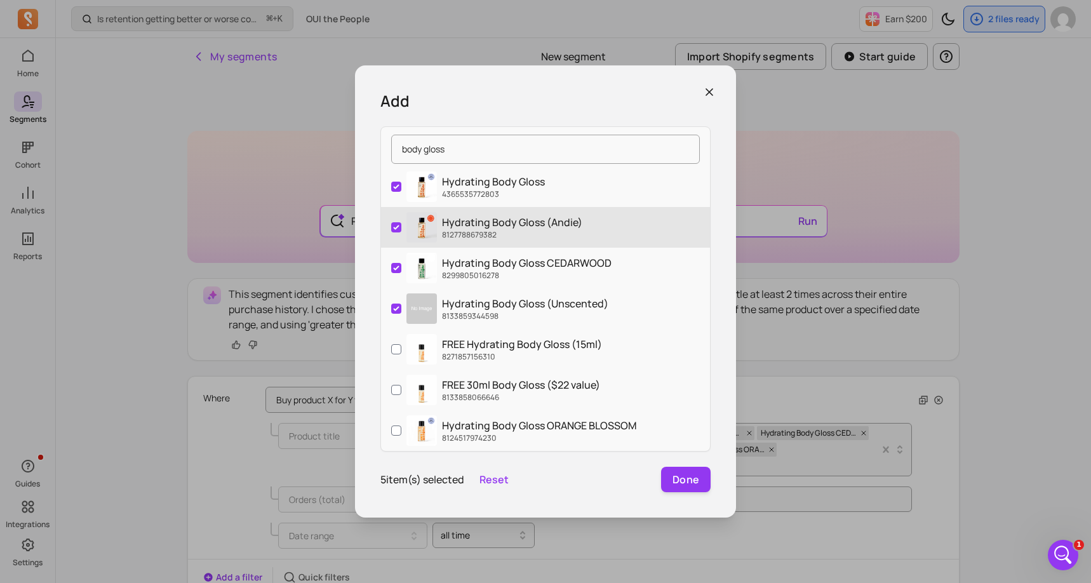
type input "body gloss"
click at [394, 225] on input "Hydrating Body Gloss (Andie) 8127788679382" at bounding box center [396, 227] width 10 height 10
checkbox input "false"
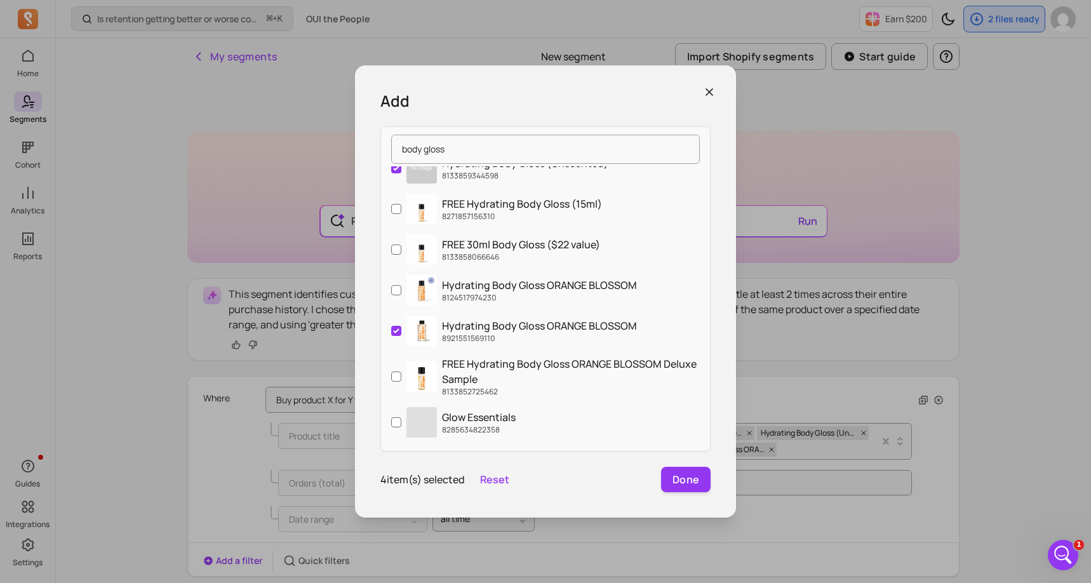
scroll to position [152, 0]
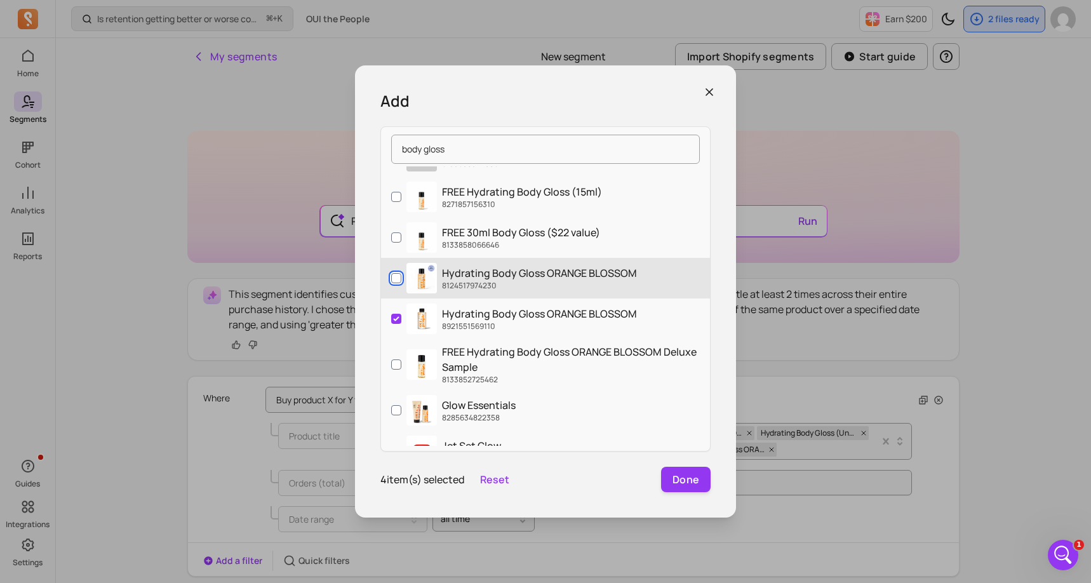
click at [396, 277] on input "Hydrating Body Gloss ORANGE BLOSSOM 8124517974230" at bounding box center [396, 278] width 10 height 10
checkbox input "true"
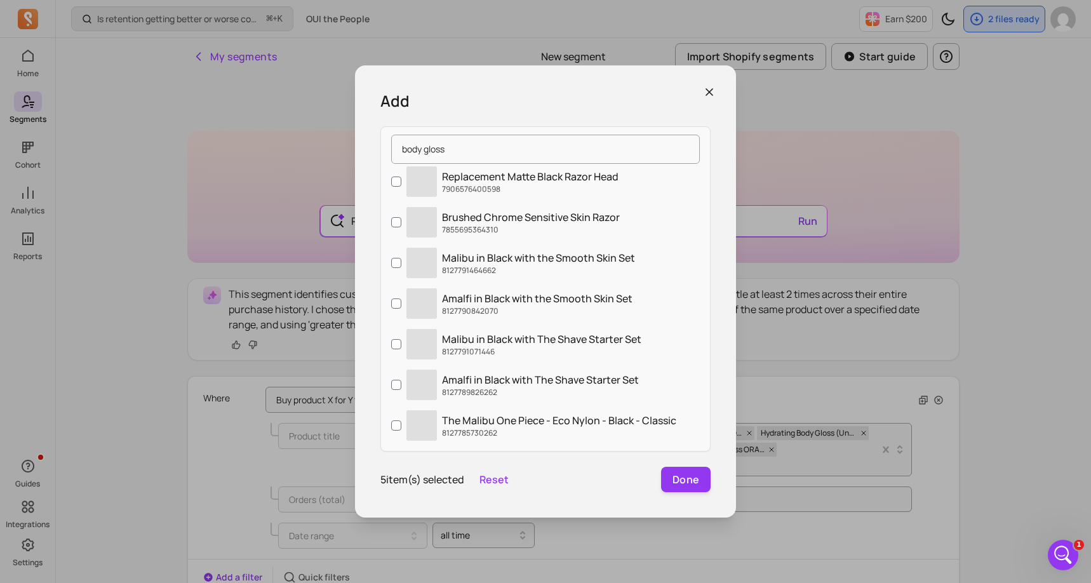
scroll to position [0, 0]
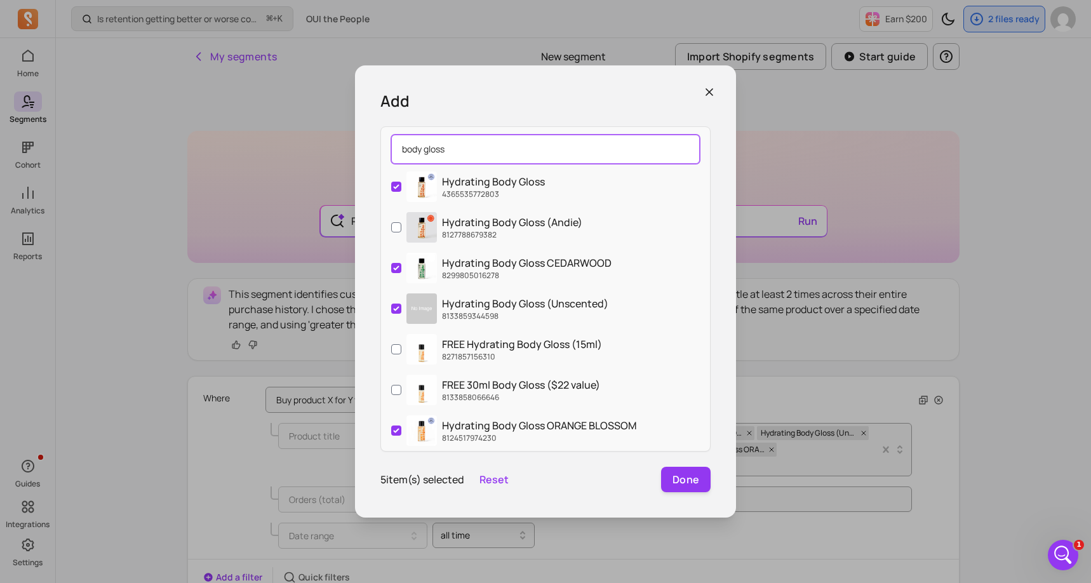
drag, startPoint x: 486, startPoint y: 145, endPoint x: 383, endPoint y: 145, distance: 102.8
click at [383, 145] on div "body gloss" at bounding box center [545, 149] width 329 height 34
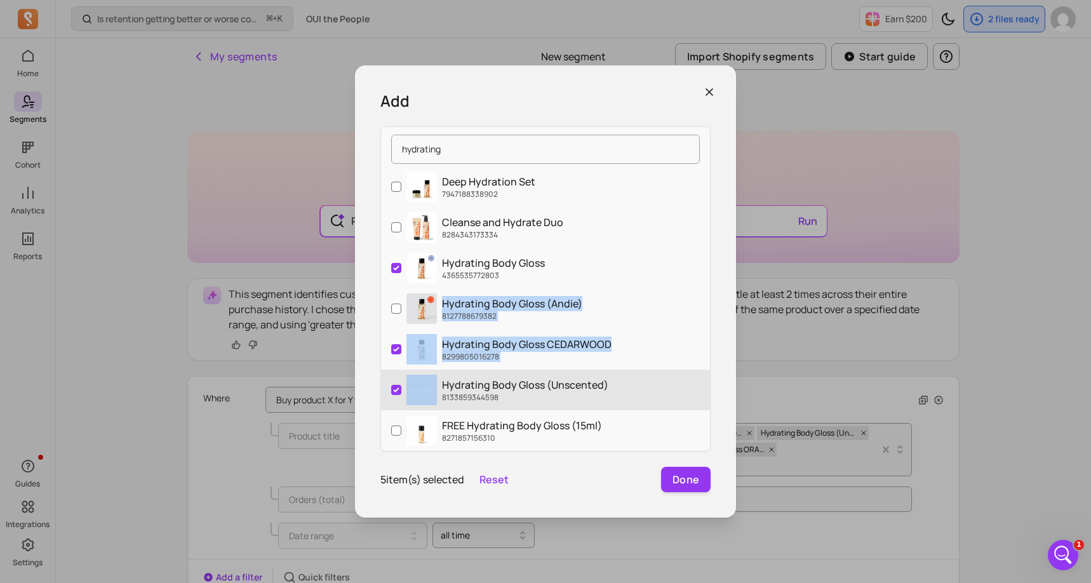
drag, startPoint x: 592, startPoint y: 309, endPoint x: 578, endPoint y: 373, distance: 66.2
click at [578, 373] on div "Deep Hydration Set 7947188338902 Cleanse and Hydrate Duo 8284343173334 Hydratin…" at bounding box center [545, 305] width 329 height 279
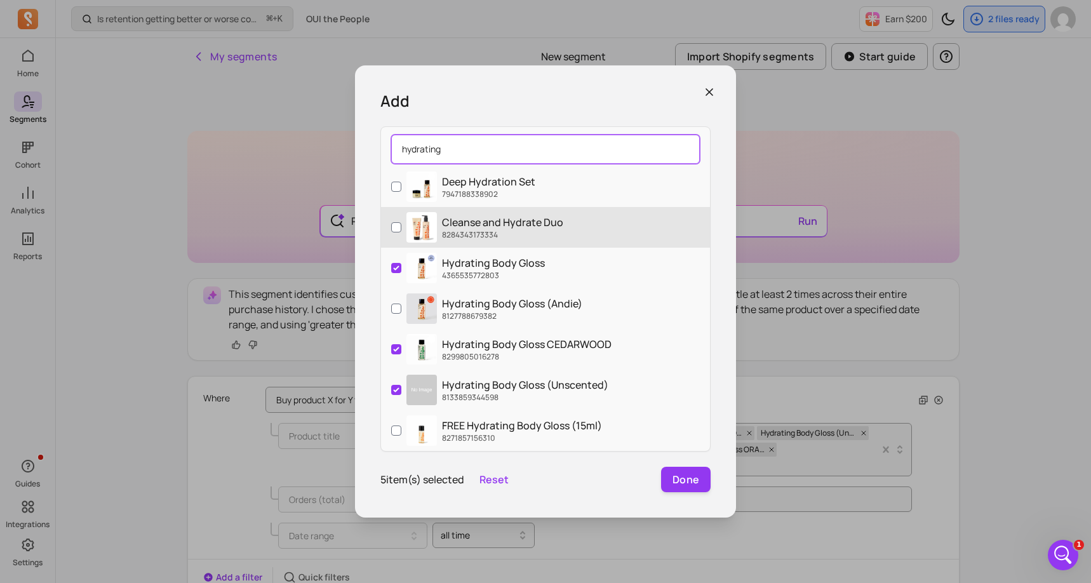
drag, startPoint x: 496, startPoint y: 149, endPoint x: 531, endPoint y: 211, distance: 71.0
click at [531, 211] on div "hydrating Deep Hydration Set 7947188338902 Cleanse and Hydrate Duo 828434317333…" at bounding box center [545, 288] width 330 height 325
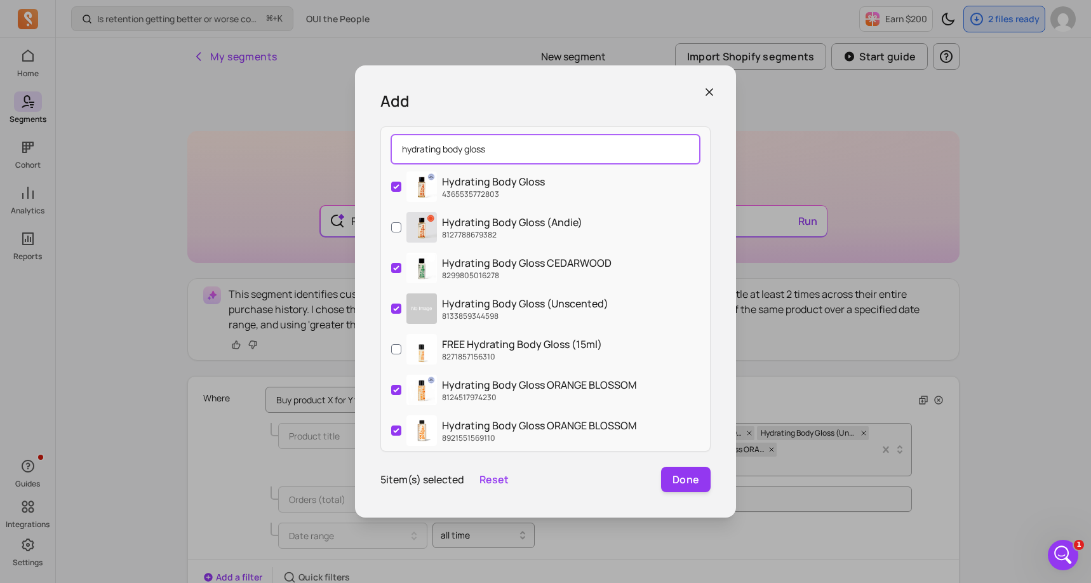
drag, startPoint x: 500, startPoint y: 150, endPoint x: 357, endPoint y: 150, distance: 143.5
click at [357, 150] on div "Add hydrating body gloss Hydrating Body Gloss 4365535772803 Hydrating Body Glos…" at bounding box center [545, 291] width 381 height 452
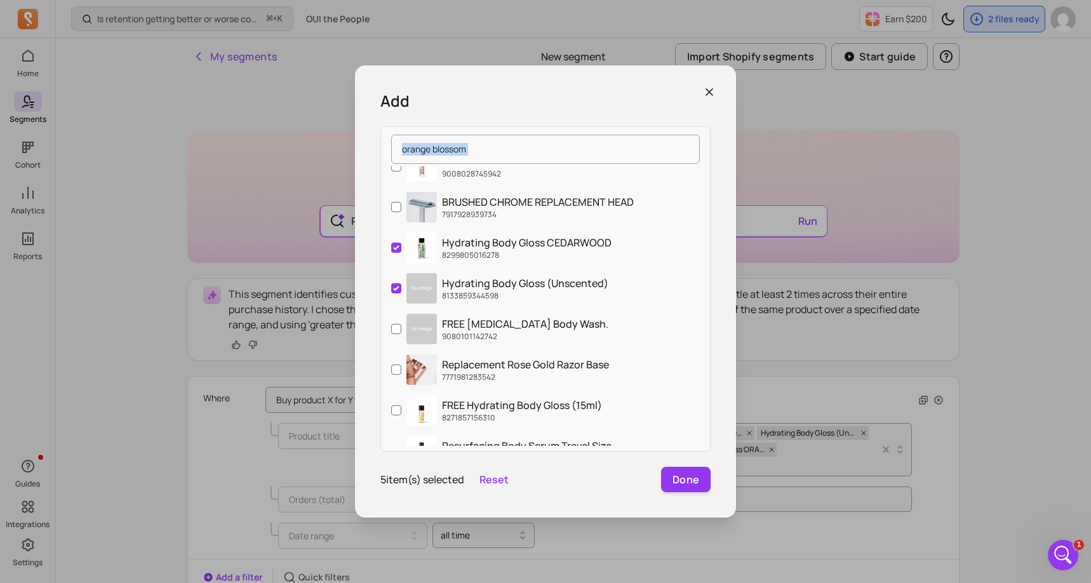
scroll to position [1650, 0]
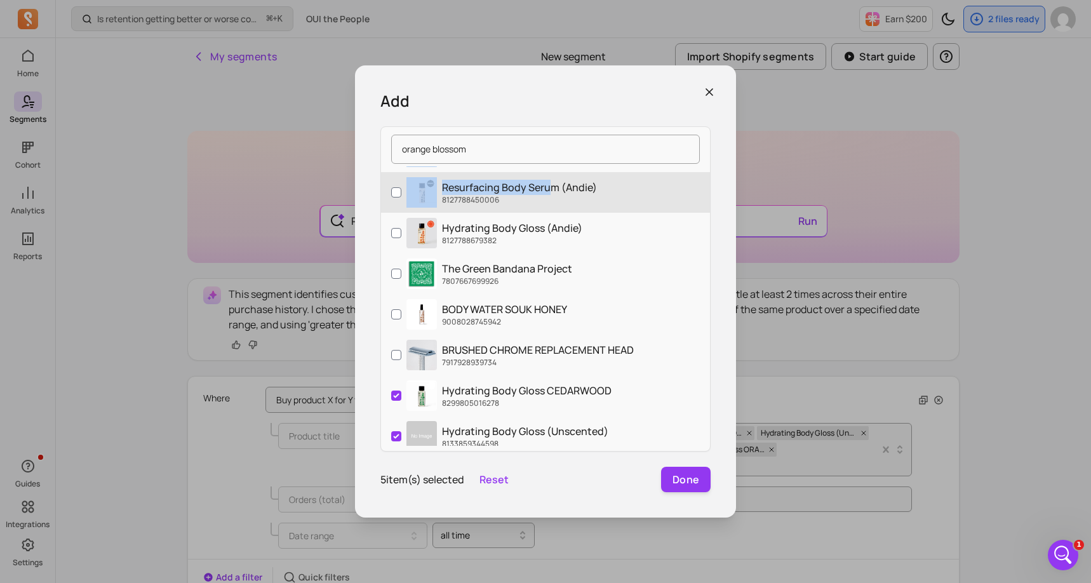
drag, startPoint x: 546, startPoint y: 267, endPoint x: 547, endPoint y: 186, distance: 80.6
click at [547, 186] on div "BODY WATER ORANGE BLOSSOM 9008015016150 Take Care Set (Orange Blossom) 87951574…" at bounding box center [545, 305] width 329 height 279
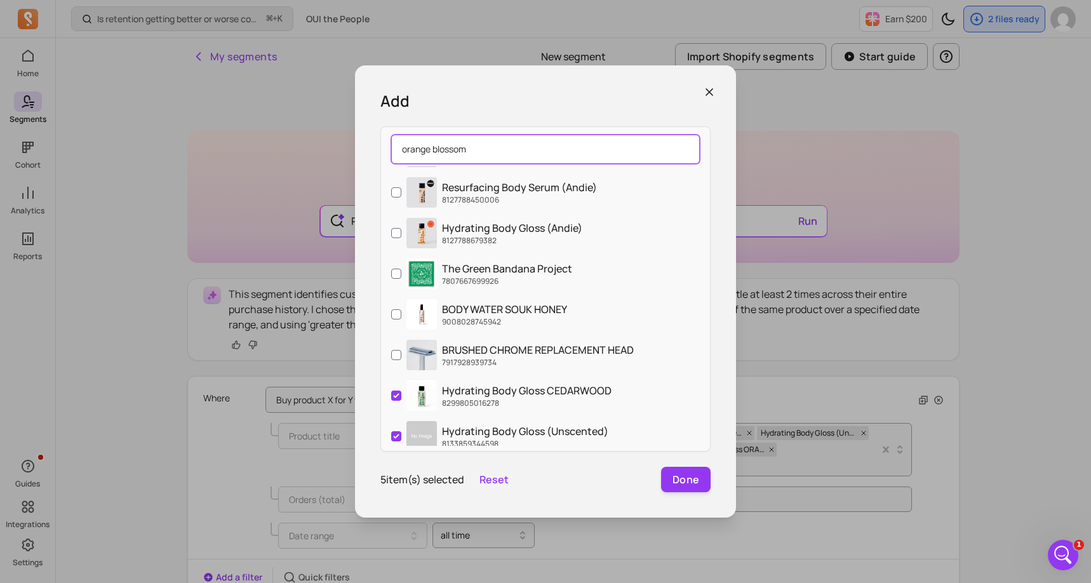
click at [493, 152] on input "orange blossom" at bounding box center [545, 149] width 309 height 29
drag, startPoint x: 489, startPoint y: 151, endPoint x: 386, endPoint y: 149, distance: 102.9
click at [386, 149] on div "orange blossom" at bounding box center [545, 149] width 329 height 34
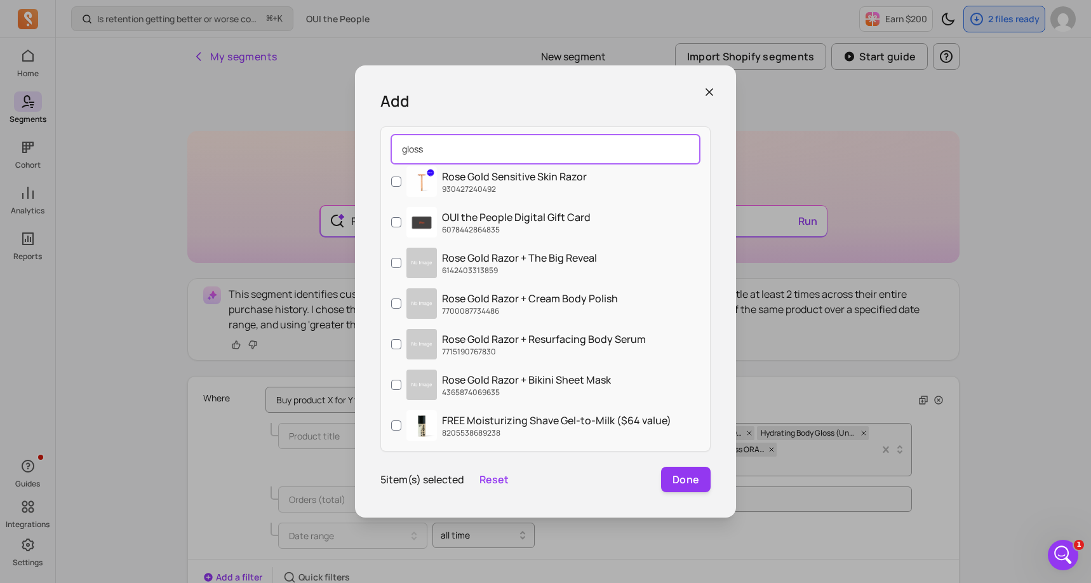
scroll to position [0, 0]
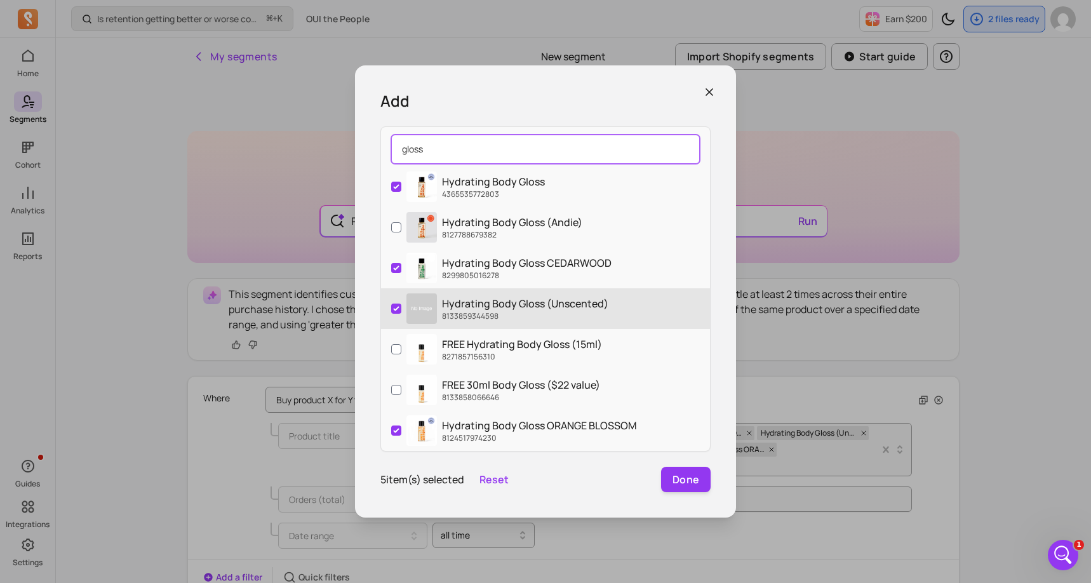
type input "gloss"
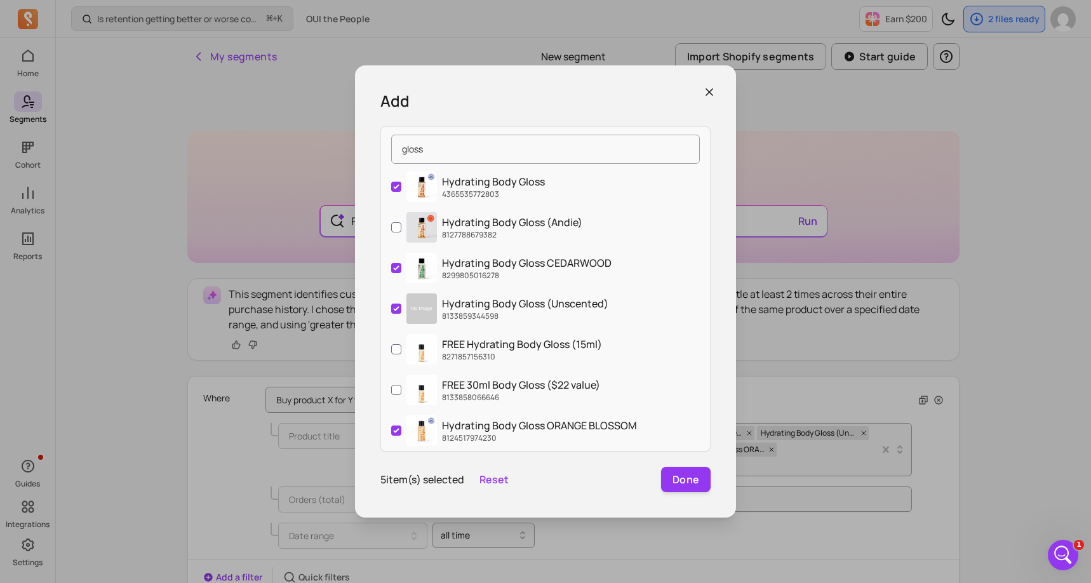
drag, startPoint x: 609, startPoint y: 307, endPoint x: 581, endPoint y: 95, distance: 213.9
click at [581, 95] on div "Add gloss Hydrating Body Gloss 4365535772803 Hydrating Body Gloss (Andie) 81277…" at bounding box center [545, 291] width 381 height 452
click at [689, 479] on button "Done" at bounding box center [686, 479] width 50 height 25
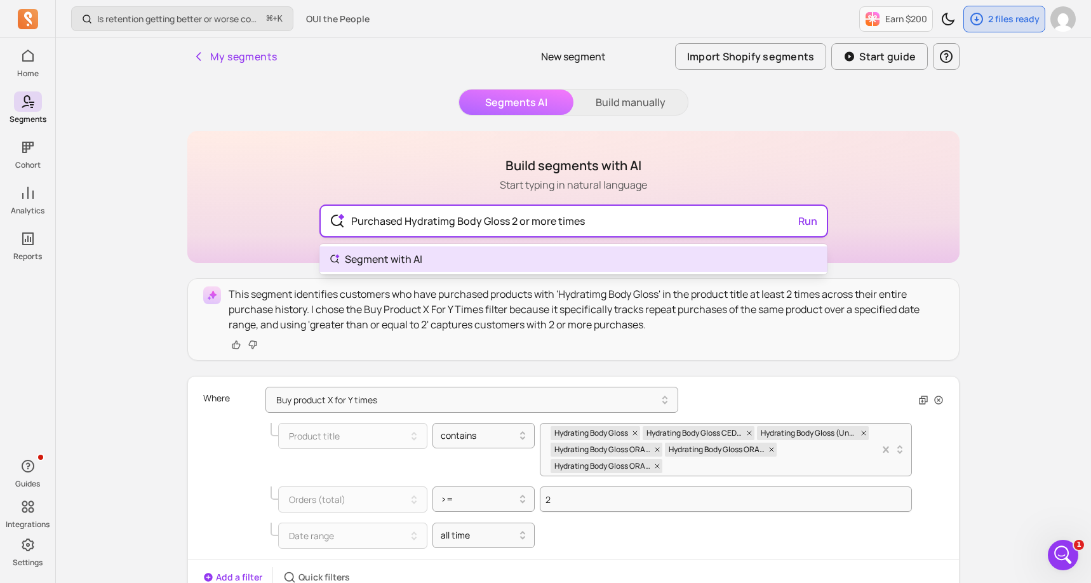
drag, startPoint x: 599, startPoint y: 221, endPoint x: 402, endPoint y: 215, distance: 196.9
click at [402, 215] on input "Purchased Hydratimg Body Gloss 2 or more times" at bounding box center [573, 221] width 465 height 30
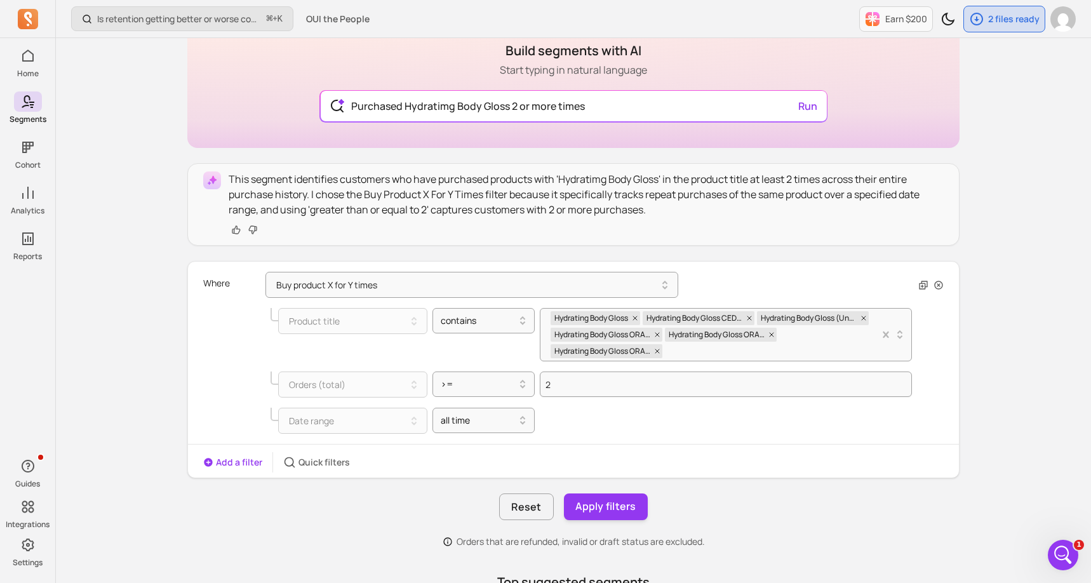
scroll to position [127, 0]
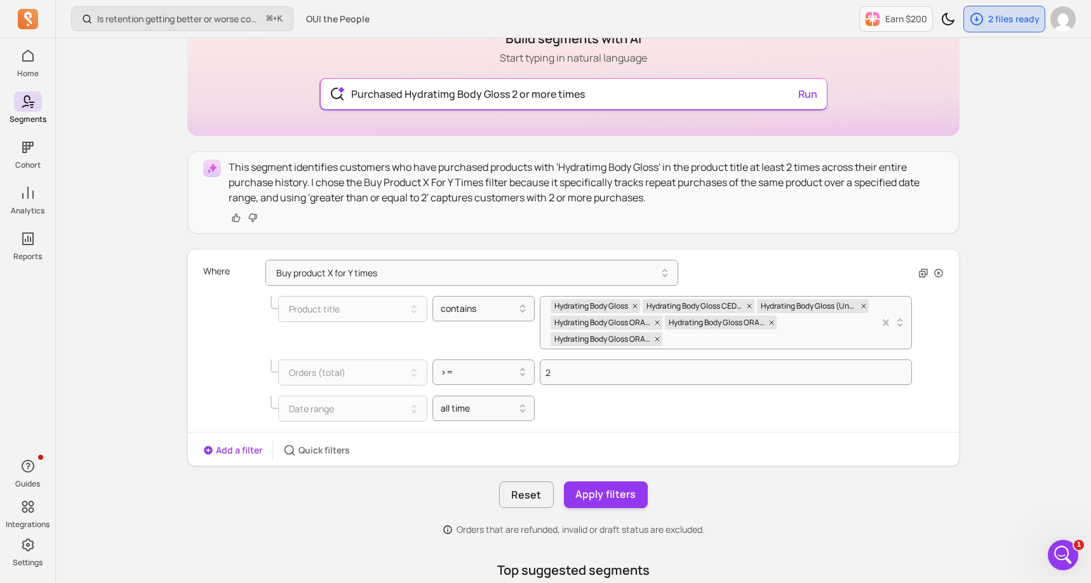
click at [515, 95] on input "Purchased Hydratimg Body Gloss 2 or more times" at bounding box center [573, 94] width 465 height 30
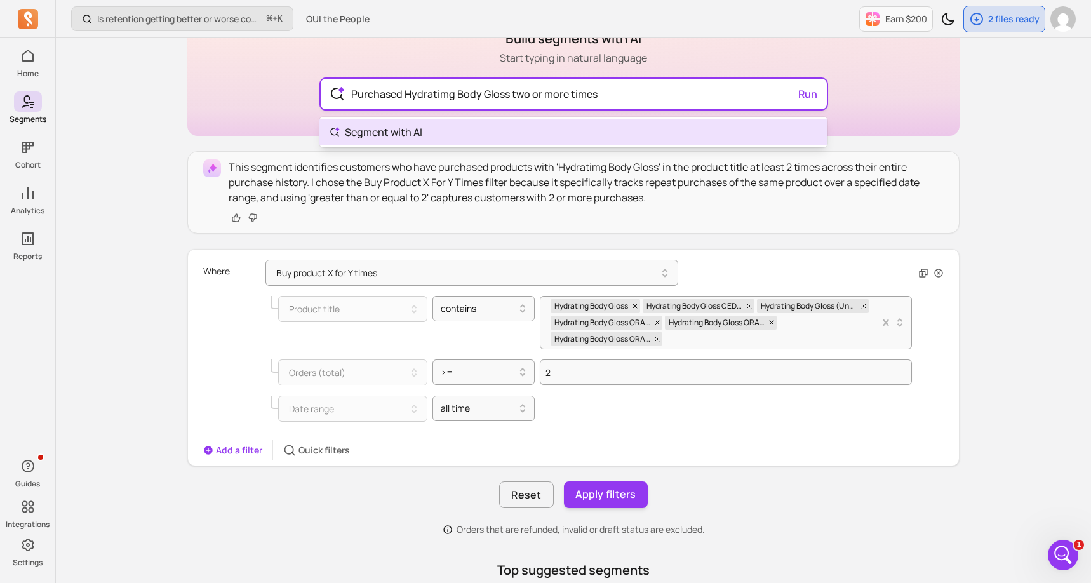
drag, startPoint x: 460, startPoint y: 93, endPoint x: 345, endPoint y: 98, distance: 115.0
click at [345, 98] on input "Purchased Hydratimg Body Gloss two or more times" at bounding box center [573, 94] width 465 height 30
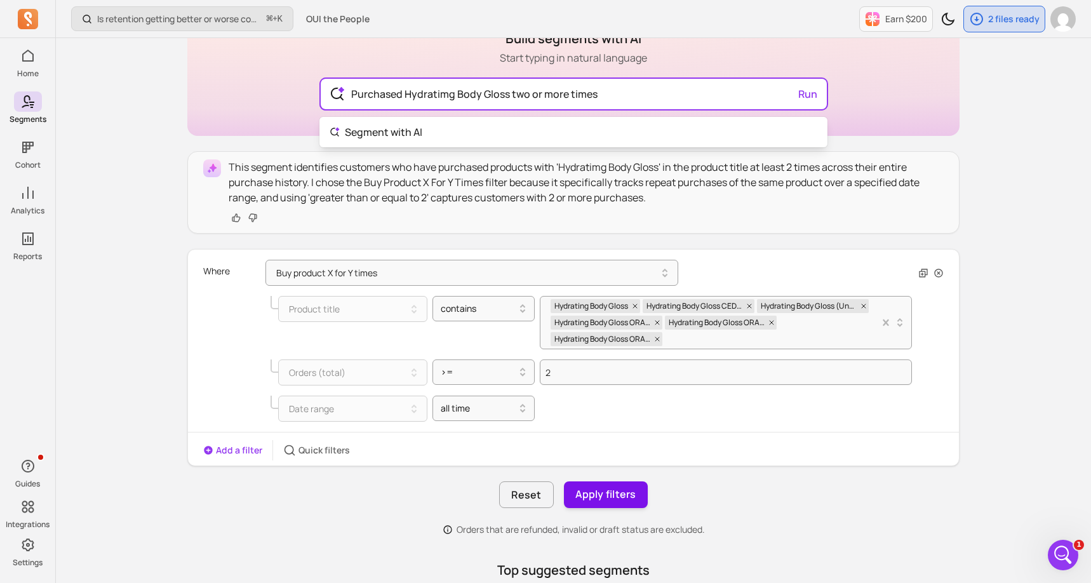
click at [597, 482] on div "Build segments with AI Start typing in natural language Purchased Hydratimg Bod…" at bounding box center [573, 481] width 772 height 955
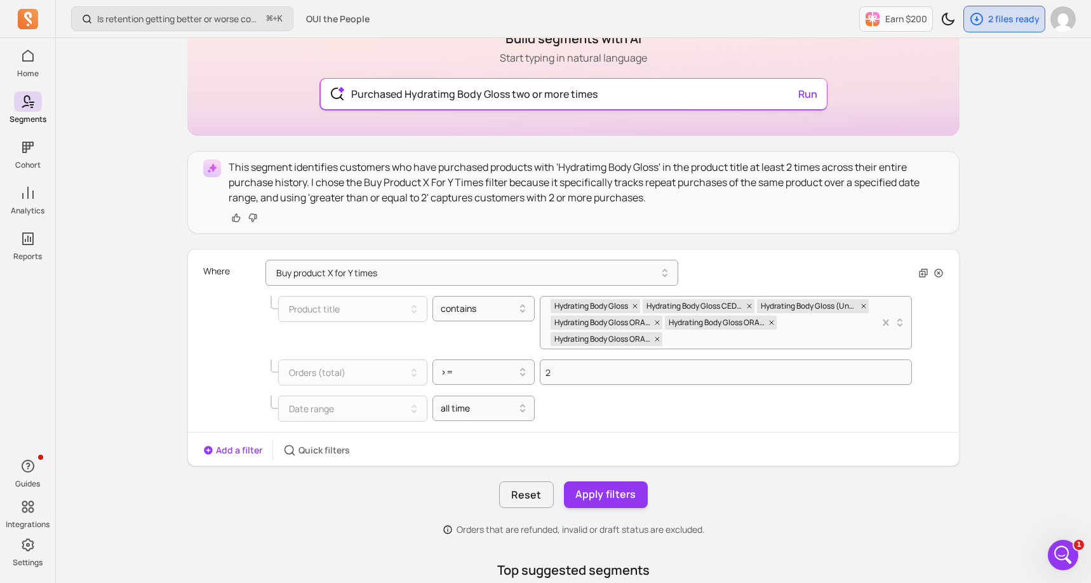
click at [611, 93] on input "Purchased Hydratimg Body Gloss two or more times" at bounding box center [573, 94] width 465 height 30
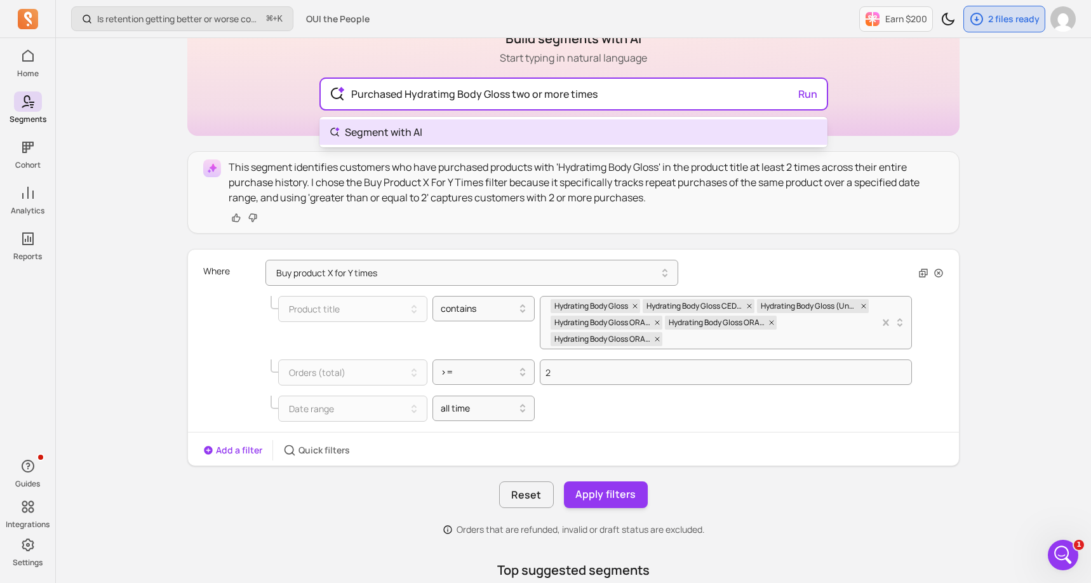
type input "Purchased Hydratimg Body Gloss two or more times"
click at [409, 131] on body "Home Segments Cohort Analytics Reports Guides Integrations Settings Is retentio…" at bounding box center [545, 445] width 1091 height 1144
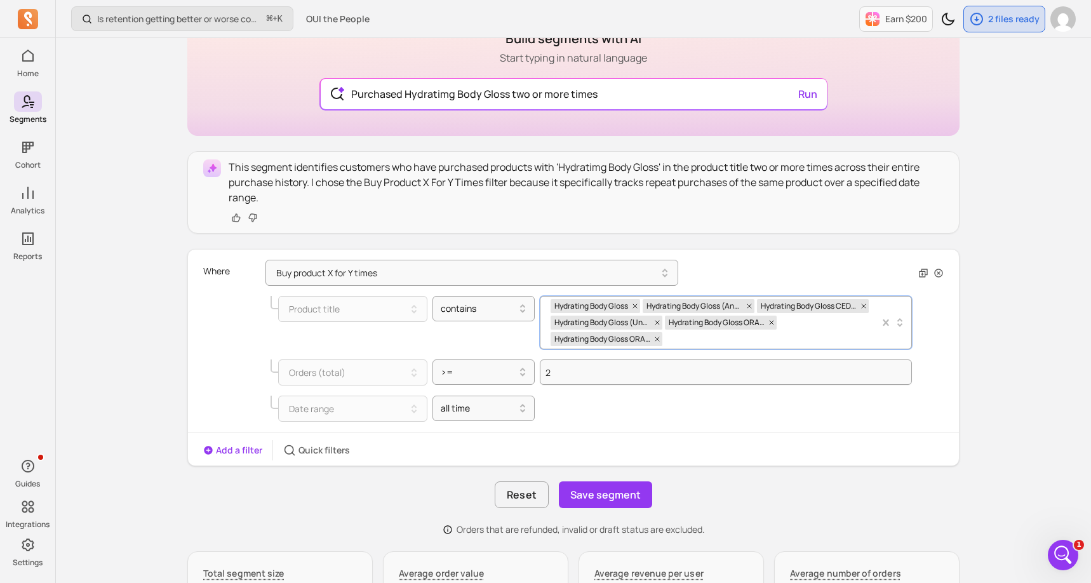
click at [790, 333] on div "Hydrating Body Gloss Hydrating Body Gloss (Andie) Hydrating Body Gloss CEDARWOO…" at bounding box center [714, 322] width 329 height 52
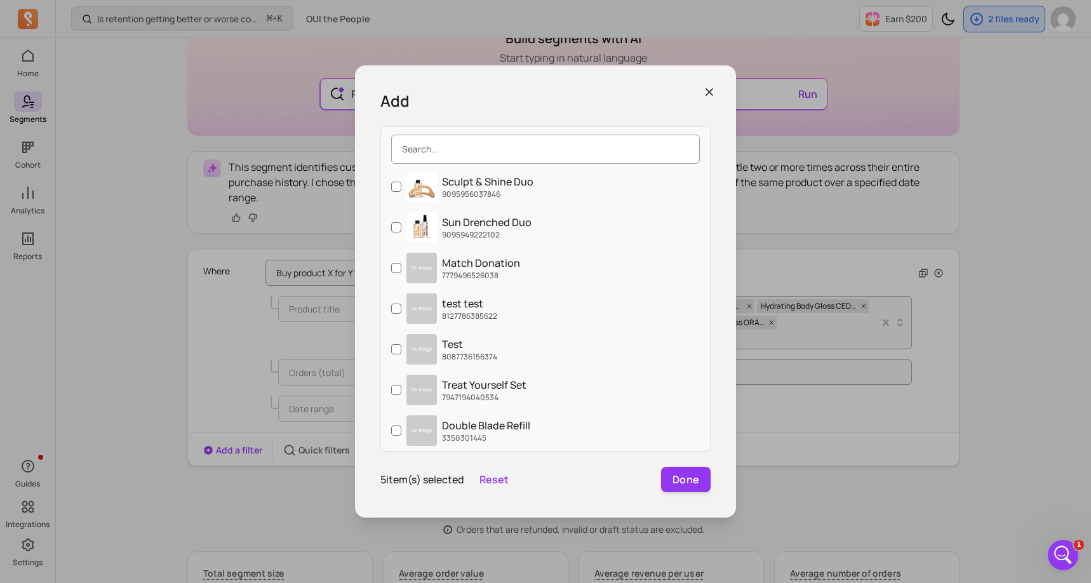
click at [461, 150] on input "search" at bounding box center [545, 149] width 309 height 29
type input "h"
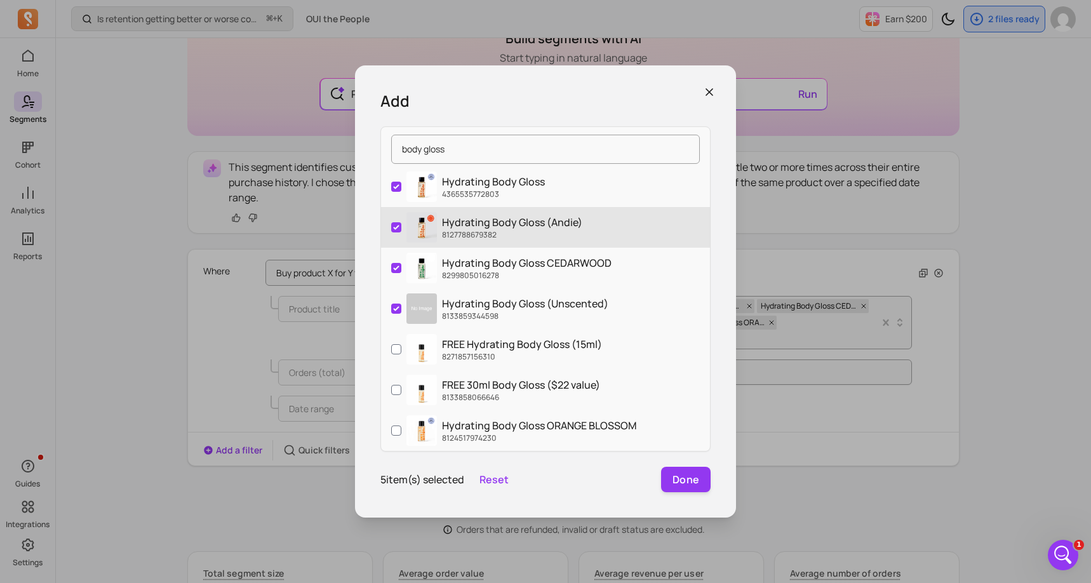
type input "body gloss"
click at [398, 227] on input "Hydrating Body Gloss (Andie) 8127788679382" at bounding box center [396, 227] width 10 height 10
checkbox input "false"
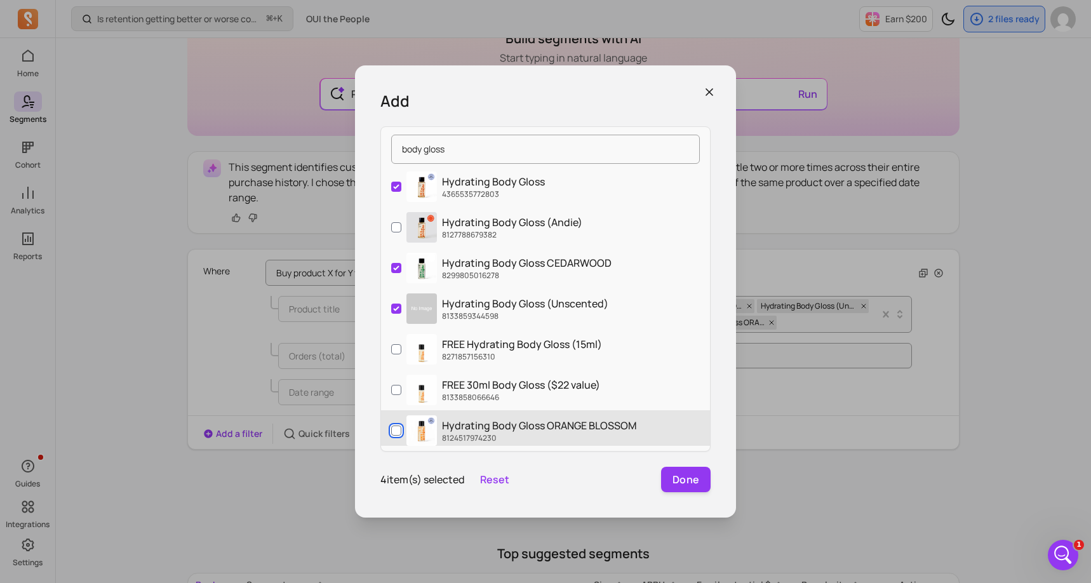
click at [397, 432] on input "Hydrating Body Gloss ORANGE BLOSSOM 8124517974230" at bounding box center [396, 430] width 10 height 10
checkbox input "true"
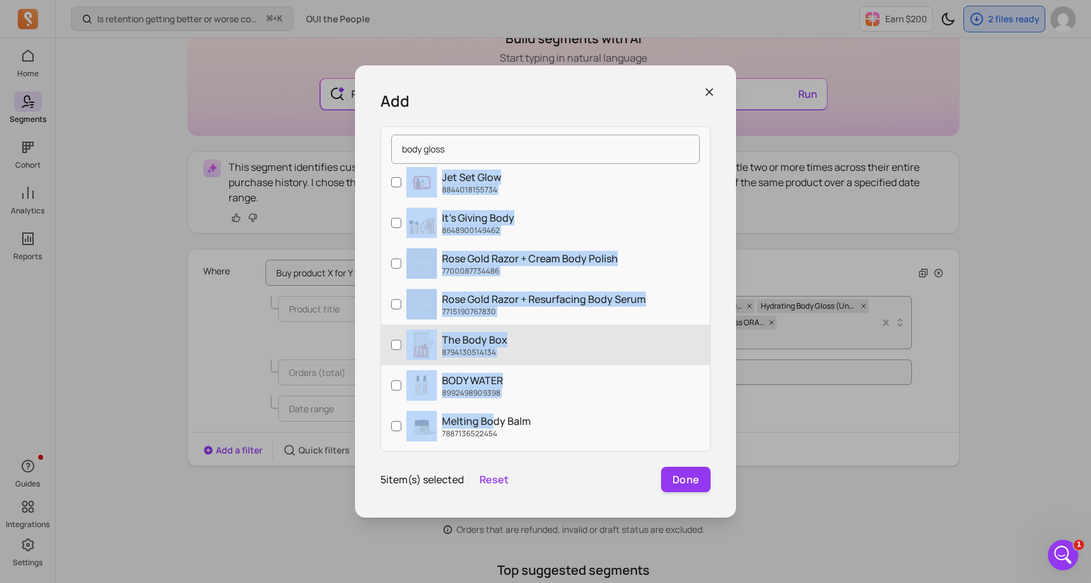
scroll to position [428, 0]
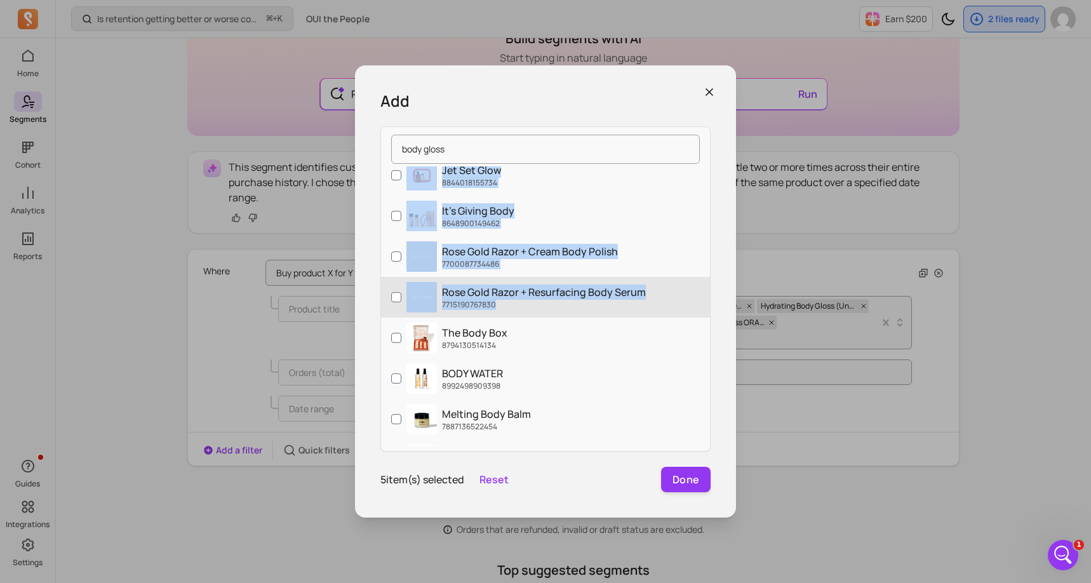
drag, startPoint x: 477, startPoint y: 401, endPoint x: 511, endPoint y: 316, distance: 91.7
click at [511, 316] on div "Hydrating Body Gloss 4365535772803 Hydrating Body Gloss (Andie) 8127788679382 H…" at bounding box center [545, 305] width 329 height 279
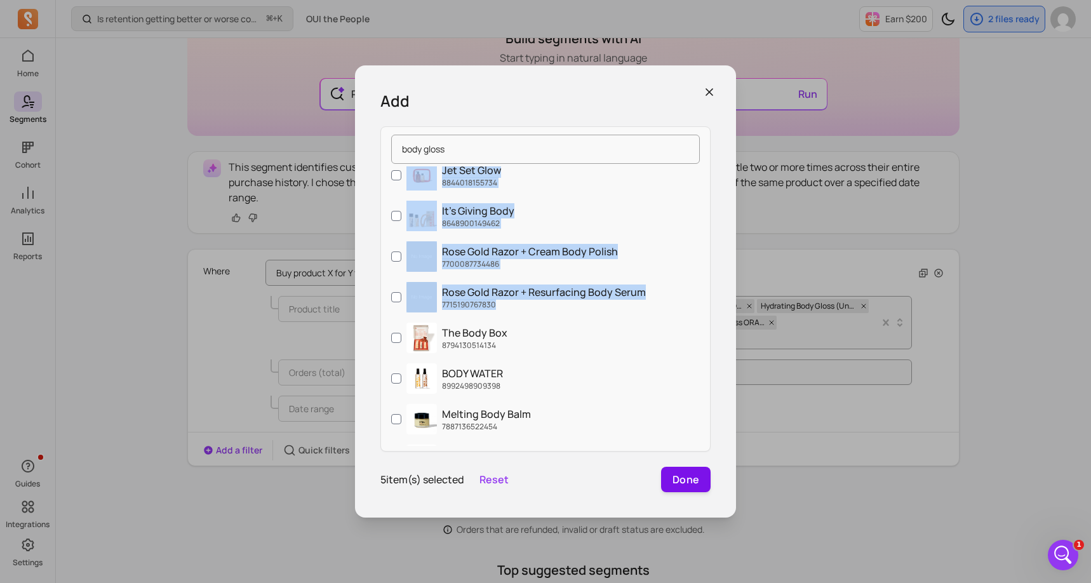
click at [679, 477] on button "Done" at bounding box center [686, 479] width 50 height 25
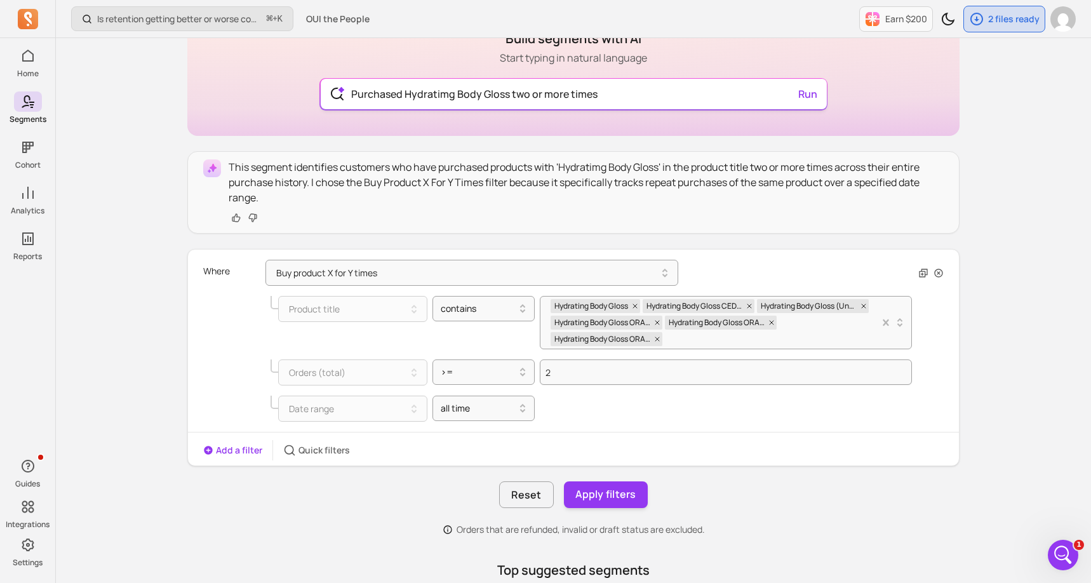
click at [446, 92] on input "Purchased Hydratimg Body Gloss two or more times" at bounding box center [573, 94] width 465 height 30
click at [644, 155] on div "Build segments with AI Start typing in natural language Purchased Hydrating Bod…" at bounding box center [573, 481] width 772 height 955
click at [607, 489] on button "Apply filters" at bounding box center [606, 494] width 84 height 27
type input "Purchased Hydratimg Body Gloss two or more times"
click at [608, 489] on button "Save segment" at bounding box center [605, 494] width 93 height 27
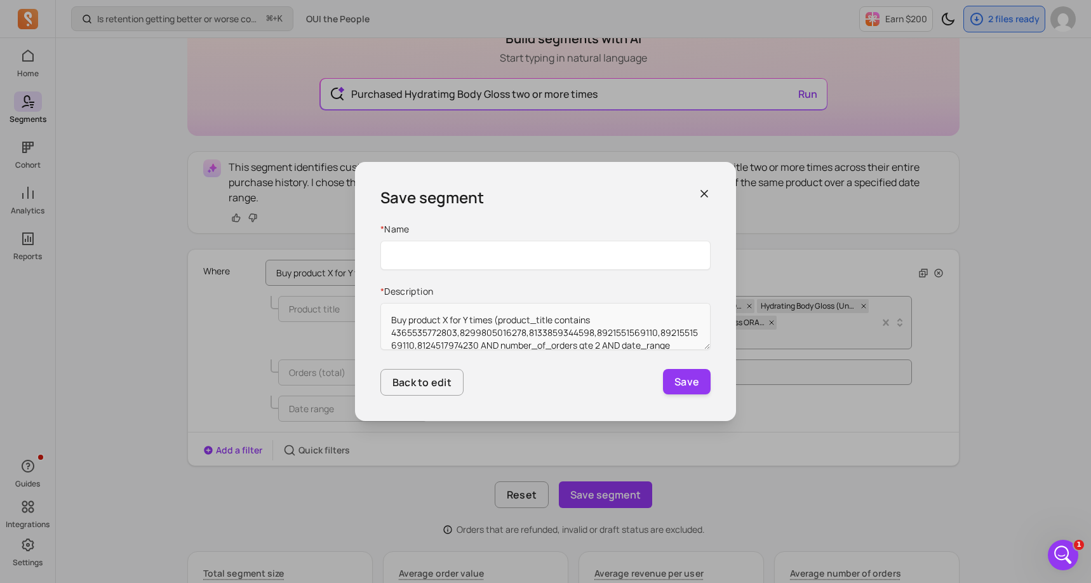
click at [536, 261] on input "Name" at bounding box center [545, 255] width 330 height 29
click at [474, 254] on input "Purchased Hydratimg Body Gloss two or more times" at bounding box center [545, 255] width 330 height 29
drag, startPoint x: 616, startPoint y: 256, endPoint x: 345, endPoint y: 256, distance: 271.7
click at [345, 256] on div "Save segment * Name Purchased Hydrating Body Gloss two or more times * Descript…" at bounding box center [545, 291] width 1091 height 583
click at [538, 255] on input "Purchased Hydrating Body Gloss two or more times" at bounding box center [545, 255] width 330 height 29
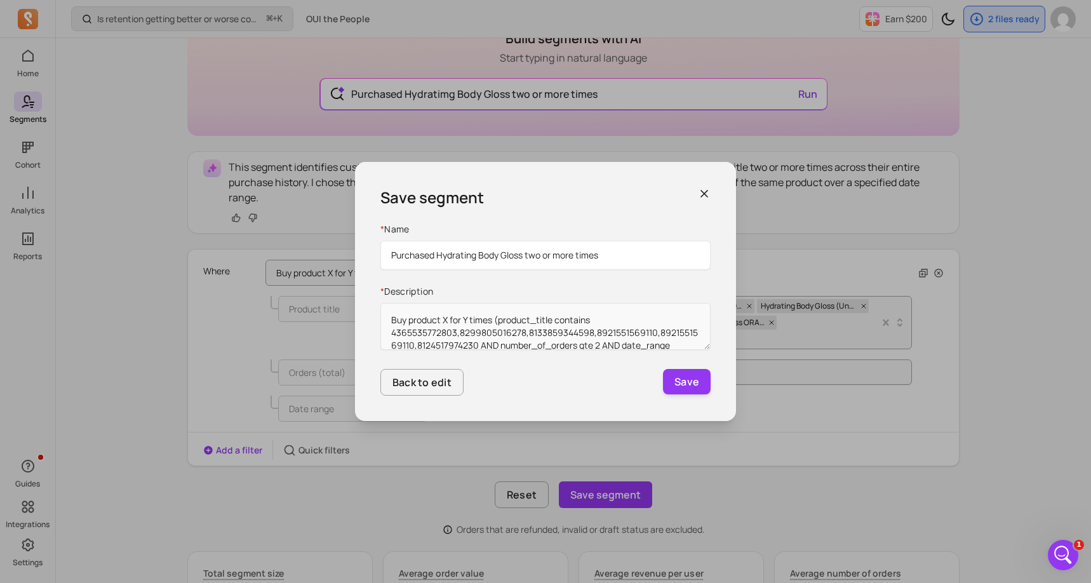
click at [594, 255] on input "Purchased Hydrating Body Gloss two or more times" at bounding box center [545, 255] width 330 height 29
drag, startPoint x: 616, startPoint y: 255, endPoint x: 539, endPoint y: 255, distance: 76.8
click at [540, 255] on input "Purchased Hydrating Body Gloss two or more times" at bounding box center [545, 255] width 330 height 29
click at [523, 254] on input "Purchased Hydrating Body Gloss 2+ times" at bounding box center [545, 255] width 330 height 29
click at [527, 258] on input "Purchased Hydrating Body Gloss any fragrance FS only) 2+ times" at bounding box center [545, 255] width 330 height 29
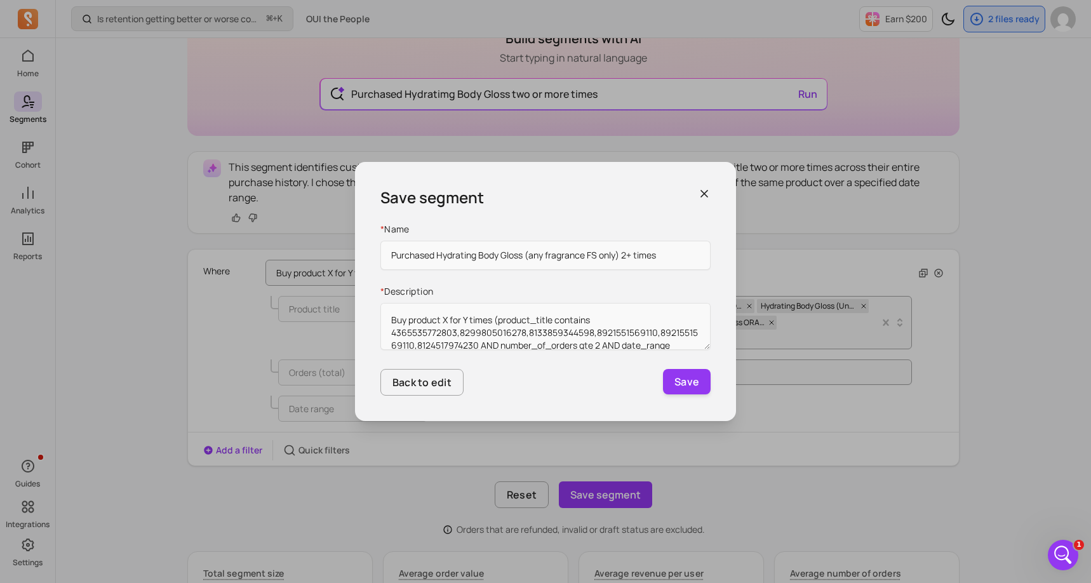
drag, startPoint x: 702, startPoint y: 256, endPoint x: 322, endPoint y: 255, distance: 380.3
click at [322, 255] on div "Save segment * Name Purchased Hydrating Body Gloss (any fragrance FS only) 2+ t…" at bounding box center [545, 291] width 1091 height 583
type input "Purchased Hydrating Body Gloss (any fragrance FS only) 2+ times"
click at [686, 383] on button "Save" at bounding box center [687, 381] width 48 height 25
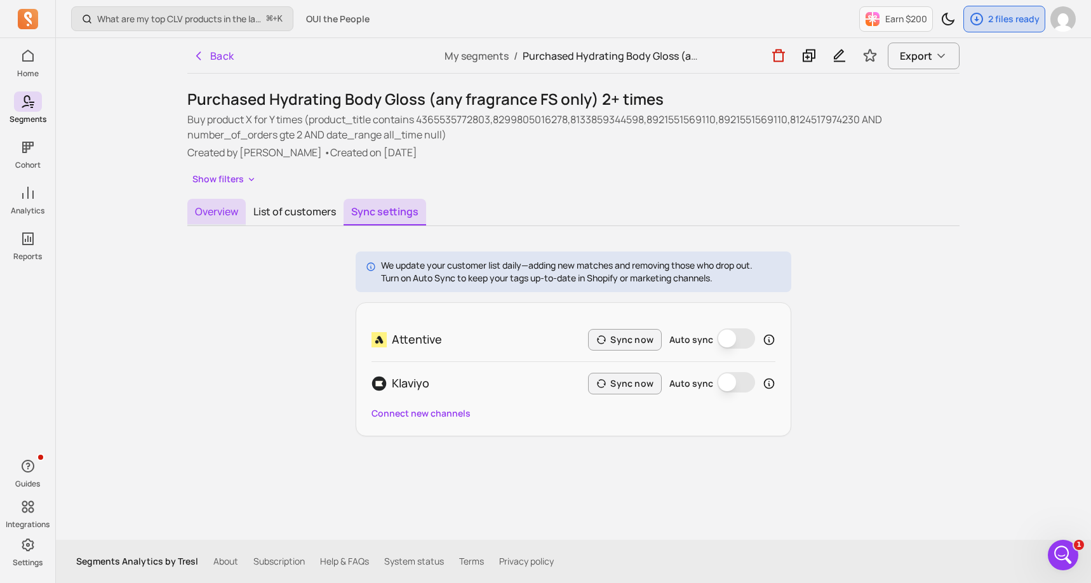
click at [220, 209] on button "Overview" at bounding box center [216, 212] width 58 height 27
